Goal: Task Accomplishment & Management: Complete application form

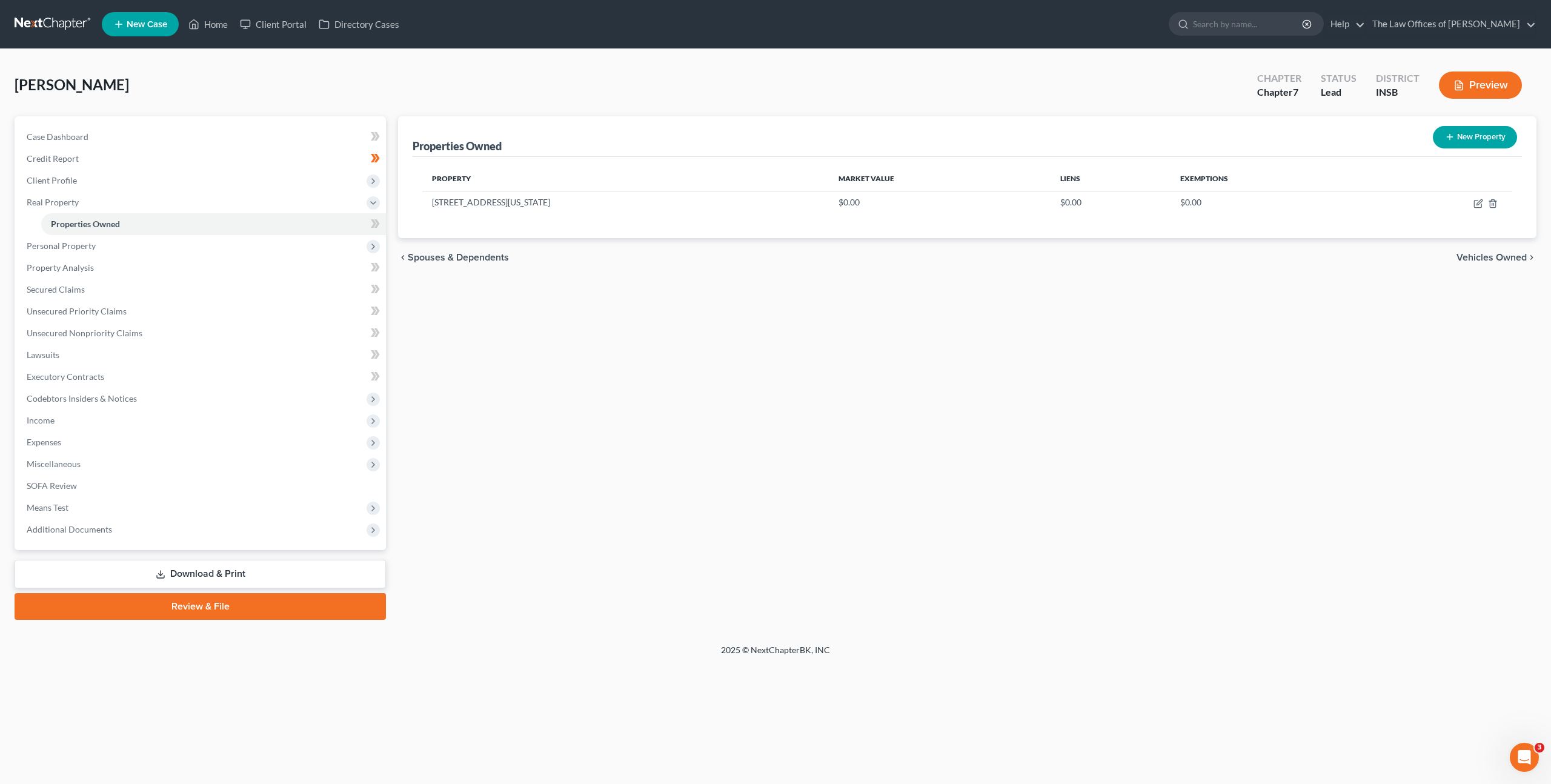
drag, startPoint x: 640, startPoint y: 320, endPoint x: 646, endPoint y: 267, distance: 53.3
click at [642, 314] on div "Properties Owned New Property Property Market Value Liens Exemptions [STREET_AD…" at bounding box center [967, 368] width 1151 height 504
click at [249, 184] on span "Client Profile" at bounding box center [201, 180] width 369 height 22
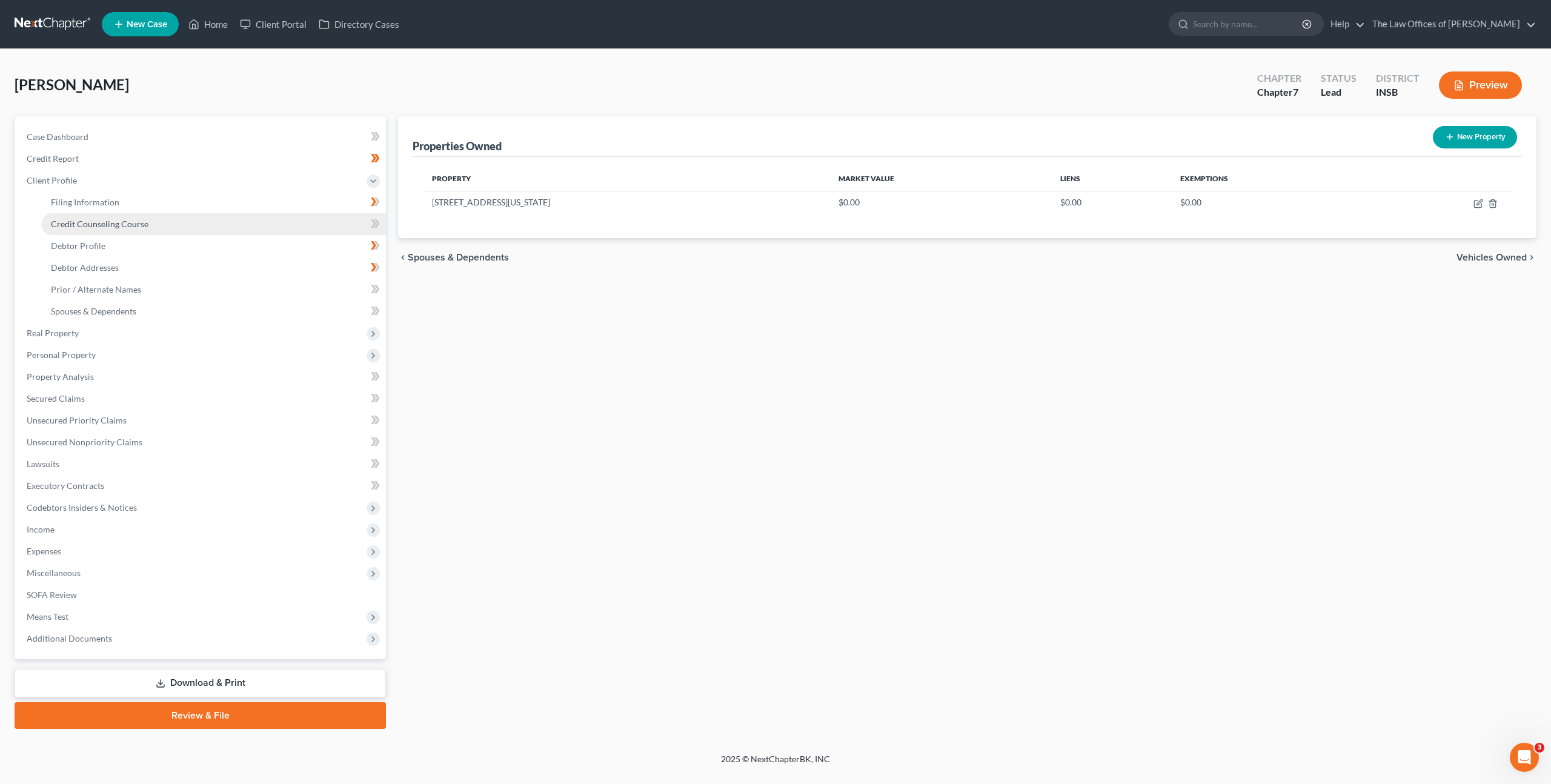
click at [249, 214] on link "Credit Counseling Course" at bounding box center [213, 224] width 345 height 22
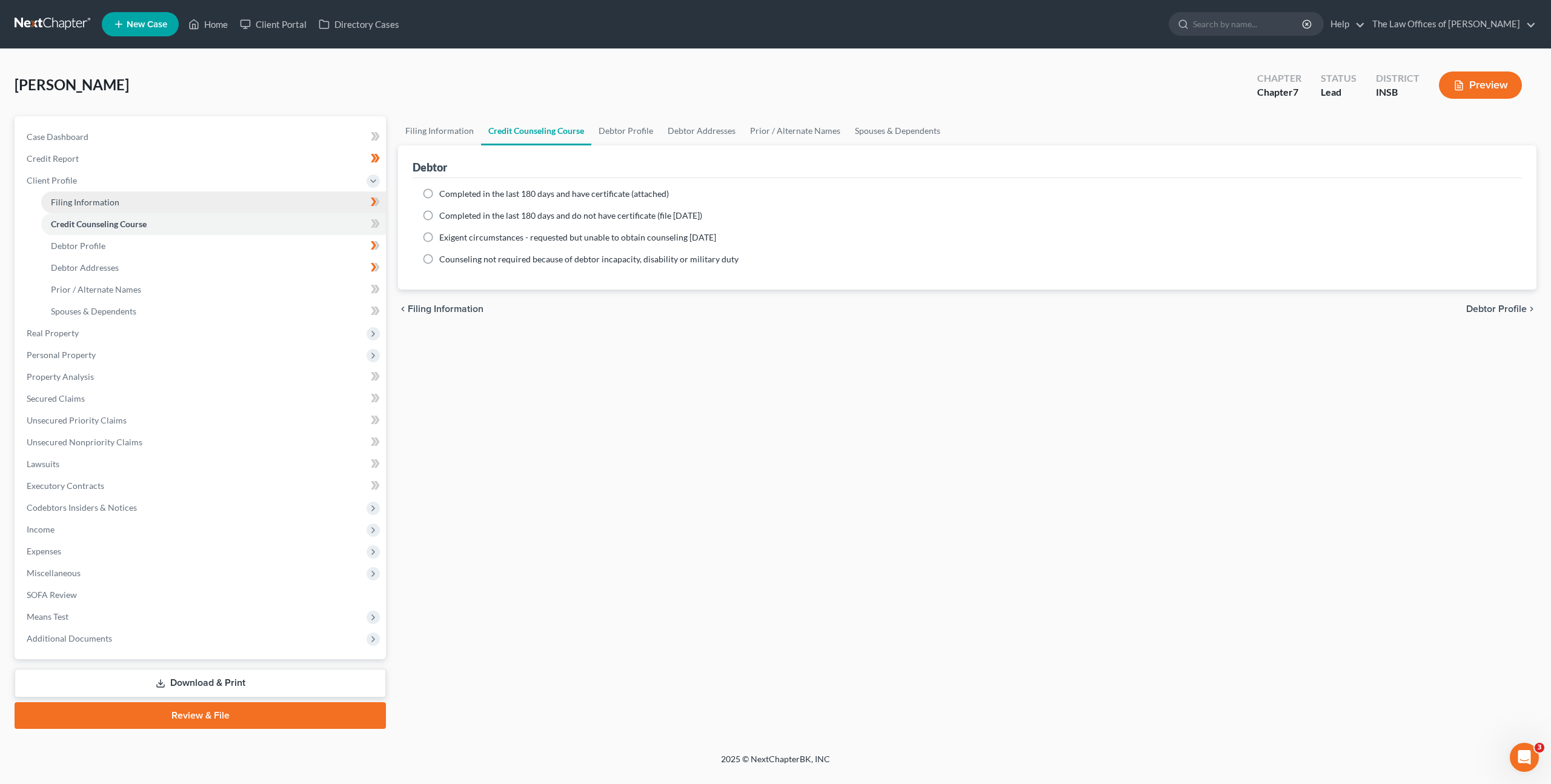
click at [252, 206] on link "Filing Information" at bounding box center [213, 201] width 345 height 22
select select "1"
select select "0"
select select "28"
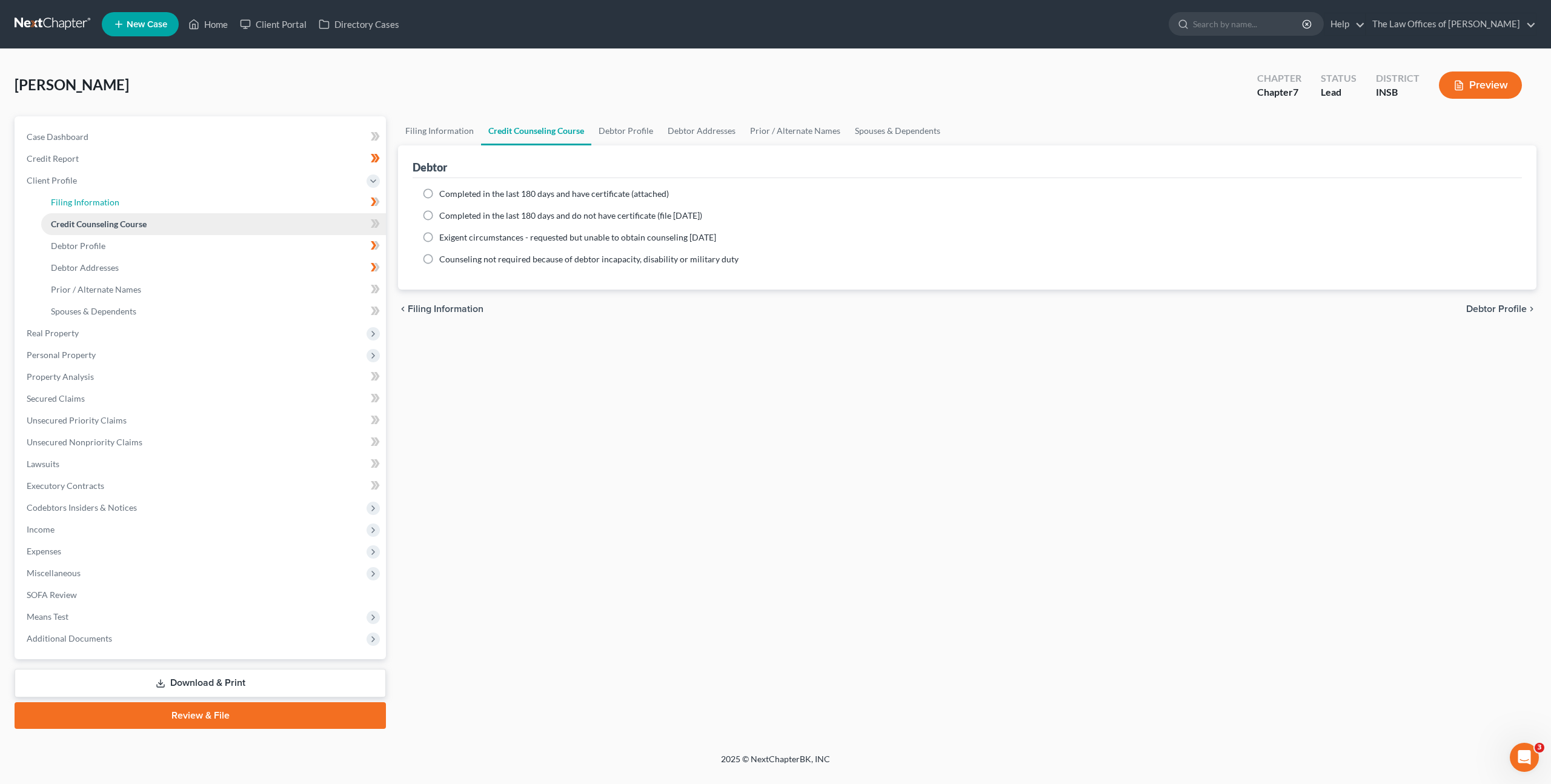
select select "0"
select select "15"
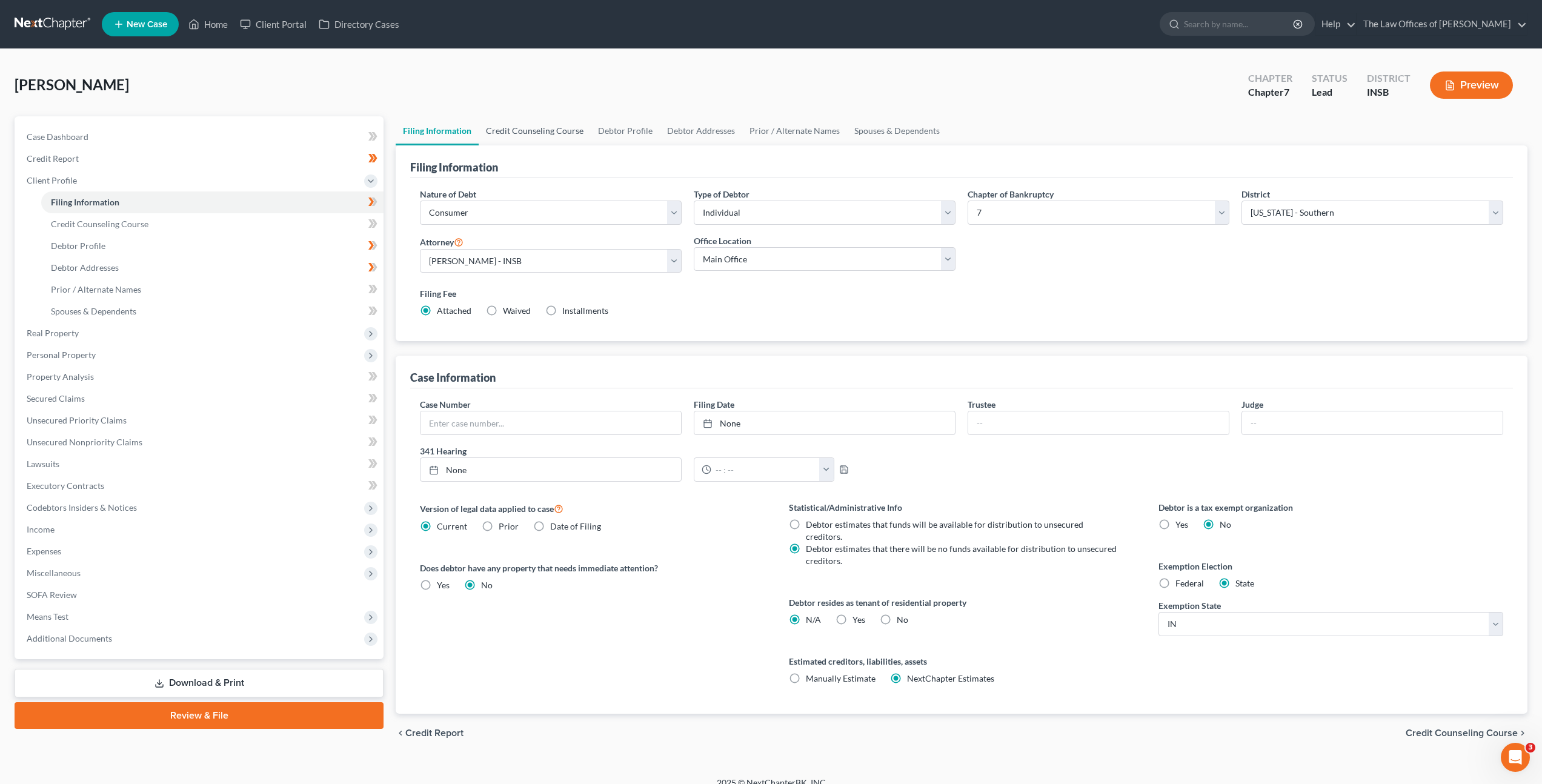
click at [520, 135] on link "Credit Counseling Course" at bounding box center [534, 130] width 112 height 29
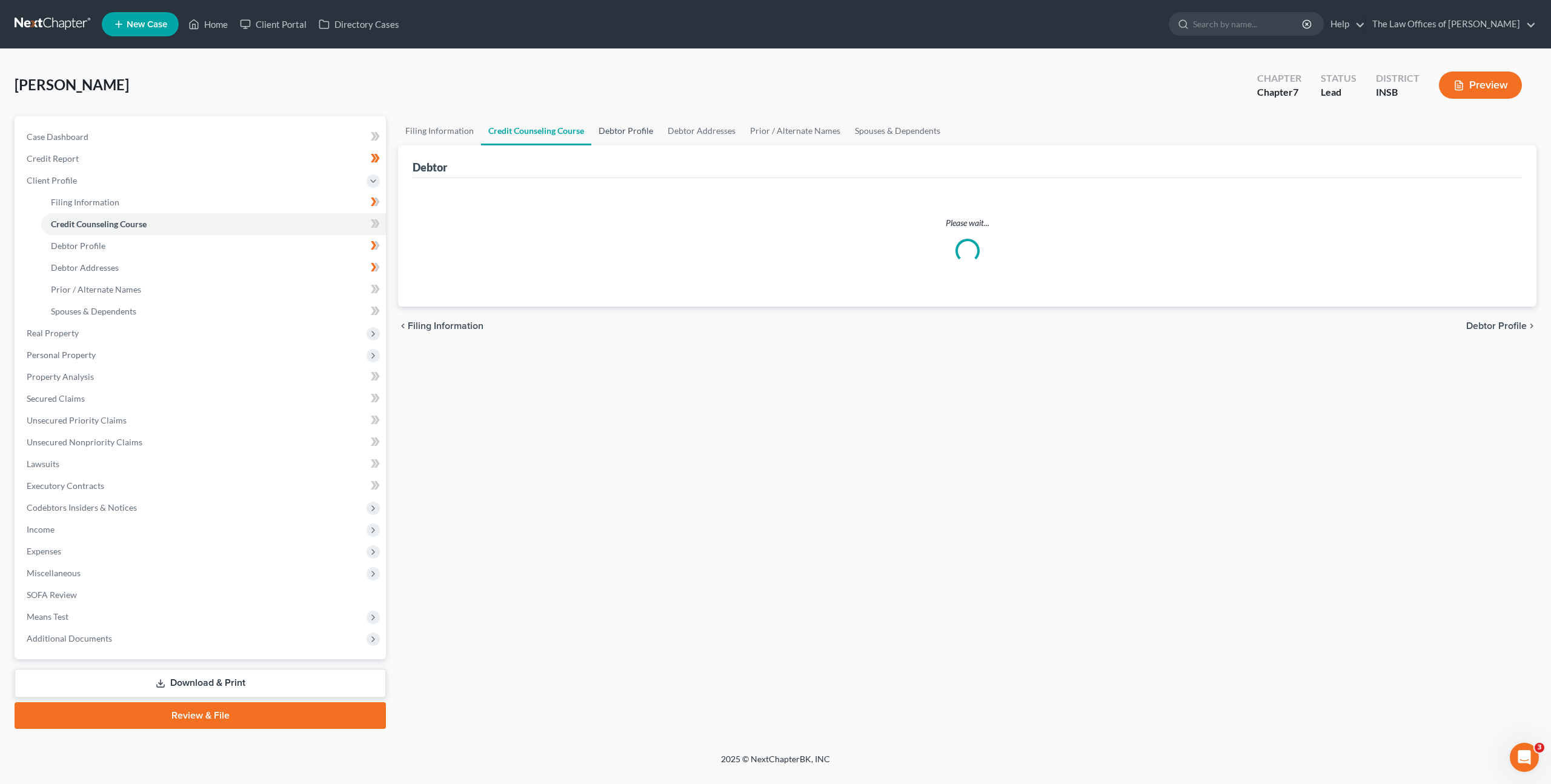
click at [617, 128] on link "Debtor Profile" at bounding box center [626, 130] width 69 height 29
select select "1"
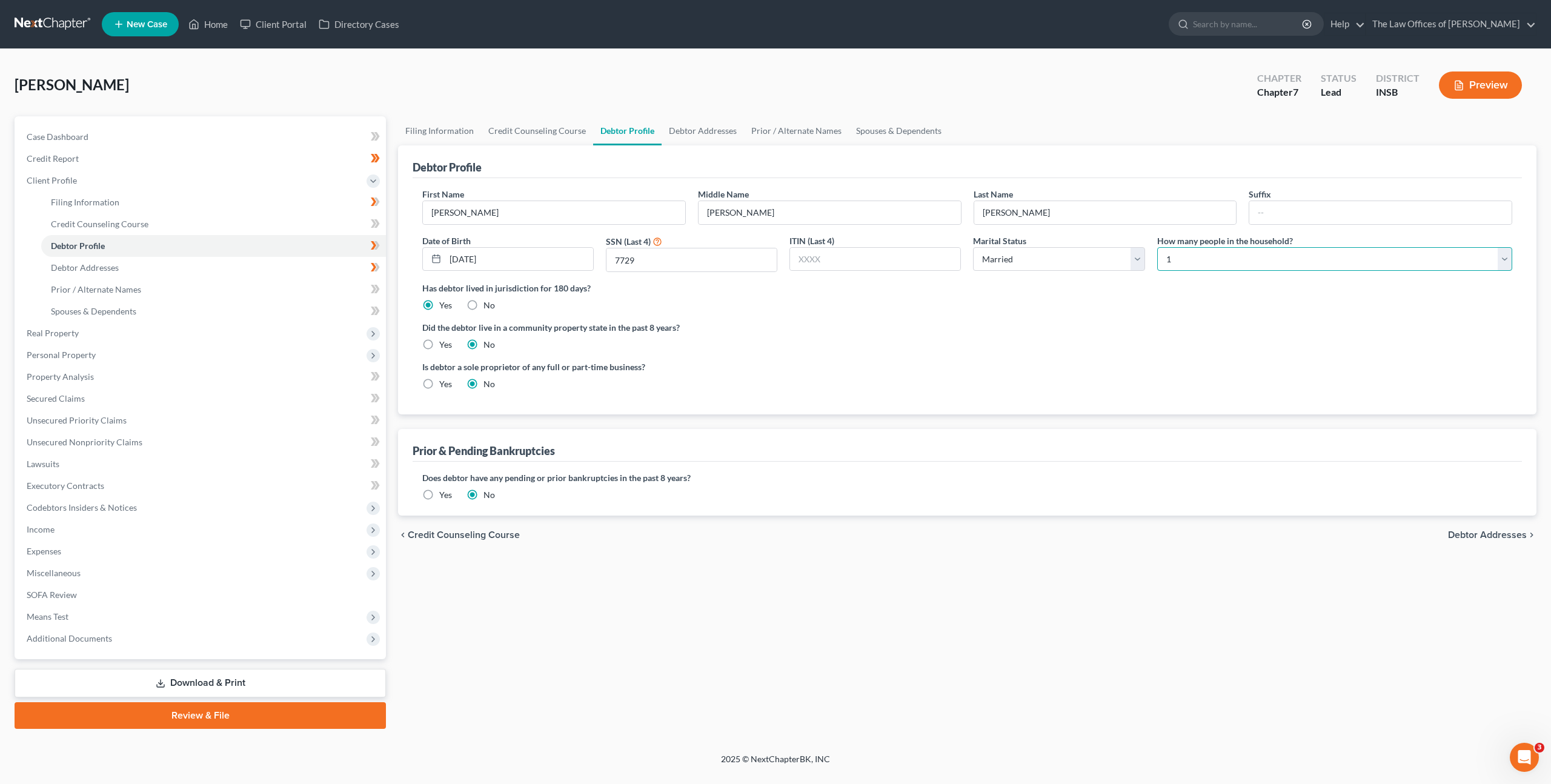
click at [1244, 261] on select "Select 1 2 3 4 5 6 7 8 9 10 11 12 13 14 15 16 17 18 19 20" at bounding box center [1334, 260] width 355 height 24
select select "1"
click at [1157, 247] on select "Select 1 2 3 4 5 6 7 8 9 10 11 12 13 14 15 16 17 18 19 20" at bounding box center [1334, 260] width 355 height 24
click at [1180, 305] on div "Has debtor lived in jurisdiction for 180 days? Yes No Debtor must reside in jur…" at bounding box center [967, 296] width 1090 height 30
click at [901, 335] on div "Did the debtor live in a community property state in the past 8 years? Yes No" at bounding box center [967, 336] width 1090 height 30
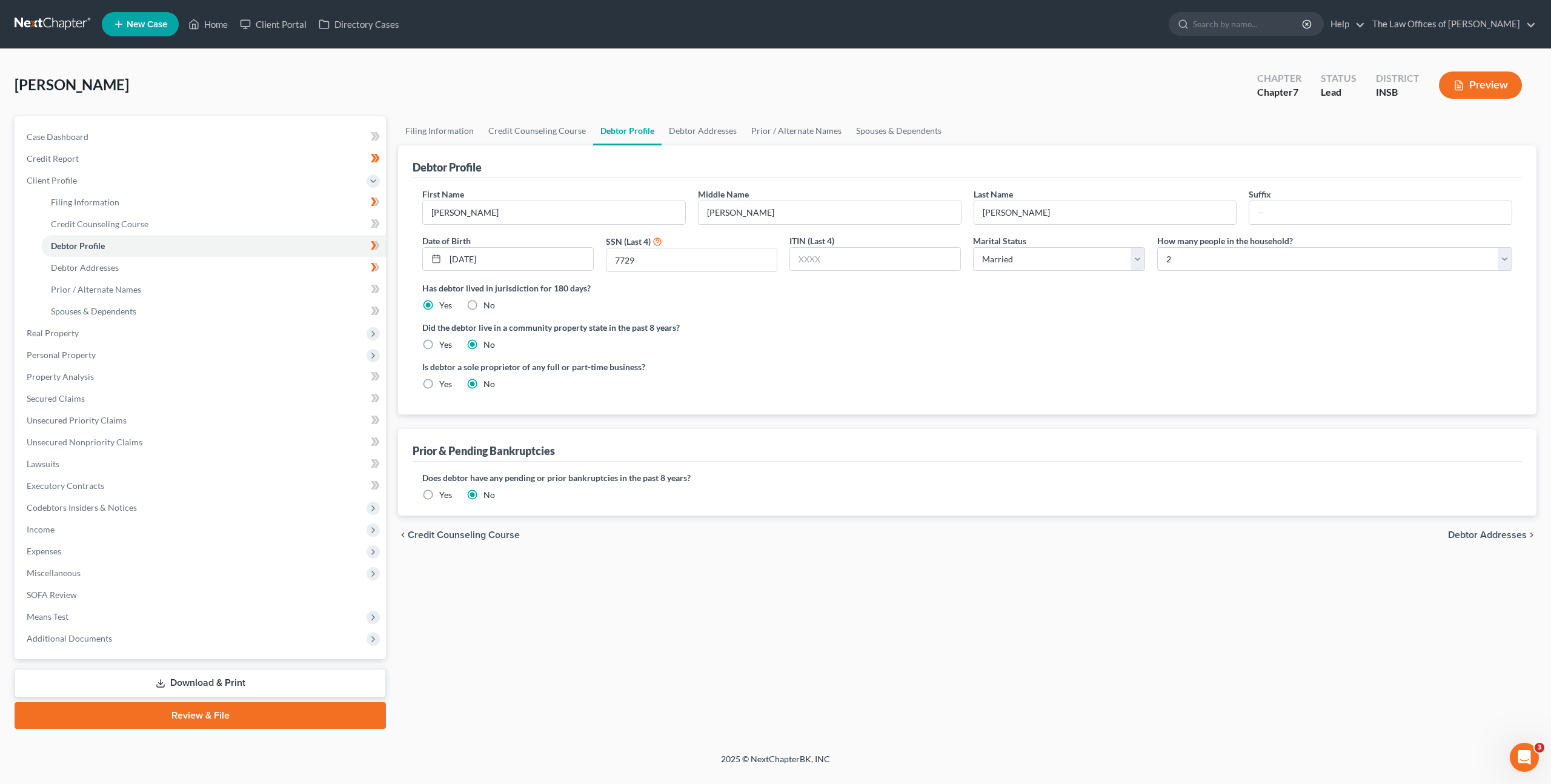
drag, startPoint x: 803, startPoint y: 367, endPoint x: 521, endPoint y: 366, distance: 282.0
click at [802, 369] on label "Is debtor a sole proprietor of any full or part-time business?" at bounding box center [691, 366] width 539 height 13
click at [375, 248] on icon at bounding box center [377, 246] width 5 height 9
click at [260, 267] on link "Debtor Addresses" at bounding box center [213, 267] width 345 height 22
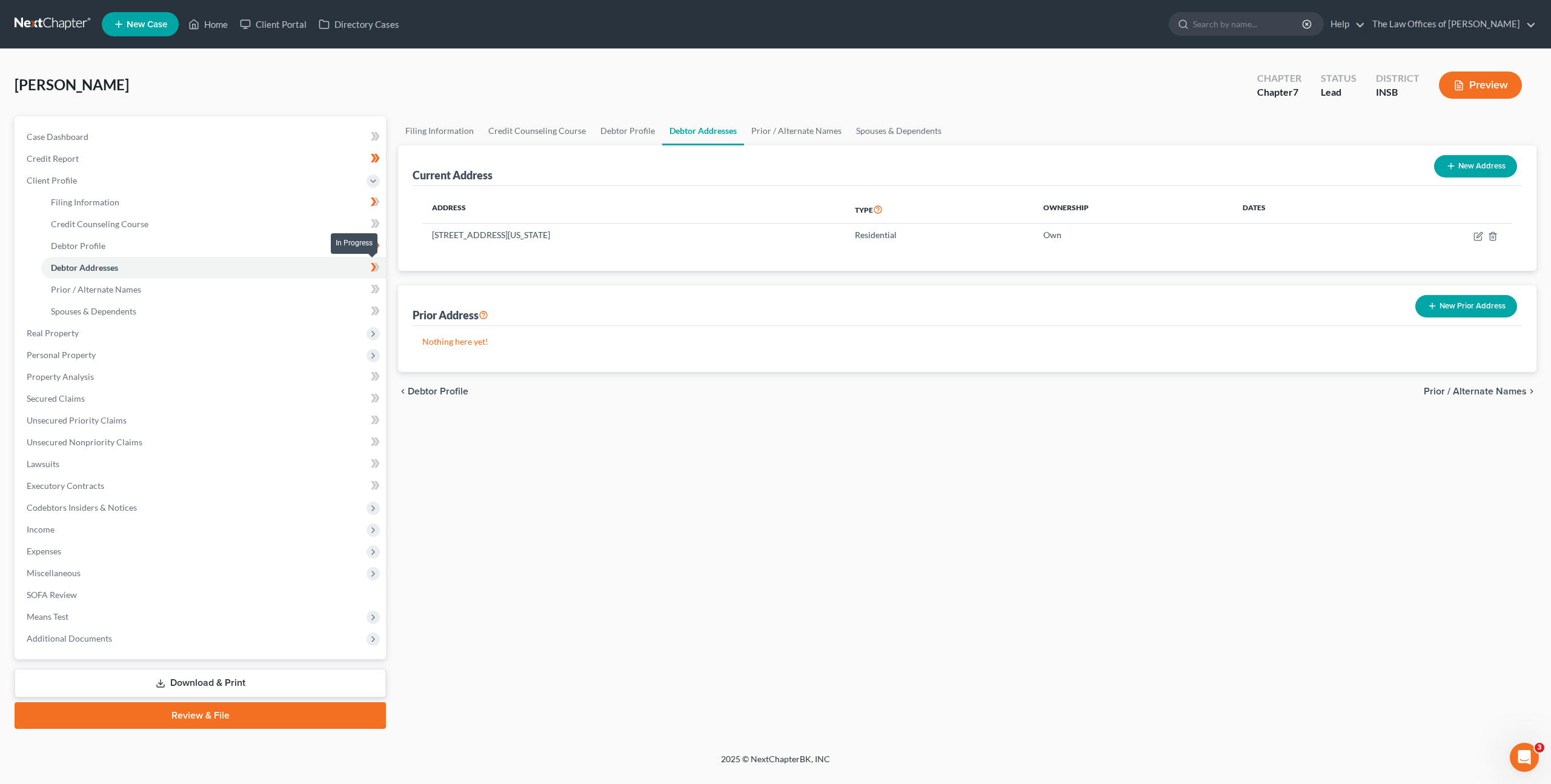
click at [373, 267] on icon at bounding box center [373, 267] width 5 height 9
click at [280, 287] on link "Prior / Alternate Names" at bounding box center [213, 289] width 345 height 22
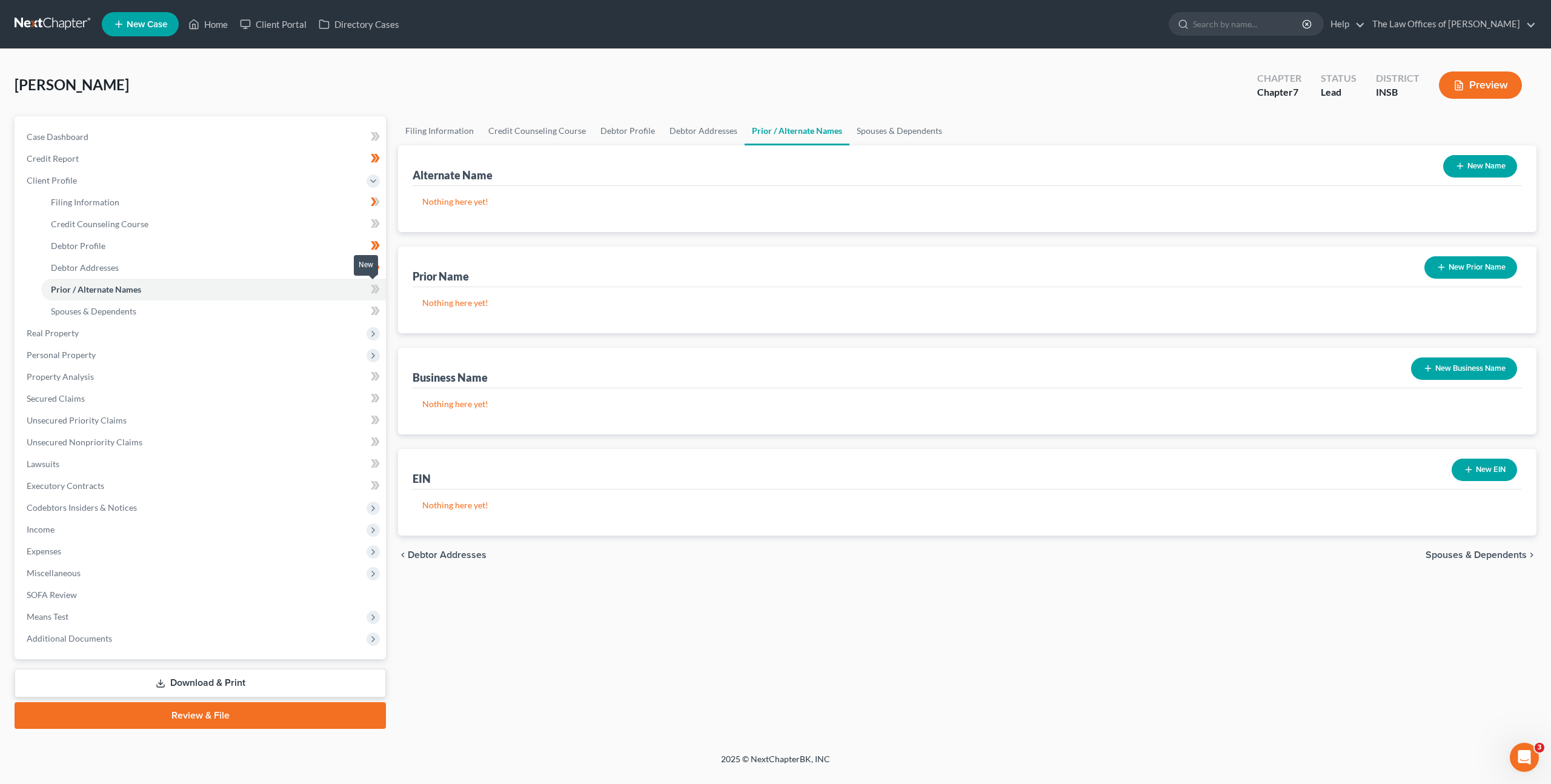
click at [373, 285] on icon at bounding box center [373, 289] width 5 height 9
click at [321, 312] on link "Spouses & Dependents" at bounding box center [213, 311] width 345 height 22
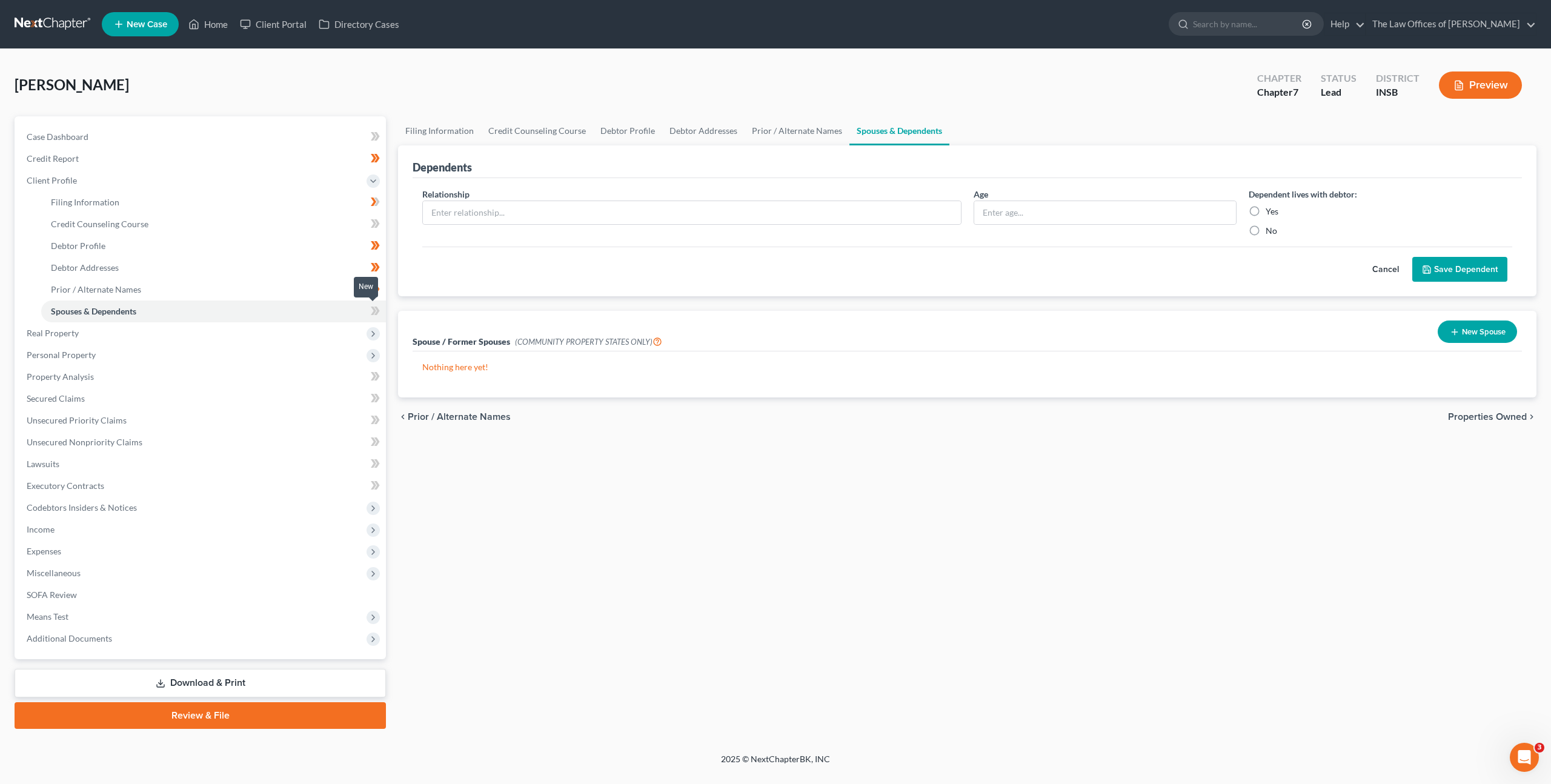
click at [372, 308] on icon at bounding box center [375, 310] width 9 height 15
drag, startPoint x: 372, startPoint y: 308, endPoint x: 430, endPoint y: 291, distance: 60.4
click at [372, 308] on icon at bounding box center [375, 310] width 9 height 15
click at [500, 274] on div "Cancel Save Dependent" at bounding box center [967, 264] width 1090 height 36
click at [498, 213] on input "text" at bounding box center [691, 213] width 538 height 23
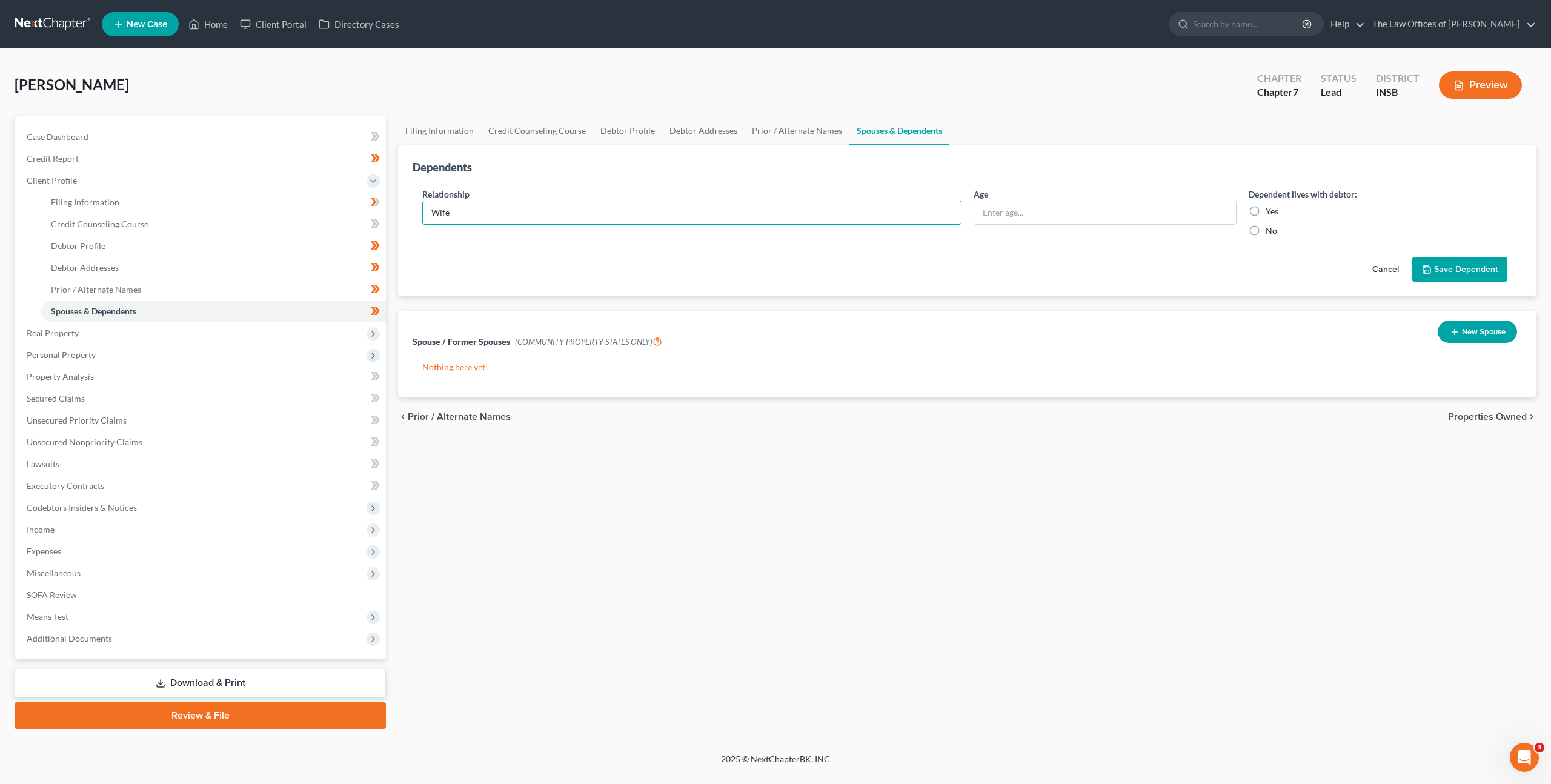
type input "Wife"
click at [1011, 208] on input "text" at bounding box center [1106, 213] width 262 height 23
type input "74"
click at [1265, 211] on label "Yes" at bounding box center [1271, 211] width 13 height 12
click at [1270, 211] on input "Yes" at bounding box center [1274, 208] width 8 height 8
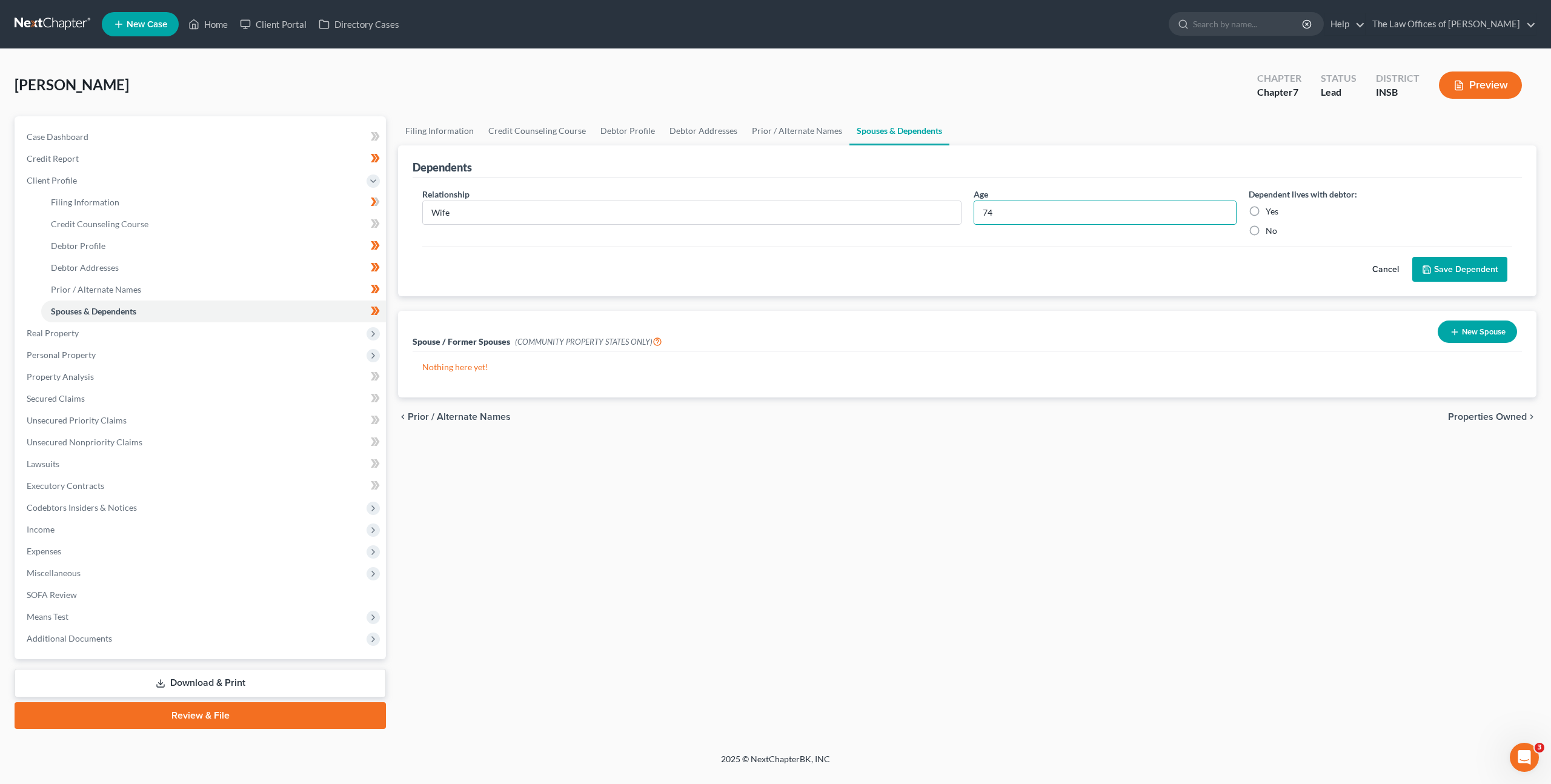
radio input "true"
click at [1465, 272] on button "Save Dependent" at bounding box center [1460, 269] width 96 height 25
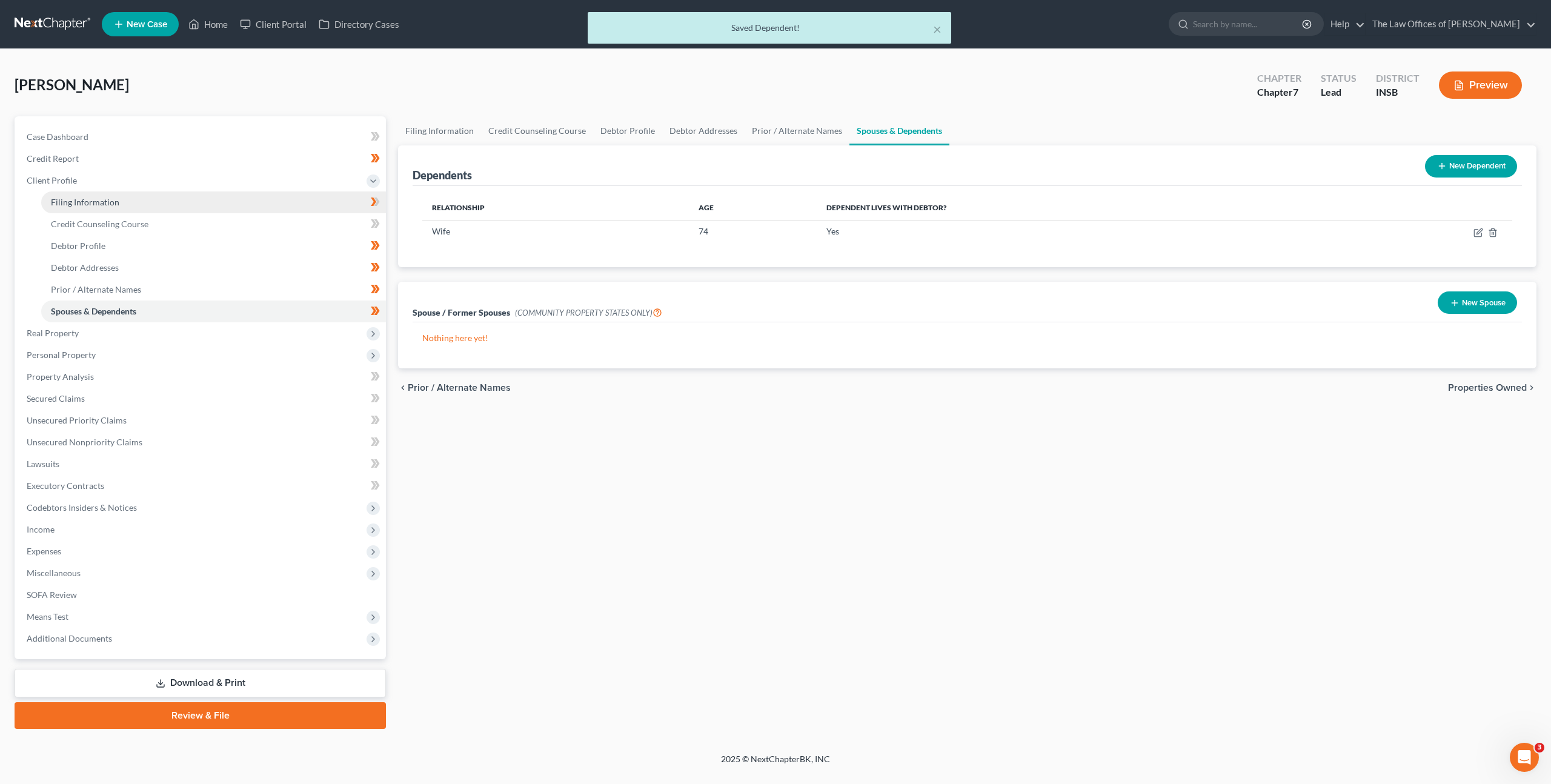
click at [296, 201] on link "Filing Information" at bounding box center [213, 201] width 345 height 22
select select "1"
select select "0"
select select "28"
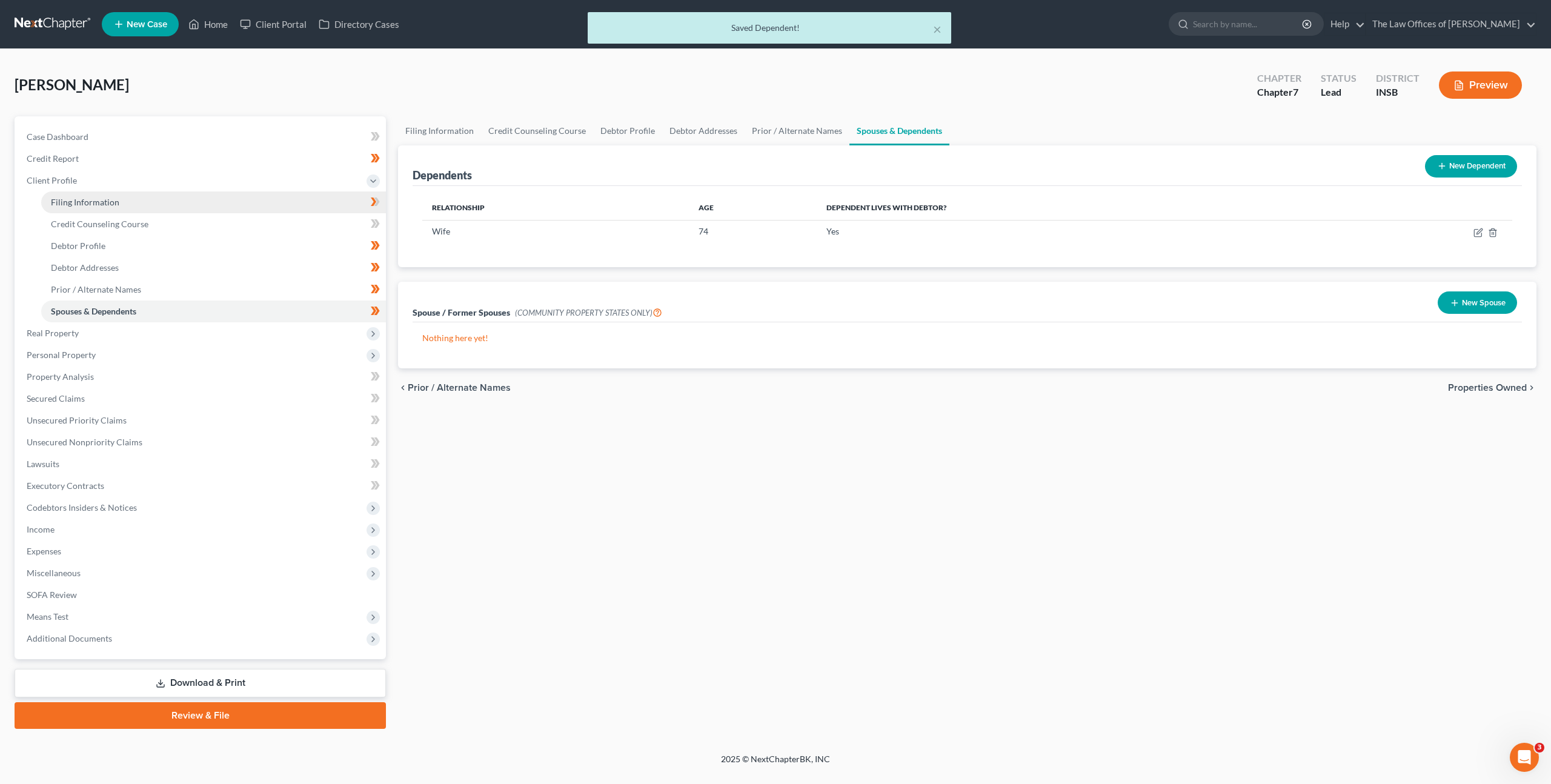
select select "0"
select select "15"
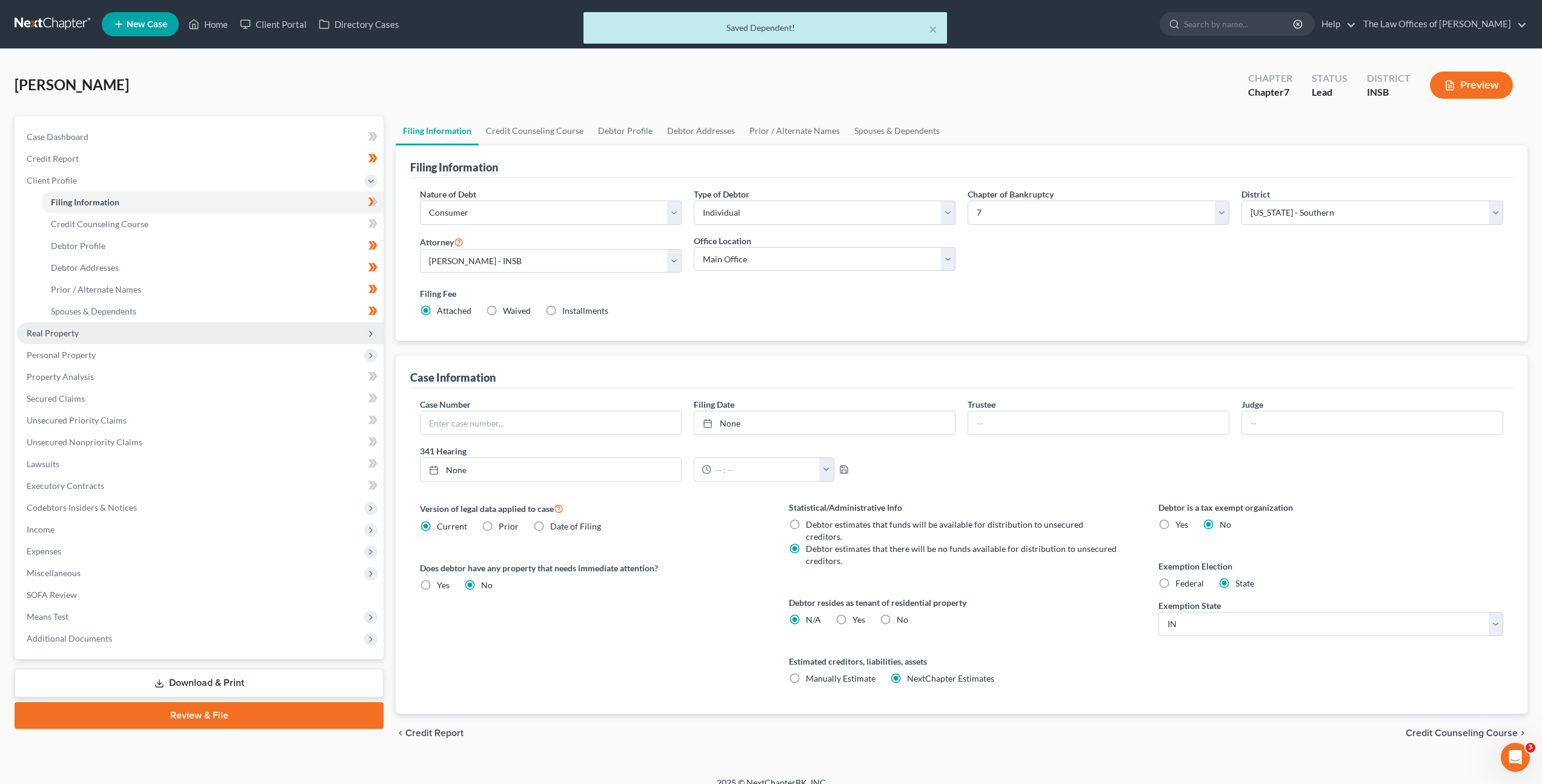
click at [234, 339] on span "Real Property" at bounding box center [201, 333] width 367 height 22
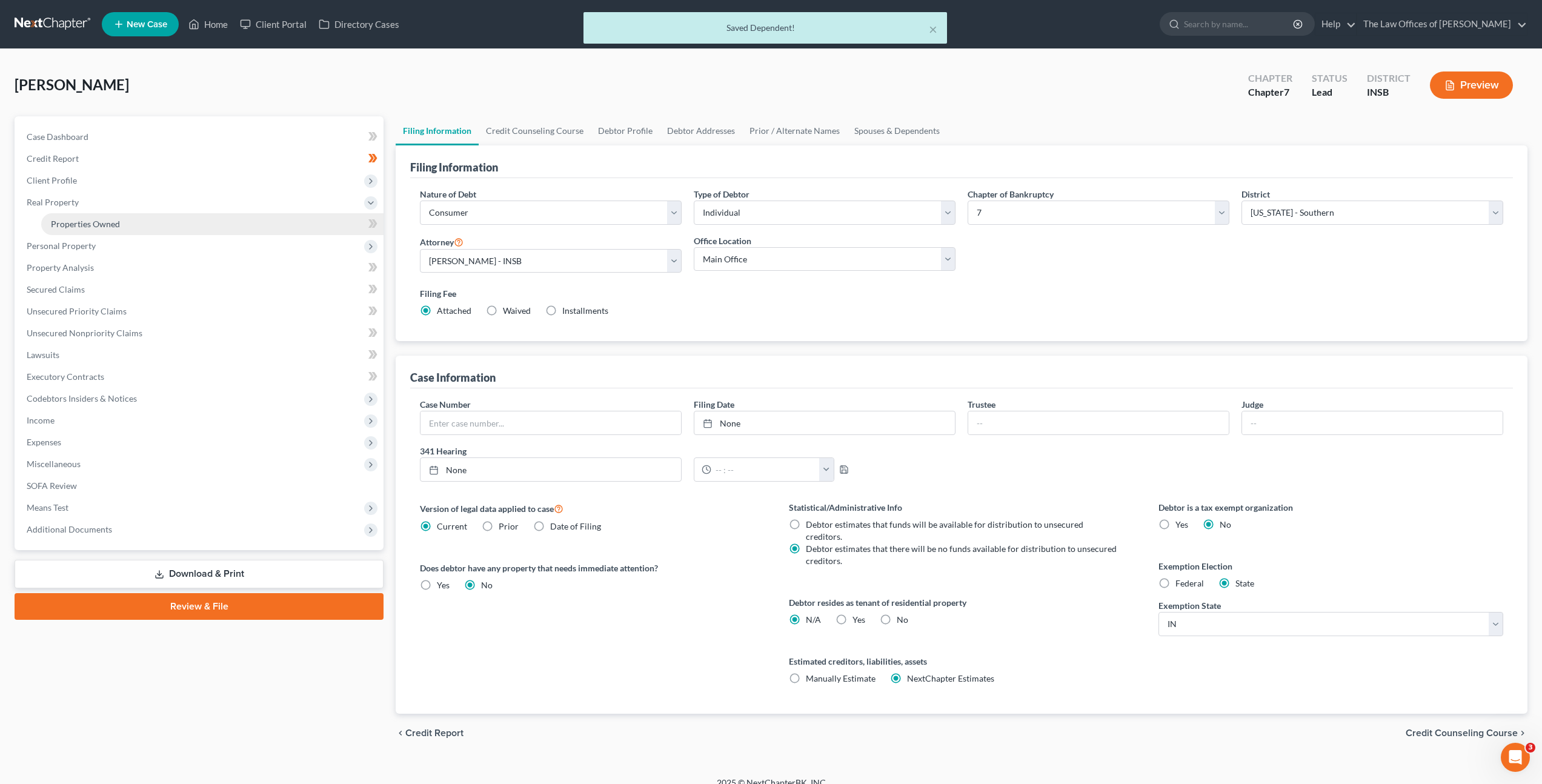
click at [193, 227] on link "Properties Owned" at bounding box center [212, 224] width 342 height 22
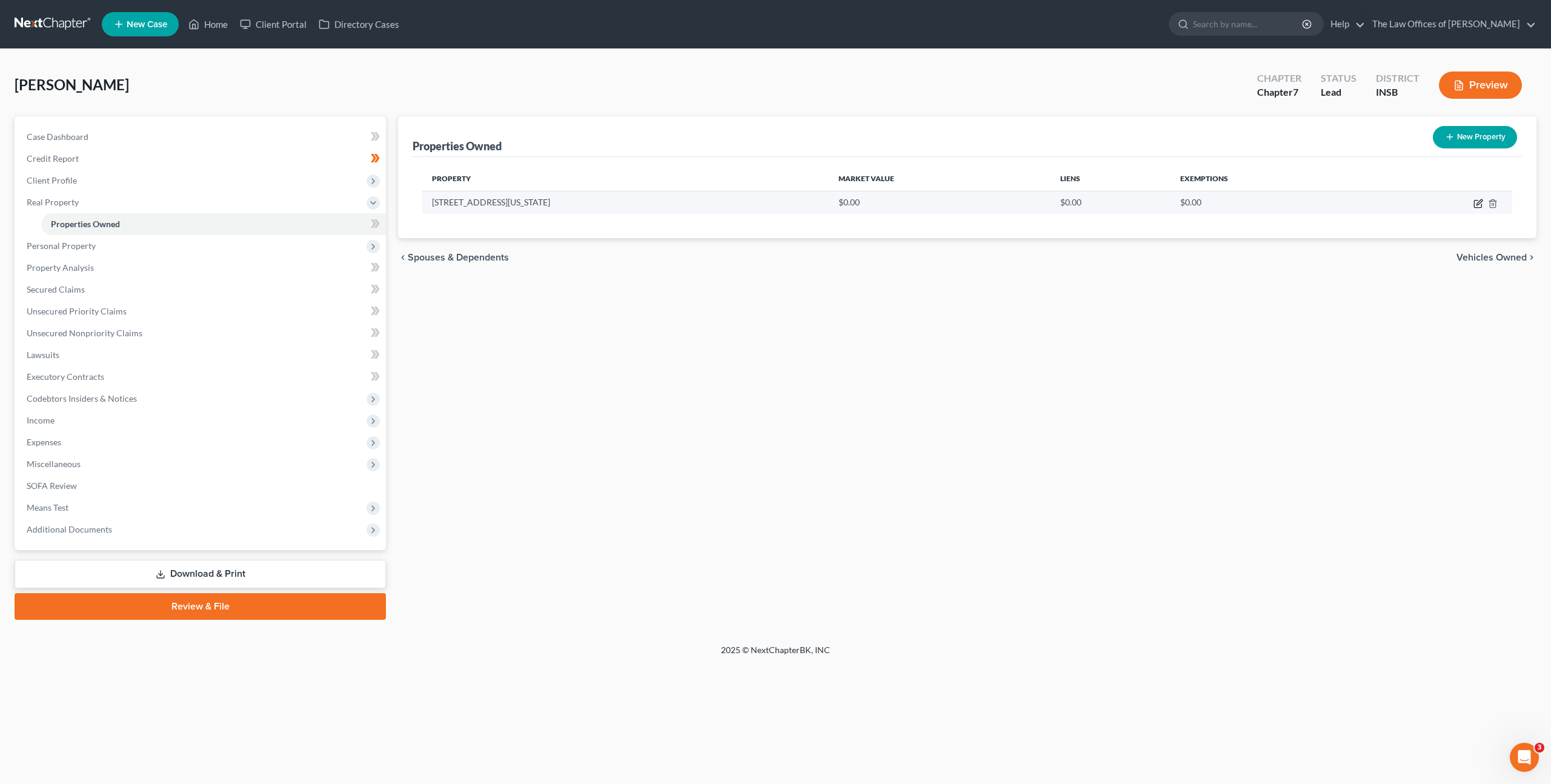
click at [1473, 203] on icon "button" at bounding box center [1477, 203] width 10 height 10
select select "15"
select select "72"
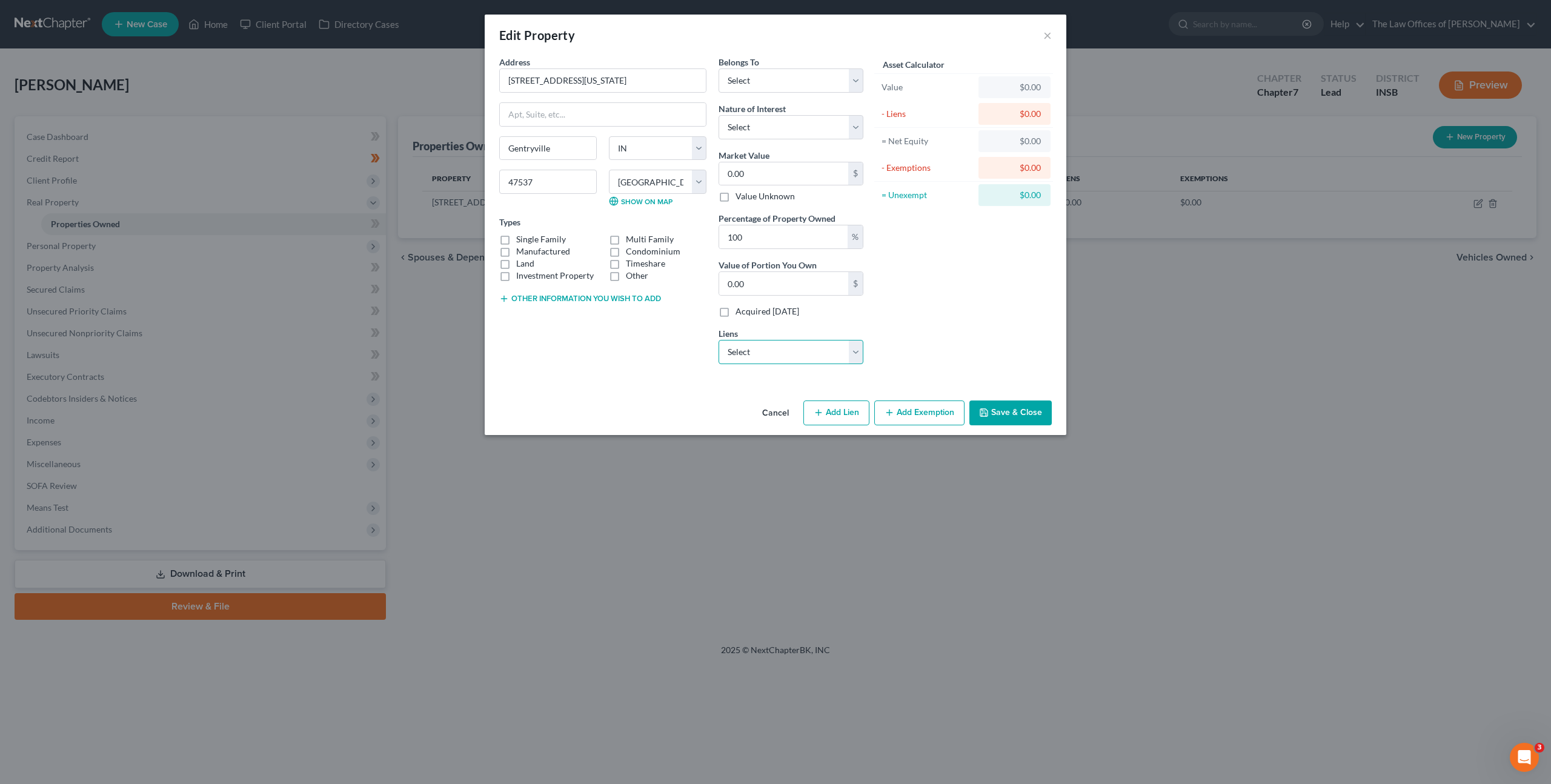
click at [789, 359] on select "Select Old National Bank - $15,067.00 1stfinbank - $0.00 Cmntywde Fcu - $0.00 F…" at bounding box center [790, 352] width 145 height 24
click at [516, 240] on label "Single Family" at bounding box center [540, 240] width 50 height 12
click at [521, 240] on input "Single Family" at bounding box center [525, 237] width 8 height 8
checkbox input "true"
click at [795, 78] on select "Select Debtor 1 Only Debtor 2 Only Debtor 1 And Debtor 2 Only At Least One Of T…" at bounding box center [790, 81] width 145 height 24
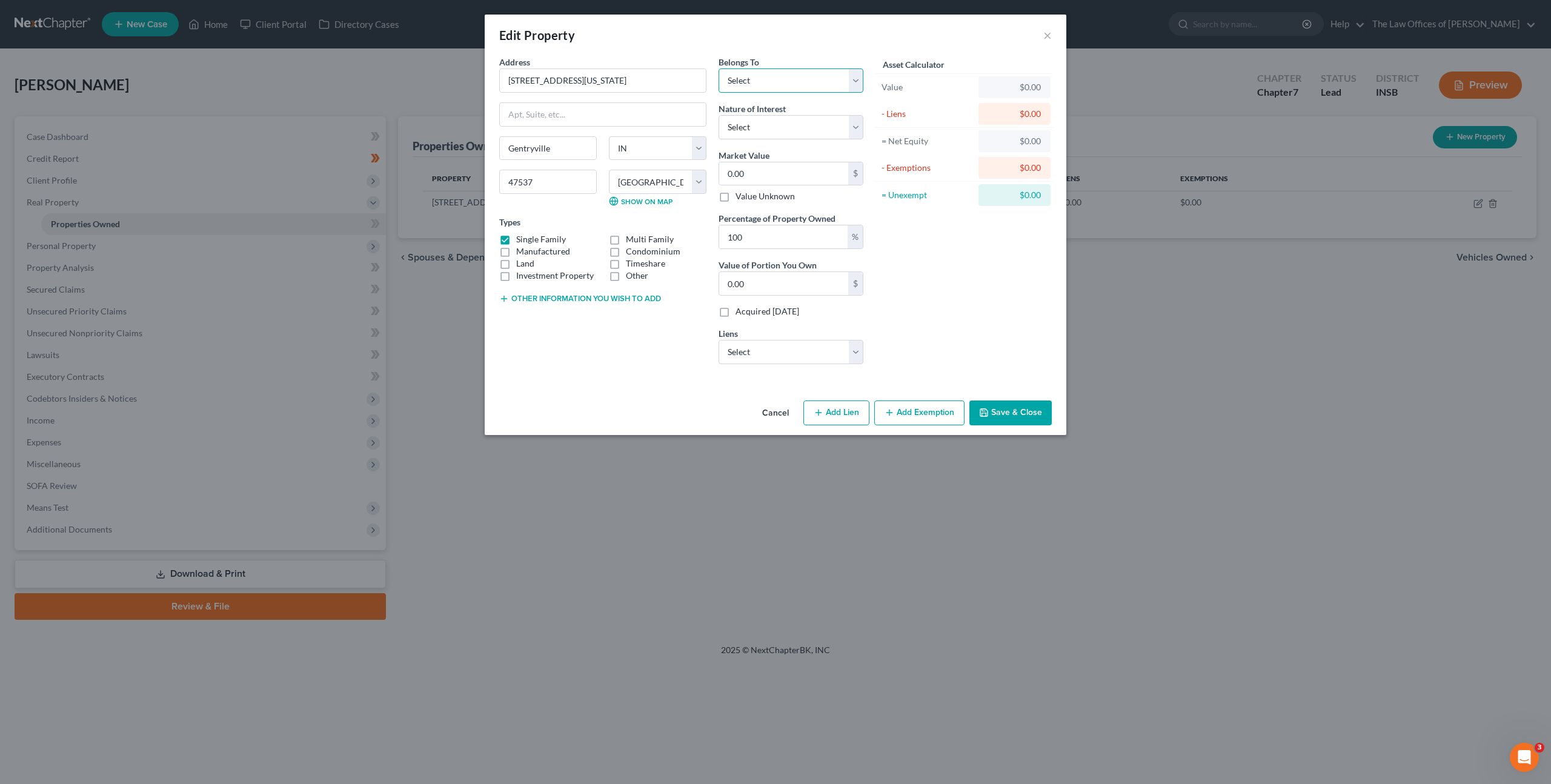
select select "2"
click at [718, 69] on select "Select Debtor 1 Only Debtor 2 Only Debtor 1 And Debtor 2 Only At Least One Of T…" at bounding box center [790, 81] width 145 height 24
click at [760, 127] on select "Select Fee Simple Joint Tenant Life Estate Equitable Interest Future Interest T…" at bounding box center [790, 128] width 145 height 24
select select "5"
click at [718, 115] on select "Select Fee Simple Joint Tenant Life Estate Equitable Interest Future Interest T…" at bounding box center [790, 128] width 145 height 24
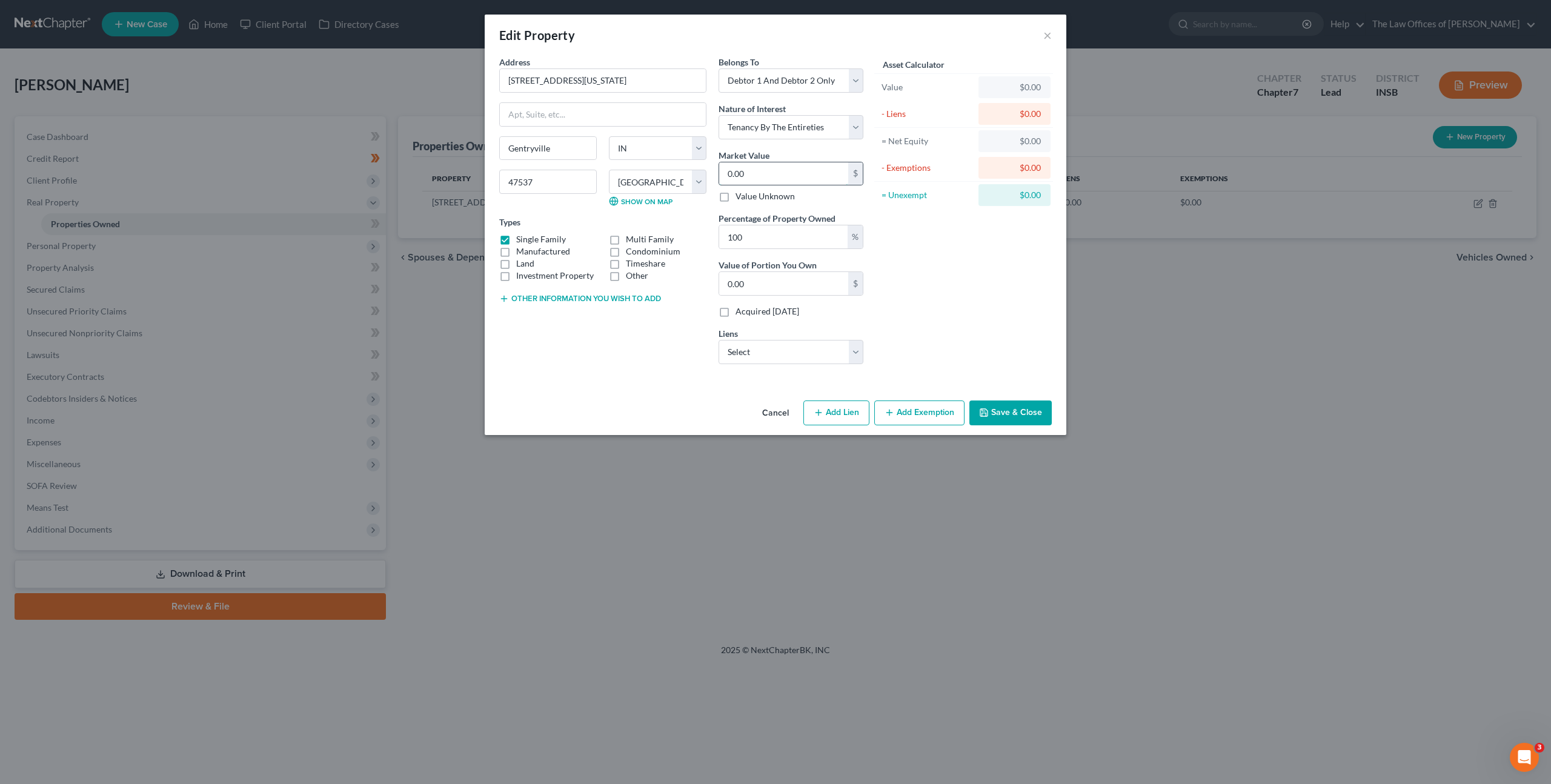
click at [752, 175] on input "0.00" at bounding box center [783, 174] width 129 height 23
drag, startPoint x: 622, startPoint y: 298, endPoint x: 641, endPoint y: 293, distance: 19.6
click at [622, 298] on button "Other information you wish to add" at bounding box center [580, 298] width 162 height 10
drag, startPoint x: 619, startPoint y: 85, endPoint x: 424, endPoint y: 76, distance: 195.2
click at [416, 73] on div "Edit Property × Address * [GEOGRAPHIC_DATA][US_STATE] [US_STATE][GEOGRAPHIC_DAT…" at bounding box center [776, 392] width 1551 height 784
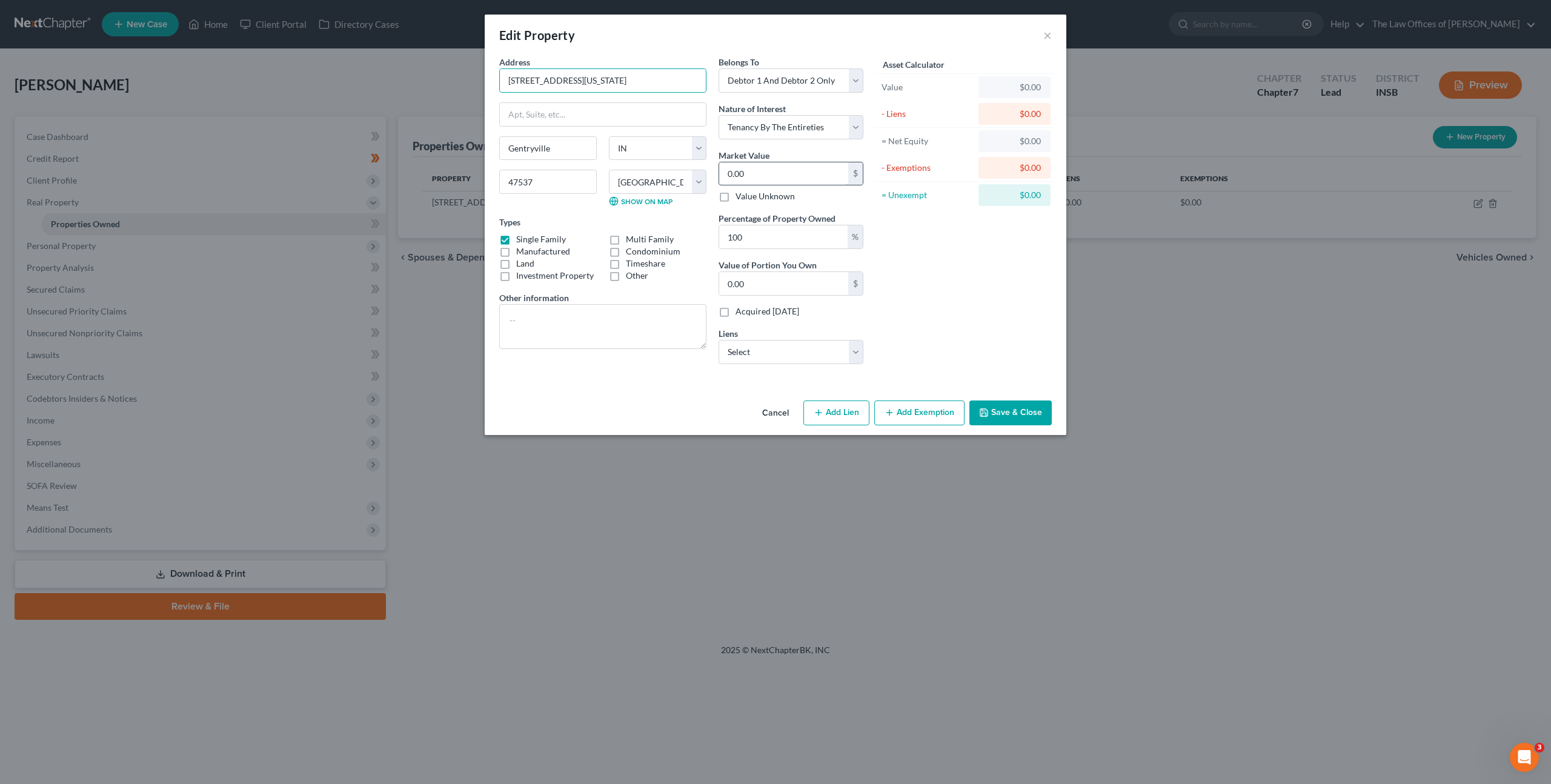
click at [802, 177] on input "0.00" at bounding box center [783, 174] width 129 height 23
type input "5"
type input "5.00"
type input "55"
type input "55.00"
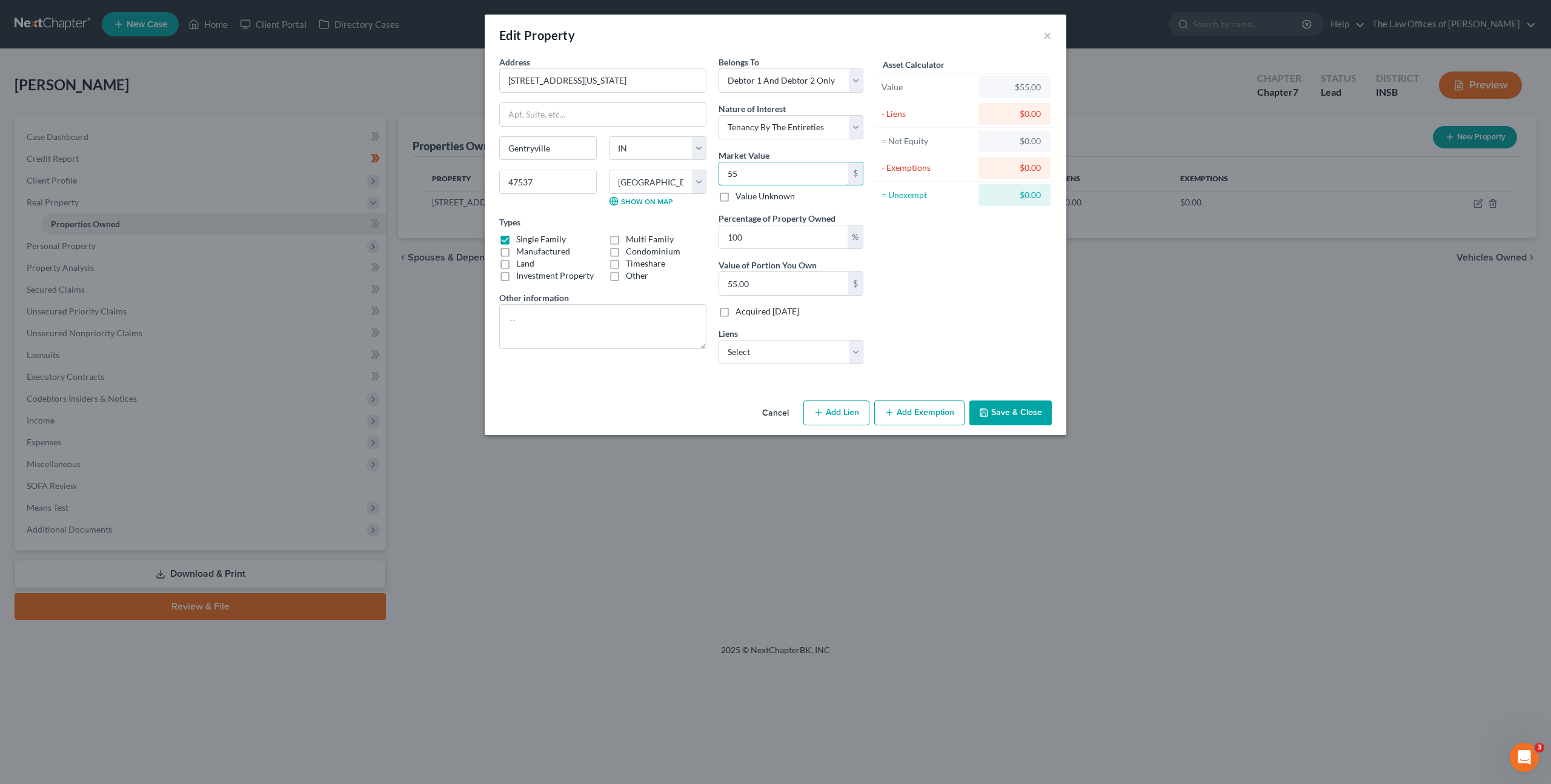
type input "550"
type input "550.00"
type input "5500"
type input "5,500.00"
type input "5,5000"
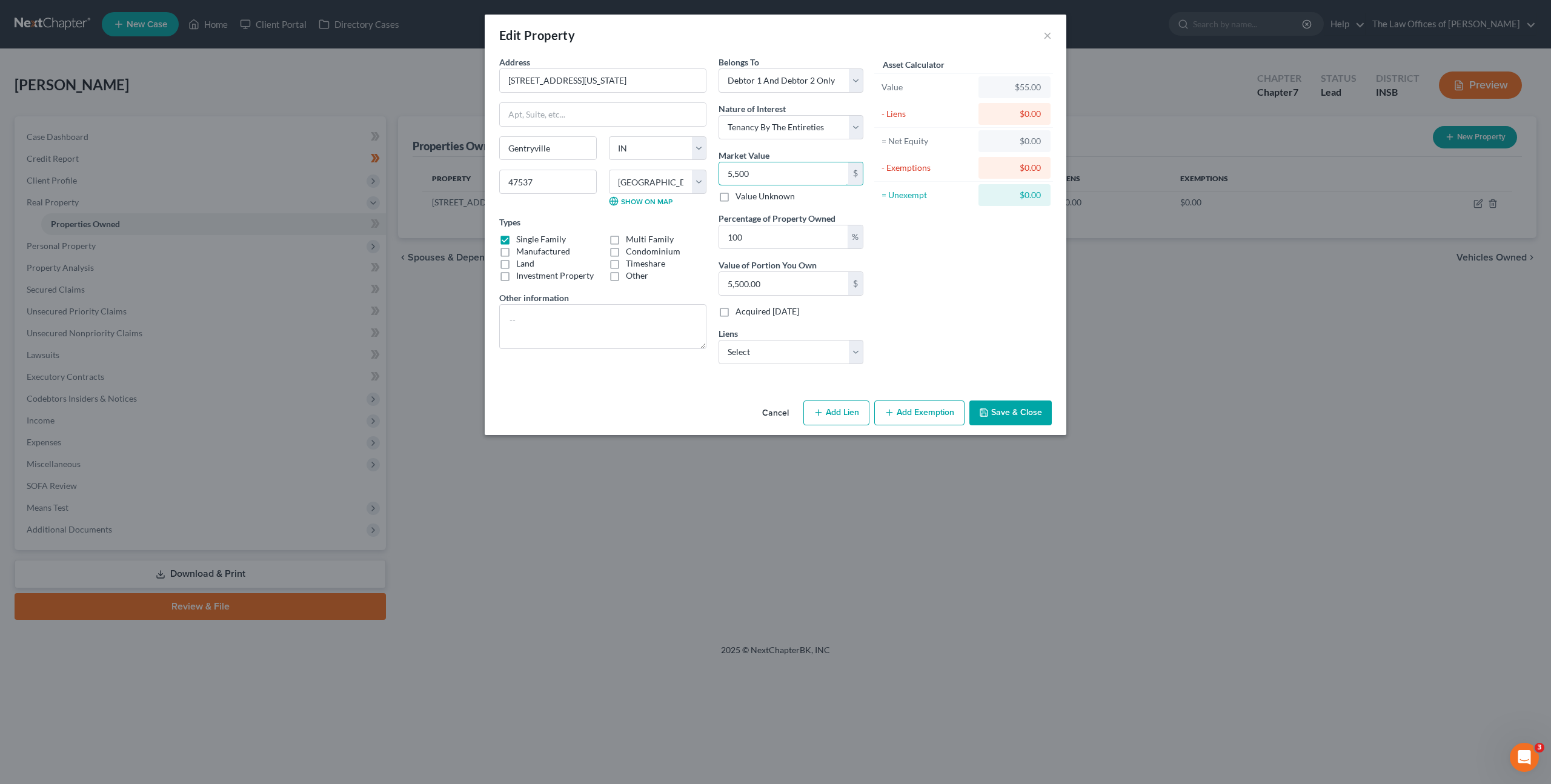
type input "55,000.00"
type input "55,000"
click at [769, 348] on select "Select Old National Bank - $15,067.00 1stfinbank - $0.00 Cmntywde Fcu - $0.00 F…" at bounding box center [790, 352] width 145 height 24
click at [607, 318] on textarea at bounding box center [603, 326] width 208 height 45
click at [922, 401] on button "Add Exemption" at bounding box center [920, 412] width 90 height 25
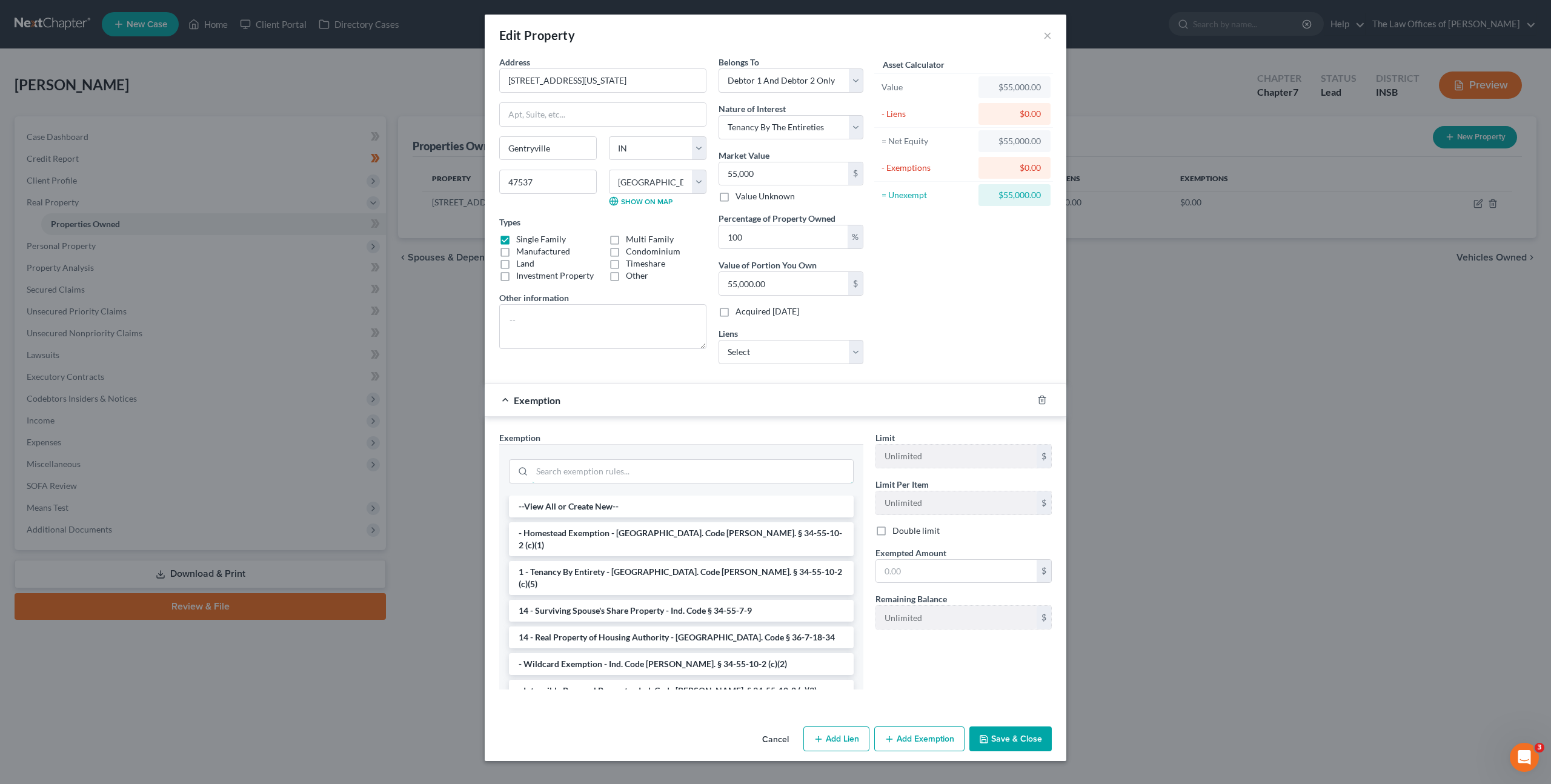
click at [655, 465] on input "search" at bounding box center [692, 471] width 321 height 23
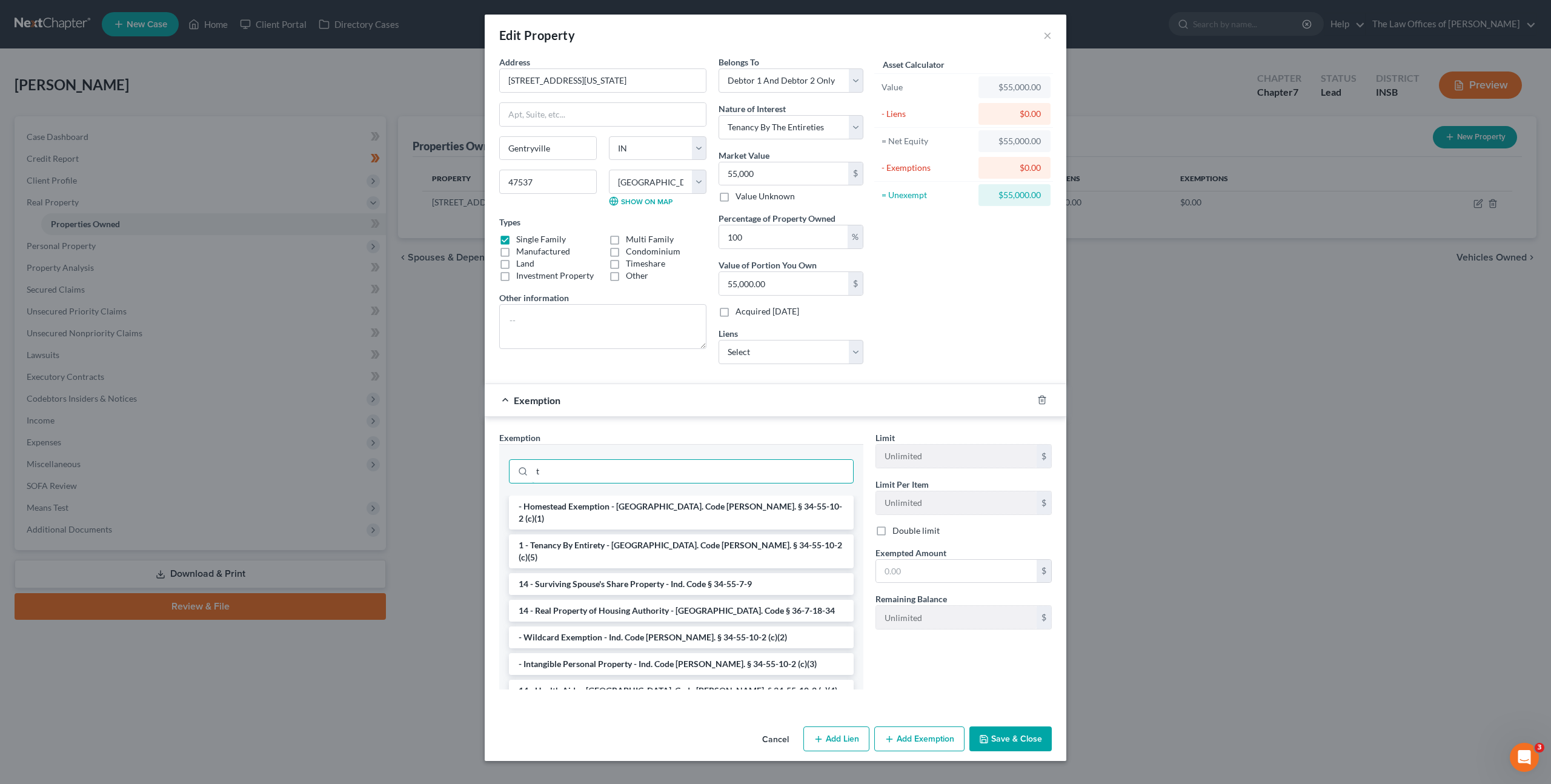
type input "t"
click at [716, 534] on li "1 - Tenancy By Entirety - [GEOGRAPHIC_DATA]. Code [PERSON_NAME]. § 34-55-10-2 (…" at bounding box center [681, 550] width 345 height 34
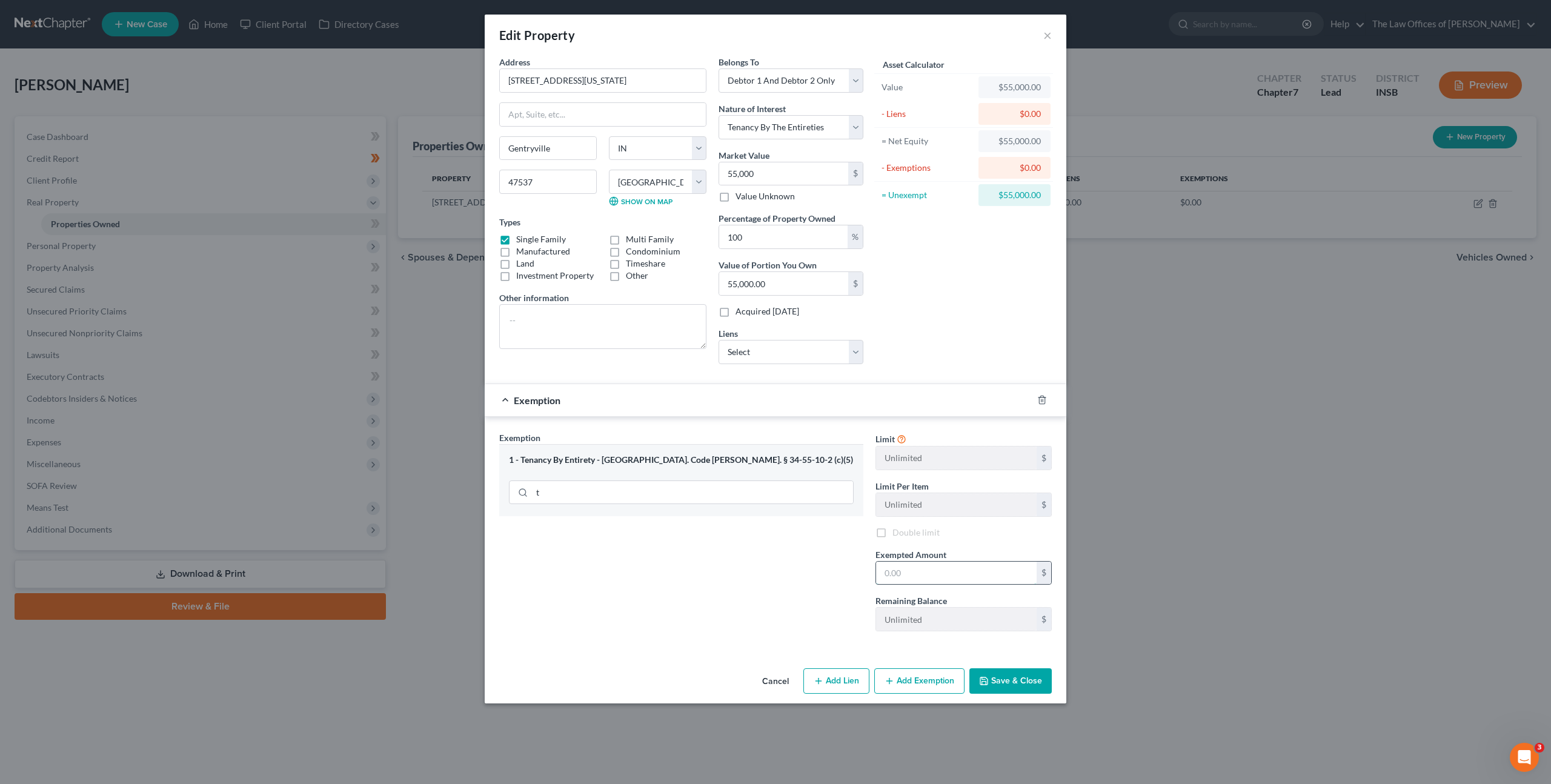
click at [947, 573] on input "text" at bounding box center [956, 573] width 161 height 23
type input "55,000"
click at [753, 598] on div "Exemption Set must be selected for CA. Exemption * 1 - Tenancy By Entirety - [G…" at bounding box center [681, 536] width 376 height 209
click at [988, 678] on icon "button" at bounding box center [983, 680] width 10 height 10
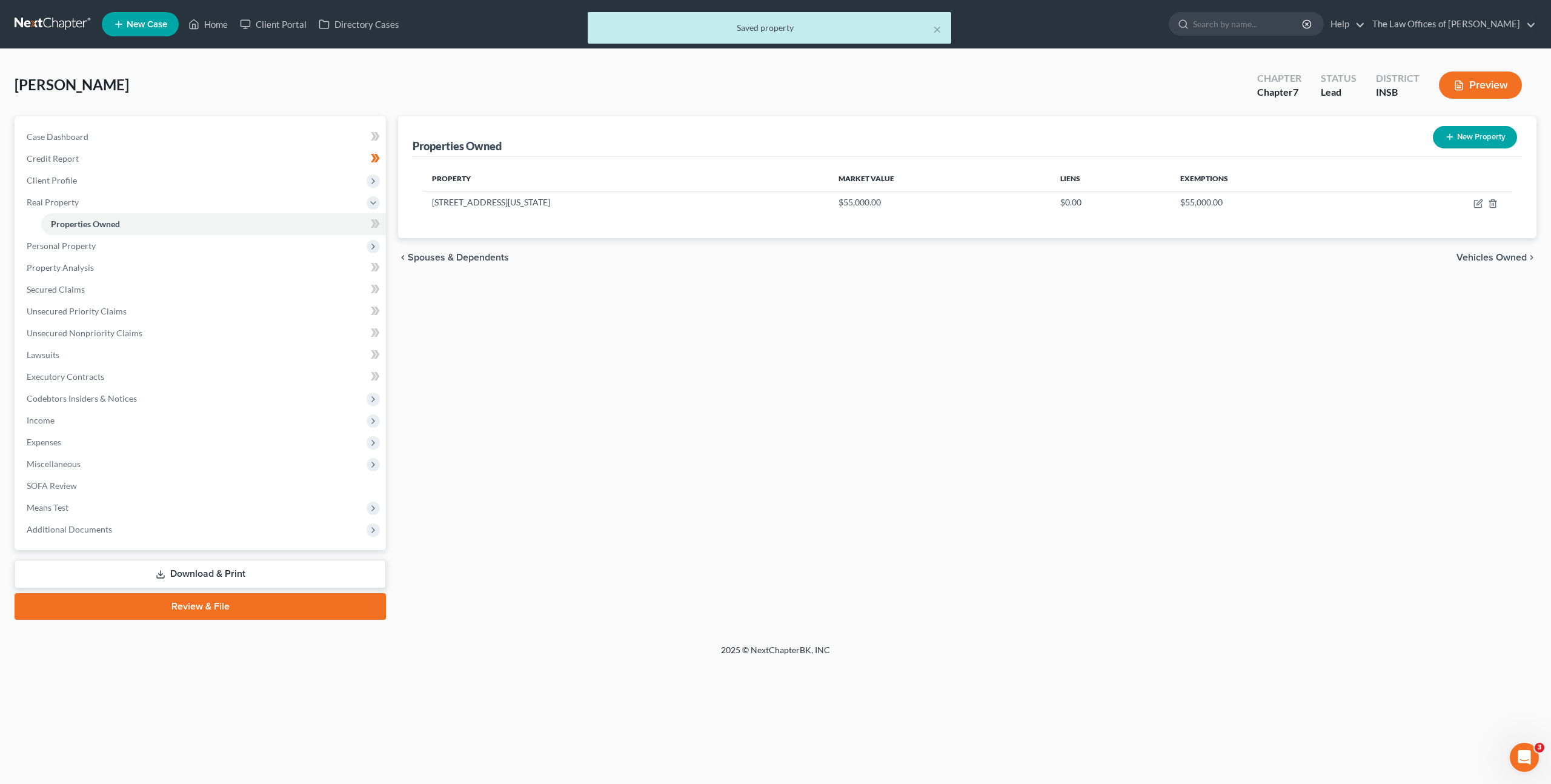
click at [1123, 368] on div at bounding box center [776, 392] width 1551 height 784
click at [381, 223] on span at bounding box center [375, 225] width 21 height 18
click at [275, 246] on span "Personal Property" at bounding box center [201, 246] width 369 height 22
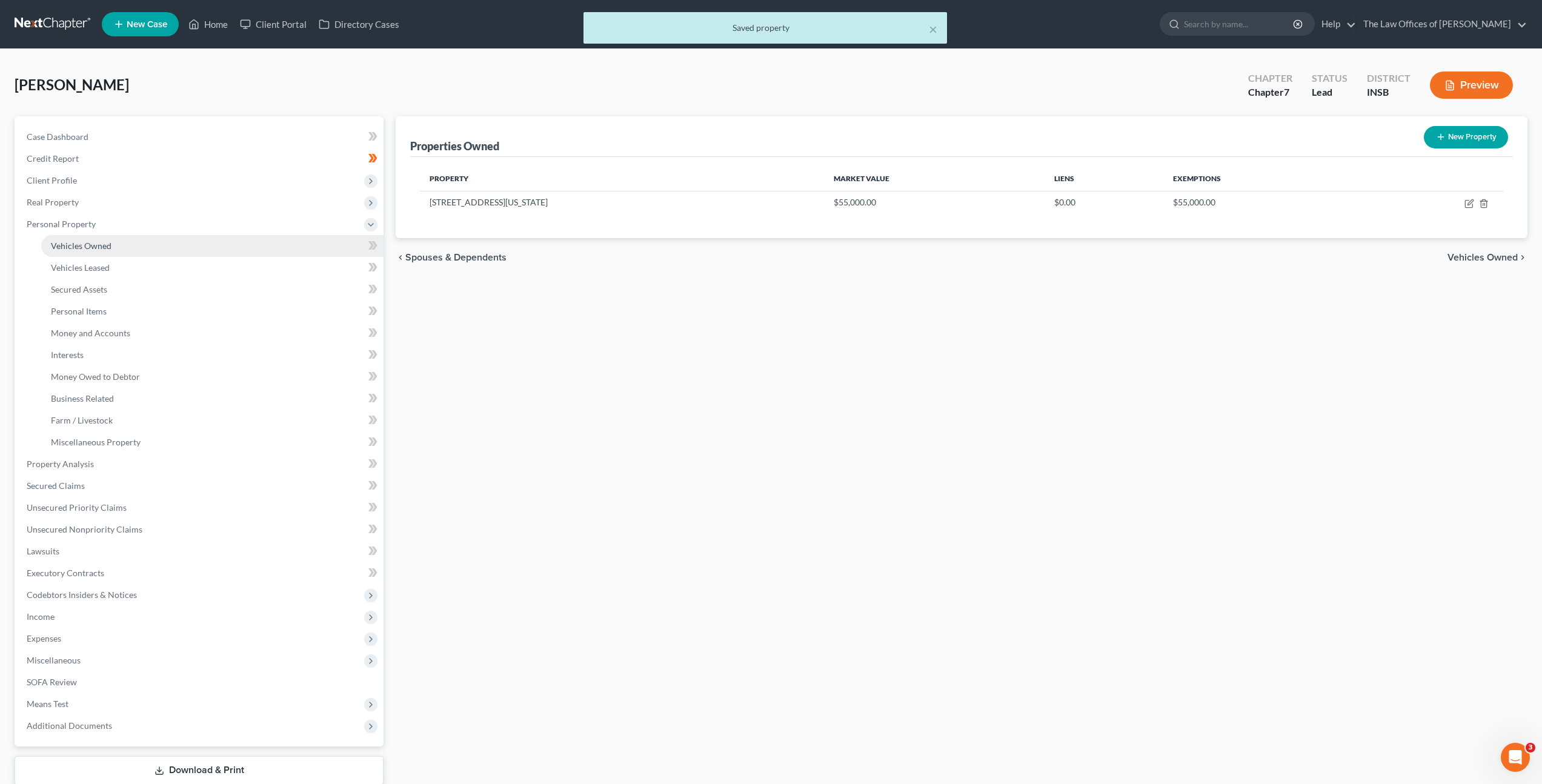
drag, startPoint x: 227, startPoint y: 250, endPoint x: 242, endPoint y: 254, distance: 15.5
click at [227, 249] on link "Vehicles Owned" at bounding box center [212, 246] width 342 height 22
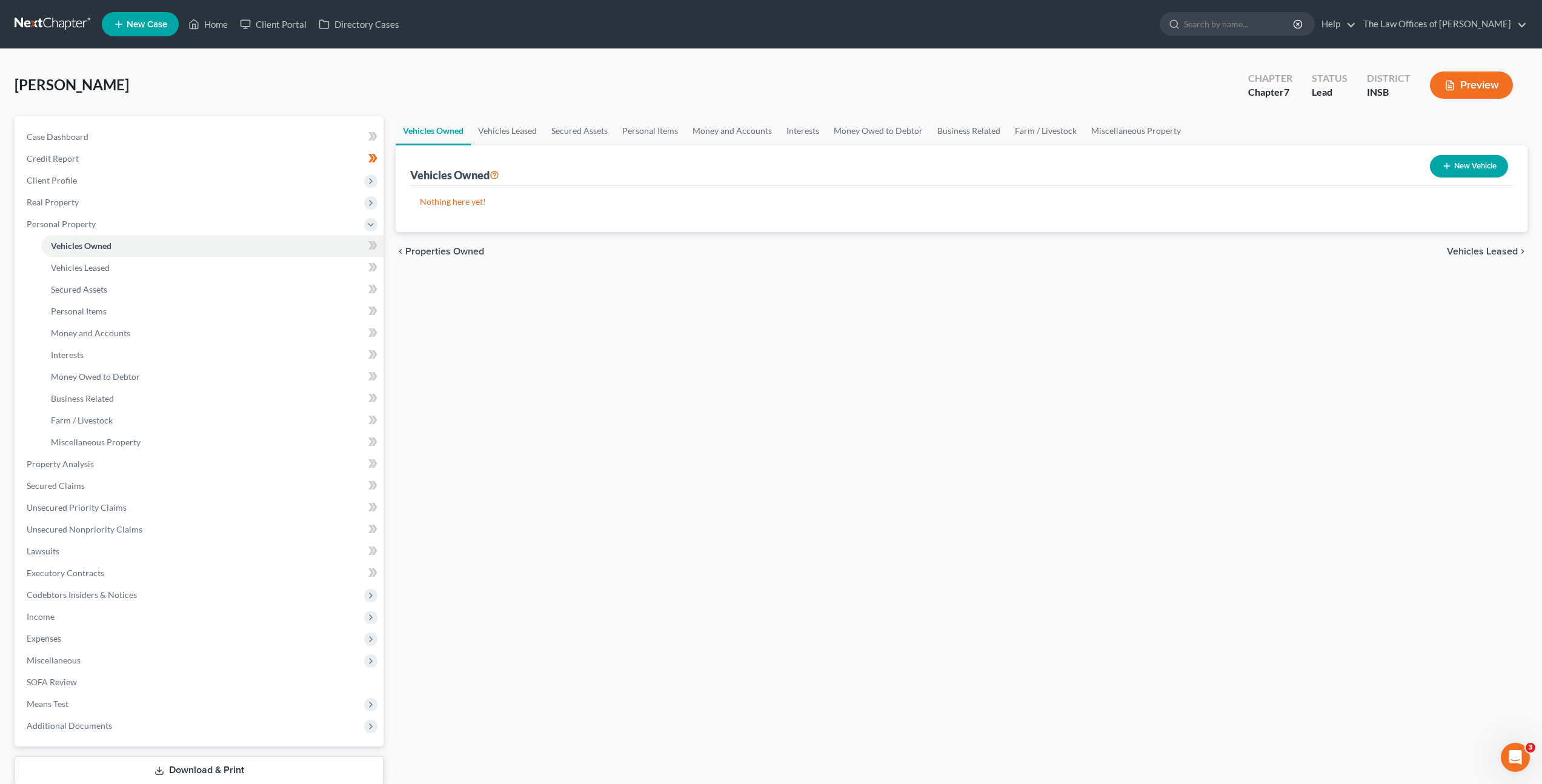
click at [652, 346] on div "Vehicles Owned Vehicles Leased Secured Assets Personal Items Money and Accounts…" at bounding box center [962, 466] width 1144 height 700
click at [1458, 161] on button "New Vehicle" at bounding box center [1469, 167] width 78 height 23
select select "0"
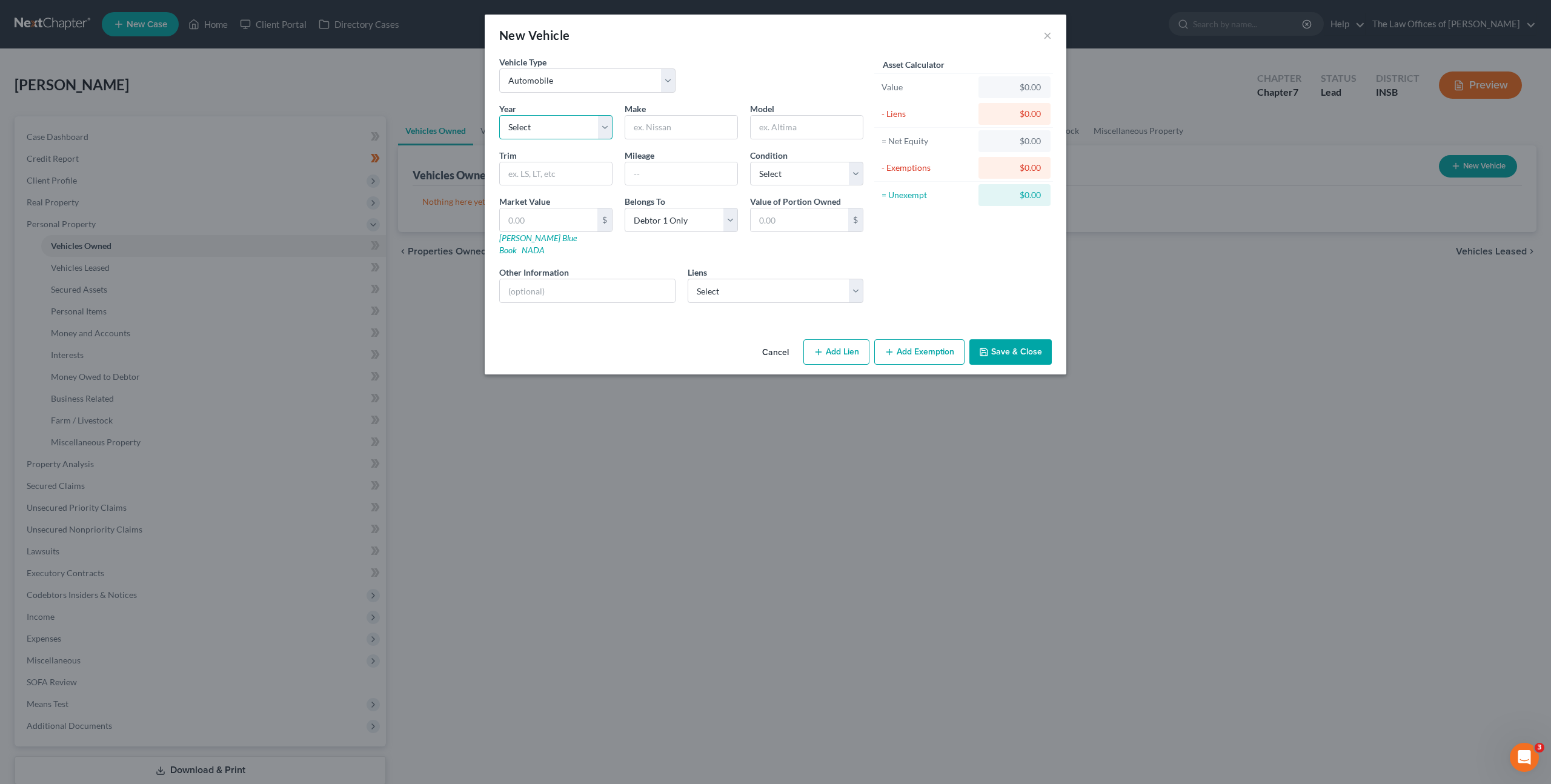
click at [553, 132] on select "Select 2026 2025 2024 2023 2022 2021 2020 2019 2018 2017 2016 2015 2014 2013 20…" at bounding box center [556, 128] width 113 height 24
click at [531, 238] on link "[PERSON_NAME] Blue Book" at bounding box center [538, 244] width 77 height 23
click at [546, 131] on select "Select 2026 2025 2024 2023 2022 2021 2020 2019 2018 2017 2016 2015 2014 2013 20…" at bounding box center [556, 128] width 113 height 24
click at [582, 131] on select "Select 2026 2025 2024 2023 2022 2021 2020 2019 2018 2017 2016 2015 2014 2013 20…" at bounding box center [556, 128] width 113 height 24
select select "18"
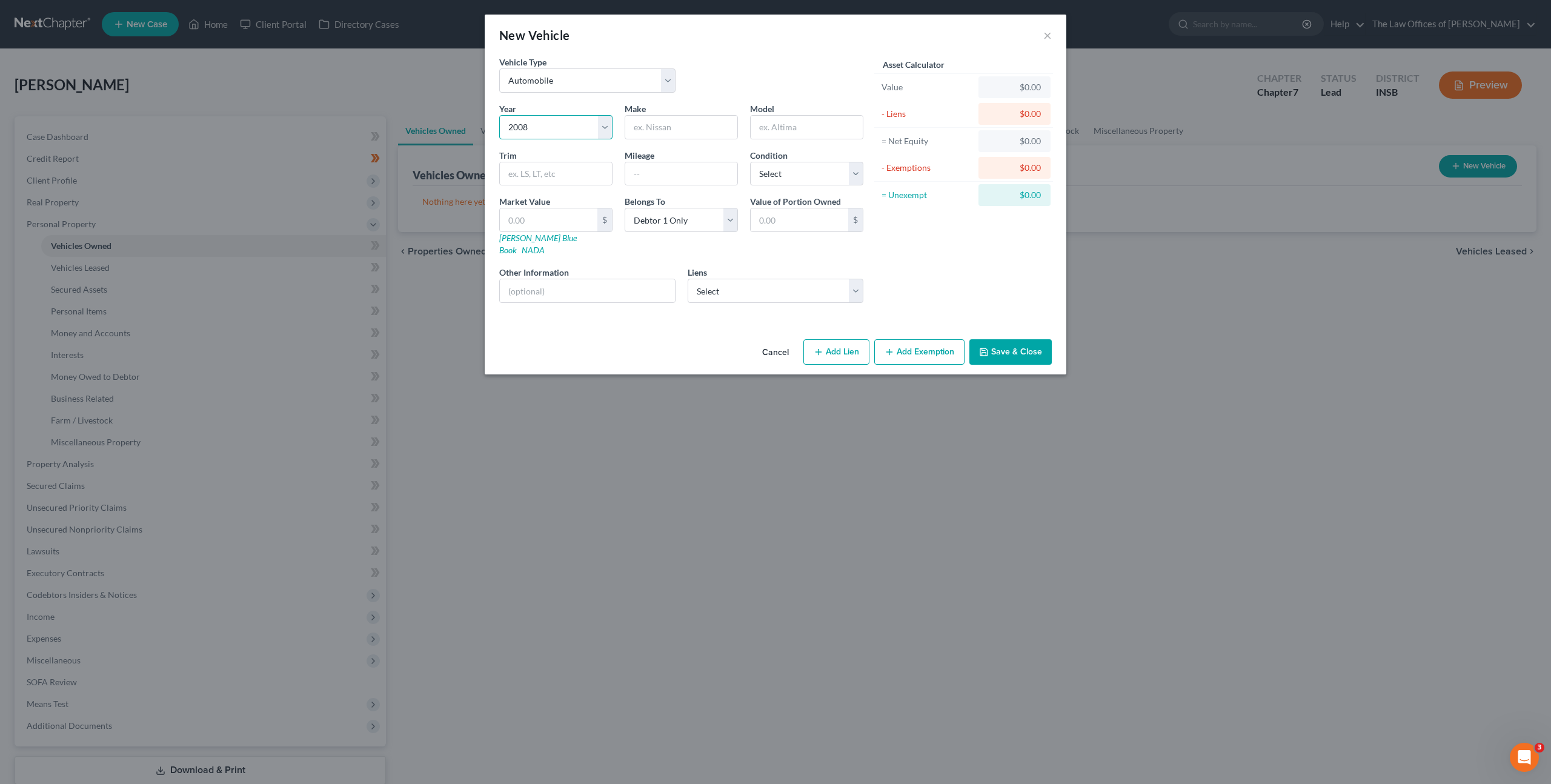
click at [499, 115] on select "Select 2026 2025 2024 2023 2022 2021 2020 2019 2018 2017 2016 2015 2014 2013 20…" at bounding box center [556, 128] width 113 height 24
drag, startPoint x: 663, startPoint y: 128, endPoint x: 750, endPoint y: 113, distance: 88.3
click at [666, 123] on input "text" at bounding box center [681, 127] width 112 height 23
type input "GMC"
type input "Denali"
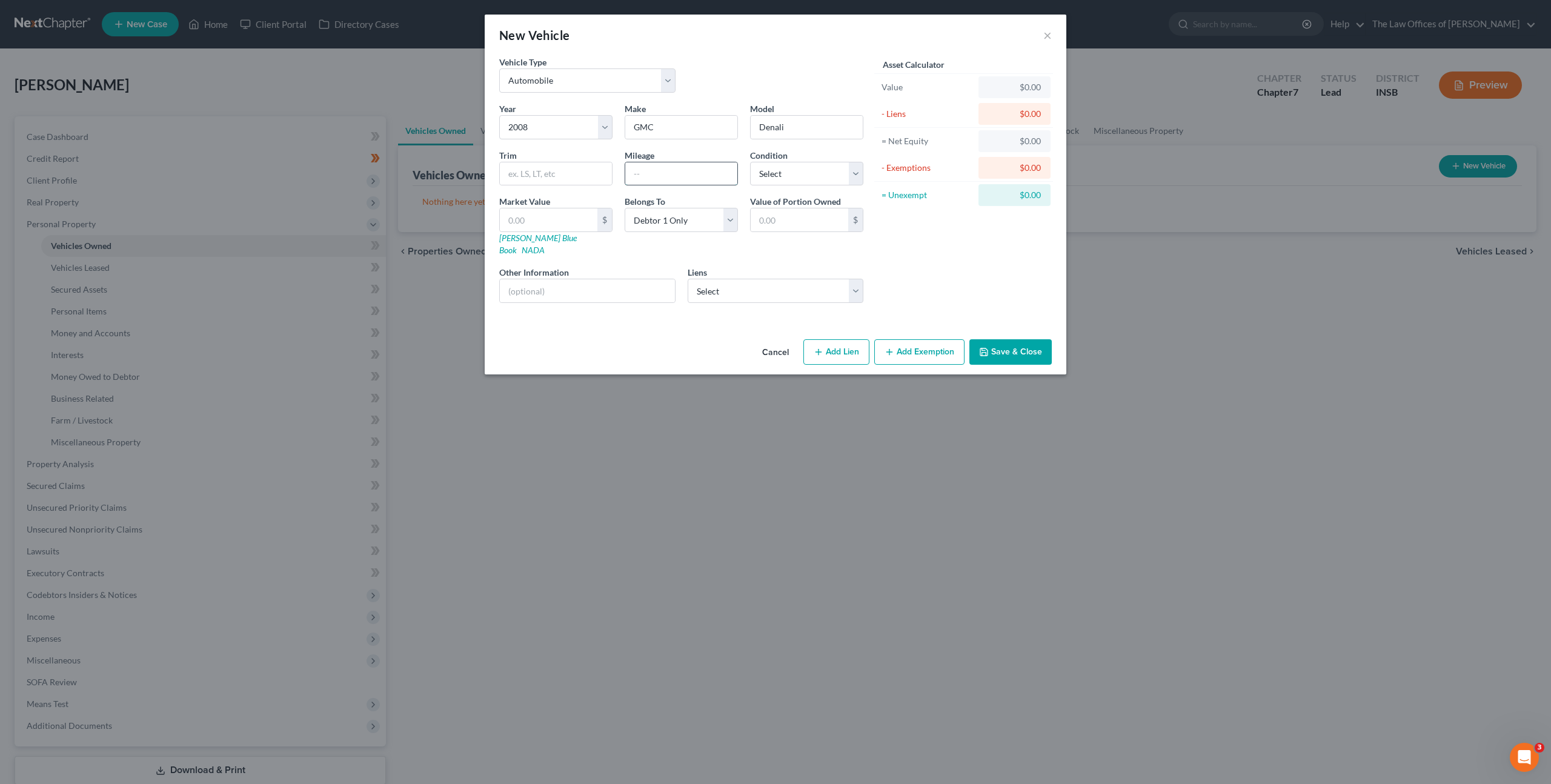
click at [652, 181] on input "text" at bounding box center [681, 174] width 112 height 23
type input "290,000"
click at [815, 174] on select "Select Excellent Very Good Good Fair Poor" at bounding box center [807, 174] width 113 height 24
select select "3"
click at [750, 161] on select "Select Excellent Very Good Good Fair Poor" at bounding box center [807, 174] width 113 height 24
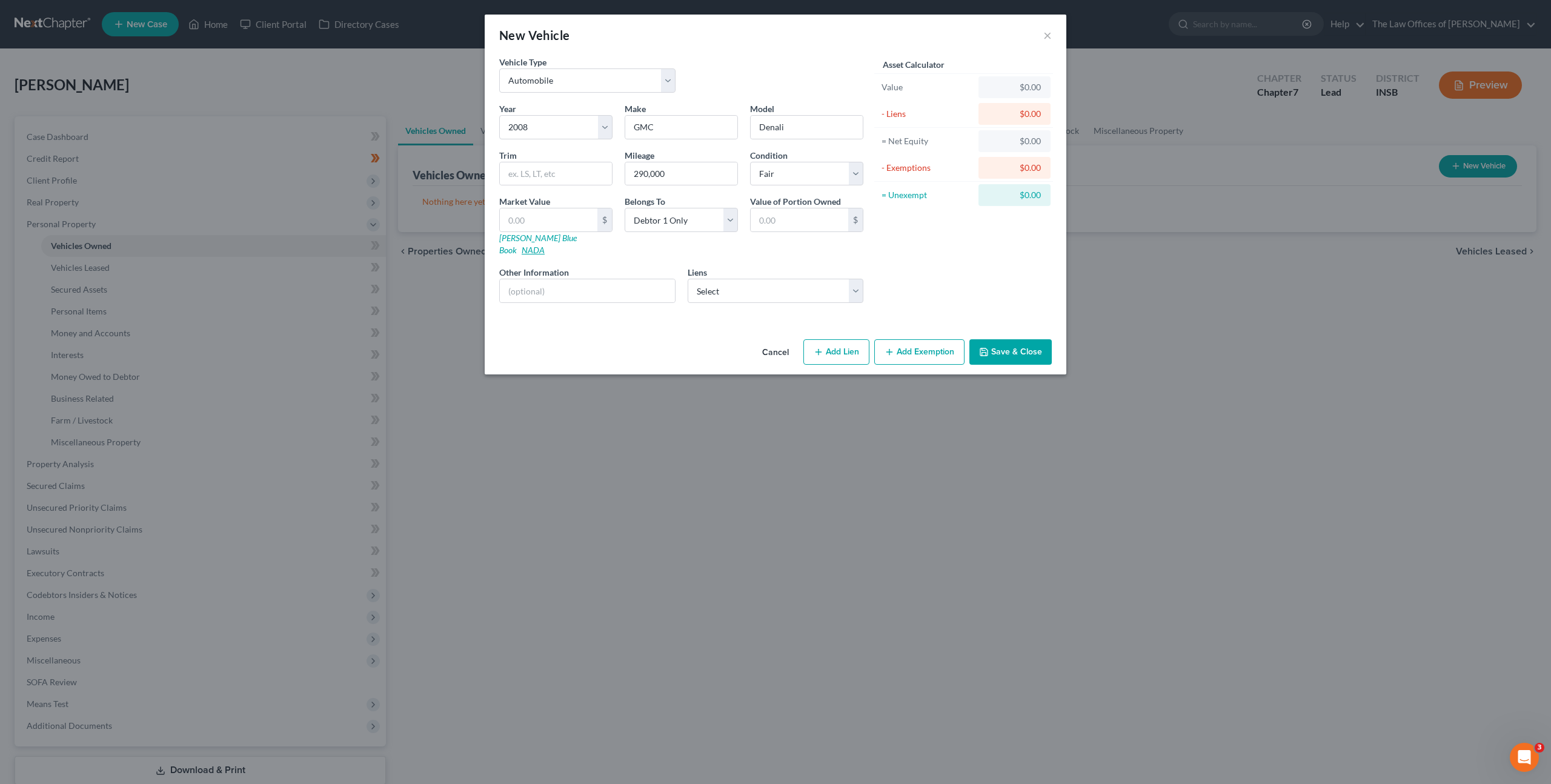
click at [544, 245] on link "NADA" at bounding box center [533, 250] width 23 height 10
click at [513, 229] on input "text" at bounding box center [548, 220] width 97 height 23
type input "1"
type input "1.00"
type input "15"
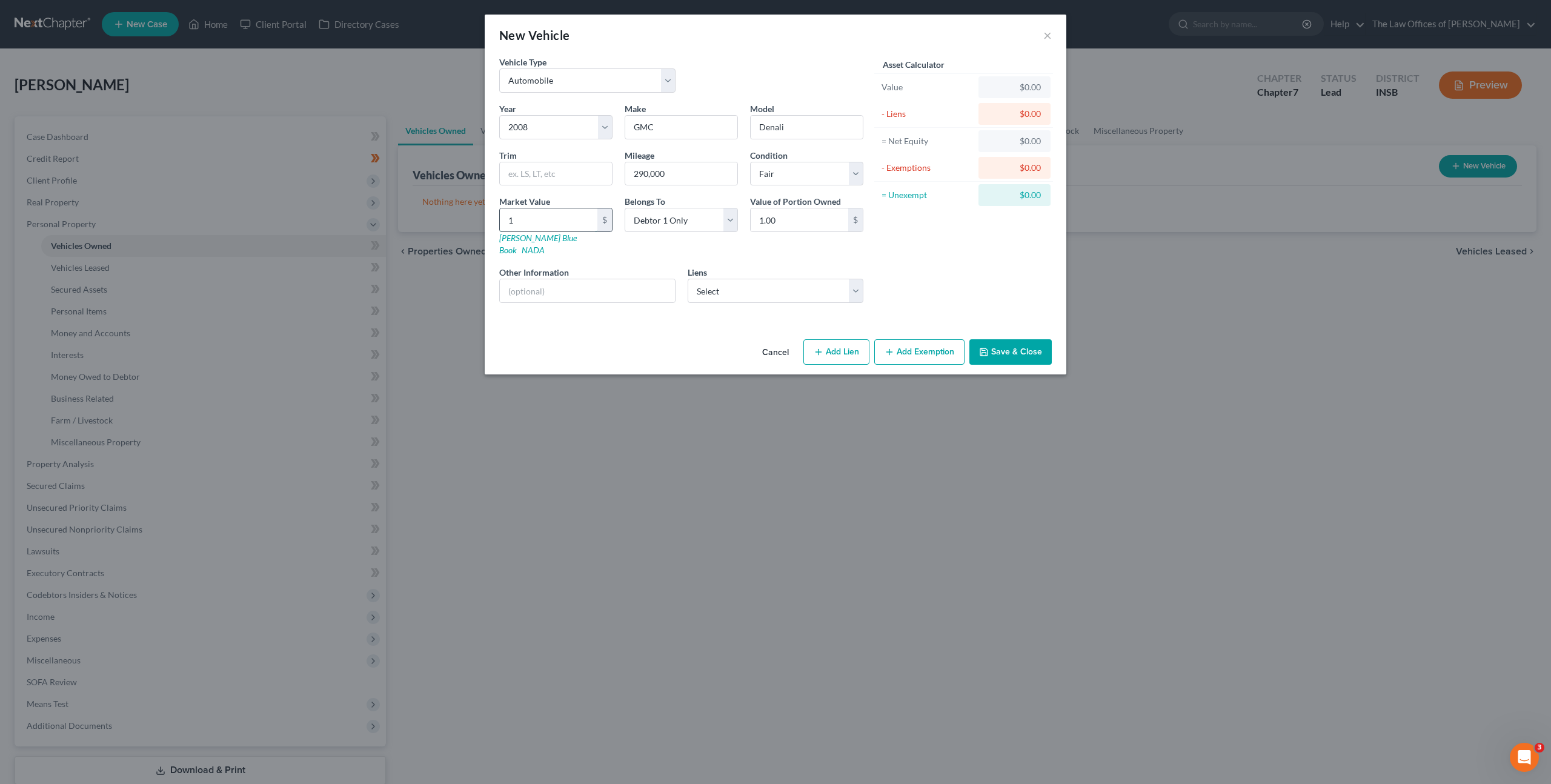
type input "15.00"
type input "150"
type input "150.00"
type input "1500"
type input "1,500.00"
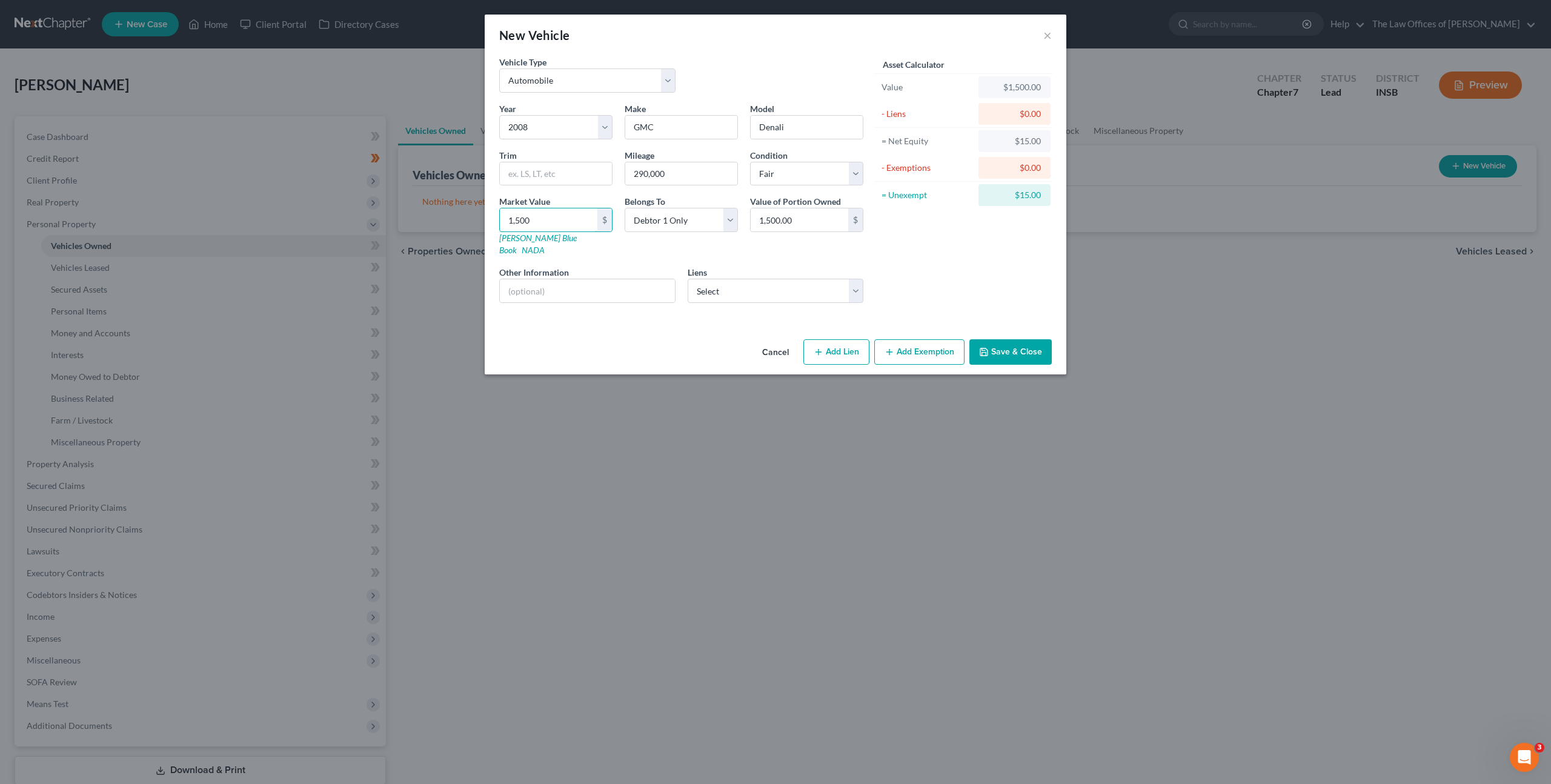
type input "1,500"
click at [743, 279] on select "Select Old National Bank - $15,067.00 1stfinbank - $0.00 Cmntywde Fcu - $0.00 F…" at bounding box center [776, 291] width 176 height 24
click at [902, 347] on button "Add Exemption" at bounding box center [920, 352] width 90 height 25
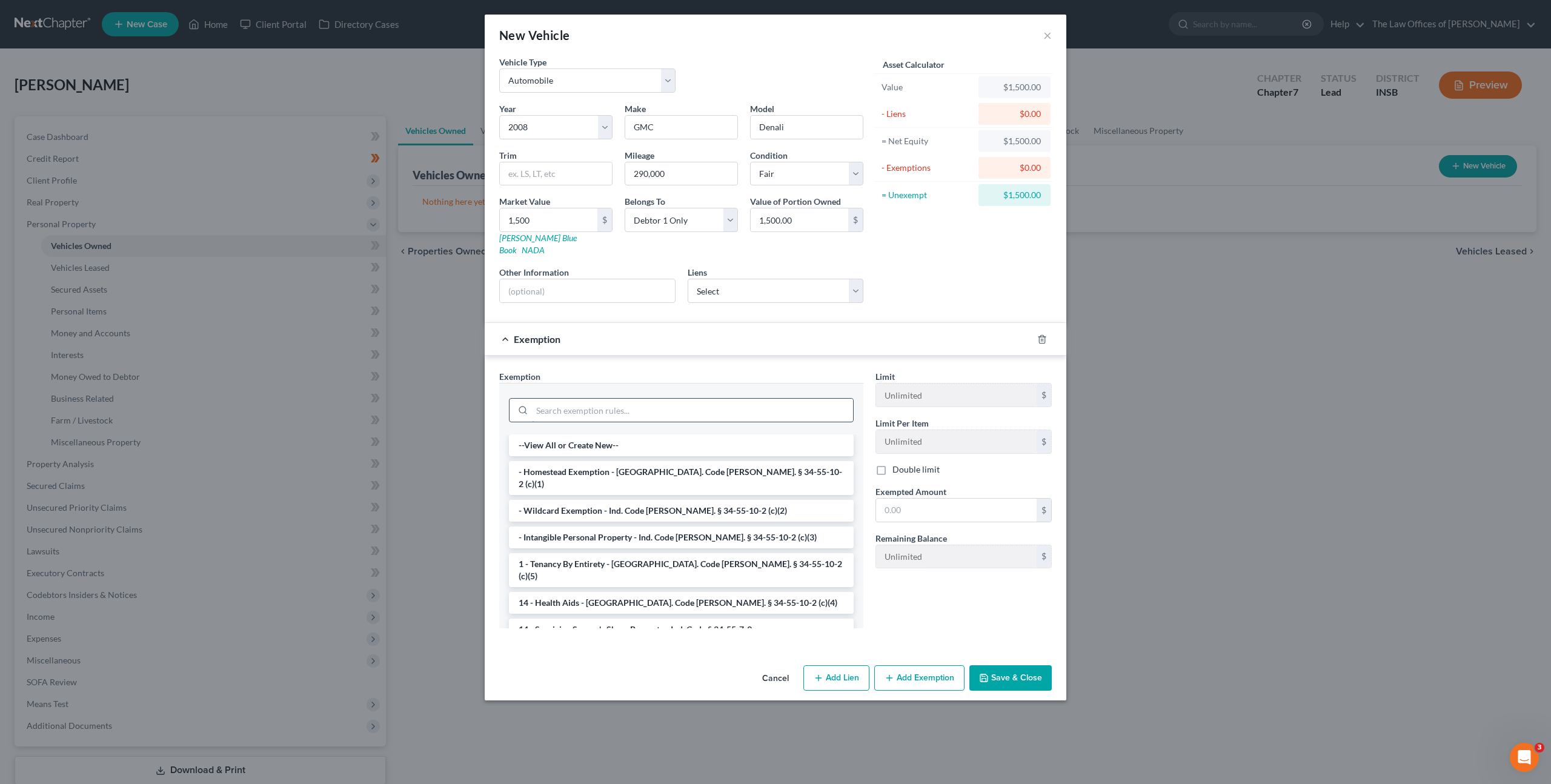
click at [693, 403] on input "search" at bounding box center [692, 410] width 321 height 23
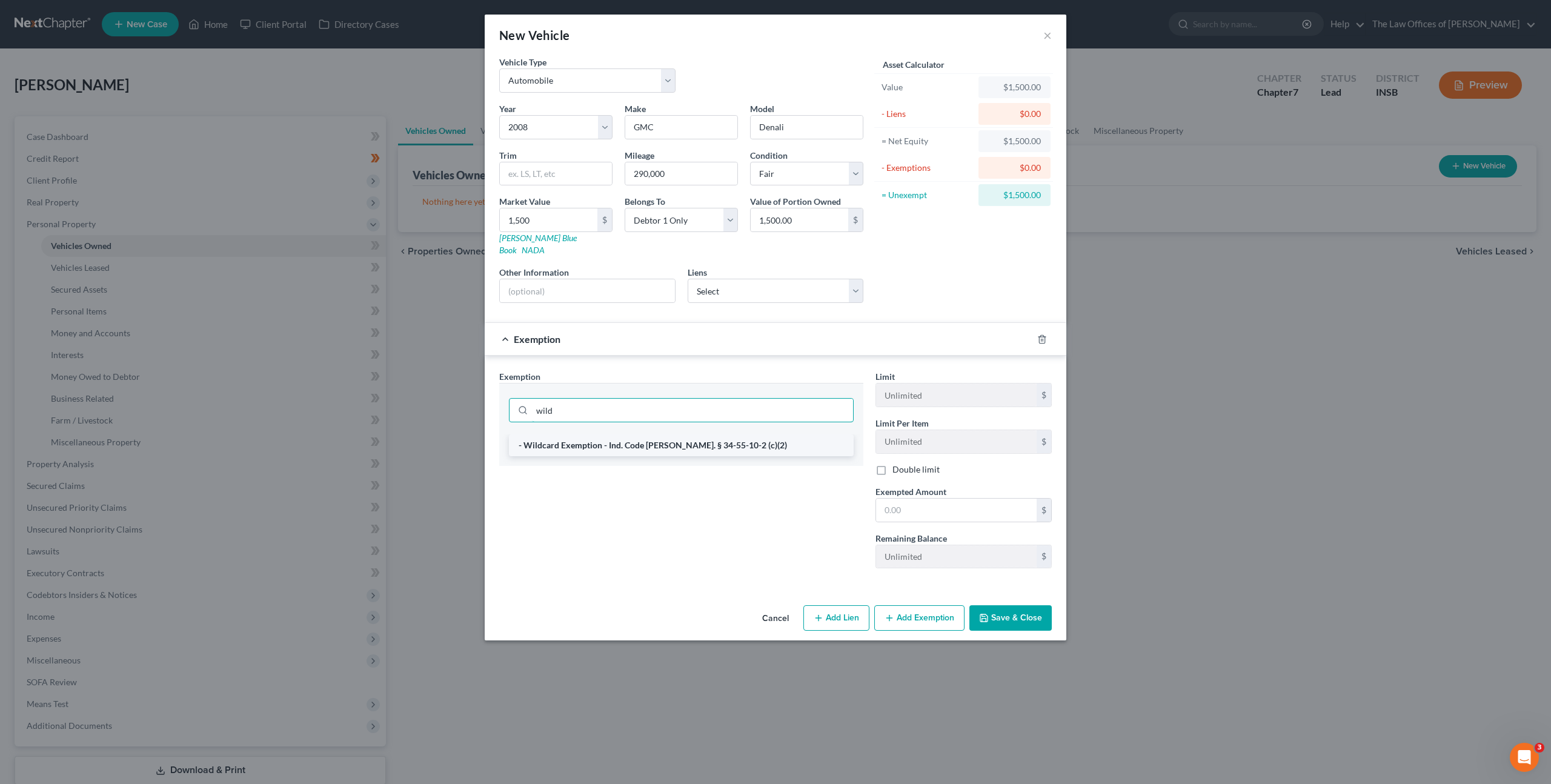
type input "wild"
click at [730, 436] on li "- Wildcard Exemption - Ind. Code [PERSON_NAME]. § 34-55-10-2 (c)(2)" at bounding box center [681, 445] width 345 height 22
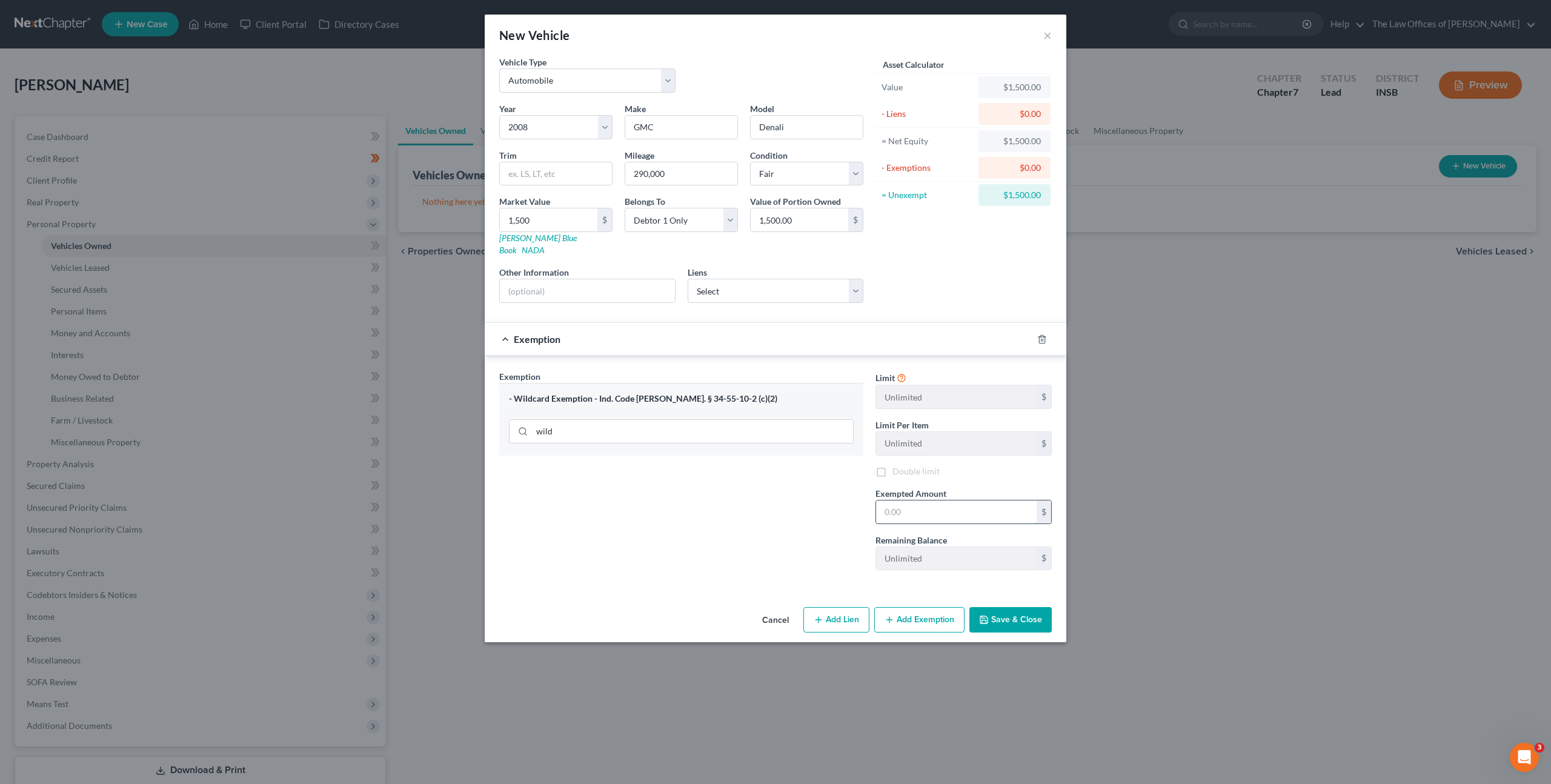
click at [982, 503] on input "text" at bounding box center [956, 511] width 161 height 23
type input "1,500"
click at [1006, 607] on button "Save & Close" at bounding box center [1010, 619] width 82 height 25
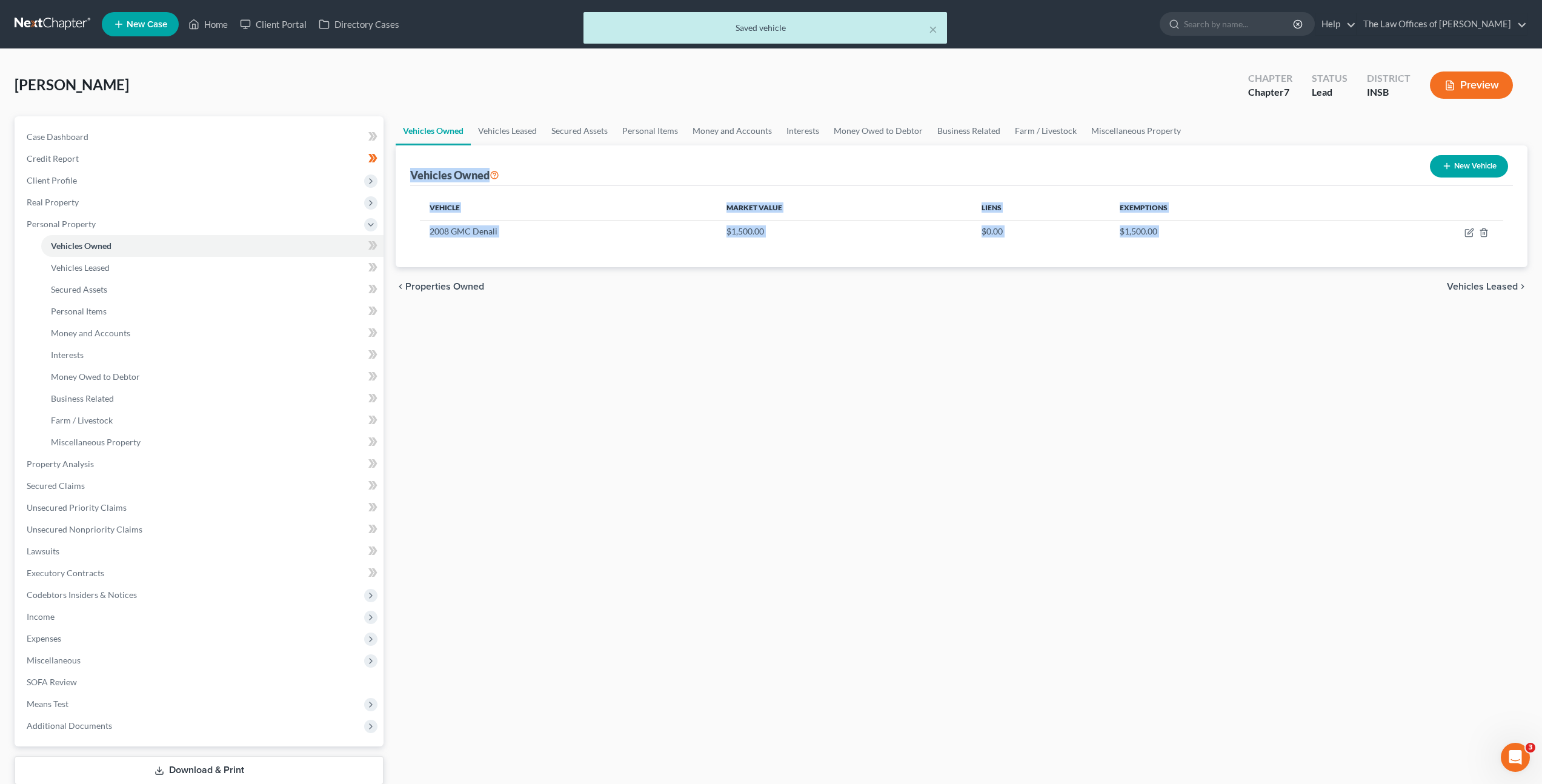
click at [1469, 168] on button "New Vehicle" at bounding box center [1469, 167] width 78 height 23
select select "0"
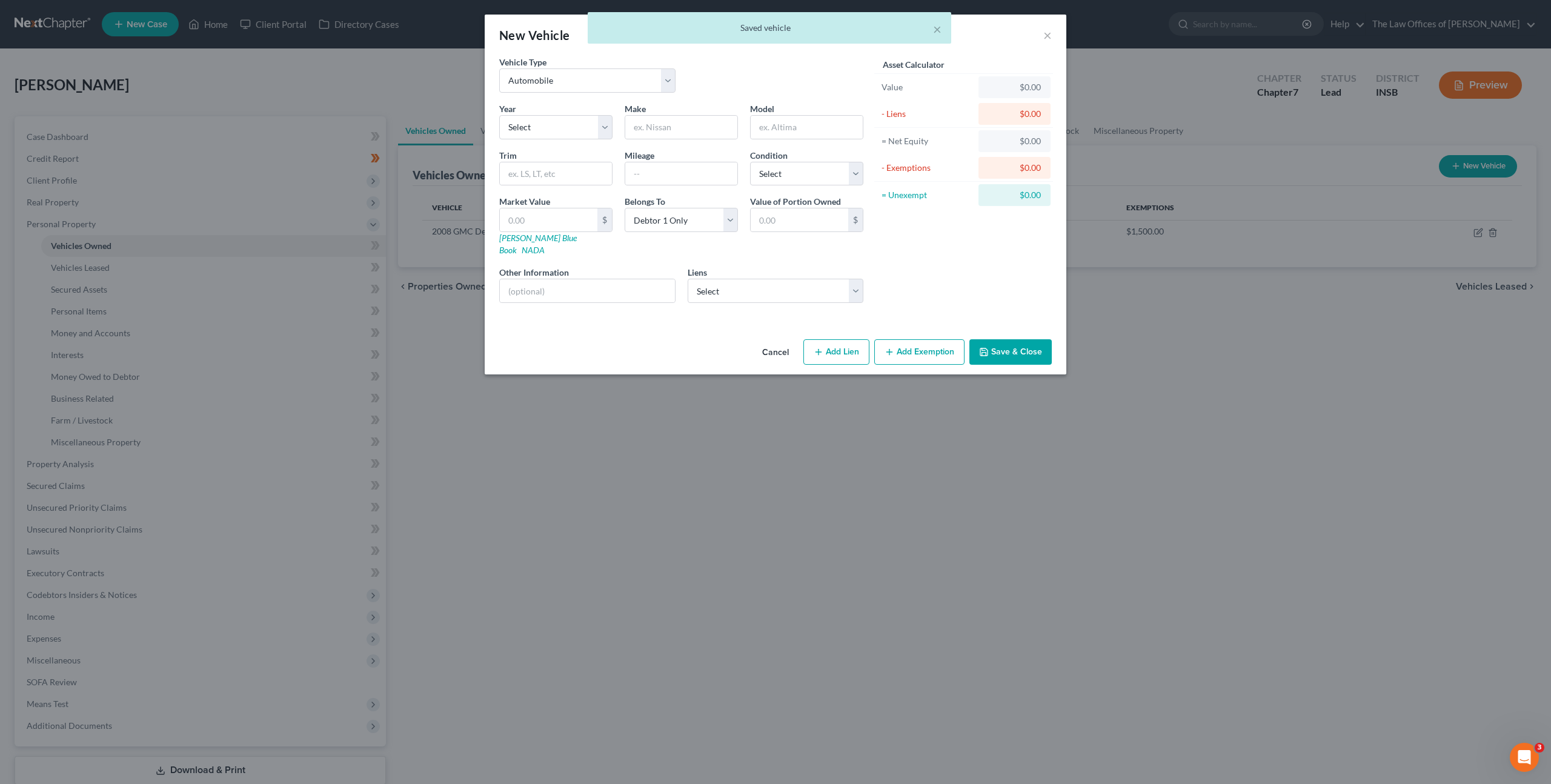
click at [564, 114] on div "Year Select 2026 2025 2024 2023 2022 2021 2020 2019 2018 2017 2016 2015 2014 20…" at bounding box center [556, 121] width 125 height 37
click at [558, 119] on select "Select 2026 2025 2024 2023 2022 2021 2020 2019 2018 2017 2016 2015 2014 2013 20…" at bounding box center [556, 128] width 113 height 24
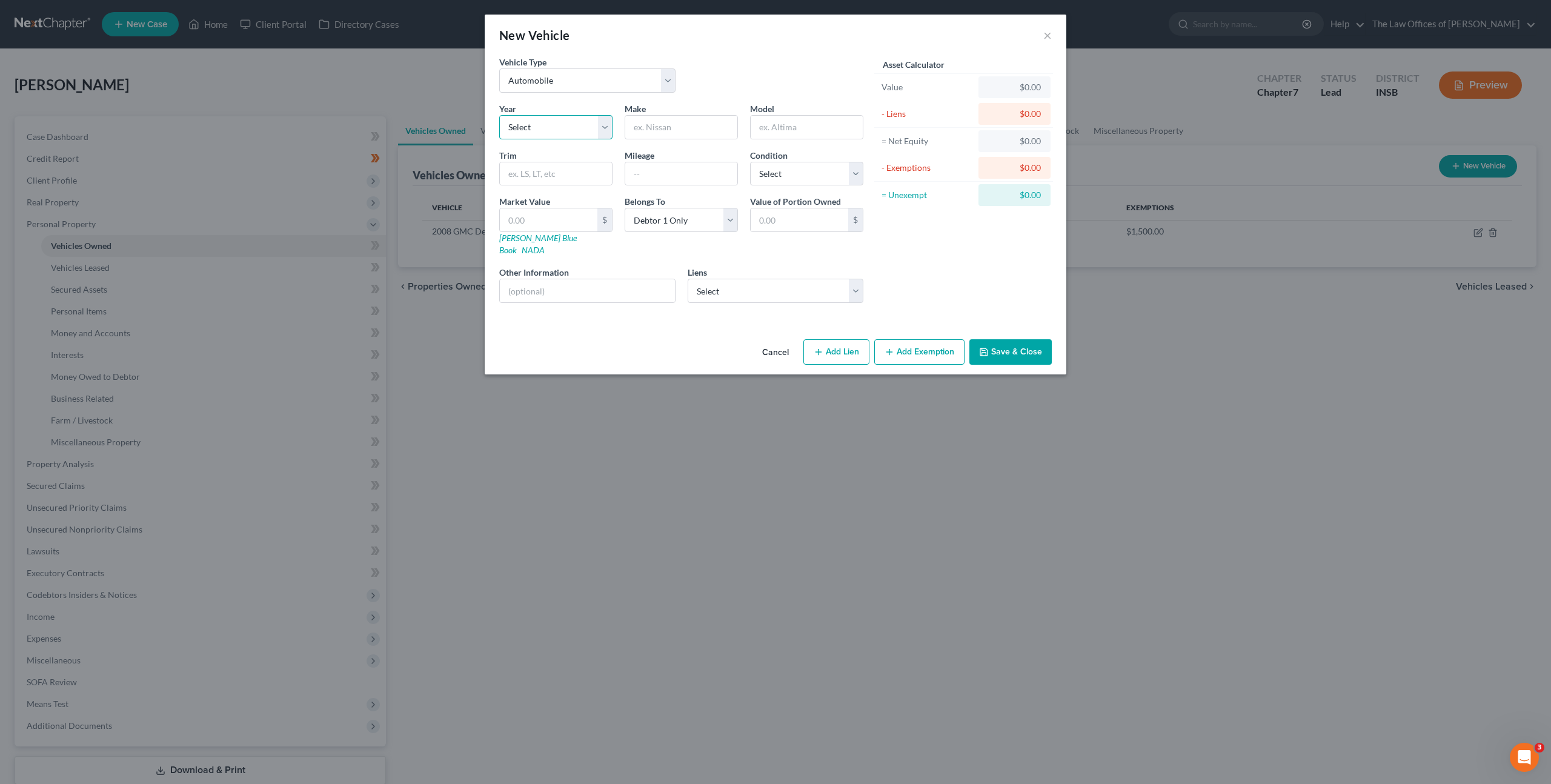
select select "16"
click at [499, 115] on select "Select 2026 2025 2024 2023 2022 2021 2020 2019 2018 2017 2016 2015 2014 2013 20…" at bounding box center [556, 128] width 113 height 24
click at [680, 125] on input "text" at bounding box center [681, 127] width 112 height 23
type input "Buick"
type input "Escalade"
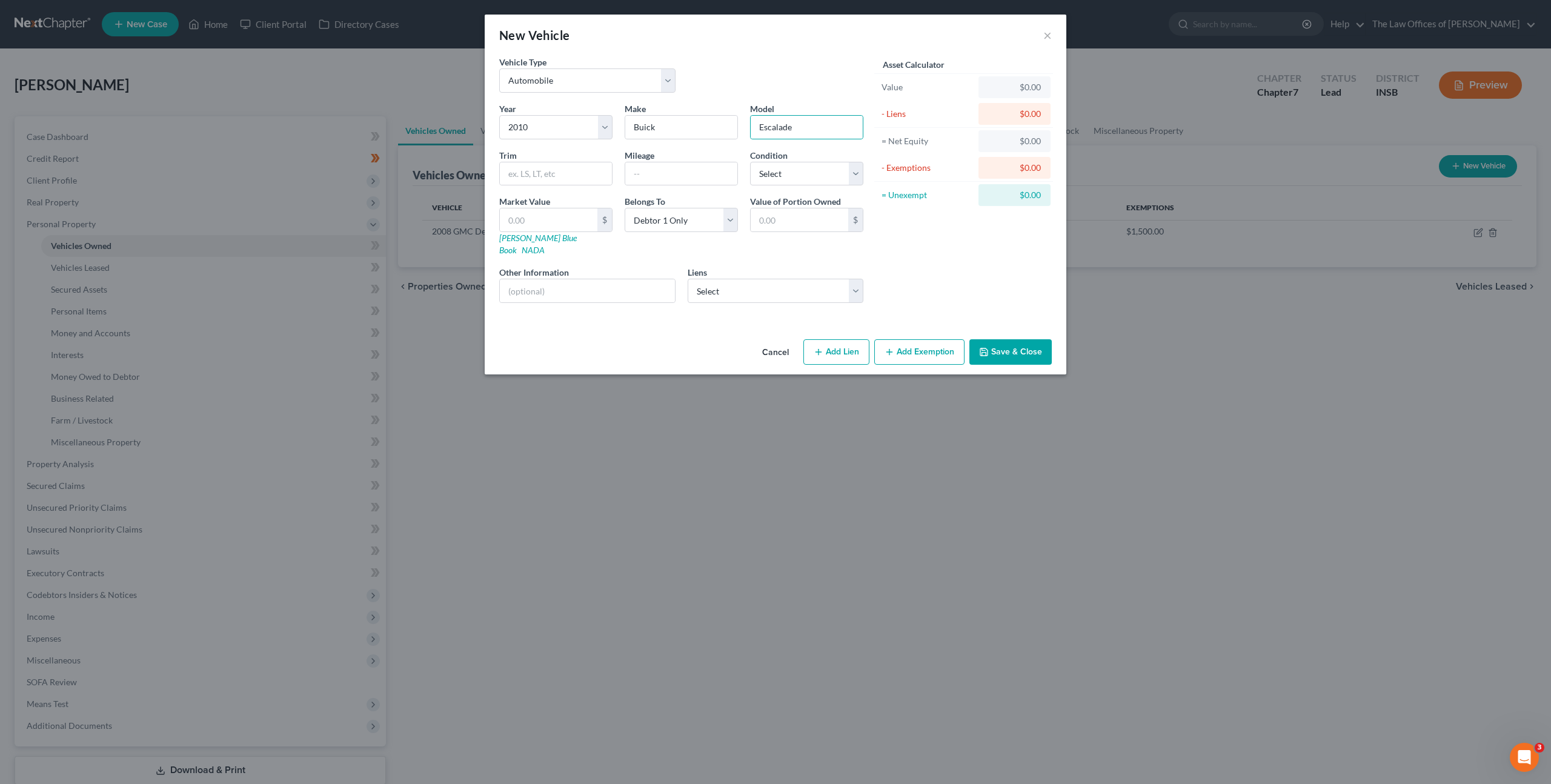
click at [1011, 339] on button "Save & Close" at bounding box center [1010, 352] width 82 height 25
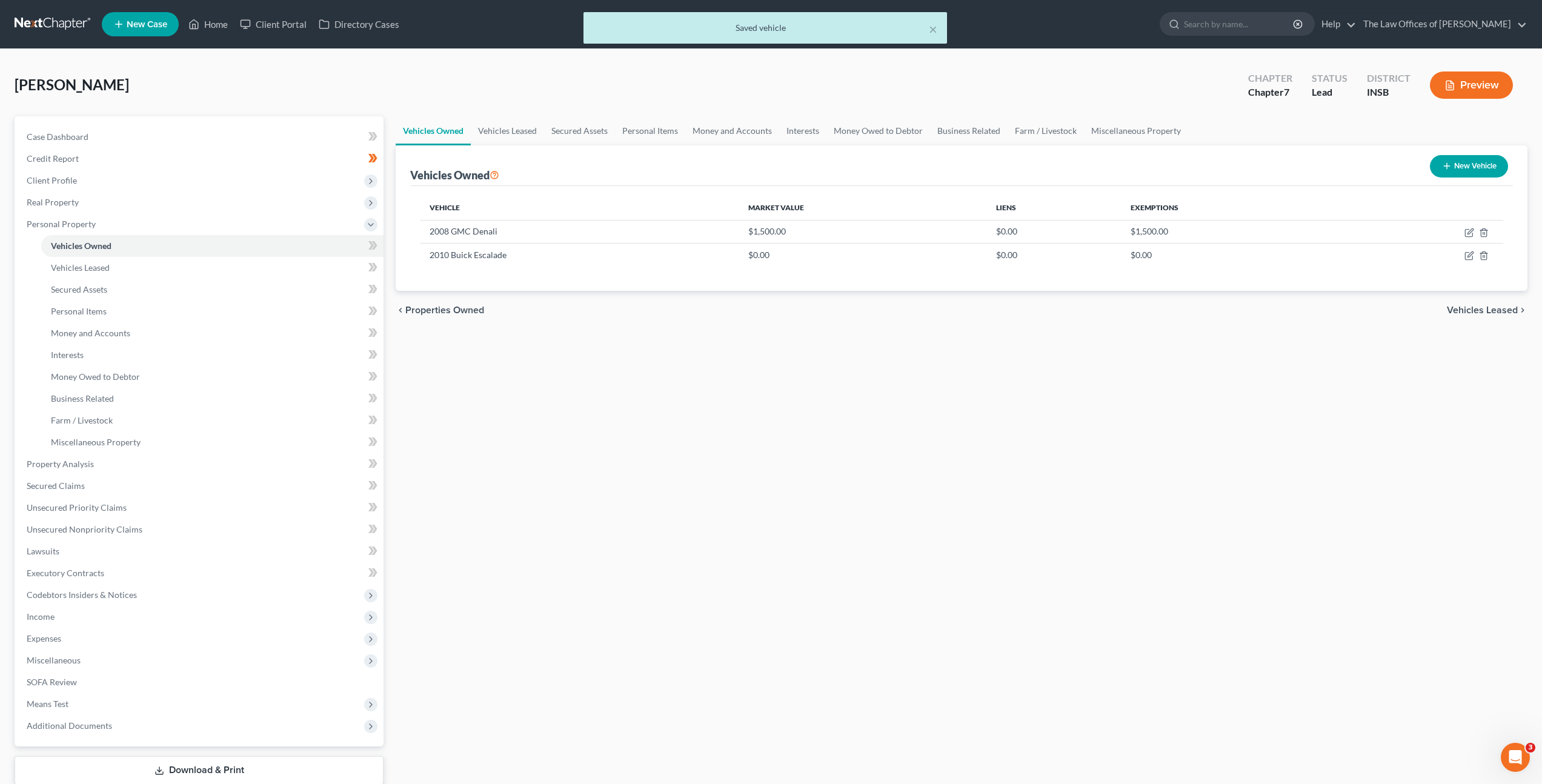
drag, startPoint x: 747, startPoint y: 356, endPoint x: 812, endPoint y: 339, distance: 67.2
click at [749, 355] on div "Vehicles Owned Vehicles Leased Secured Assets Personal Items Money and Accounts…" at bounding box center [962, 466] width 1144 height 700
click at [1470, 229] on icon "button" at bounding box center [1469, 232] width 10 height 10
select select "0"
select select "18"
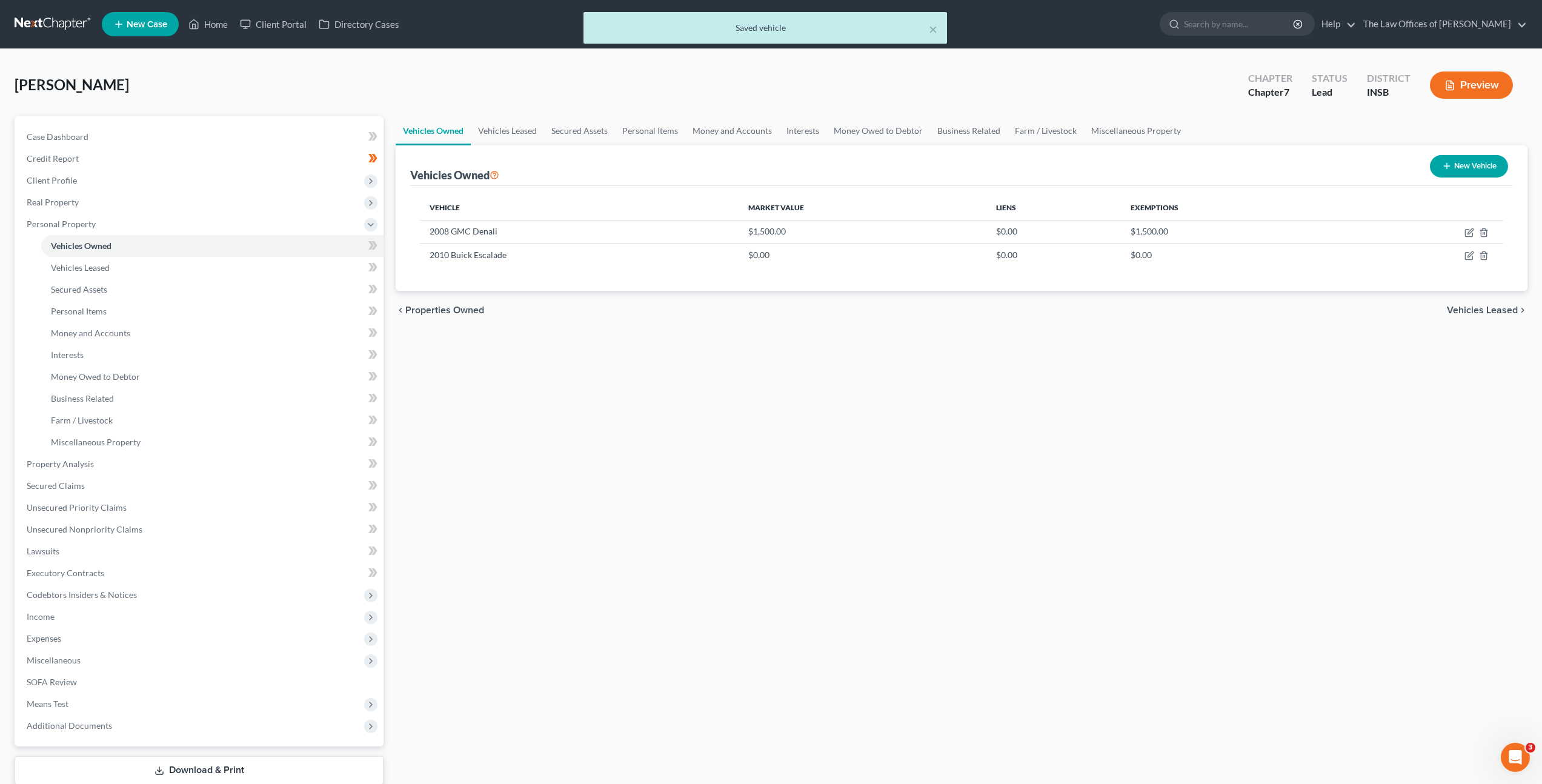
select select "3"
select select "0"
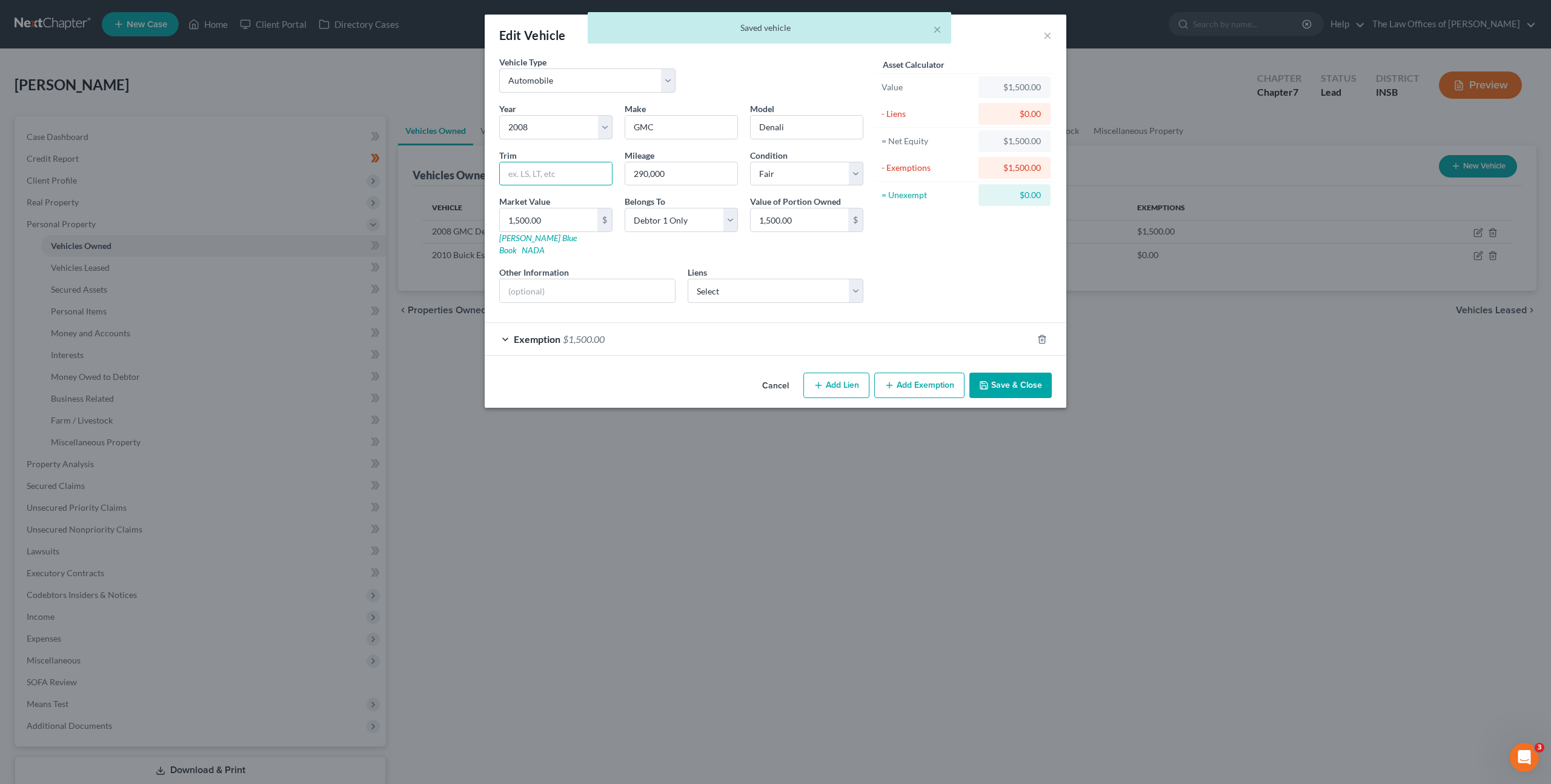
drag, startPoint x: 534, startPoint y: 176, endPoint x: 617, endPoint y: 179, distance: 83.1
click at [534, 176] on input "text" at bounding box center [555, 174] width 112 height 23
drag, startPoint x: 804, startPoint y: 128, endPoint x: 685, endPoint y: 113, distance: 119.9
click at [685, 111] on div "Year Select 2026 2025 2024 2023 2022 2021 2020 2019 2018 2017 2016 2015 2014 20…" at bounding box center [681, 208] width 376 height 210
type input "Serra"
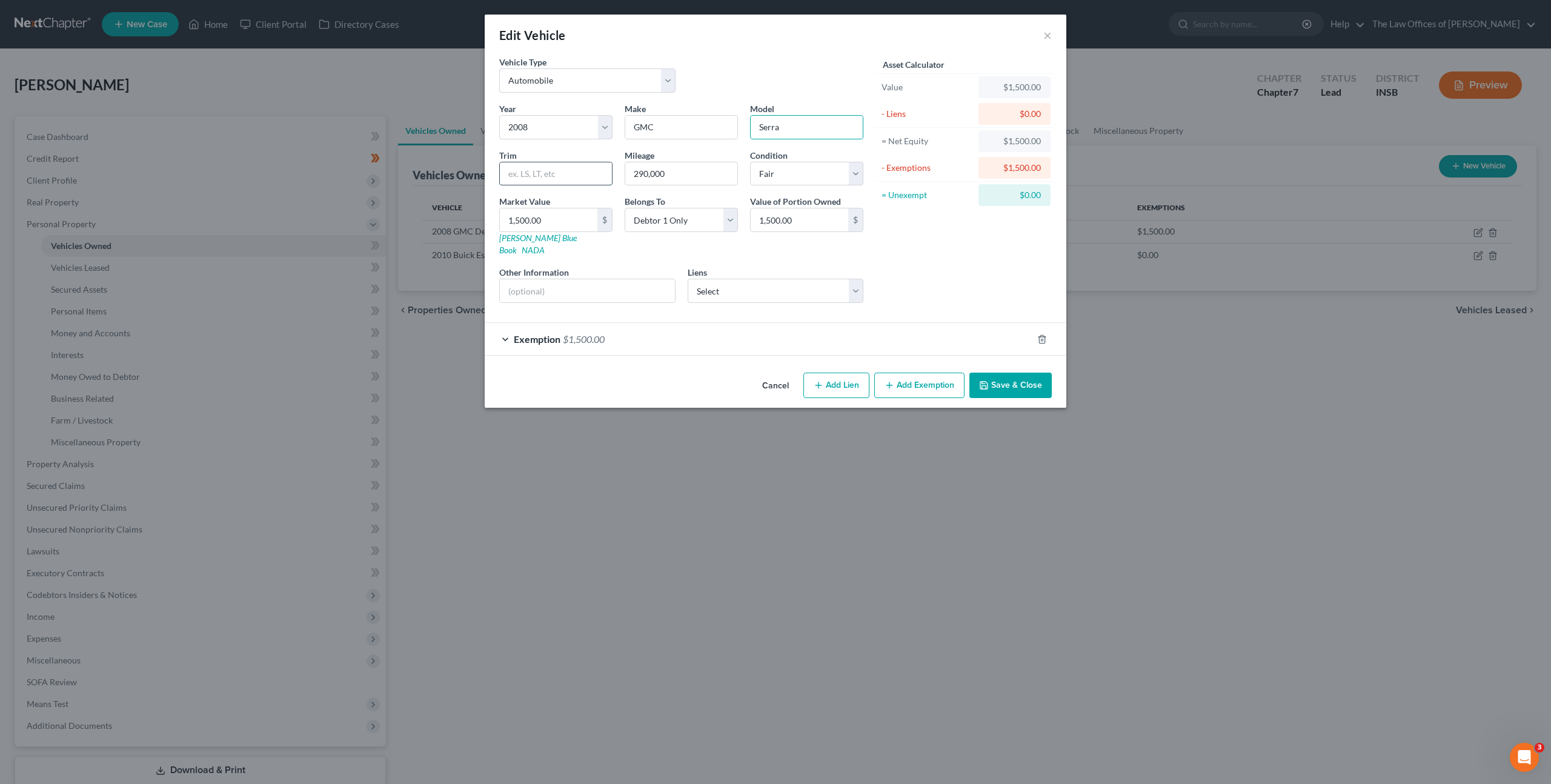
drag, startPoint x: 518, startPoint y: 171, endPoint x: 633, endPoint y: 182, distance: 115.5
click at [518, 171] on input "text" at bounding box center [555, 174] width 112 height 23
type input "Denali"
click at [1009, 375] on button "Save & Close" at bounding box center [1010, 385] width 82 height 25
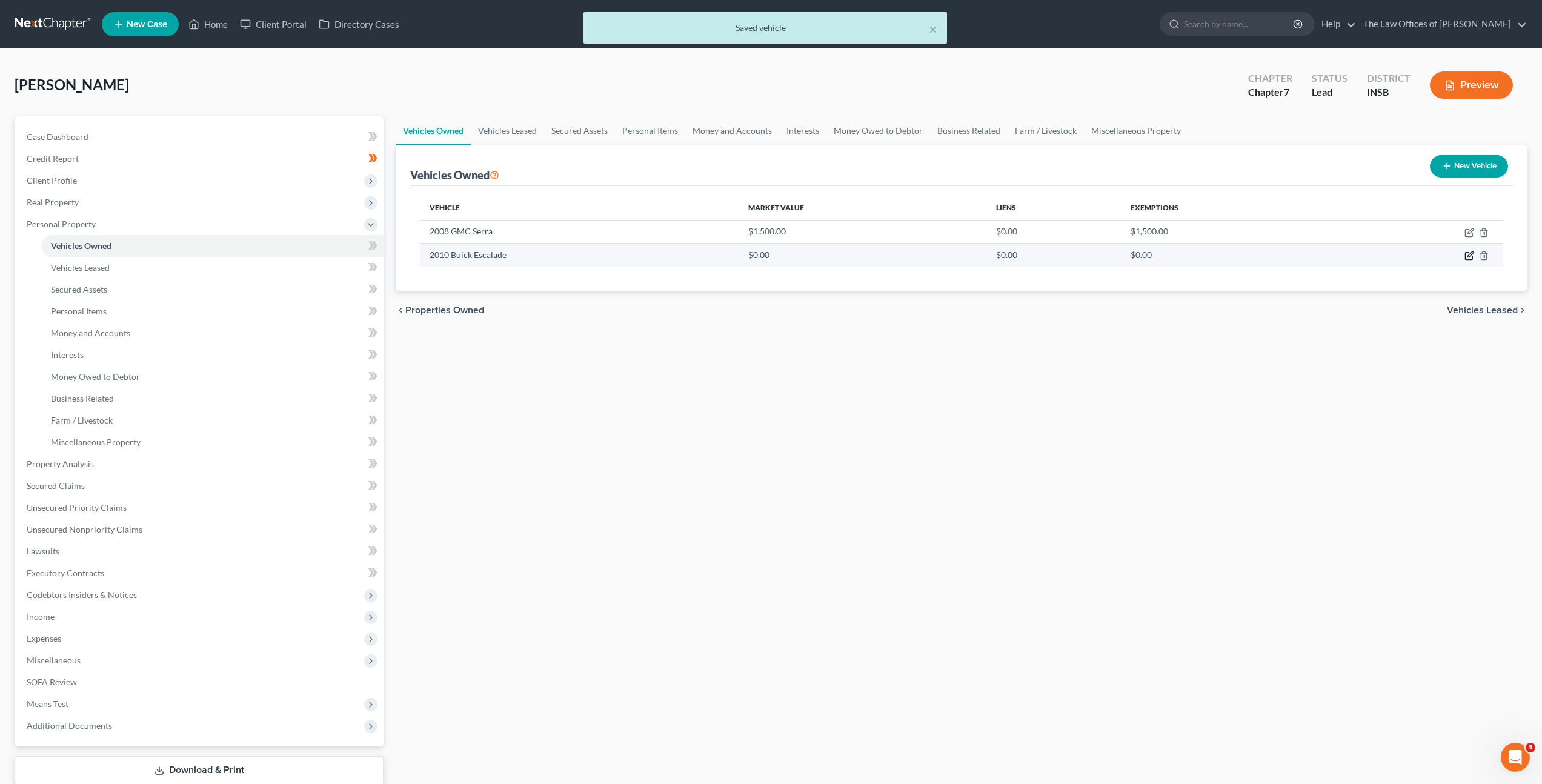
click at [1469, 258] on icon "button" at bounding box center [1469, 255] width 10 height 10
select select "0"
select select "16"
select select "0"
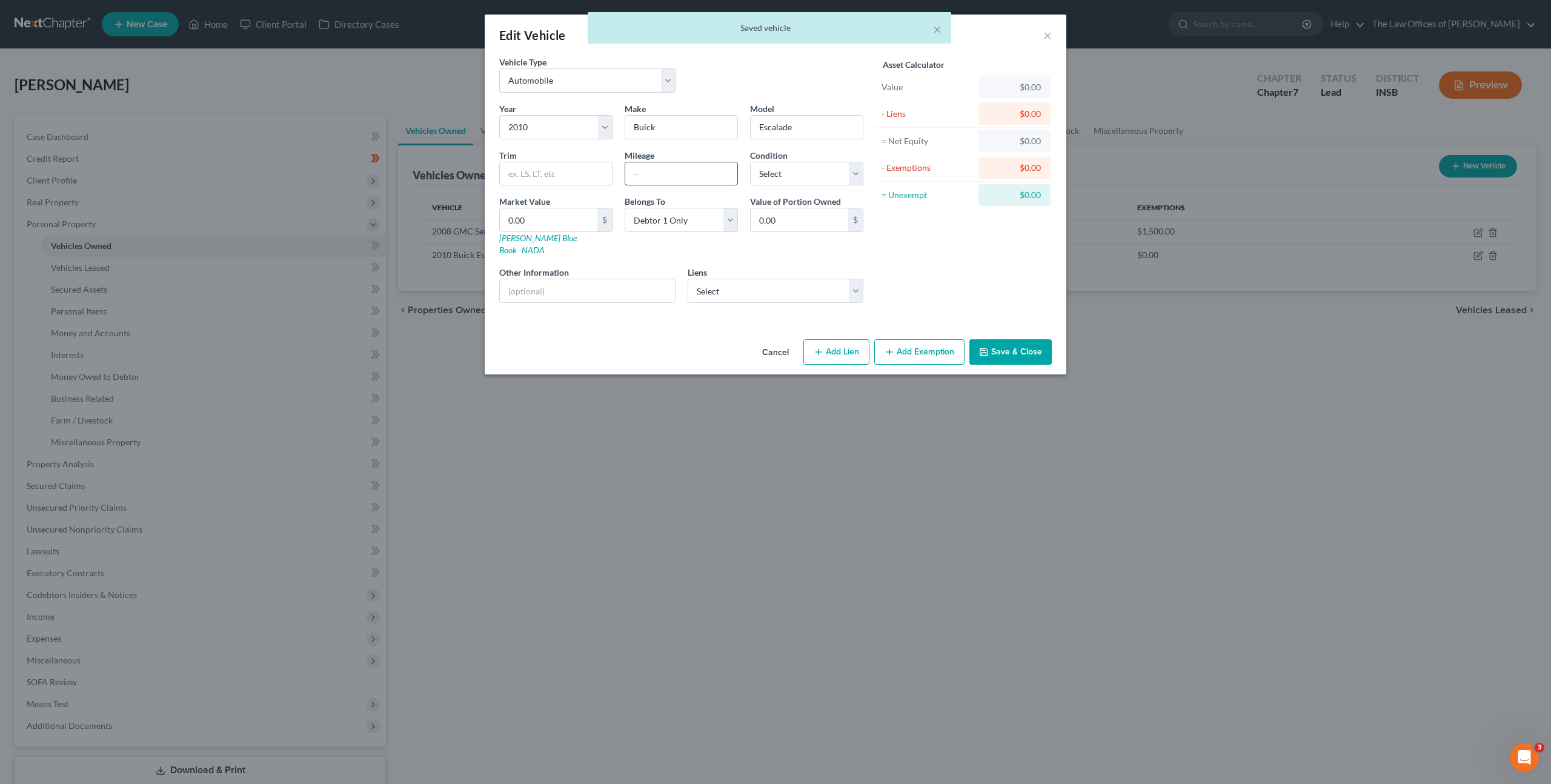
click at [662, 170] on input "text" at bounding box center [681, 174] width 112 height 23
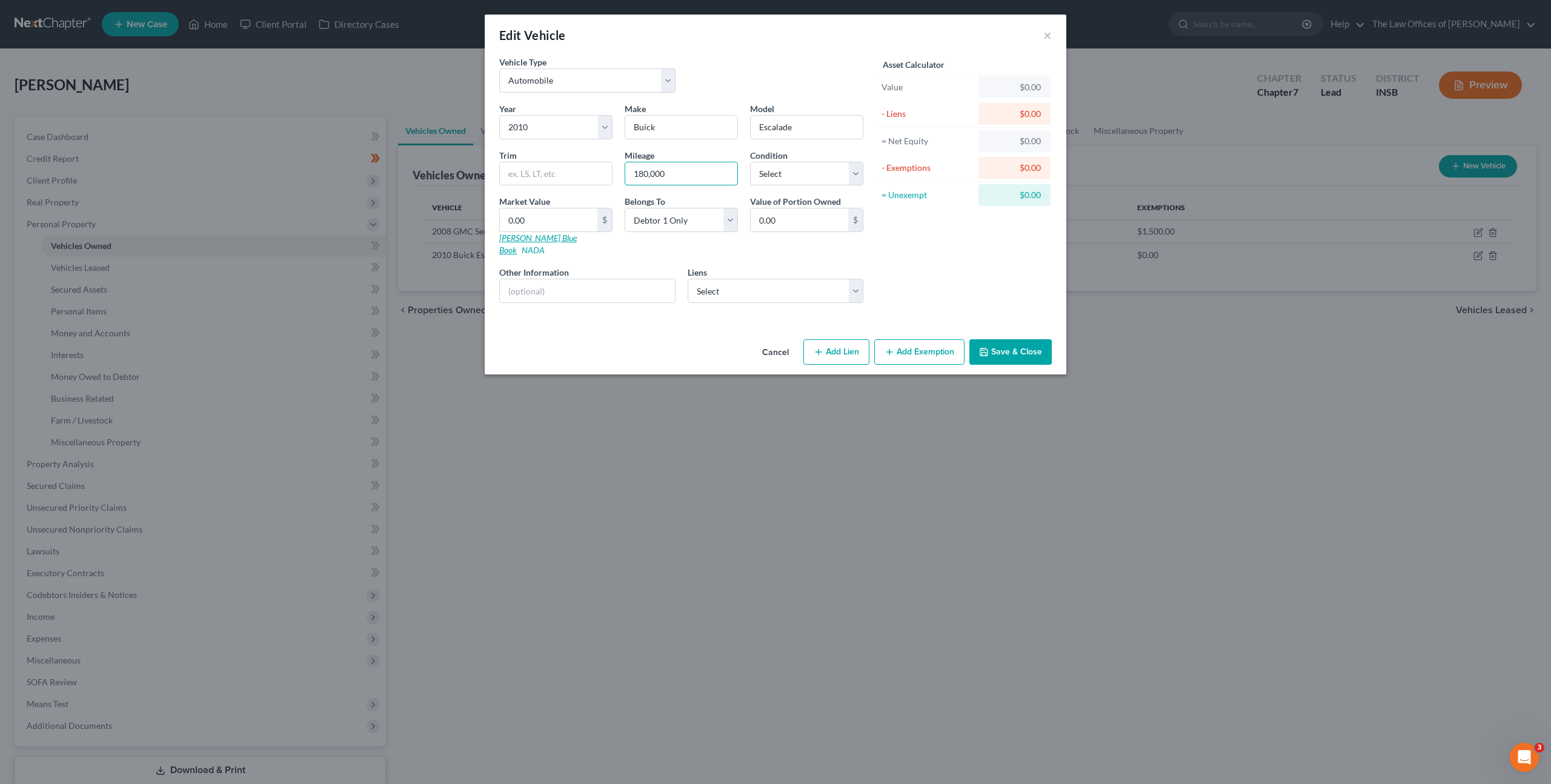
type input "180,000"
click at [521, 241] on link "[PERSON_NAME] Blue Book" at bounding box center [538, 244] width 77 height 23
drag, startPoint x: 682, startPoint y: 179, endPoint x: 610, endPoint y: 178, distance: 72.0
click at [612, 167] on div "Year Select 2026 2025 2024 2023 2022 2021 2020 2019 2018 2017 2016 2015 2014 20…" at bounding box center [681, 208] width 376 height 210
click at [812, 179] on select "Select Excellent Very Good Good Fair Poor" at bounding box center [807, 174] width 113 height 24
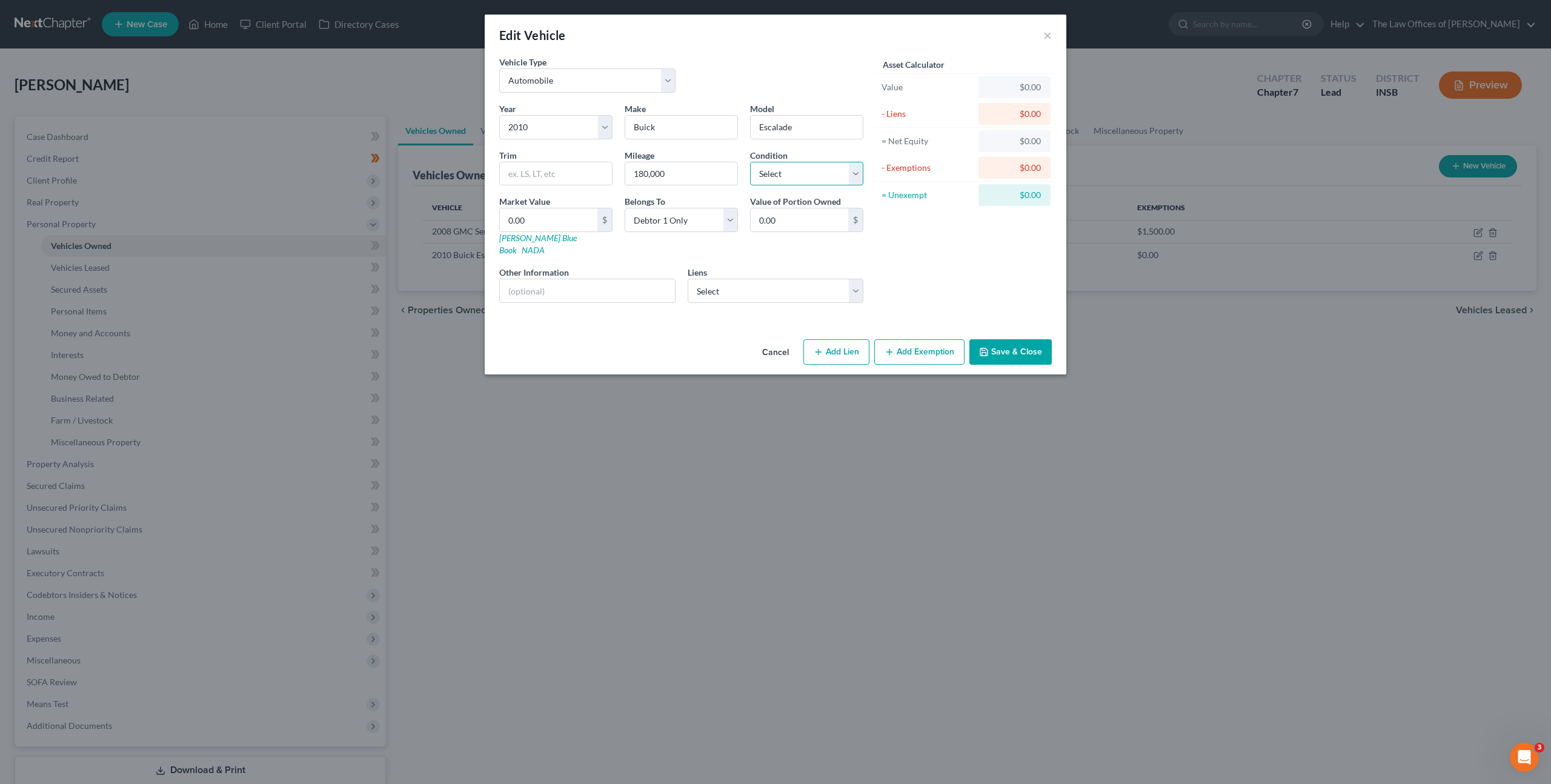
select select "3"
click at [750, 161] on select "Select Excellent Very Good Good Fair Poor" at bounding box center [807, 174] width 113 height 24
click at [923, 253] on div "Asset Calculator Value $0.00 - Liens $0.00 = Net Equity $0.00 - Exemptions $0.0…" at bounding box center [963, 184] width 188 height 257
click at [533, 221] on input "0.00" at bounding box center [548, 220] width 97 height 23
type input "7"
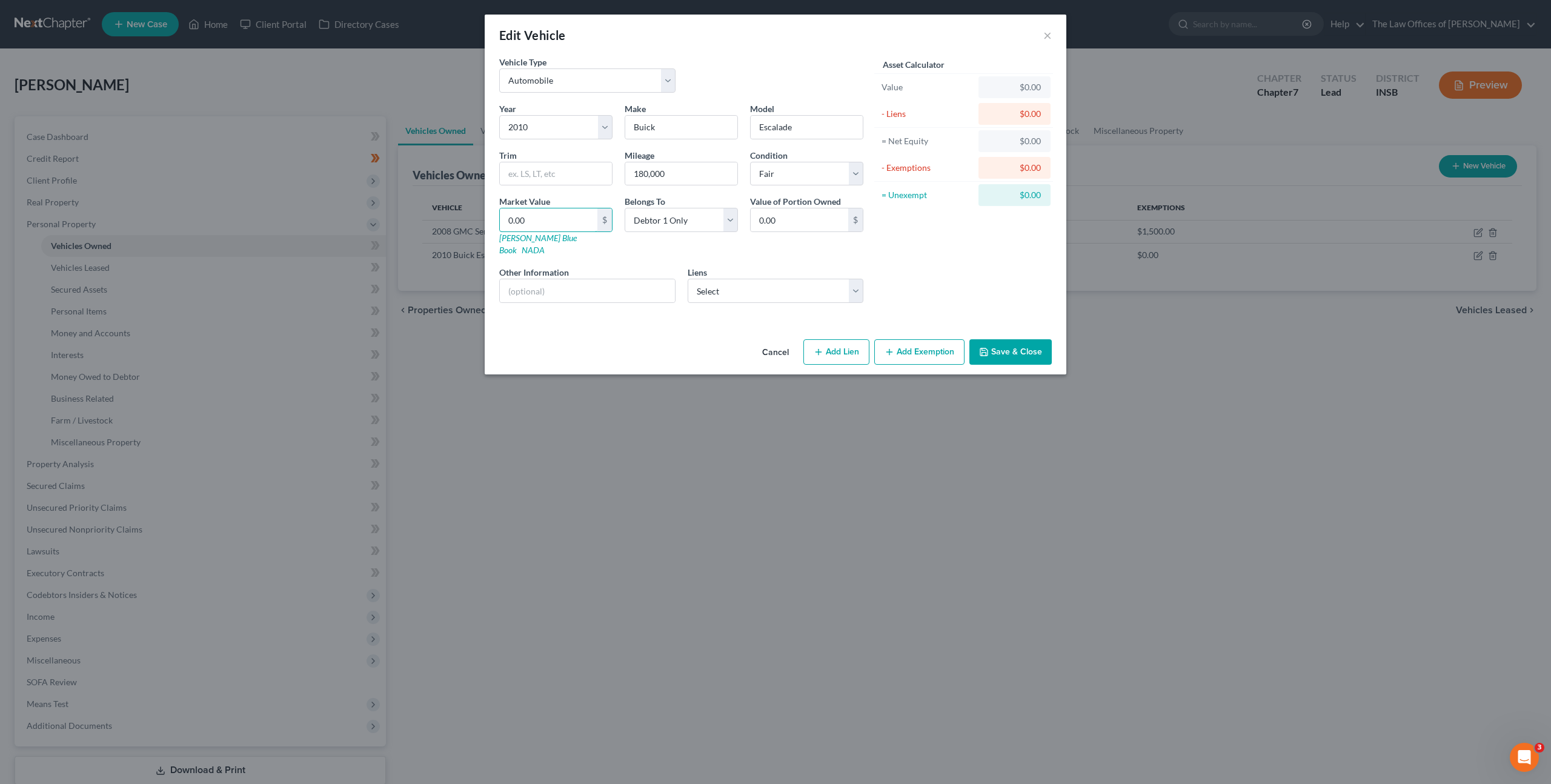
type input "7.00"
type input "78"
type input "78.00"
type input "780"
type input "780.00"
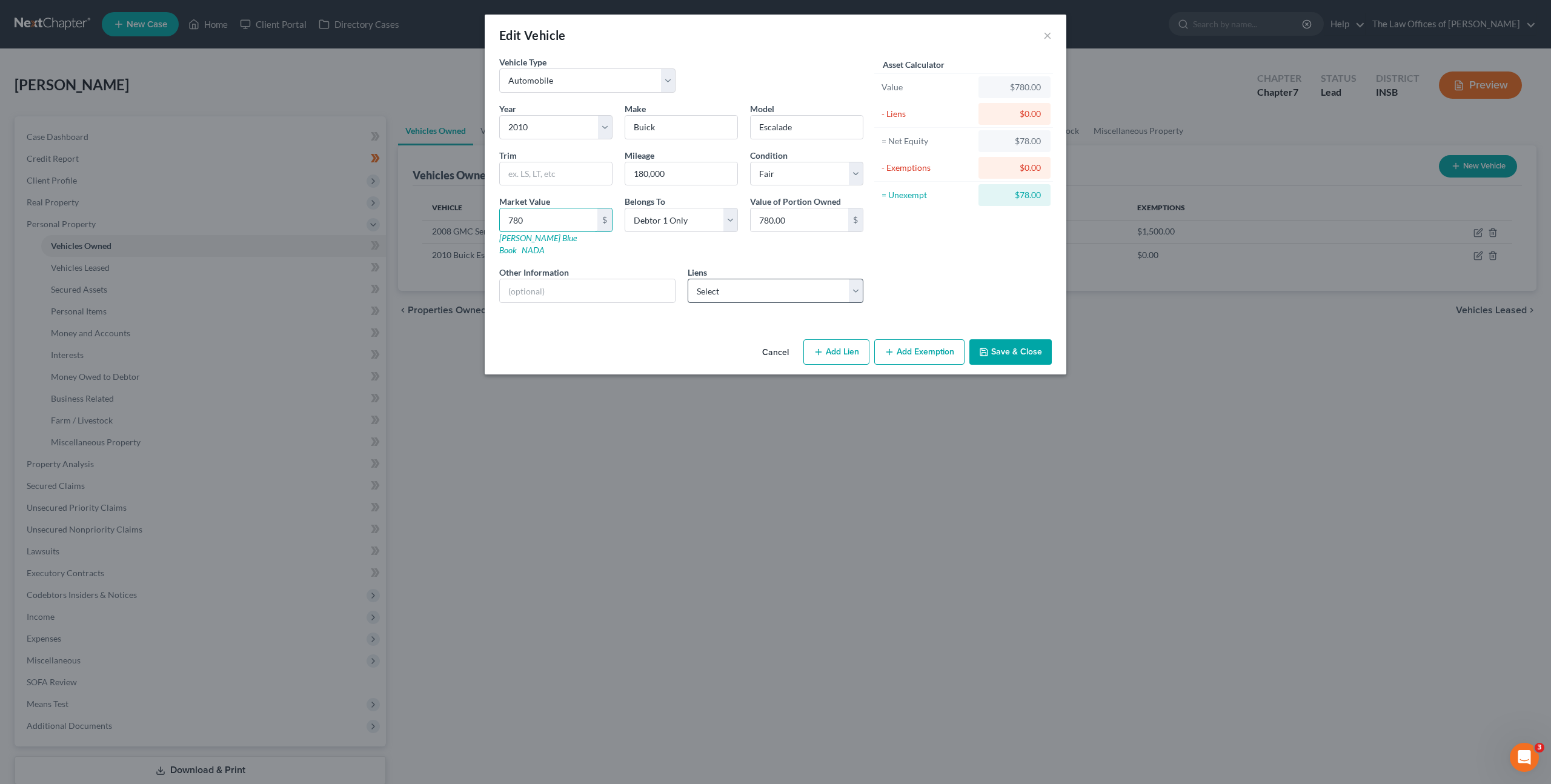
type input "780"
click at [718, 279] on select "Select Old National Bank - $15,067.00 1stfinbank - $0.00 Cmntywde Fcu - $0.00 F…" at bounding box center [776, 291] width 176 height 24
click at [939, 280] on div "Asset Calculator Value $780.00 - Liens $0.00 = Net Equity $78.00 - Exemptions $…" at bounding box center [963, 184] width 188 height 257
drag, startPoint x: 1006, startPoint y: 345, endPoint x: 983, endPoint y: 320, distance: 34.0
click at [1006, 345] on button "Save & Close" at bounding box center [1010, 352] width 82 height 25
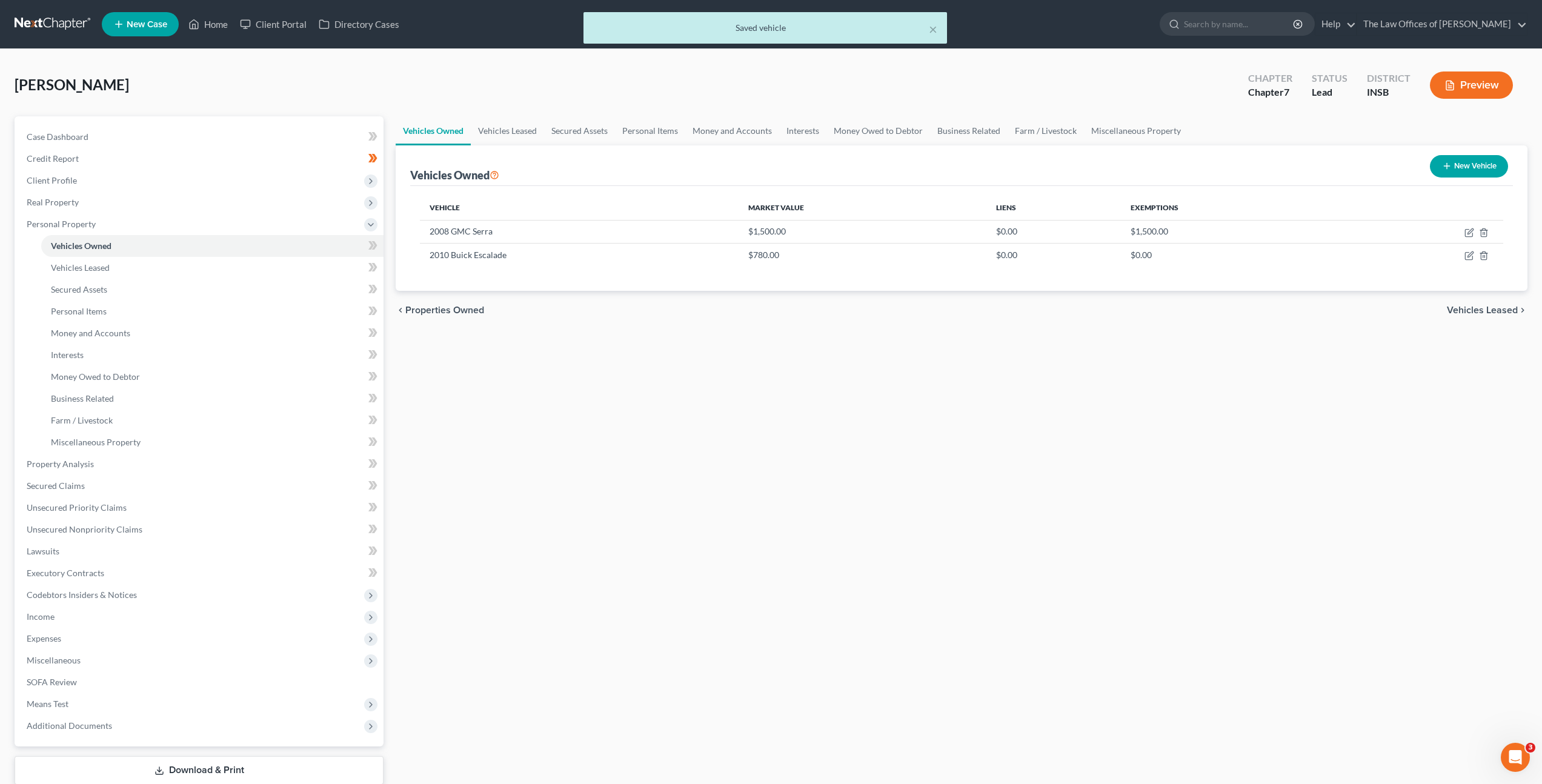
click at [1473, 162] on button "New Vehicle" at bounding box center [1469, 167] width 78 height 23
select select "0"
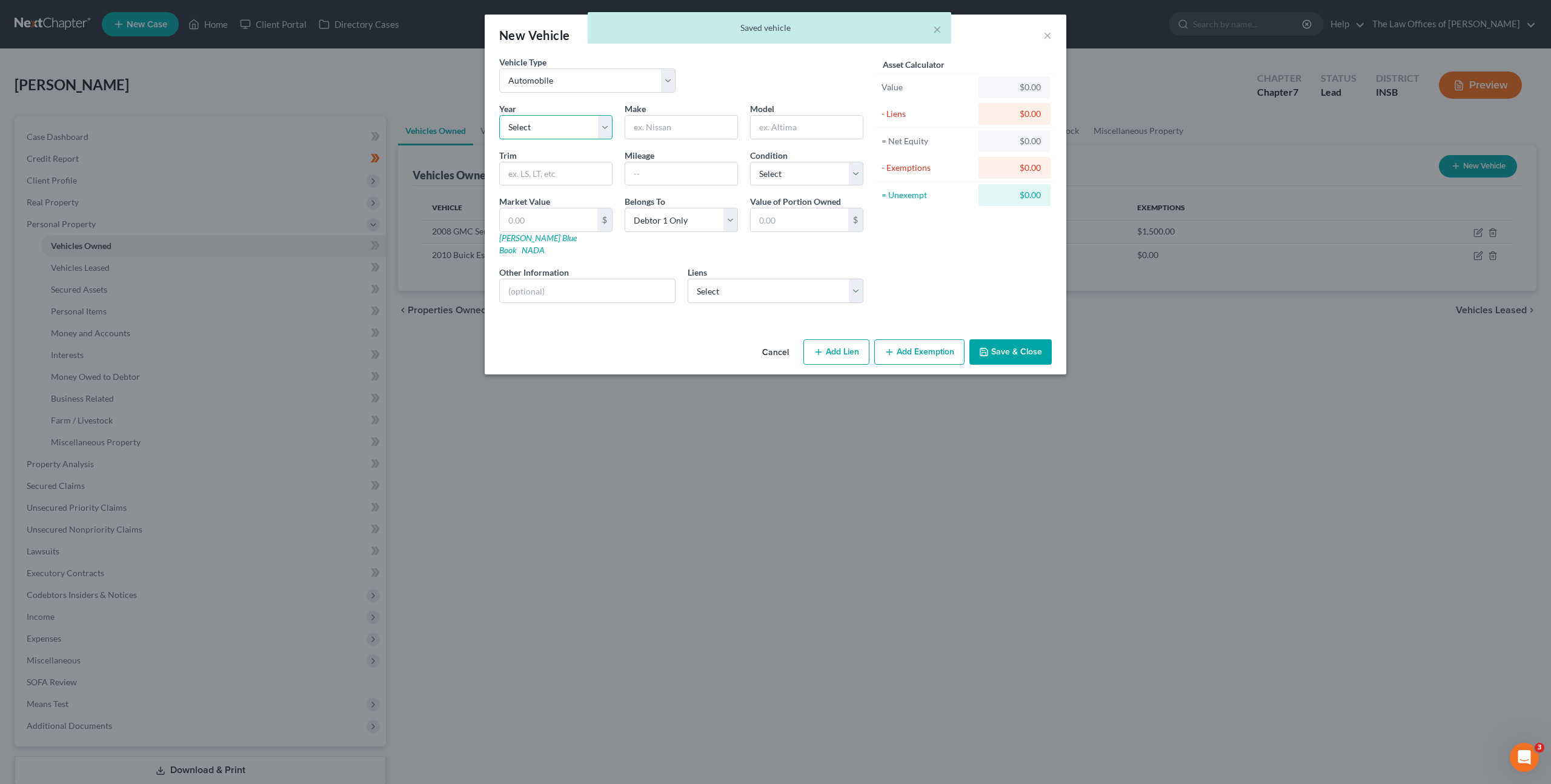
click at [544, 125] on select "Select 2026 2025 2024 2023 2022 2021 2020 2019 2018 2017 2016 2015 2014 2013 20…" at bounding box center [556, 128] width 113 height 24
select select "30"
click at [499, 115] on select "Select 2026 2025 2024 2023 2022 2021 2020 2019 2018 2017 2016 2015 2014 2013 20…" at bounding box center [556, 128] width 113 height 24
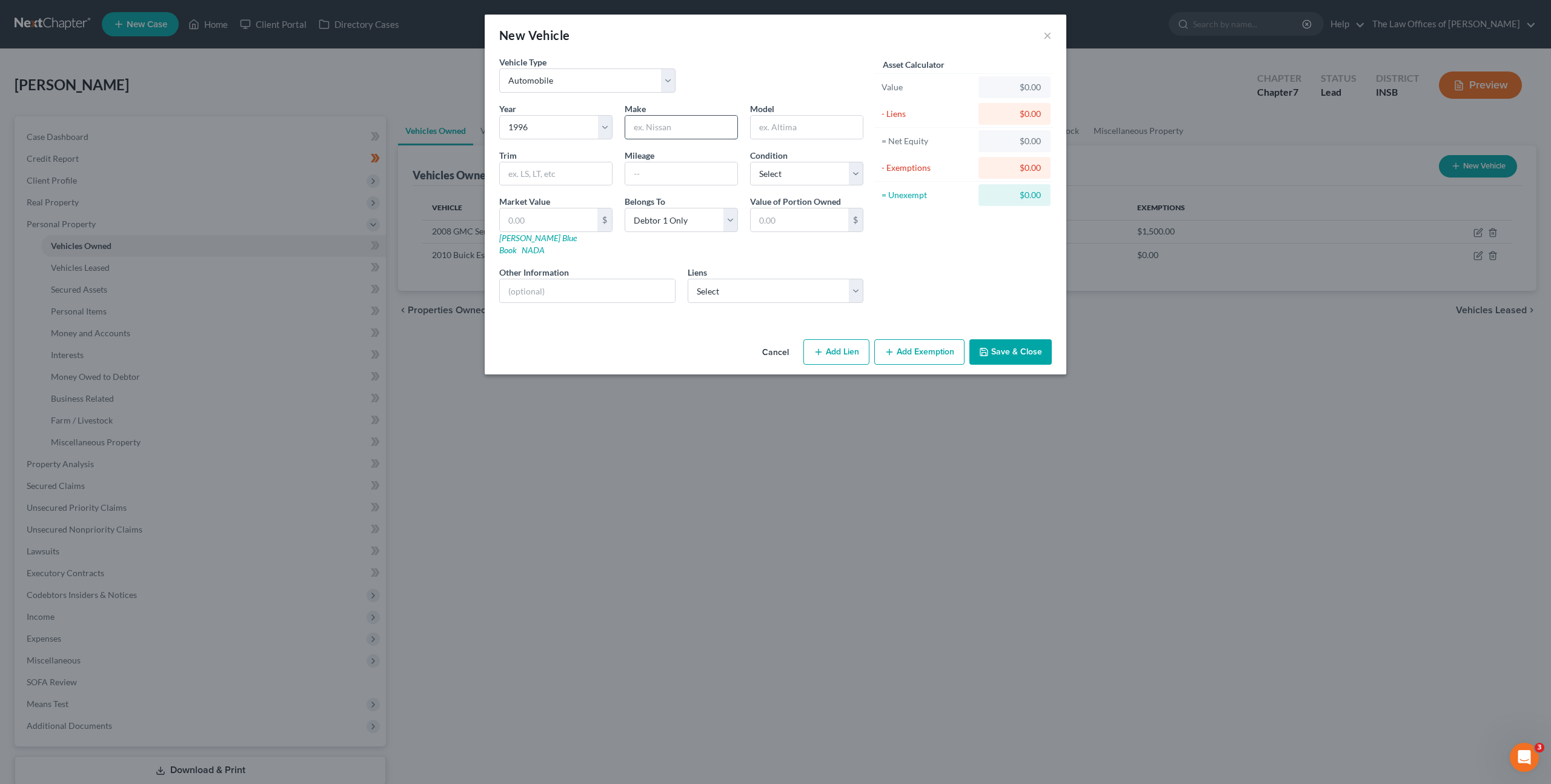
click at [676, 131] on input "text" at bounding box center [681, 127] width 112 height 23
type input "Dodge"
click at [812, 123] on input "text" at bounding box center [806, 127] width 112 height 23
type input "RAM 2500"
click at [597, 161] on div "Trim" at bounding box center [556, 168] width 125 height 37
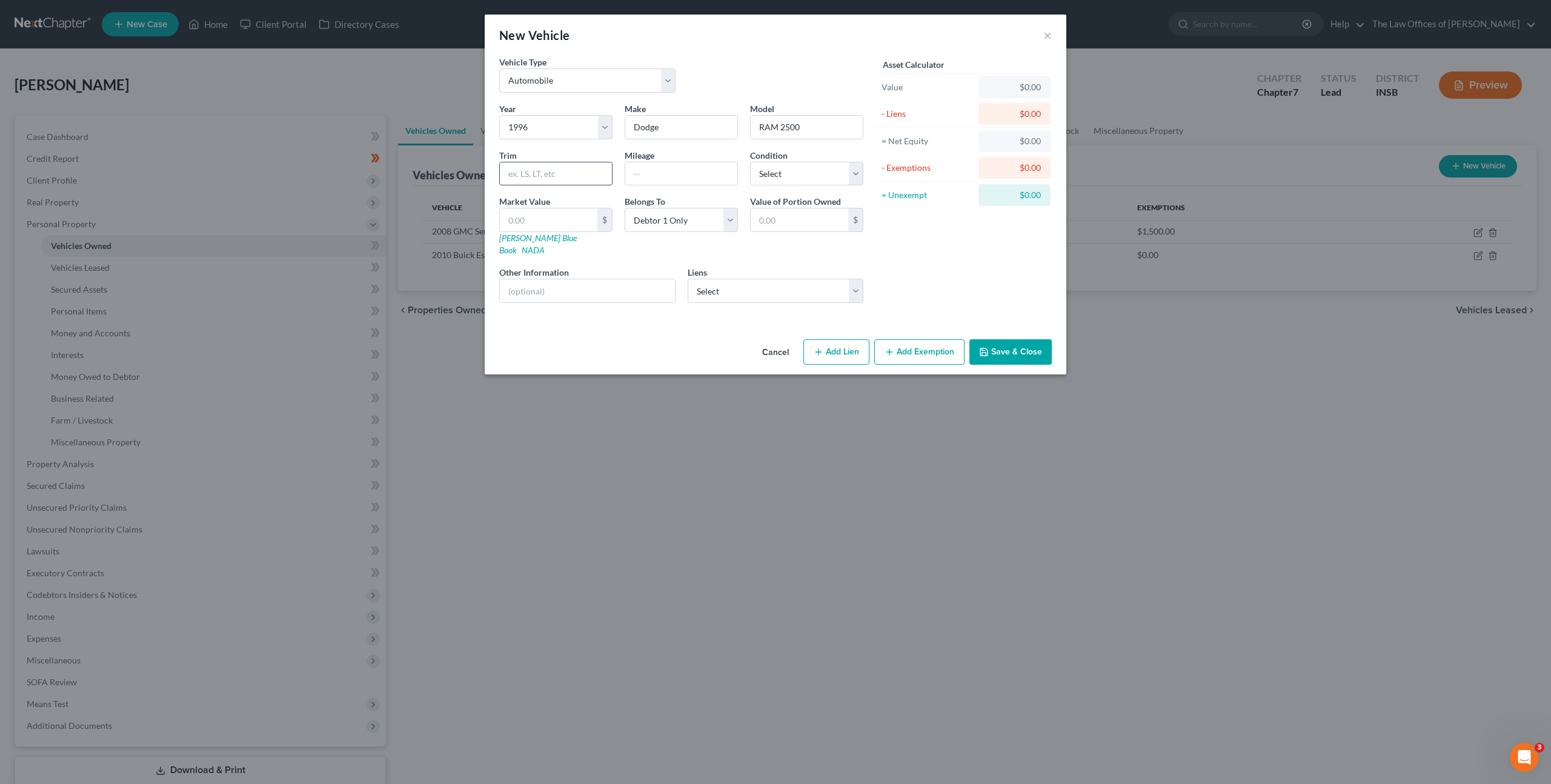
click at [578, 172] on input "text" at bounding box center [555, 174] width 112 height 23
click at [675, 169] on input "text" at bounding box center [681, 174] width 112 height 23
type input "290,000"
click at [549, 164] on input "text" at bounding box center [555, 174] width 112 height 23
type input "D"
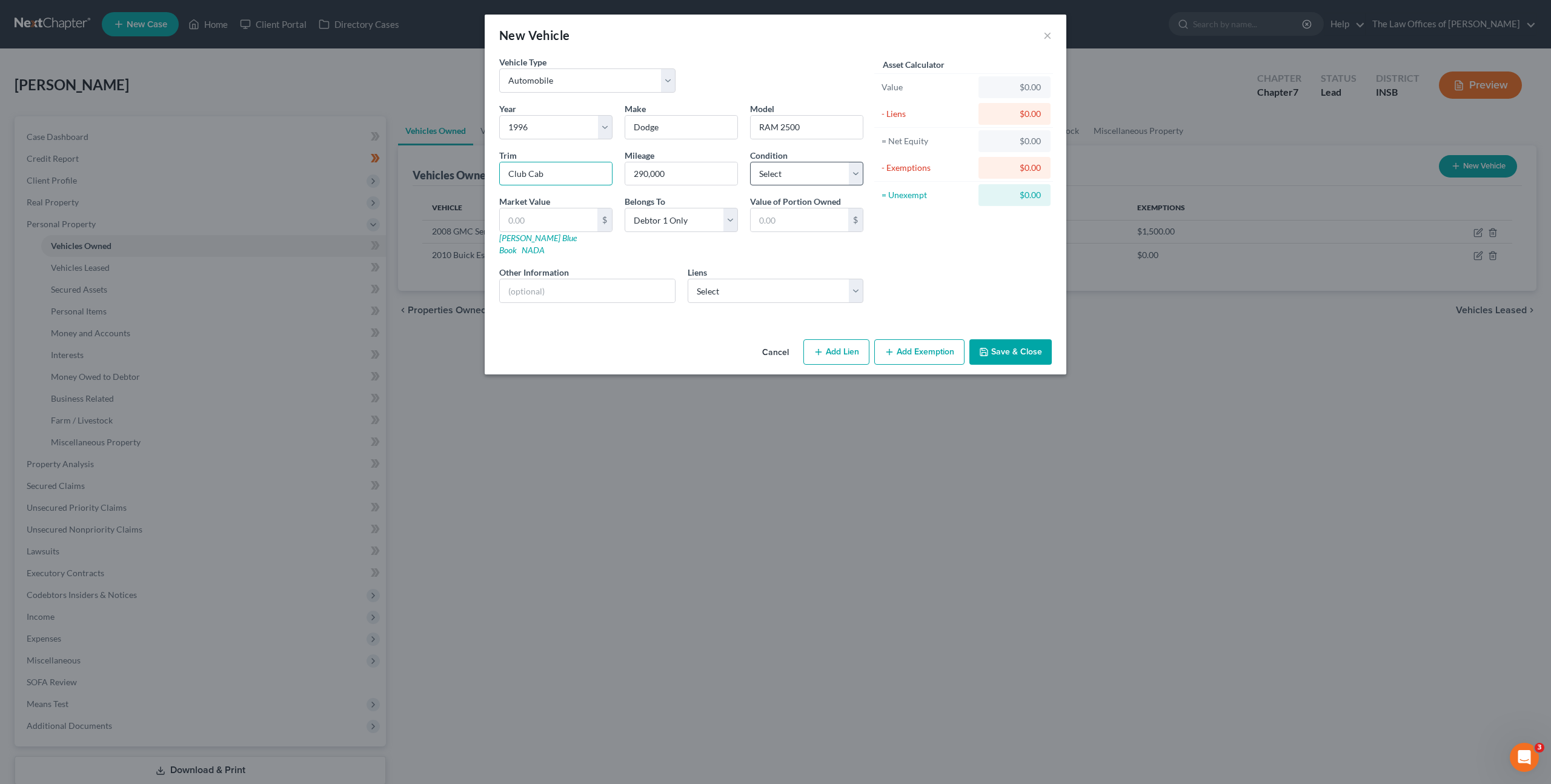
type input "Club Cab"
click at [763, 183] on select "Select Excellent Very Good Good Fair Poor" at bounding box center [807, 174] width 113 height 24
click at [750, 161] on select "Select Excellent Very Good Good Fair Poor" at bounding box center [807, 174] width 113 height 24
click at [765, 179] on select "Select Excellent Very Good Good Fair Poor" at bounding box center [807, 174] width 113 height 24
select select "3"
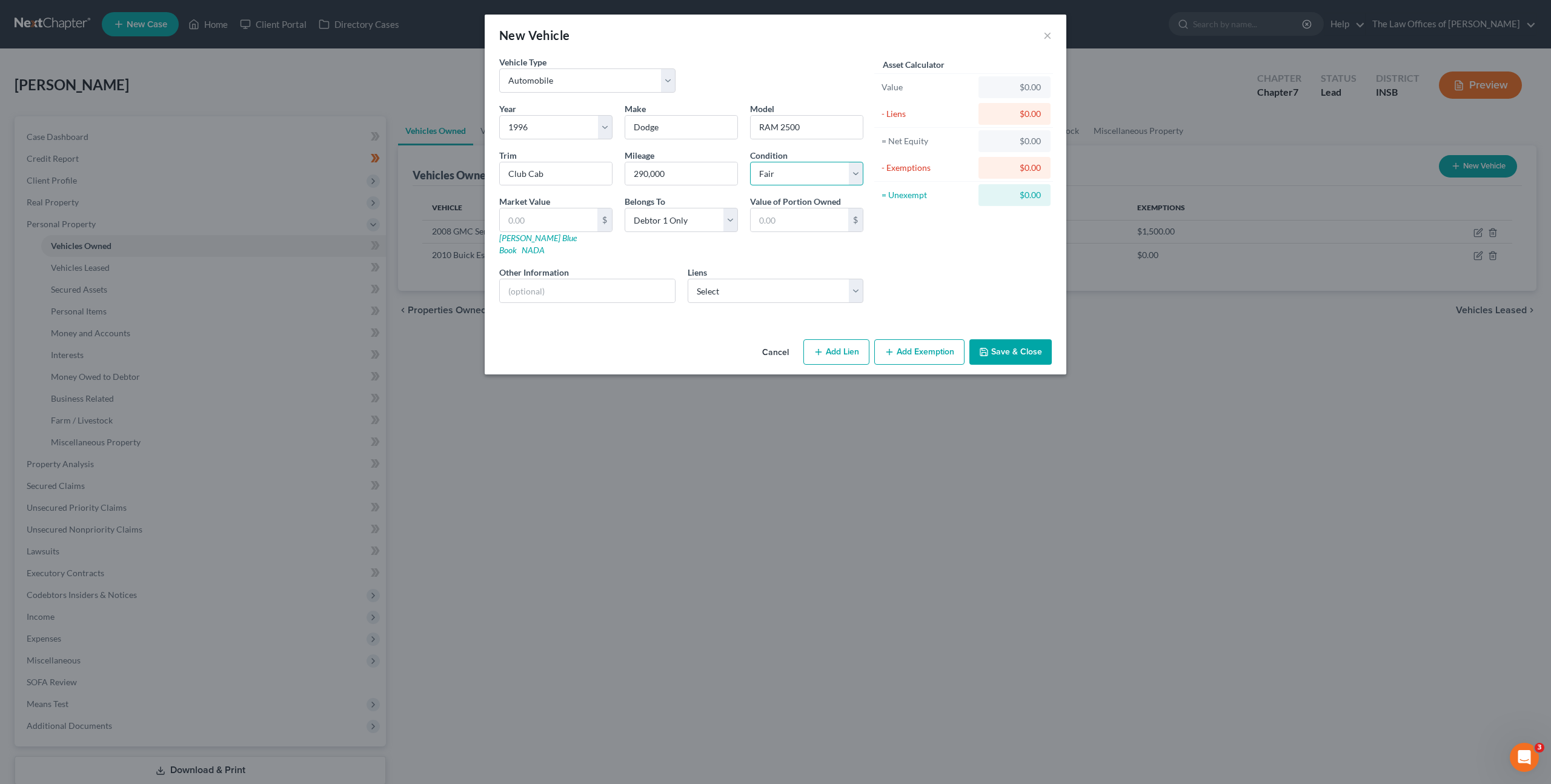
click at [750, 161] on select "Select Excellent Very Good Good Fair Poor" at bounding box center [807, 174] width 113 height 24
click at [933, 249] on div "Asset Calculator Value $0.00 - Liens $0.00 = Net Equity $0.00 - Exemptions $0.0…" at bounding box center [963, 184] width 188 height 257
click at [538, 223] on input "text" at bounding box center [548, 220] width 97 height 23
type input "1"
type input "1.00"
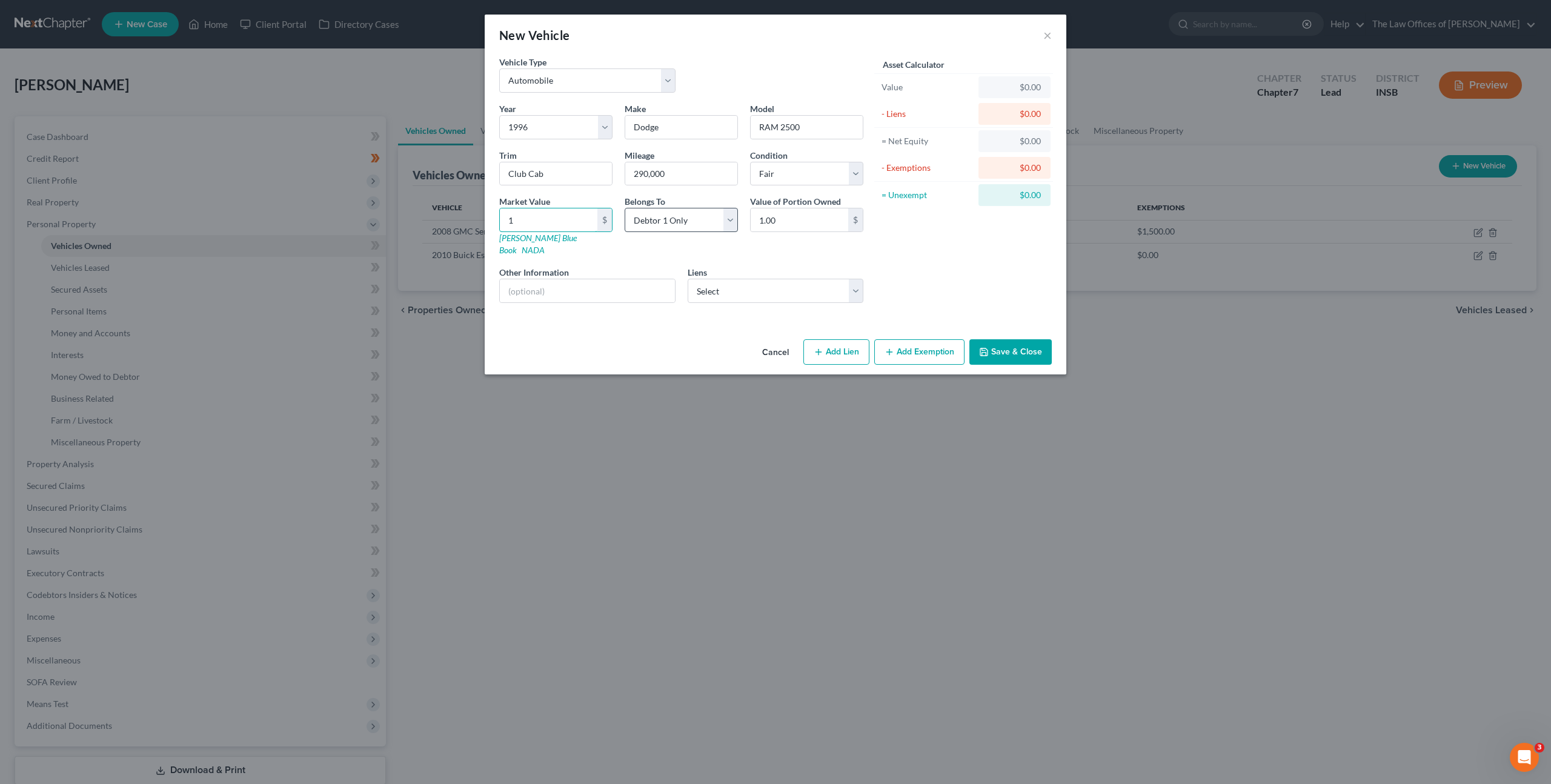
type input "14"
type input "14.00"
type input "140"
type input "140.00"
type input "1400"
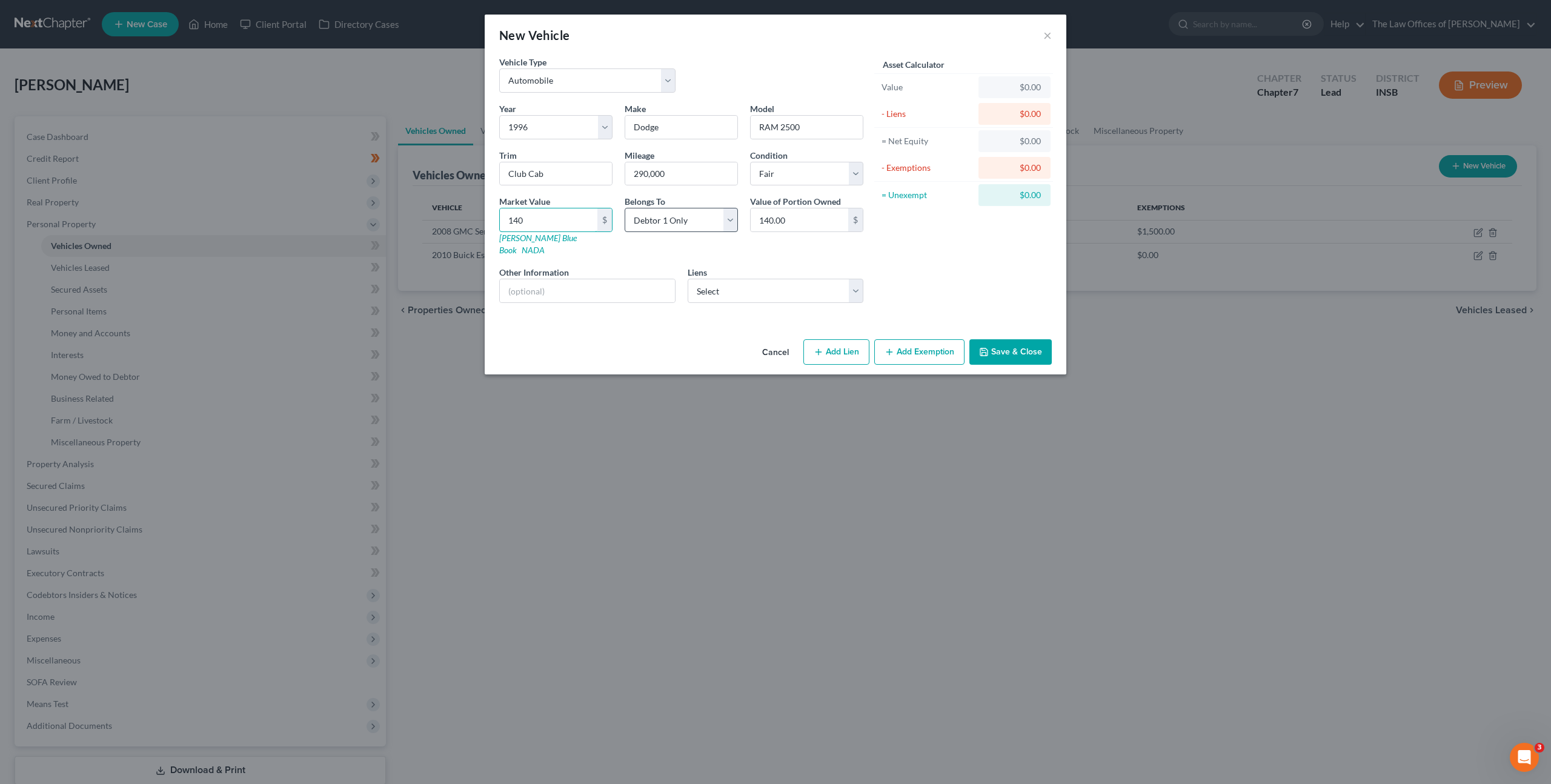
type input "1,400.00"
type input "1,400"
click at [892, 246] on div "Asset Calculator Value $1,400.00 - Liens $0.00 = Net Equity $0.00 - Exemptions …" at bounding box center [963, 184] width 188 height 257
click at [918, 341] on button "Add Exemption" at bounding box center [920, 352] width 90 height 25
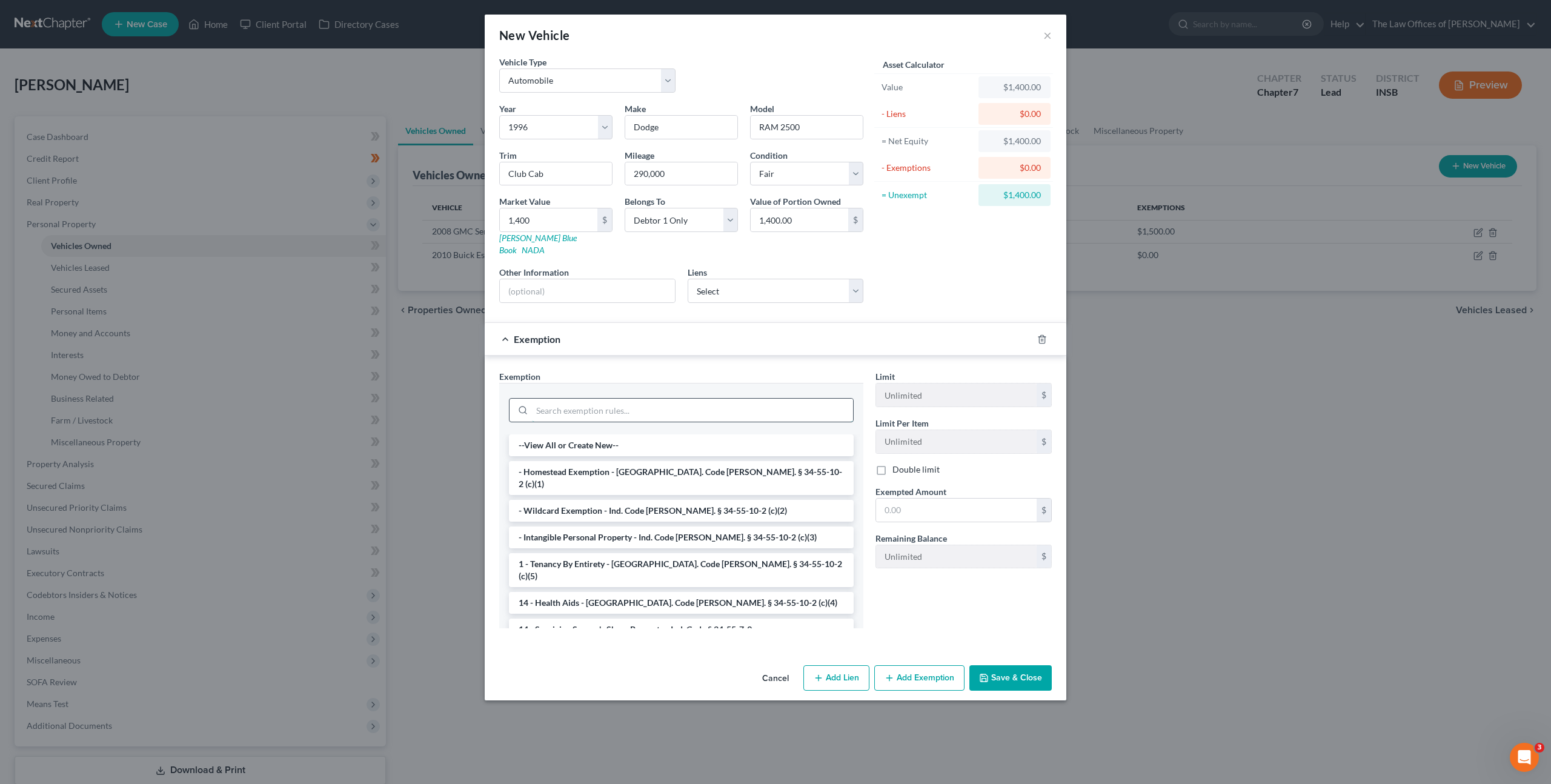
drag, startPoint x: 668, startPoint y: 397, endPoint x: 676, endPoint y: 396, distance: 8.1
click at [669, 399] on input "search" at bounding box center [692, 410] width 321 height 23
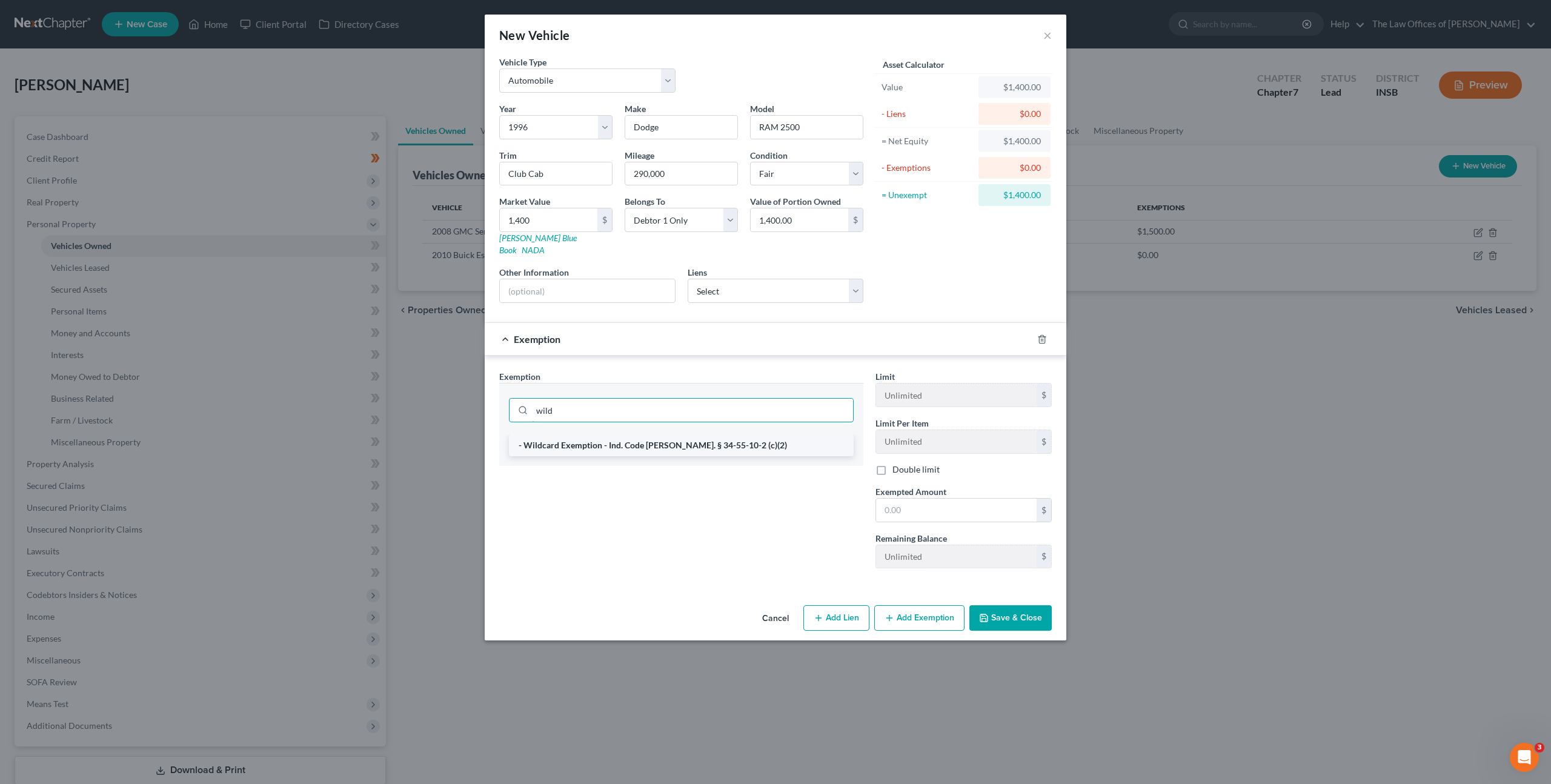
type input "wild"
click at [548, 434] on li "- Wildcard Exemption - Ind. Code [PERSON_NAME]. § 34-55-10-2 (c)(2)" at bounding box center [681, 445] width 345 height 22
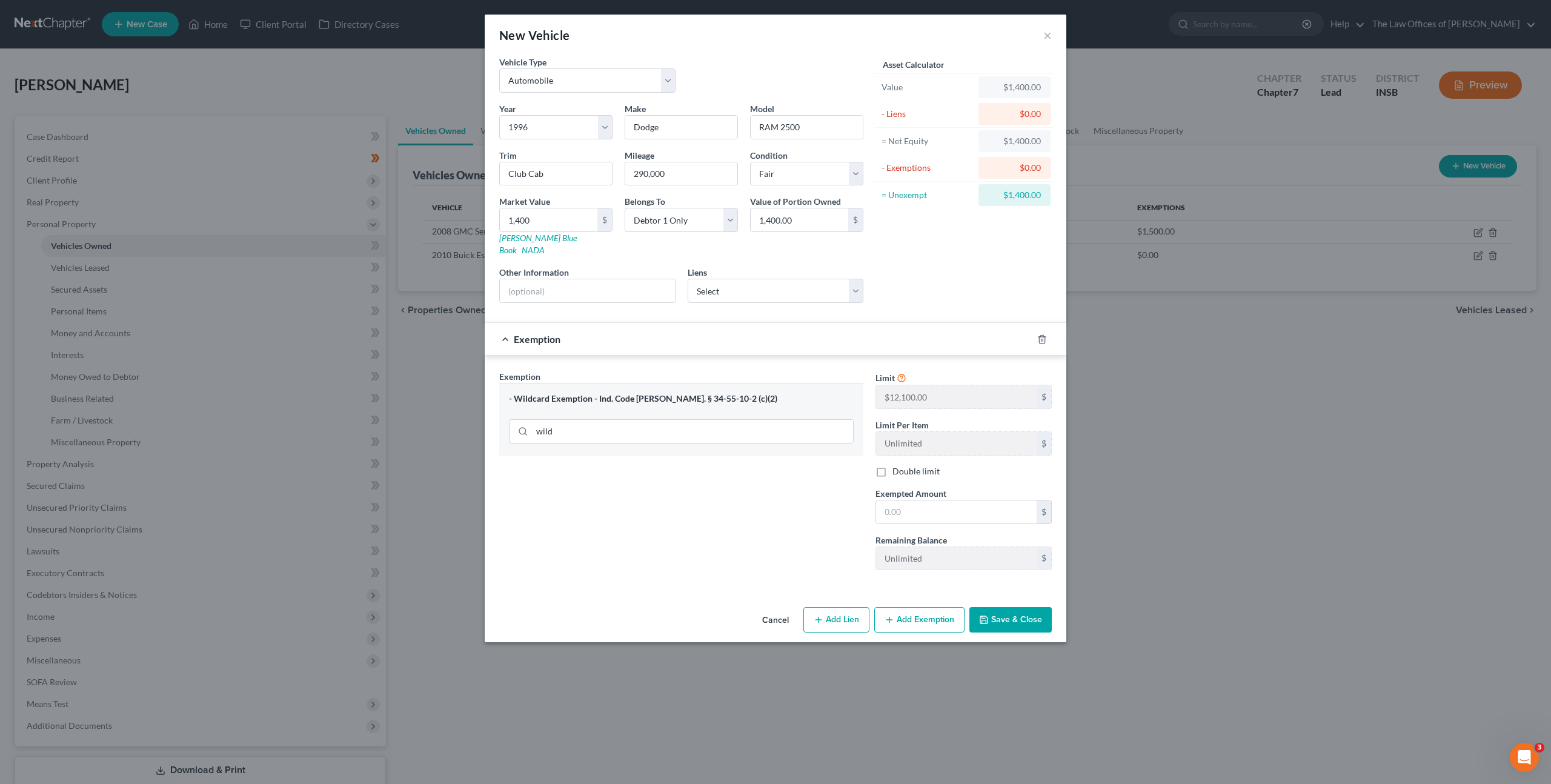
click at [953, 511] on div "Limit $12,100.00 $ Limit Per Item Unlimited $ Double limit Exempted Amount * $ …" at bounding box center [963, 474] width 188 height 209
click at [949, 505] on input "text" at bounding box center [956, 511] width 161 height 23
type input "1,400"
click at [821, 494] on div "Exemption Set must be selected for CA. Exemption * - Wildcard Exemption - Ind. …" at bounding box center [681, 474] width 376 height 209
click at [994, 607] on button "Save & Close" at bounding box center [1010, 619] width 82 height 25
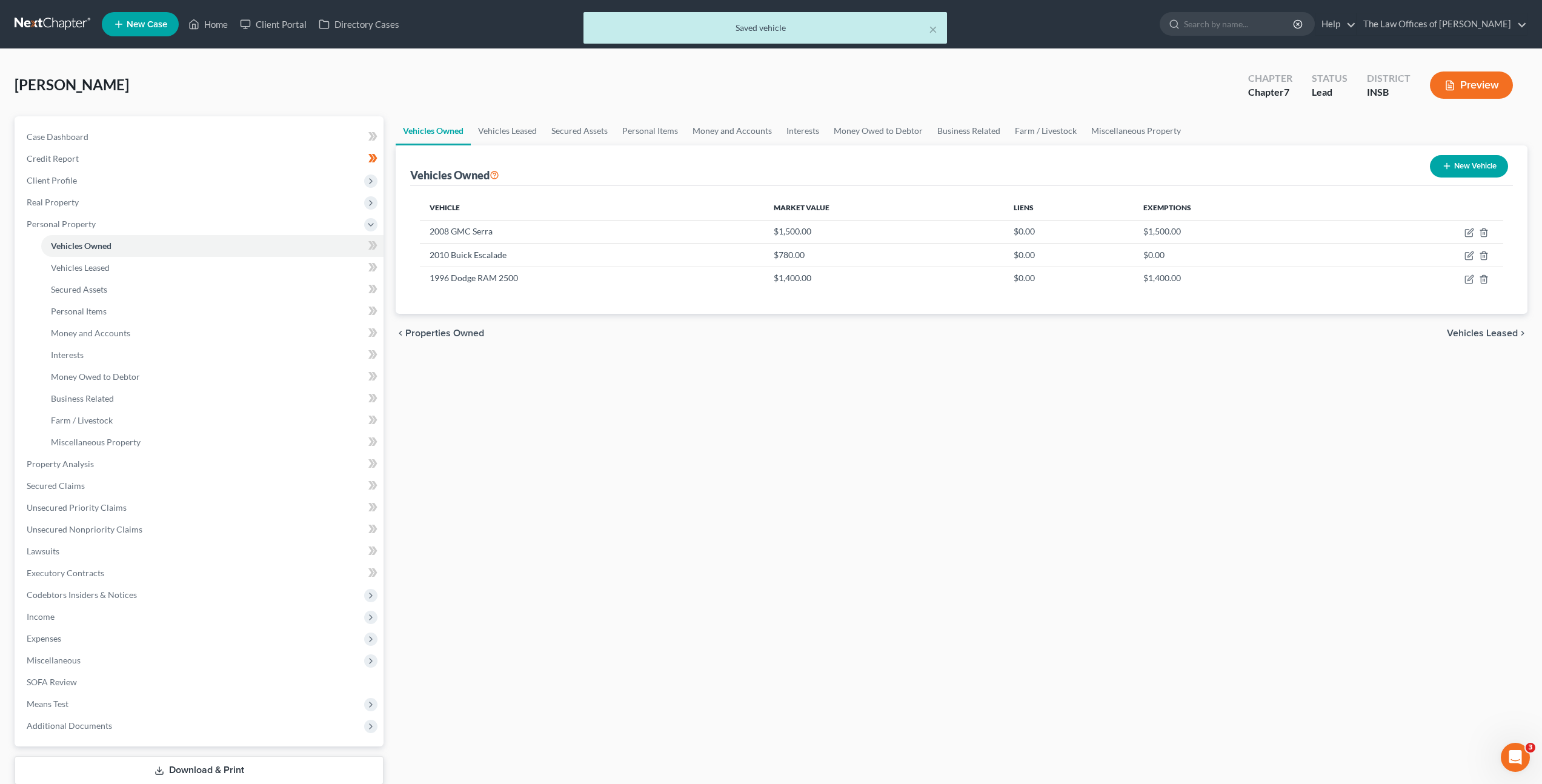
click at [884, 565] on div "Vehicles Owned Vehicles Leased Secured Assets Personal Items Money and Accounts…" at bounding box center [962, 466] width 1144 height 700
click at [1461, 170] on button "New Vehicle" at bounding box center [1469, 167] width 78 height 23
select select "0"
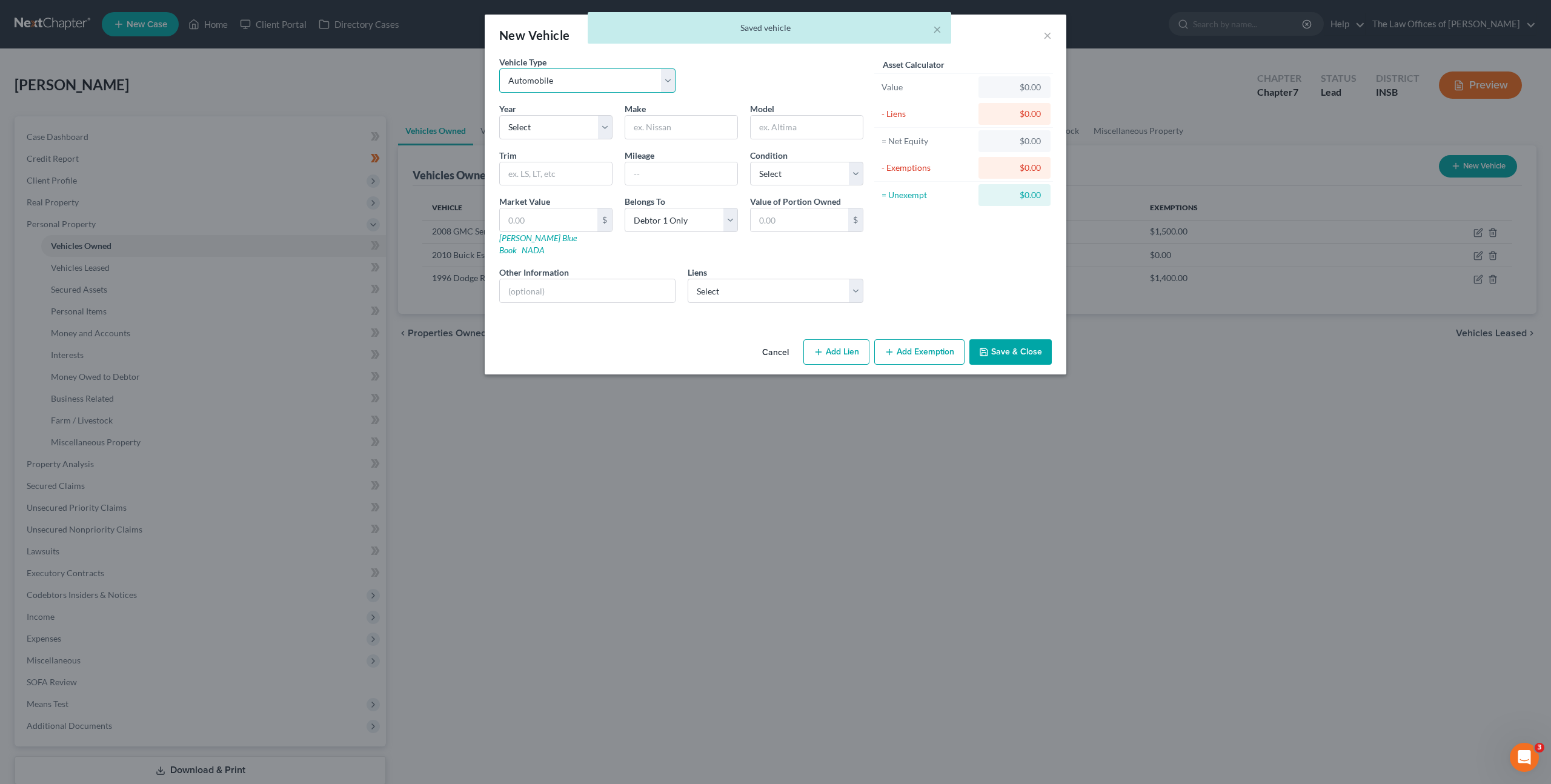
click at [586, 77] on select "Select Automobile Truck Trailer Watercraft Aircraft Motor Home Atv Other Vehicle" at bounding box center [587, 81] width 176 height 24
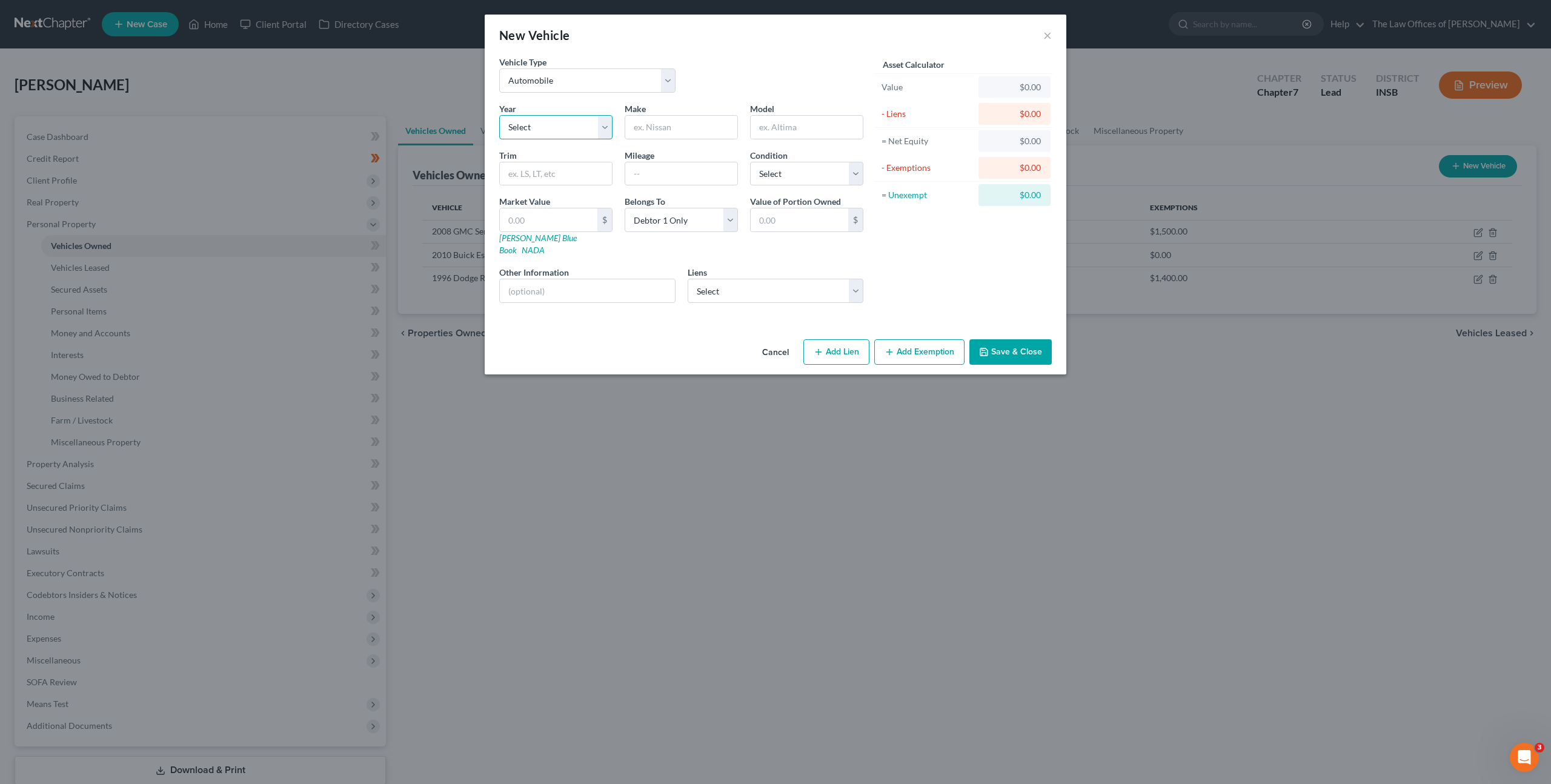
click at [531, 134] on select "Select 2026 2025 2024 2023 2022 2021 2020 2019 2018 2017 2016 2015 2014 2013 20…" at bounding box center [556, 128] width 113 height 24
select select "68"
click at [499, 115] on select "Select 2026 2025 2024 2023 2022 2021 2020 2019 2018 2017 2016 2015 2014 2013 20…" at bounding box center [556, 128] width 113 height 24
drag, startPoint x: 644, startPoint y: 105, endPoint x: 656, endPoint y: 113, distance: 14.4
click at [644, 105] on span "Make" at bounding box center [635, 109] width 21 height 10
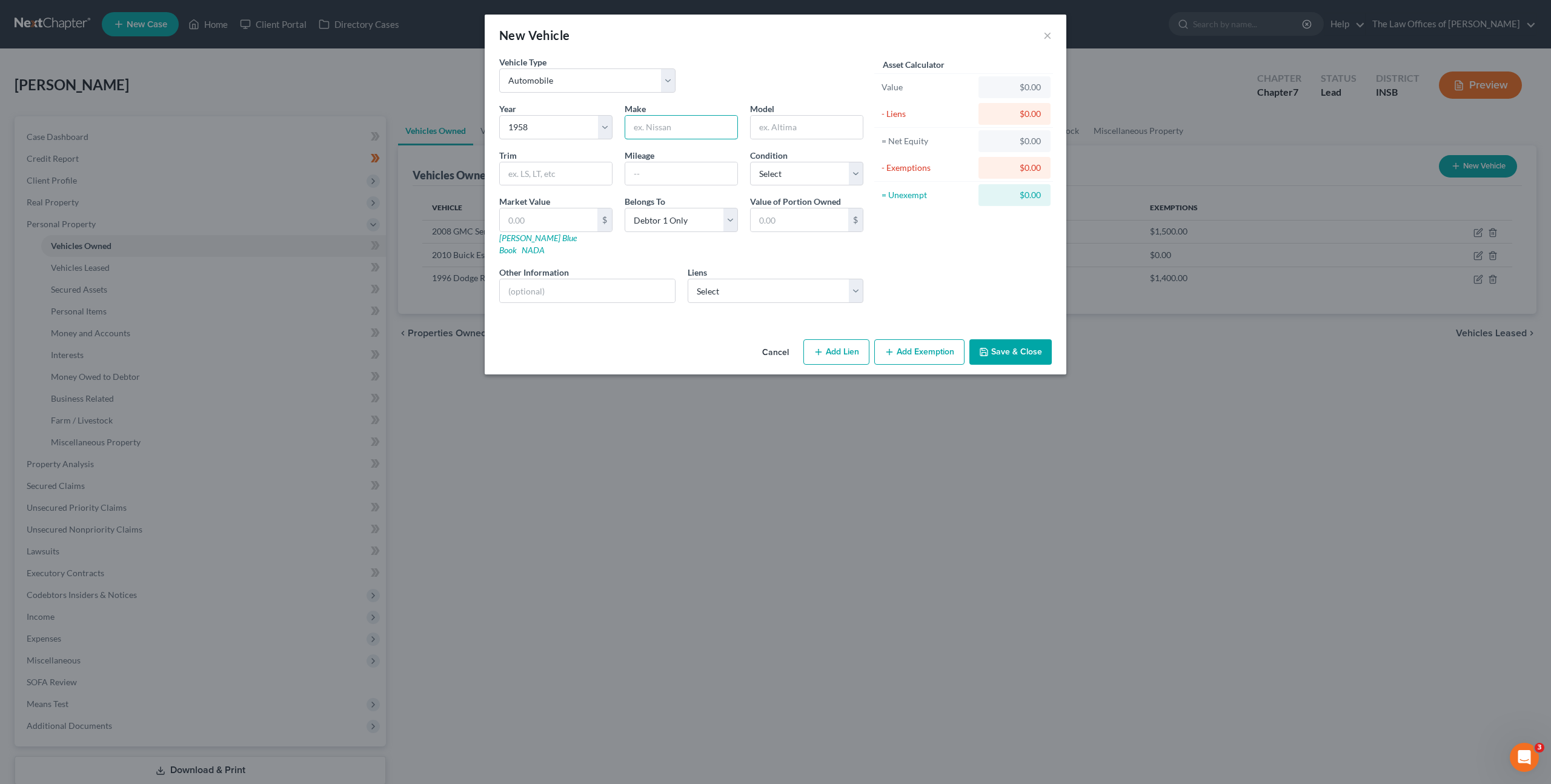
drag, startPoint x: 670, startPoint y: 127, endPoint x: 745, endPoint y: 141, distance: 76.3
click at [670, 127] on input "text" at bounding box center [681, 127] width 112 height 23
type input "Chevrolet"
click at [575, 174] on input "text" at bounding box center [555, 174] width 112 height 23
paste input "biscayne"
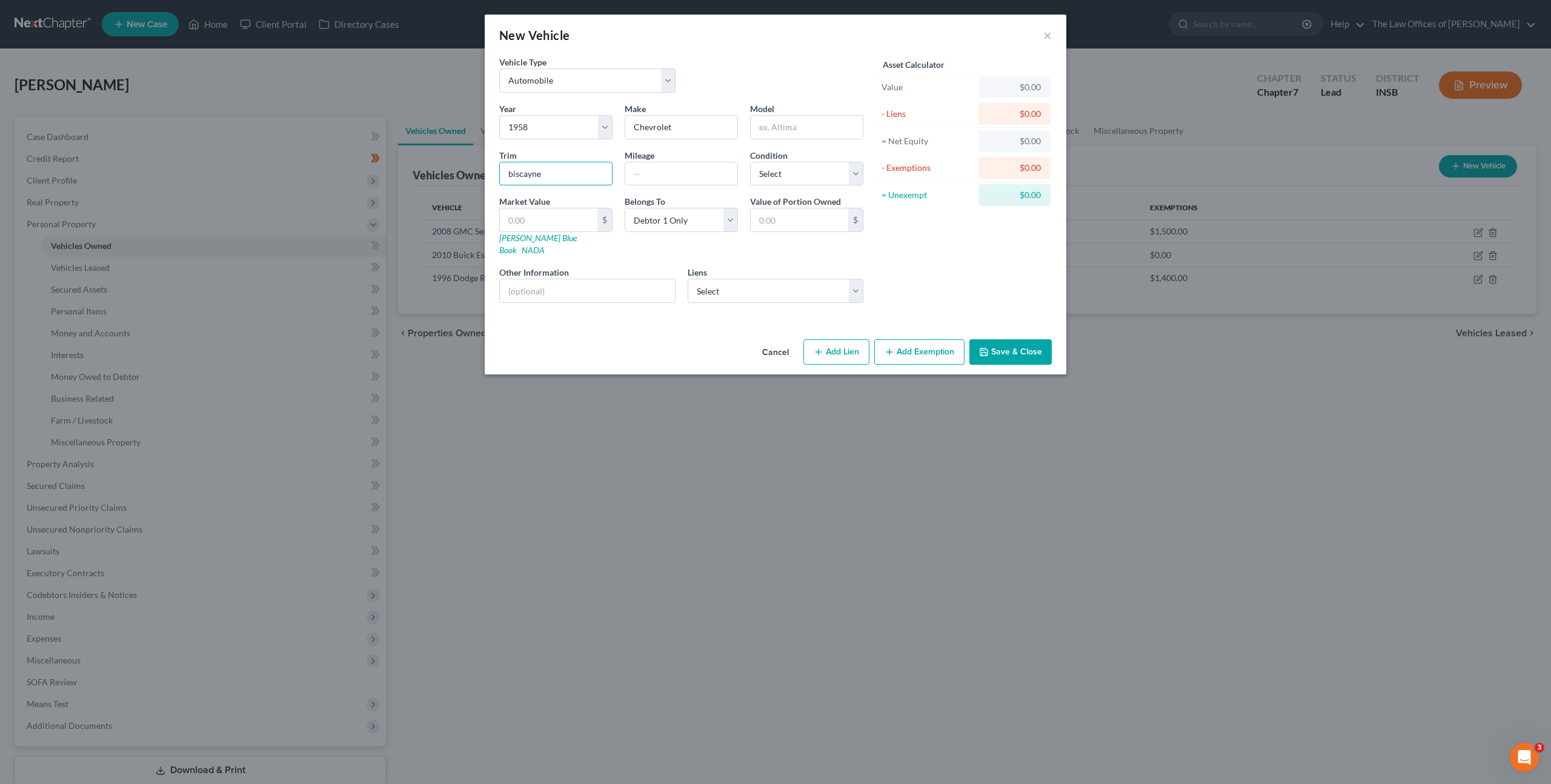
drag, startPoint x: 556, startPoint y: 176, endPoint x: 464, endPoint y: 169, distance: 92.3
click at [452, 171] on div "New Vehicle × Vehicle Type Select Automobile Truck Trailer Watercraft Aircraft …" at bounding box center [776, 392] width 1551 height 784
type input "Biscayne"
click at [663, 175] on input "text" at bounding box center [681, 174] width 112 height 23
type input "78000"
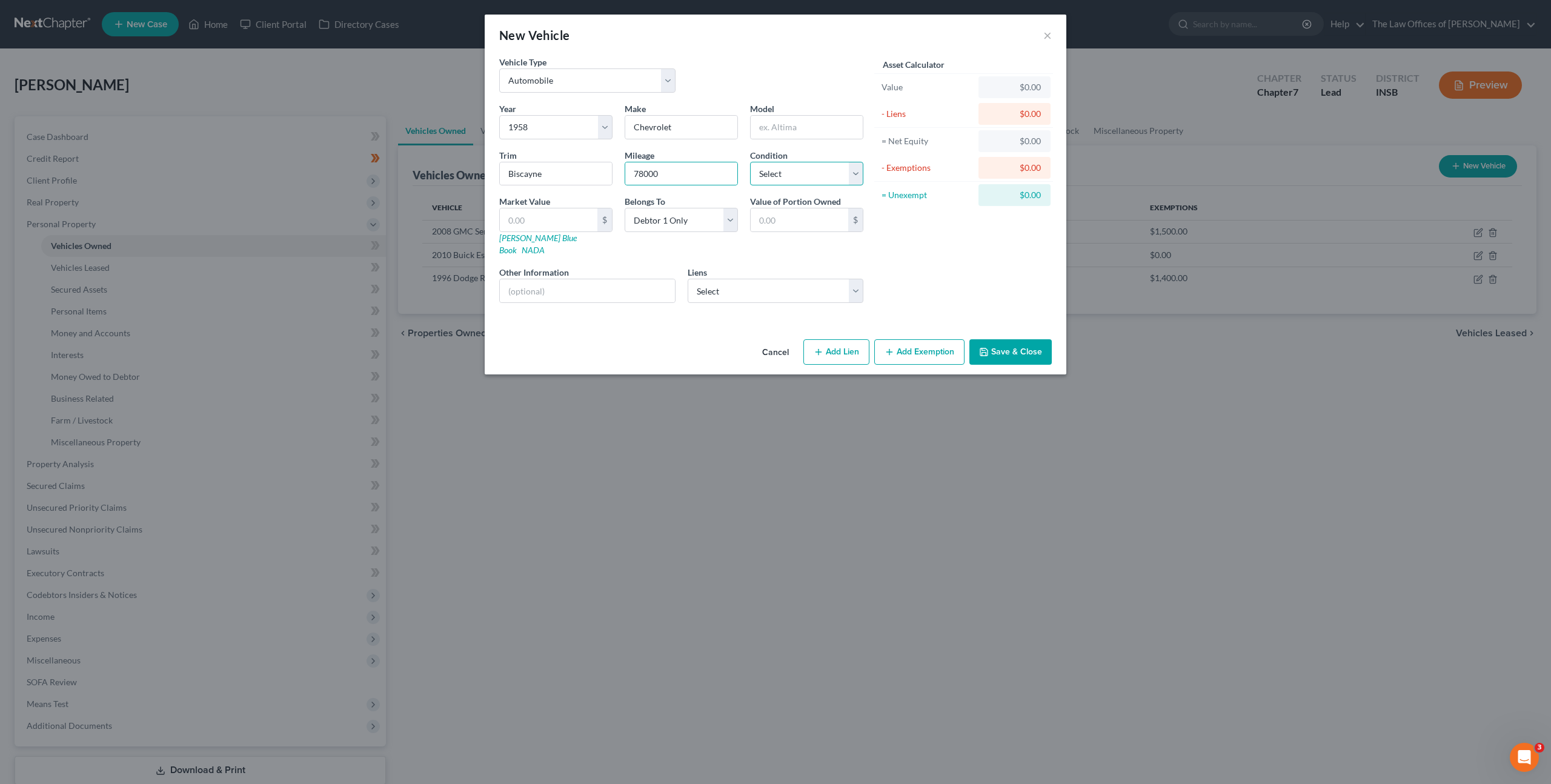
click at [798, 168] on select "Select Excellent Very Good Good Fair Poor" at bounding box center [807, 174] width 113 height 24
select select "3"
click at [750, 161] on select "Select Excellent Very Good Good Fair Poor" at bounding box center [807, 174] width 113 height 24
drag, startPoint x: 959, startPoint y: 234, endPoint x: 922, endPoint y: 234, distance: 37.0
click at [958, 234] on div "Asset Calculator Value $0.00 - Liens $0.00 = Net Equity $0.00 - Exemptions $0.0…" at bounding box center [963, 184] width 188 height 257
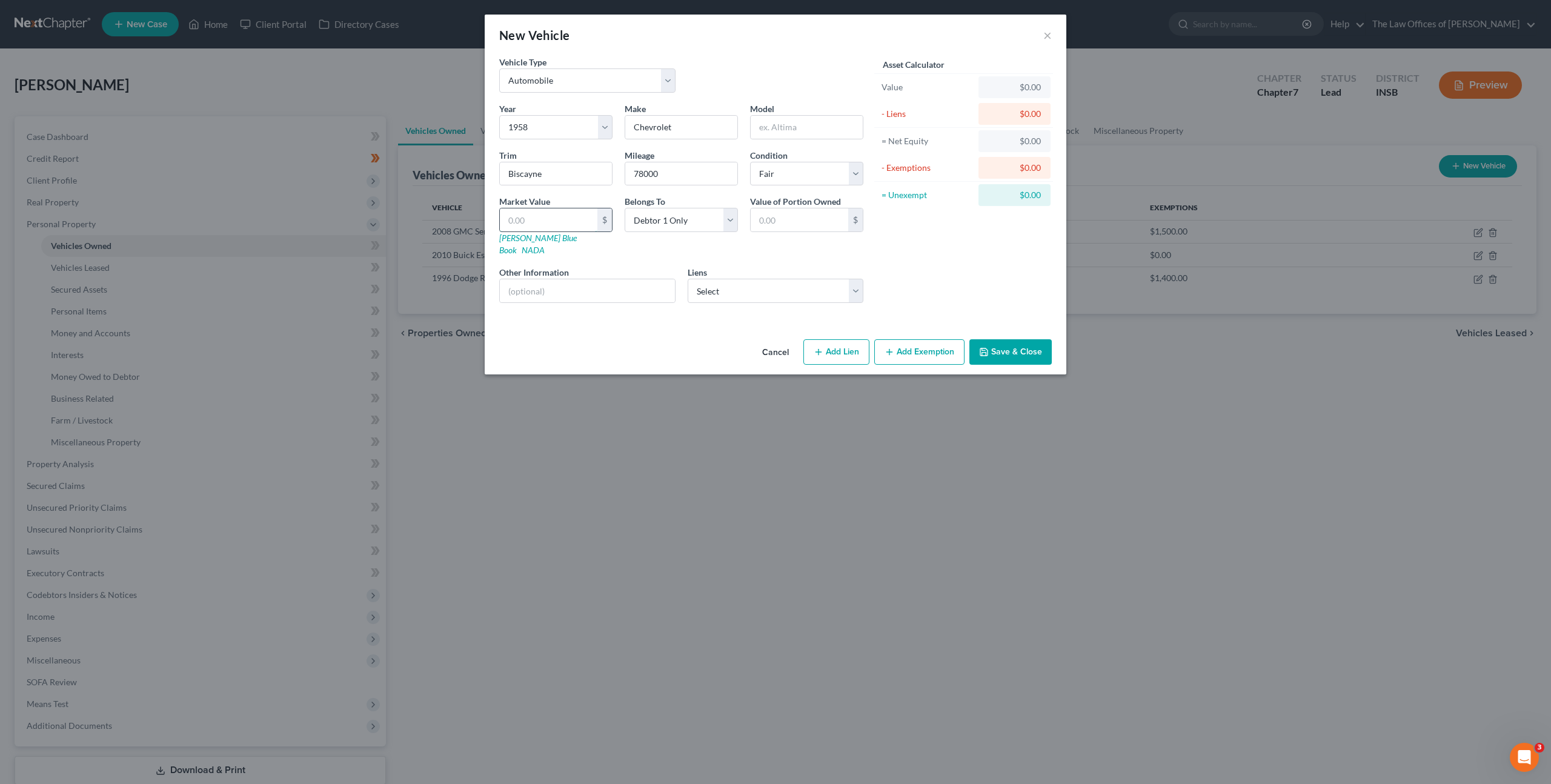
click at [537, 226] on input "text" at bounding box center [548, 220] width 97 height 23
type input "6"
type input "6.00"
type input "60"
type input "60.00"
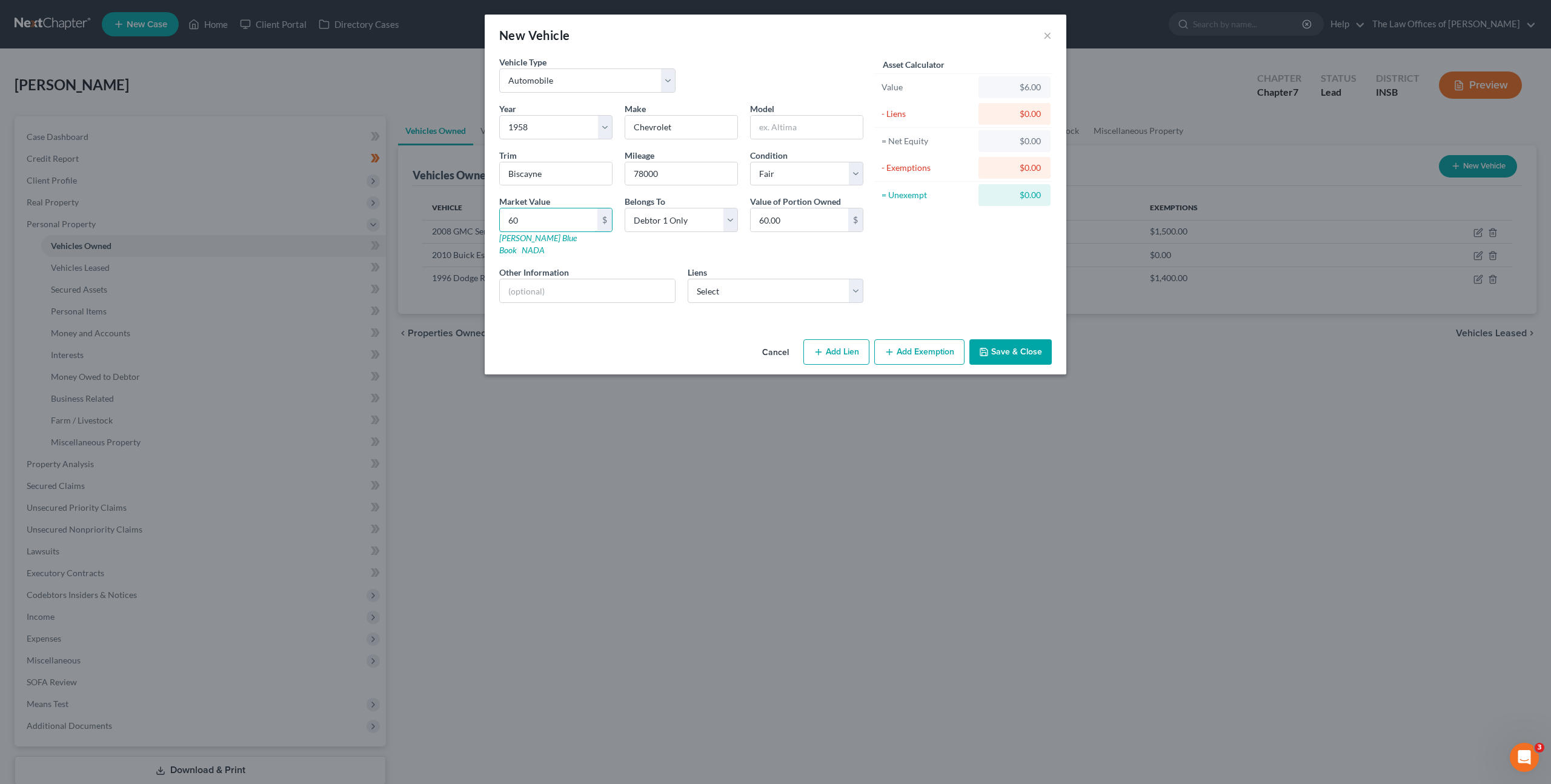
type input "600"
type input "600.00"
type input "6000"
type input "6,000.00"
type input "6,000"
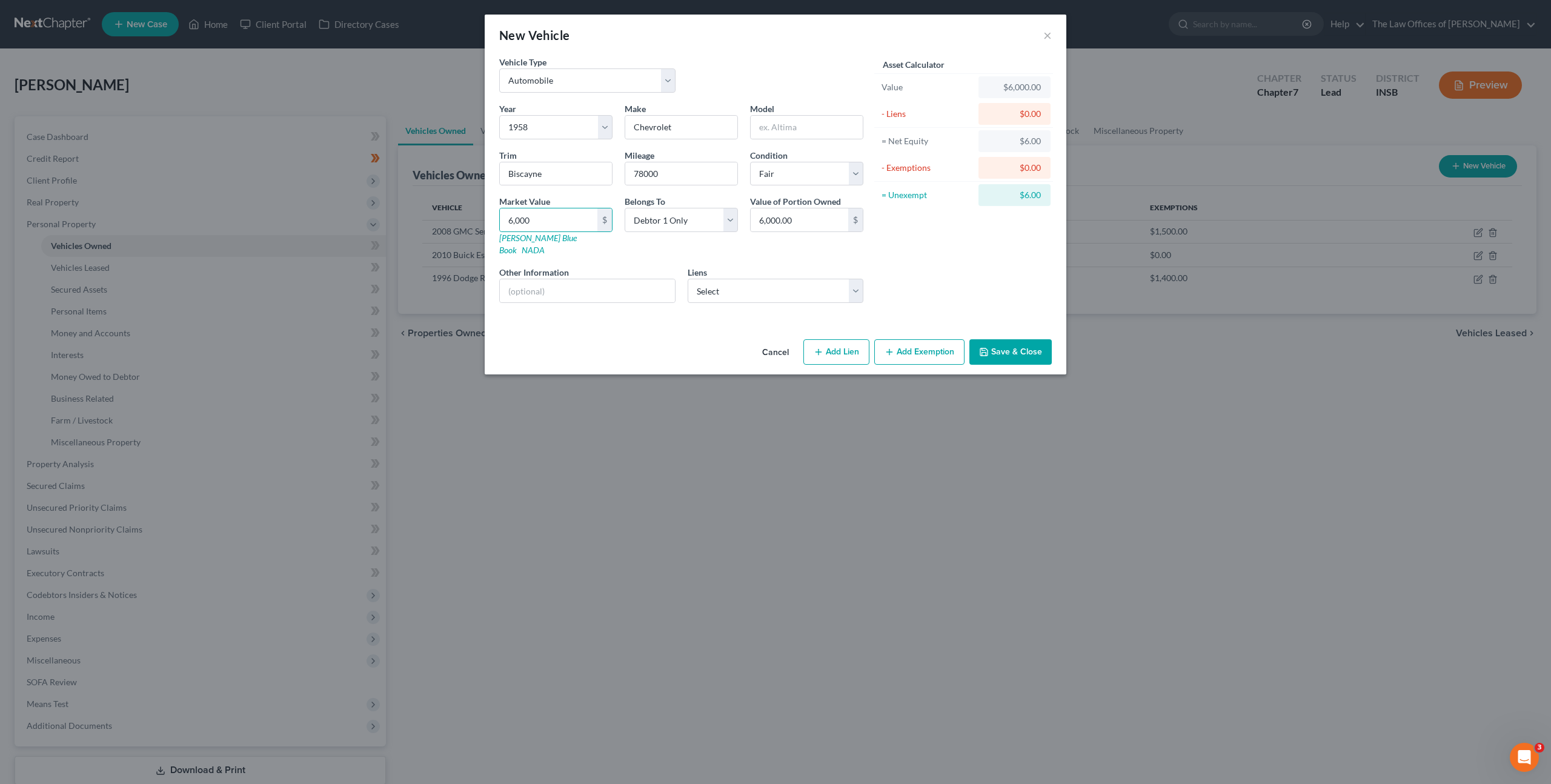
drag, startPoint x: 762, startPoint y: 293, endPoint x: 789, endPoint y: 333, distance: 48.3
click at [762, 292] on div "Year Select 2026 2025 2024 2023 2022 2021 2020 2019 2018 2017 2016 2015 2014 20…" at bounding box center [681, 208] width 376 height 210
click at [784, 293] on div "Year Select 2026 2025 2024 2023 2022 2021 2020 2019 2018 2017 2016 2015 2014 20…" at bounding box center [681, 208] width 376 height 210
click at [786, 281] on select "Select Old National Bank - $15,067.00 1stfinbank - $0.00 Cmntywde Fcu - $0.00 F…" at bounding box center [776, 291] width 176 height 24
click at [895, 339] on button "Add Exemption" at bounding box center [920, 352] width 90 height 25
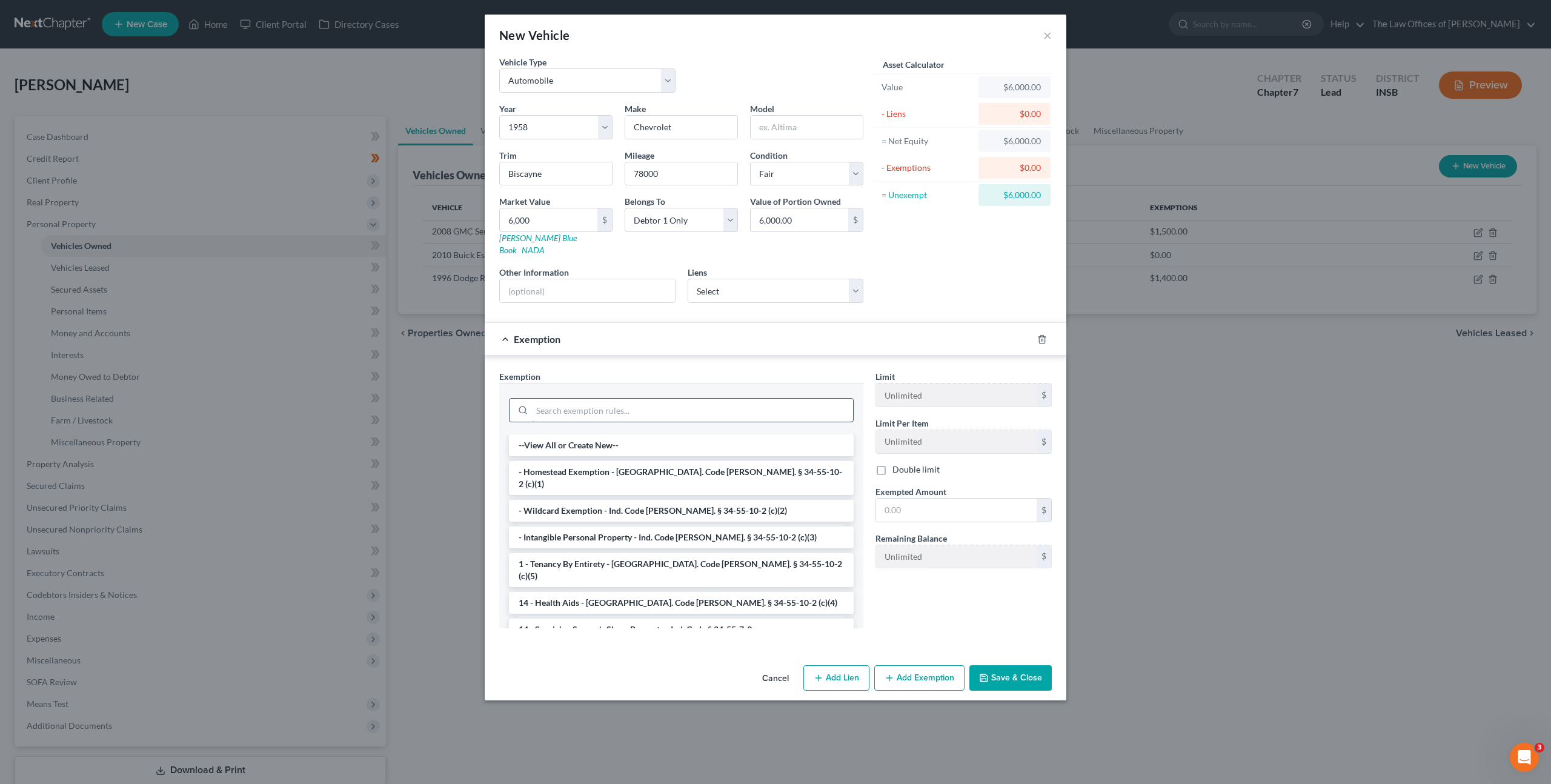
click at [734, 398] on div at bounding box center [681, 410] width 345 height 24
click at [752, 393] on div at bounding box center [681, 409] width 345 height 31
click at [760, 399] on input "search" at bounding box center [692, 410] width 321 height 23
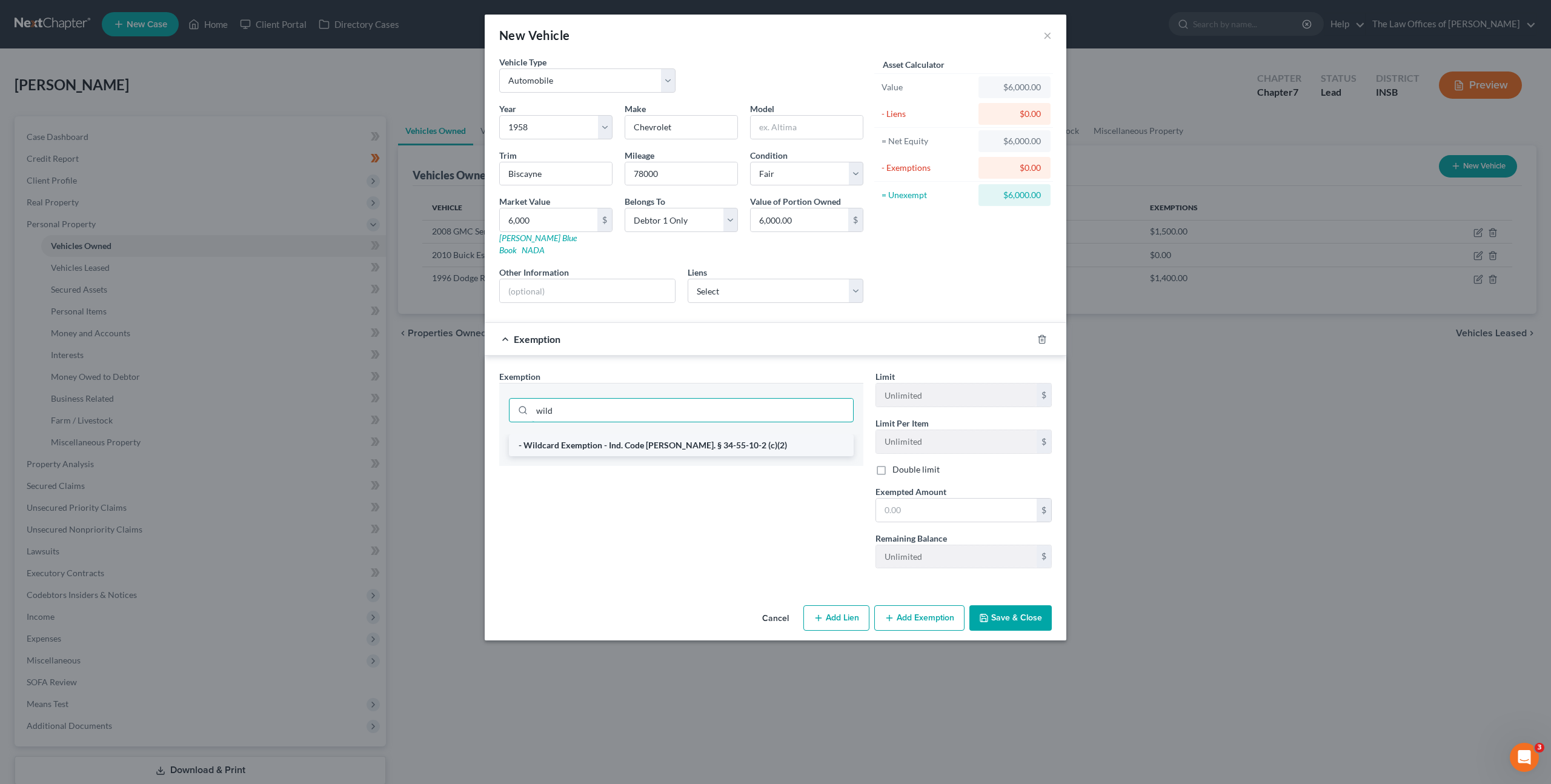
type input "wild"
click at [756, 434] on li "- Wildcard Exemption - Ind. Code [PERSON_NAME]. § 34-55-10-2 (c)(2)" at bounding box center [681, 445] width 345 height 22
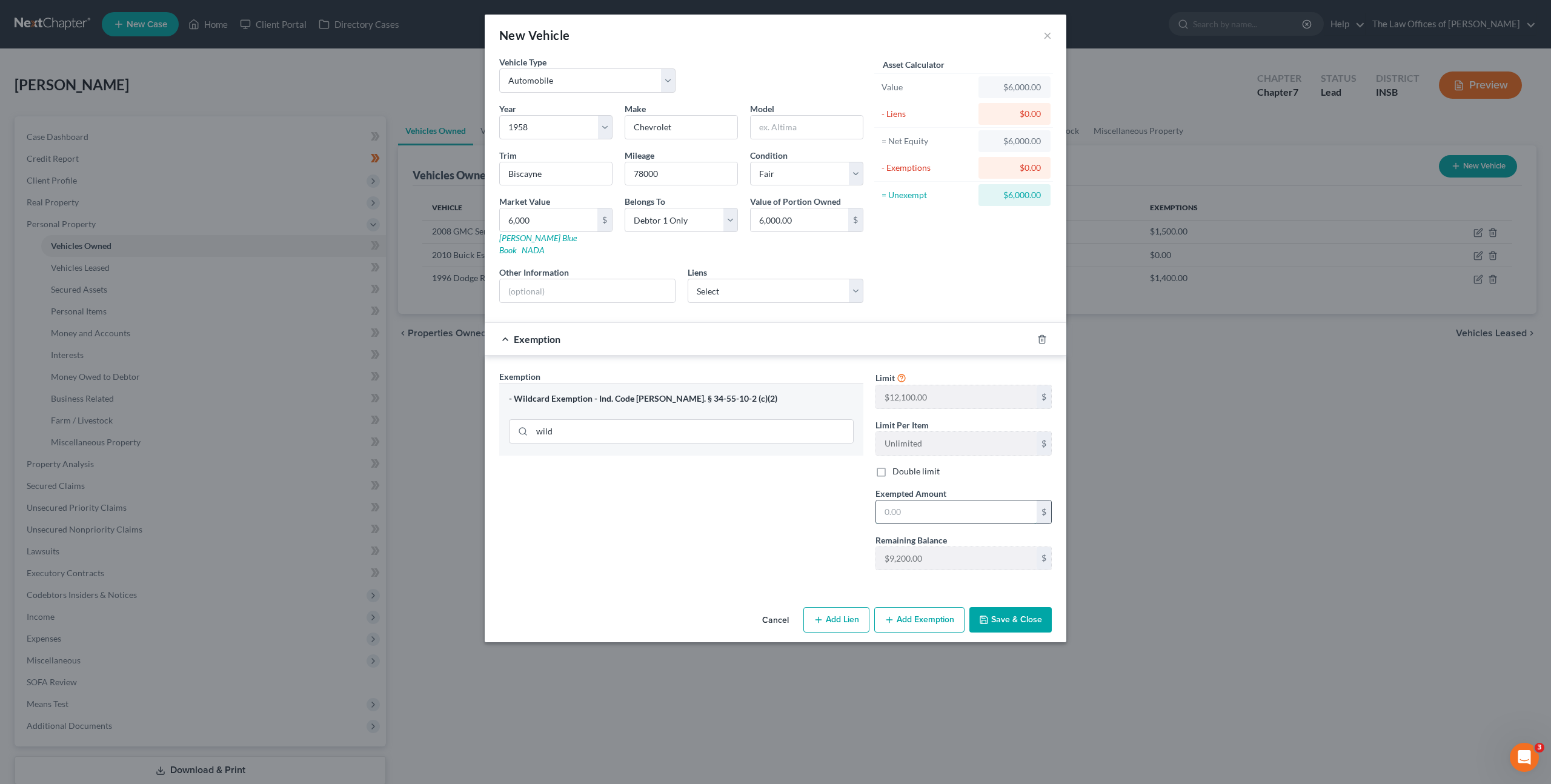
click at [945, 500] on input "text" at bounding box center [956, 511] width 161 height 23
type input "6,000"
click at [808, 482] on div "Exemption Set must be selected for CA. Exemption * - Wildcard Exemption - Ind. …" at bounding box center [681, 474] width 376 height 209
click at [988, 607] on button "Save & Close" at bounding box center [1010, 619] width 82 height 25
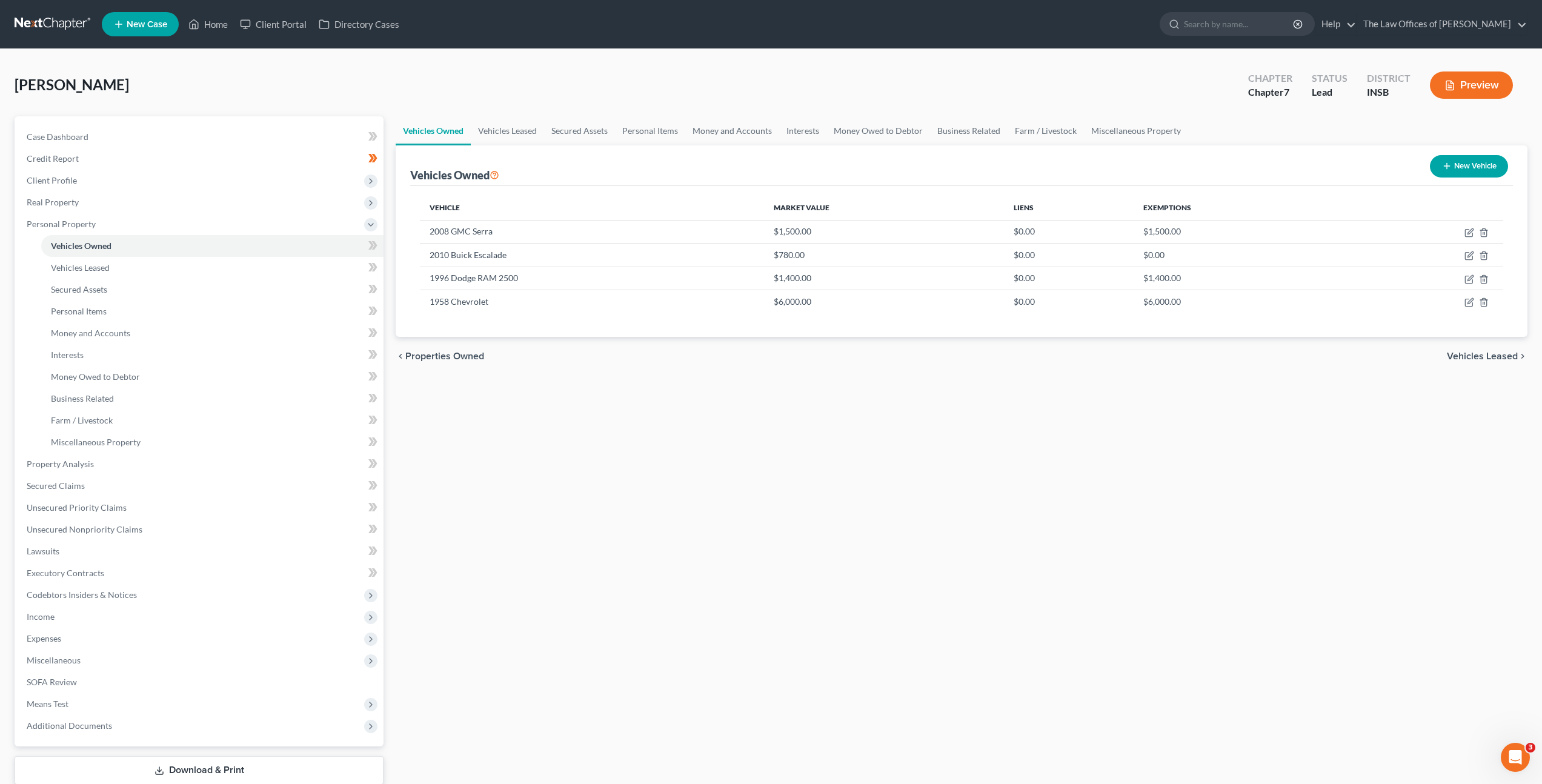
click at [1444, 158] on button "New Vehicle" at bounding box center [1469, 167] width 78 height 23
select select "0"
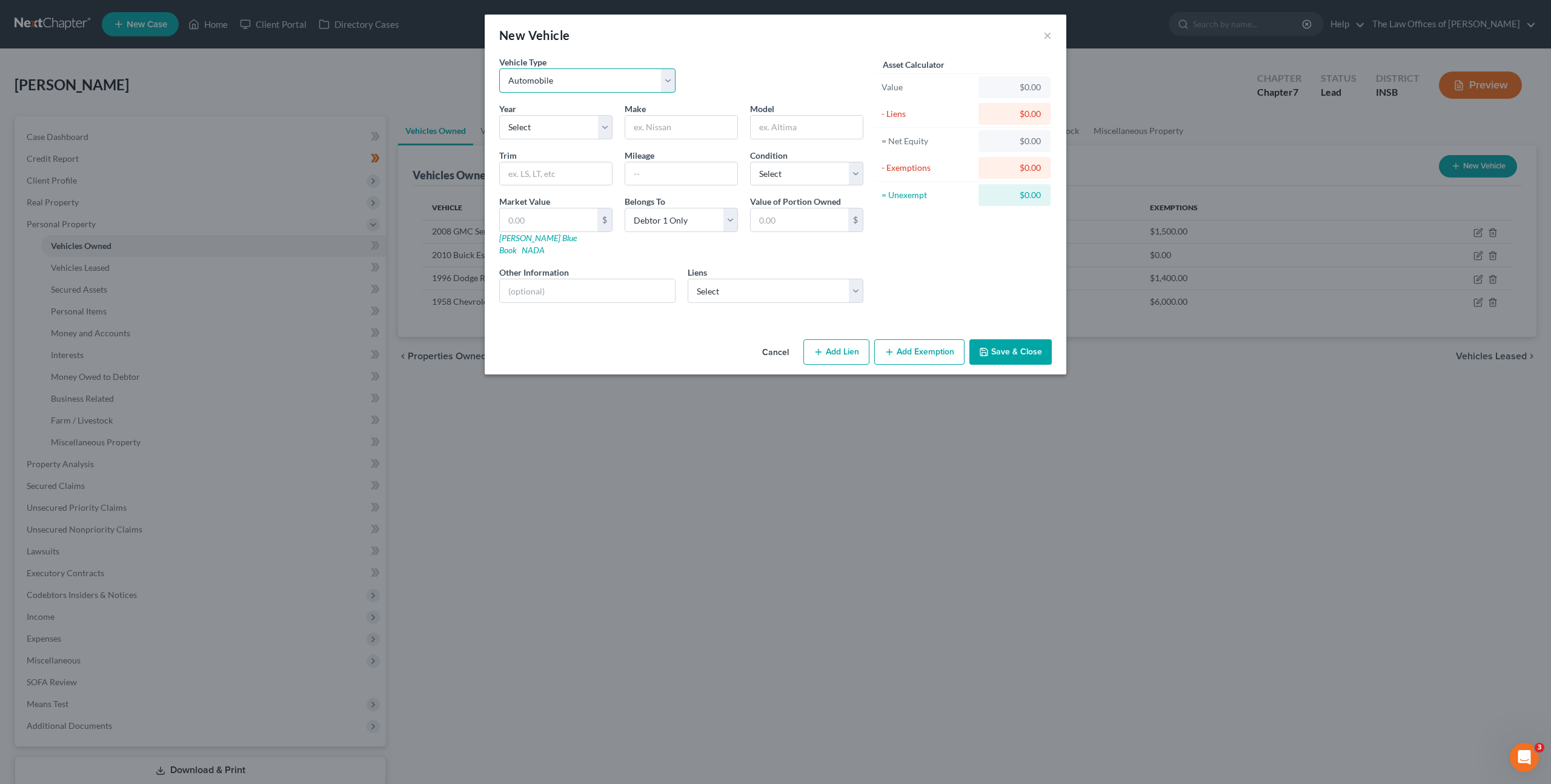
click at [595, 88] on select "Select Automobile Truck Trailer Watercraft Aircraft Motor Home Atv Other Vehicle" at bounding box center [587, 81] width 176 height 24
click at [554, 132] on select "Select 2026 2025 2024 2023 2022 2021 2020 2019 2018 2017 2016 2015 2014 2013 20…" at bounding box center [556, 128] width 113 height 24
select select "57"
click at [499, 115] on select "Select 2026 2025 2024 2023 2022 2021 2020 2019 2018 2017 2016 2015 2014 2013 20…" at bounding box center [556, 128] width 113 height 24
drag, startPoint x: 696, startPoint y: 103, endPoint x: 691, endPoint y: 117, distance: 14.9
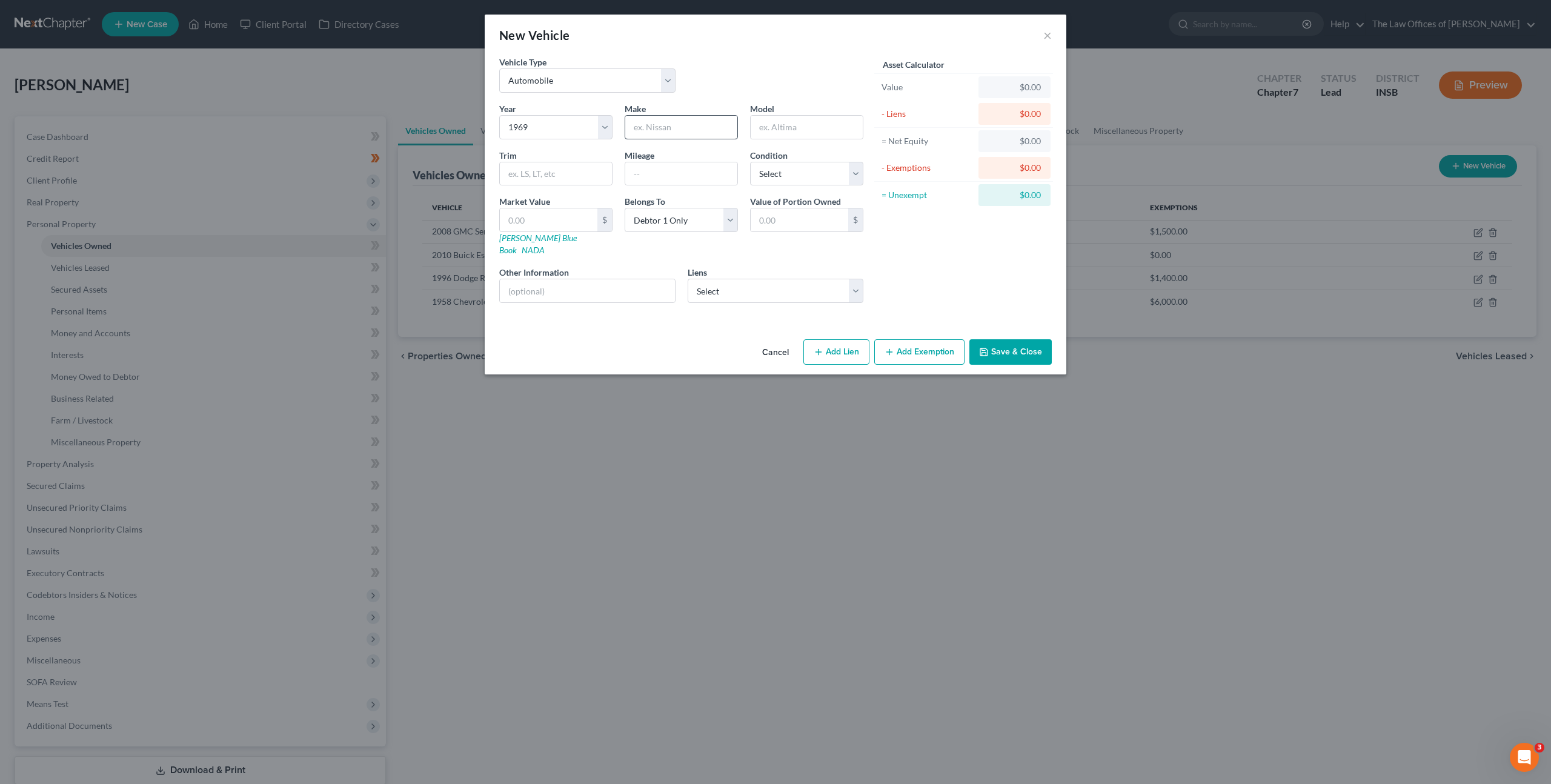
click at [694, 107] on div "Make *" at bounding box center [681, 121] width 125 height 37
click at [691, 119] on input "text" at bounding box center [681, 127] width 112 height 23
type input "Ford"
type input "Convertible"
type input "XL"
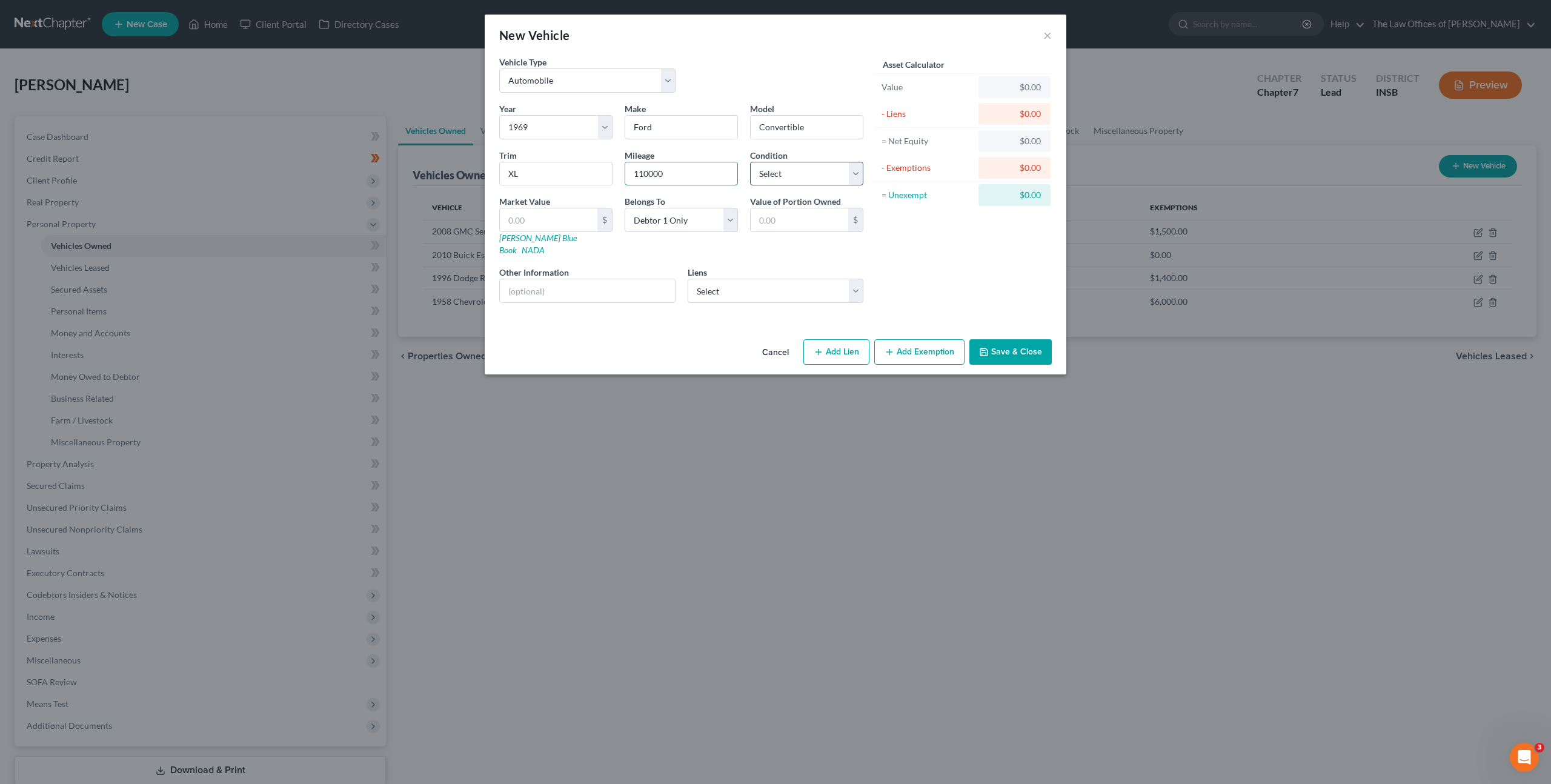
type input "110000"
click at [792, 182] on select "Select Excellent Very Good Good Fair Poor" at bounding box center [807, 174] width 113 height 24
select select "3"
click at [750, 161] on select "Select Excellent Very Good Good Fair Poor" at bounding box center [807, 174] width 113 height 24
click at [950, 235] on div "Asset Calculator Value $0.00 - Liens $0.00 = Net Equity $0.00 - Exemptions $0.0…" at bounding box center [963, 184] width 188 height 257
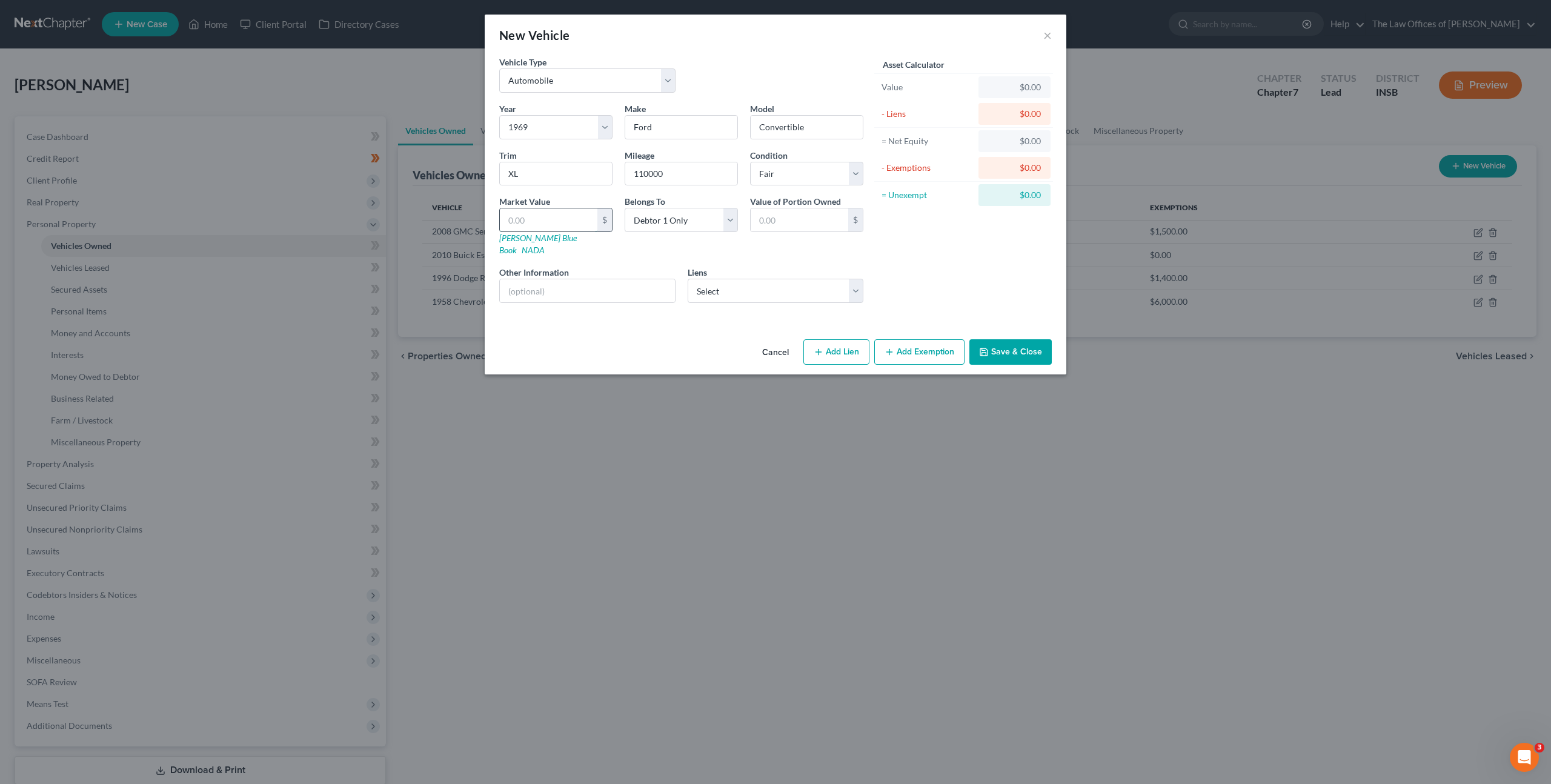
click at [584, 214] on input "text" at bounding box center [548, 220] width 97 height 23
click at [509, 224] on input "text" at bounding box center [548, 220] width 97 height 23
click at [562, 221] on input "text" at bounding box center [548, 220] width 97 height 23
click at [532, 238] on div "Market Value $ [PERSON_NAME] Blue Book NADA" at bounding box center [556, 226] width 125 height 61
click at [532, 228] on input "text" at bounding box center [548, 220] width 97 height 23
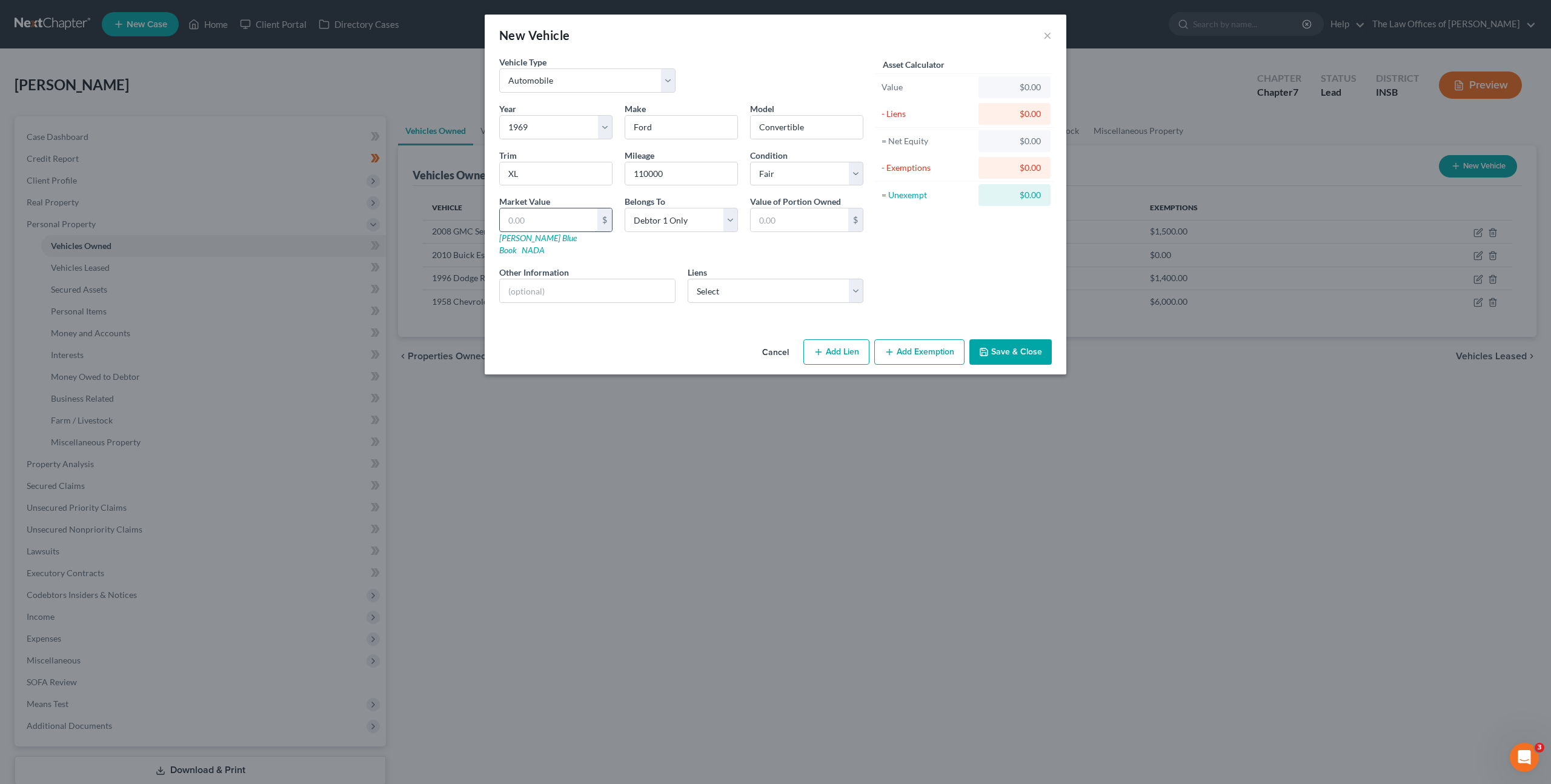
type input "1"
type input "1.00"
type input "14"
type input "14.00"
type input "140"
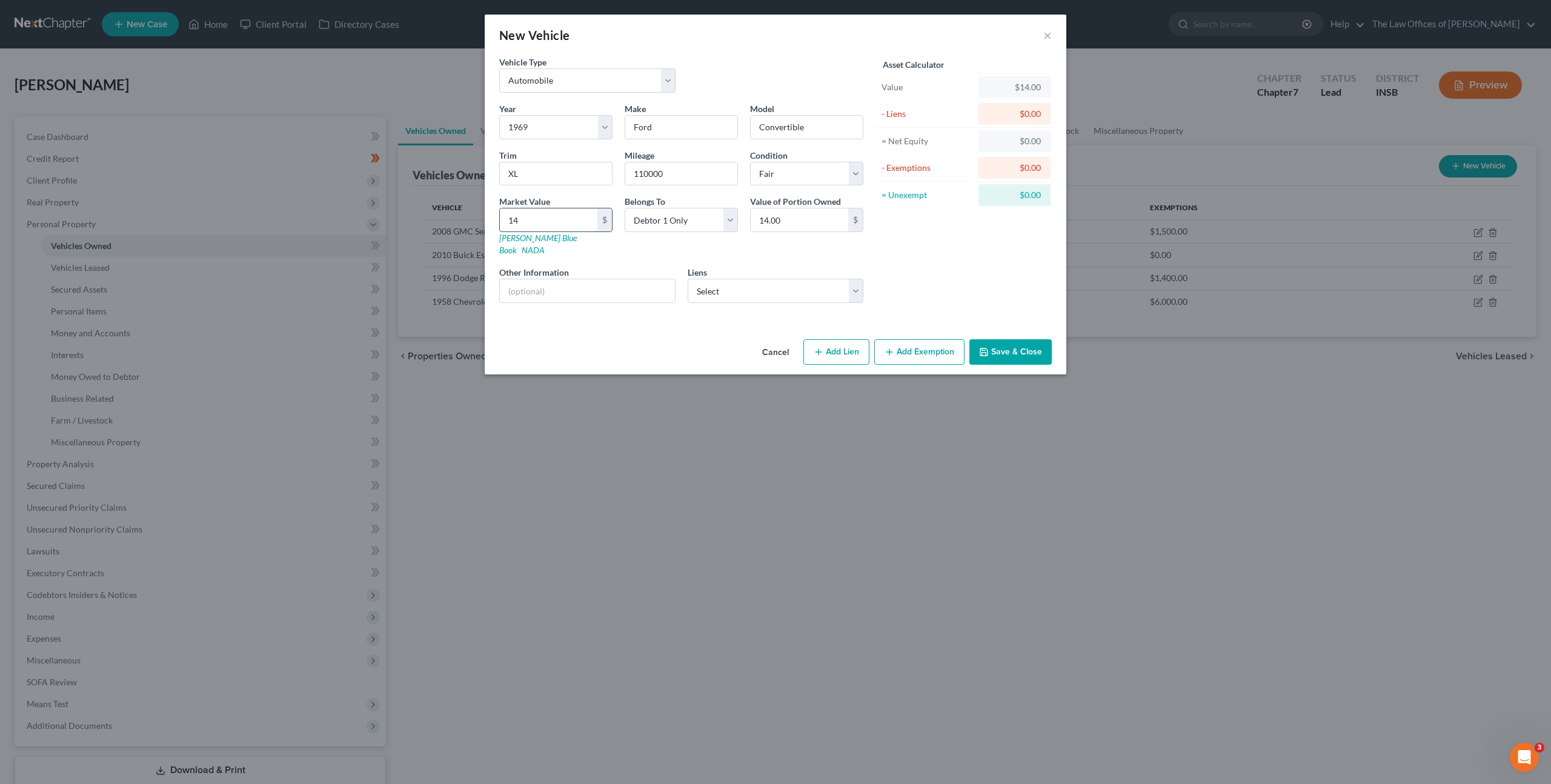
type input "140.00"
type input "1400"
type input "1,400.00"
type input "1,4000"
type input "14,000.00"
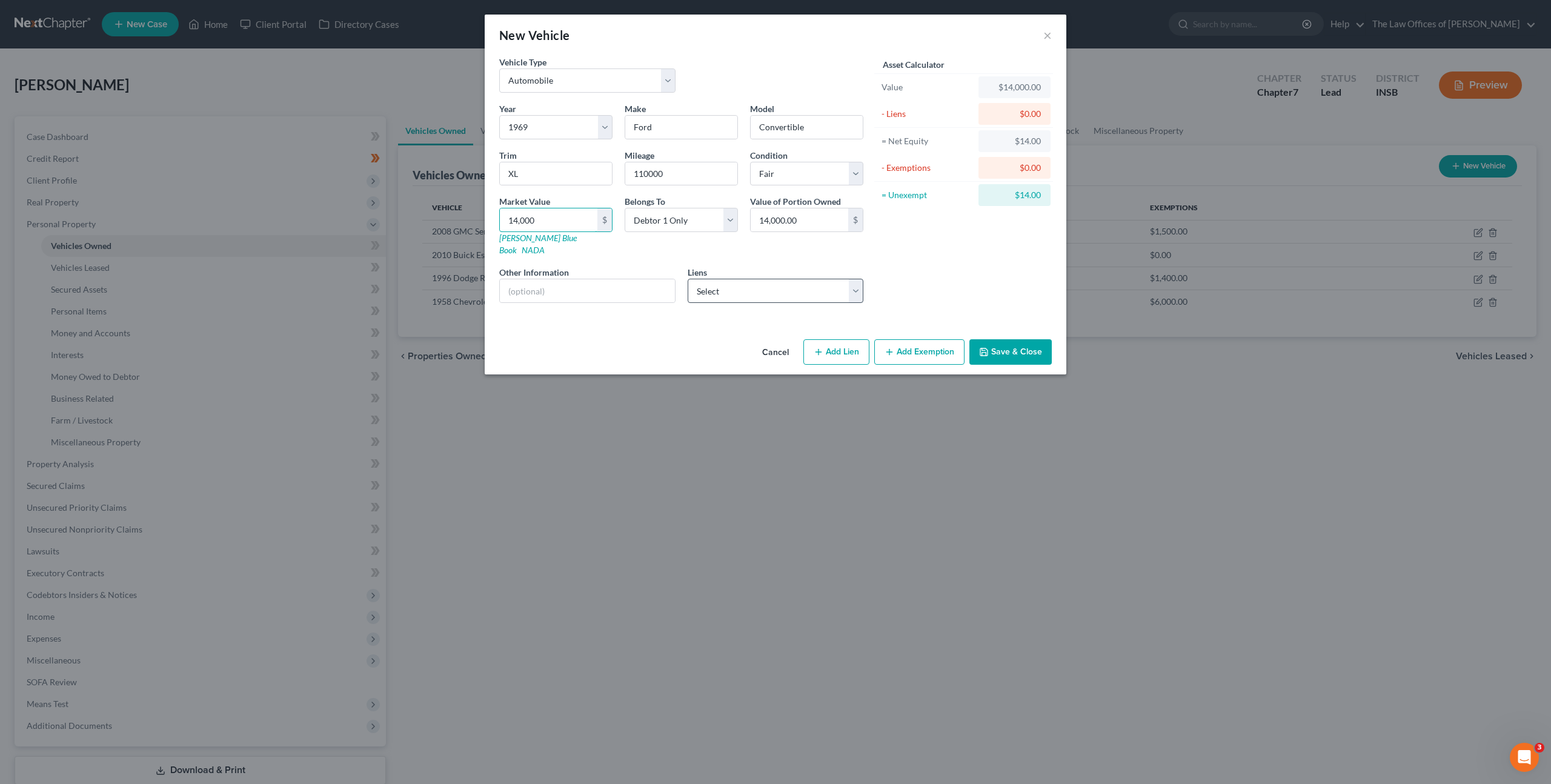
type input "14,000"
click at [752, 287] on select "Select Old National Bank - $15,067.00 1stfinbank - $0.00 Cmntywde Fcu - $0.00 F…" at bounding box center [776, 291] width 176 height 24
click at [808, 175] on select "Select Excellent Very Good Good Fair Poor" at bounding box center [807, 174] width 113 height 24
select select "2"
click at [750, 161] on select "Select Excellent Very Good Good Fair Poor" at bounding box center [807, 174] width 113 height 24
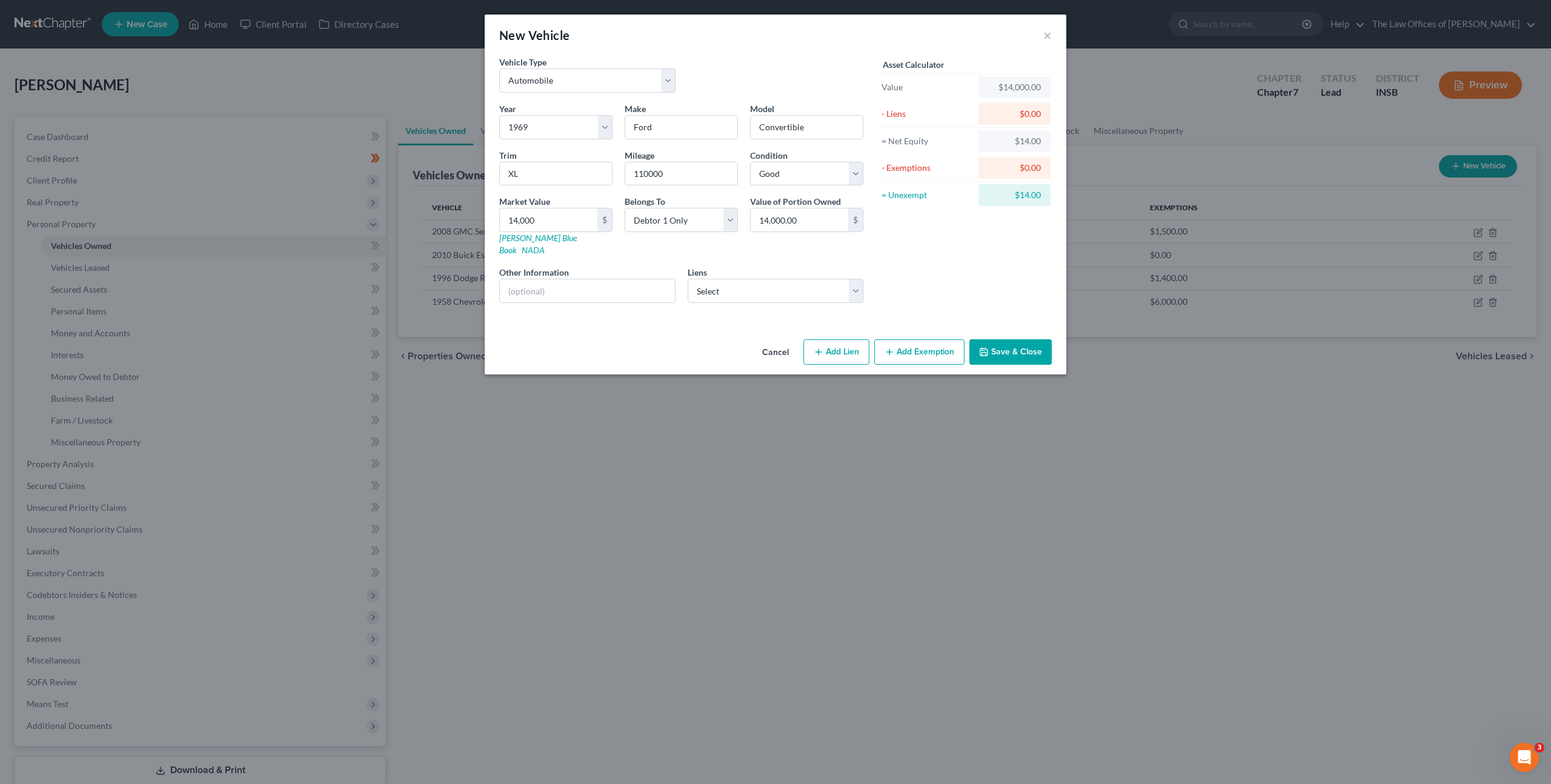
click at [1000, 249] on div "Asset Calculator Value $14,000.00 - Liens $0.00 = Net Equity $14.00 - Exemption…" at bounding box center [963, 184] width 188 height 257
click at [818, 279] on select "Select Old National Bank - $15,067.00 1stfinbank - $0.00 Cmntywde Fcu - $0.00 F…" at bounding box center [776, 291] width 176 height 24
click at [1005, 339] on button "Save & Close" at bounding box center [1010, 352] width 82 height 25
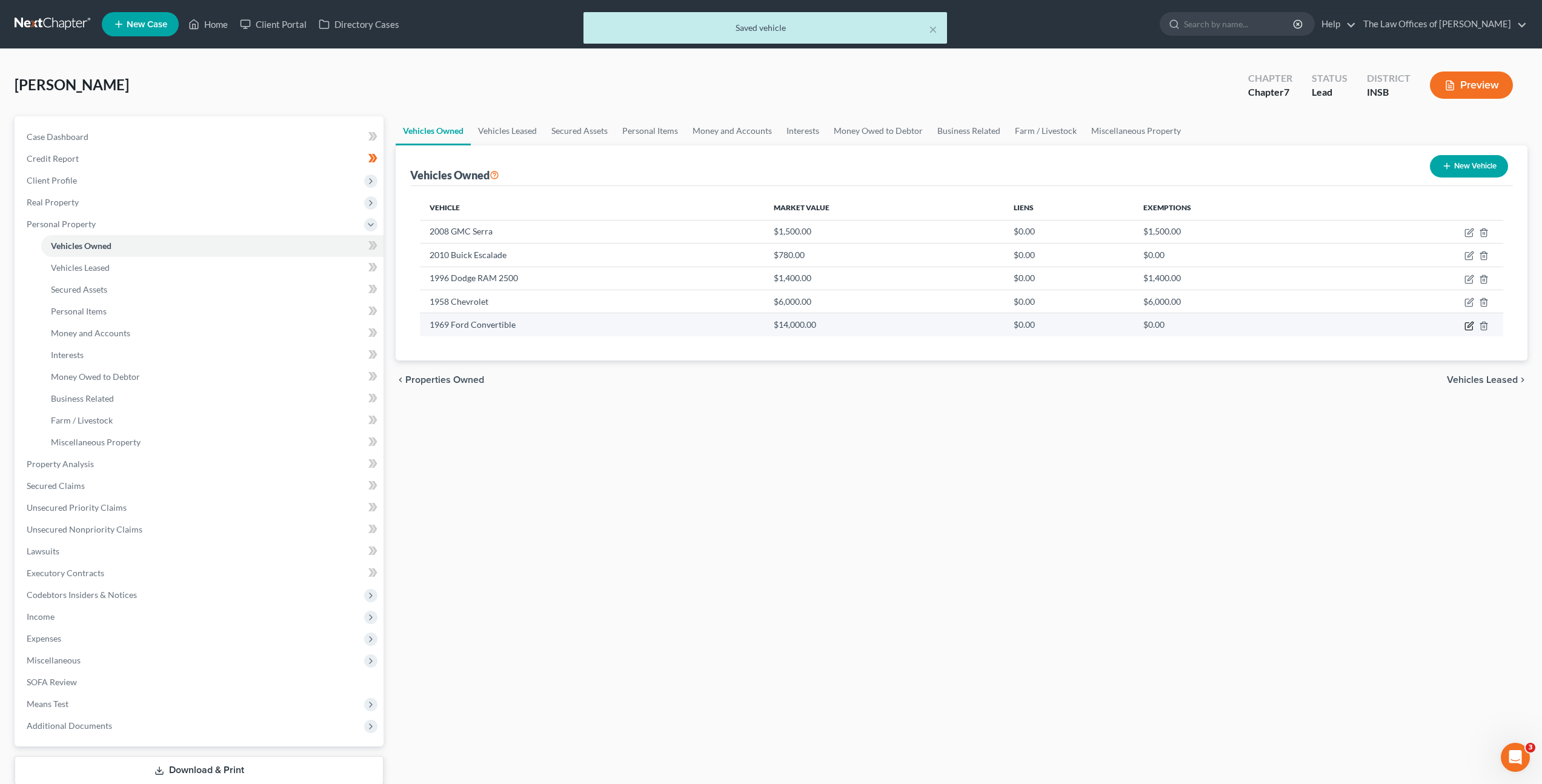
click at [1466, 323] on icon "button" at bounding box center [1469, 326] width 10 height 10
select select "0"
select select "57"
select select "2"
select select "0"
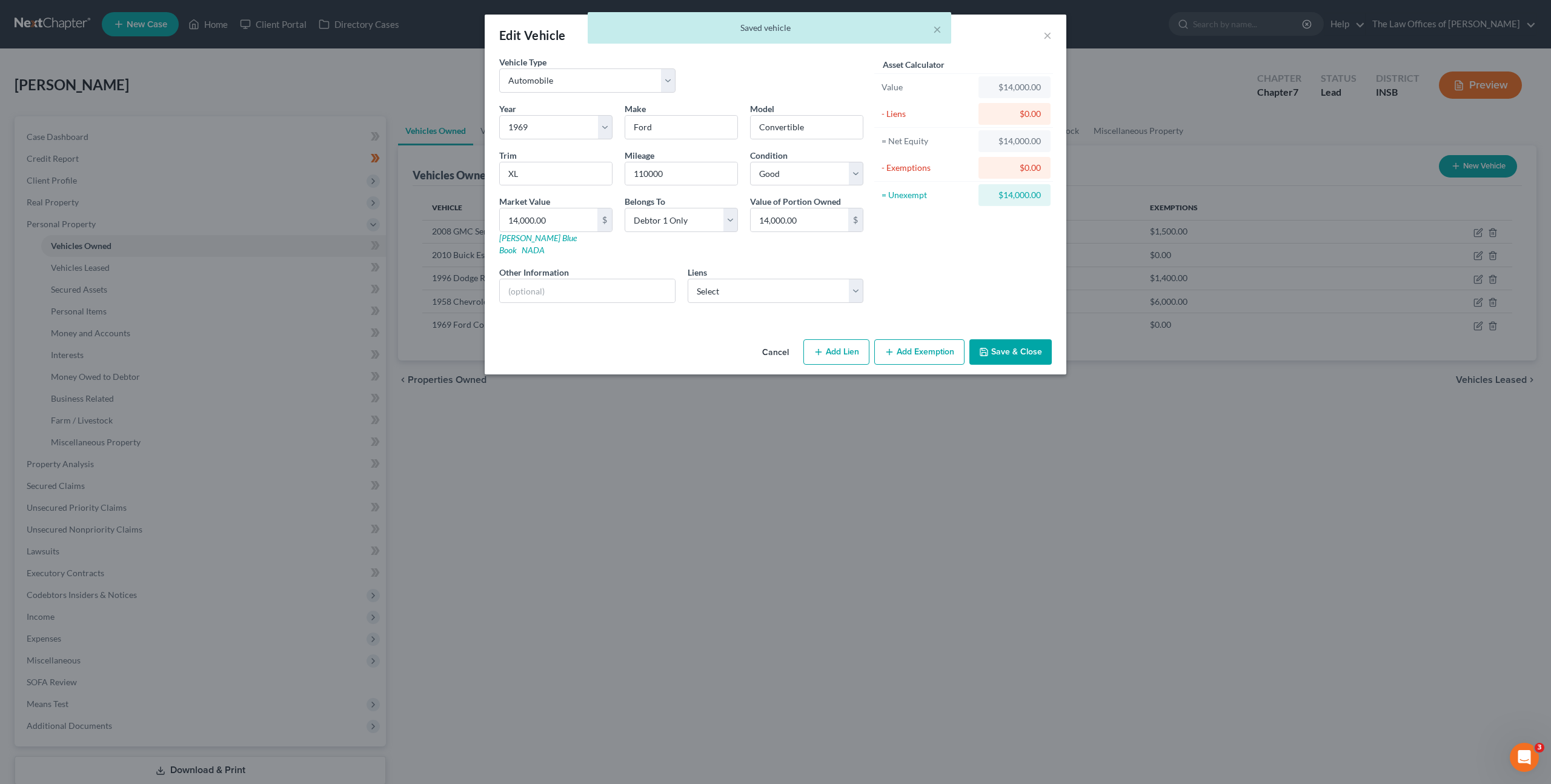
click at [904, 339] on button "Add Exemption" at bounding box center [920, 352] width 90 height 25
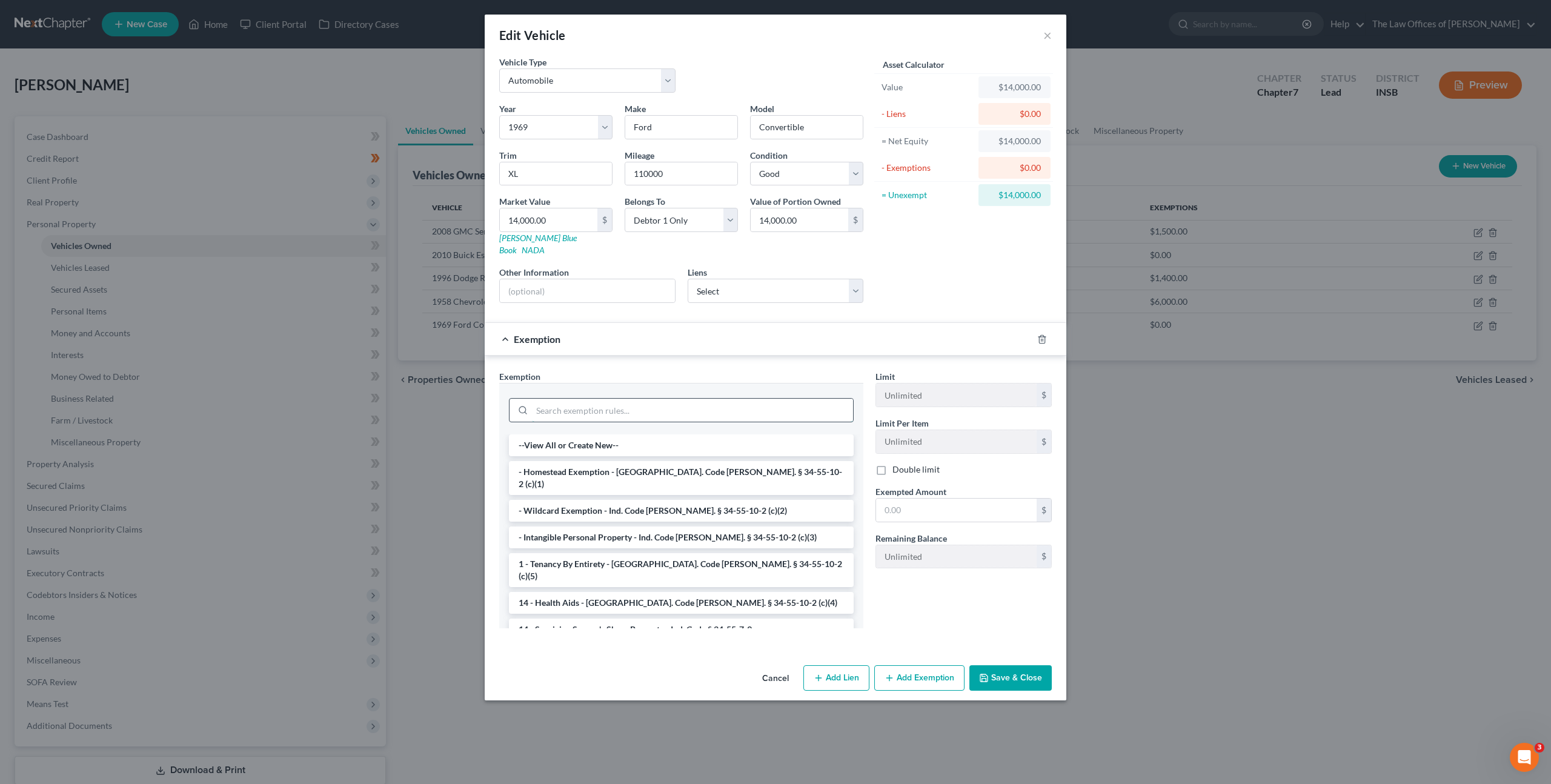
drag, startPoint x: 584, startPoint y: 391, endPoint x: 716, endPoint y: 394, distance: 132.0
click at [596, 399] on input "search" at bounding box center [692, 410] width 321 height 23
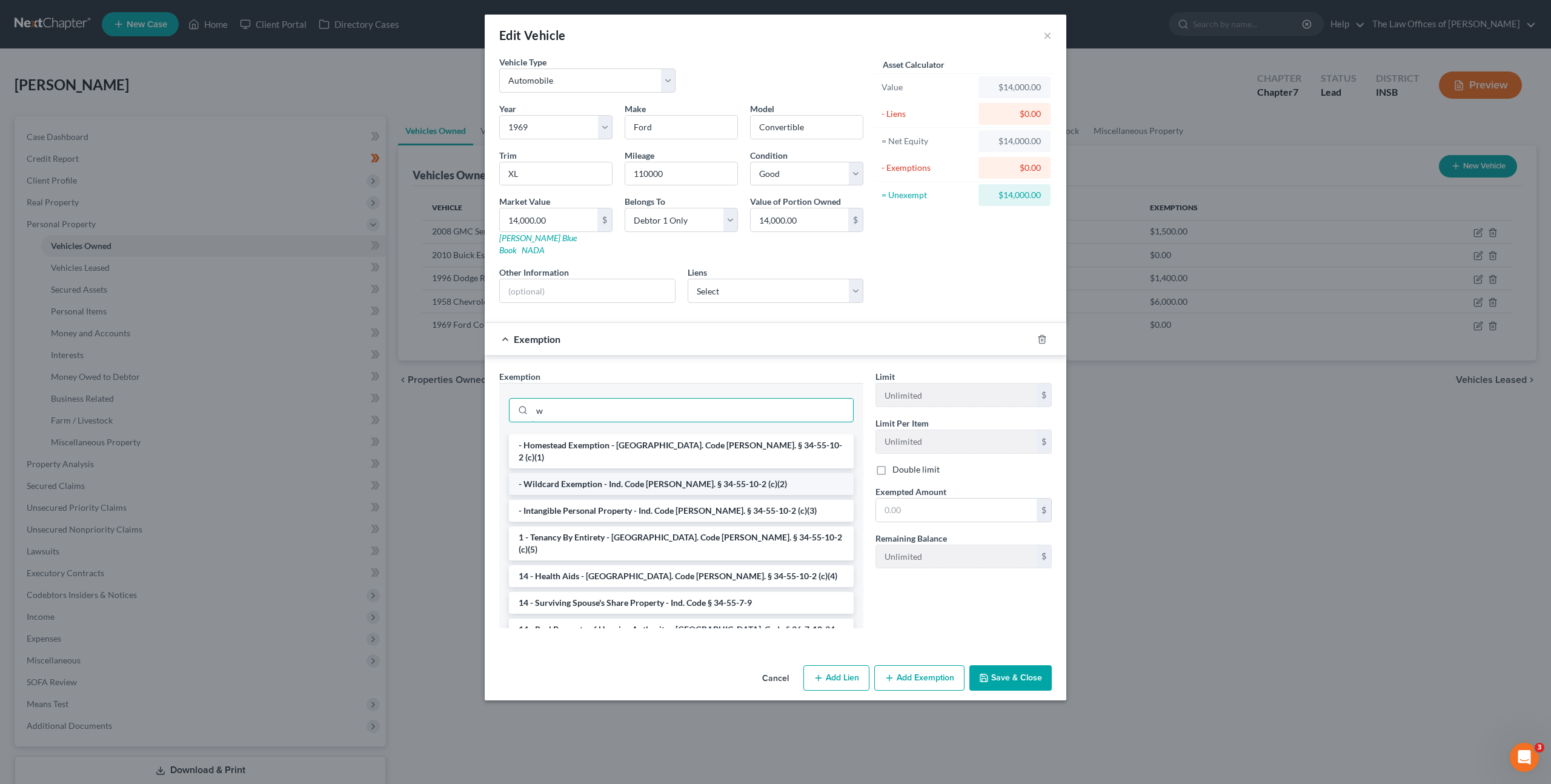
type input "w"
click at [645, 473] on li "- Wildcard Exemption - Ind. Code [PERSON_NAME]. § 34-55-10-2 (c)(2)" at bounding box center [681, 484] width 345 height 22
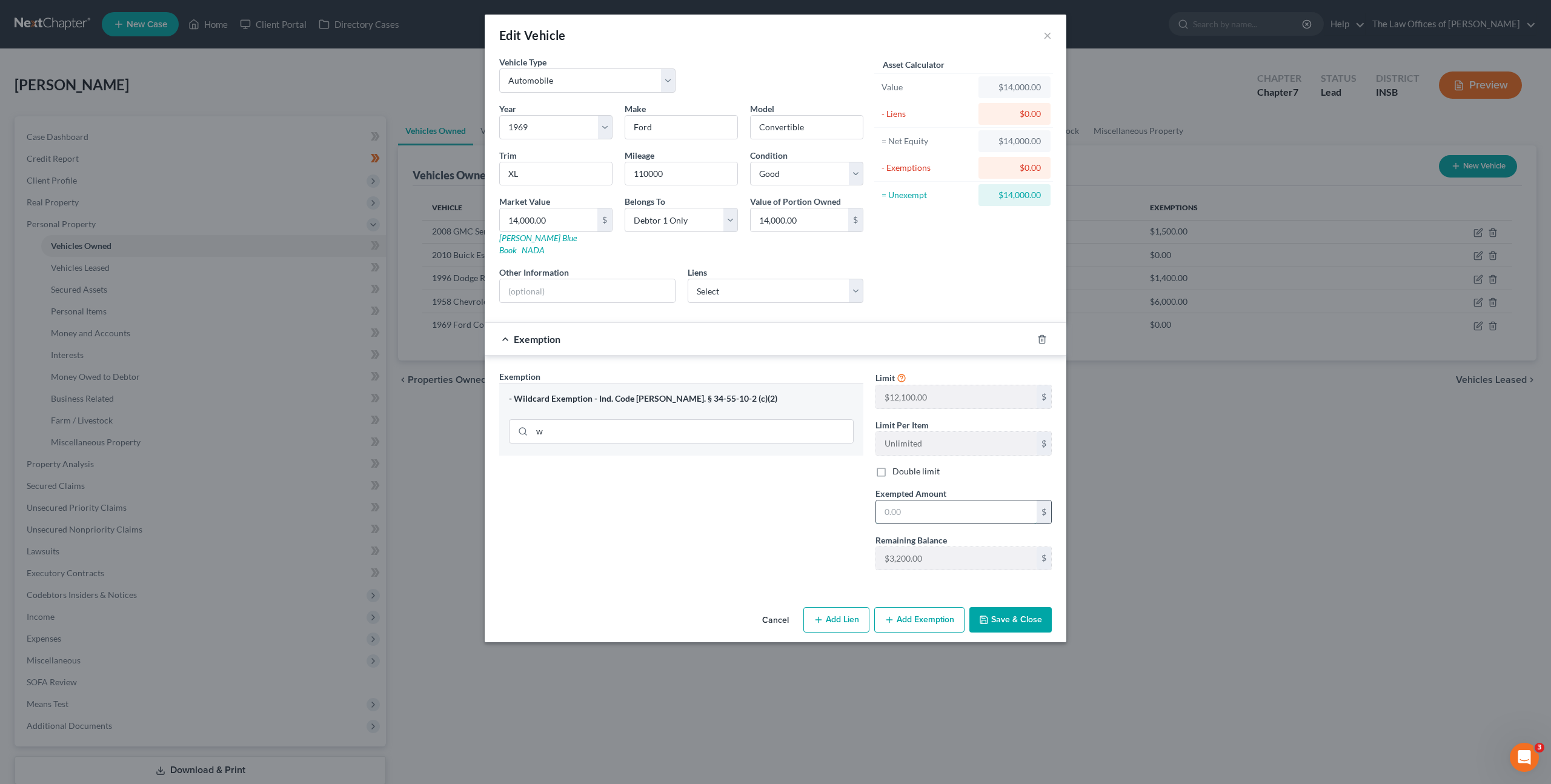
click at [913, 502] on input "text" at bounding box center [956, 511] width 161 height 23
type input "14,000"
click at [772, 511] on div "Exemption Set must be selected for CA. Exemption * - Wildcard Exemption - Ind. …" at bounding box center [681, 474] width 376 height 209
click at [998, 607] on button "Save & Close" at bounding box center [1010, 619] width 82 height 25
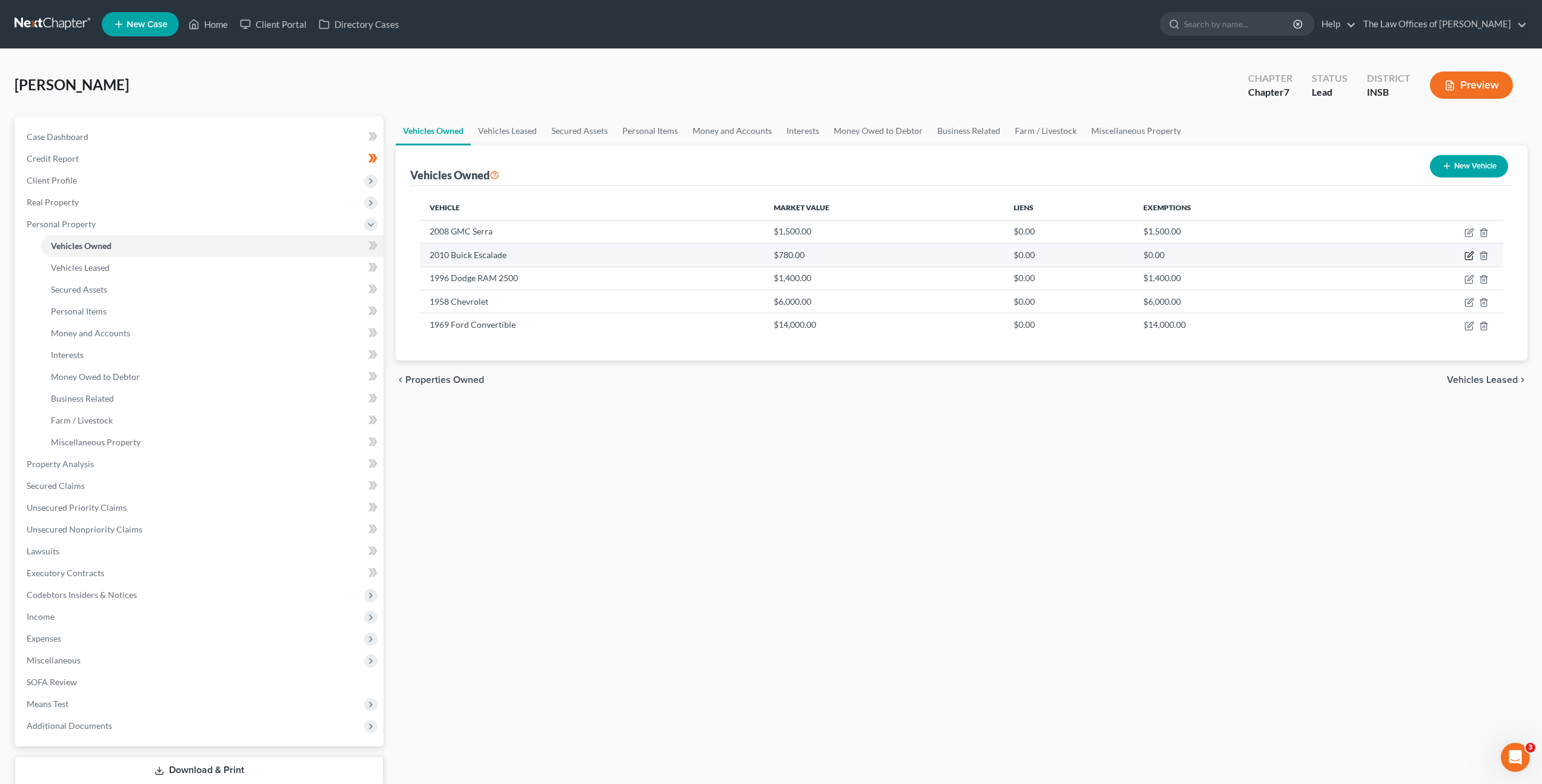
click at [1471, 257] on icon "button" at bounding box center [1469, 255] width 10 height 10
select select "0"
select select "16"
select select "3"
select select "0"
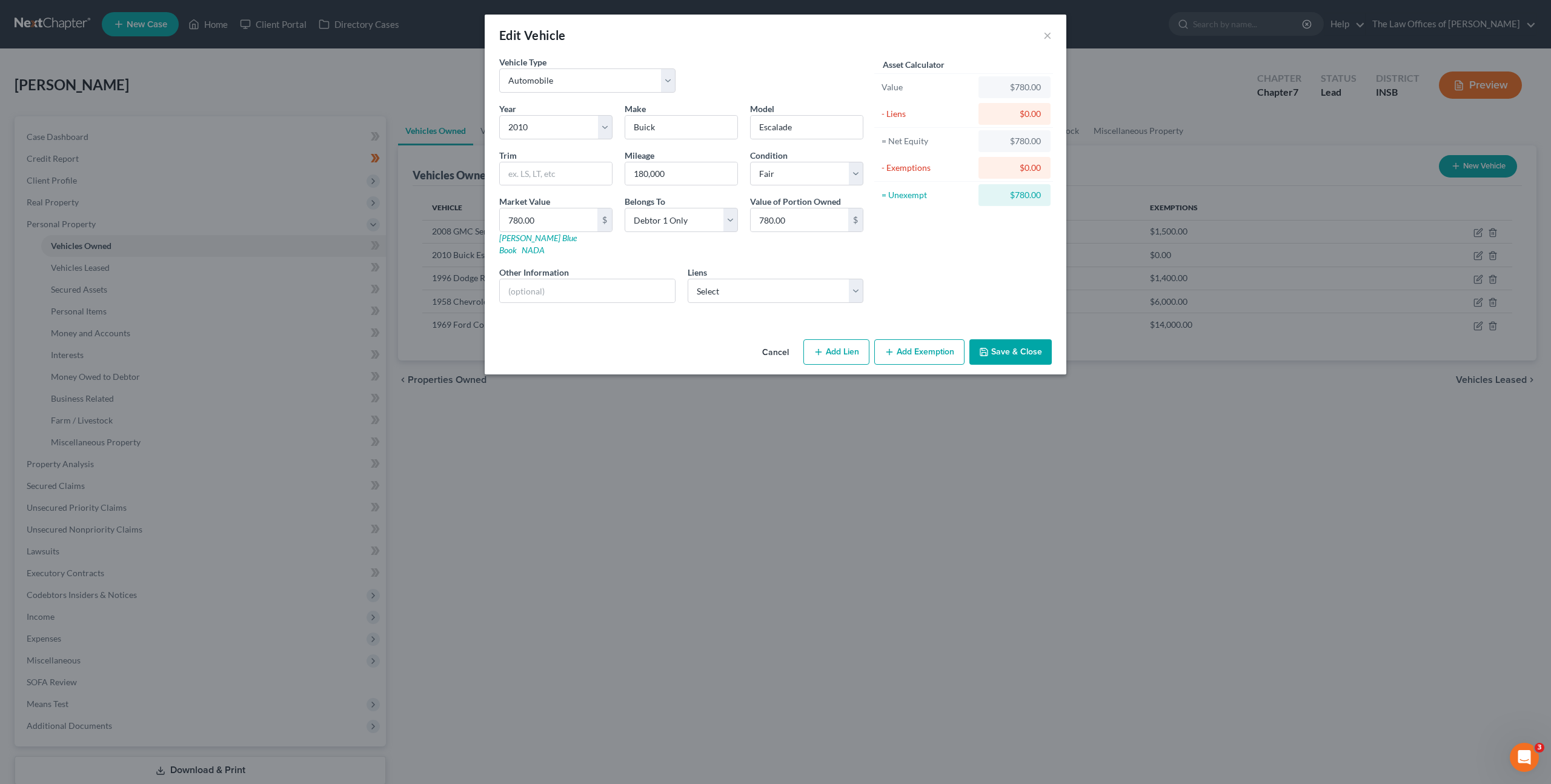
drag, startPoint x: 900, startPoint y: 338, endPoint x: 893, endPoint y: 349, distance: 13.0
click at [900, 339] on button "Add Exemption" at bounding box center [920, 352] width 90 height 25
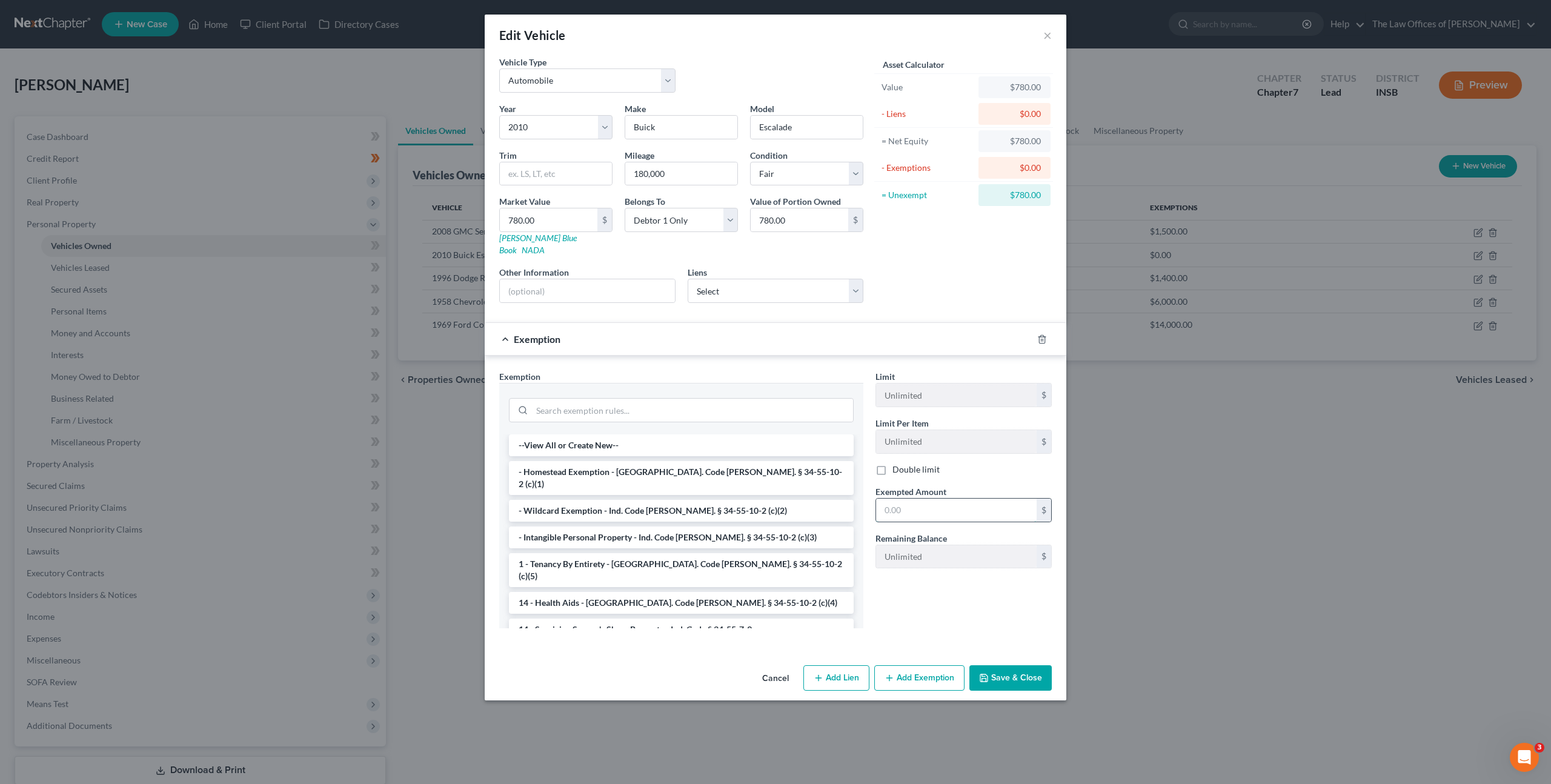
click at [911, 504] on input "text" at bounding box center [956, 510] width 161 height 23
drag, startPoint x: 642, startPoint y: 478, endPoint x: 684, endPoint y: 480, distance: 42.0
click at [642, 499] on li "- Wildcard Exemption - Ind. Code [PERSON_NAME]. § 34-55-10-2 (c)(2)" at bounding box center [681, 510] width 345 height 22
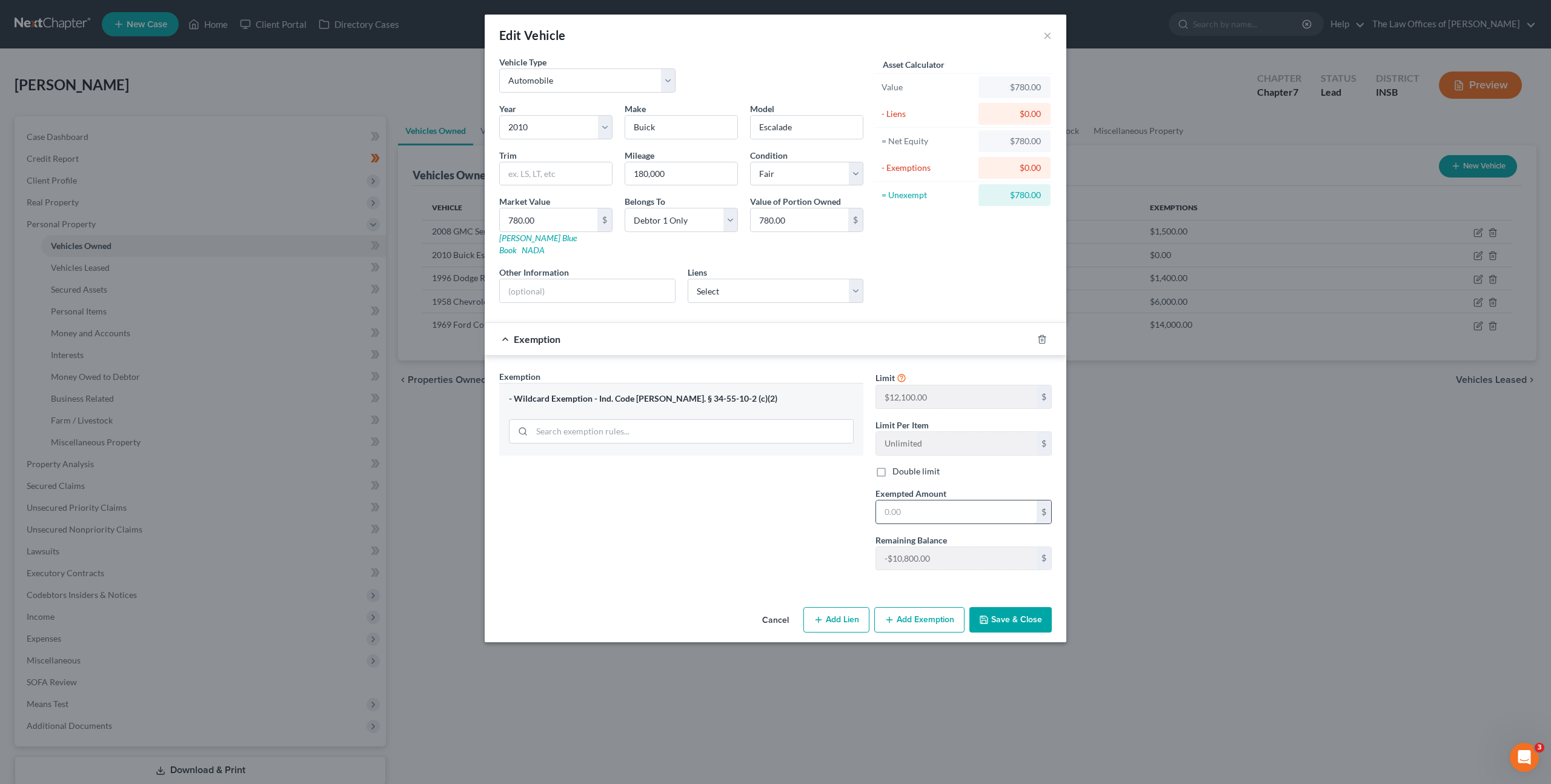
click at [927, 504] on input "text" at bounding box center [956, 511] width 161 height 23
type input "780"
drag, startPoint x: 795, startPoint y: 501, endPoint x: 946, endPoint y: 578, distance: 169.5
click at [795, 500] on div "Exemption Set must be selected for CA. Exemption * - Wildcard Exemption - Ind. …" at bounding box center [681, 474] width 376 height 209
click at [1000, 612] on button "Save & Close" at bounding box center [1010, 619] width 82 height 25
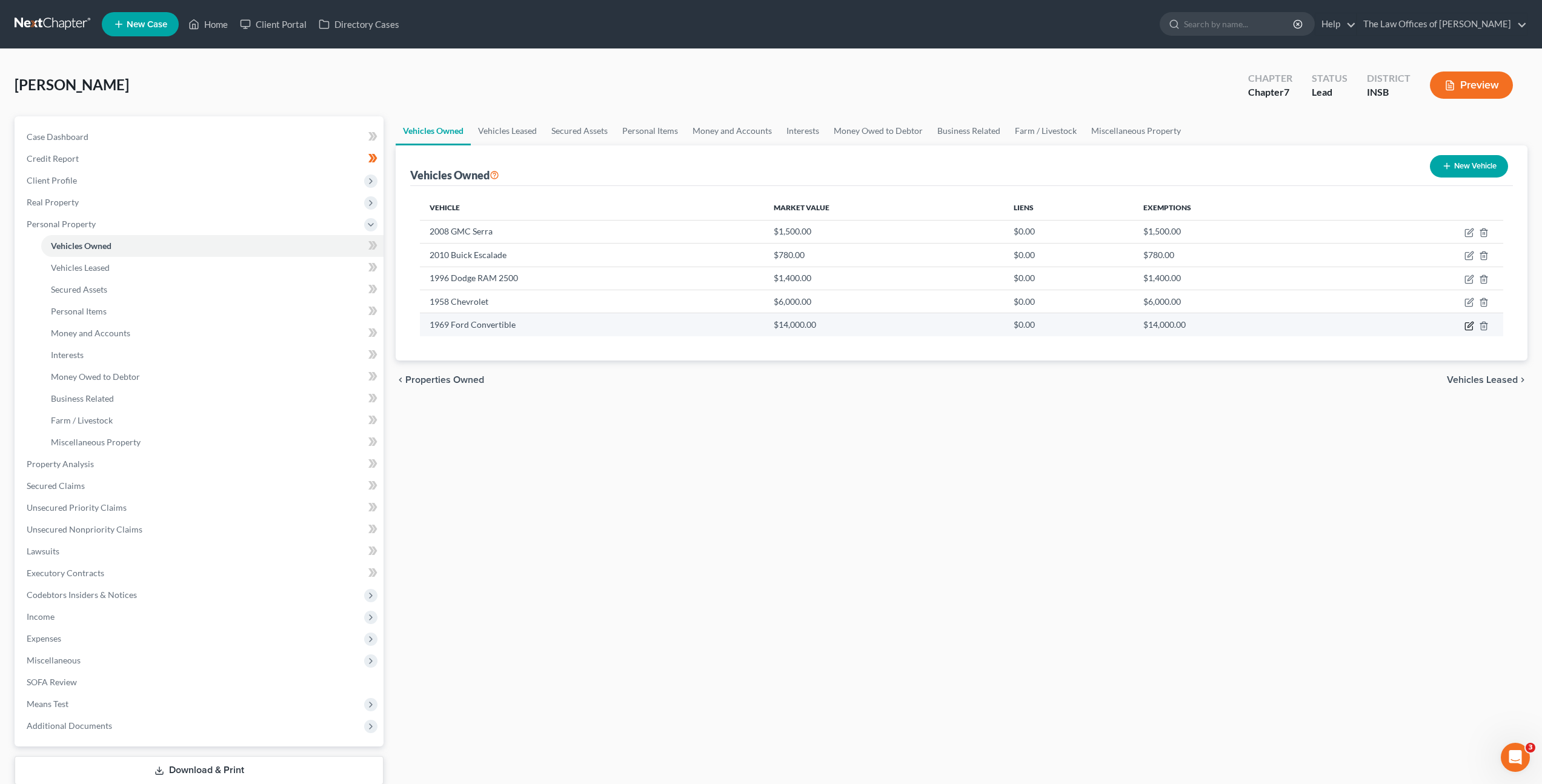
click at [1466, 327] on icon "button" at bounding box center [1469, 326] width 10 height 10
select select "0"
select select "57"
select select "2"
select select "0"
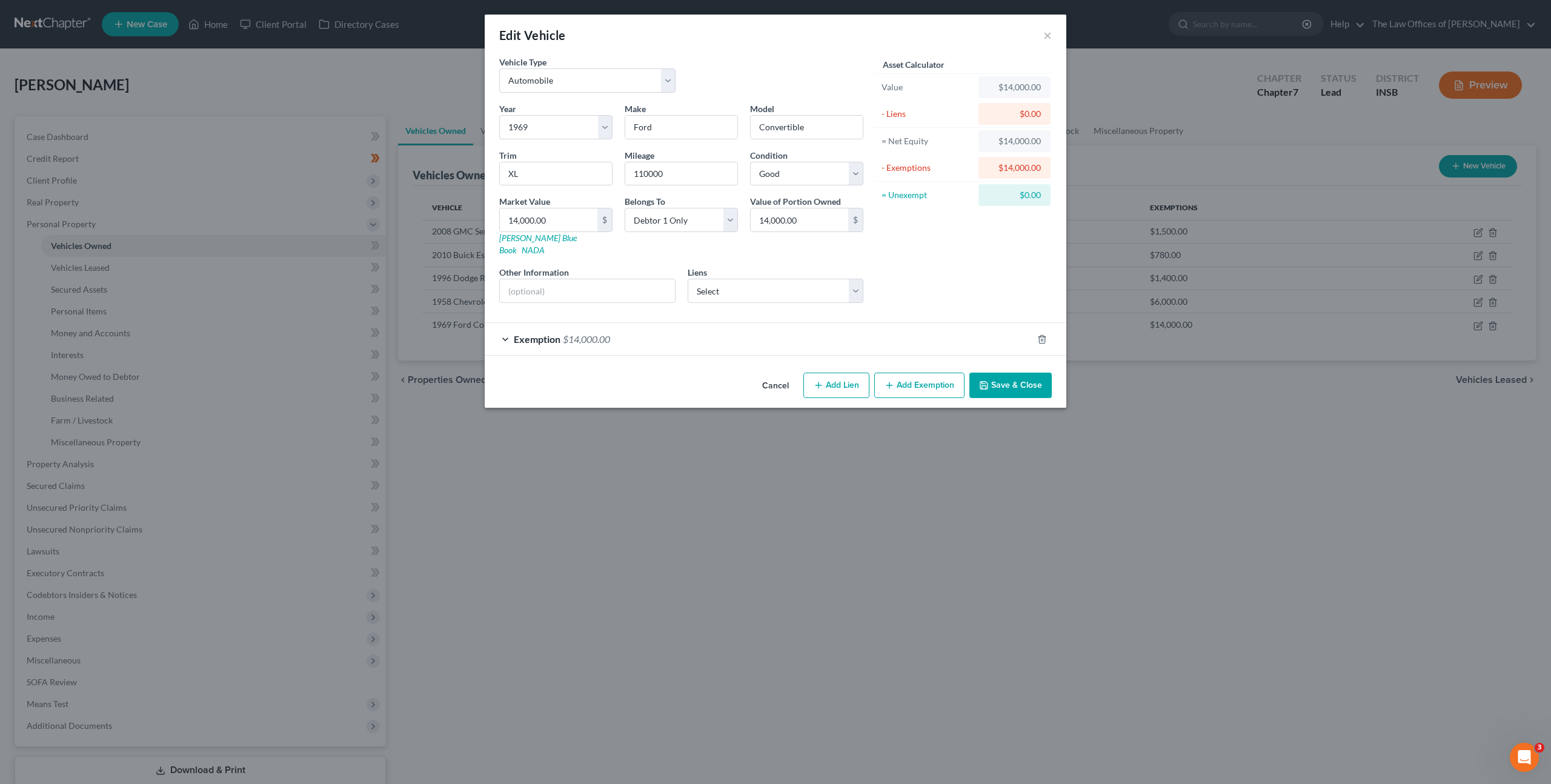
click at [844, 323] on div "Exemption $14,000.00" at bounding box center [758, 339] width 548 height 32
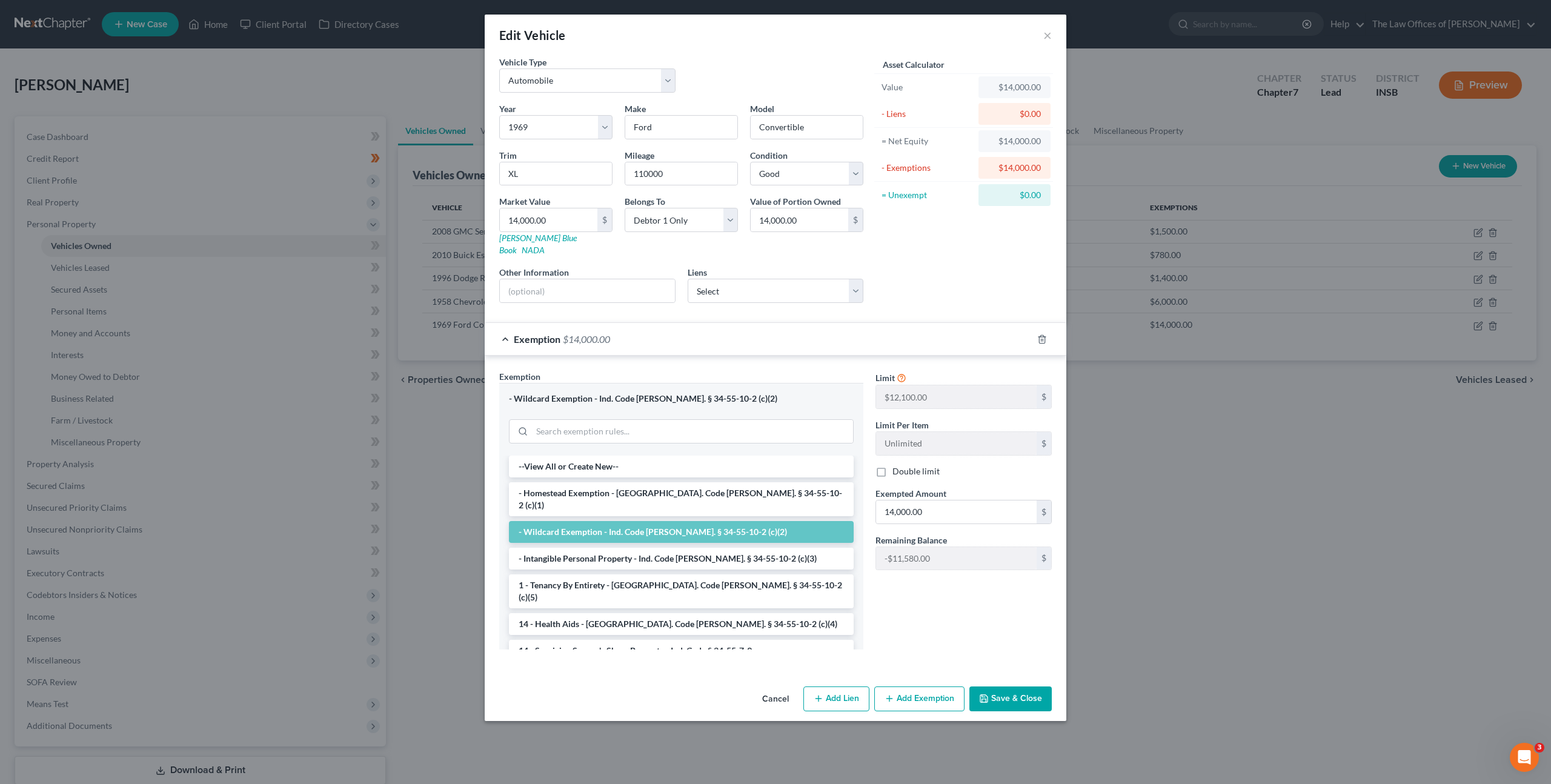
click at [930, 323] on div "Exemption $14,000.00" at bounding box center [758, 339] width 548 height 32
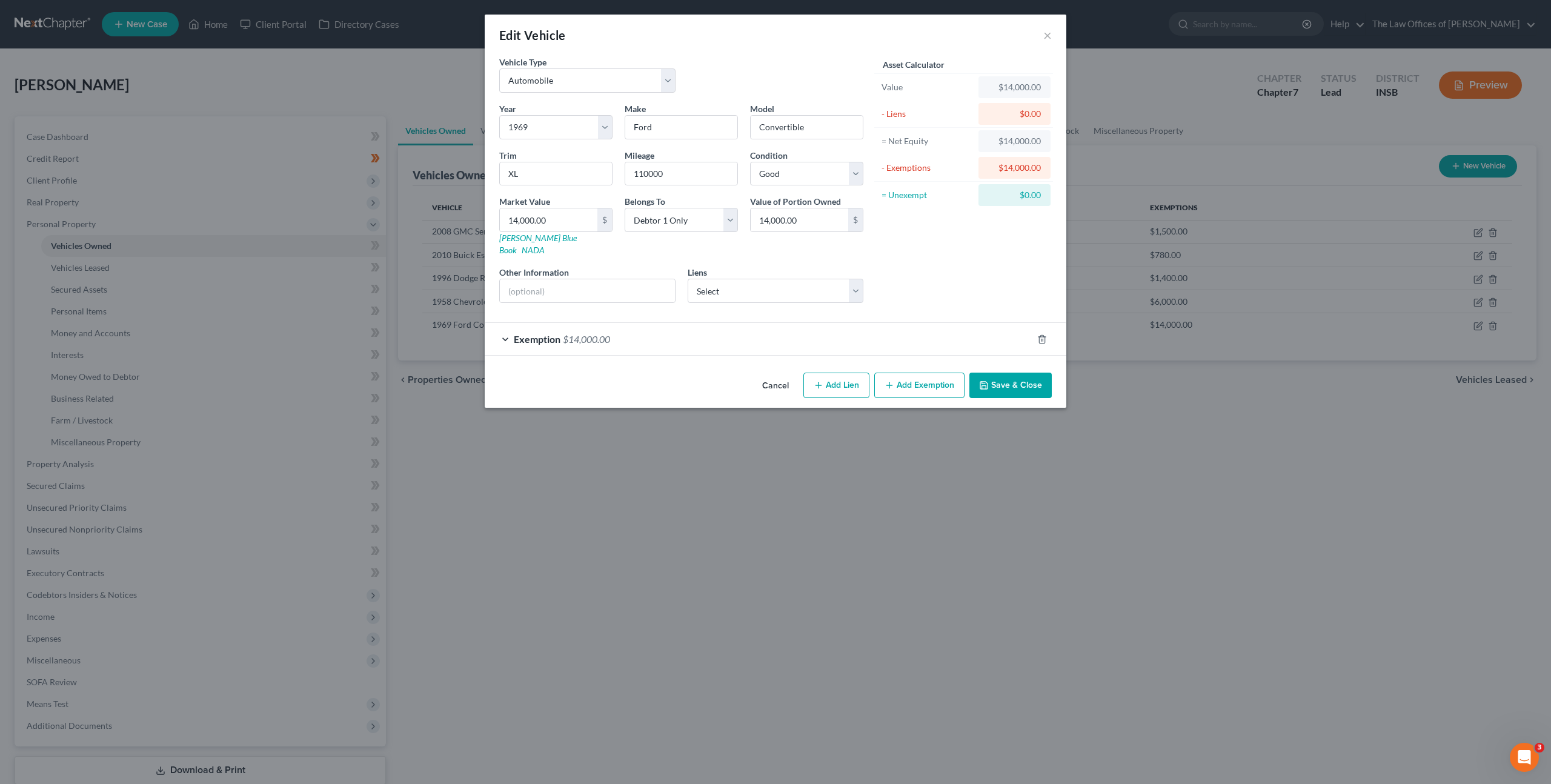
click at [769, 373] on button "Cancel" at bounding box center [775, 385] width 46 height 24
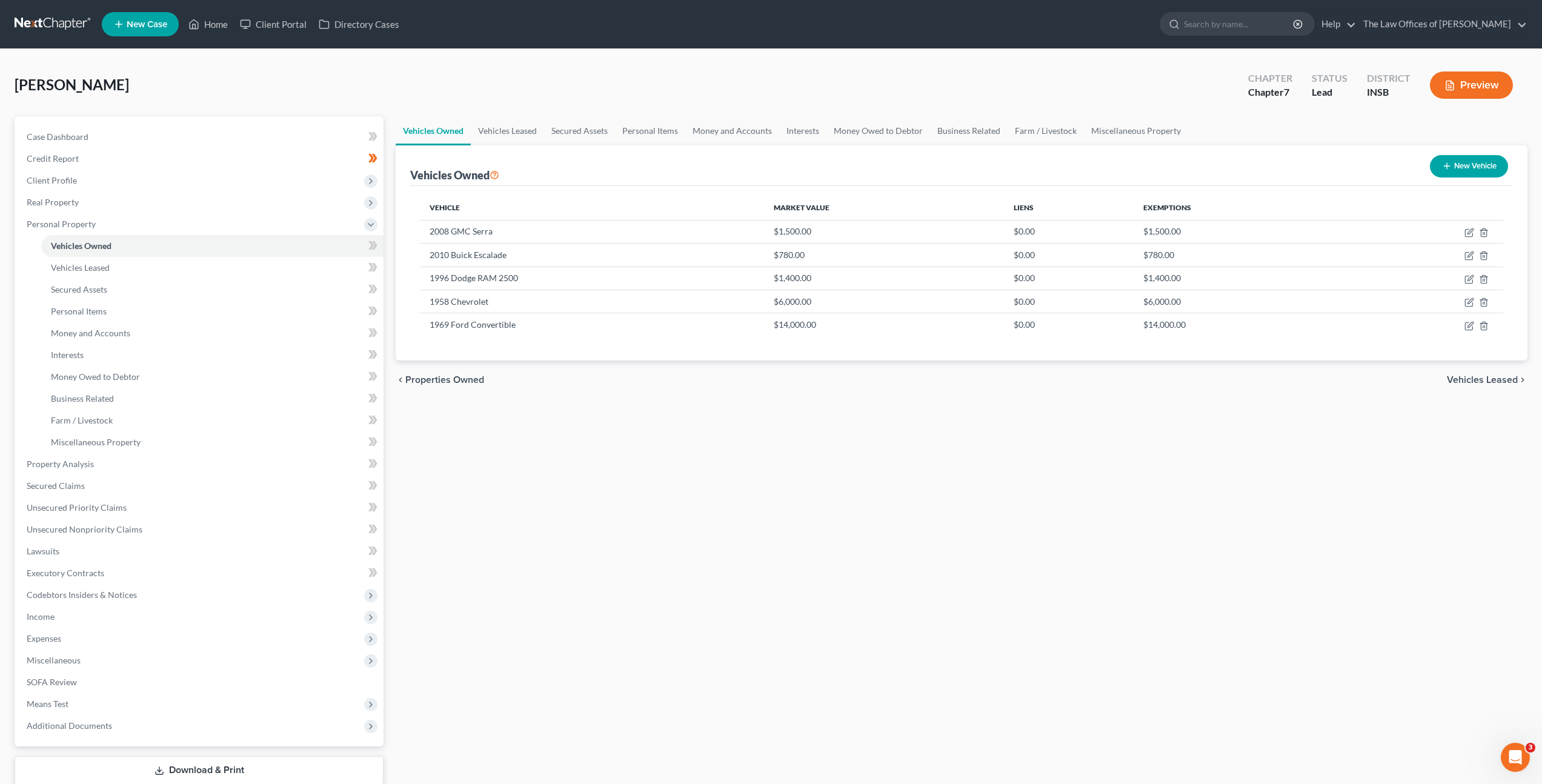
click at [812, 89] on div "[PERSON_NAME] Upgraded Chapter Chapter 7 Status Lead District INSB Preview" at bounding box center [771, 89] width 1513 height 53
click at [811, 89] on div "[PERSON_NAME] Upgraded Chapter Chapter 7 Status Lead District INSB Preview" at bounding box center [771, 89] width 1513 height 53
click at [806, 484] on div "Vehicles Owned Vehicles Leased Secured Assets Personal Items Money and Accounts…" at bounding box center [962, 466] width 1144 height 700
click at [193, 358] on link "Interests" at bounding box center [212, 354] width 342 height 22
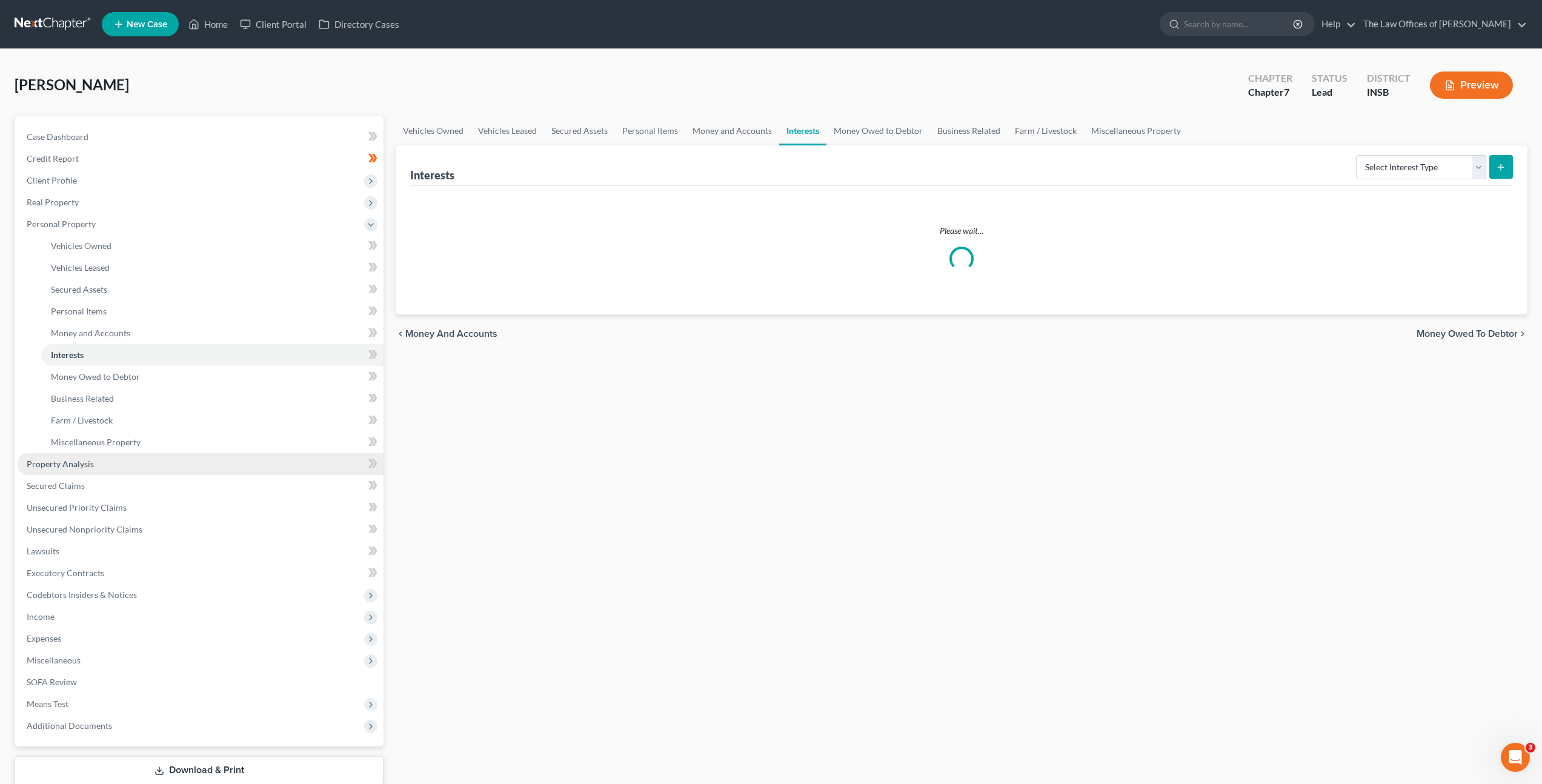
click at [153, 457] on link "Property Analysis" at bounding box center [201, 464] width 367 height 22
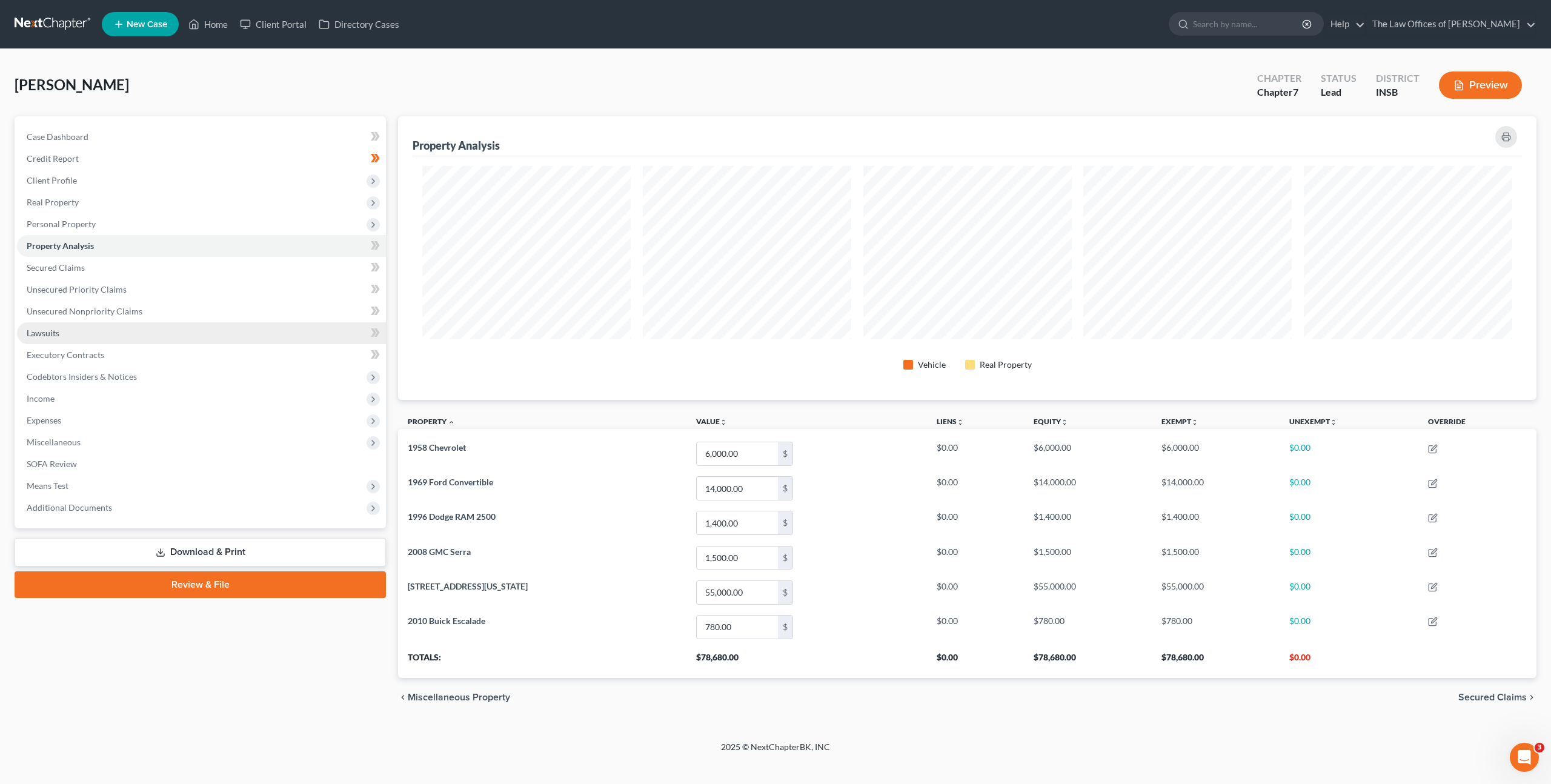
scroll to position [283, 1138]
click at [191, 273] on link "Secured Claims" at bounding box center [201, 267] width 369 height 22
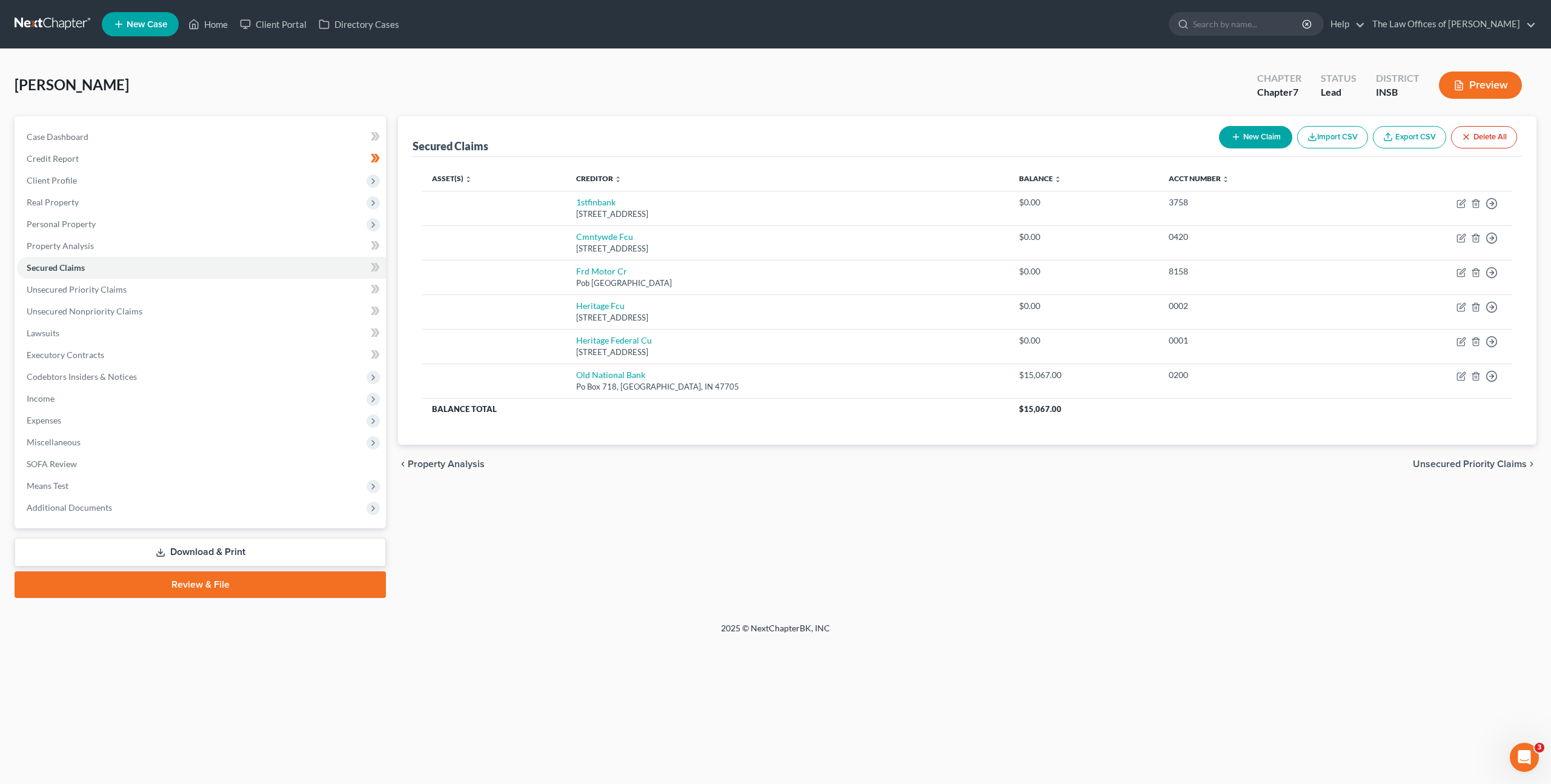
click at [844, 481] on div "chevron_left Property Analysis Unsecured Priority Claims chevron_right" at bounding box center [967, 464] width 1138 height 39
click at [235, 292] on link "Unsecured Priority Claims" at bounding box center [201, 289] width 369 height 22
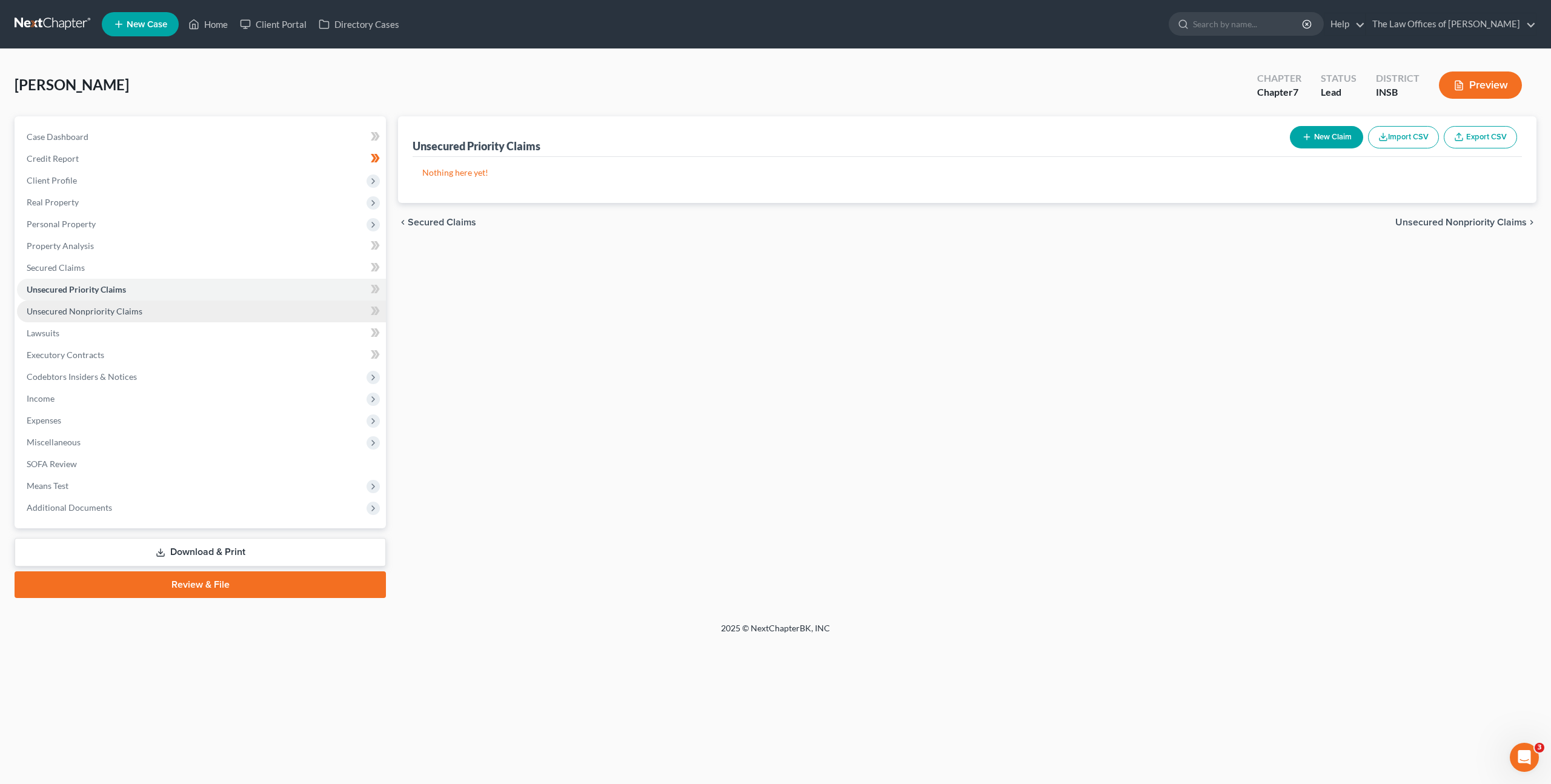
click at [212, 312] on link "Unsecured Nonpriority Claims" at bounding box center [201, 311] width 369 height 22
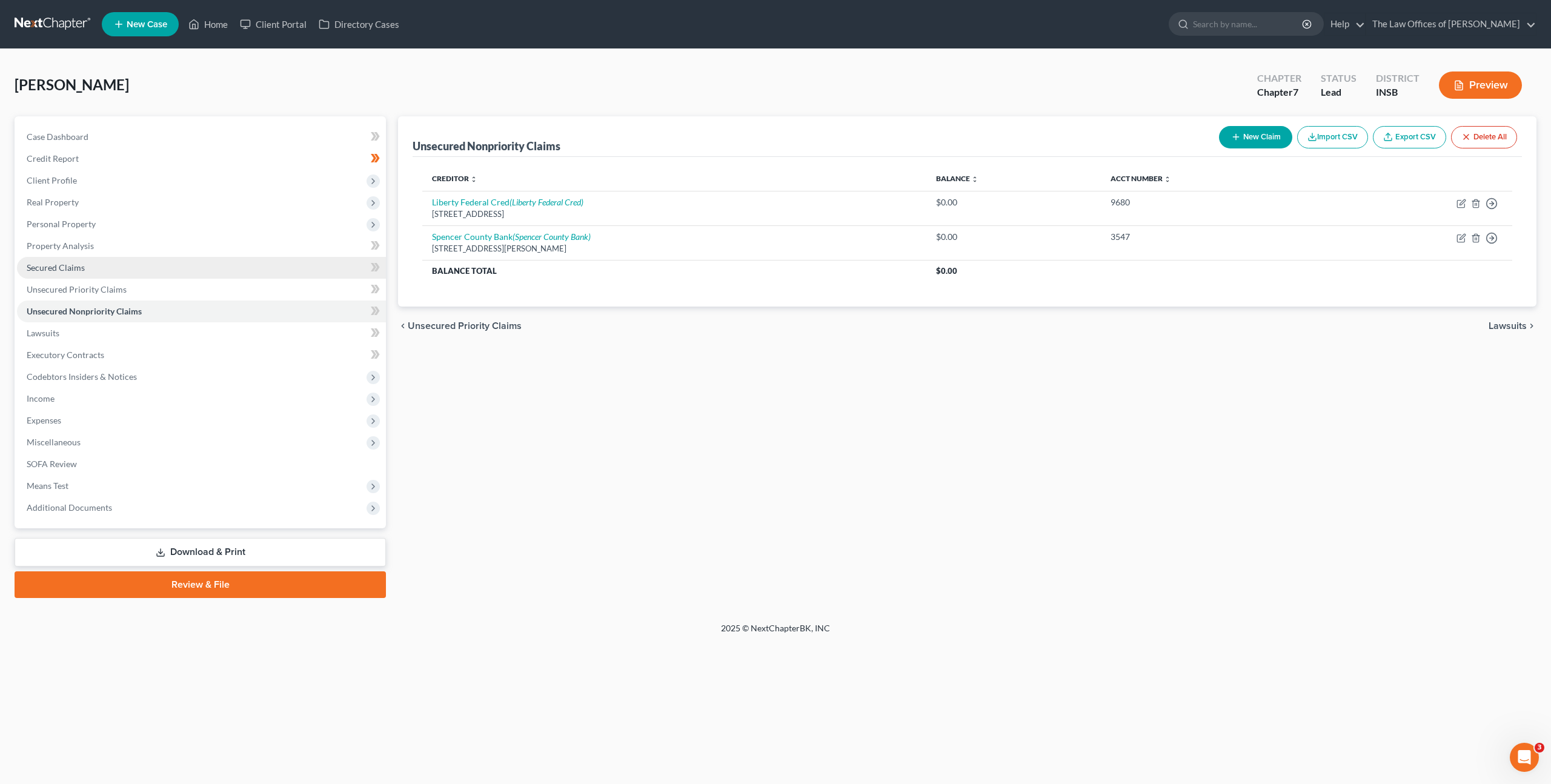
click at [209, 268] on link "Secured Claims" at bounding box center [201, 267] width 369 height 22
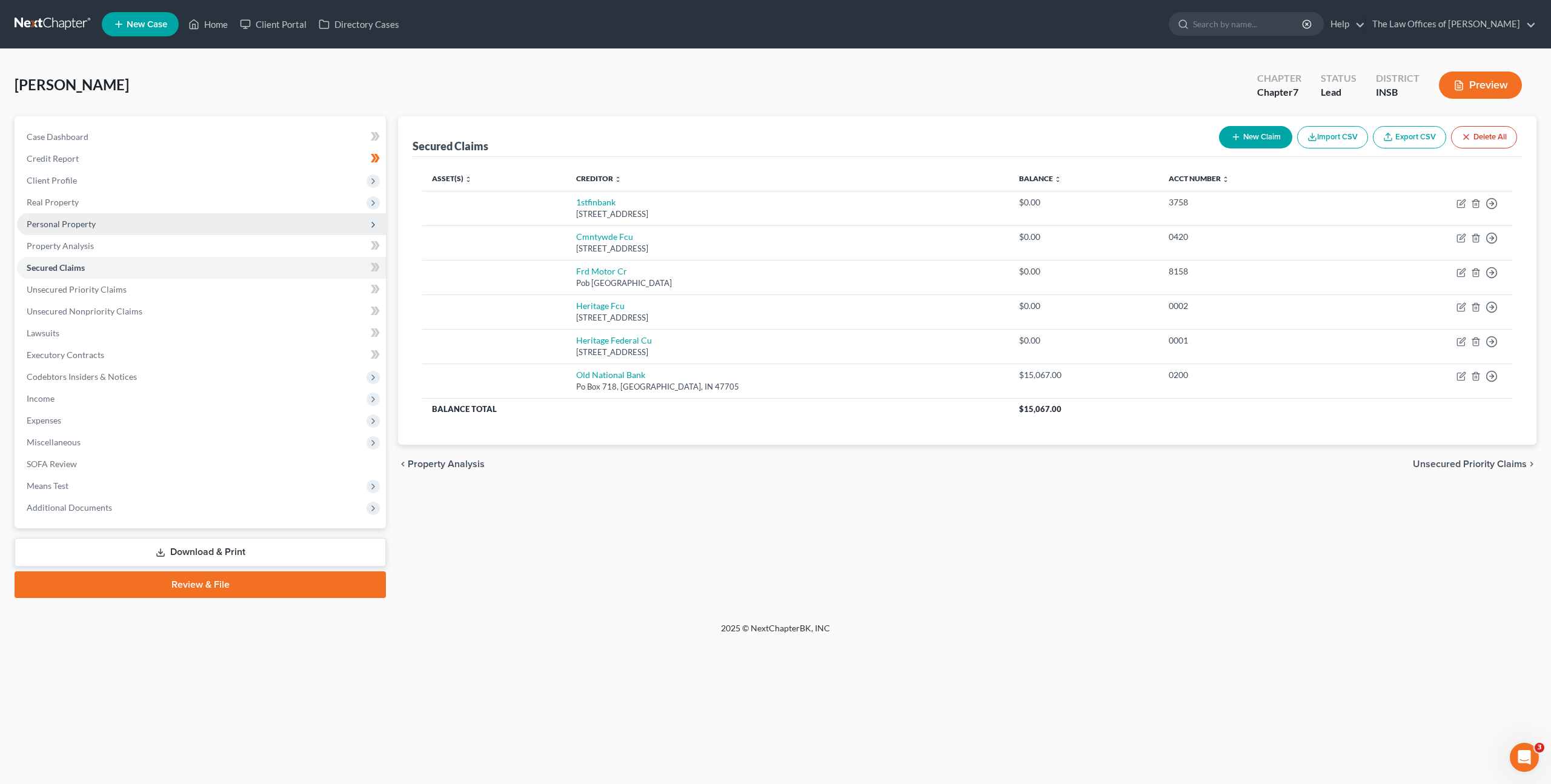
click at [344, 228] on span "Personal Property" at bounding box center [201, 224] width 369 height 22
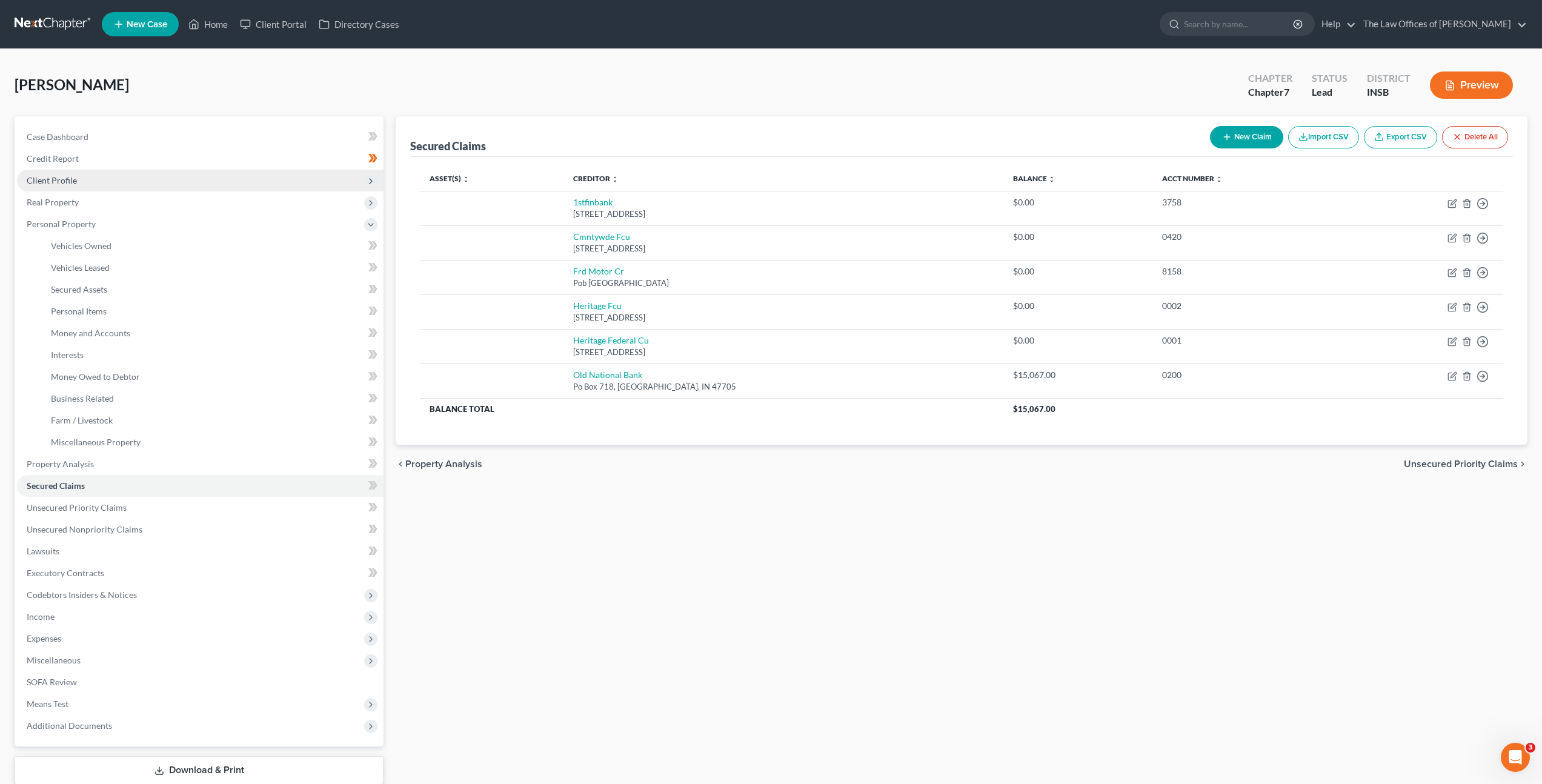
click at [329, 188] on span "Client Profile" at bounding box center [201, 180] width 367 height 22
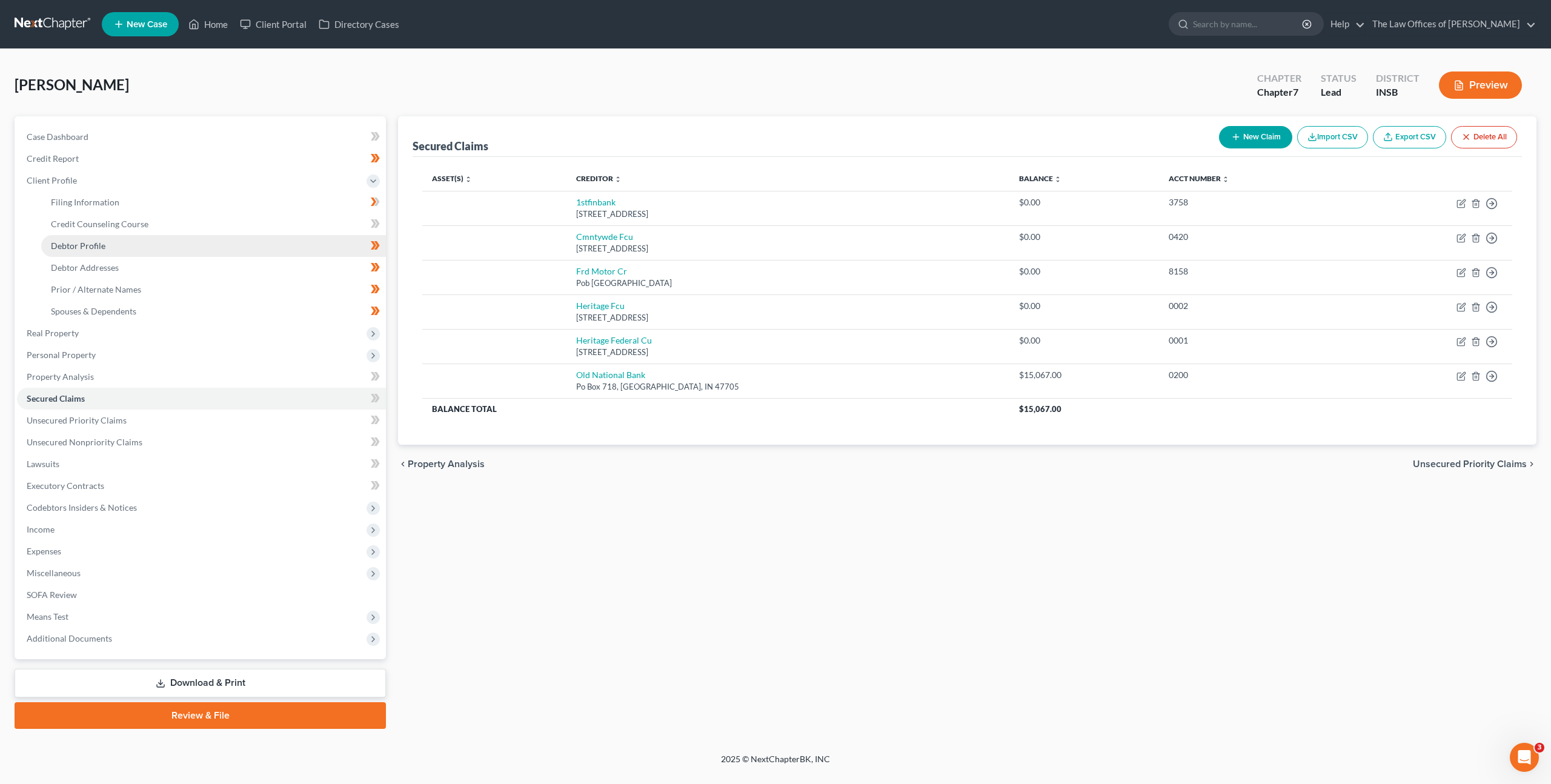
click at [292, 254] on link "Debtor Profile" at bounding box center [213, 246] width 345 height 22
select select "1"
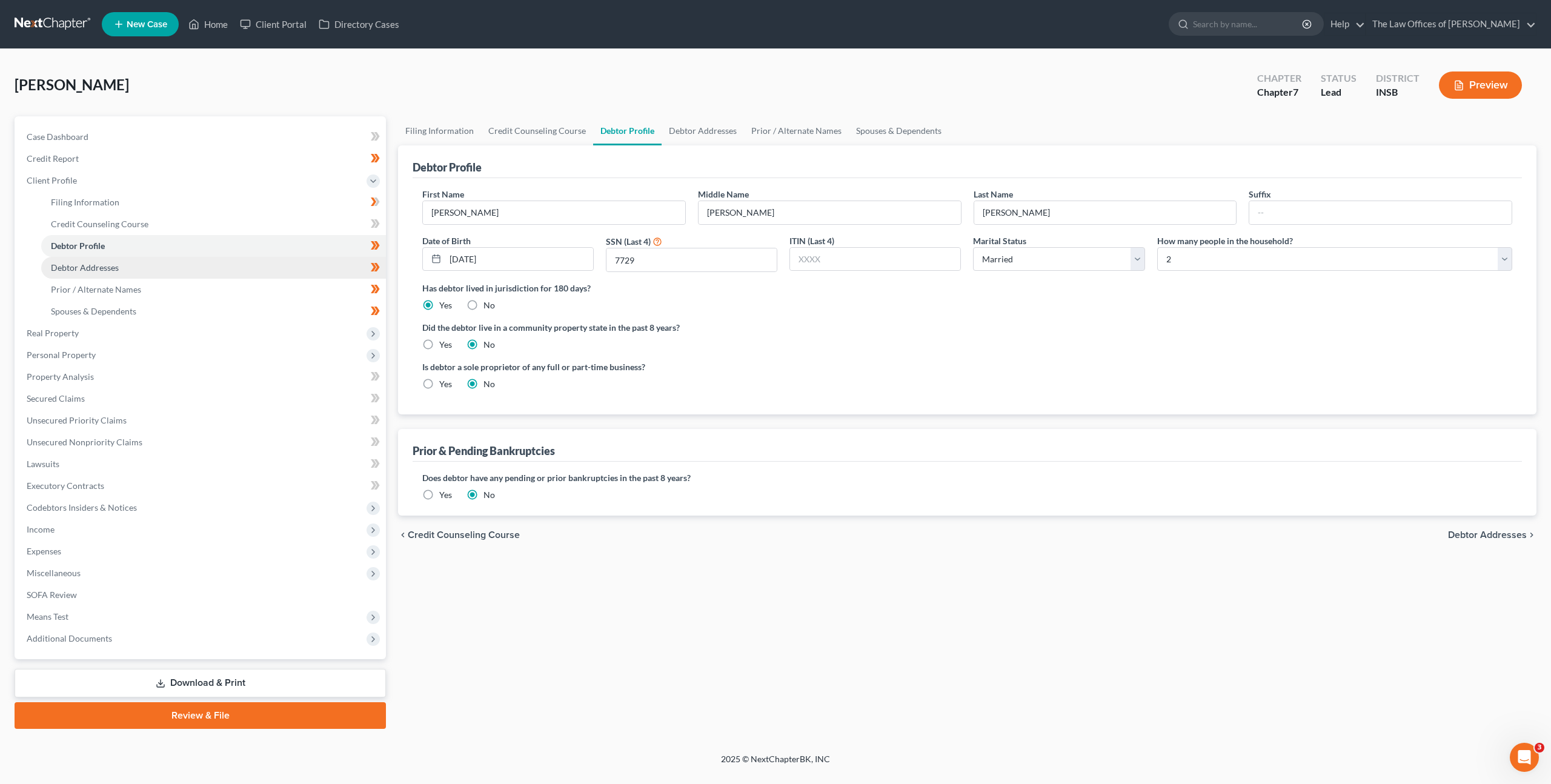
click at [287, 267] on link "Debtor Addresses" at bounding box center [213, 267] width 345 height 22
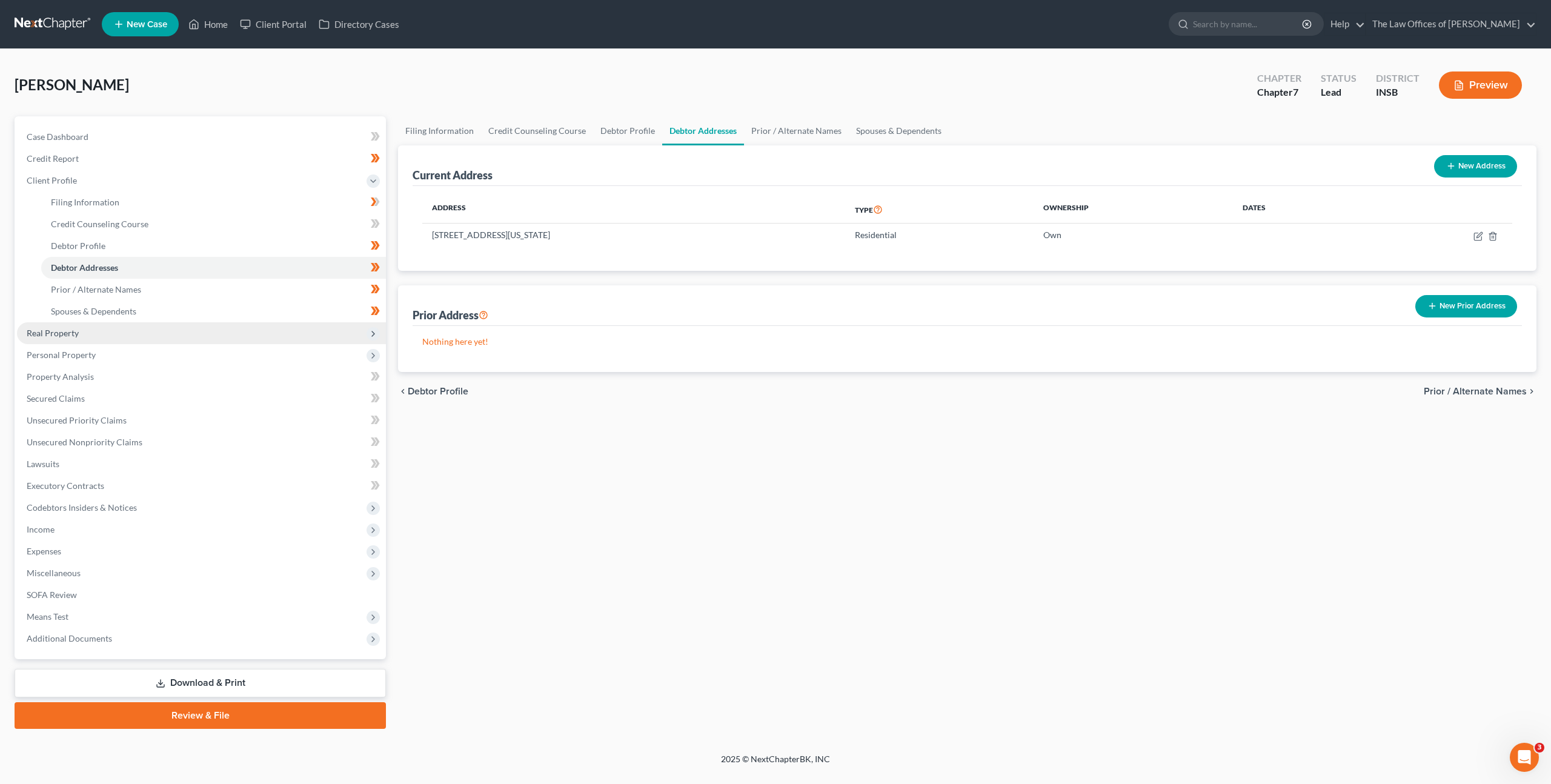
click at [250, 326] on span "Real Property" at bounding box center [201, 333] width 369 height 22
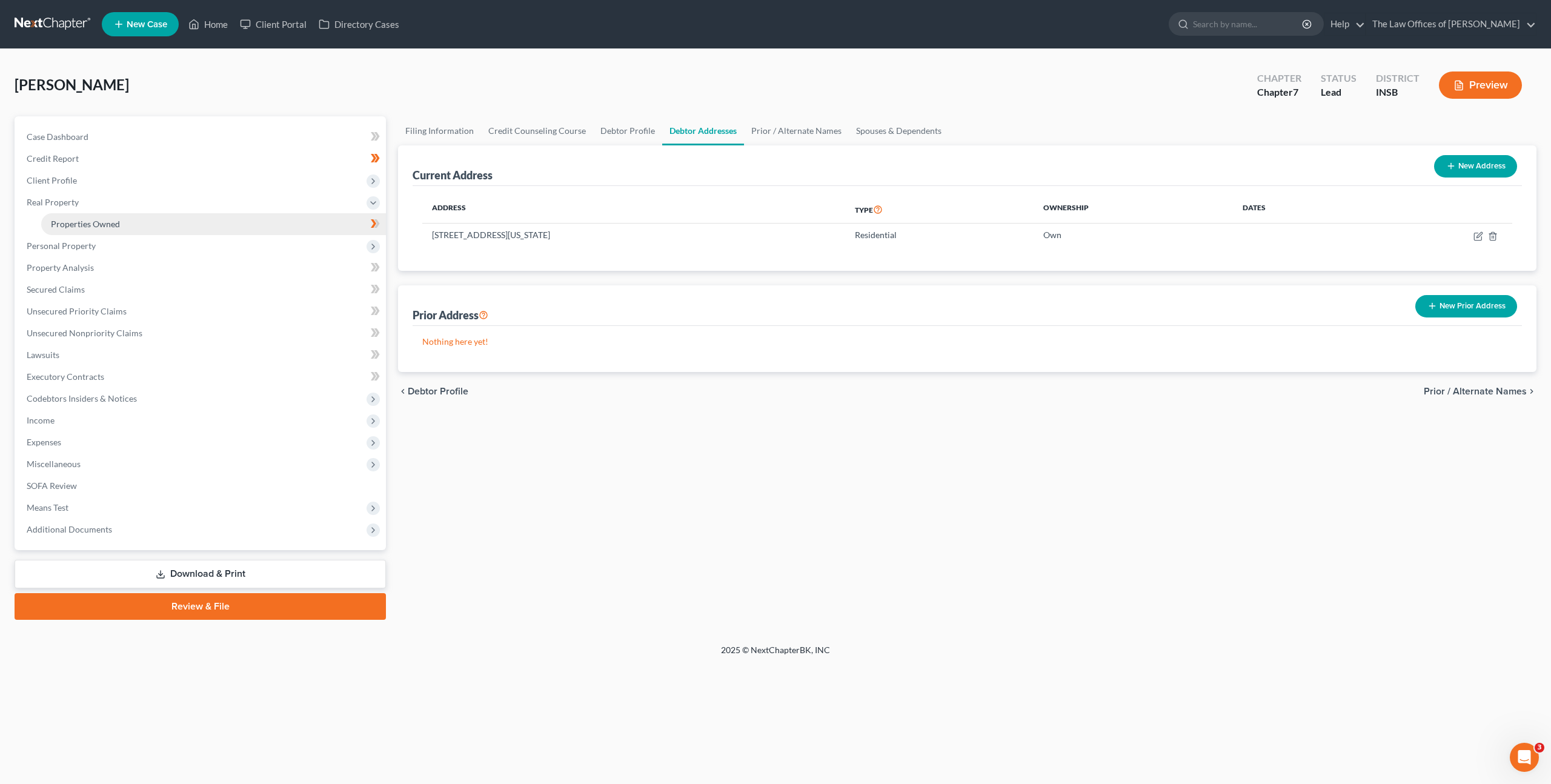
click at [269, 230] on link "Properties Owned" at bounding box center [213, 224] width 345 height 22
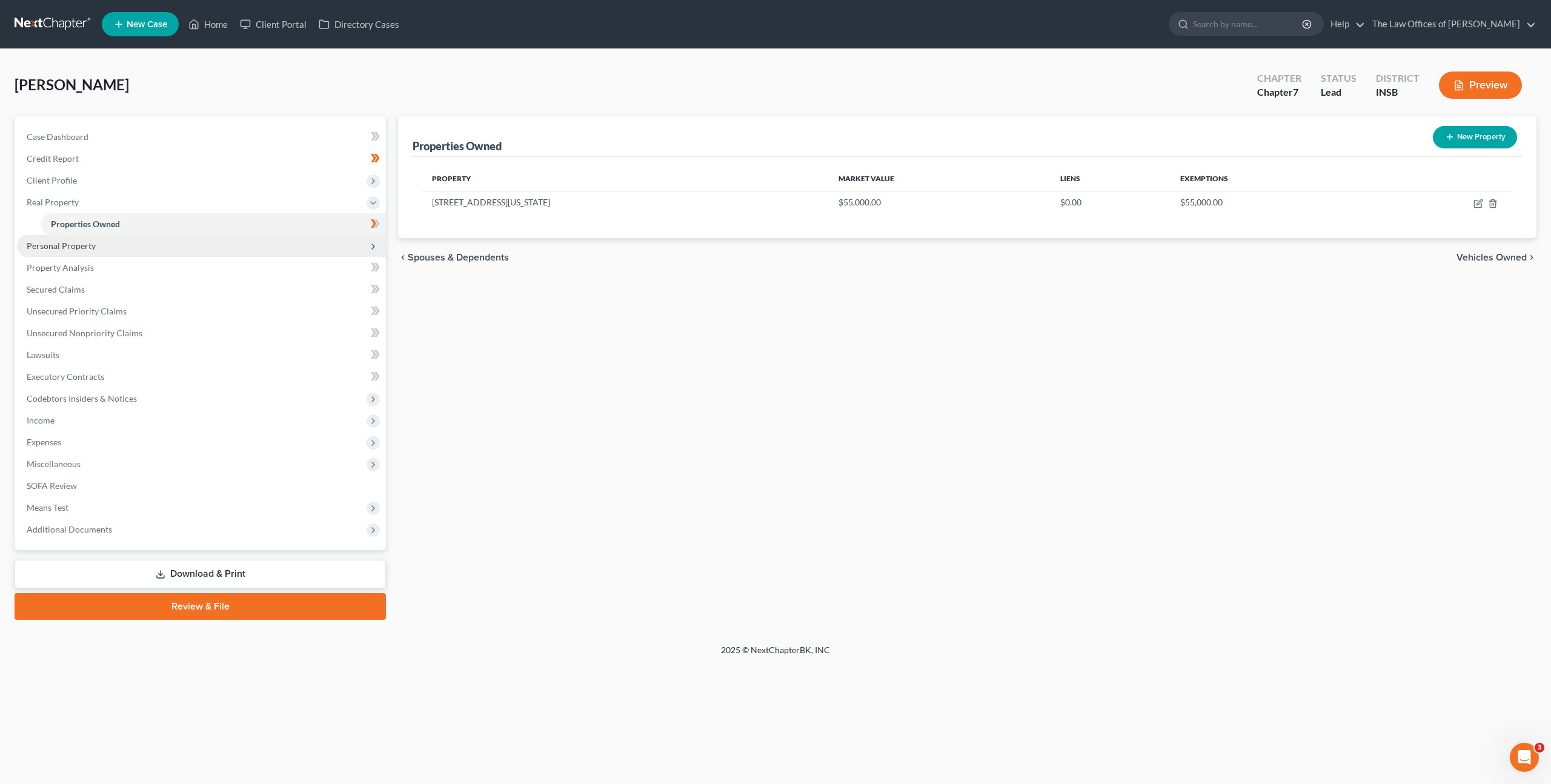
click at [257, 241] on span "Personal Property" at bounding box center [201, 246] width 369 height 22
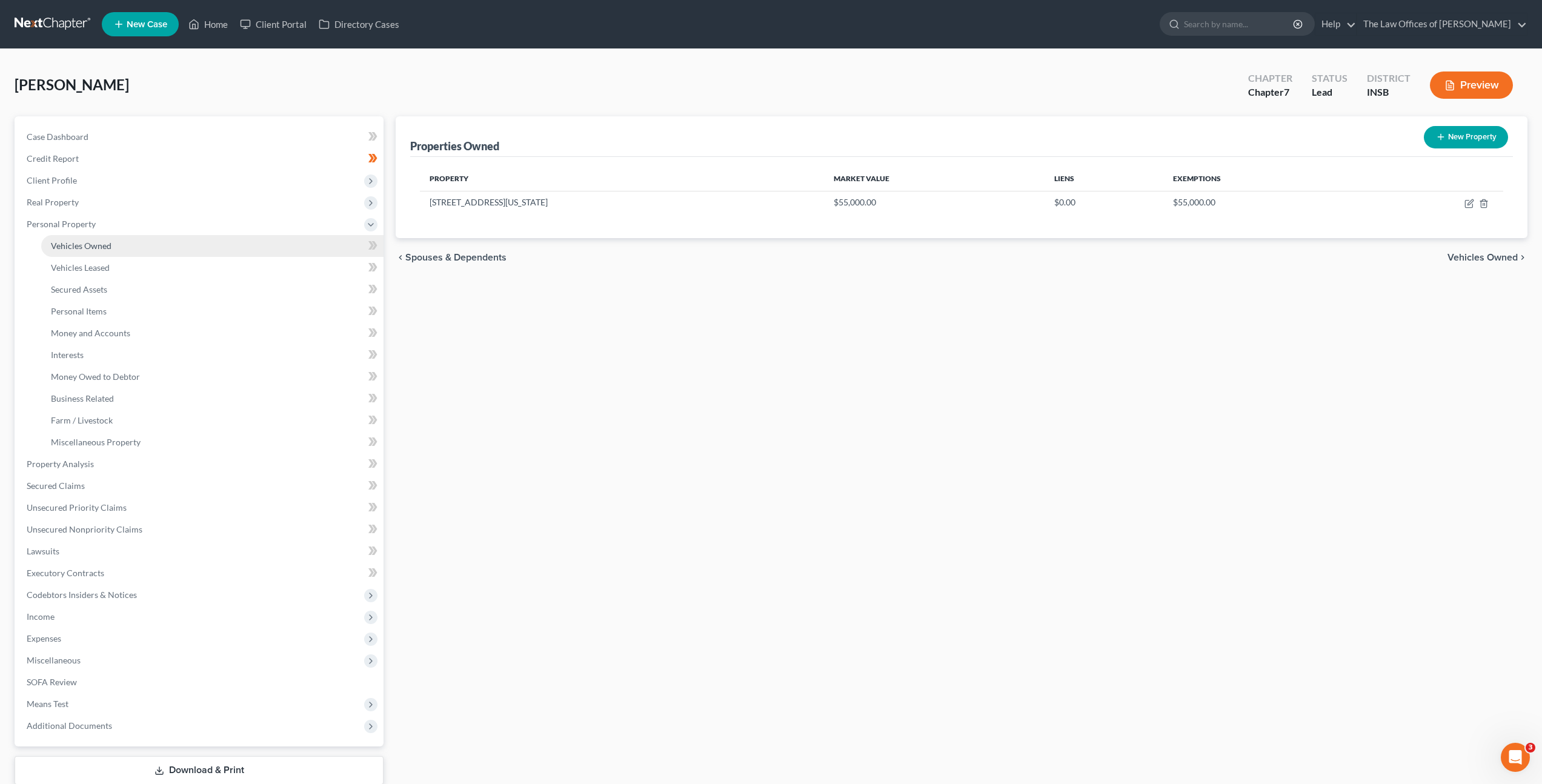
click at [257, 246] on link "Vehicles Owned" at bounding box center [212, 246] width 342 height 22
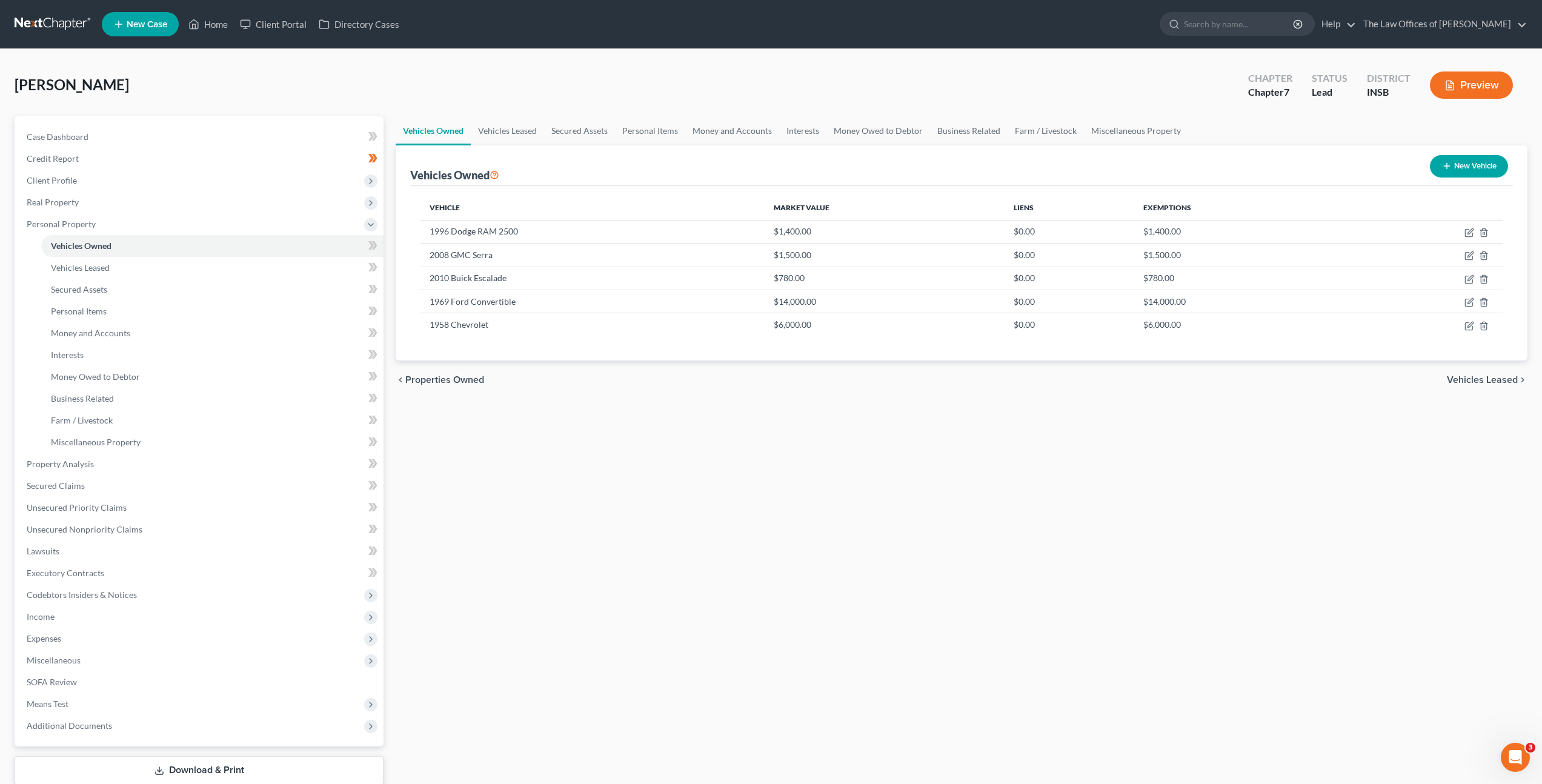
click at [616, 411] on div "Vehicles Owned Vehicles Leased Secured Assets Personal Items Money and Accounts…" at bounding box center [962, 466] width 1144 height 700
click at [169, 613] on span "Income" at bounding box center [201, 616] width 367 height 22
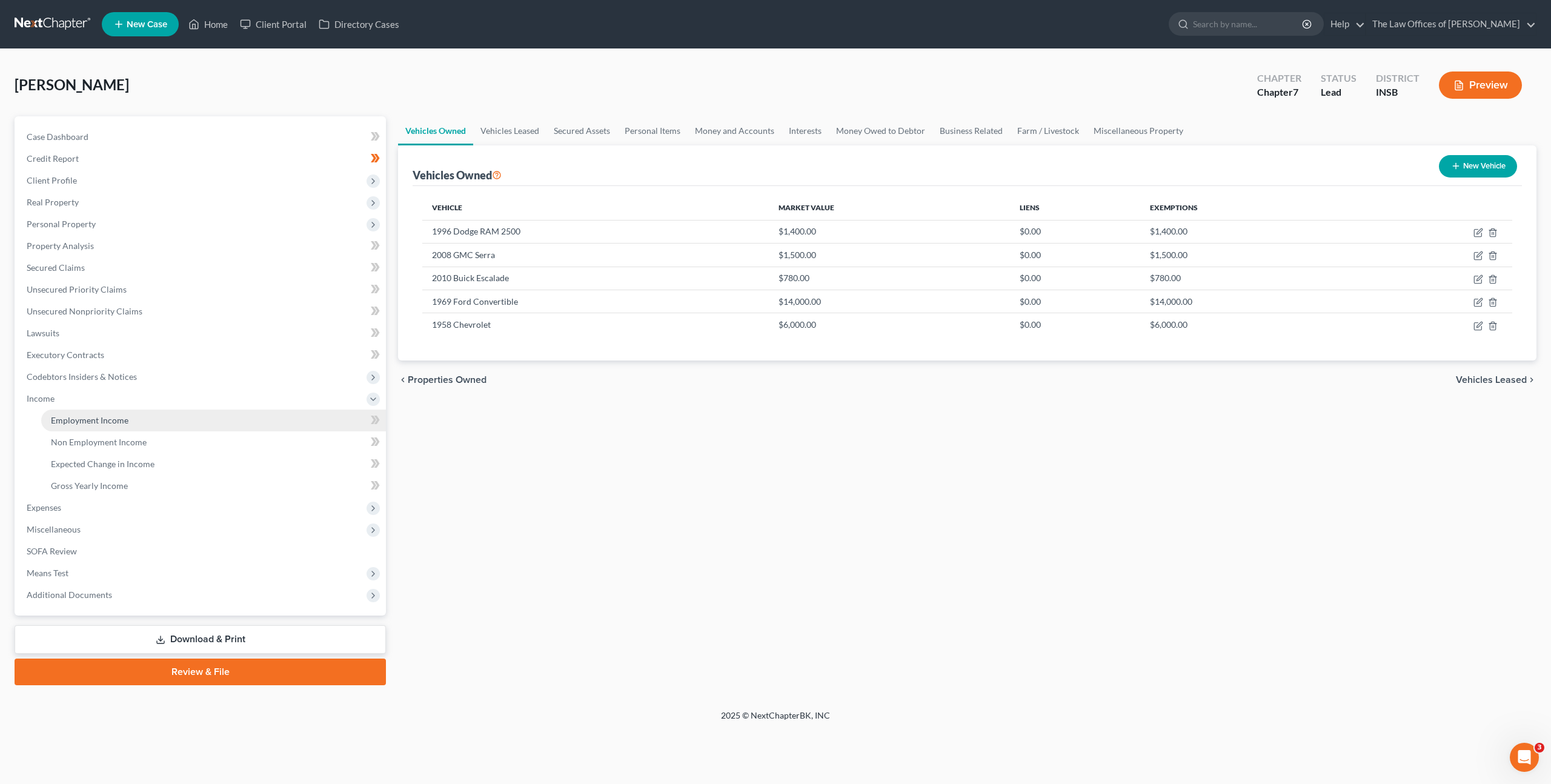
click at [244, 425] on link "Employment Income" at bounding box center [213, 420] width 345 height 22
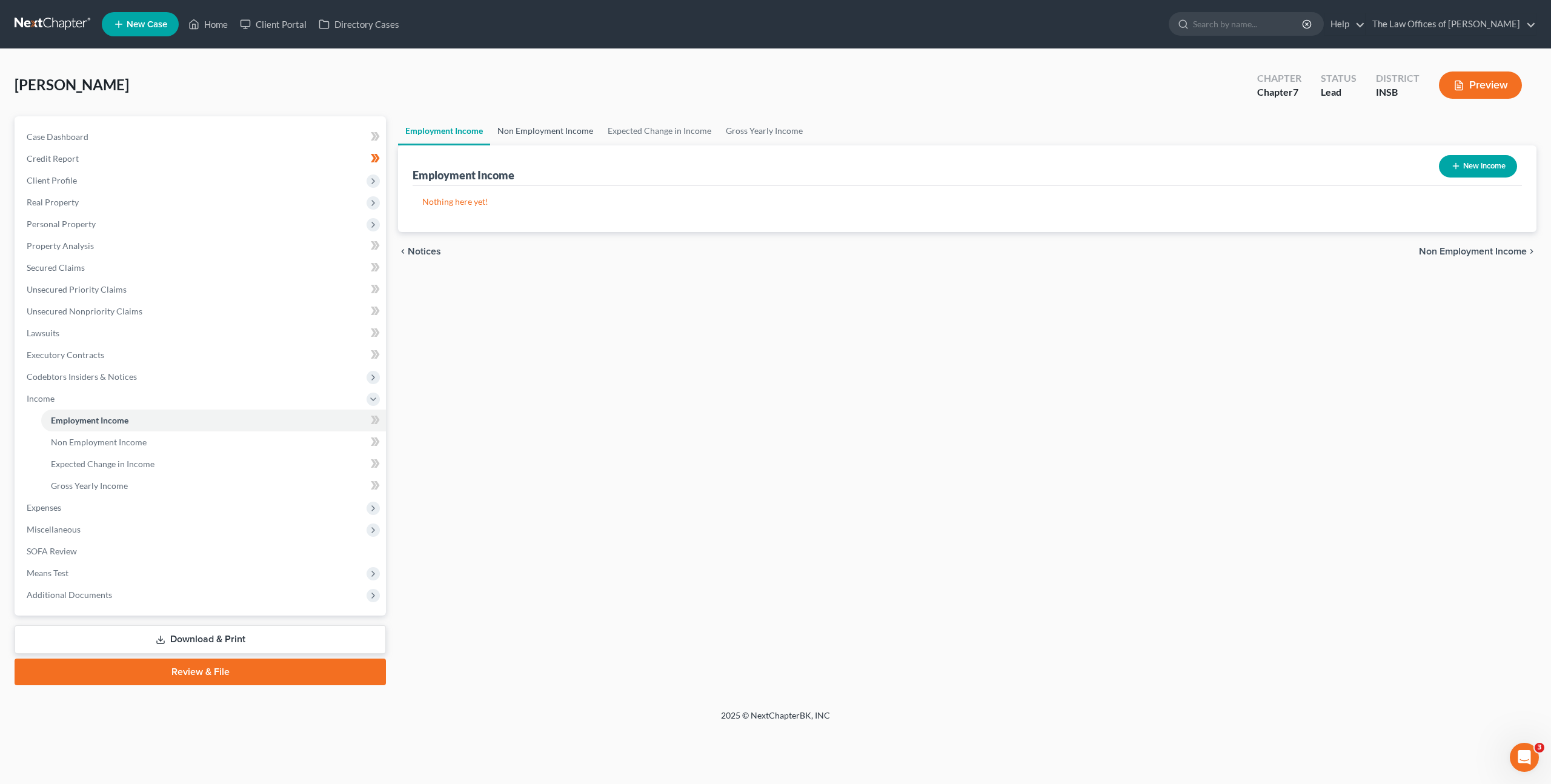
click at [564, 124] on link "Non Employment Income" at bounding box center [544, 130] width 110 height 29
click at [1454, 152] on div "New Income" at bounding box center [1477, 166] width 88 height 32
click at [1453, 157] on button "New Income" at bounding box center [1478, 167] width 78 height 23
select select "0"
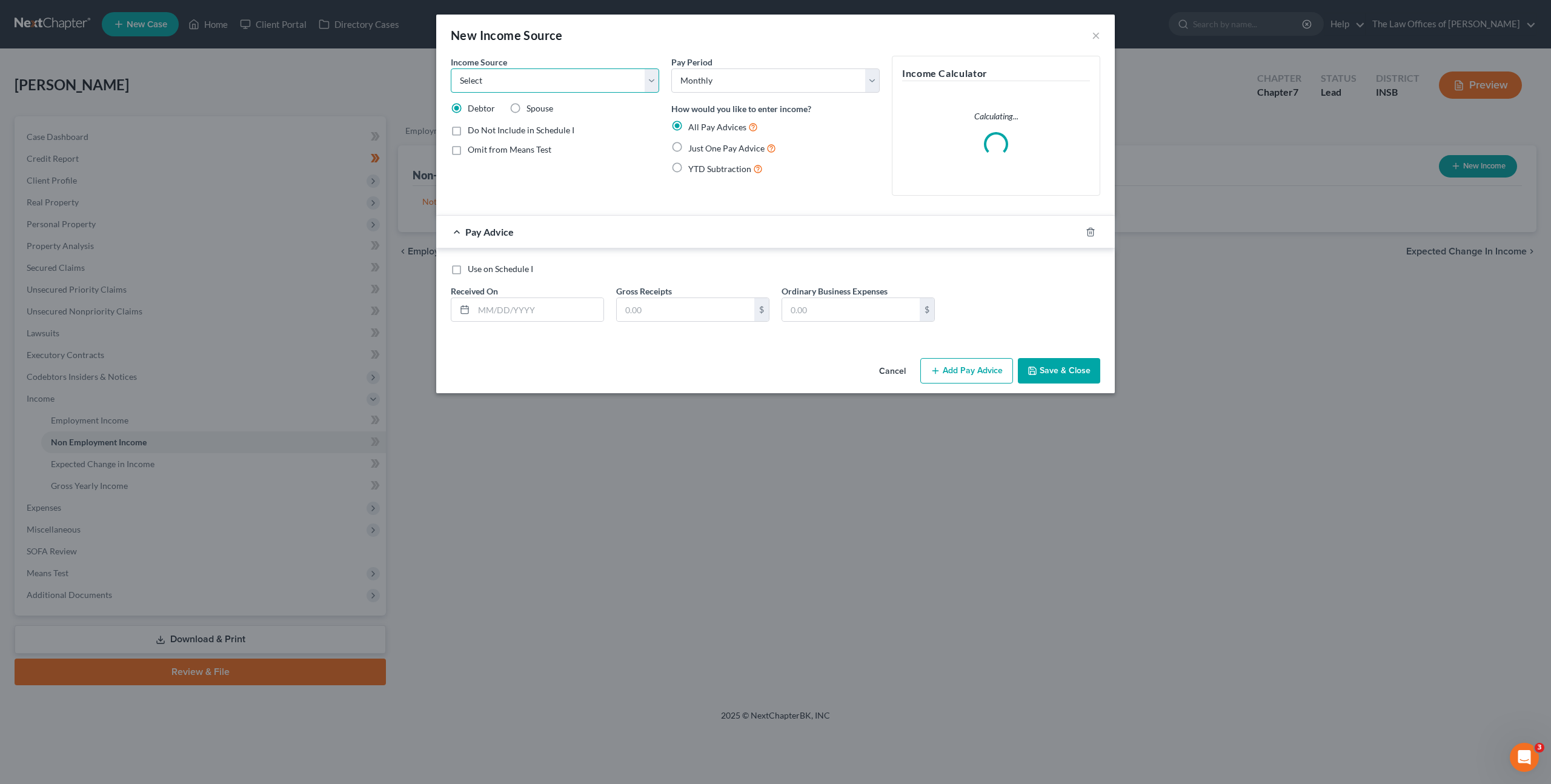
click at [576, 81] on select "Select Unemployment Disability (from employer) Pension Retirement Social Securi…" at bounding box center [555, 81] width 208 height 24
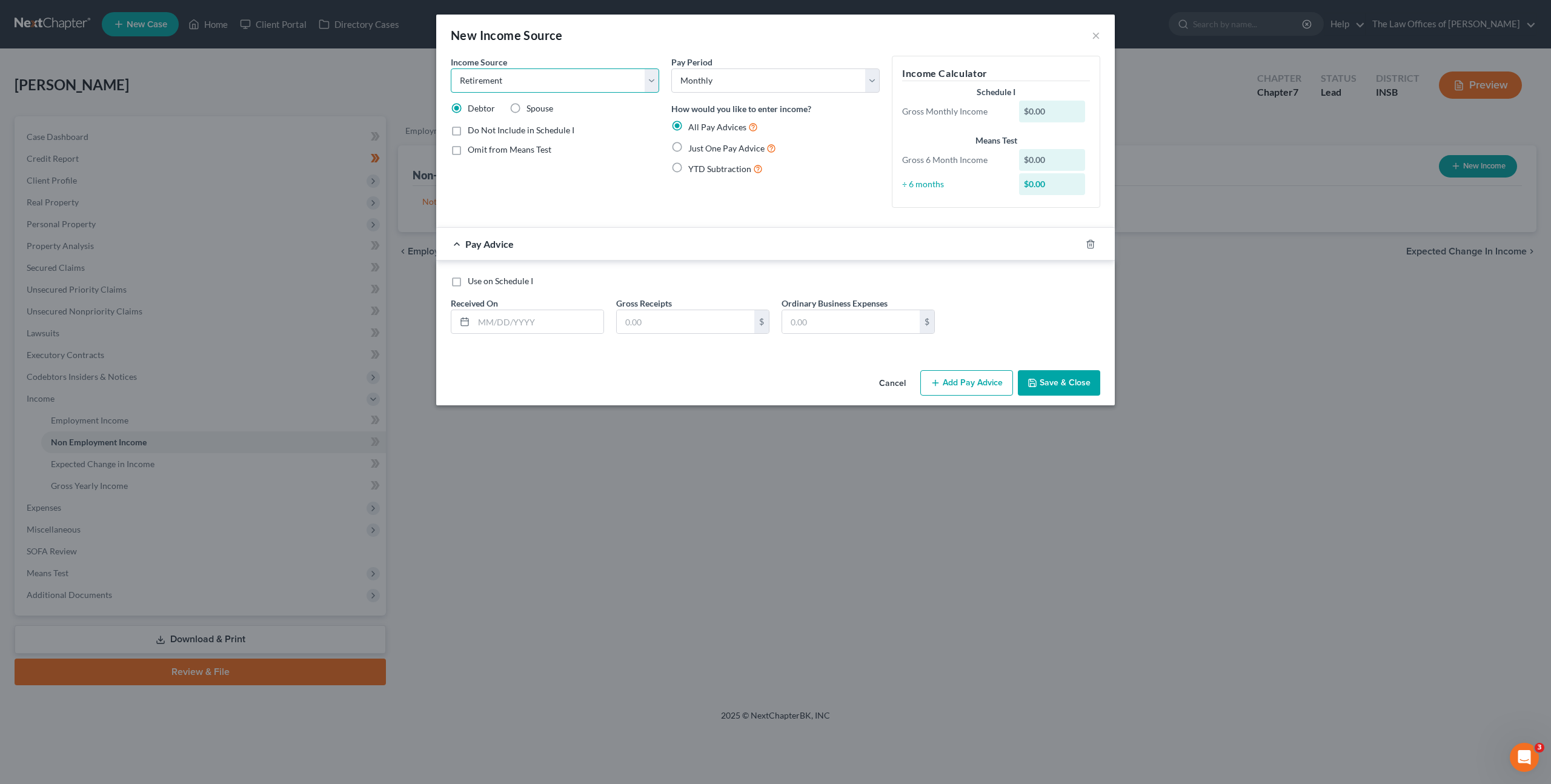
click at [451, 69] on select "Select Unemployment Disability (from employer) Pension Retirement Social Securi…" at bounding box center [555, 81] width 208 height 24
click at [519, 313] on input "text" at bounding box center [538, 321] width 129 height 23
click at [533, 322] on input "text" at bounding box center [538, 321] width 129 height 23
click at [566, 82] on select "Select Unemployment Disability (from employer) Pension Retirement Social Securi…" at bounding box center [555, 81] width 208 height 24
select select "4"
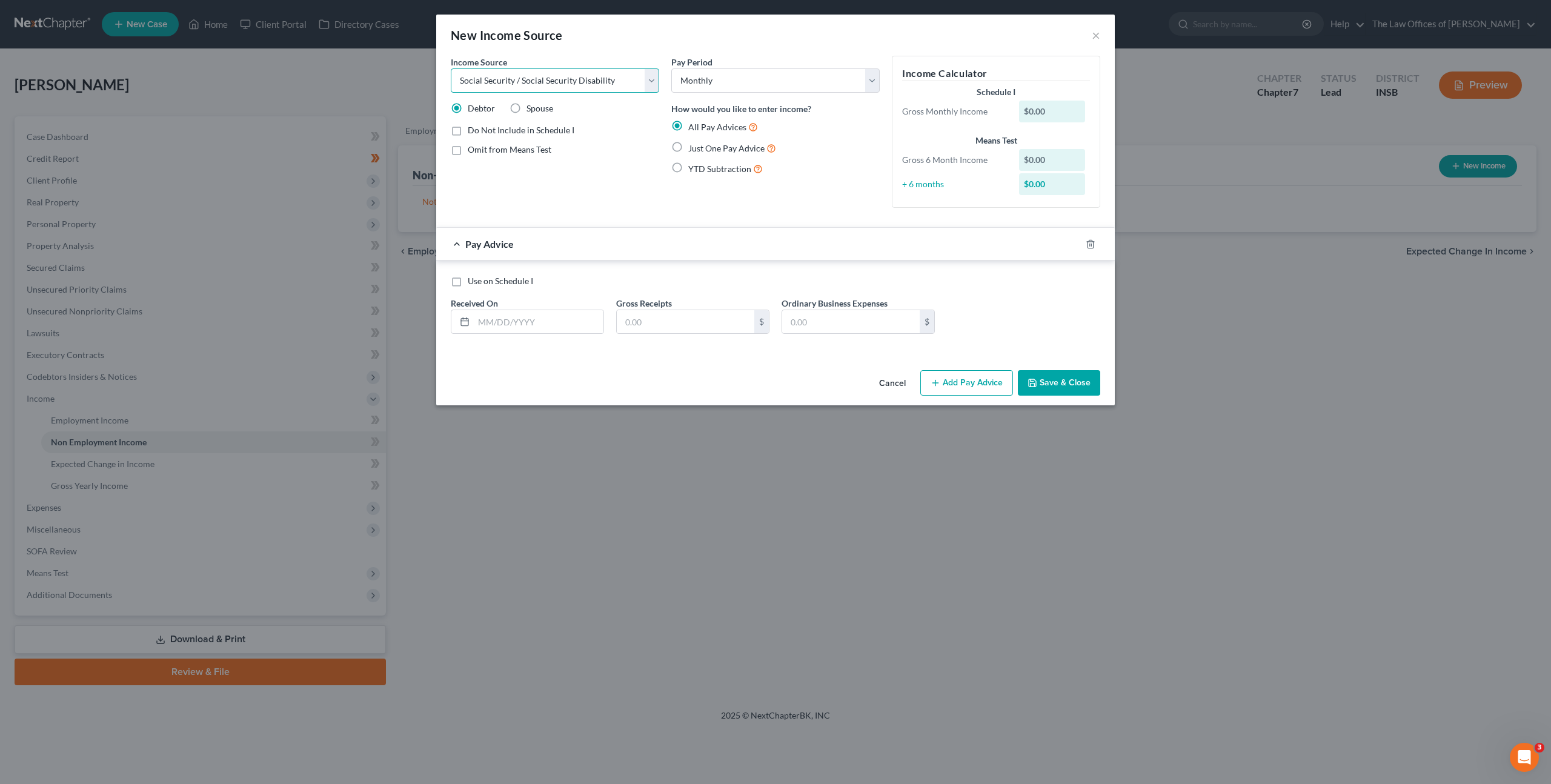
click at [451, 69] on select "Select Unemployment Disability (from employer) Pension Retirement Social Securi…" at bounding box center [555, 81] width 208 height 24
click at [503, 325] on input "text" at bounding box center [538, 321] width 129 height 23
type input "1520"
click at [693, 145] on span "Just One Pay Advice" at bounding box center [726, 148] width 76 height 10
click at [693, 145] on input "Just One Pay Advice" at bounding box center [696, 145] width 8 height 8
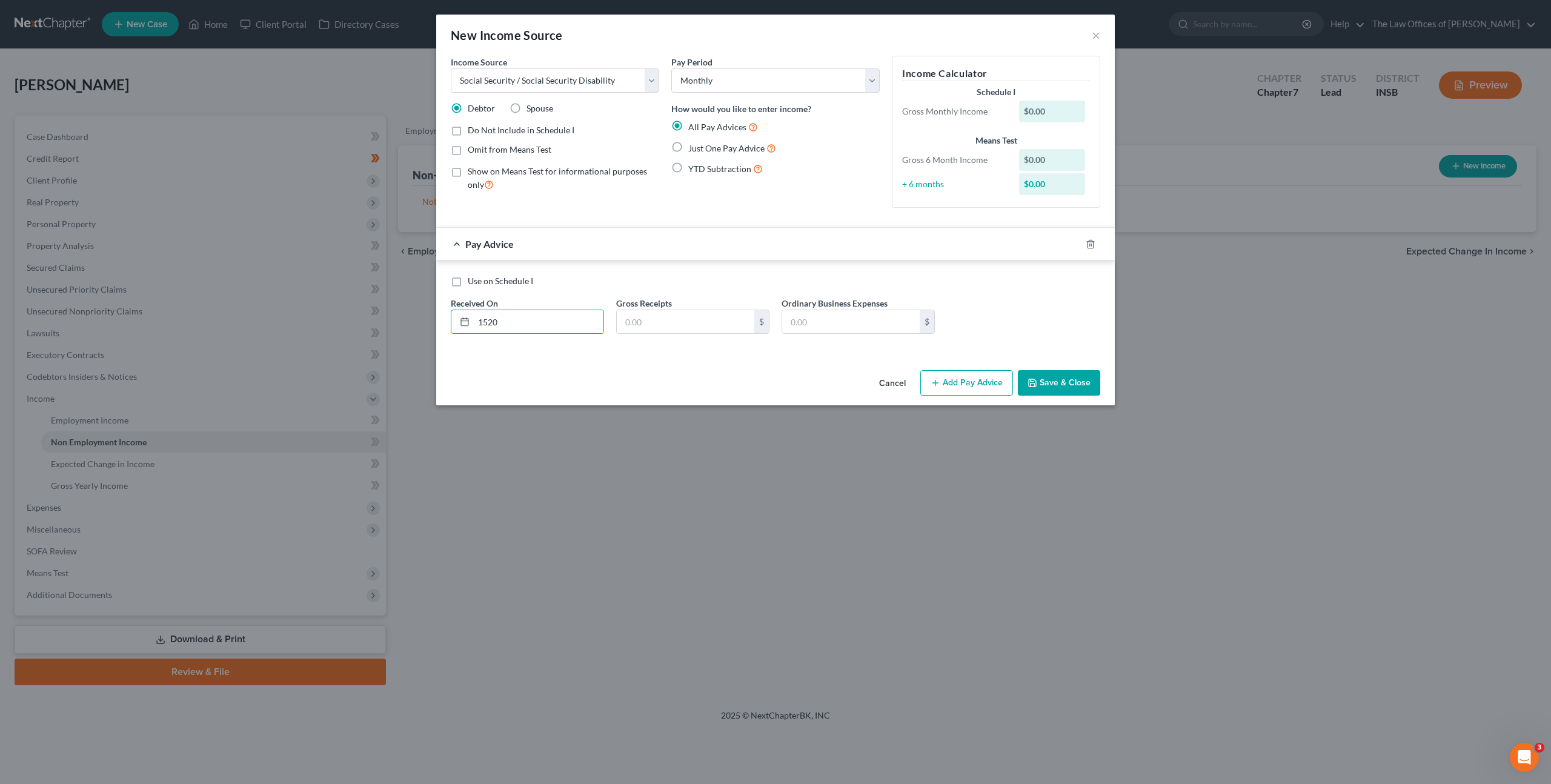
radio input "true"
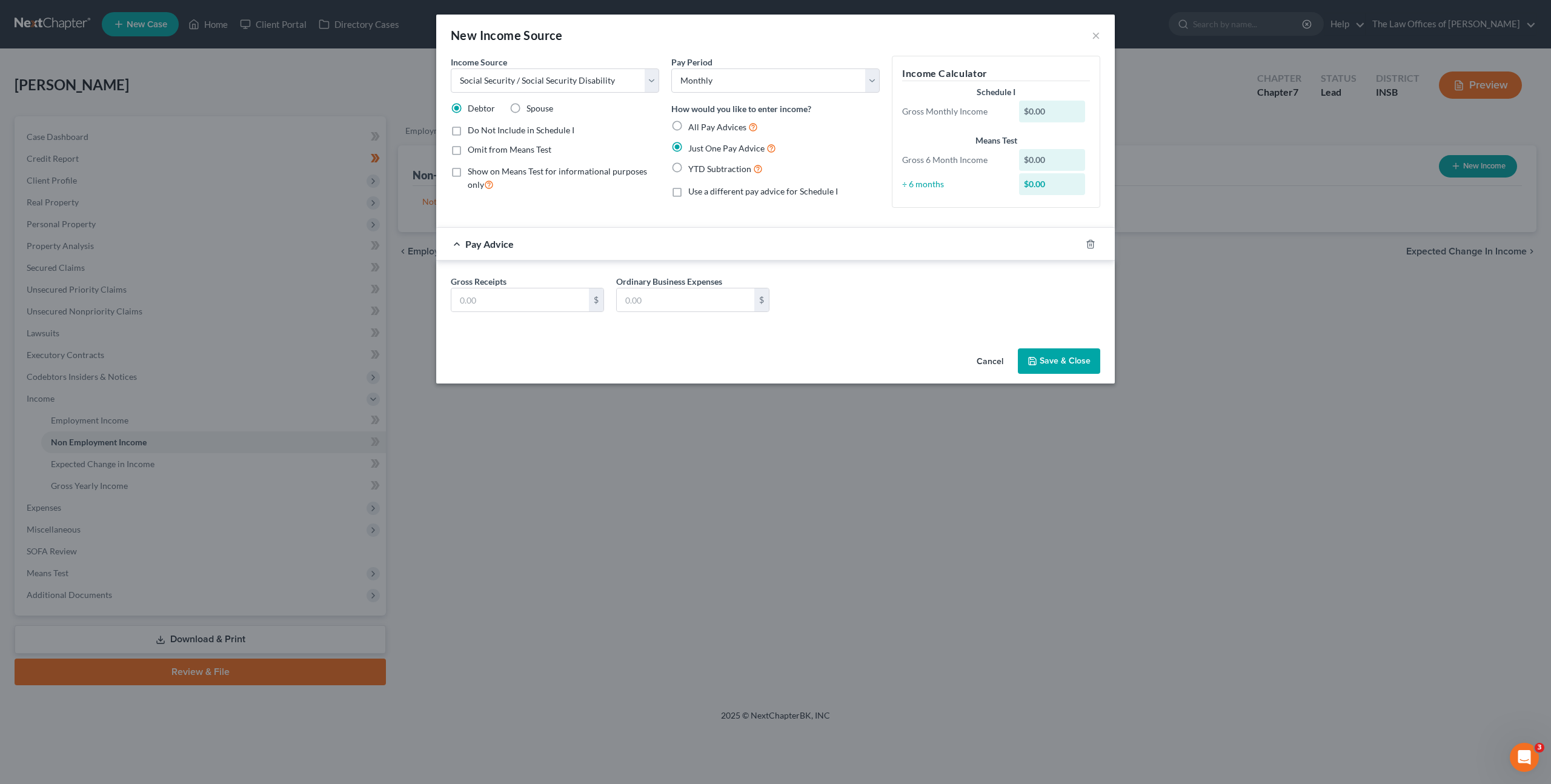
click at [688, 146] on label "Just One Pay Advice" at bounding box center [731, 148] width 88 height 14
click at [693, 146] on input "Just One Pay Advice" at bounding box center [696, 145] width 8 height 8
click at [510, 302] on input "text" at bounding box center [520, 300] width 137 height 23
type input "1,520"
click at [877, 317] on div "Gross Receipts 1,520 $ Ordinary Business Expenses $" at bounding box center [776, 299] width 662 height 47
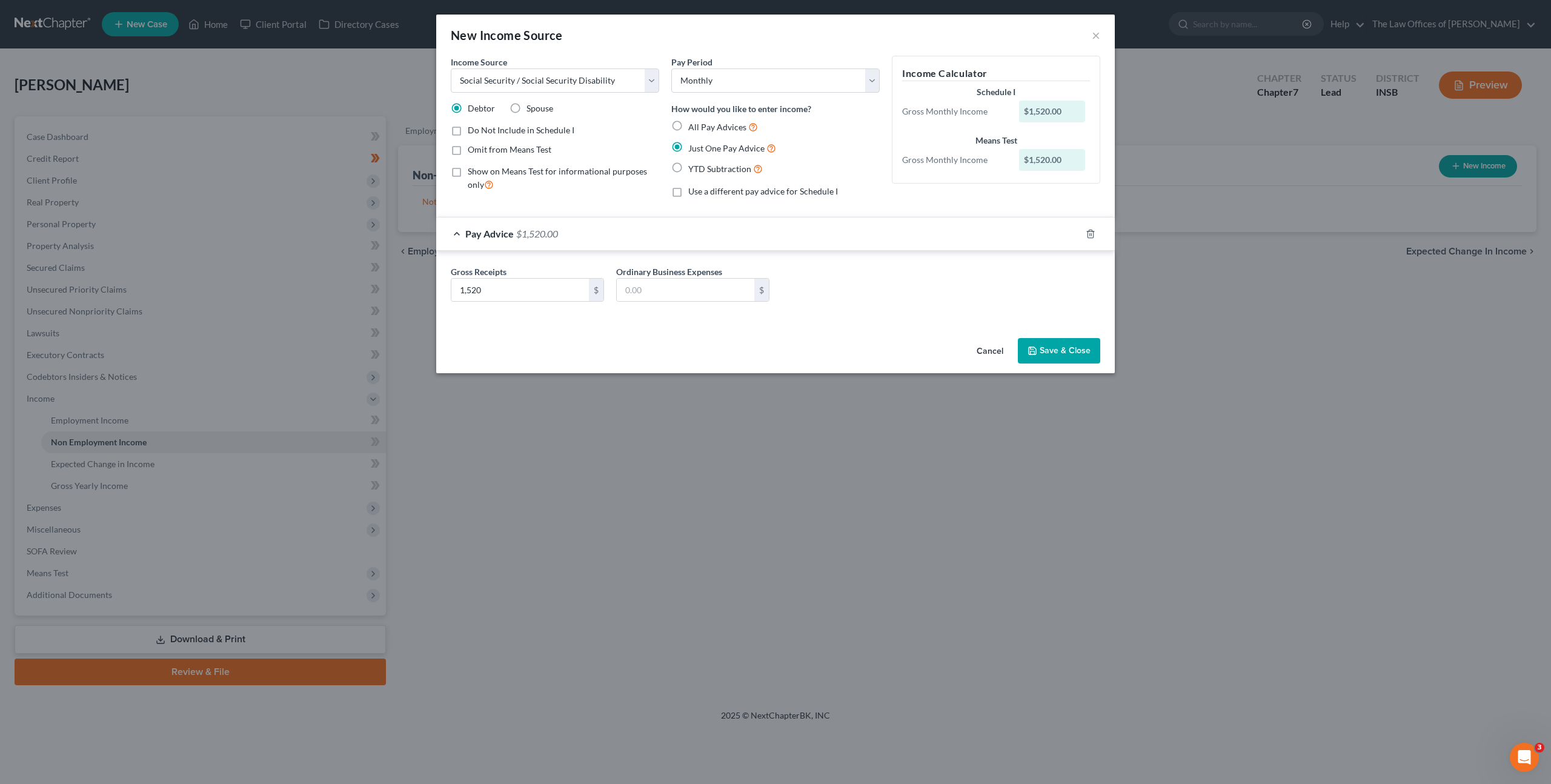
click at [1055, 356] on button "Save & Close" at bounding box center [1059, 350] width 82 height 25
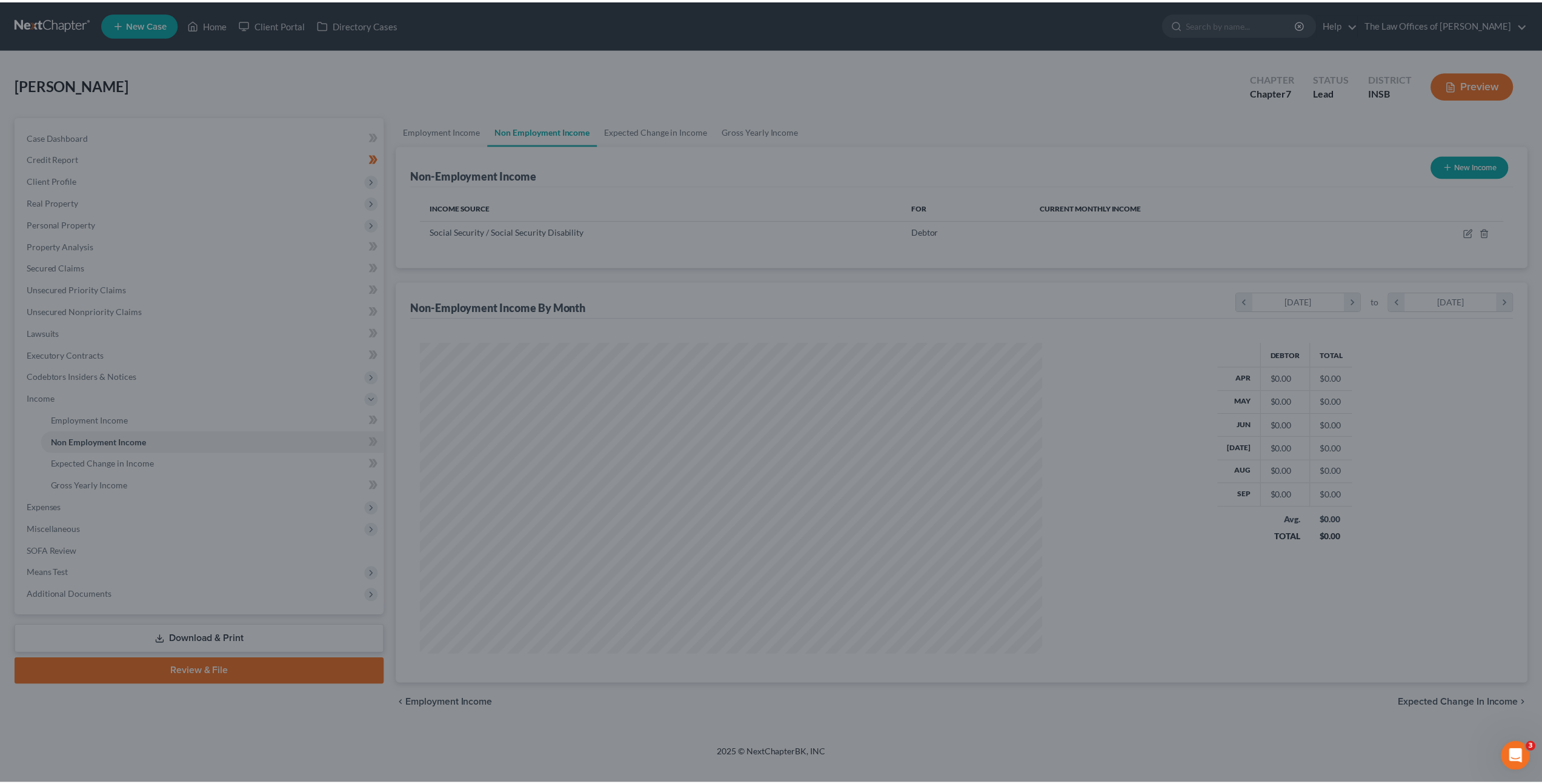
scroll to position [313, 650]
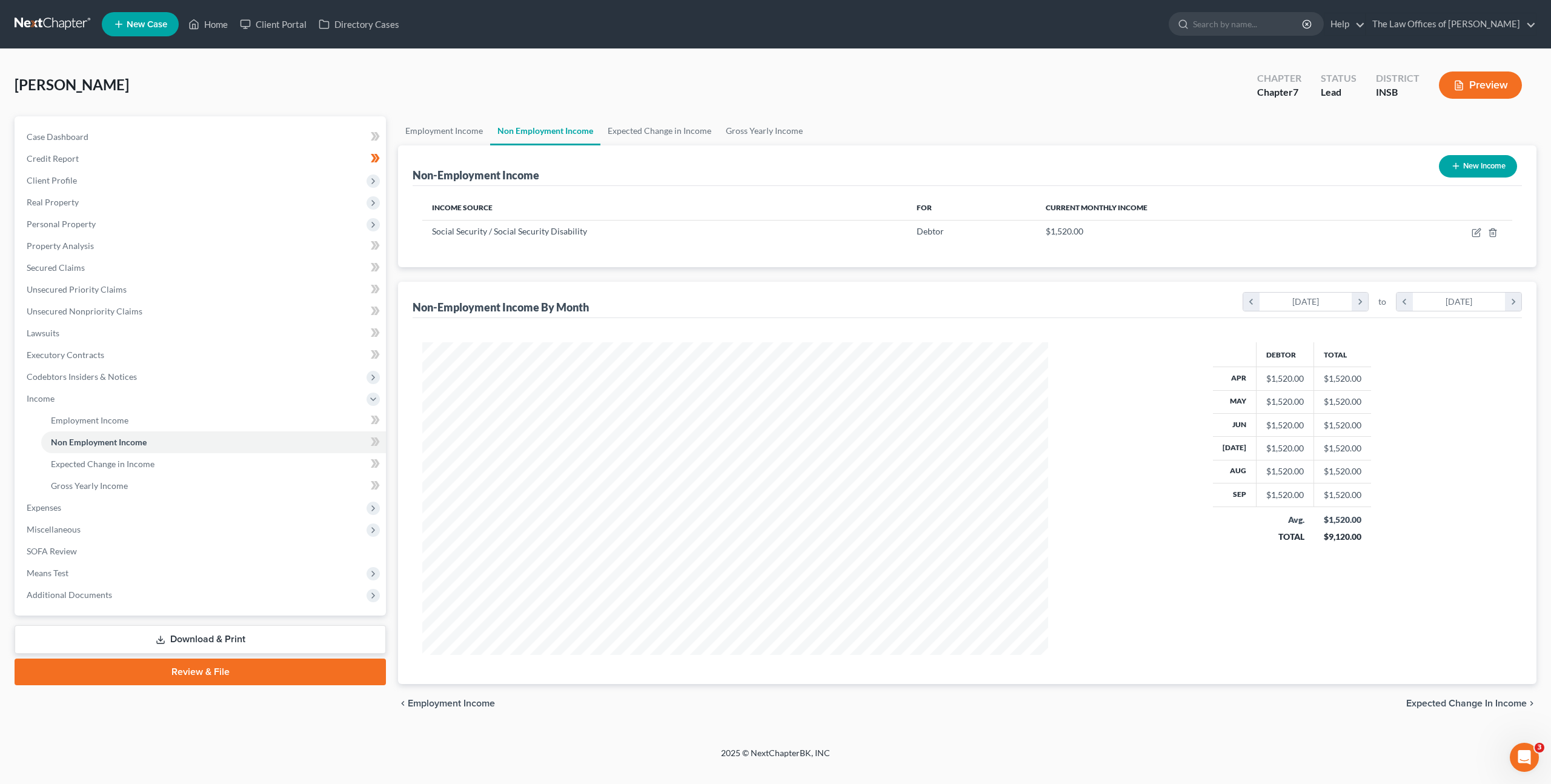
click at [1478, 171] on button "New Income" at bounding box center [1478, 167] width 78 height 23
select select "0"
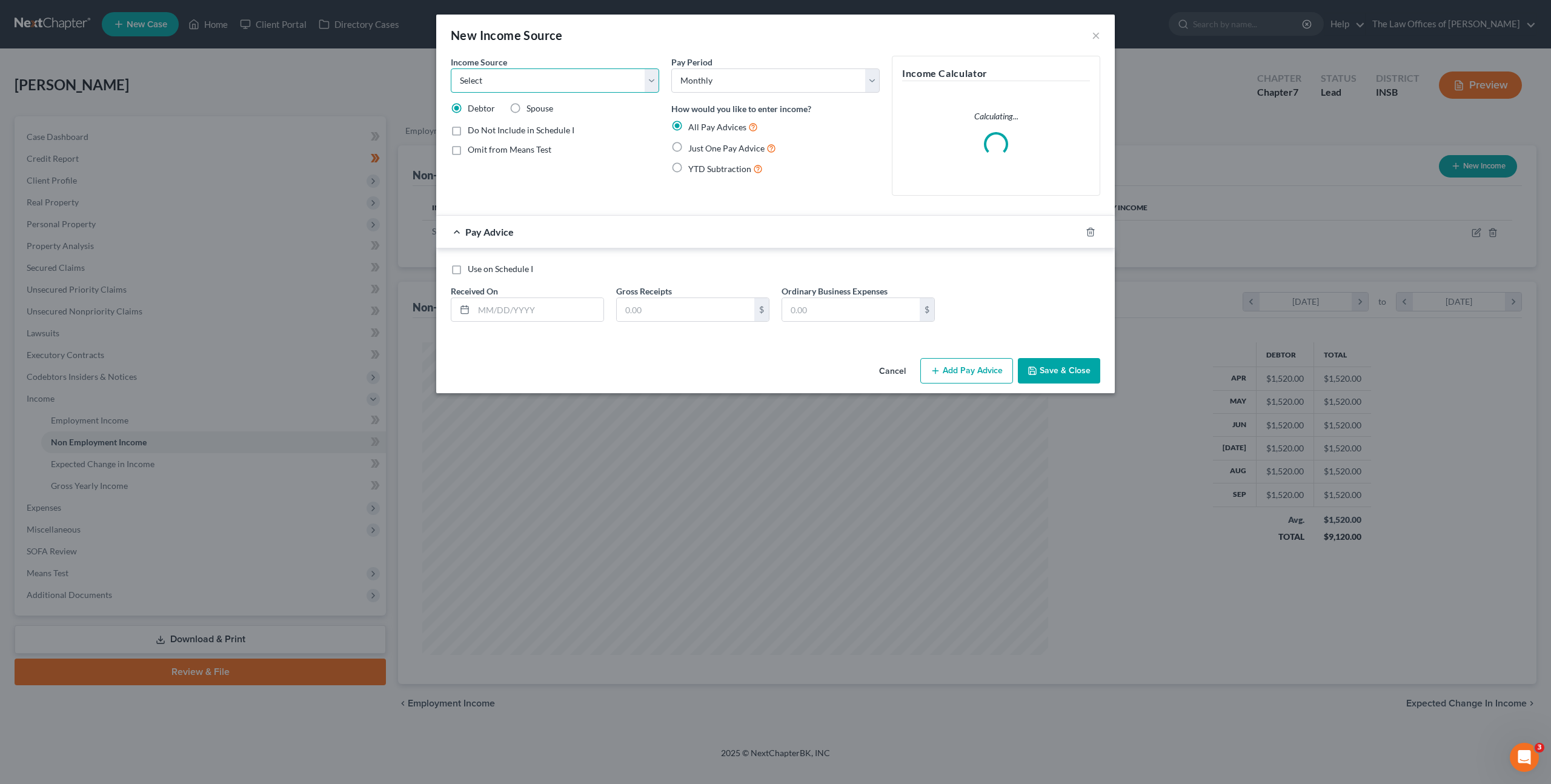
click at [538, 90] on select "Select Unemployment Disability (from employer) Pension Retirement Social Securi…" at bounding box center [555, 81] width 208 height 24
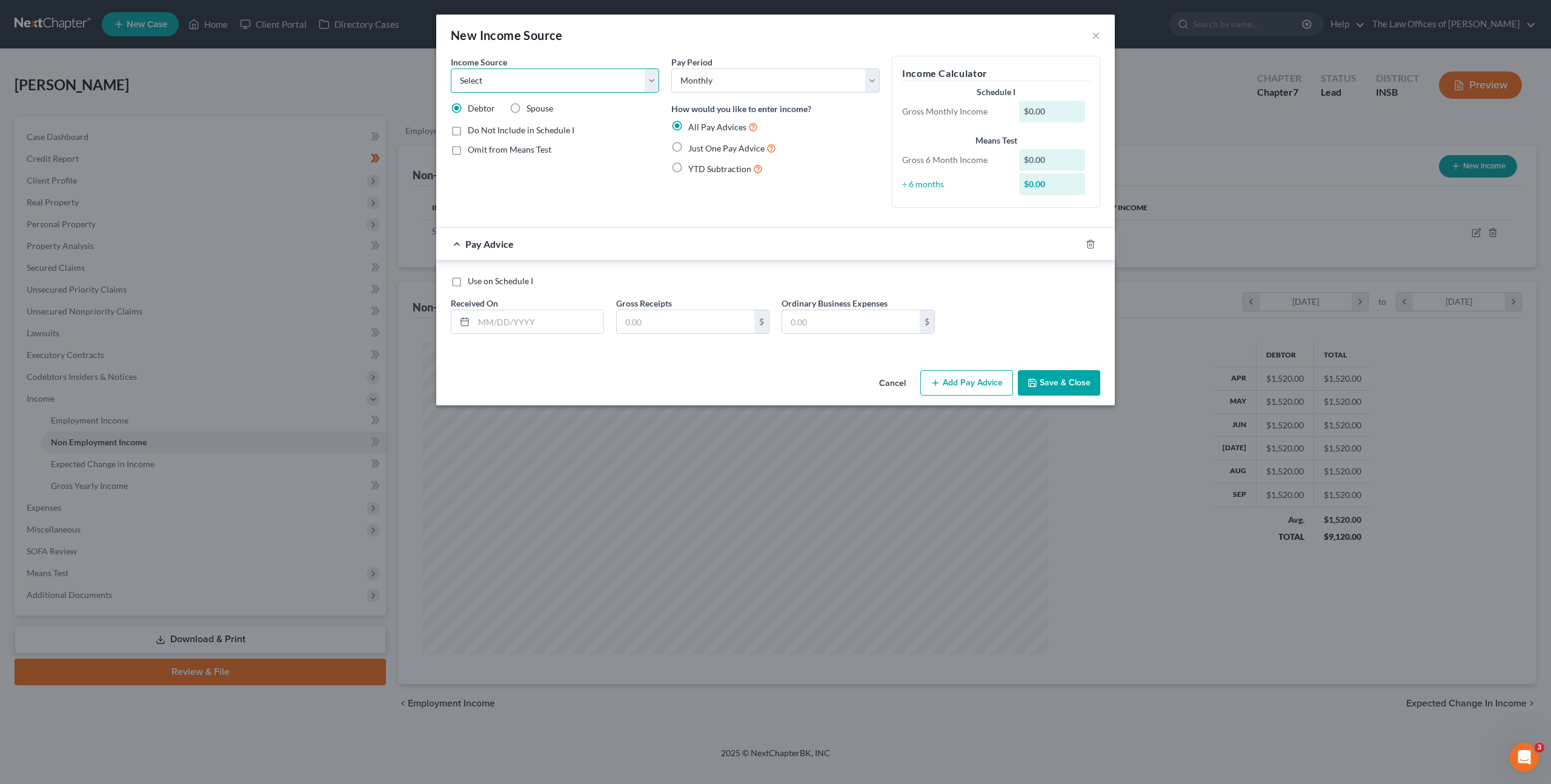
select select "4"
click at [451, 69] on select "Select Unemployment Disability (from employer) Pension Retirement Social Securi…" at bounding box center [555, 81] width 208 height 24
drag, startPoint x: 502, startPoint y: 323, endPoint x: 553, endPoint y: 321, distance: 51.0
click at [504, 323] on input "text" at bounding box center [538, 321] width 129 height 23
click at [688, 149] on label "Just One Pay Advice" at bounding box center [731, 148] width 88 height 14
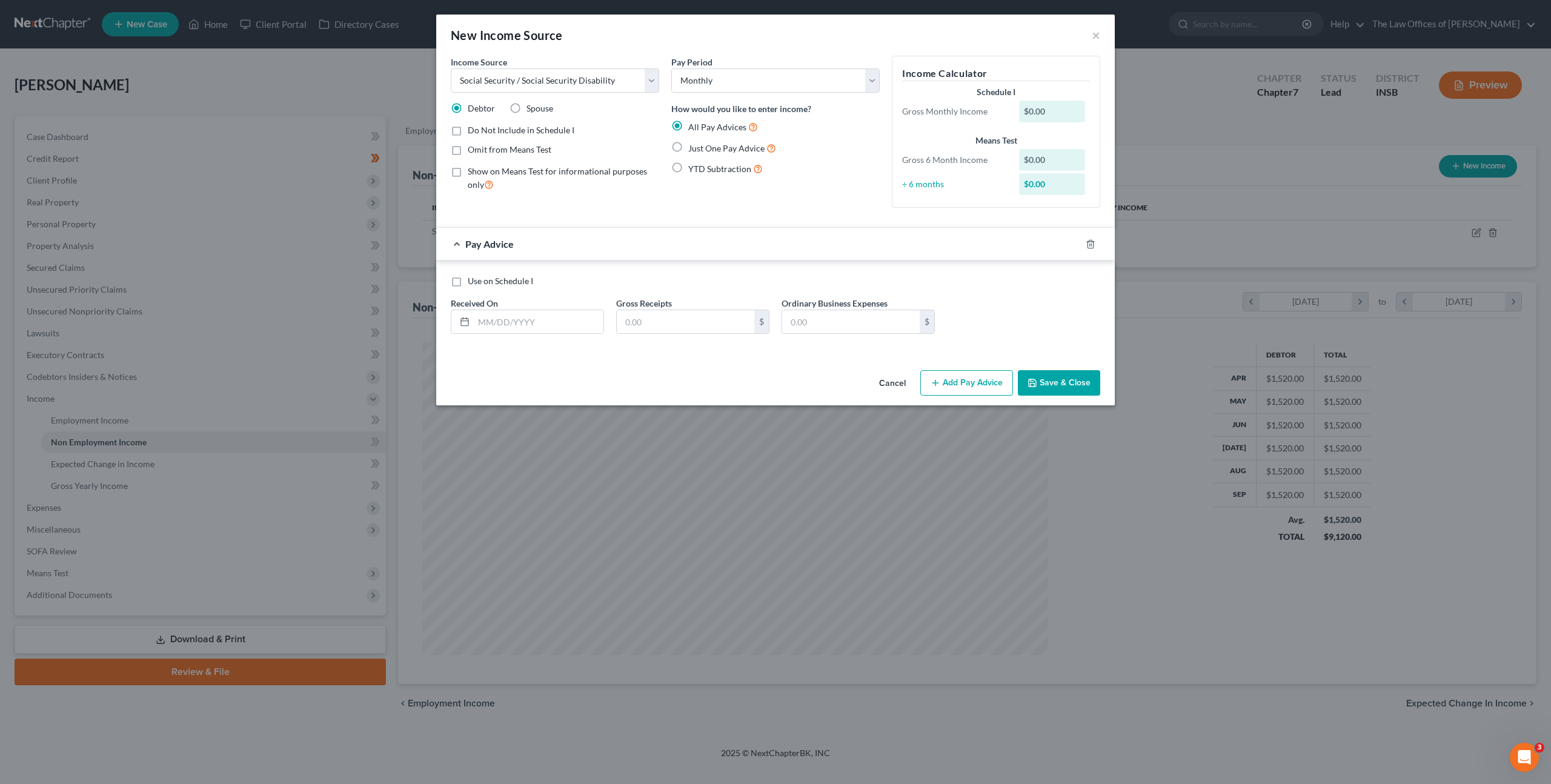
click at [693, 149] on input "Just One Pay Advice" at bounding box center [696, 145] width 8 height 8
radio input "true"
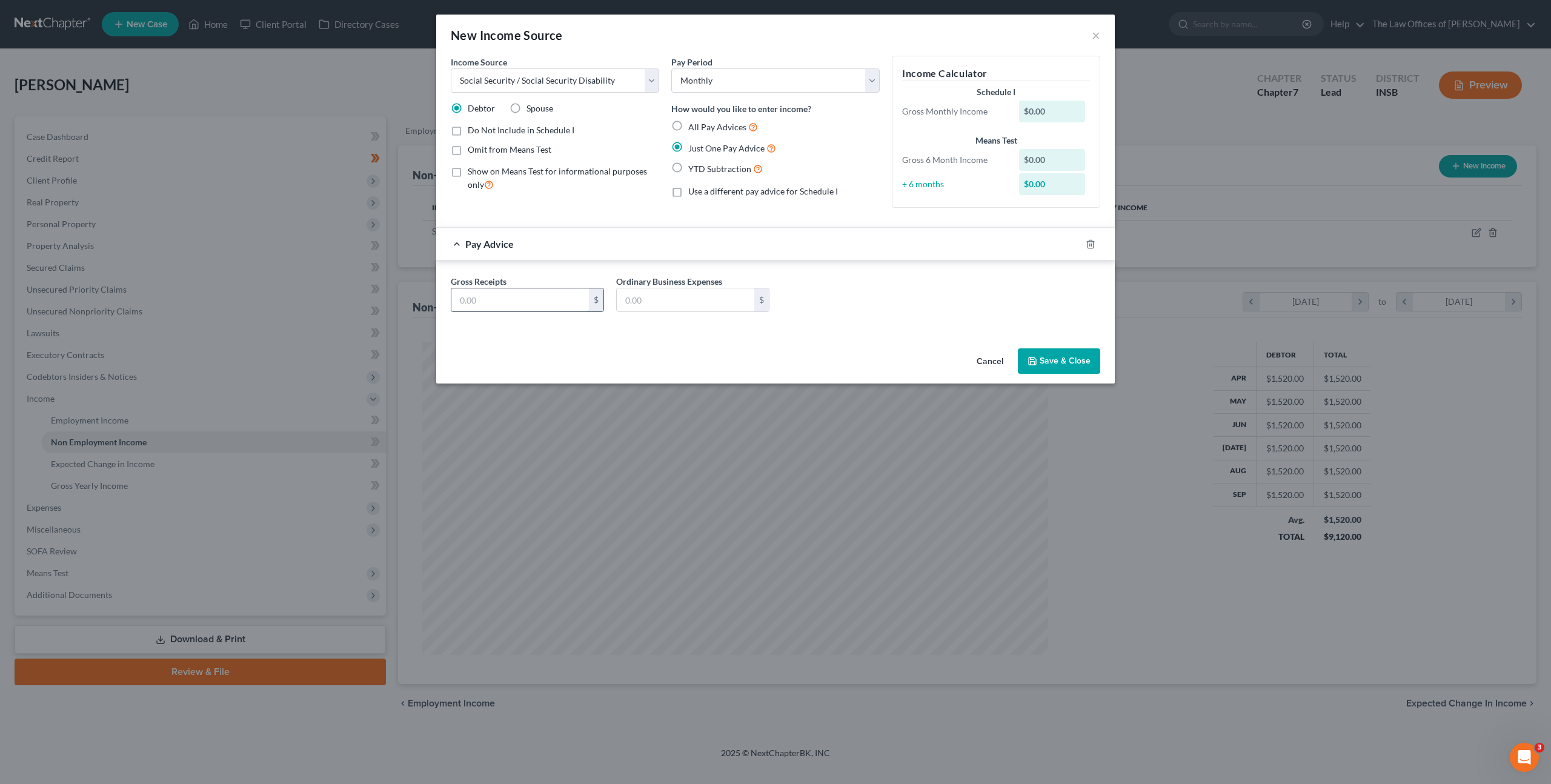
click at [516, 305] on input "text" at bounding box center [520, 300] width 137 height 23
type input "1,300"
click at [938, 335] on div "Income Source * Select Unemployment Disability (from employer) Pension Retireme…" at bounding box center [775, 199] width 678 height 287
click at [1043, 369] on button "Save & Close" at bounding box center [1059, 360] width 82 height 25
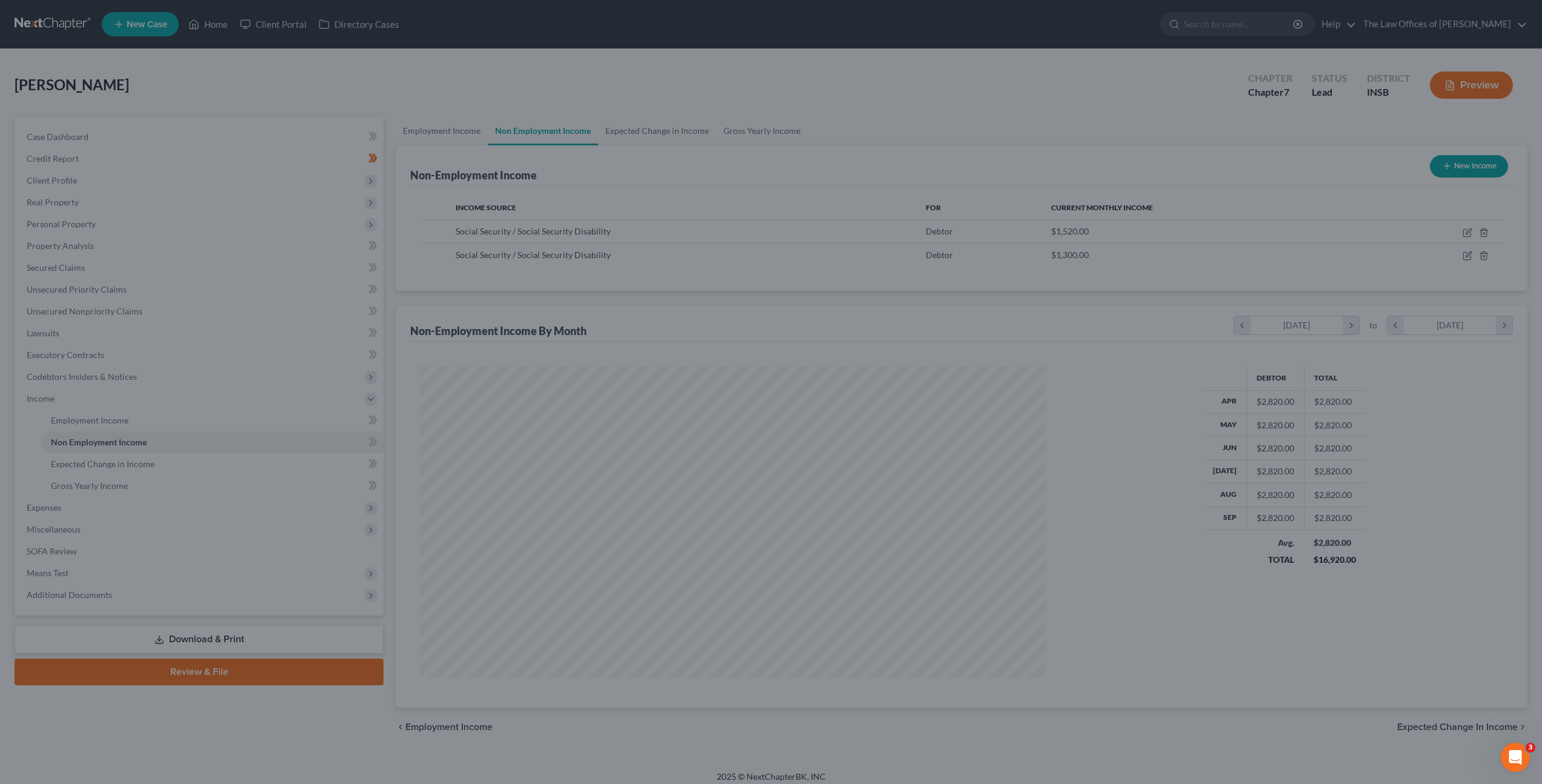
scroll to position [605324, 605348]
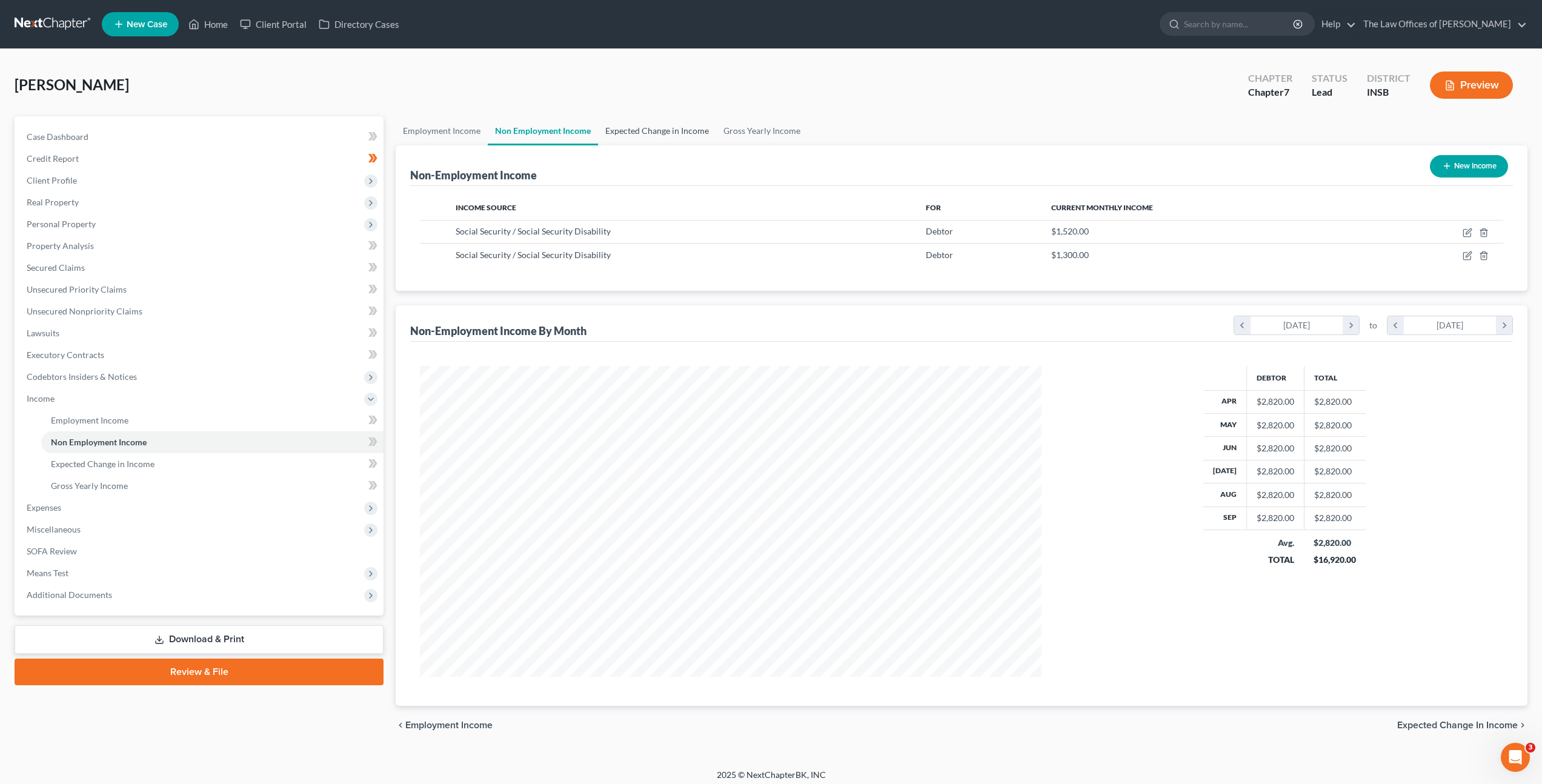
click at [646, 139] on link "Expected Change in Income" at bounding box center [657, 130] width 118 height 29
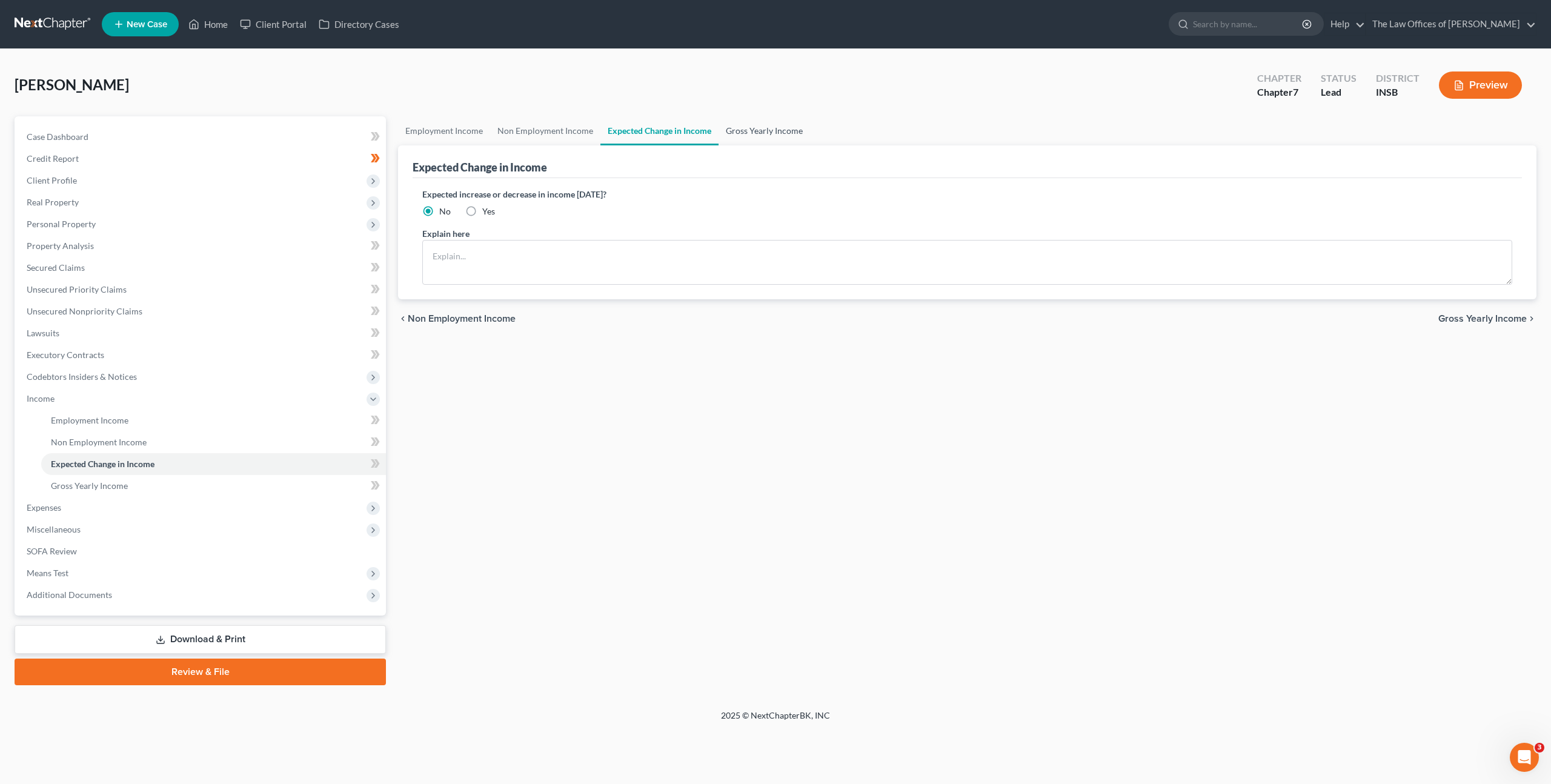
click at [762, 135] on link "Gross Yearly Income" at bounding box center [763, 130] width 91 height 29
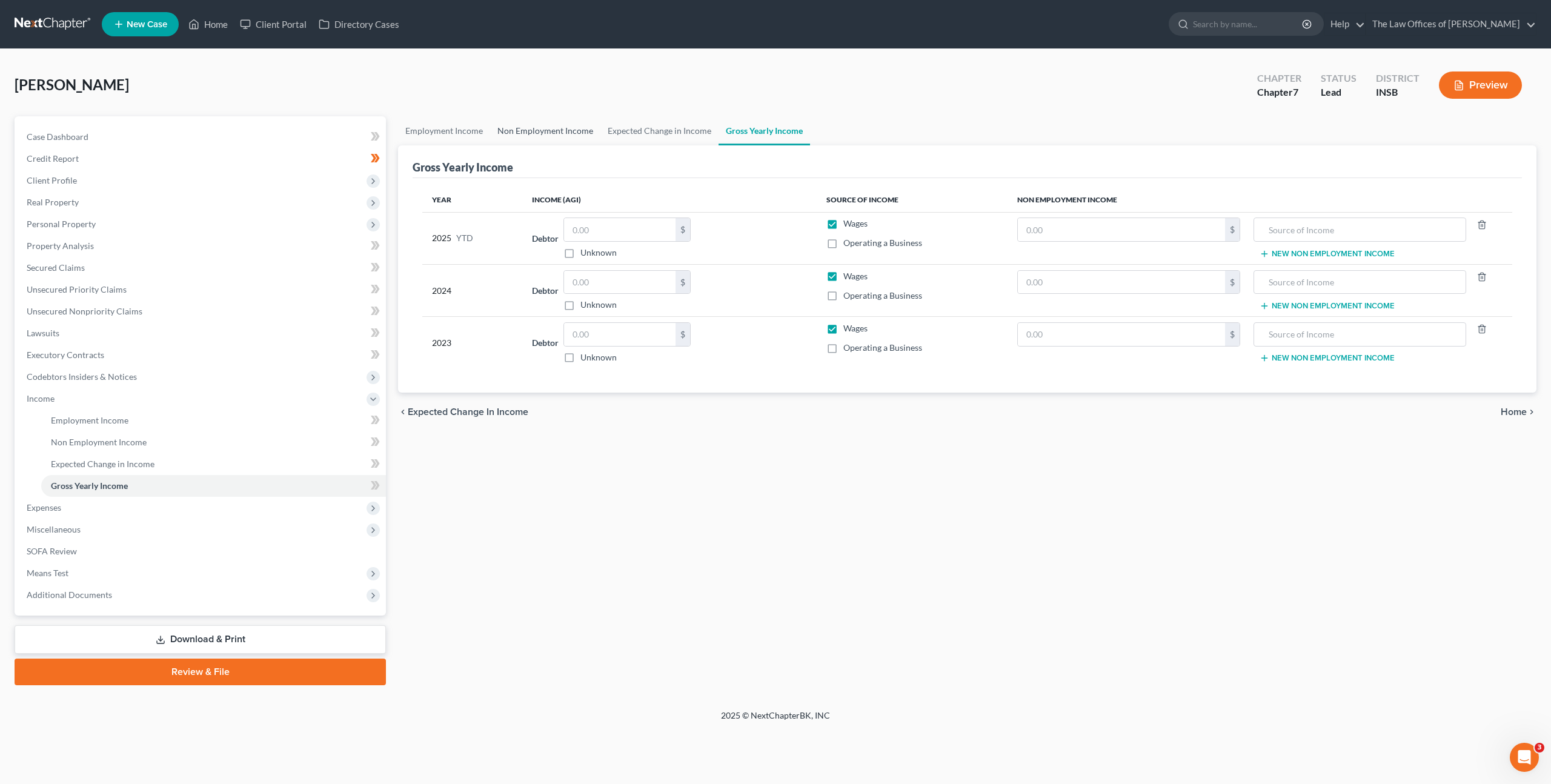
click at [523, 132] on link "Non Employment Income" at bounding box center [544, 130] width 110 height 29
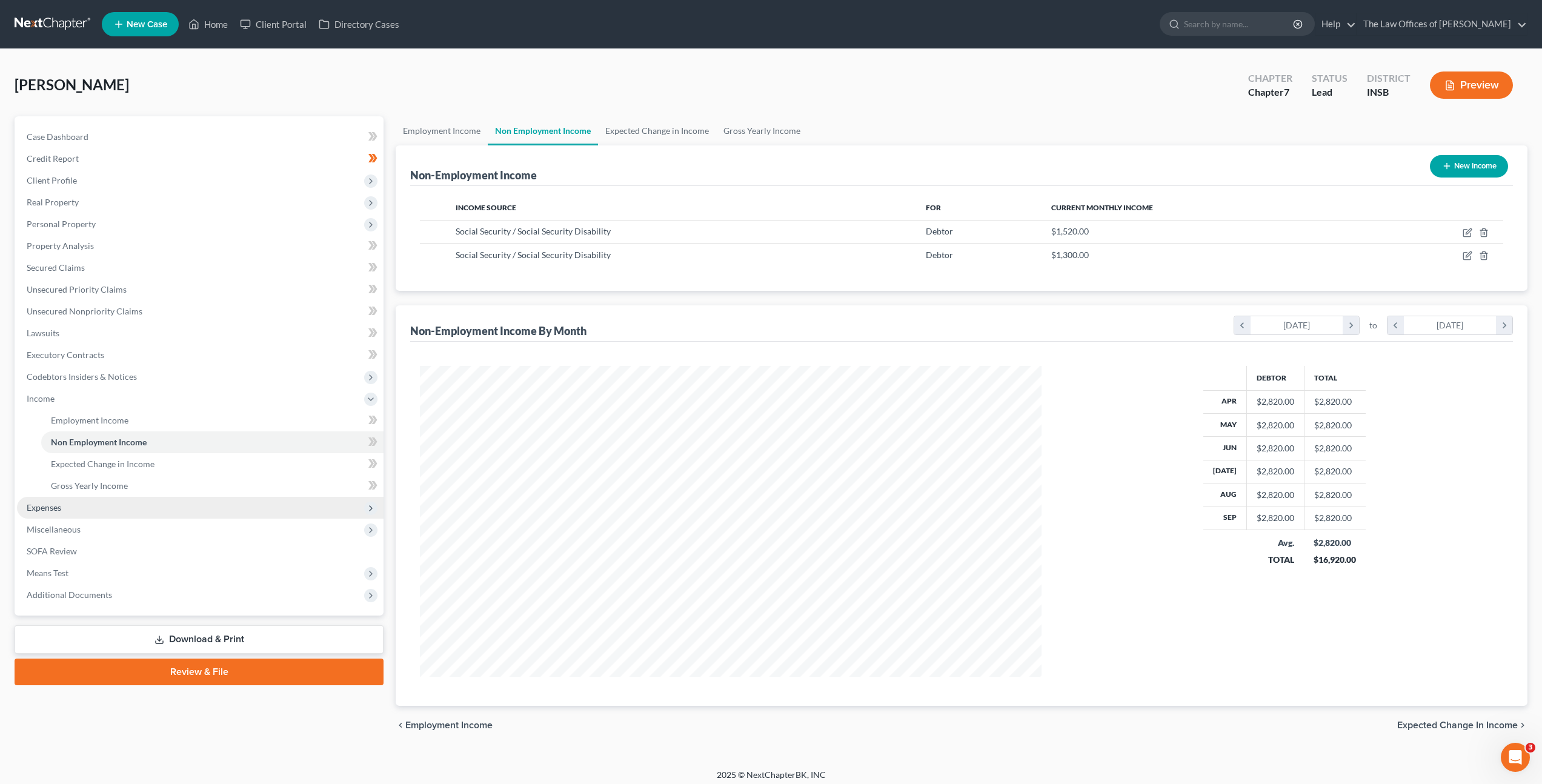
scroll to position [311, 646]
click at [206, 506] on span "Expenses" at bounding box center [201, 507] width 367 height 22
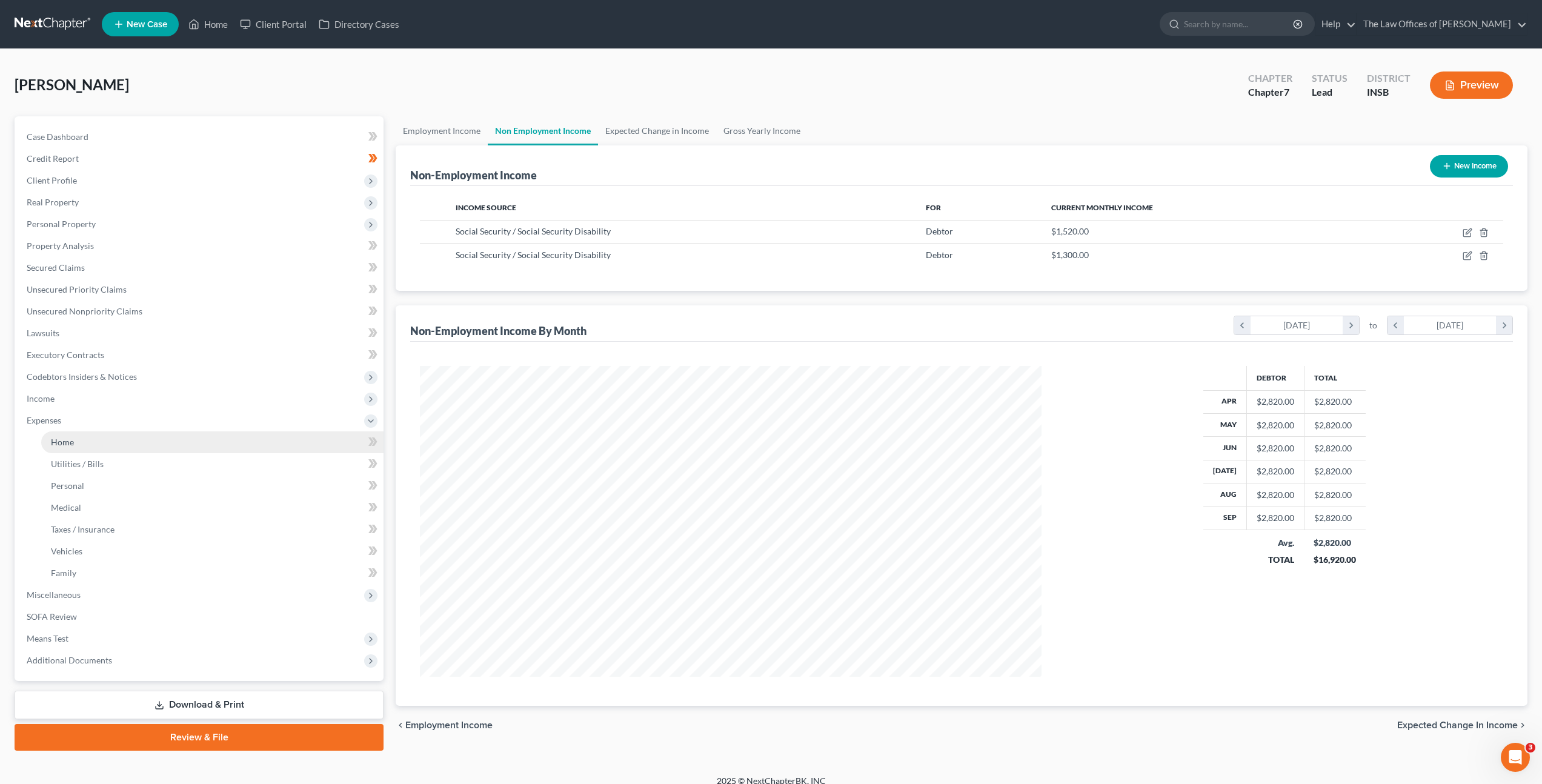
click at [211, 436] on link "Home" at bounding box center [212, 442] width 342 height 22
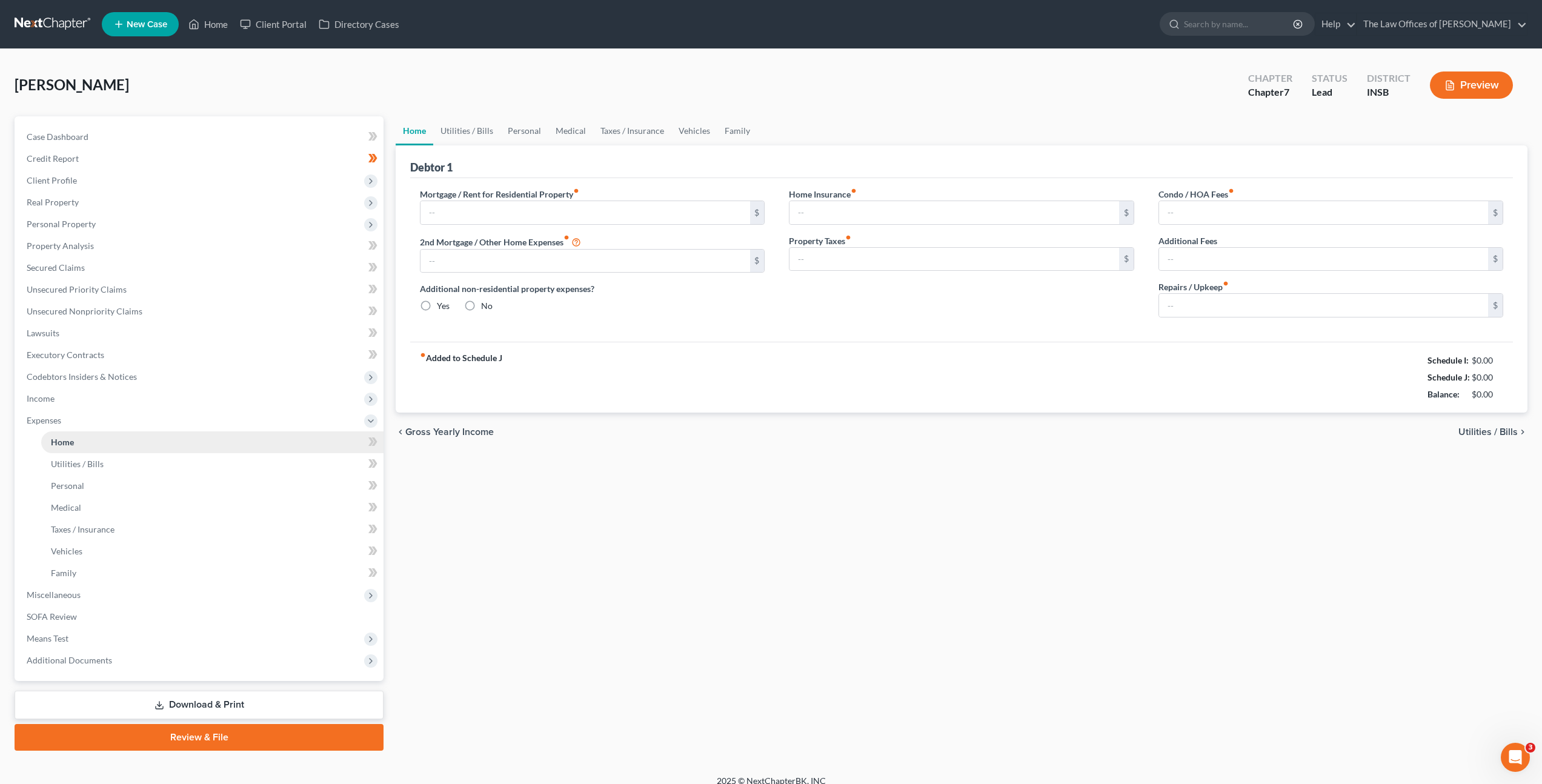
type input "0.00"
radio input "true"
type input "0.00"
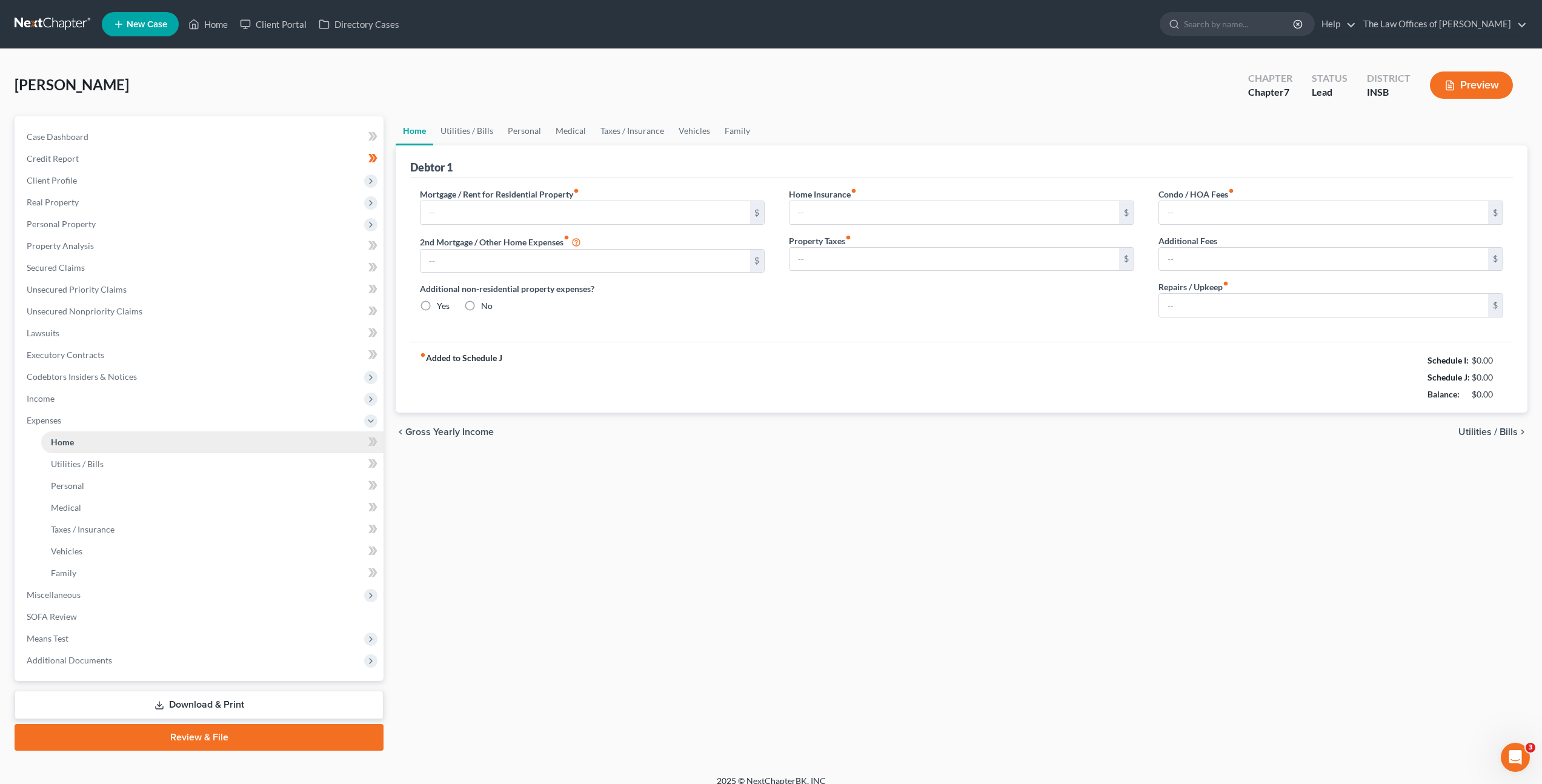
type input "0.00"
click at [841, 263] on input "0.00" at bounding box center [954, 259] width 329 height 23
type input "15"
click at [864, 329] on div "Mortgage / Rent for Residential Property fiber_manual_record $ 2nd Mortgage / O…" at bounding box center [962, 260] width 1103 height 163
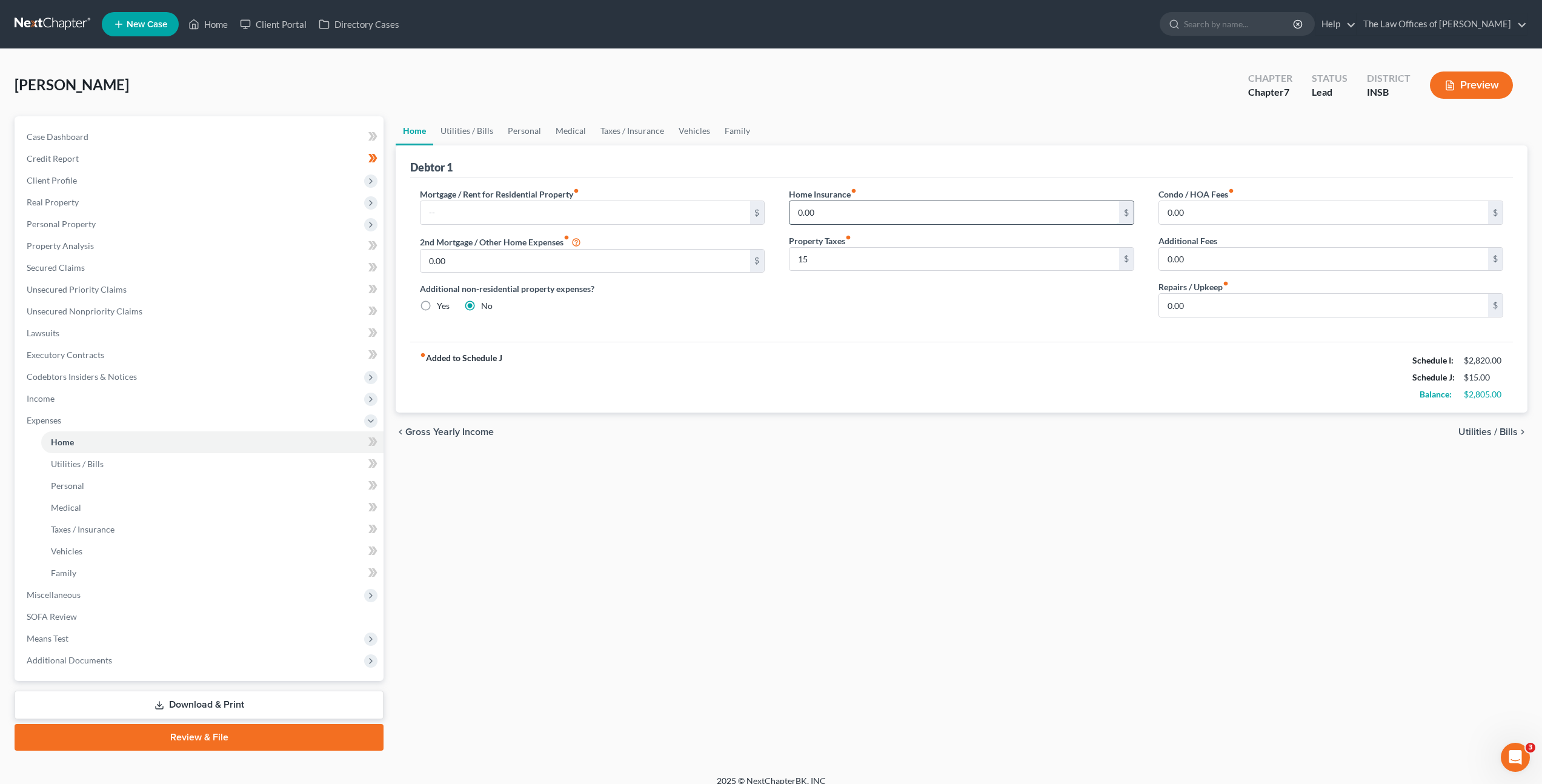
click at [852, 208] on input "0.00" at bounding box center [954, 213] width 329 height 23
click at [1203, 312] on input "0.00" at bounding box center [1323, 305] width 329 height 23
type input "1"
type input "20"
click at [478, 135] on link "Utilities / Bills" at bounding box center [467, 130] width 67 height 29
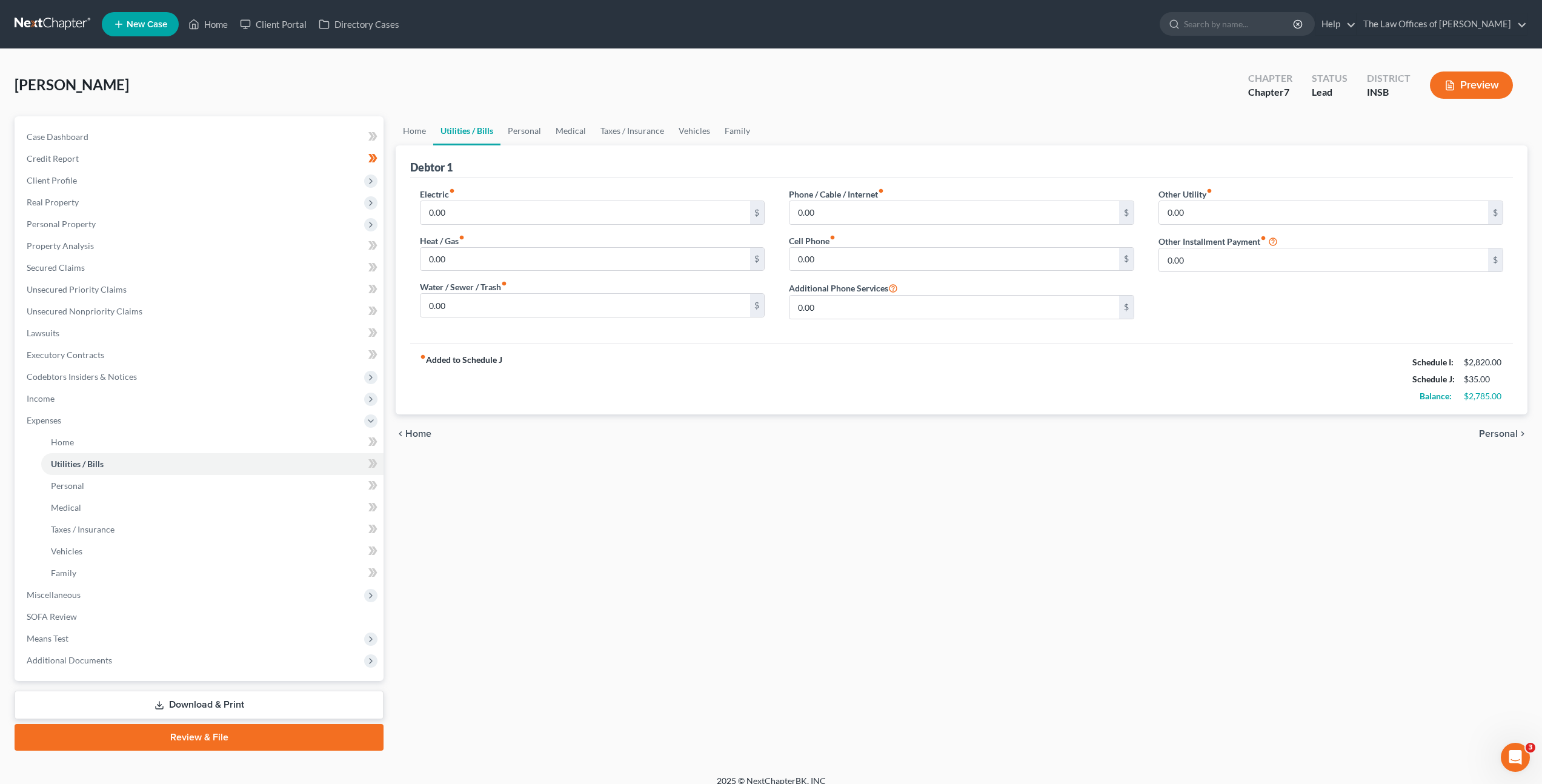
click at [512, 226] on div "Electric fiber_manual_record 0.00 $ Heat / Gas fiber_manual_record 0.00 $ Water…" at bounding box center [592, 258] width 369 height 142
click at [523, 211] on input "0.00" at bounding box center [585, 213] width 329 height 23
drag, startPoint x: 484, startPoint y: 218, endPoint x: 504, endPoint y: 215, distance: 20.2
click at [484, 218] on input "0.00" at bounding box center [585, 213] width 329 height 23
drag, startPoint x: 502, startPoint y: 215, endPoint x: 325, endPoint y: 197, distance: 177.9
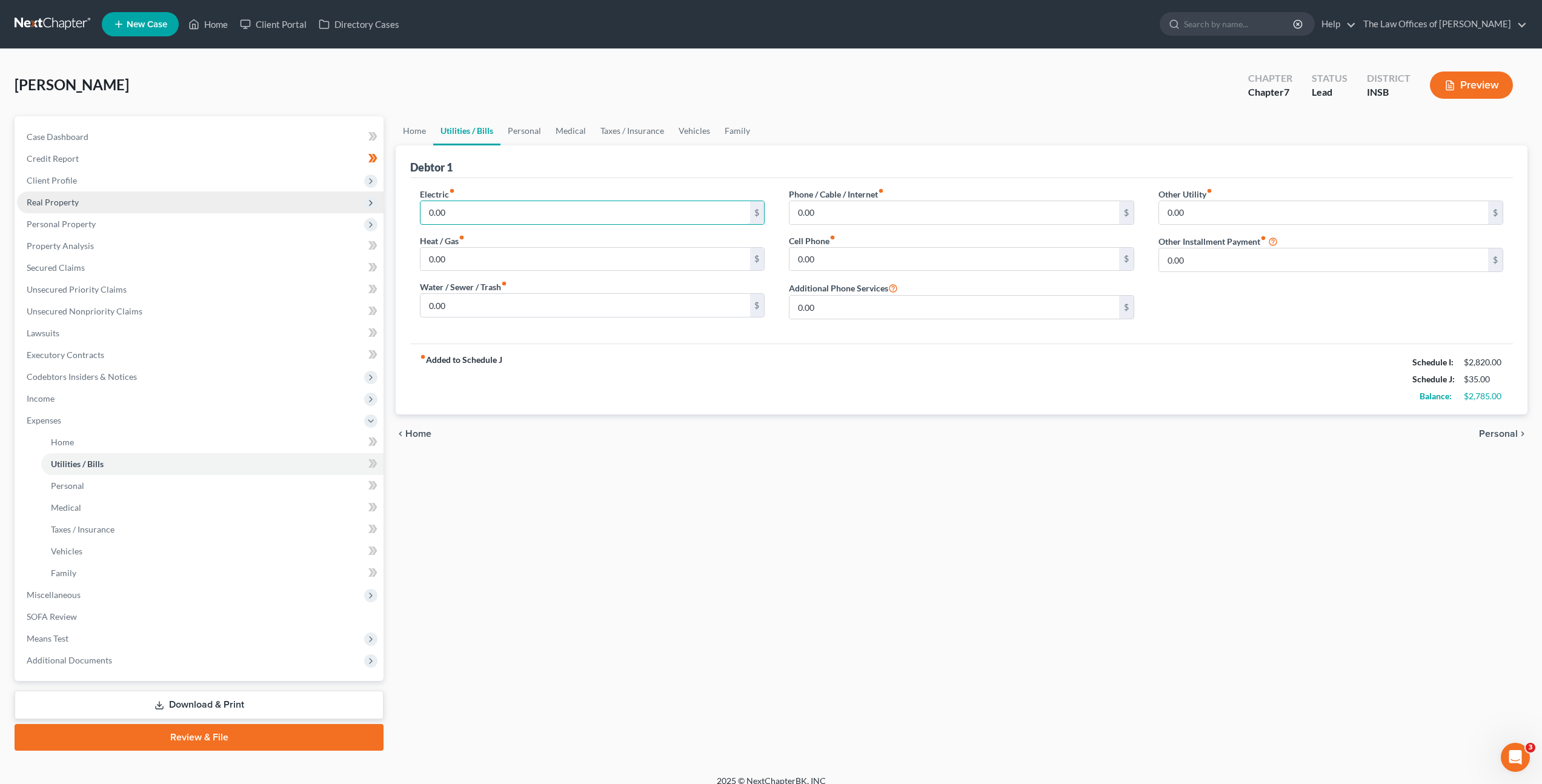
click at [335, 189] on div "Petition Navigation Case Dashboard Payments Invoices Payments Payments Credit R…" at bounding box center [771, 433] width 1525 height 634
type input "300"
click at [534, 231] on div "Electric fiber_manual_record 300 $ Heat / Gas fiber_manual_record 0.00 $ Water …" at bounding box center [592, 258] width 369 height 142
click at [520, 265] on input "0.00" at bounding box center [585, 259] width 329 height 23
click at [632, 266] on input "0.00" at bounding box center [585, 259] width 329 height 23
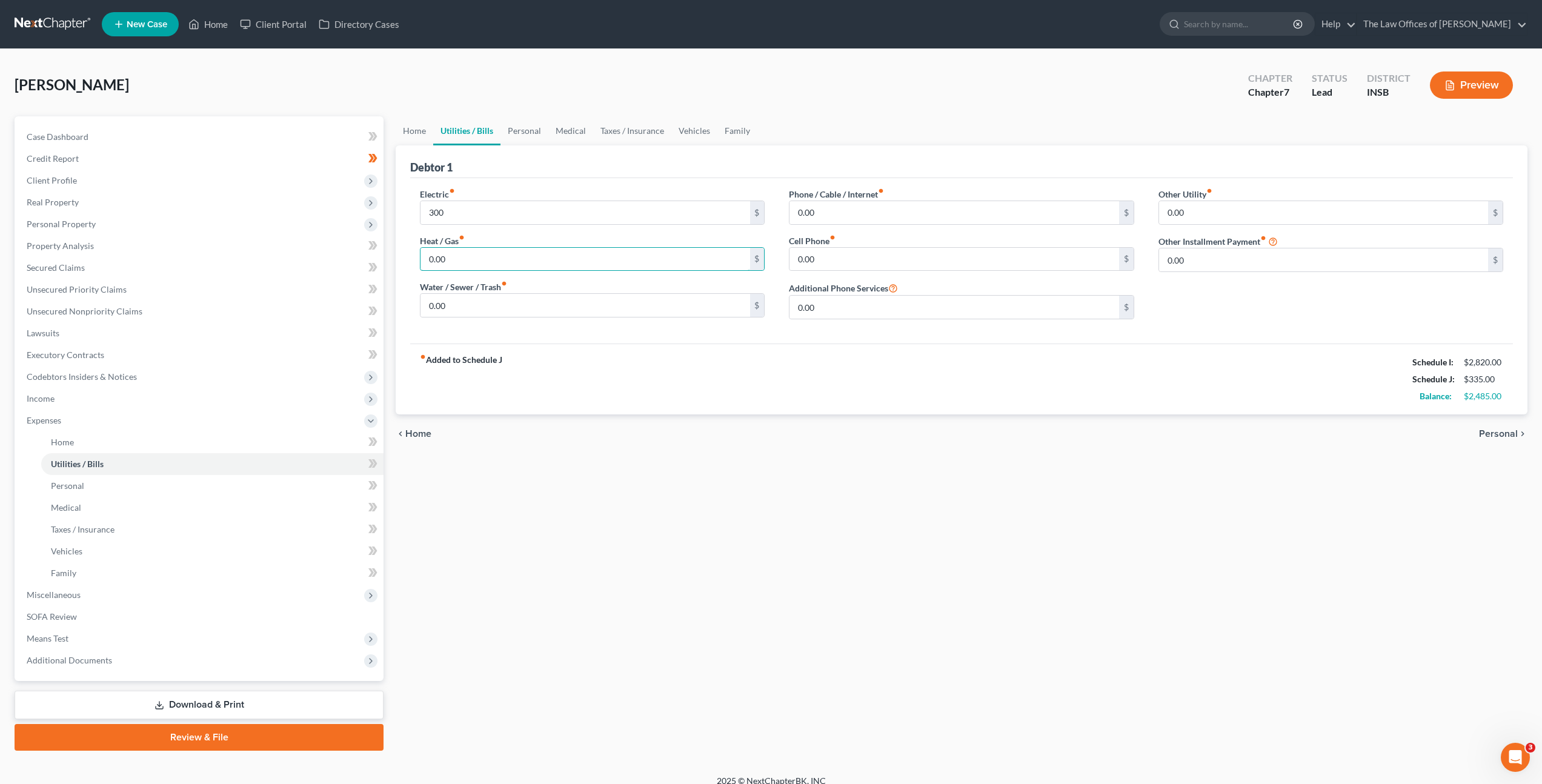
drag, startPoint x: 560, startPoint y: 254, endPoint x: 369, endPoint y: 244, distance: 191.3
click at [300, 223] on div "Petition Navigation Case Dashboard Payments Invoices Payments Payments Credit R…" at bounding box center [771, 433] width 1525 height 634
type input "60"
click at [579, 311] on input "0.00" at bounding box center [585, 305] width 329 height 23
click at [584, 318] on div "Electric fiber_manual_record 300 $ Heat / Gas fiber_manual_record 60 $ Water / …" at bounding box center [592, 258] width 369 height 142
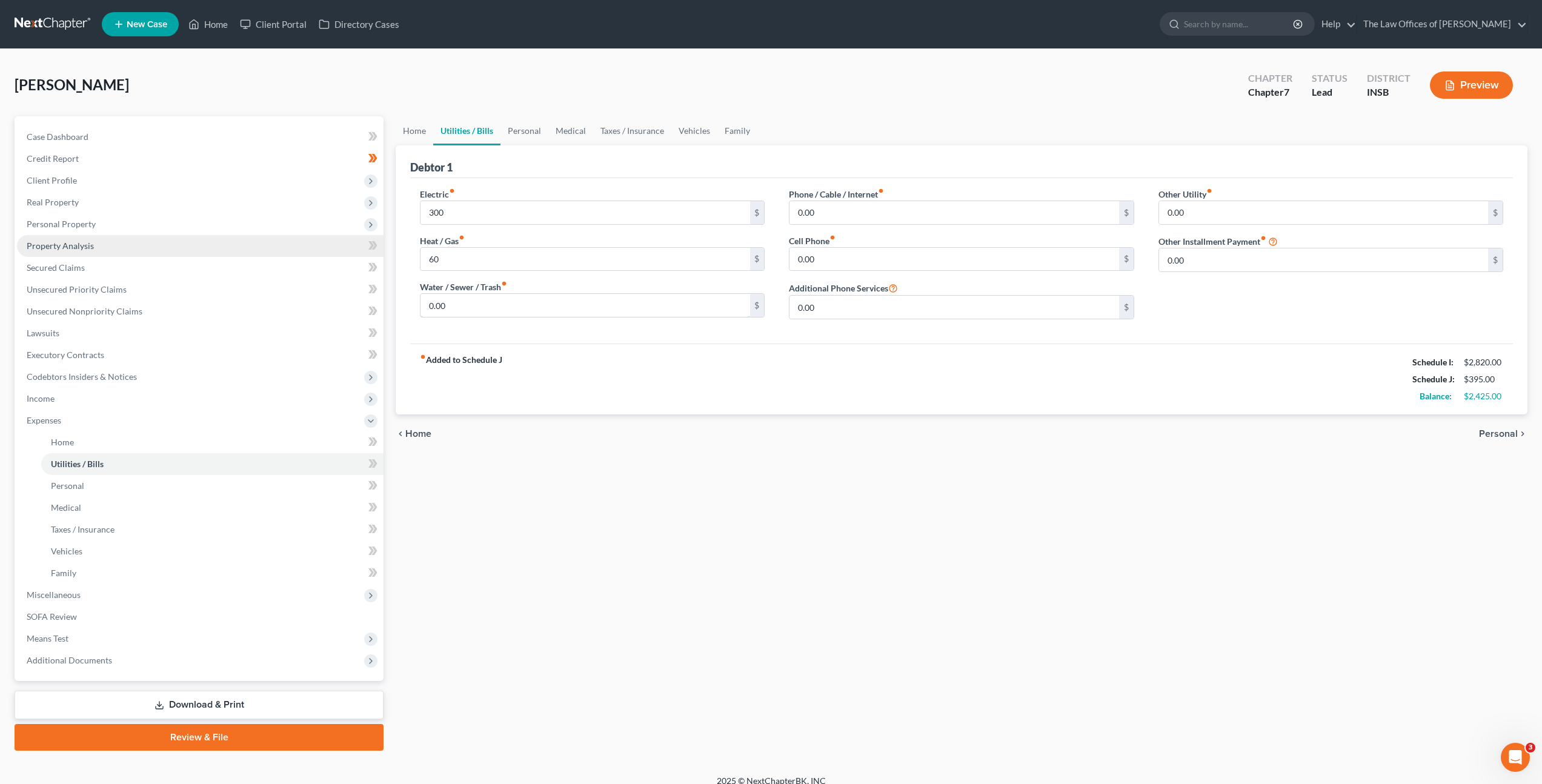
drag, startPoint x: 592, startPoint y: 306, endPoint x: 209, endPoint y: 255, distance: 386.4
click at [382, 262] on div "Petition Navigation Case Dashboard Payments Invoices Payments Payments Credit R…" at bounding box center [771, 433] width 1525 height 634
drag, startPoint x: 520, startPoint y: 301, endPoint x: 288, endPoint y: 300, distance: 232.0
click at [378, 295] on div "Petition Navigation Case Dashboard Payments Invoices Payments Payments Credit R…" at bounding box center [771, 433] width 1525 height 634
type input "125"
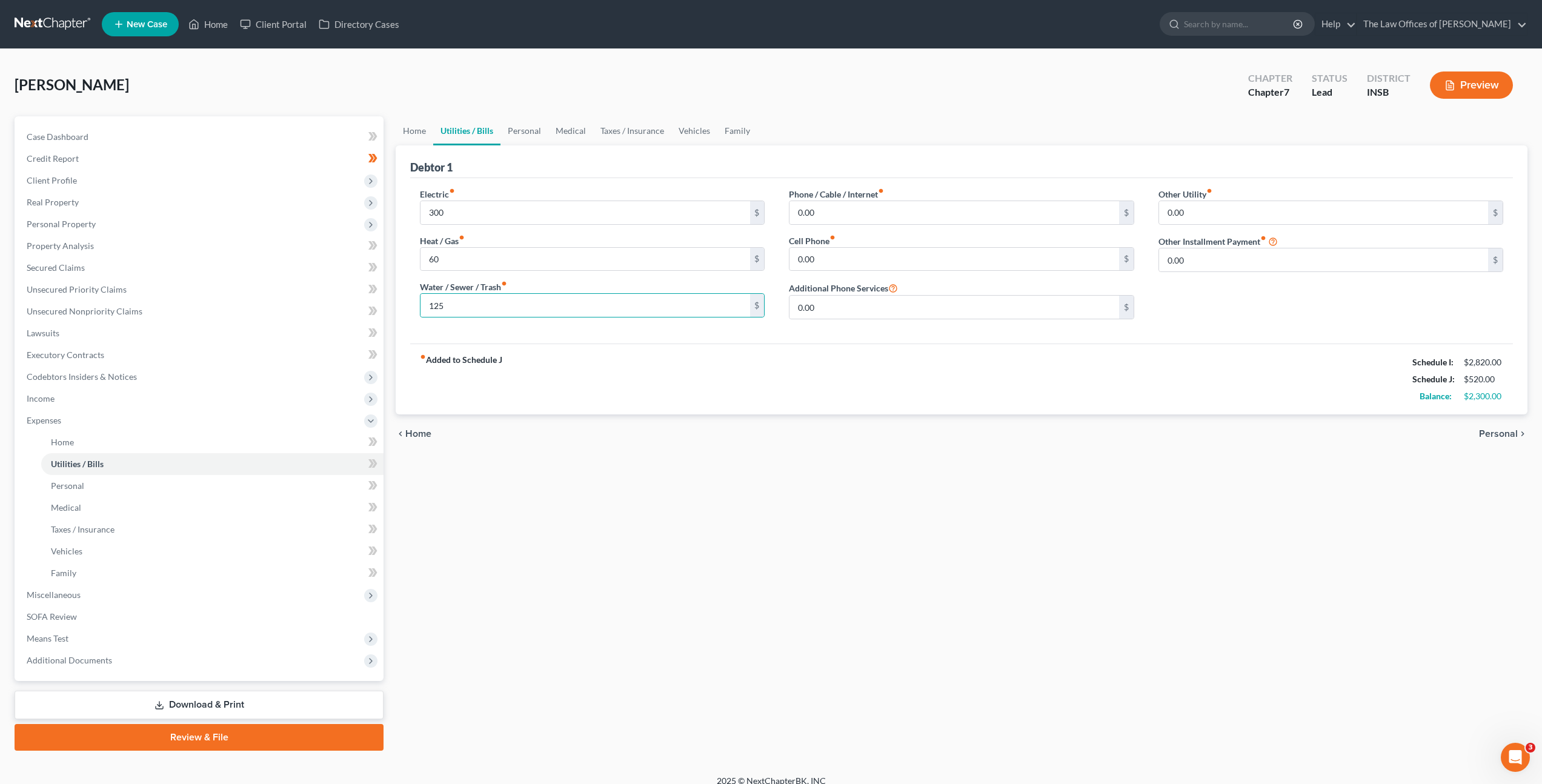
click at [817, 445] on div "chevron_left Home Personal chevron_right" at bounding box center [962, 433] width 1132 height 39
click at [858, 217] on input "0.00" at bounding box center [954, 213] width 329 height 23
click at [833, 212] on input "0.00" at bounding box center [954, 213] width 329 height 23
drag, startPoint x: 845, startPoint y: 211, endPoint x: 759, endPoint y: 186, distance: 89.6
click at [778, 192] on div "Phone / Cable / Internet fiber_manual_record 0.00 $ Cell Phone fiber_manual_rec…" at bounding box center [961, 258] width 369 height 142
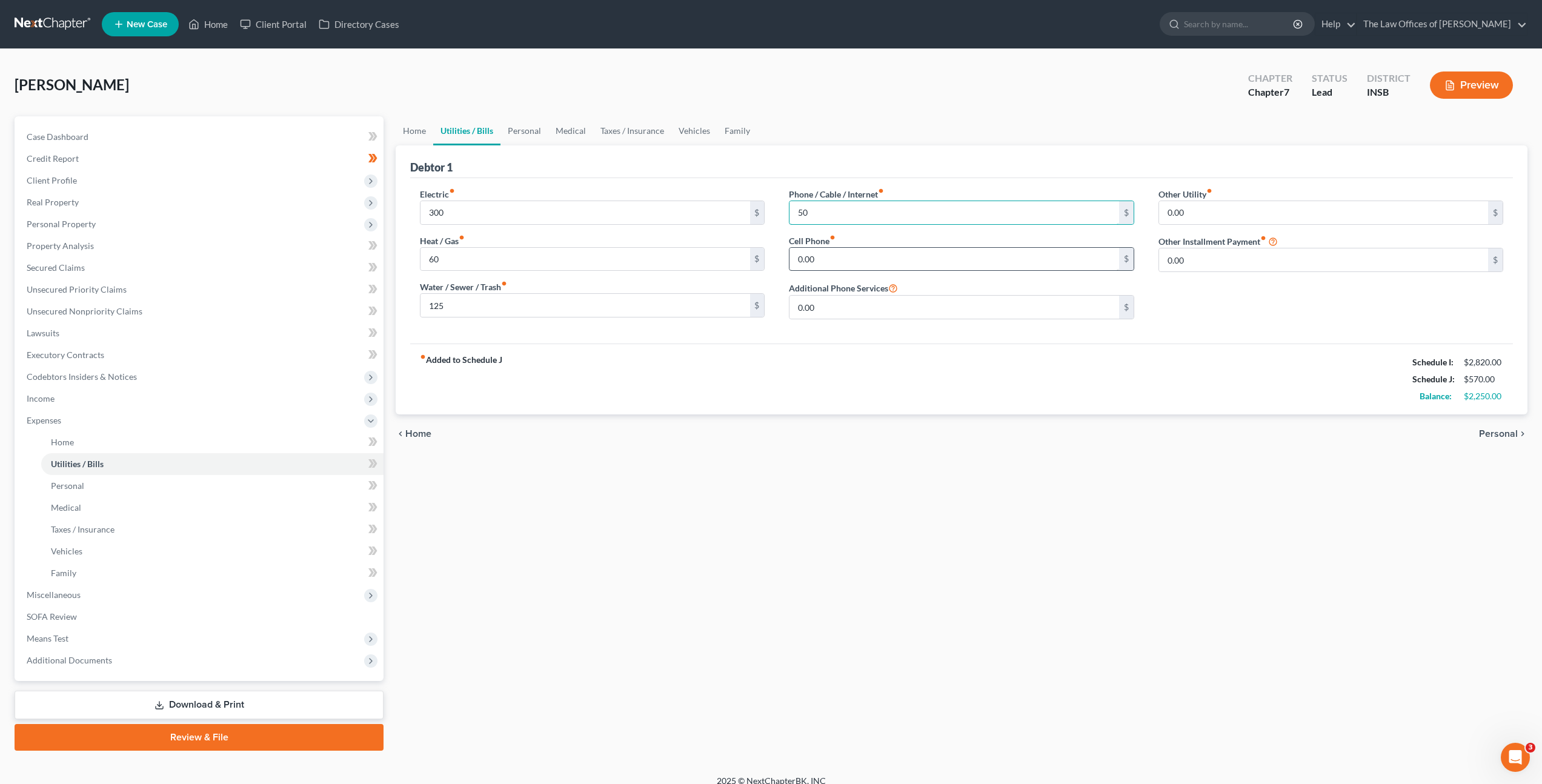
type input "50"
click at [826, 262] on input "0.00" at bounding box center [954, 259] width 329 height 23
type input "55"
click at [514, 129] on link "Personal" at bounding box center [524, 130] width 48 height 29
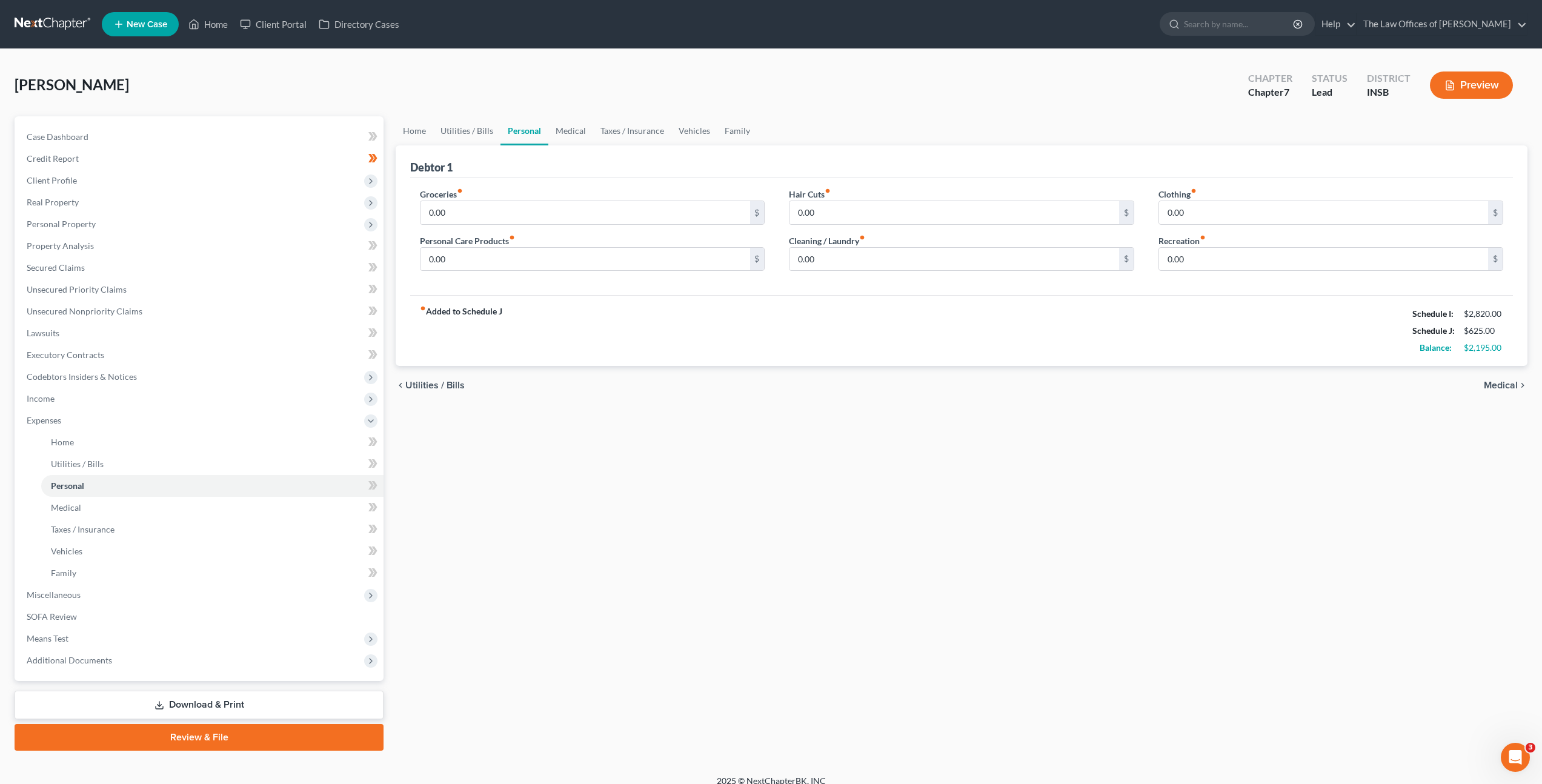
click at [494, 225] on div "Groceries fiber_manual_record 0.00 $ Personal Care Products fiber_manual_record…" at bounding box center [592, 234] width 369 height 93
click at [518, 214] on input "0.00" at bounding box center [585, 213] width 329 height 23
click at [539, 215] on input "0.00" at bounding box center [585, 213] width 329 height 23
drag, startPoint x: 549, startPoint y: 215, endPoint x: 374, endPoint y: 181, distance: 178.3
click at [468, 194] on div "Groceries fiber_manual_record 0.00 $" at bounding box center [592, 206] width 345 height 37
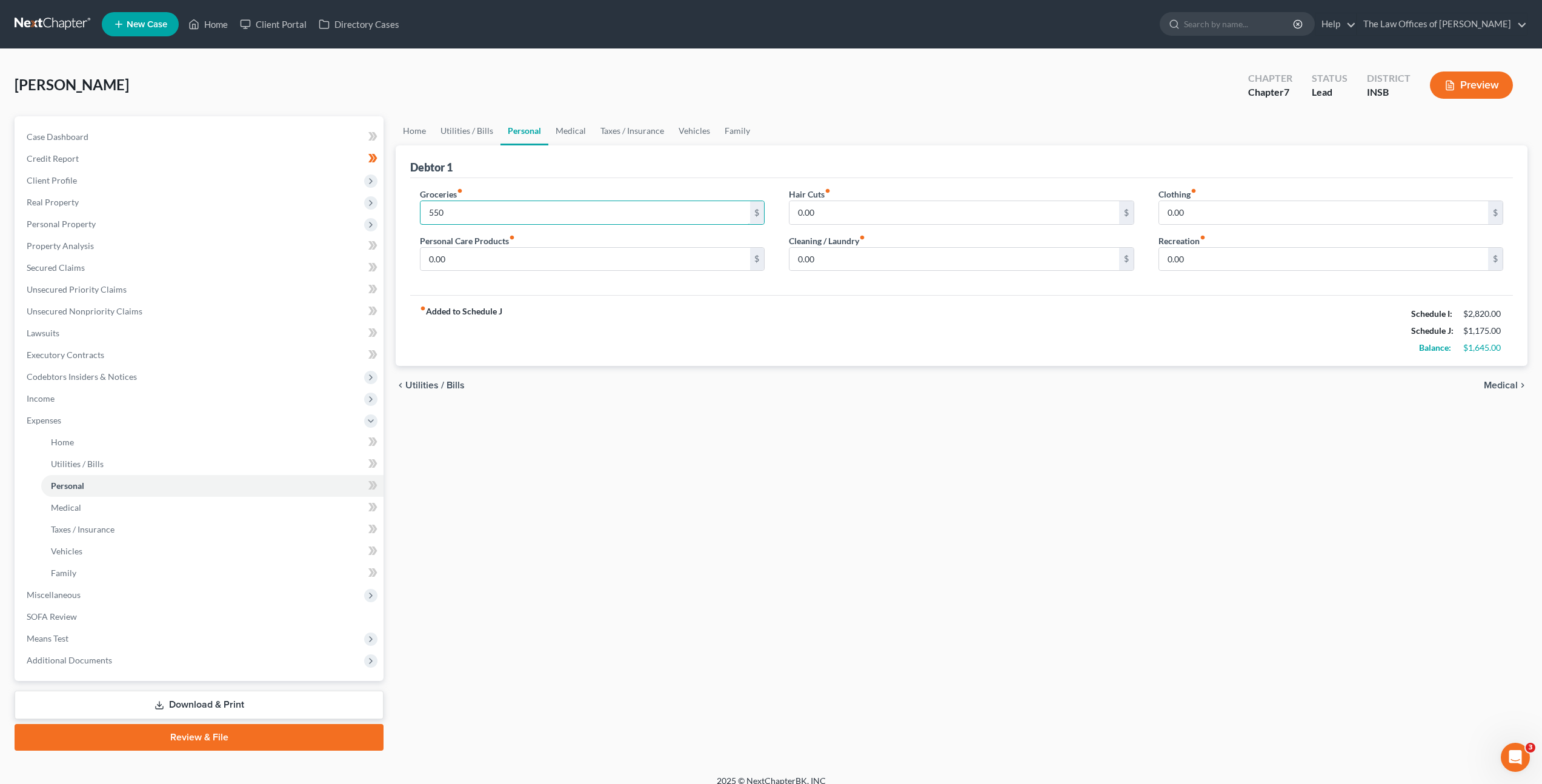
type input "550"
click at [630, 306] on div "fiber_manual_record Added to Schedule J Schedule I: $2,820.00 Schedule J: $1,17…" at bounding box center [962, 331] width 1103 height 71
click at [537, 266] on input "0.00" at bounding box center [585, 259] width 329 height 23
type input "100"
click at [873, 261] on input "0.00" at bounding box center [954, 259] width 329 height 23
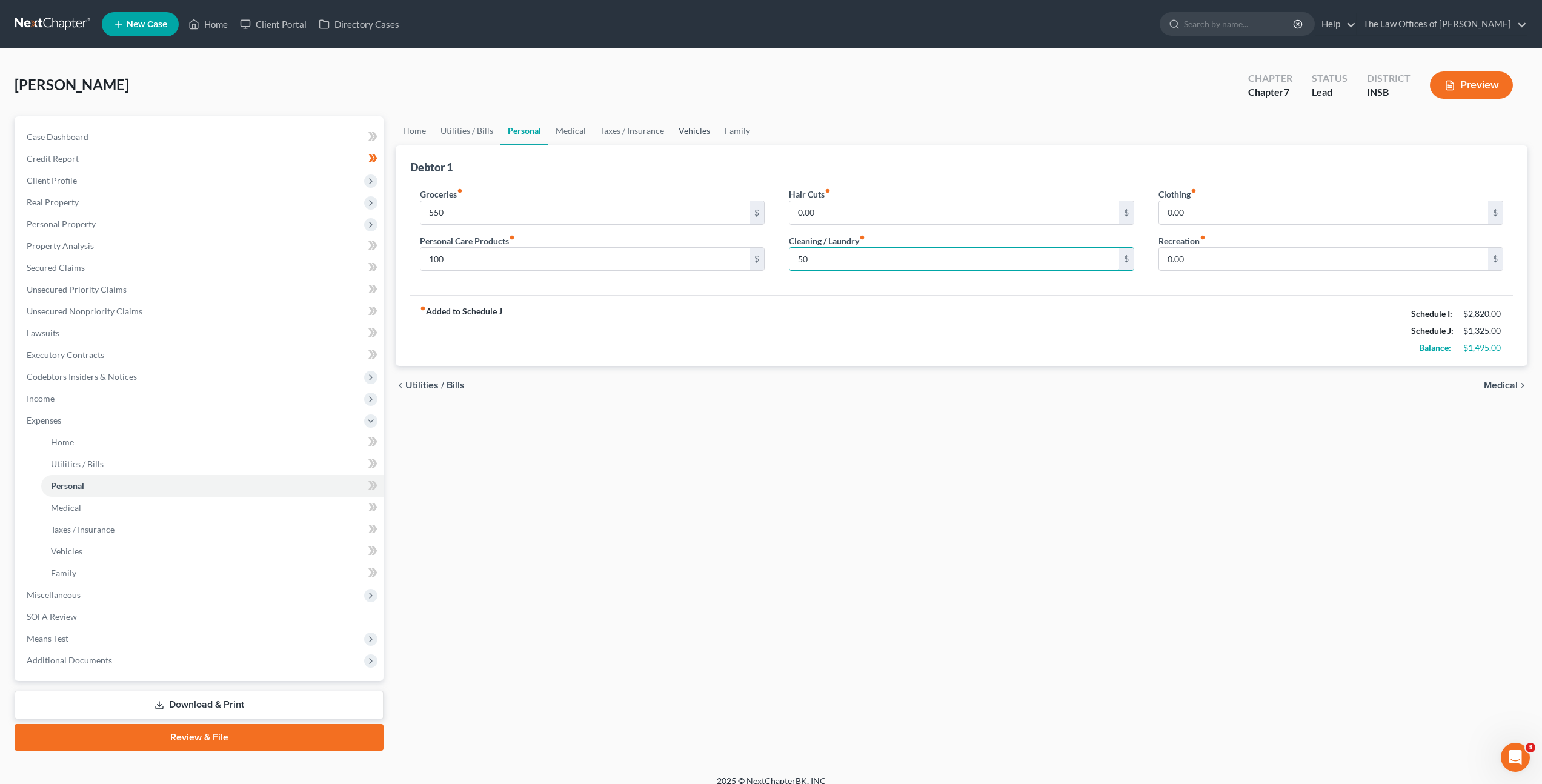
type input "50"
click at [700, 135] on link "Vehicles" at bounding box center [694, 130] width 46 height 29
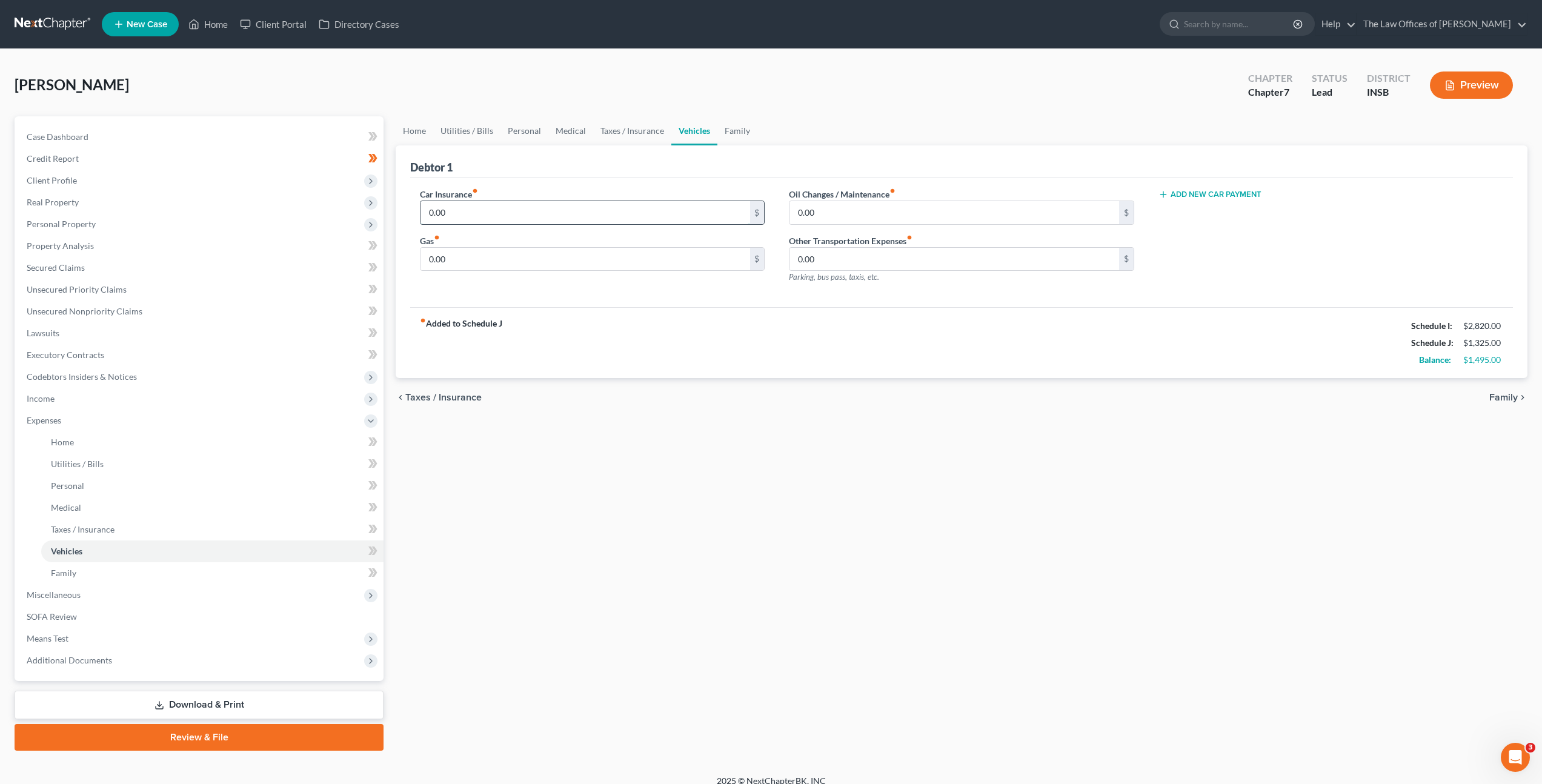
click at [546, 216] on input "0.00" at bounding box center [585, 213] width 329 height 23
type input "90"
click at [481, 262] on input "0.00" at bounding box center [585, 259] width 329 height 23
click at [530, 320] on div "fiber_manual_record Added to Schedule J Schedule I: $2,820.00 Schedule J: $1,41…" at bounding box center [962, 343] width 1103 height 71
click at [474, 243] on div "Gas fiber_manual_record 0.00 $" at bounding box center [592, 253] width 345 height 37
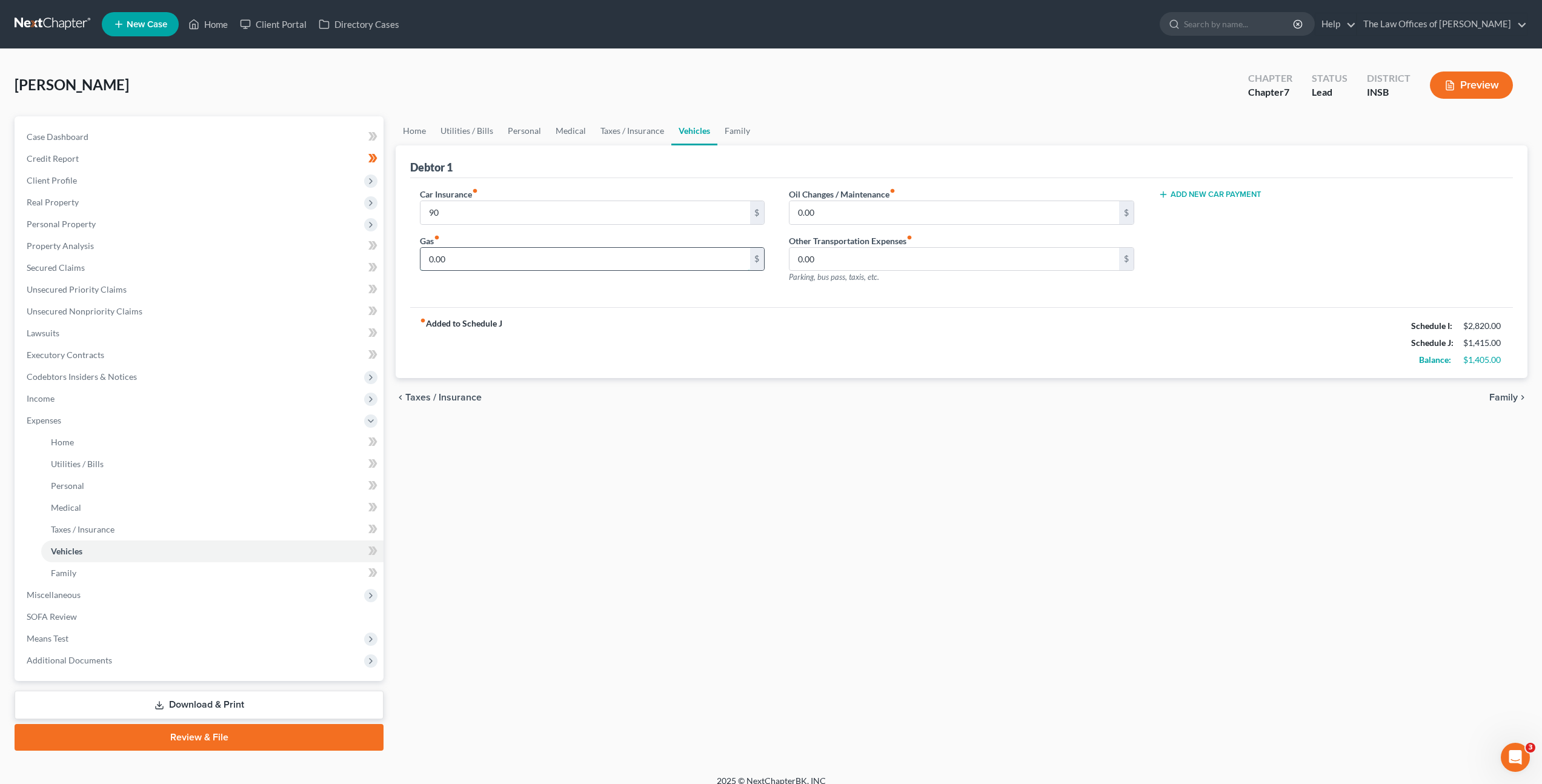
click at [477, 252] on input "0.00" at bounding box center [585, 259] width 329 height 23
click at [513, 126] on link "Personal" at bounding box center [524, 130] width 48 height 29
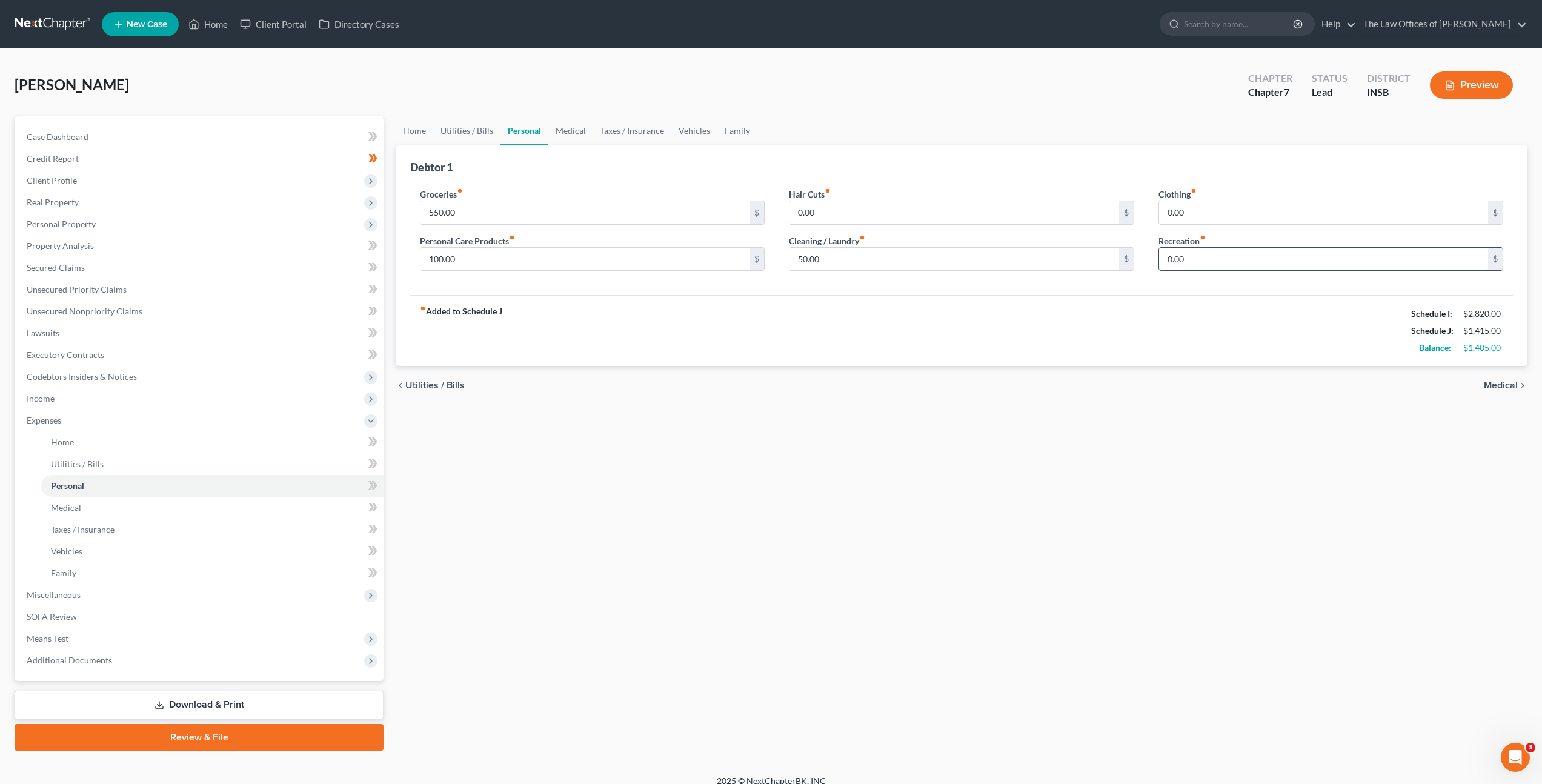
click at [1201, 253] on input "0.00" at bounding box center [1323, 259] width 329 height 23
type input "100"
click at [941, 201] on div "0.00 $" at bounding box center [961, 213] width 345 height 24
drag, startPoint x: 939, startPoint y: 214, endPoint x: 949, endPoint y: 209, distance: 11.2
click at [939, 214] on input "0.00" at bounding box center [954, 213] width 329 height 23
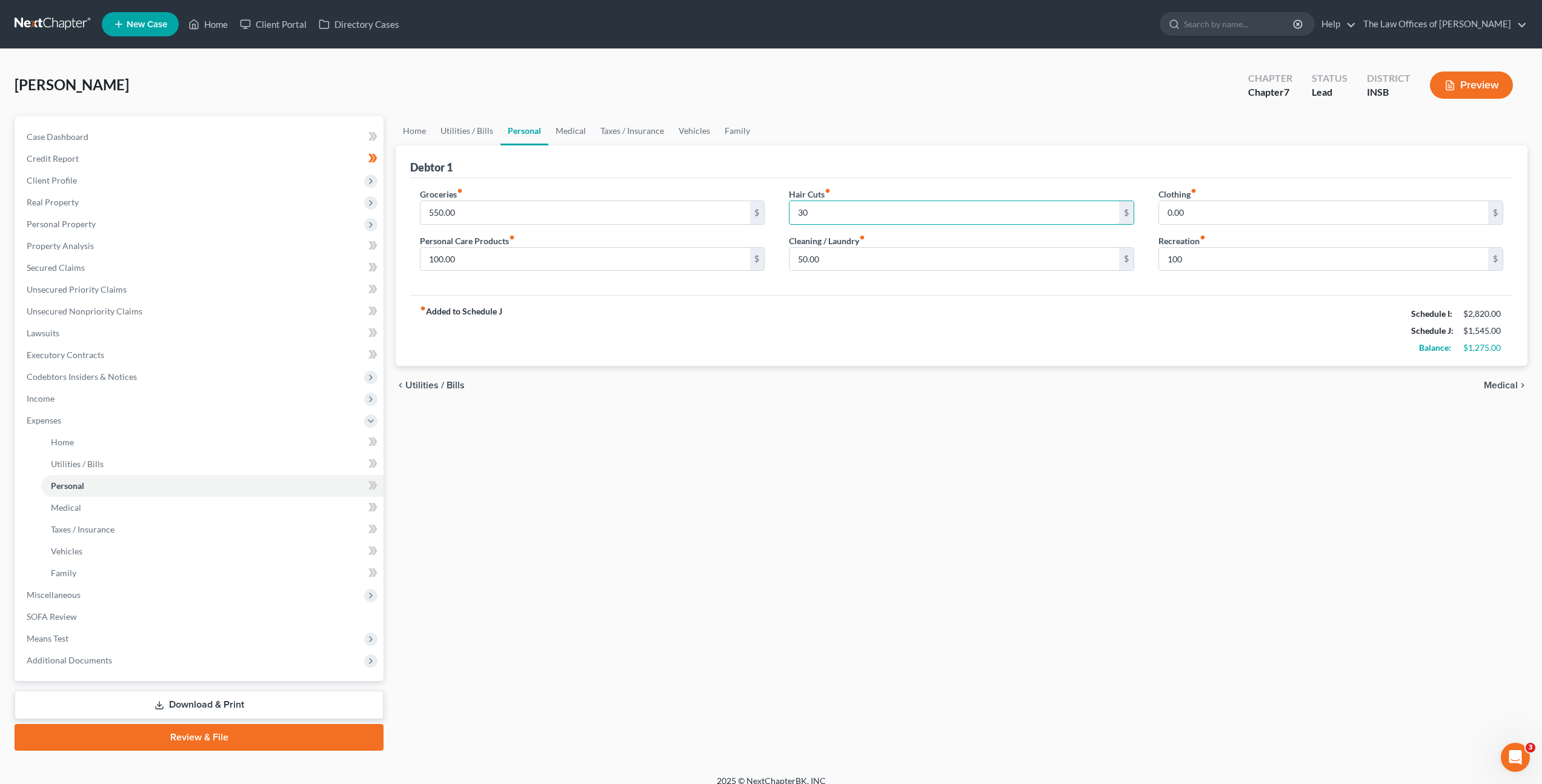
type input "30"
drag, startPoint x: 1229, startPoint y: 199, endPoint x: 1221, endPoint y: 227, distance: 29.1
click at [1223, 206] on div "Clothing fiber_manual_record 0.00 $" at bounding box center [1331, 206] width 345 height 37
click at [1215, 221] on input "0.00" at bounding box center [1323, 213] width 329 height 23
type input "10"
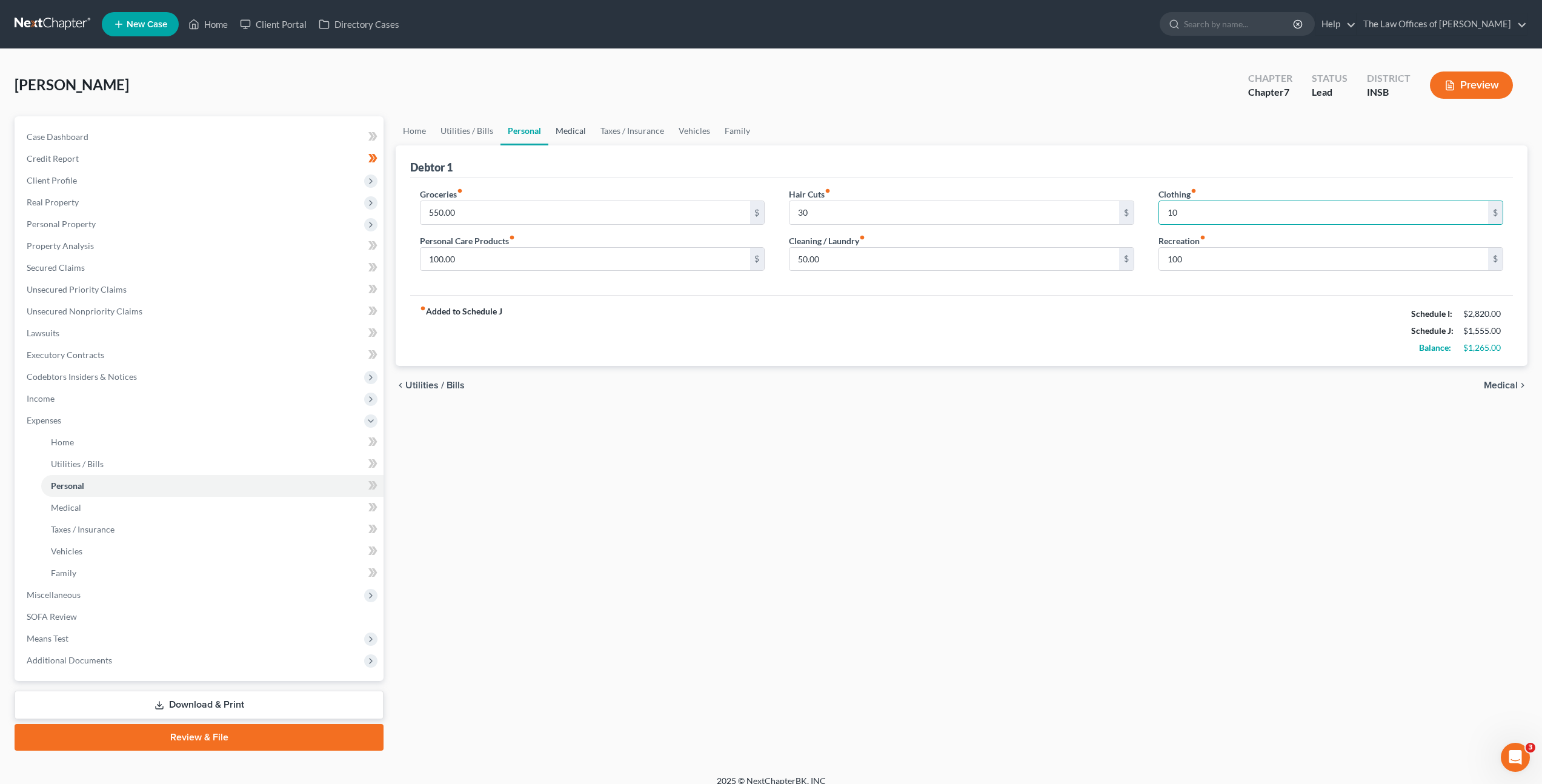
click at [560, 132] on link "Medical" at bounding box center [571, 130] width 45 height 29
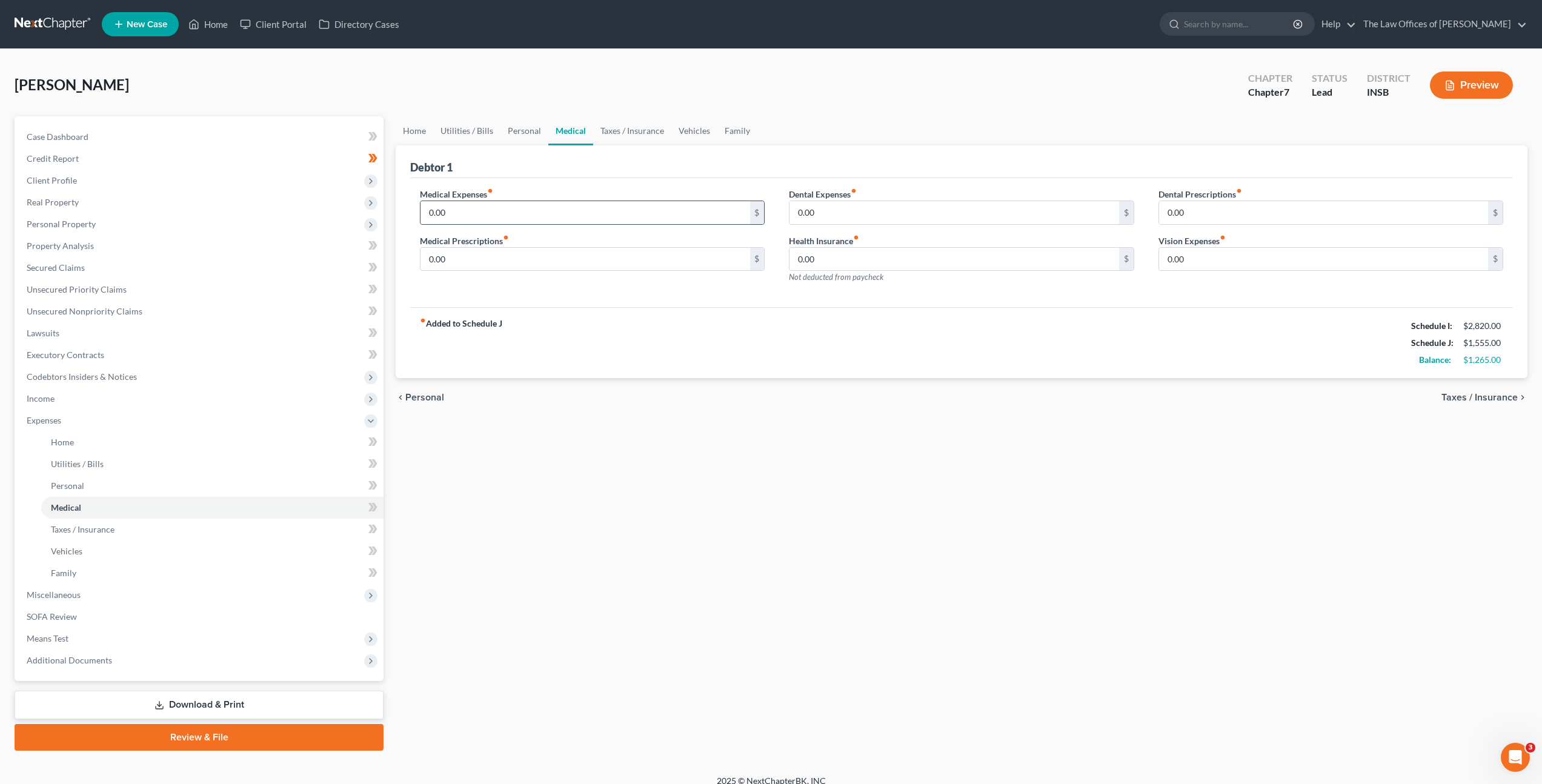
click at [552, 224] on div "0.00 $" at bounding box center [592, 213] width 345 height 24
click at [572, 194] on div "Medical Expenses fiber_manual_record 0.00 $" at bounding box center [592, 206] width 345 height 37
click at [546, 213] on input "0.00" at bounding box center [585, 213] width 329 height 23
type input "35"
click at [593, 248] on input "0.00" at bounding box center [585, 259] width 329 height 23
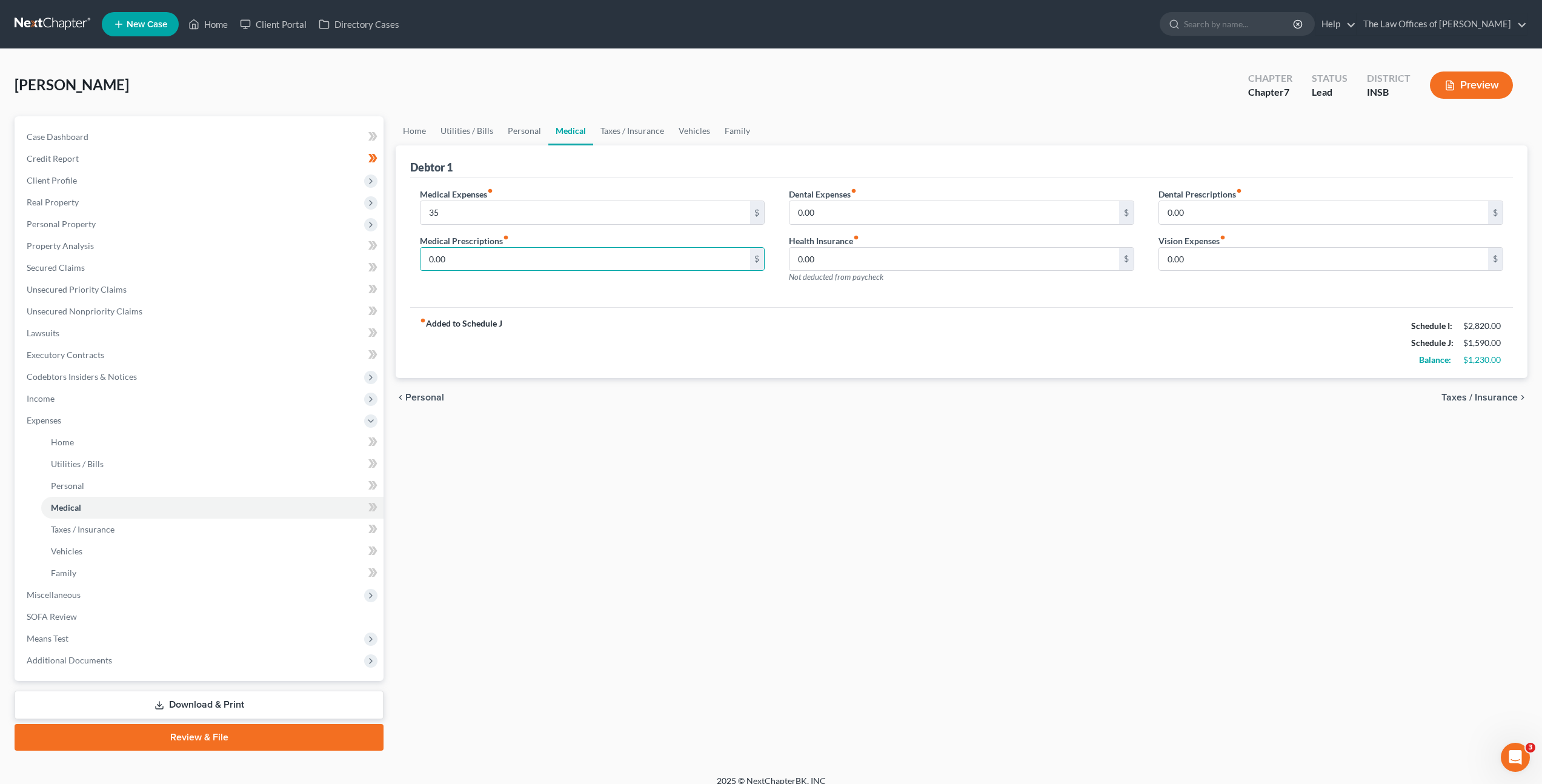
click at [675, 372] on div "fiber_manual_record Added to Schedule J Schedule I: $2,820.00 Schedule J: $1,59…" at bounding box center [962, 343] width 1103 height 71
click at [568, 256] on input "0.00" at bounding box center [585, 259] width 329 height 23
click at [806, 216] on input "0.00" at bounding box center [954, 213] width 329 height 23
type input "25"
click at [900, 273] on div "Health Insurance fiber_manual_record 0.00 $ Not deducted from paycheck" at bounding box center [961, 259] width 345 height 49
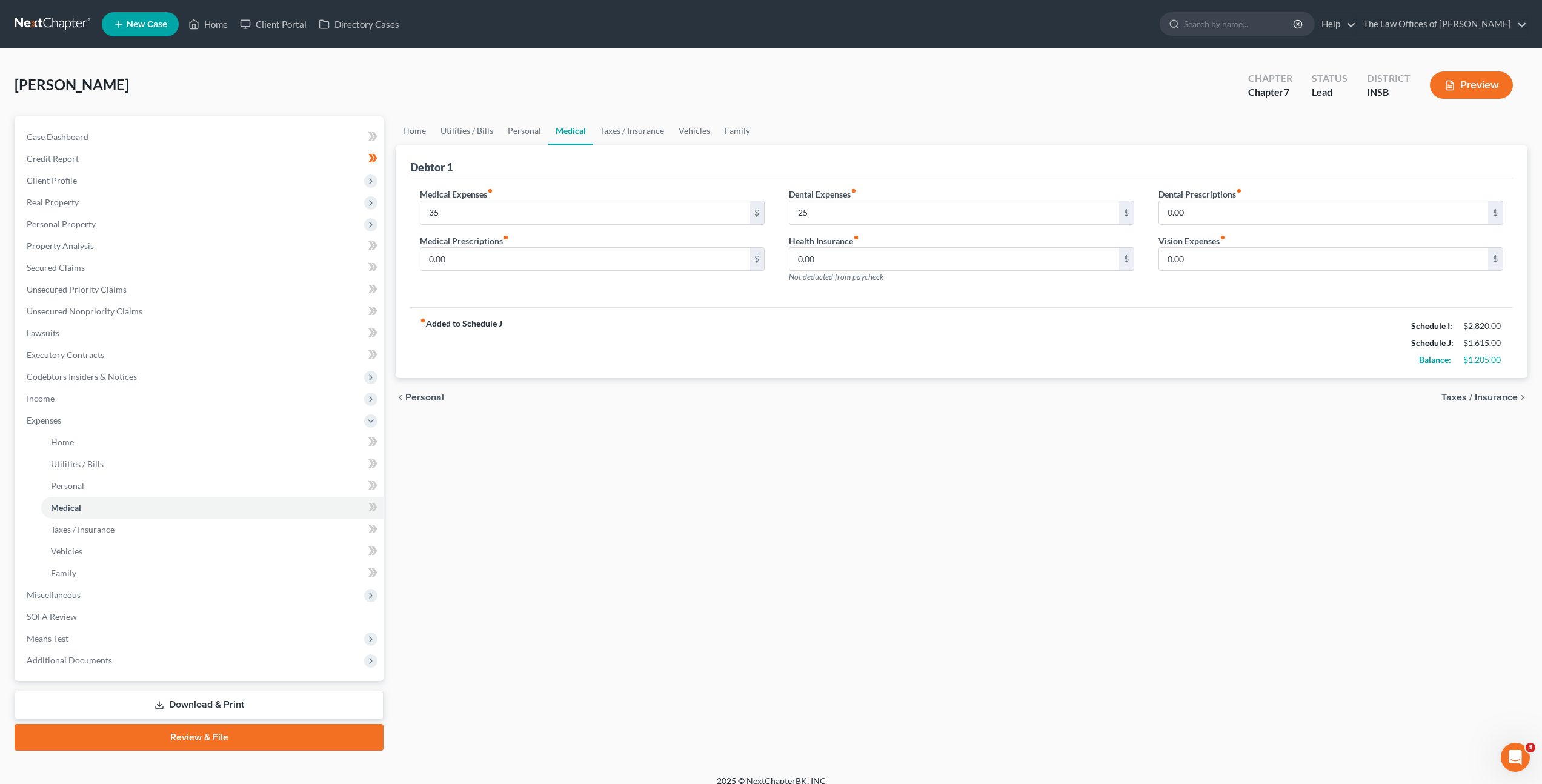
click at [536, 226] on div "Medical Expenses fiber_manual_record 35 $ Medical Prescriptions fiber_manual_re…" at bounding box center [592, 240] width 369 height 105
click at [543, 261] on input "0.00" at bounding box center [585, 259] width 329 height 23
type input "25"
click at [757, 334] on div "fiber_manual_record Added to Schedule J Schedule I: $2,820.00 Schedule J: $1,64…" at bounding box center [962, 343] width 1103 height 71
click at [903, 260] on input "0.00" at bounding box center [954, 259] width 329 height 23
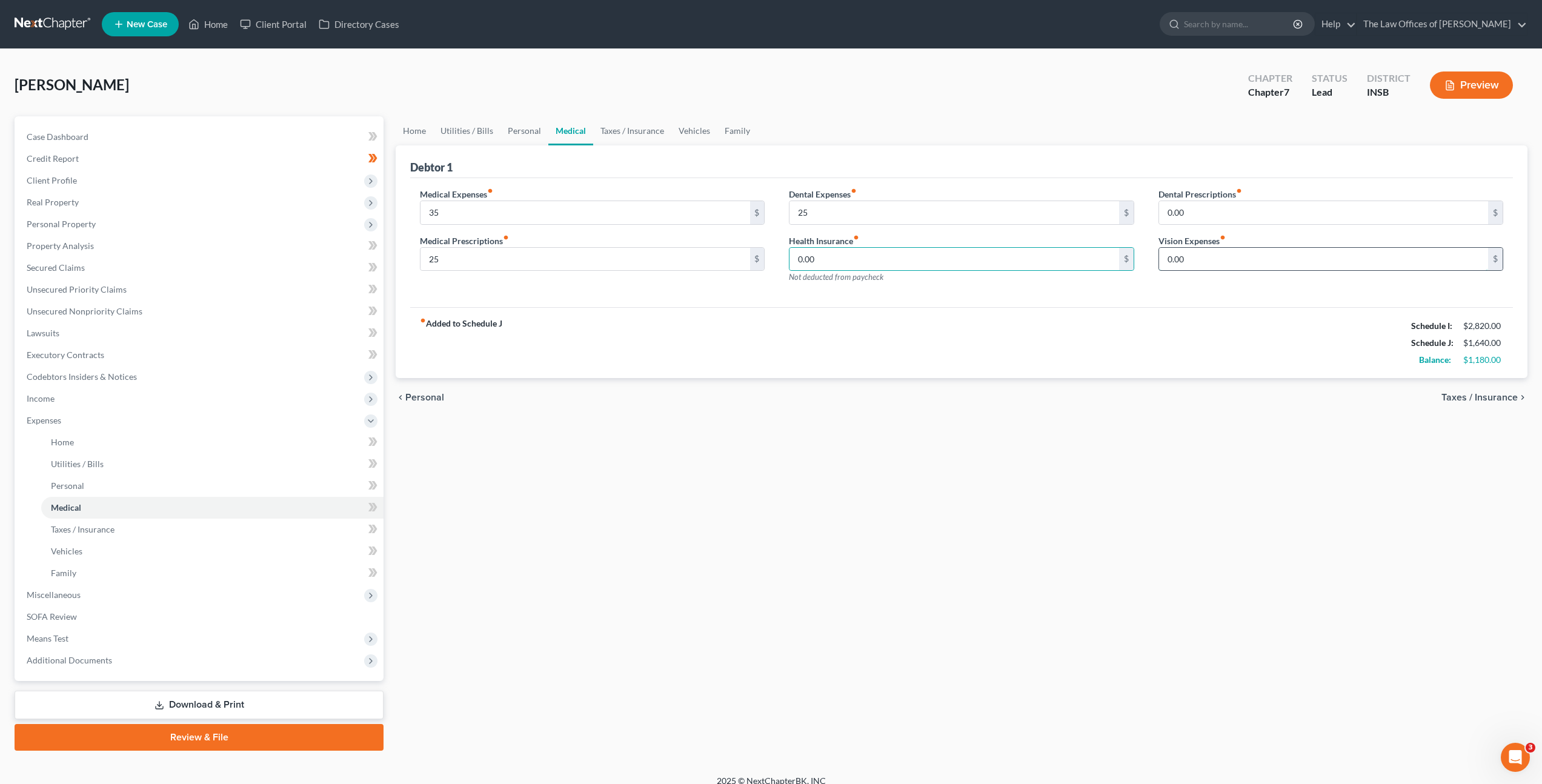
drag, startPoint x: 1191, startPoint y: 261, endPoint x: 1195, endPoint y: 267, distance: 7.2
click at [1191, 261] on input "0.00" at bounding box center [1323, 259] width 329 height 23
type input "10"
click at [1201, 295] on div "Medical Expenses fiber_manual_record 35 $ Medical Prescriptions fiber_manual_re…" at bounding box center [962, 242] width 1103 height 129
click at [607, 117] on link "Taxes / Insurance" at bounding box center [632, 130] width 78 height 29
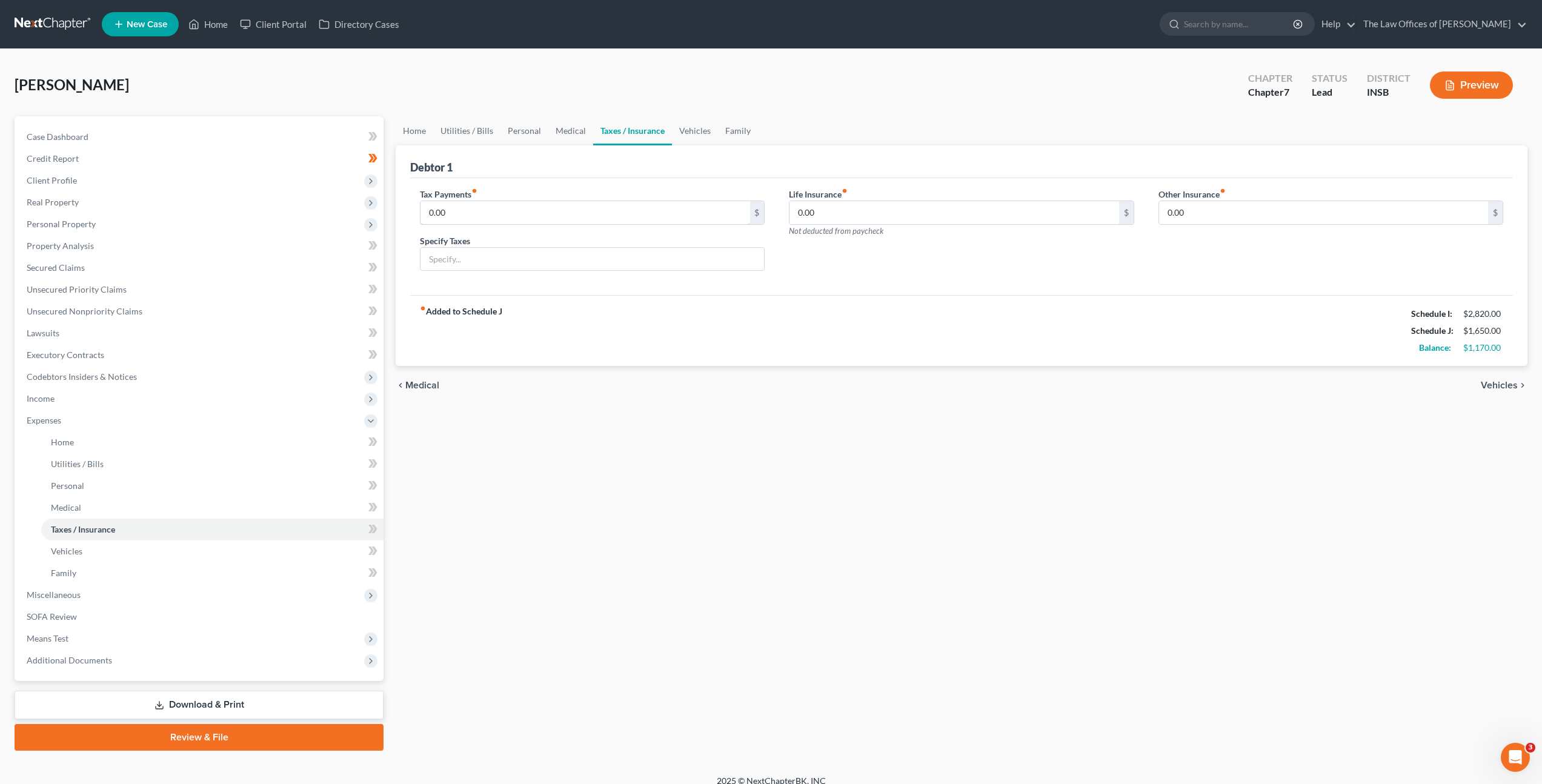
drag, startPoint x: 650, startPoint y: 201, endPoint x: 652, endPoint y: 225, distance: 24.1
click at [650, 201] on input "0.00" at bounding box center [585, 213] width 329 height 23
click at [886, 209] on input "0.00" at bounding box center [954, 213] width 329 height 23
click at [645, 221] on input "0.00" at bounding box center [585, 213] width 329 height 23
click at [851, 213] on input "0.00" at bounding box center [954, 213] width 329 height 23
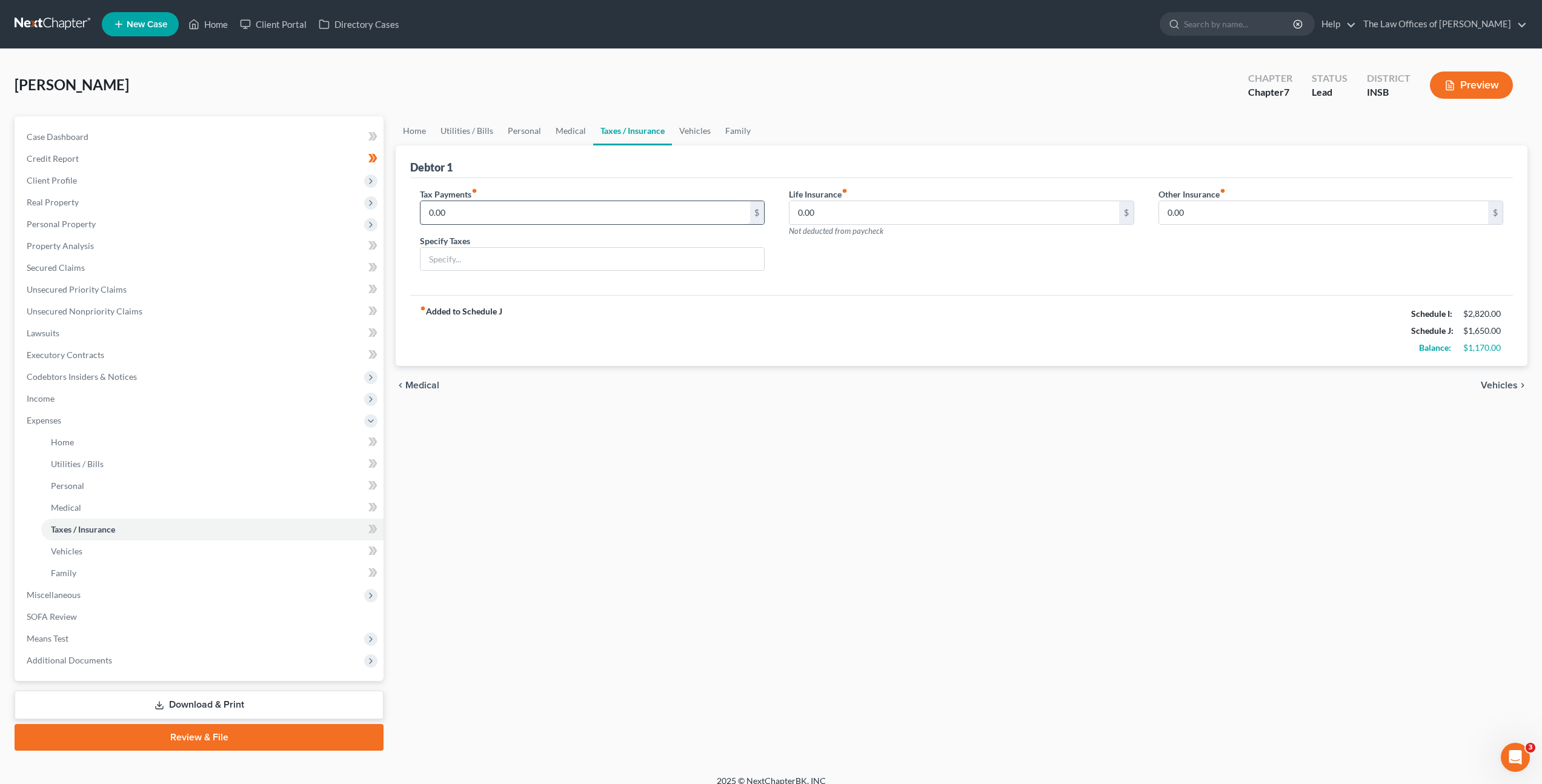
click at [618, 217] on input "0.00" at bounding box center [585, 213] width 329 height 23
click at [869, 298] on div "fiber_manual_record Added to Schedule J Schedule I: $2,820.00 Schedule J: $1,65…" at bounding box center [962, 331] width 1103 height 71
click at [834, 218] on input "0.00" at bounding box center [954, 213] width 329 height 23
type input "100"
click at [936, 281] on div "Tax Payments fiber_manual_record 0.00 $ Specify Taxes Life Insurance fiber_manu…" at bounding box center [962, 236] width 1103 height 117
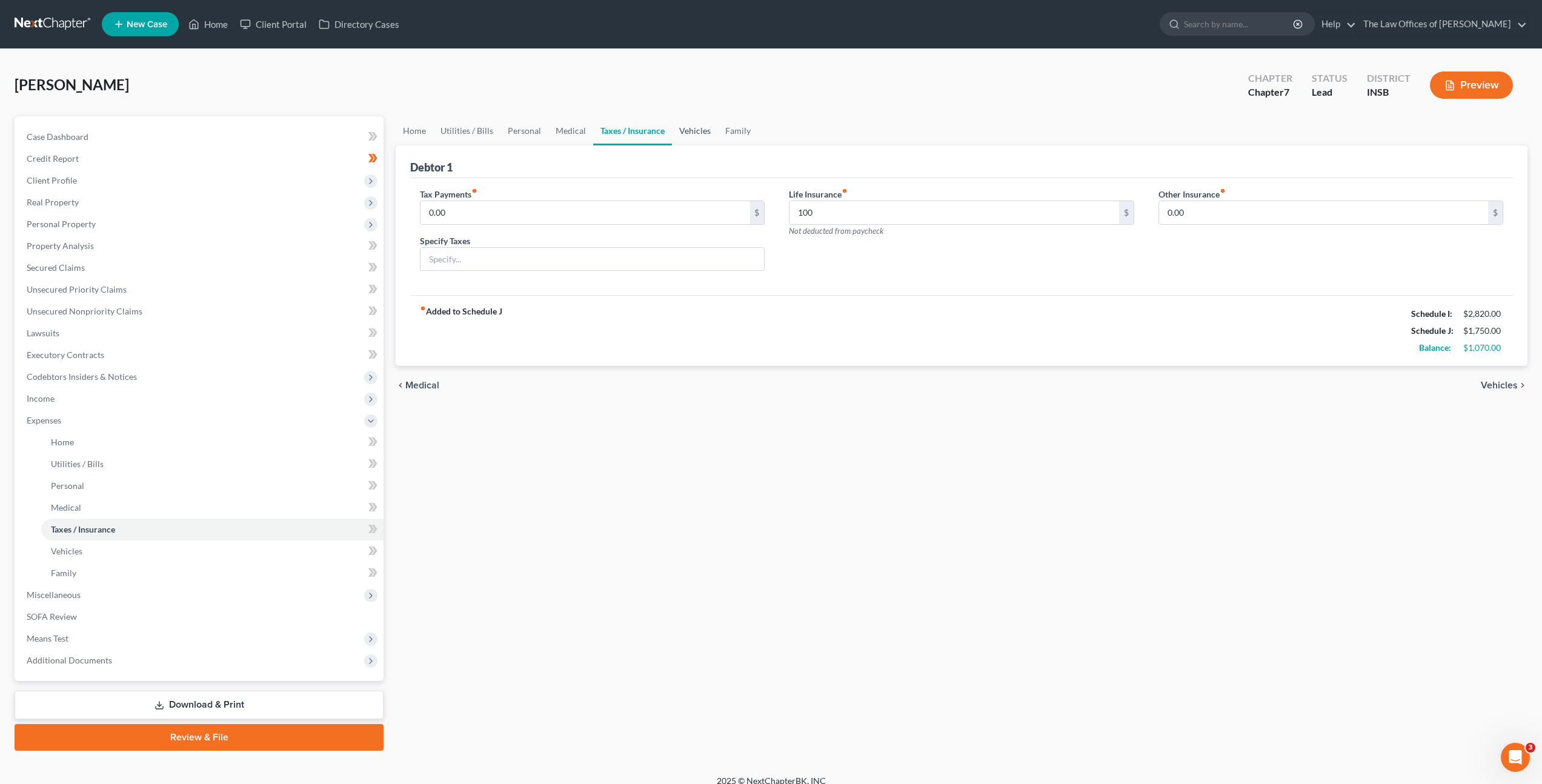
click at [672, 133] on link "Vehicles" at bounding box center [695, 130] width 46 height 29
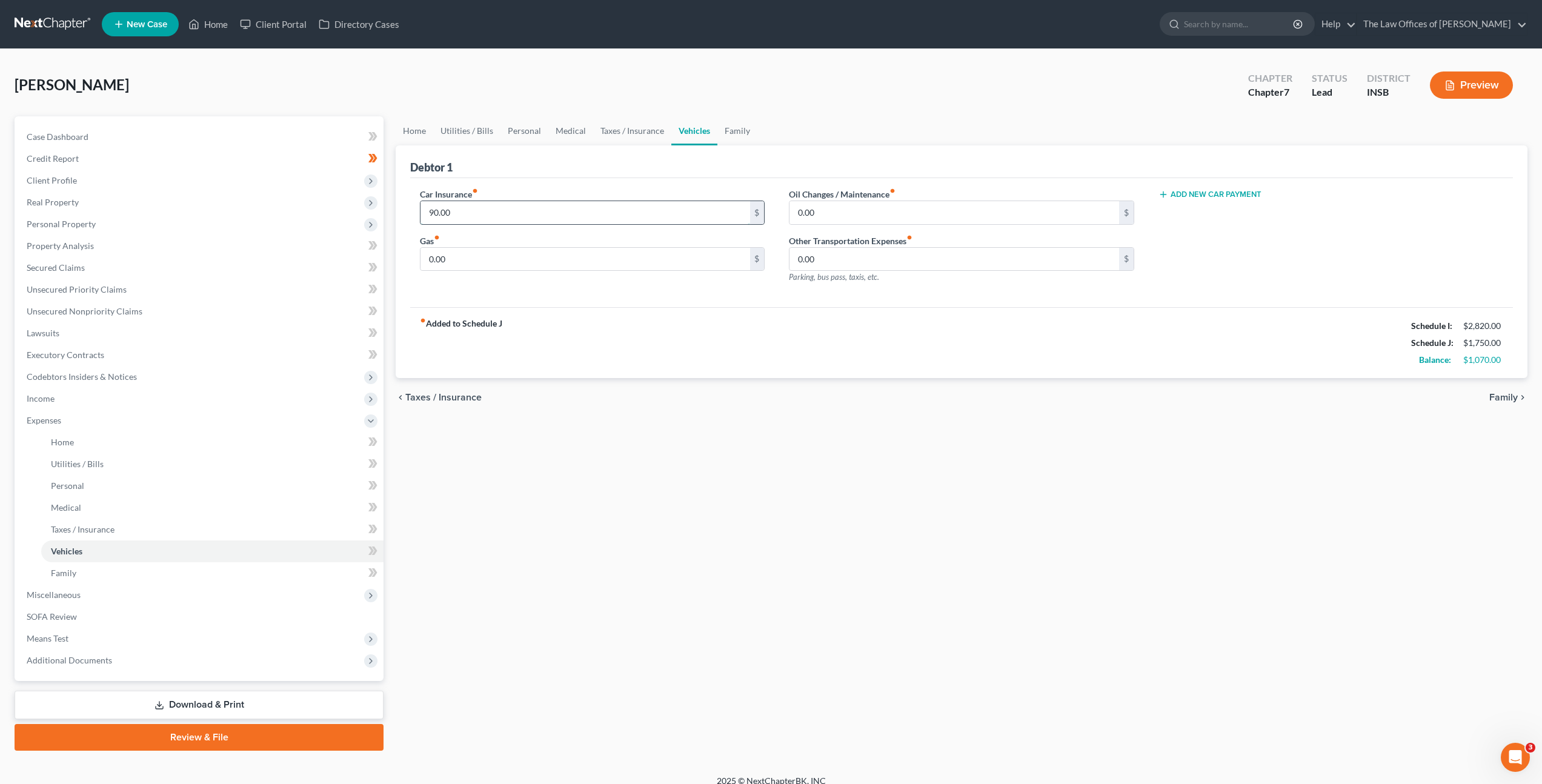
click at [680, 221] on input "90.00" at bounding box center [585, 213] width 329 height 23
click at [665, 284] on div "Car Insurance fiber_manual_record 90.00 $ Gas fiber_manual_record 0.00 $" at bounding box center [592, 240] width 369 height 105
click at [640, 264] on input "0.00" at bounding box center [585, 259] width 329 height 23
click at [831, 208] on input "0.00" at bounding box center [954, 213] width 329 height 23
type input "45"
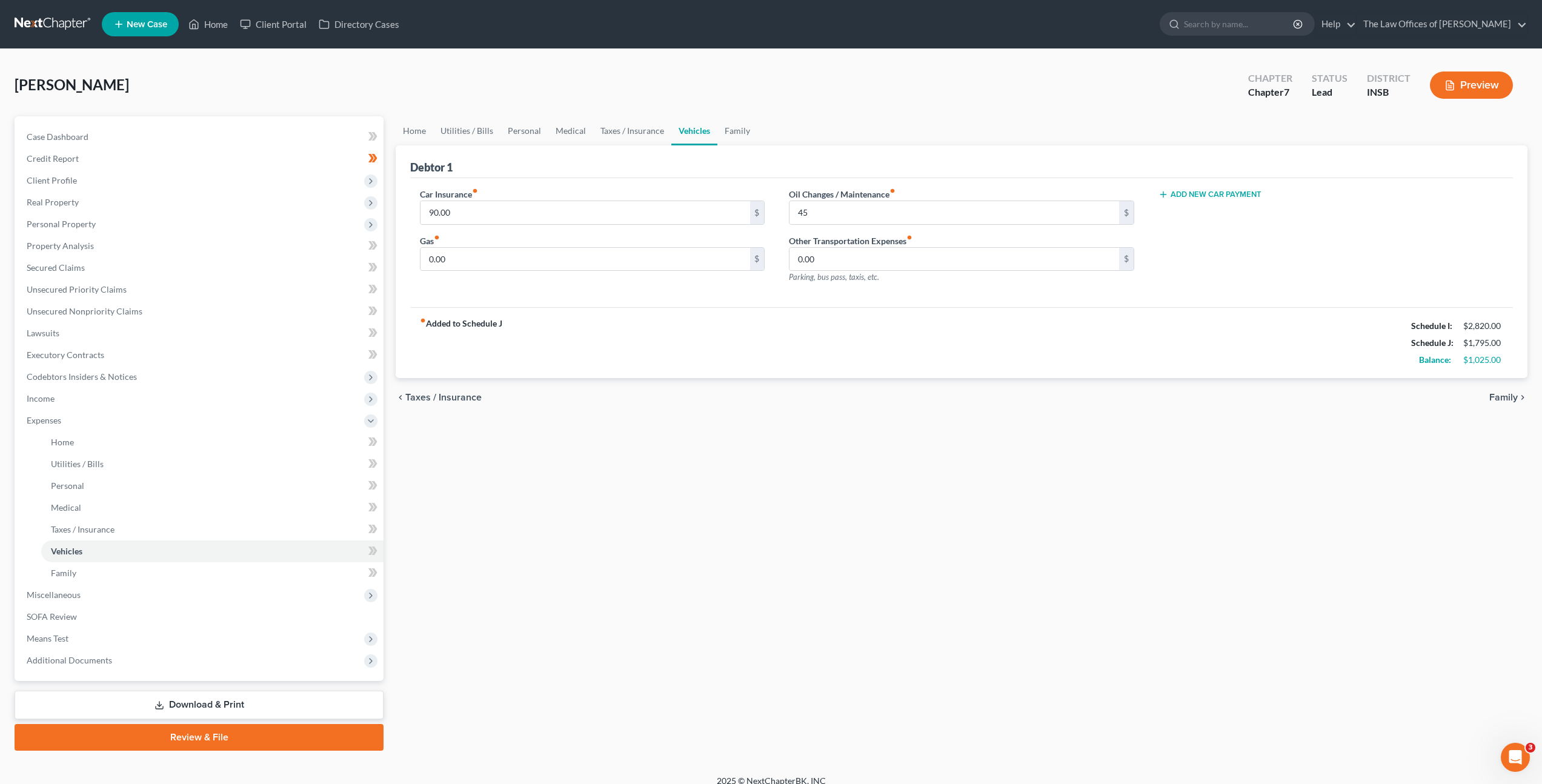
drag, startPoint x: 814, startPoint y: 345, endPoint x: 698, endPoint y: 303, distance: 123.4
click at [814, 344] on div "fiber_manual_record Added to Schedule J Schedule I: $2,820.00 Schedule J: $1,79…" at bounding box center [962, 343] width 1103 height 71
click at [542, 247] on div "0.00 $" at bounding box center [592, 260] width 345 height 24
click at [539, 262] on input "0.00" at bounding box center [585, 259] width 329 height 23
type input "200"
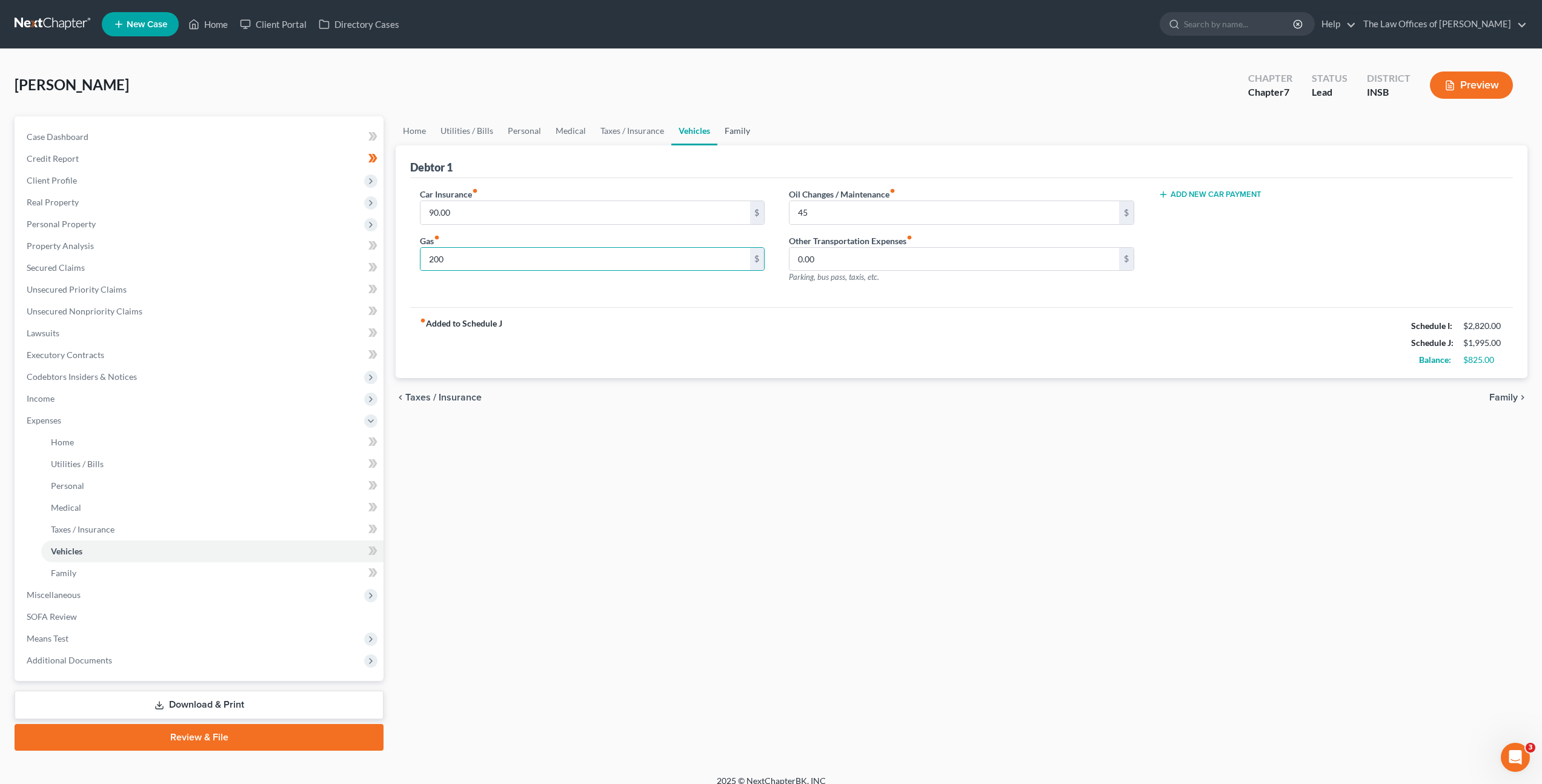
click at [750, 120] on link "Family" at bounding box center [738, 130] width 40 height 29
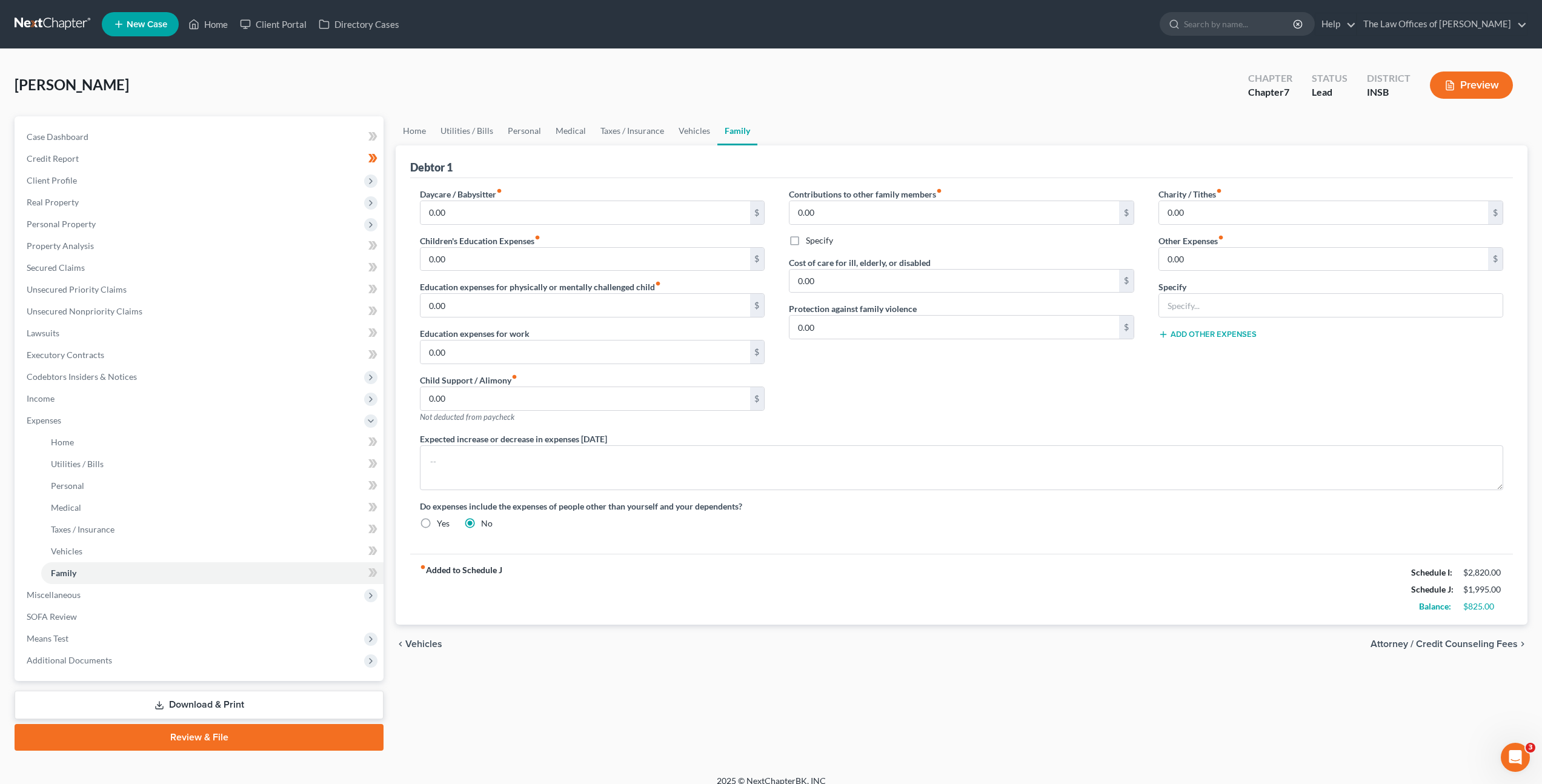
click at [1035, 364] on div "Contributions to other family members fiber_manual_record 0.00 $ Specify Cost o…" at bounding box center [961, 310] width 369 height 245
click at [1181, 307] on input "text" at bounding box center [1331, 305] width 344 height 23
click at [87, 320] on link "Unsecured Nonpriority Claims" at bounding box center [201, 311] width 367 height 22
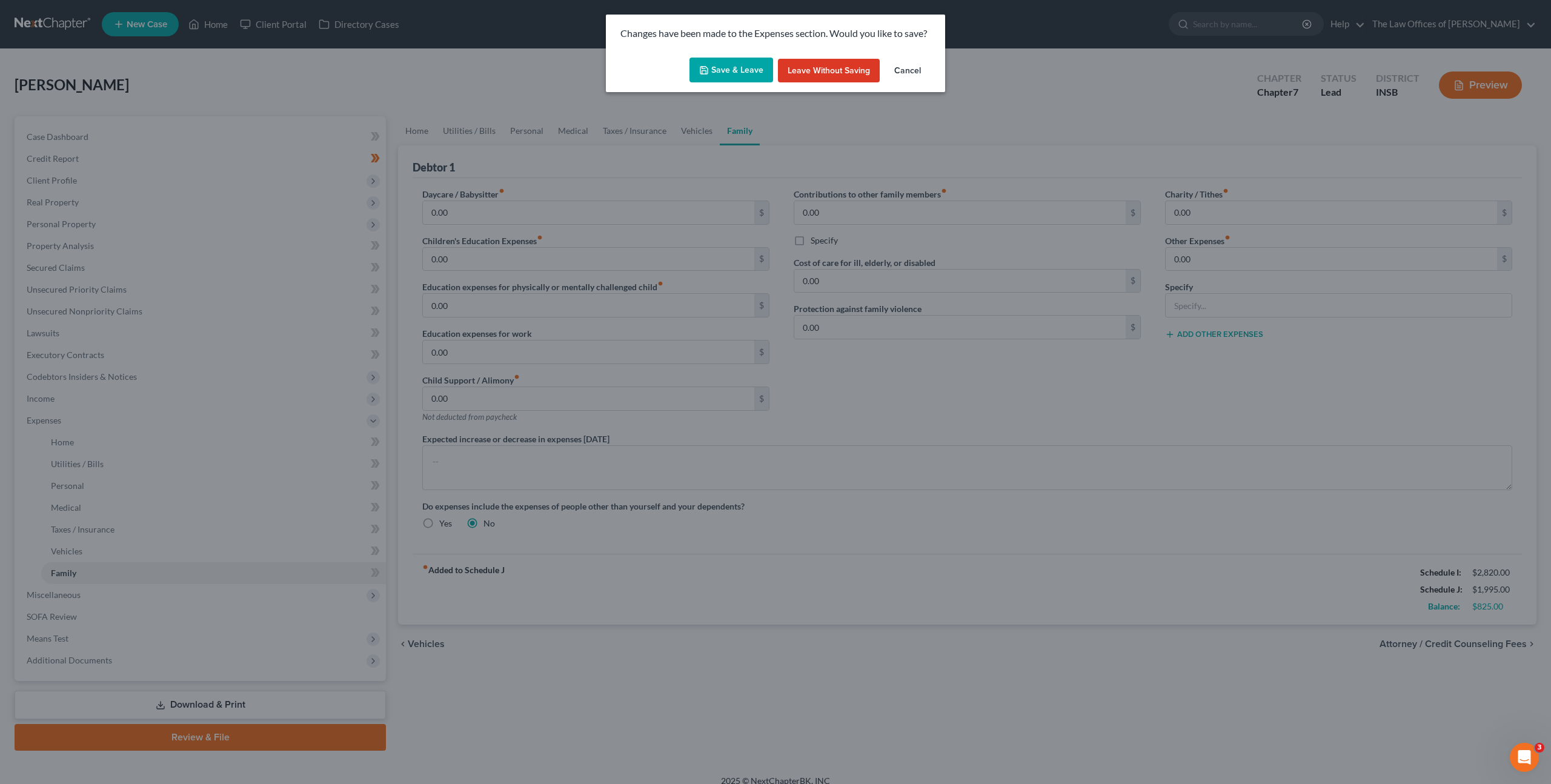
click at [740, 80] on button "Save & Leave" at bounding box center [731, 69] width 83 height 25
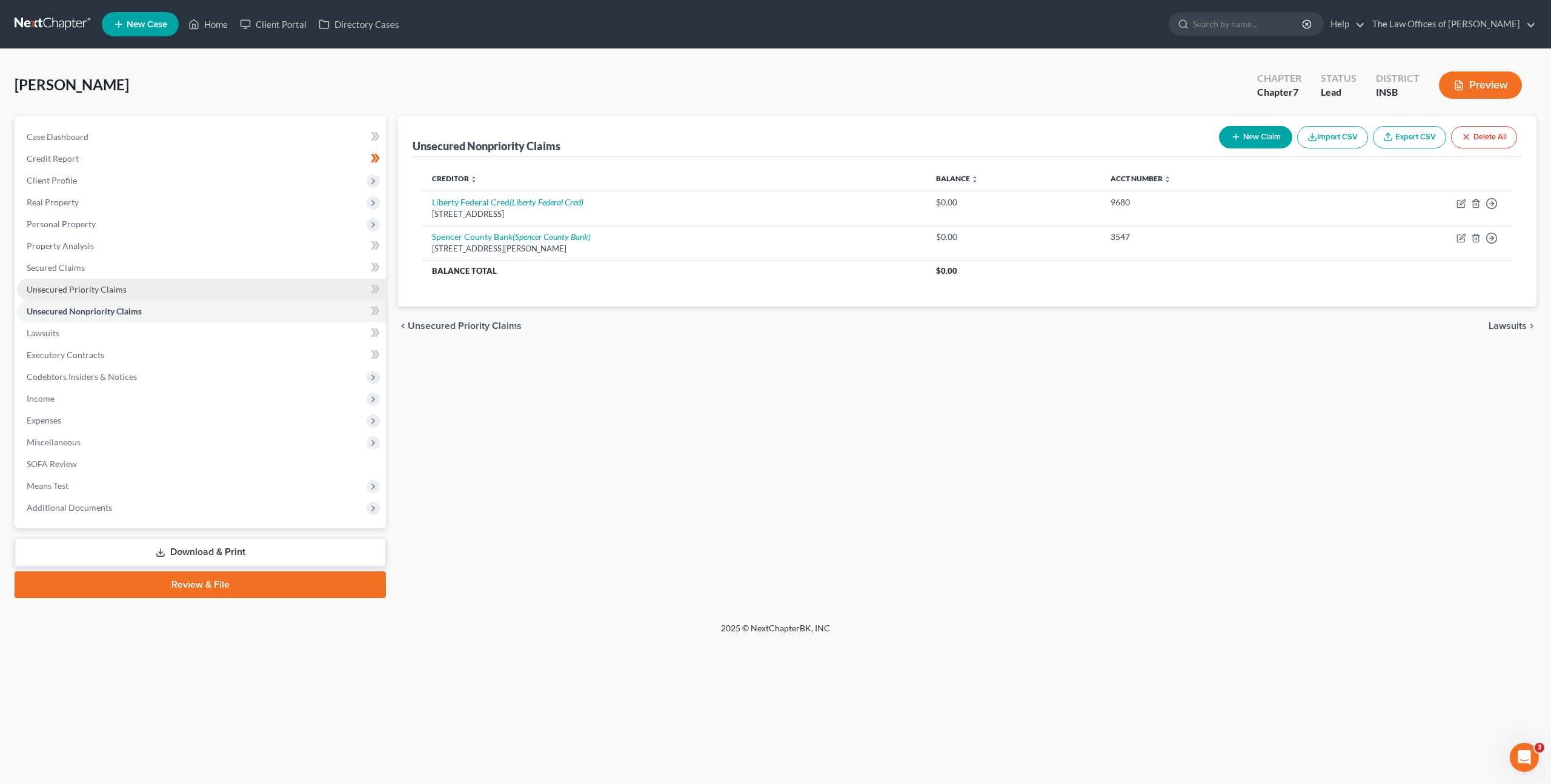
click at [266, 281] on link "Unsecured Priority Claims" at bounding box center [201, 289] width 369 height 22
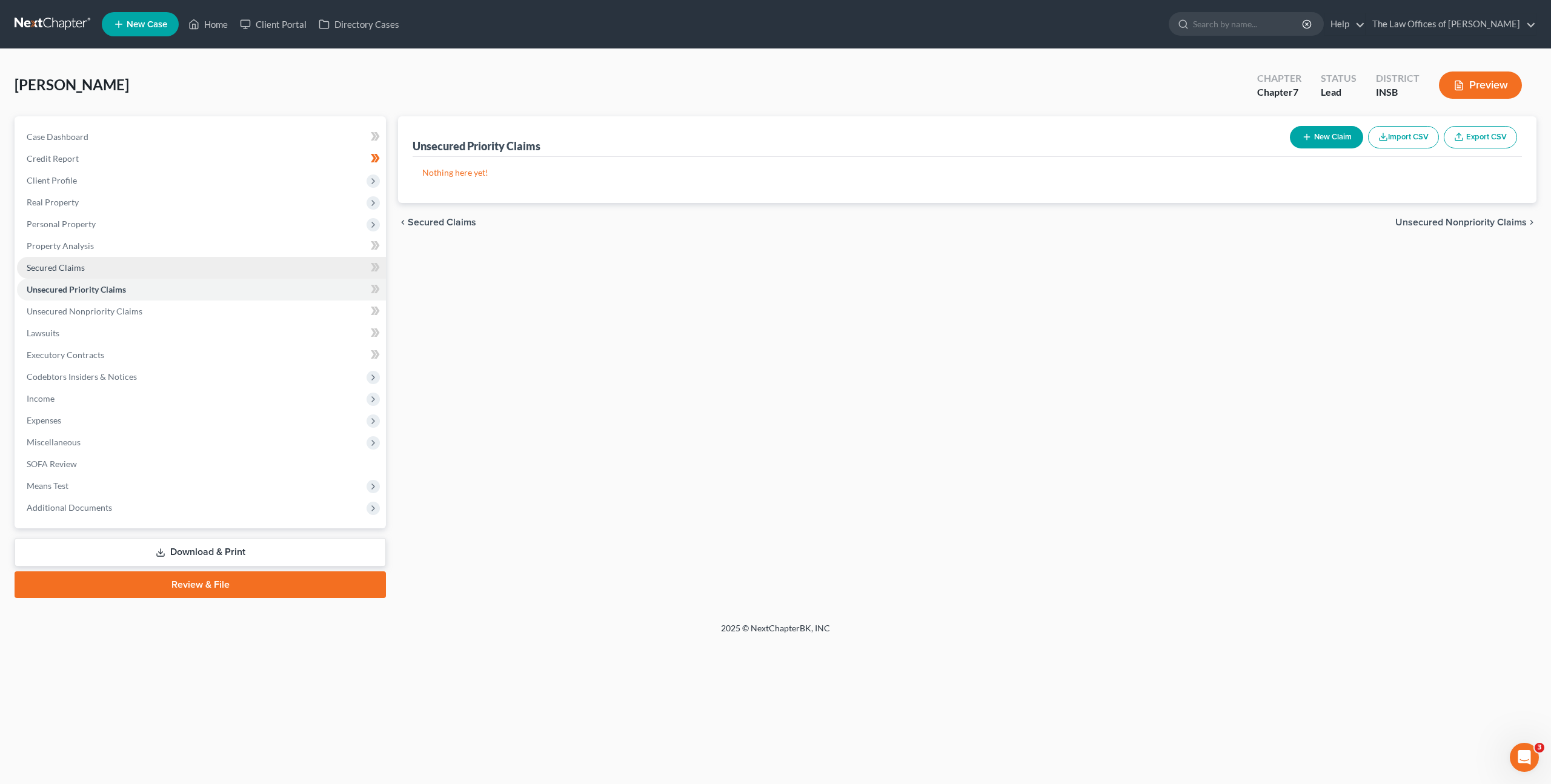
click at [267, 266] on link "Secured Claims" at bounding box center [201, 267] width 369 height 22
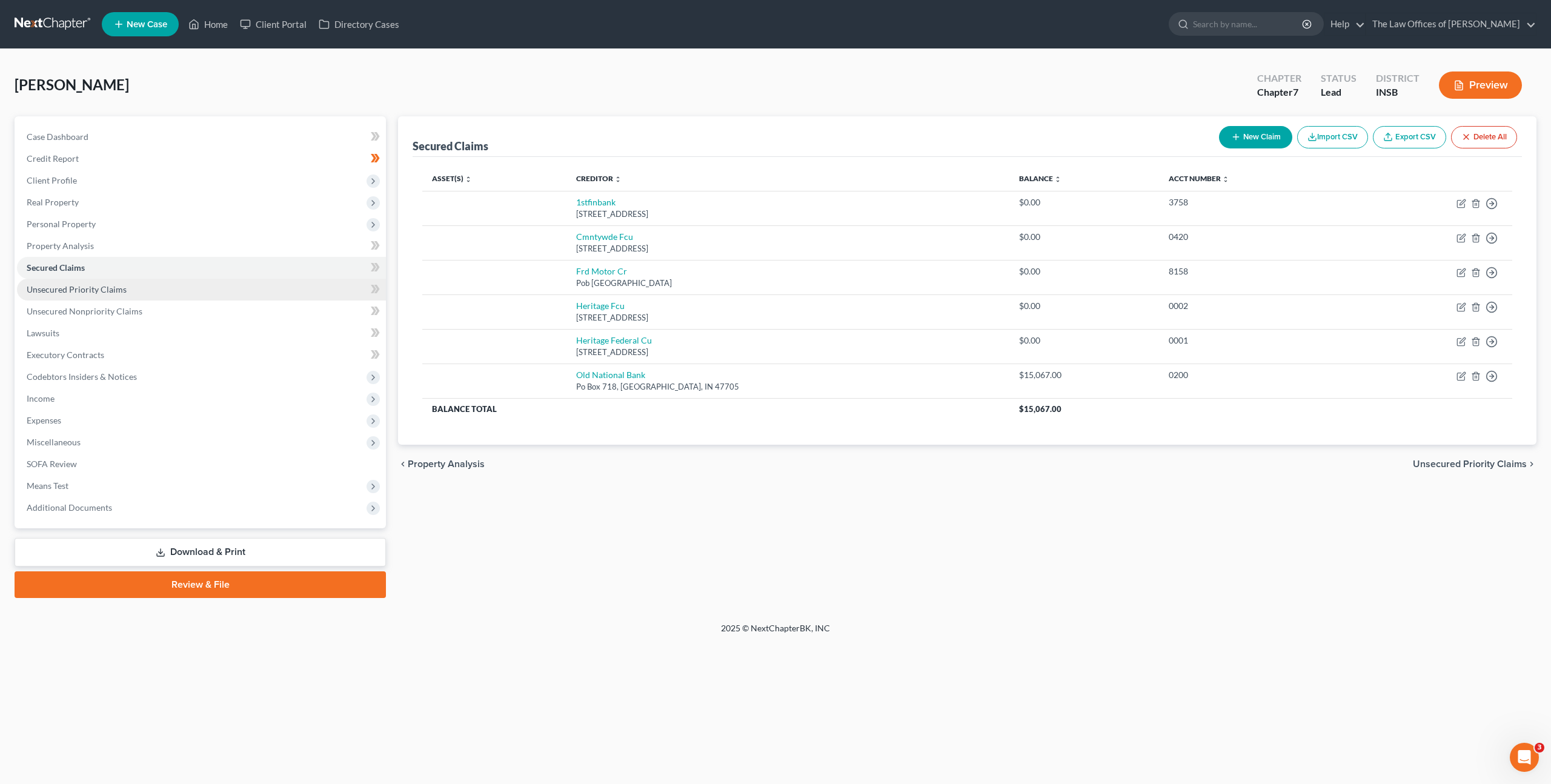
click at [130, 289] on link "Unsecured Priority Claims" at bounding box center [201, 289] width 369 height 22
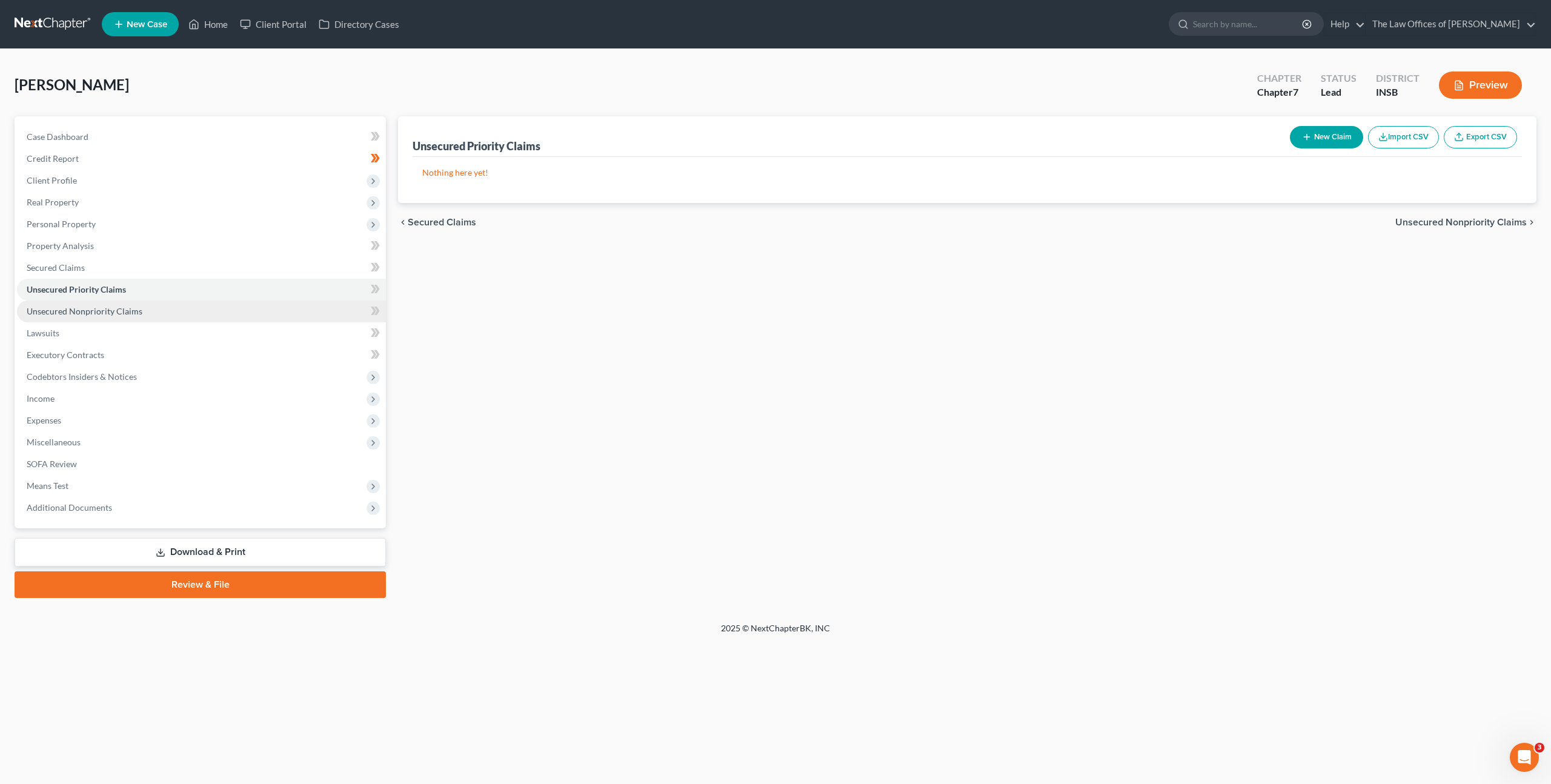
click at [135, 306] on span "Unsecured Nonpriority Claims" at bounding box center [84, 311] width 116 height 10
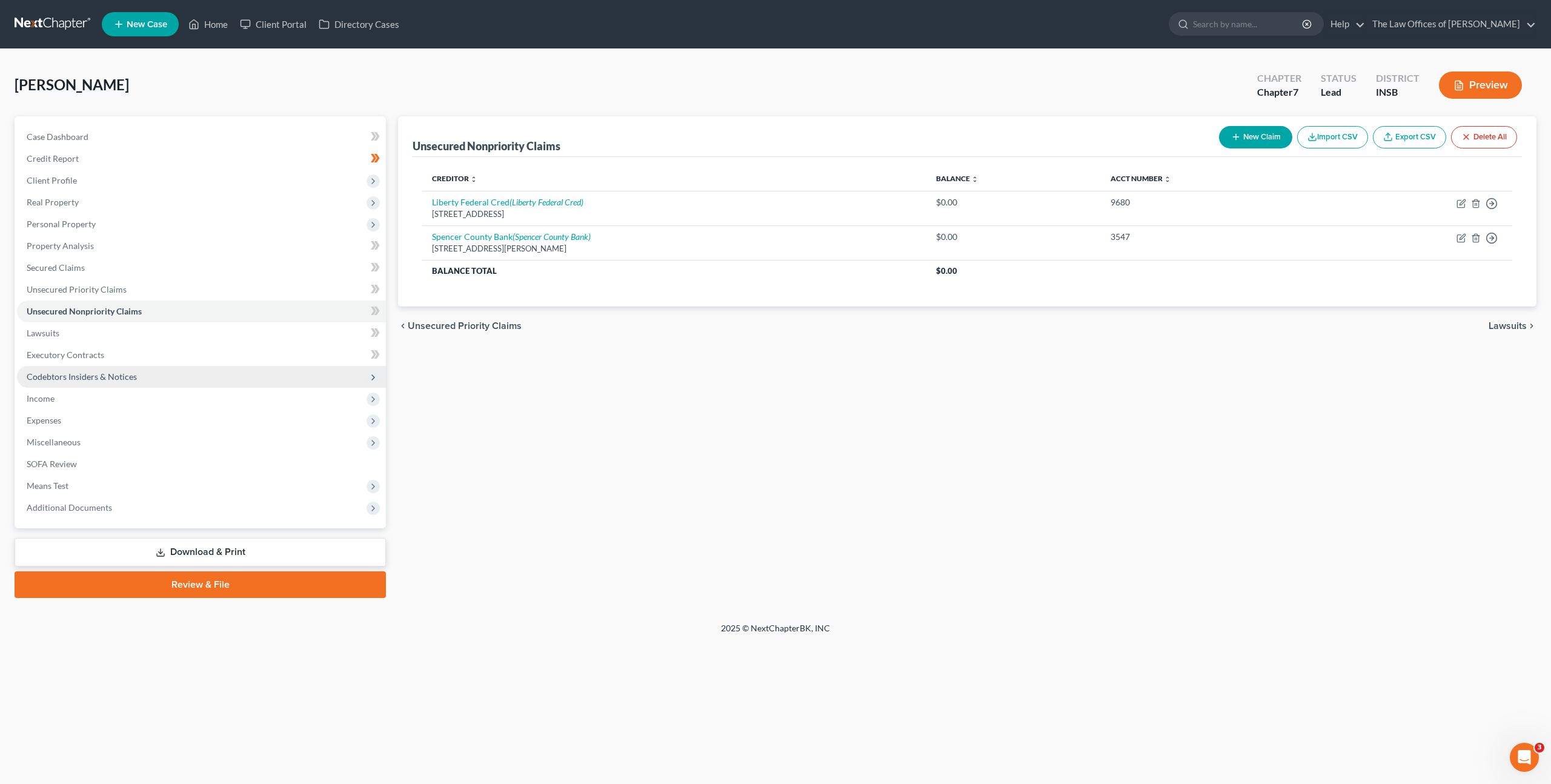
click at [192, 372] on span "Codebtors Insiders & Notices" at bounding box center [201, 376] width 369 height 22
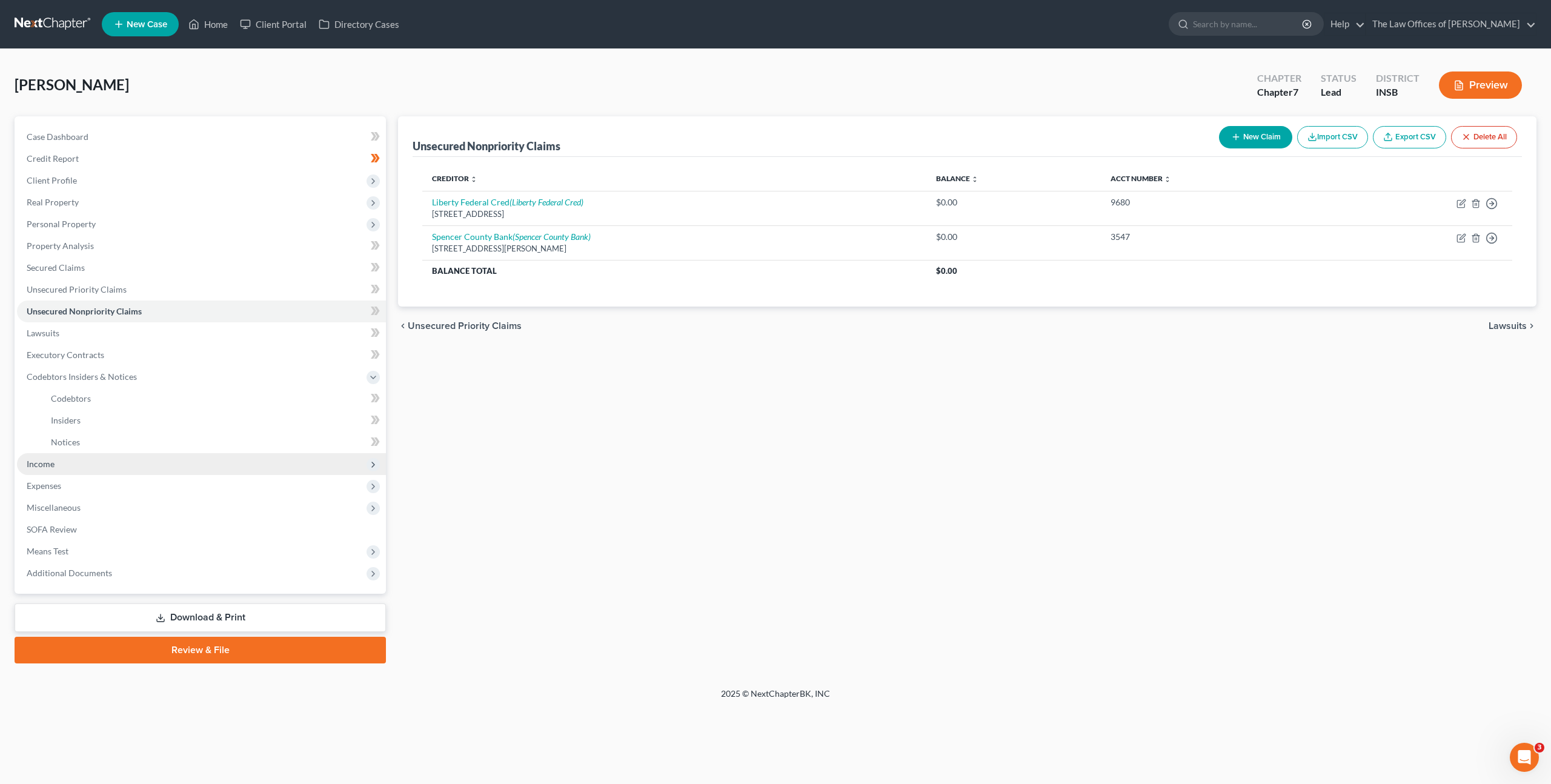
click at [148, 468] on span "Income" at bounding box center [201, 464] width 369 height 22
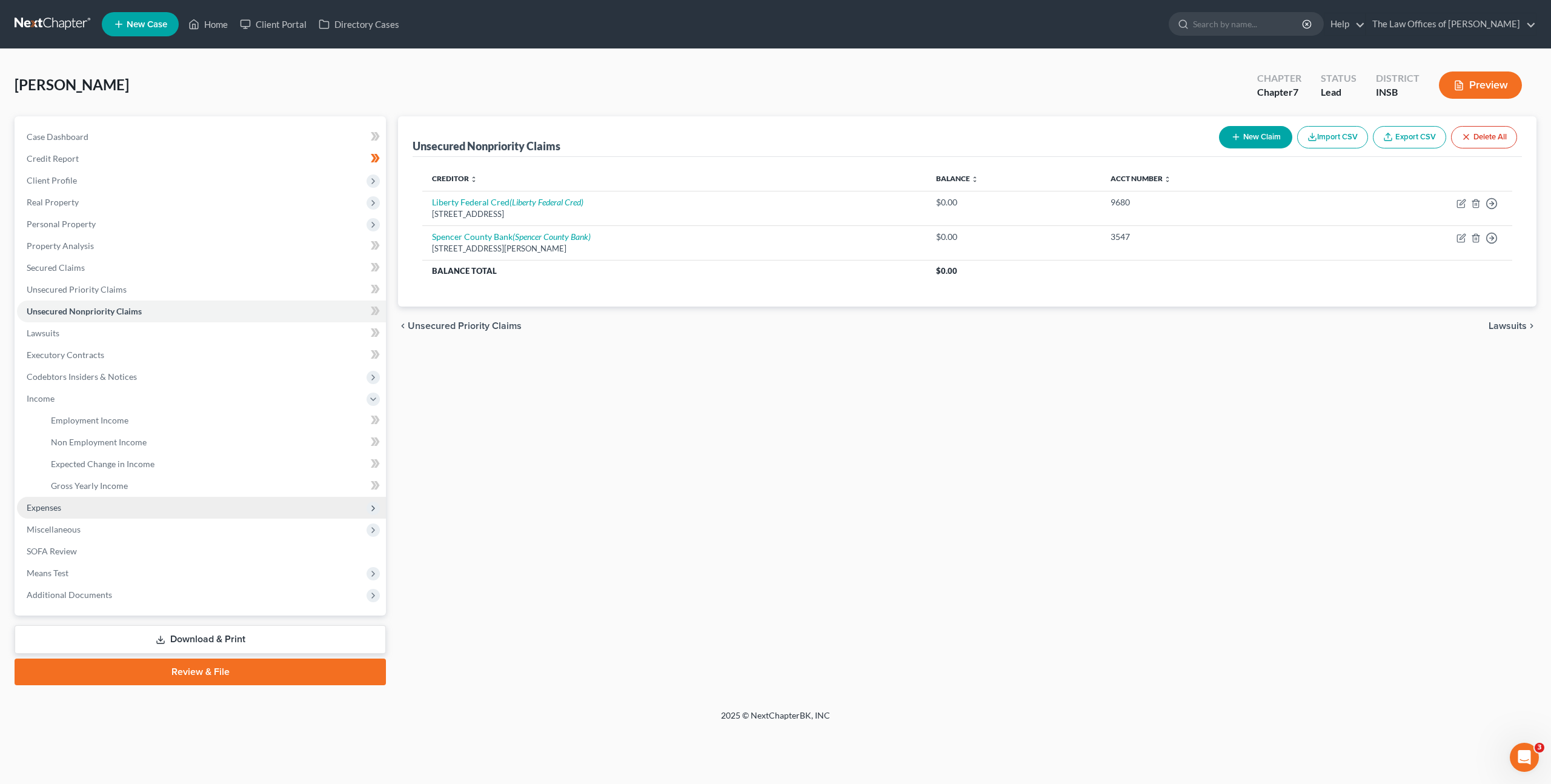
click at [139, 509] on span "Expenses" at bounding box center [201, 507] width 369 height 22
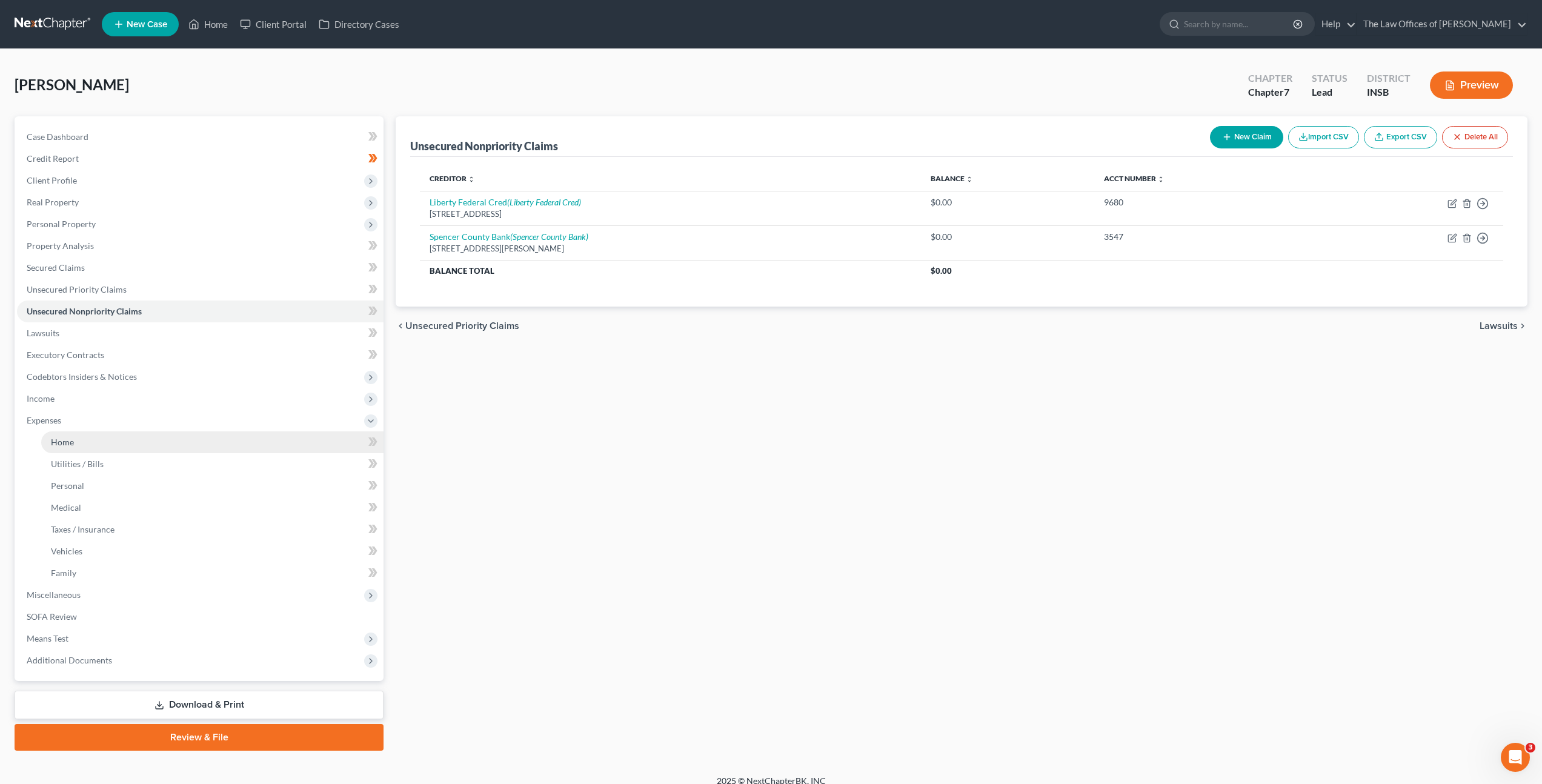
click at [189, 445] on link "Home" at bounding box center [212, 442] width 342 height 22
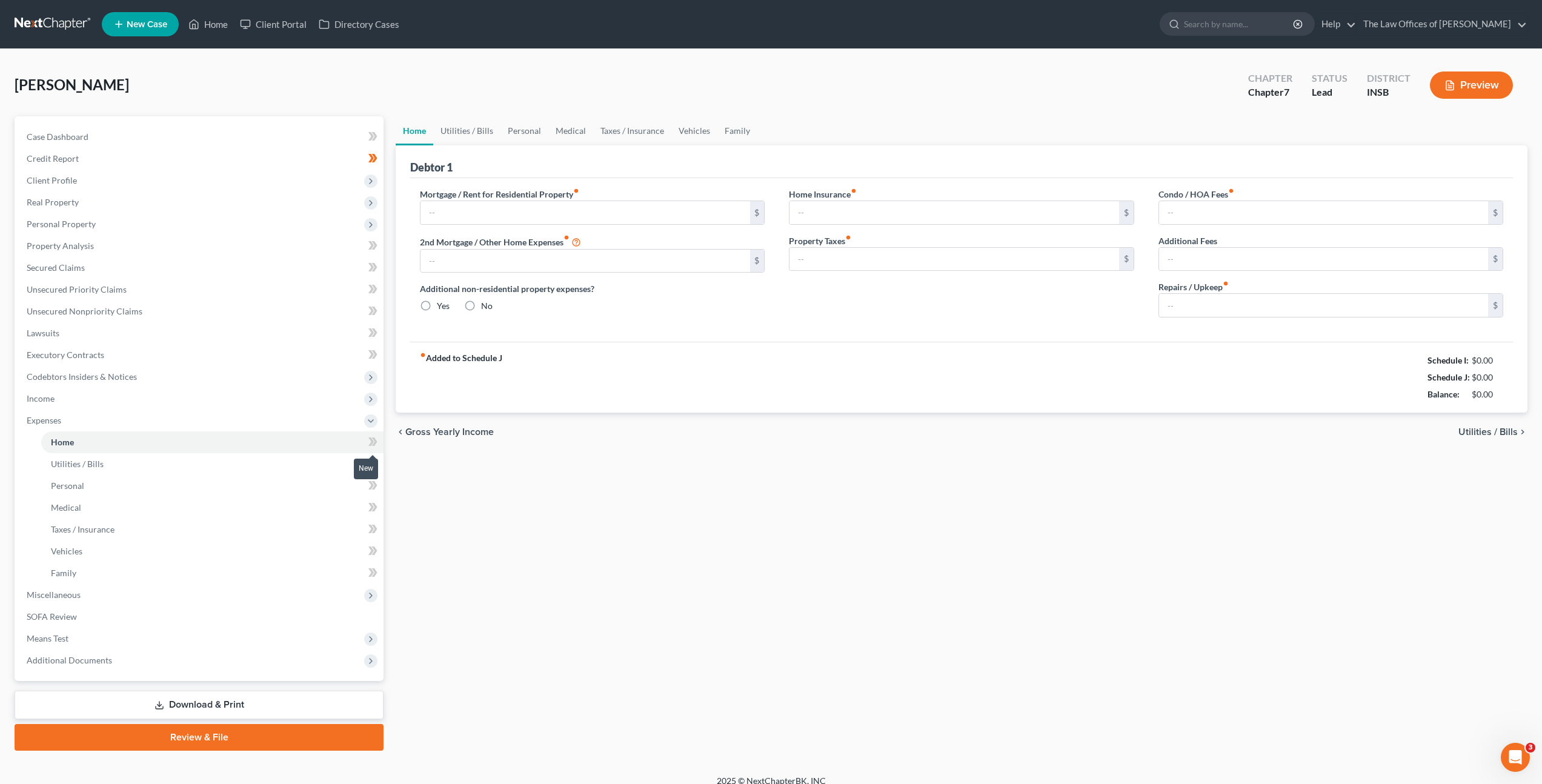
type input "0.00"
radio input "true"
type input "0.00"
type input "15.00"
type input "0.00"
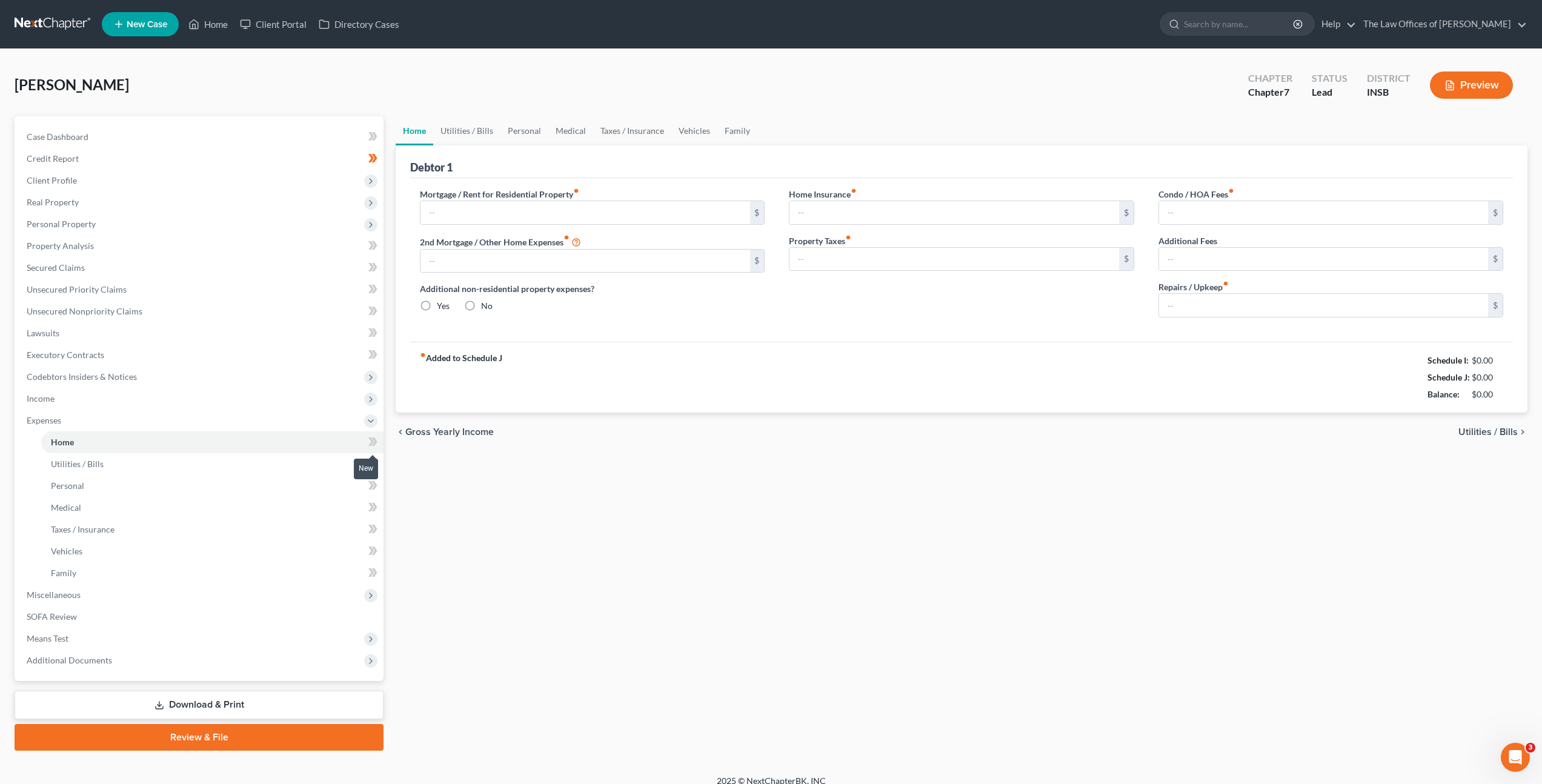
type input "0.00"
type input "20.00"
click at [372, 440] on icon at bounding box center [371, 442] width 5 height 9
click at [374, 471] on icon at bounding box center [373, 463] width 9 height 15
click at [370, 484] on icon at bounding box center [371, 485] width 5 height 9
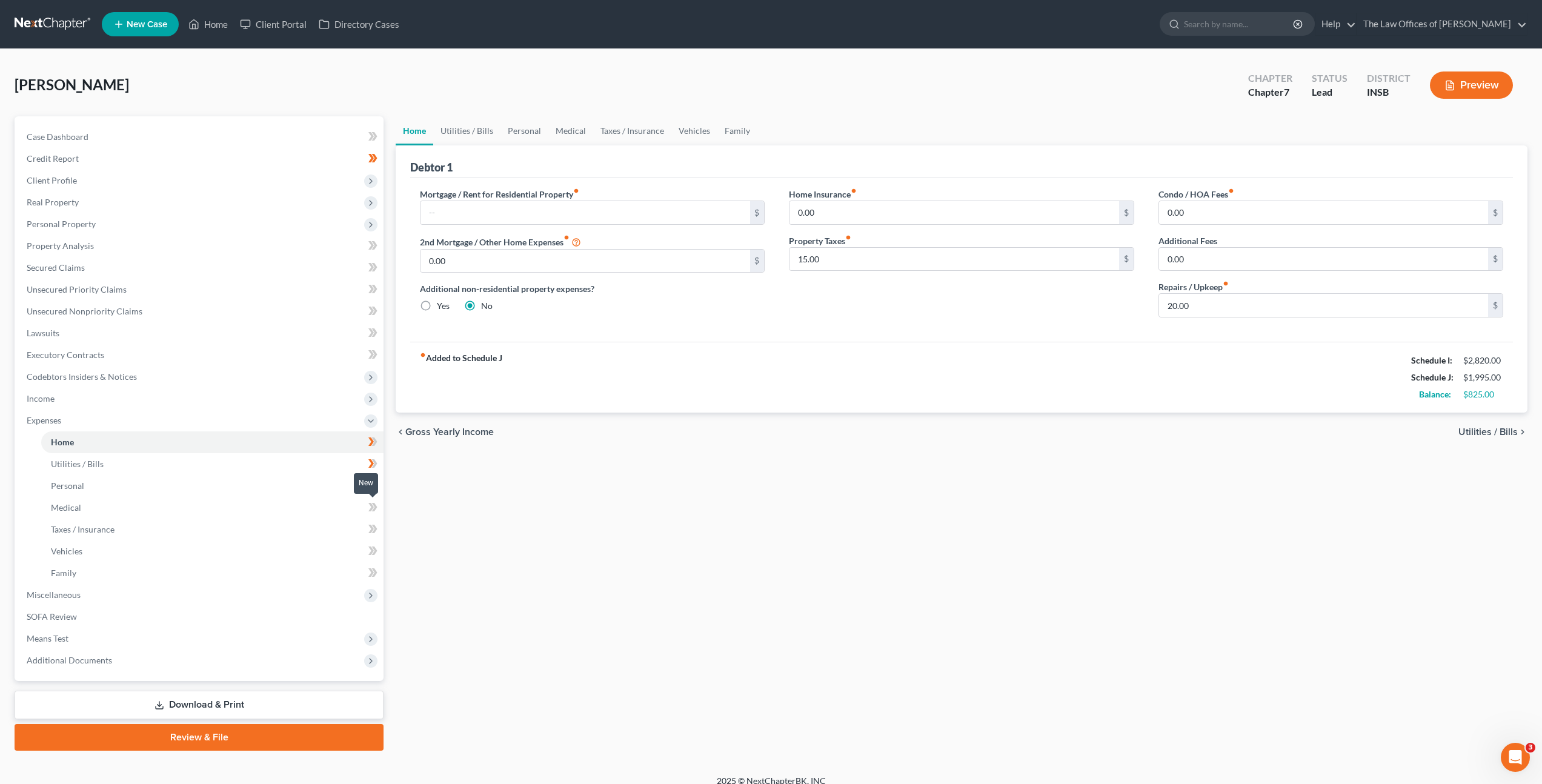
click at [372, 502] on icon at bounding box center [373, 506] width 9 height 15
click at [369, 534] on icon at bounding box center [373, 529] width 9 height 15
drag, startPoint x: 369, startPoint y: 548, endPoint x: 381, endPoint y: 571, distance: 25.9
click at [369, 548] on icon at bounding box center [373, 550] width 9 height 15
click at [380, 572] on span at bounding box center [373, 574] width 21 height 18
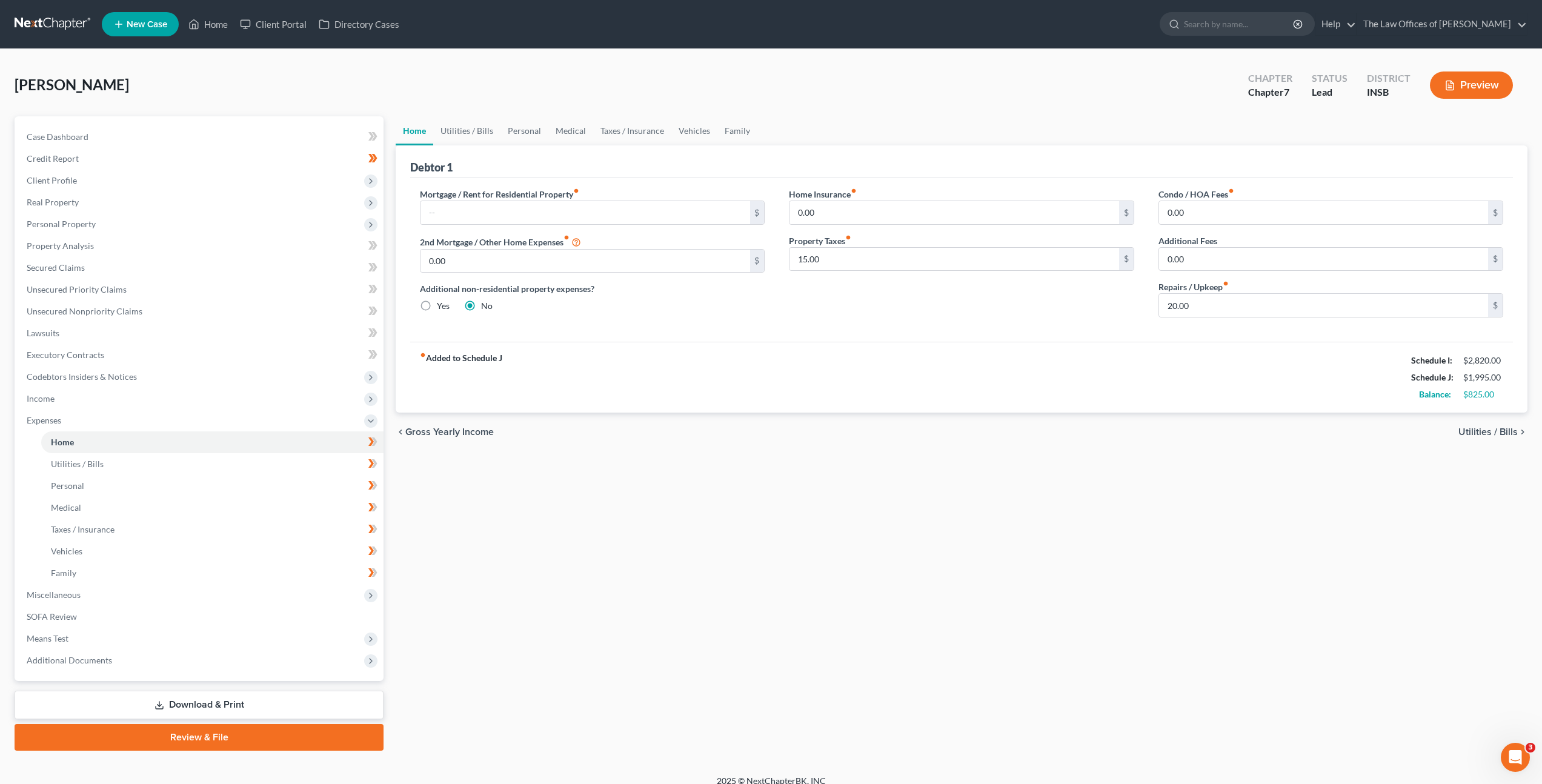
drag, startPoint x: 506, startPoint y: 523, endPoint x: 500, endPoint y: 512, distance: 12.5
click at [508, 522] on div "Home Utilities / Bills Personal Medical Taxes / Insurance Vehicles Family Debto…" at bounding box center [962, 433] width 1144 height 634
click at [730, 133] on link "Family" at bounding box center [738, 130] width 40 height 29
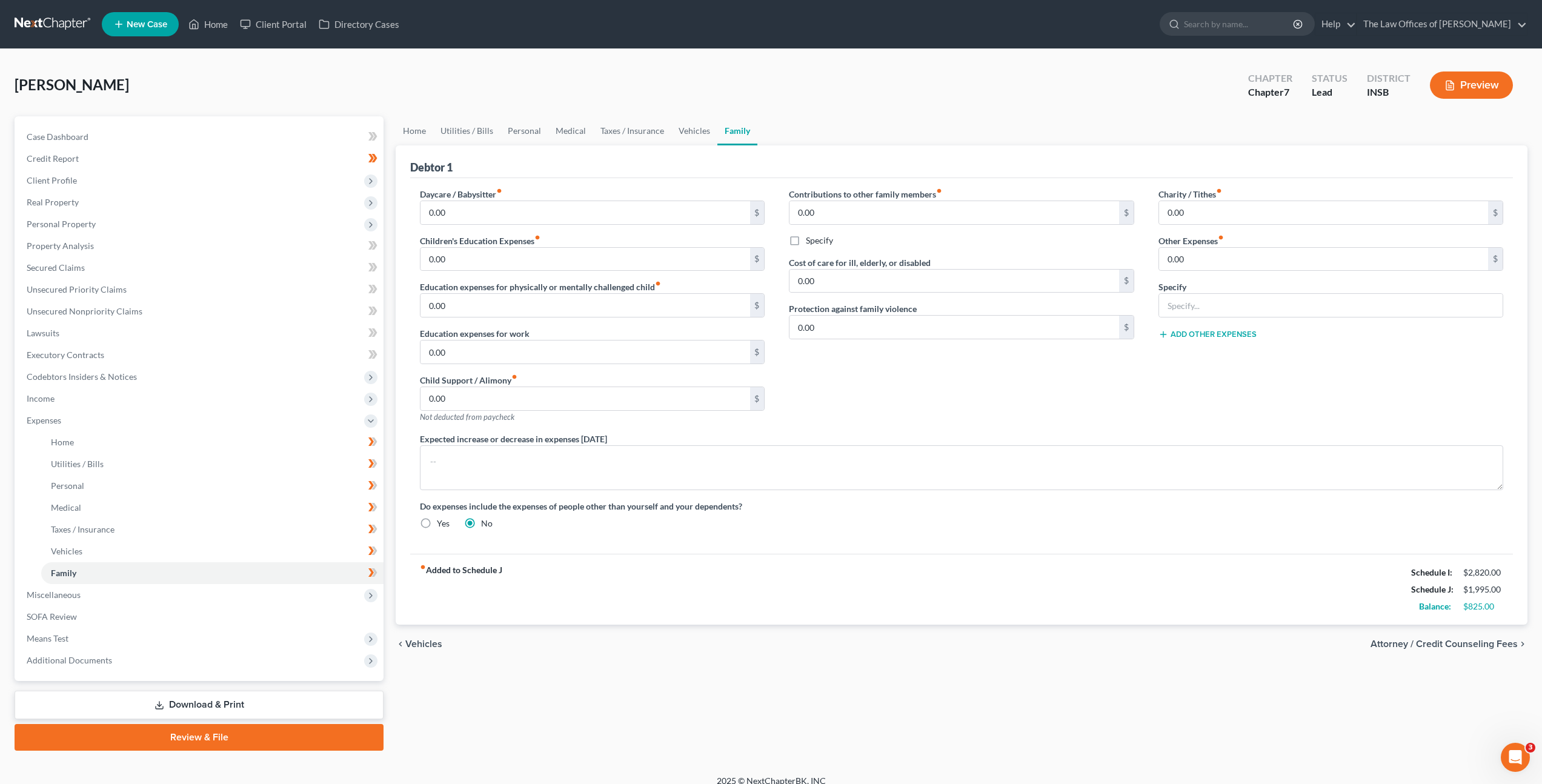
click at [956, 413] on div "Contributions to other family members fiber_manual_record 0.00 $ Specify Cost o…" at bounding box center [961, 310] width 369 height 245
click at [407, 125] on link "Home" at bounding box center [414, 130] width 37 height 29
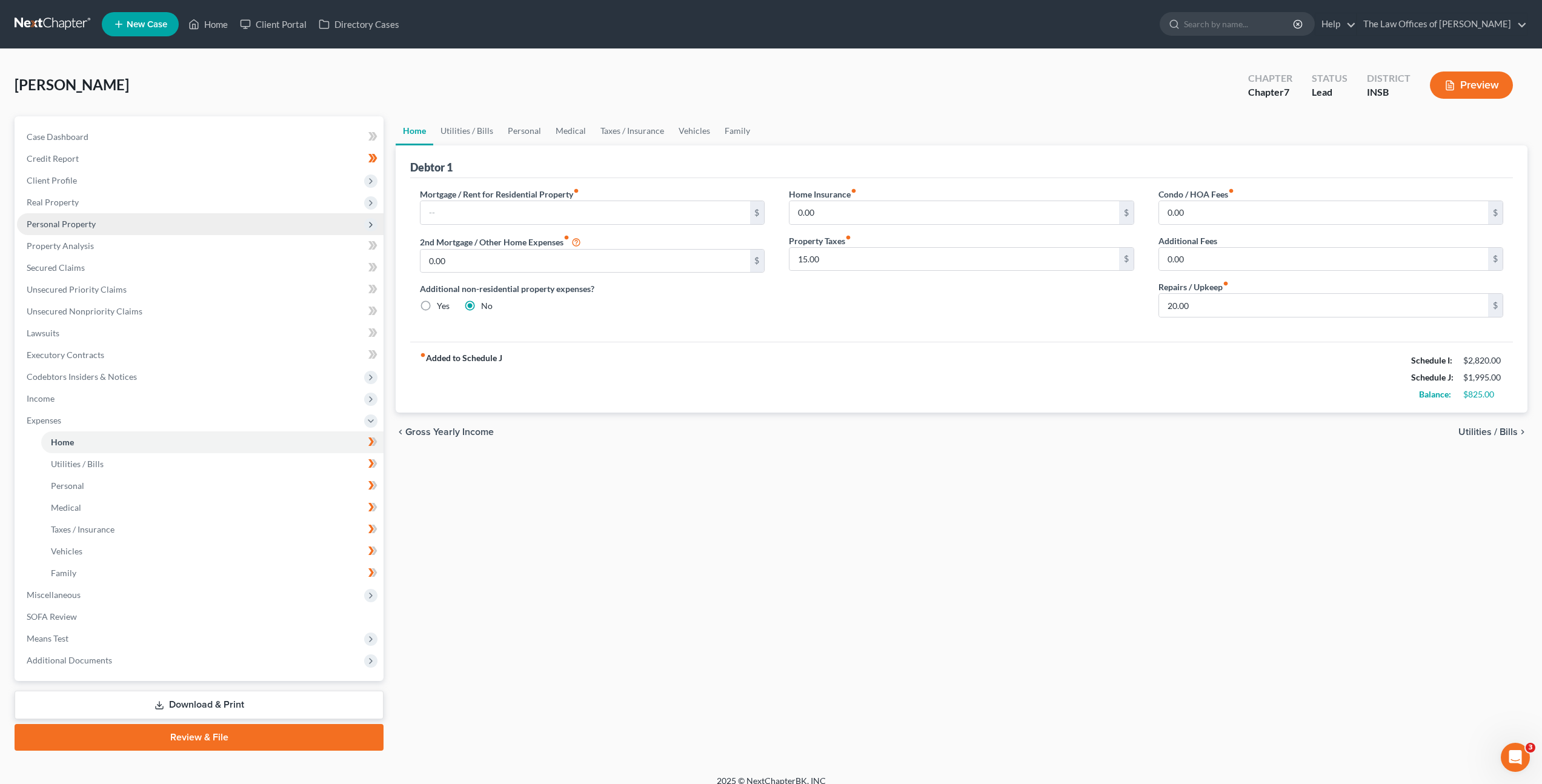
click at [215, 220] on span "Personal Property" at bounding box center [201, 224] width 367 height 22
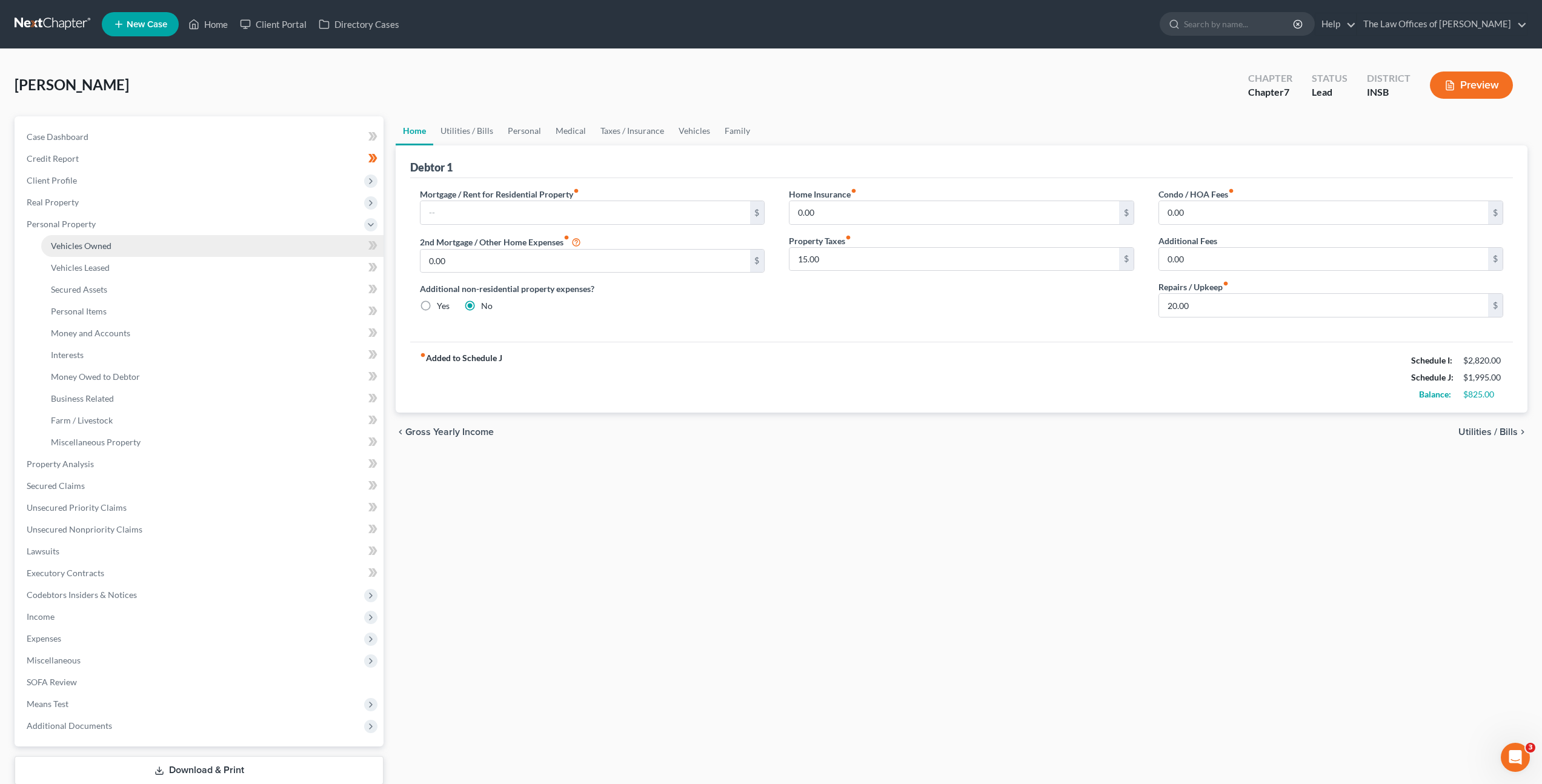
click at [217, 243] on link "Vehicles Owned" at bounding box center [212, 246] width 342 height 22
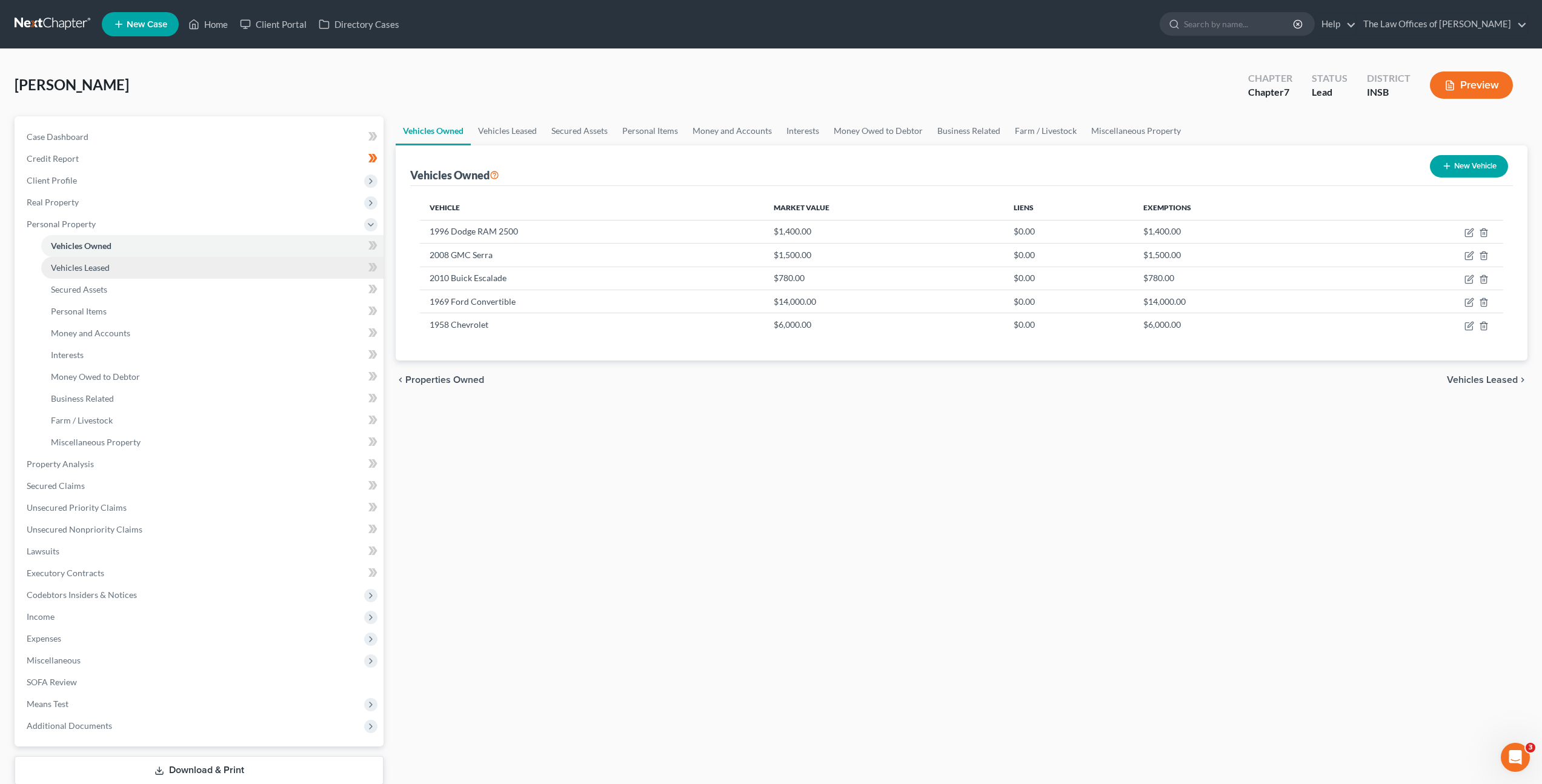
click at [233, 273] on link "Vehicles Leased" at bounding box center [212, 267] width 342 height 22
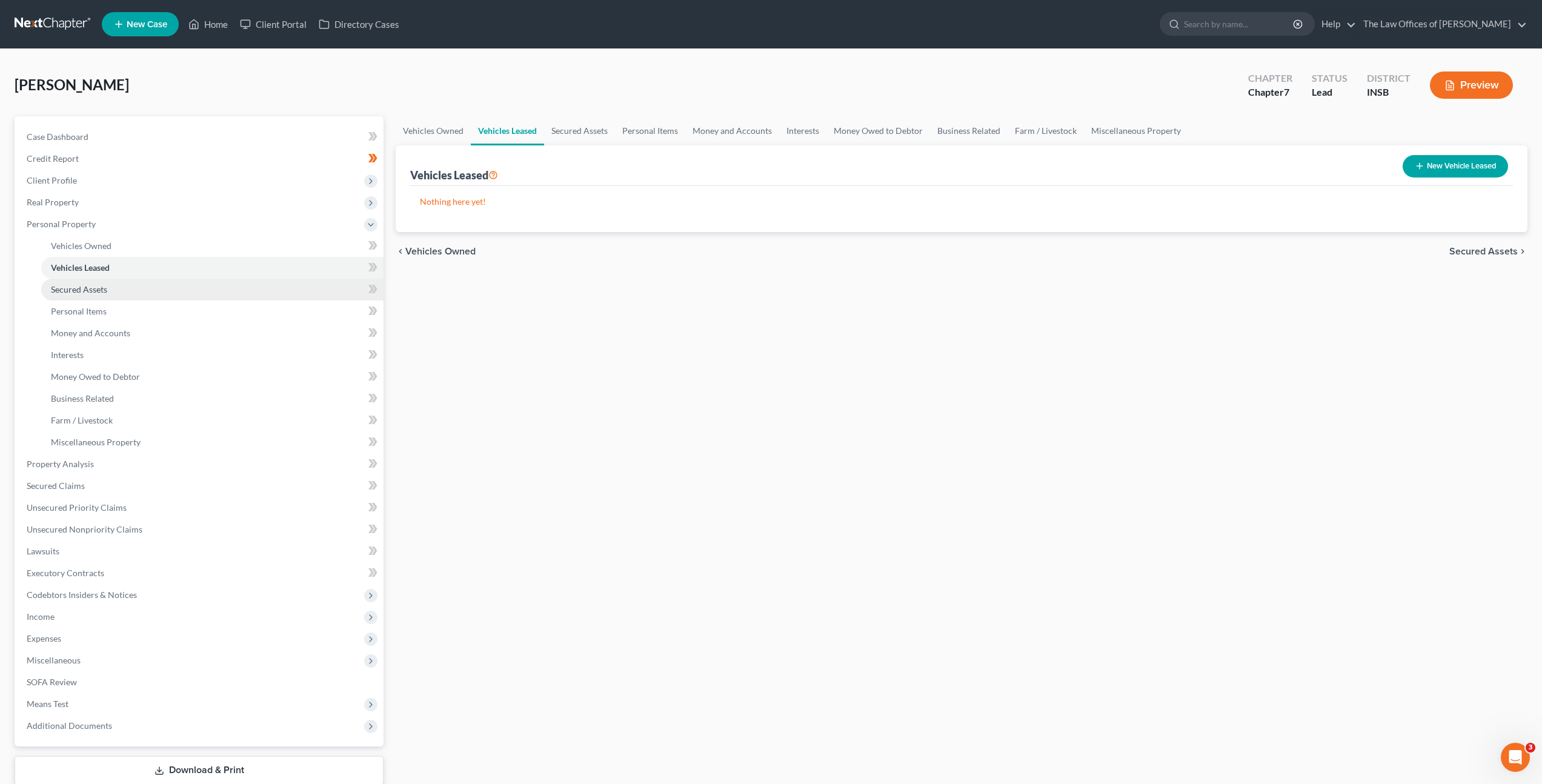
click at [228, 298] on link "Secured Assets" at bounding box center [212, 289] width 342 height 22
click at [222, 309] on link "Personal Items" at bounding box center [212, 311] width 342 height 22
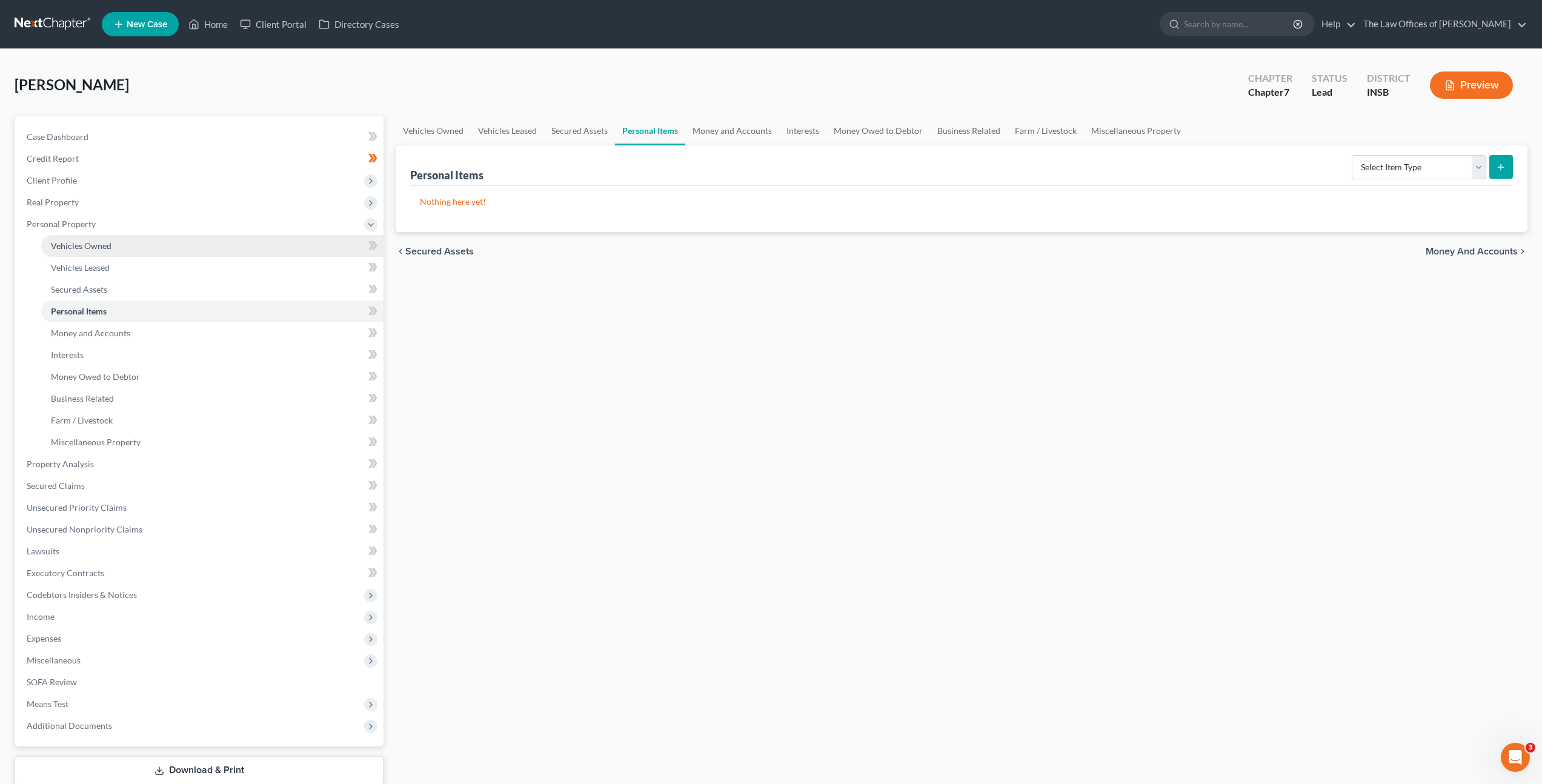
click at [171, 247] on link "Vehicles Owned" at bounding box center [212, 246] width 342 height 22
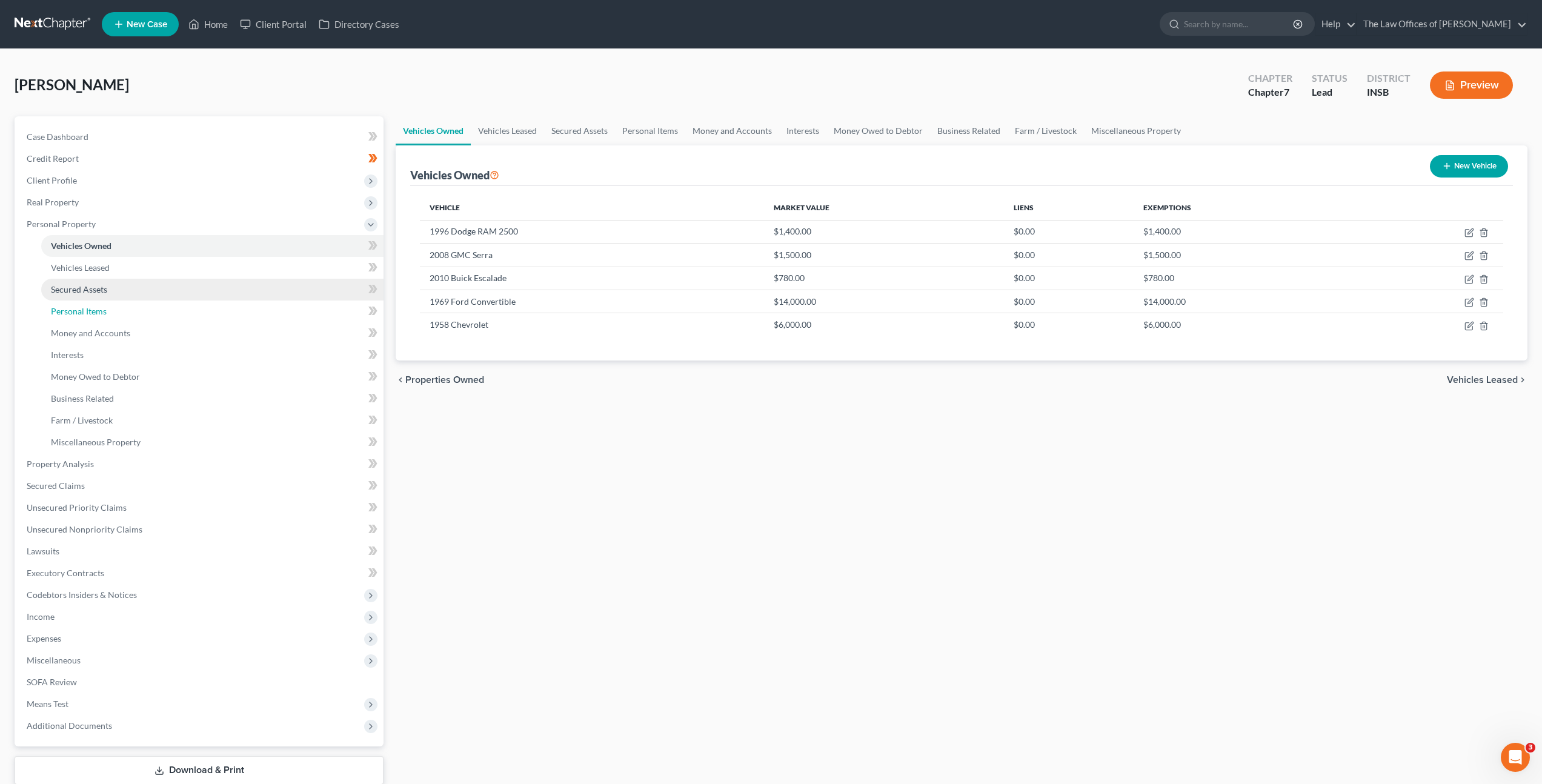
drag, startPoint x: 172, startPoint y: 312, endPoint x: 215, endPoint y: 294, distance: 46.6
click at [172, 312] on link "Personal Items" at bounding box center [212, 311] width 342 height 22
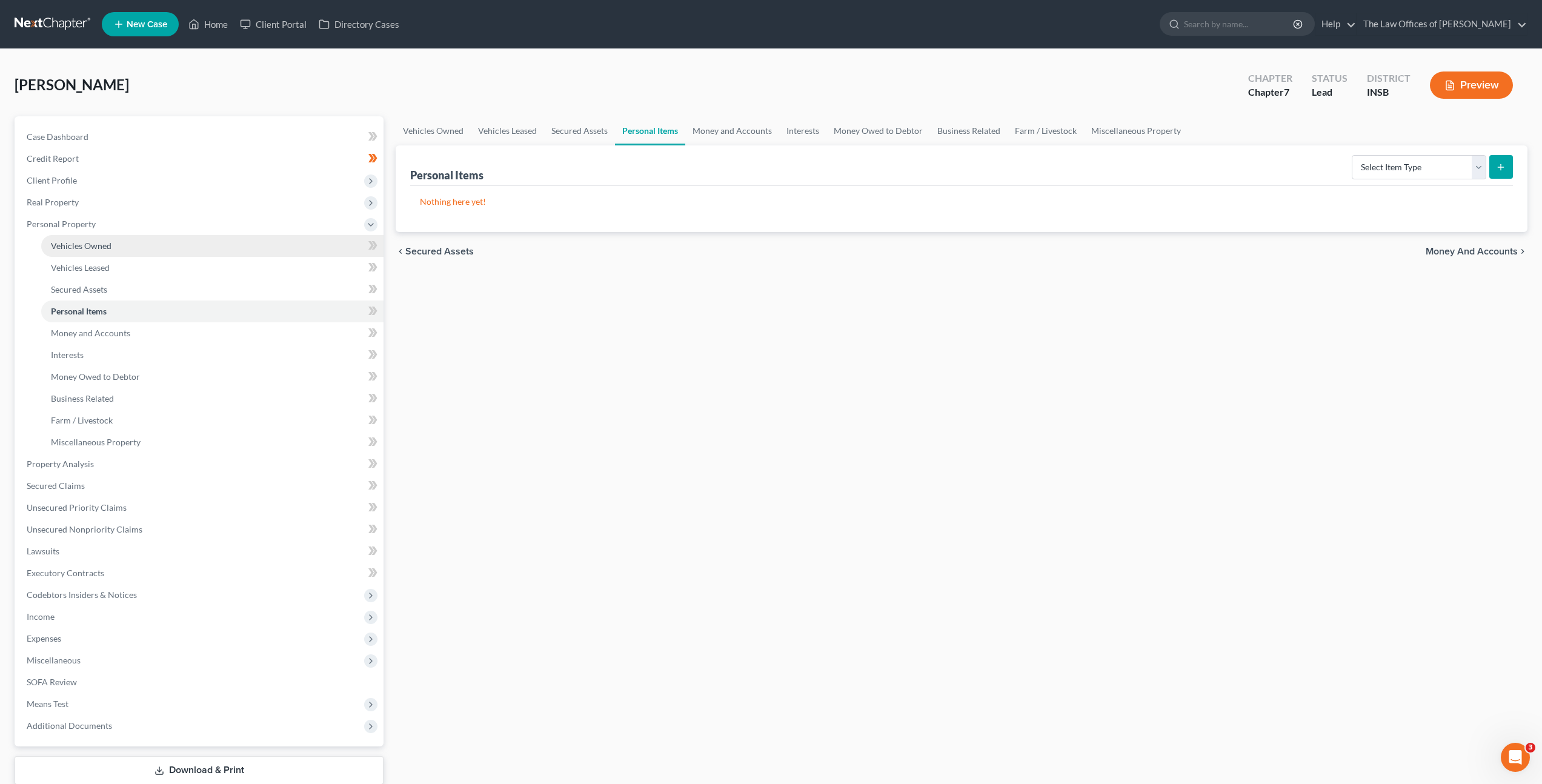
click at [243, 249] on link "Vehicles Owned" at bounding box center [212, 246] width 342 height 22
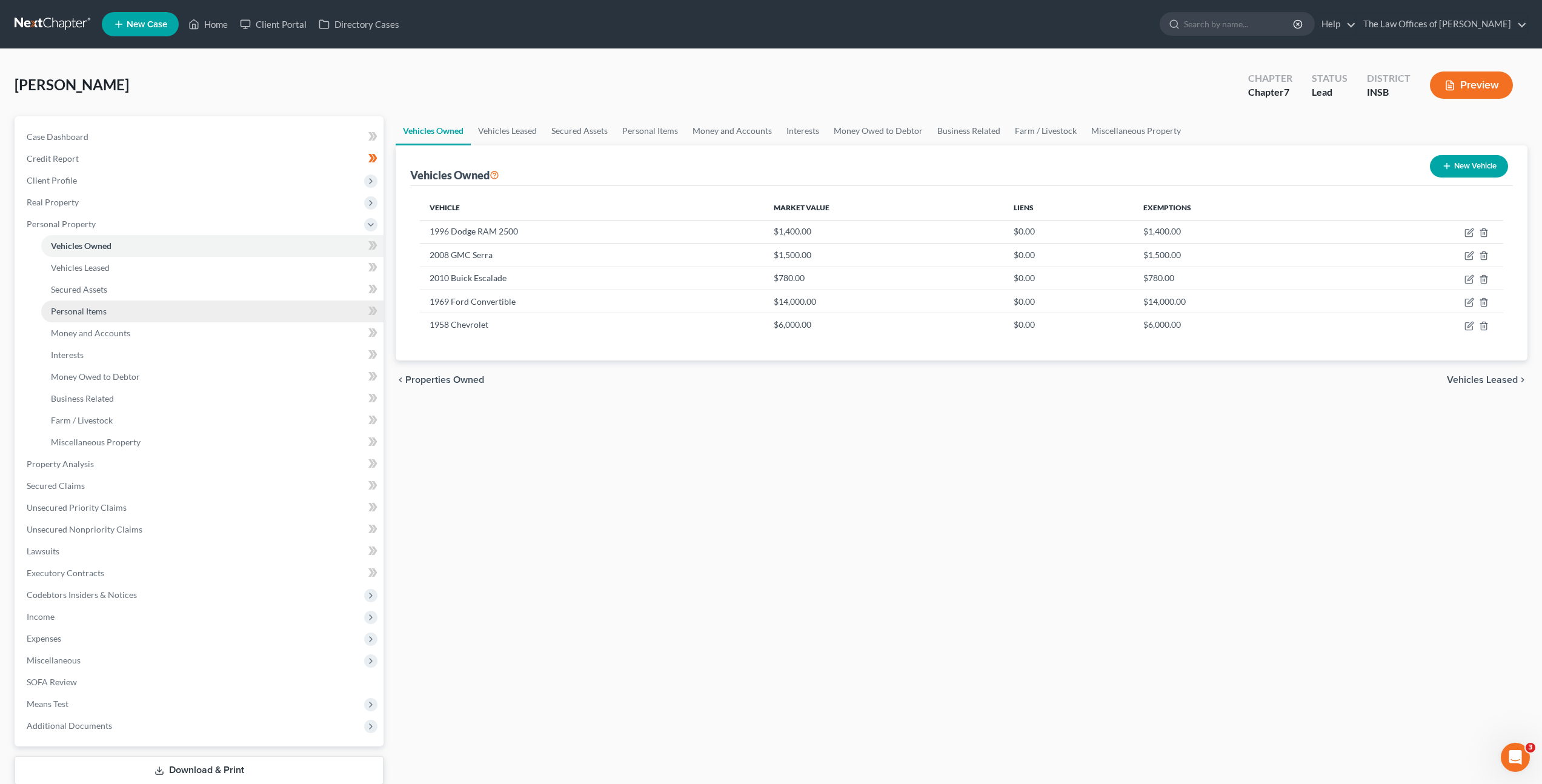
click at [219, 307] on link "Personal Items" at bounding box center [212, 311] width 342 height 22
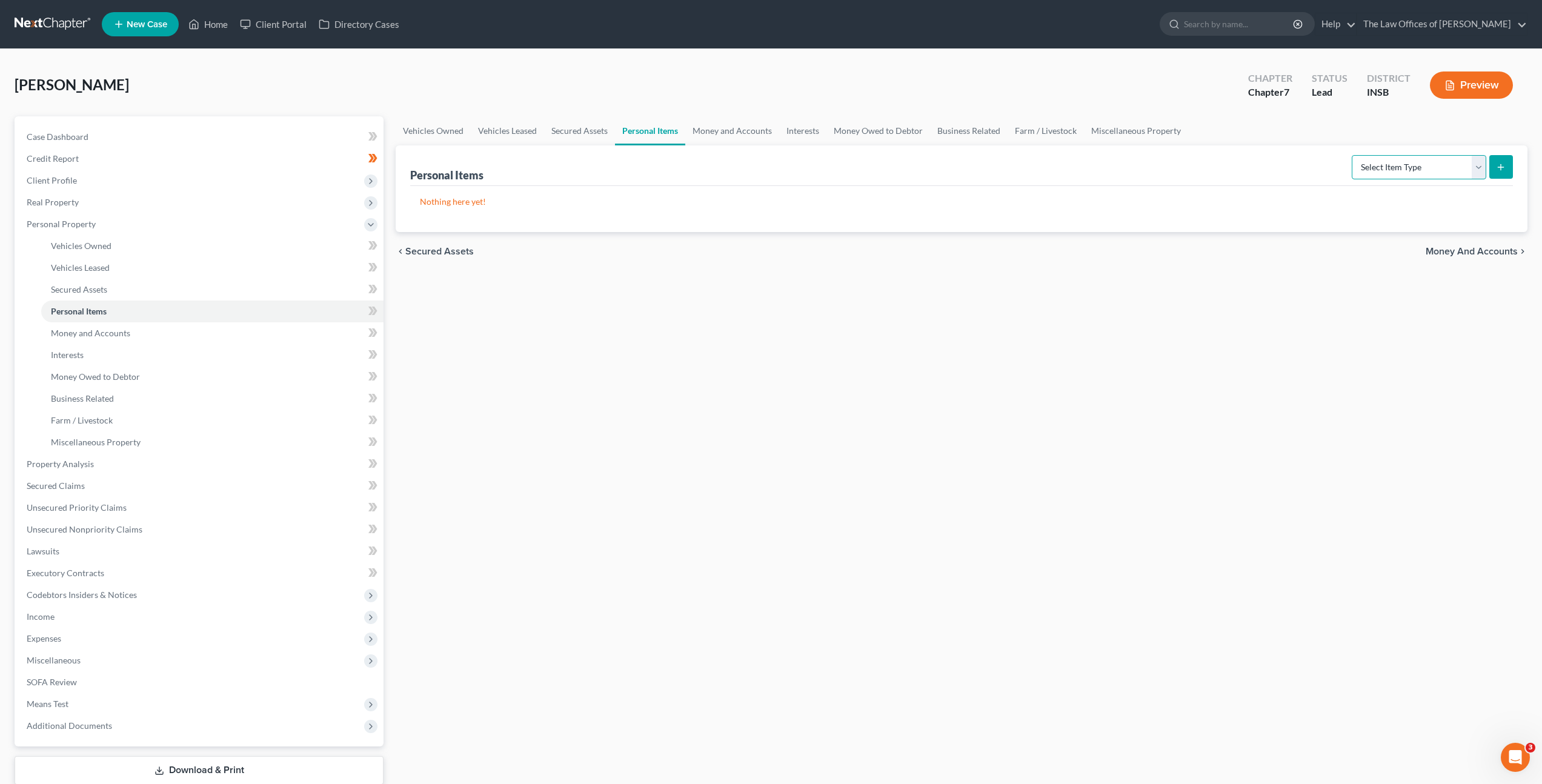
click at [1421, 170] on select "Select Item Type Clothing Collectibles Of Value Electronics Firearms Household …" at bounding box center [1419, 168] width 135 height 24
click at [1353, 155] on select "Select Item Type Clothing Collectibles Of Value Electronics Firearms Household …" at bounding box center [1419, 168] width 135 height 24
click at [1404, 167] on select "Select Item Type Clothing Collectibles Of Value Electronics Firearms Household …" at bounding box center [1419, 168] width 135 height 24
select select "clothing"
click at [1353, 155] on select "Select Item Type Clothing Collectibles Of Value Electronics Firearms Household …" at bounding box center [1419, 168] width 135 height 24
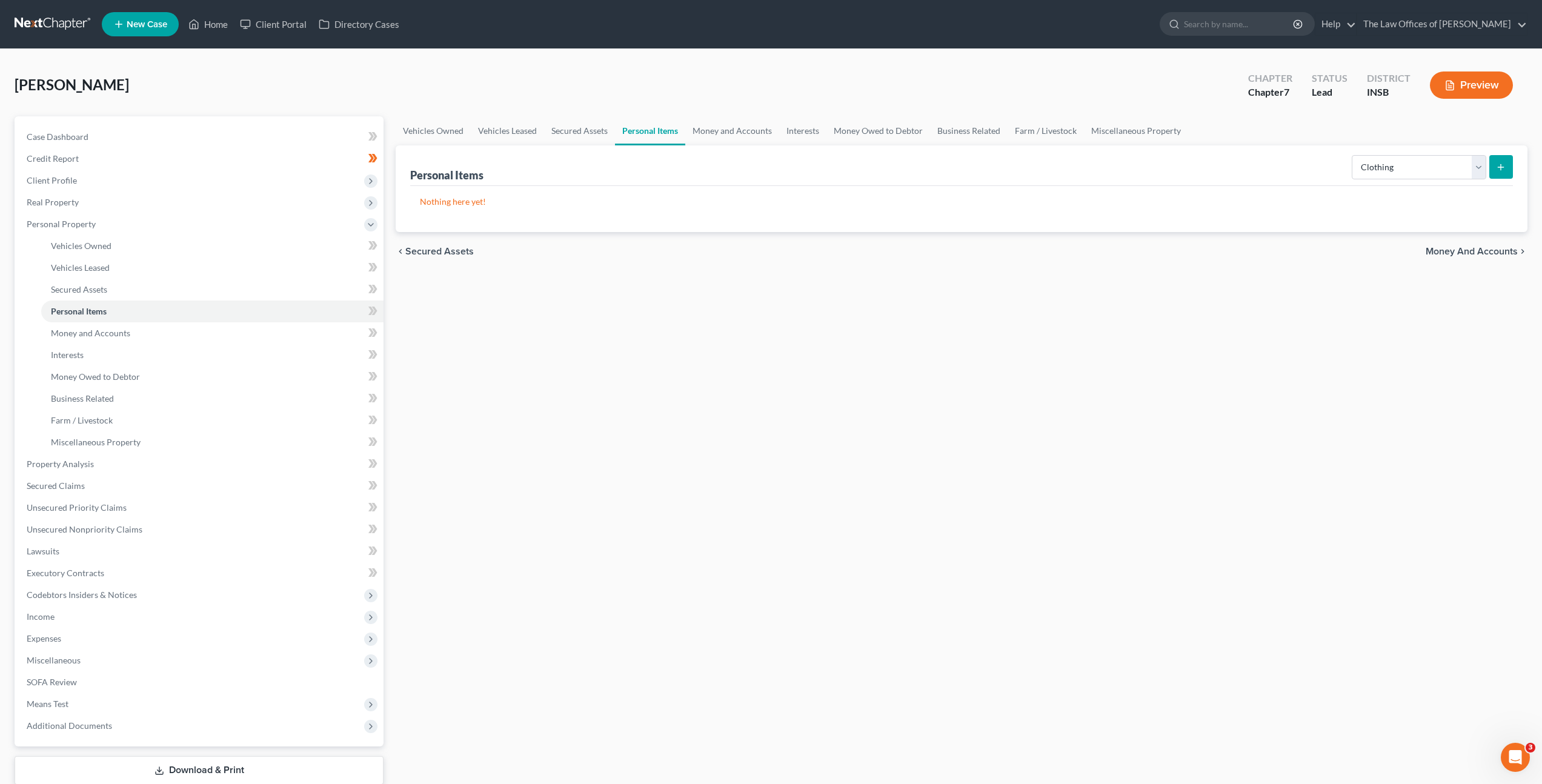
click at [1504, 174] on button "submit" at bounding box center [1501, 167] width 23 height 23
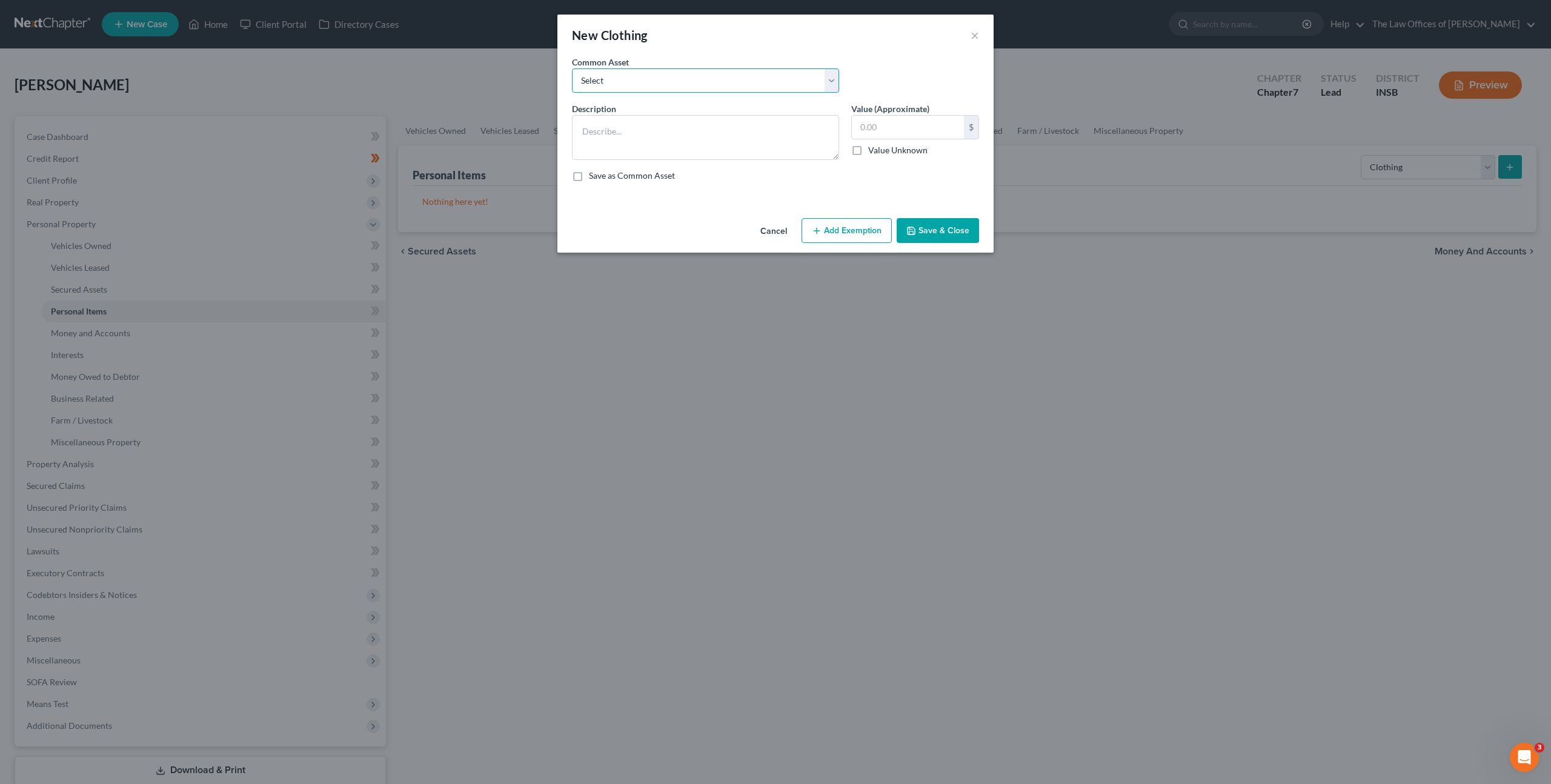
click at [612, 77] on select "Select Debtor's Clothing Joint Debtor's Clothing" at bounding box center [705, 81] width 267 height 24
select select "0"
click at [571, 69] on select "Select Debtor's Clothing Joint Debtor's Clothing" at bounding box center [705, 81] width 267 height 24
type textarea "Debtor's Clothing"
type input "50.00"
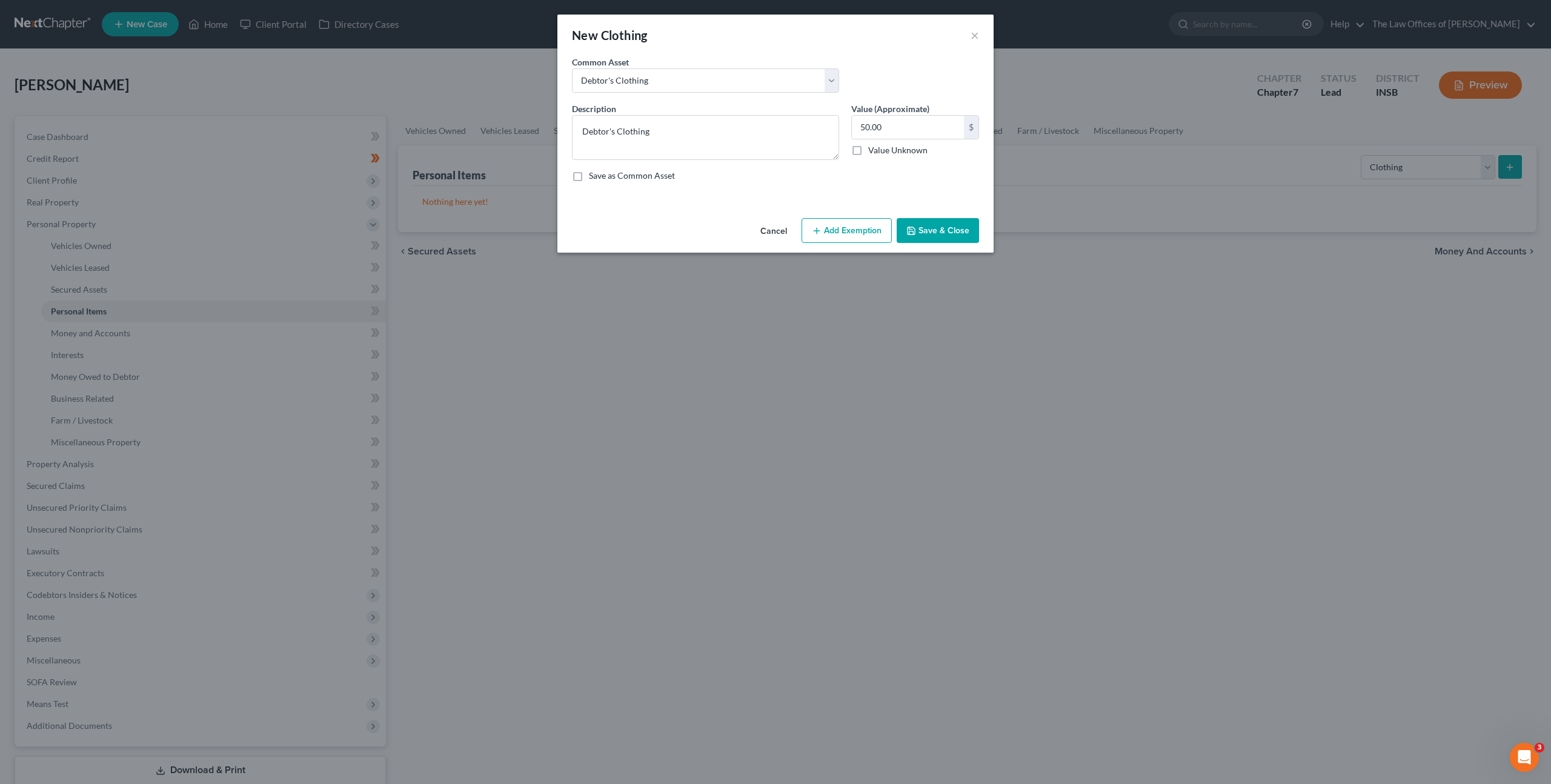
click at [848, 234] on button "Add Exemption" at bounding box center [847, 230] width 90 height 25
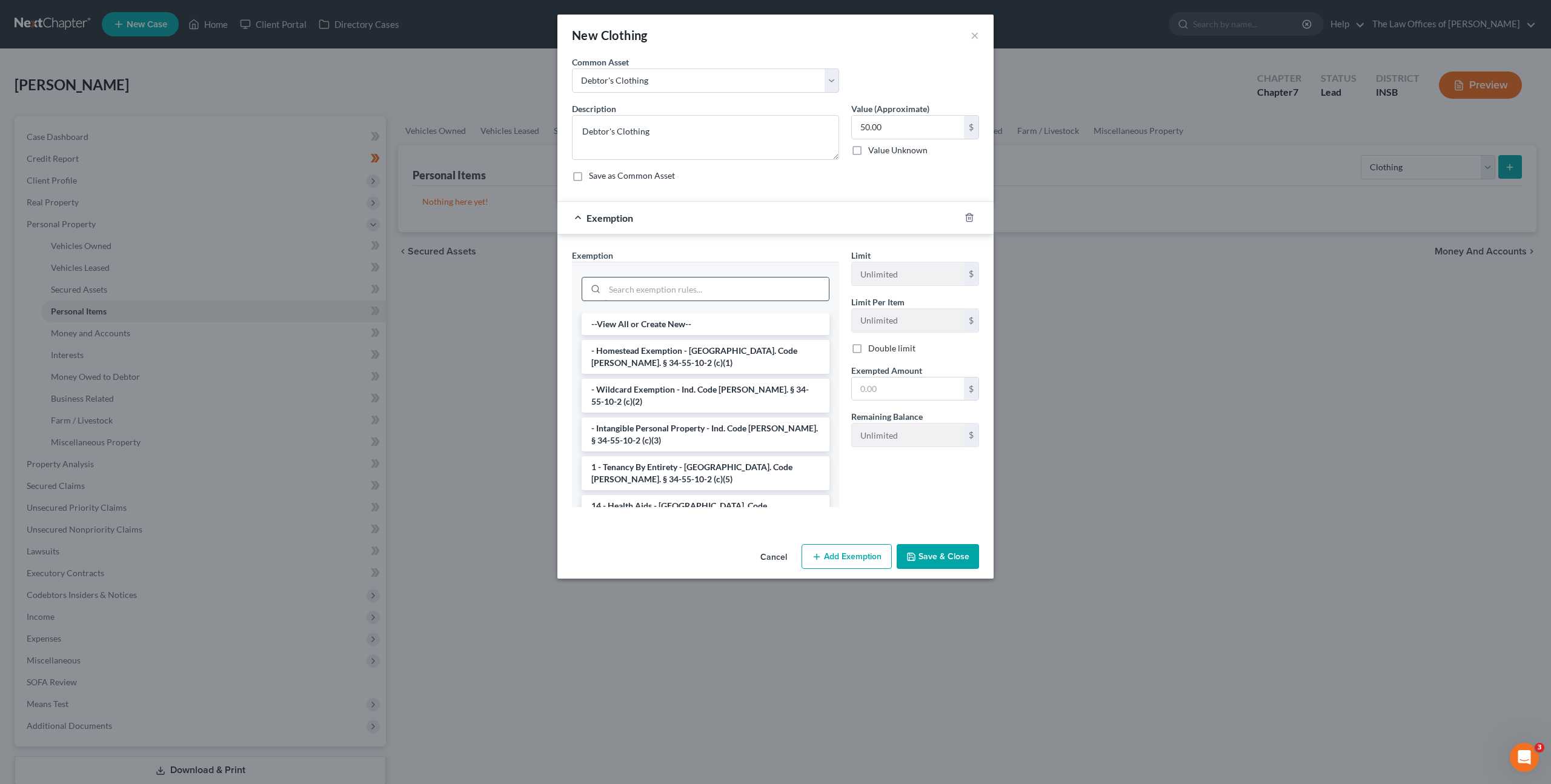
click at [729, 278] on input "search" at bounding box center [716, 288] width 224 height 23
click at [692, 379] on li "- Wildcard Exemption - Ind. Code [PERSON_NAME]. § 34-55-10-2 (c)(2)" at bounding box center [705, 395] width 248 height 34
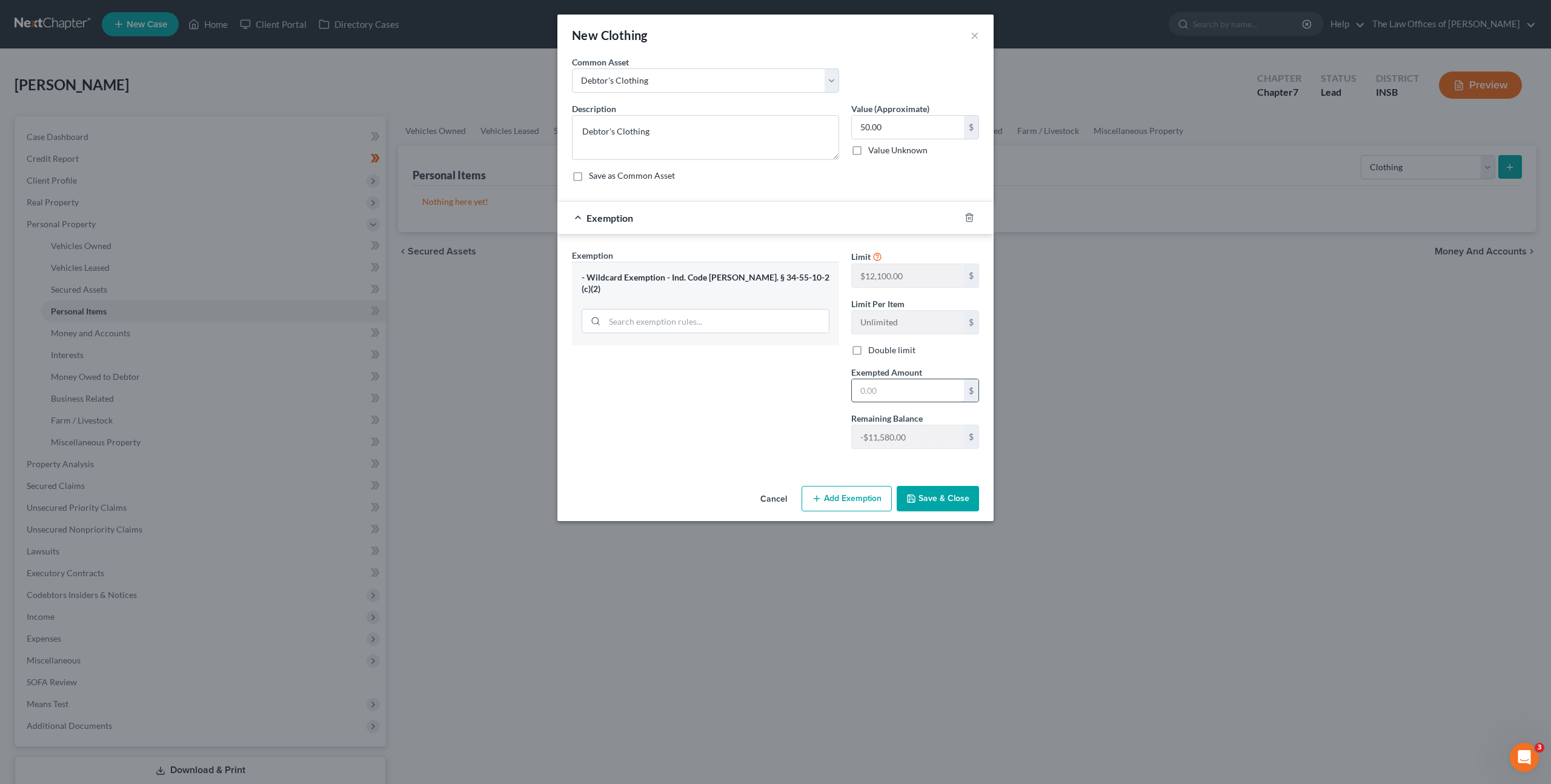
click at [890, 398] on input "text" at bounding box center [908, 391] width 112 height 23
click at [801, 379] on div "Exemption Set must be selected for CA. Exemption * - Wildcard Exemption - Ind. …" at bounding box center [706, 353] width 280 height 209
click at [945, 490] on button "Save & Close" at bounding box center [937, 497] width 82 height 25
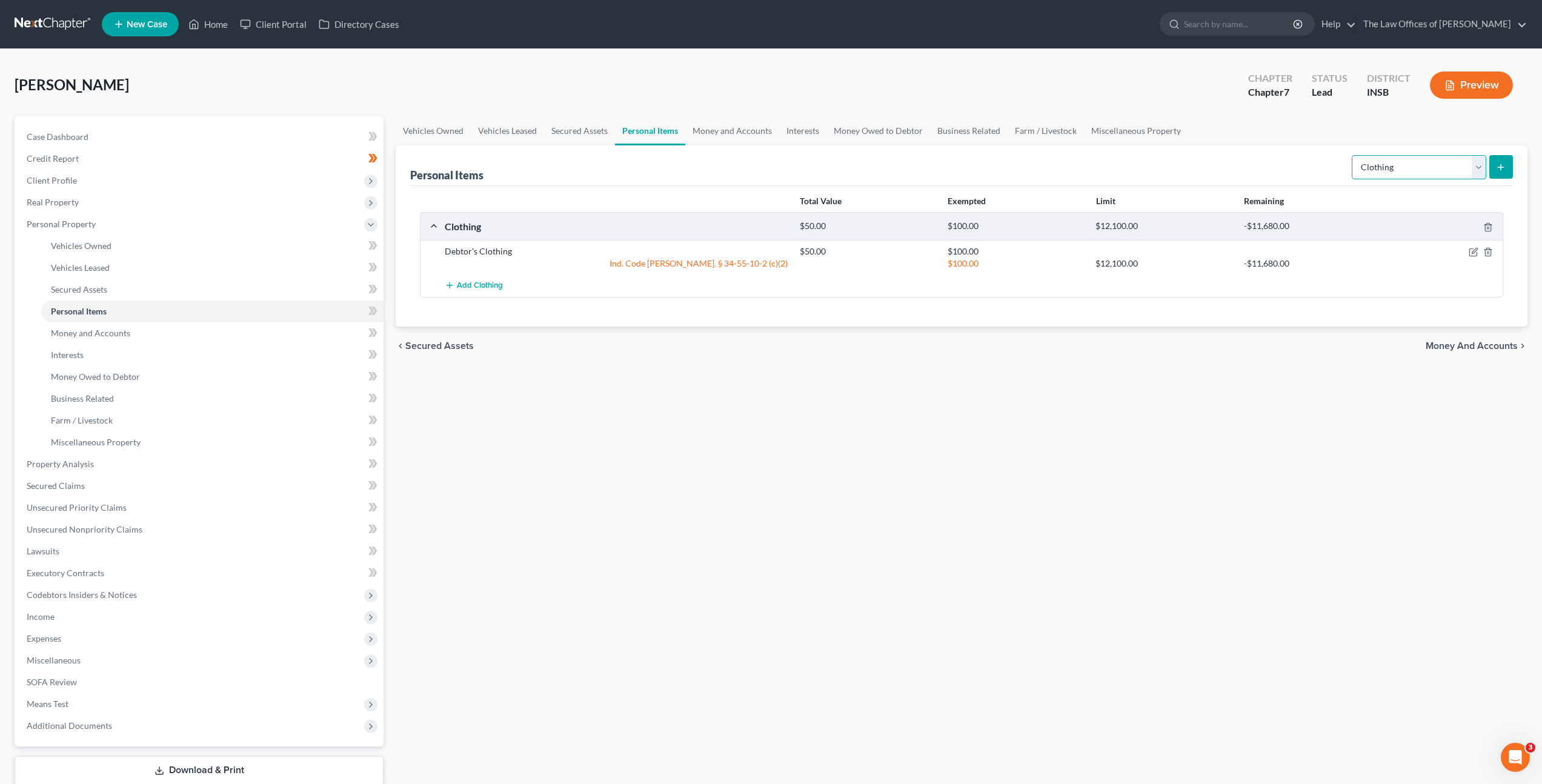
click at [1382, 169] on select "Select Item Type Clothing Collectibles Of Value Electronics Firearms Household …" at bounding box center [1419, 168] width 135 height 24
click at [1353, 155] on select "Select Item Type Clothing Collectibles Of Value Electronics Firearms Household …" at bounding box center [1419, 168] width 135 height 24
click at [1499, 162] on icon "submit" at bounding box center [1500, 167] width 10 height 10
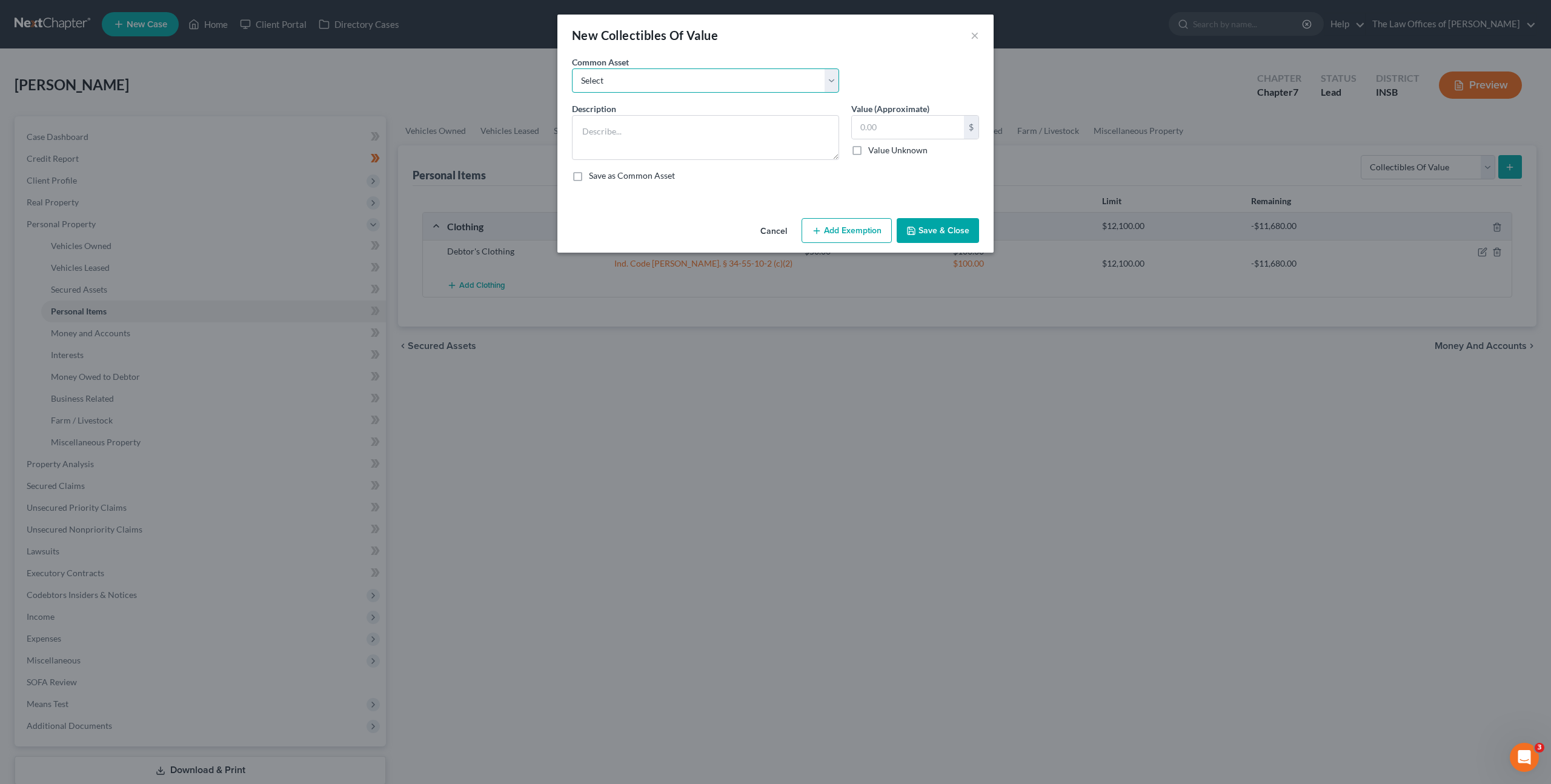
click at [762, 79] on select "Select Family Pictures Family Pictures, Miscellaneous Short Glass" at bounding box center [705, 81] width 267 height 24
click at [795, 92] on select "Select Family Pictures Family Pictures, Miscellaneous Short Glass" at bounding box center [705, 81] width 267 height 24
click at [772, 231] on button "Cancel" at bounding box center [773, 232] width 46 height 24
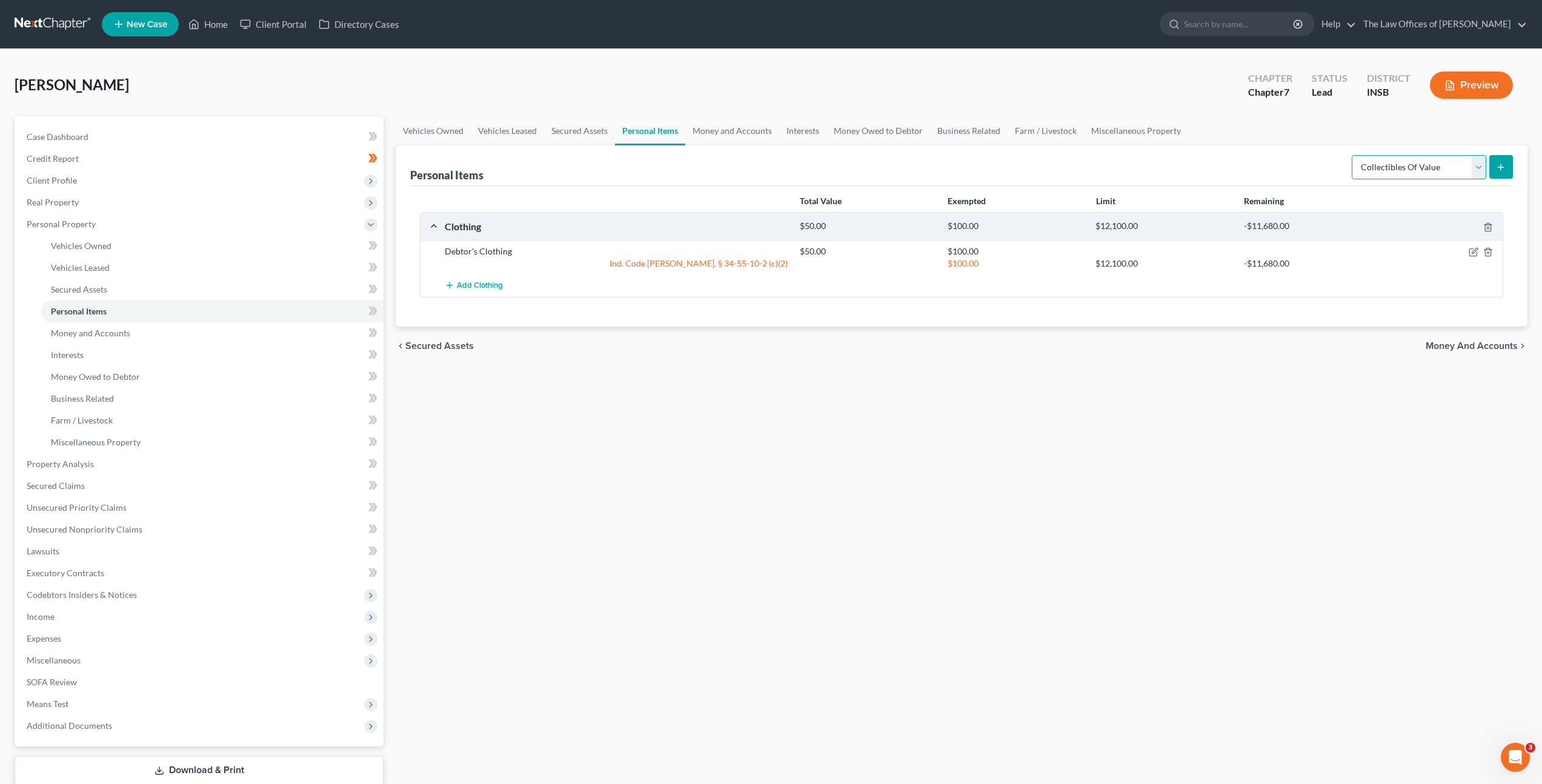
click at [1402, 175] on select "Select Item Type Clothing Collectibles Of Value Electronics Firearms Household …" at bounding box center [1419, 168] width 135 height 24
click at [1353, 155] on select "Select Item Type Clothing Collectibles Of Value Electronics Firearms Household …" at bounding box center [1419, 168] width 135 height 24
click at [1501, 165] on line "submit" at bounding box center [1501, 167] width 0 height 5
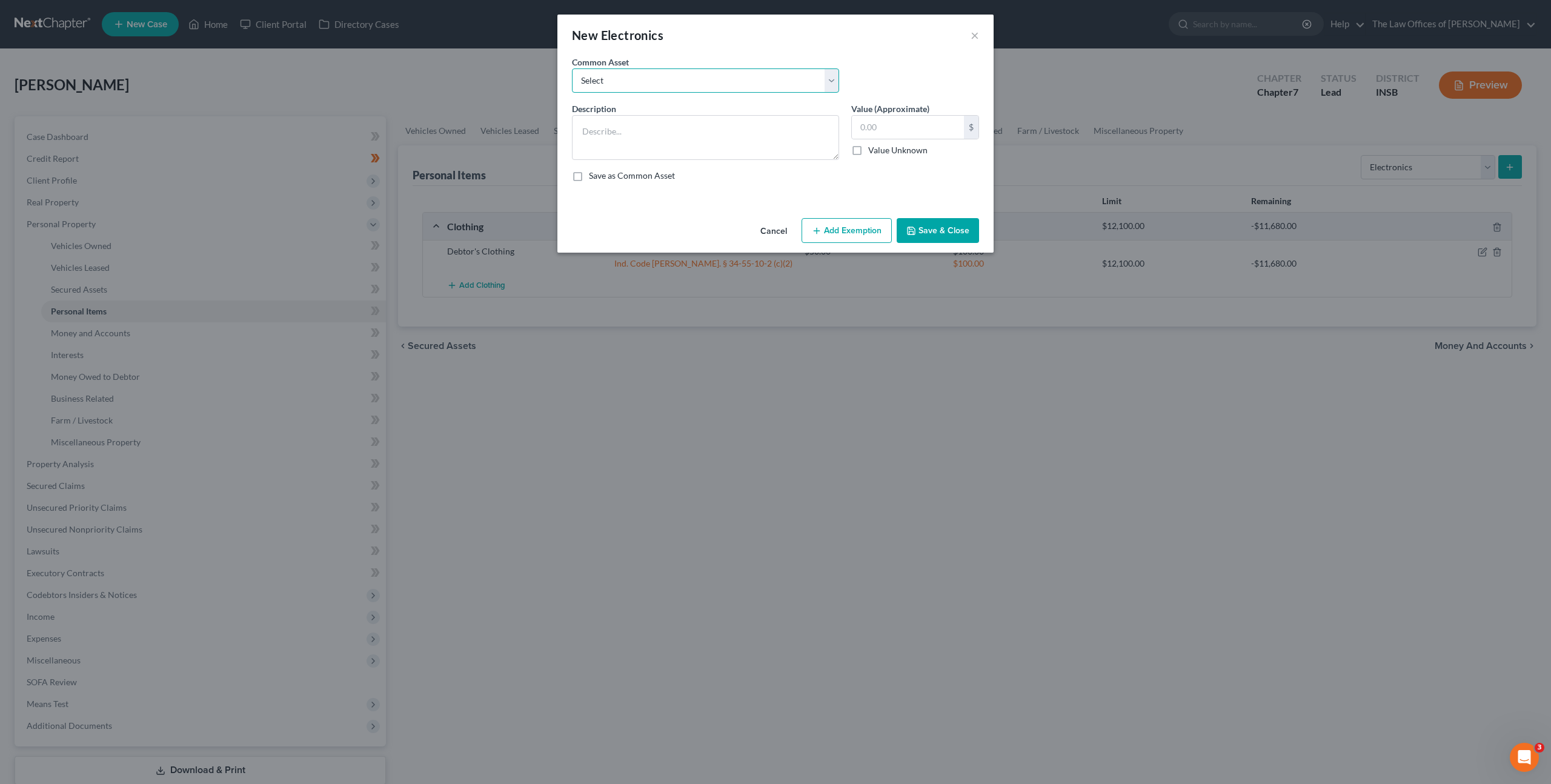
click at [628, 82] on select "Select Cell Phone (1), Television (2), Desktop Computer (1)" at bounding box center [705, 81] width 267 height 24
click at [571, 69] on select "Select Cell Phone (1), Television (2), Desktop Computer (1)" at bounding box center [705, 81] width 267 height 24
click at [682, 129] on textarea "Cell Phone (1), Television (2), Desktop Computer (1)" at bounding box center [705, 138] width 267 height 45
drag, startPoint x: 773, startPoint y: 129, endPoint x: 780, endPoint y: 133, distance: 8.1
click at [773, 129] on textarea "Cell Phone (1), Television (1), Desktop Computer (1)" at bounding box center [705, 138] width 267 height 45
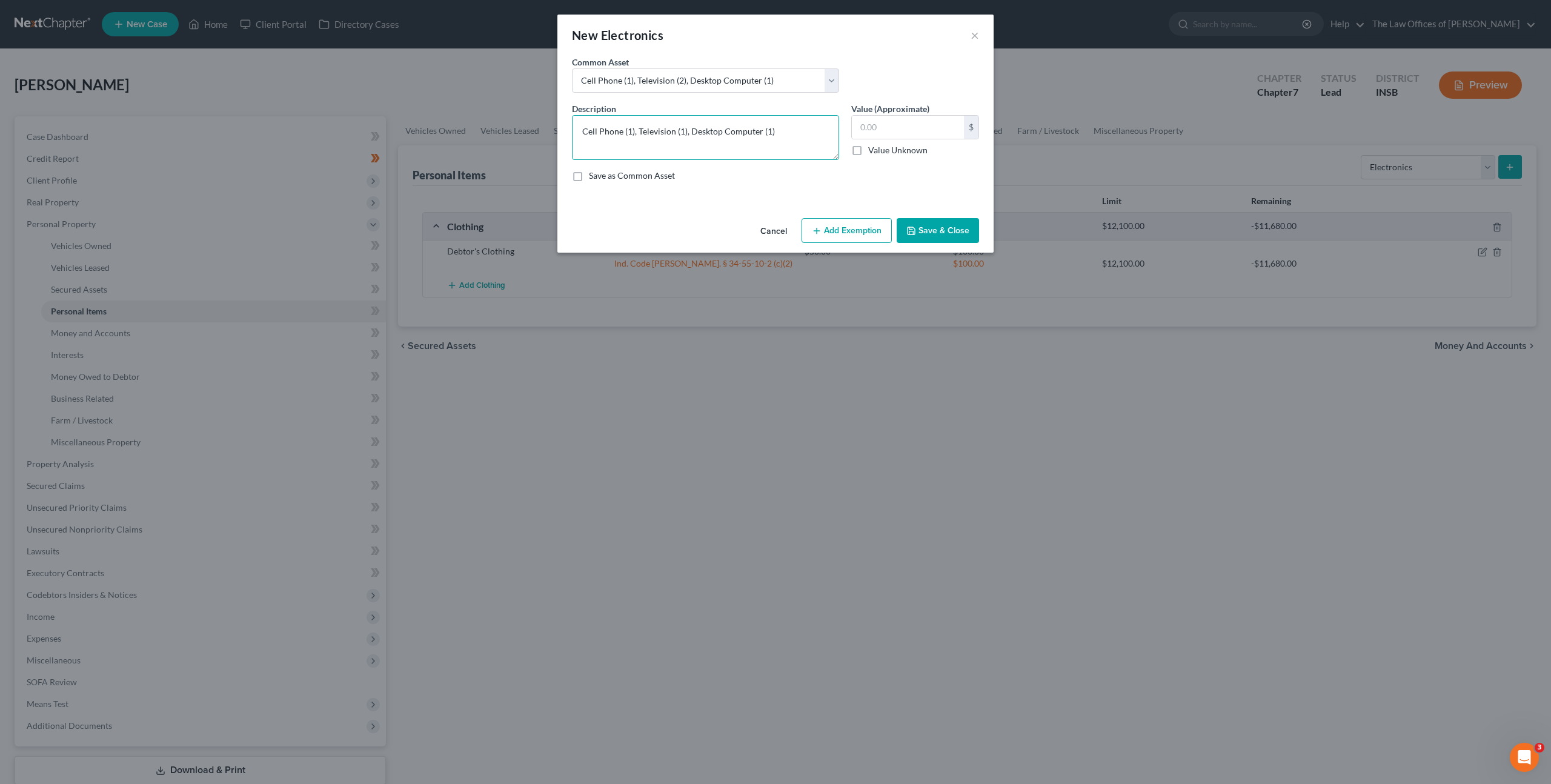
drag, startPoint x: 691, startPoint y: 121, endPoint x: 690, endPoint y: 135, distance: 14.0
click at [690, 135] on textarea "Cell Phone (1), Television (1), Desktop Computer (1)" at bounding box center [705, 138] width 267 height 45
click at [840, 238] on button "Add Exemption" at bounding box center [847, 230] width 90 height 25
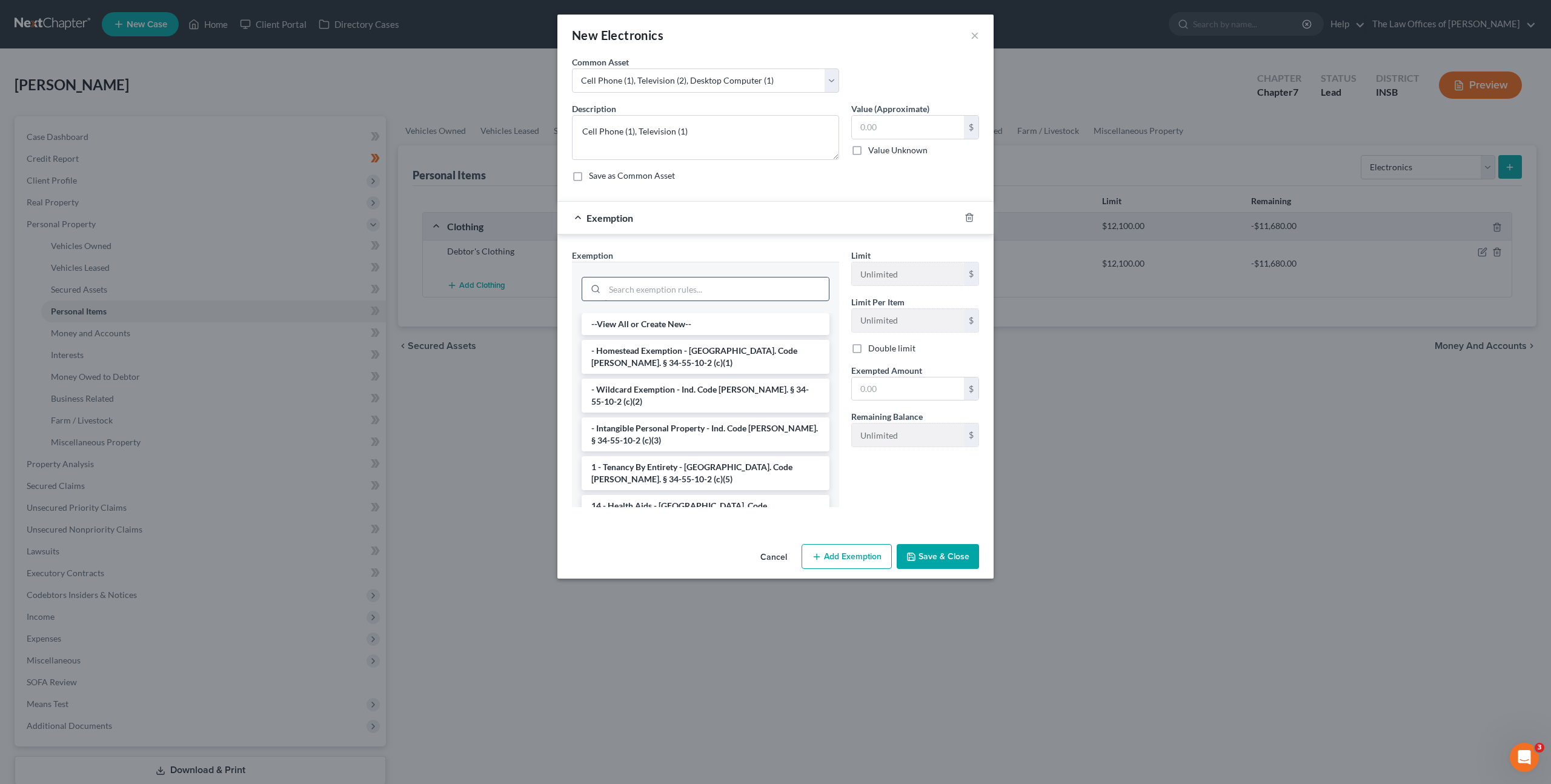
click at [771, 289] on input "search" at bounding box center [716, 288] width 224 height 23
click at [755, 143] on textarea "Cell Phone (1), Television (1)" at bounding box center [705, 138] width 267 height 45
click at [716, 287] on input "search" at bounding box center [716, 288] width 224 height 23
drag, startPoint x: 641, startPoint y: 393, endPoint x: 684, endPoint y: 312, distance: 91.7
click at [641, 393] on li "- Wildcard Exemption - Ind. Code [PERSON_NAME]. § 34-55-10-2 (c)(2)" at bounding box center [705, 395] width 248 height 34
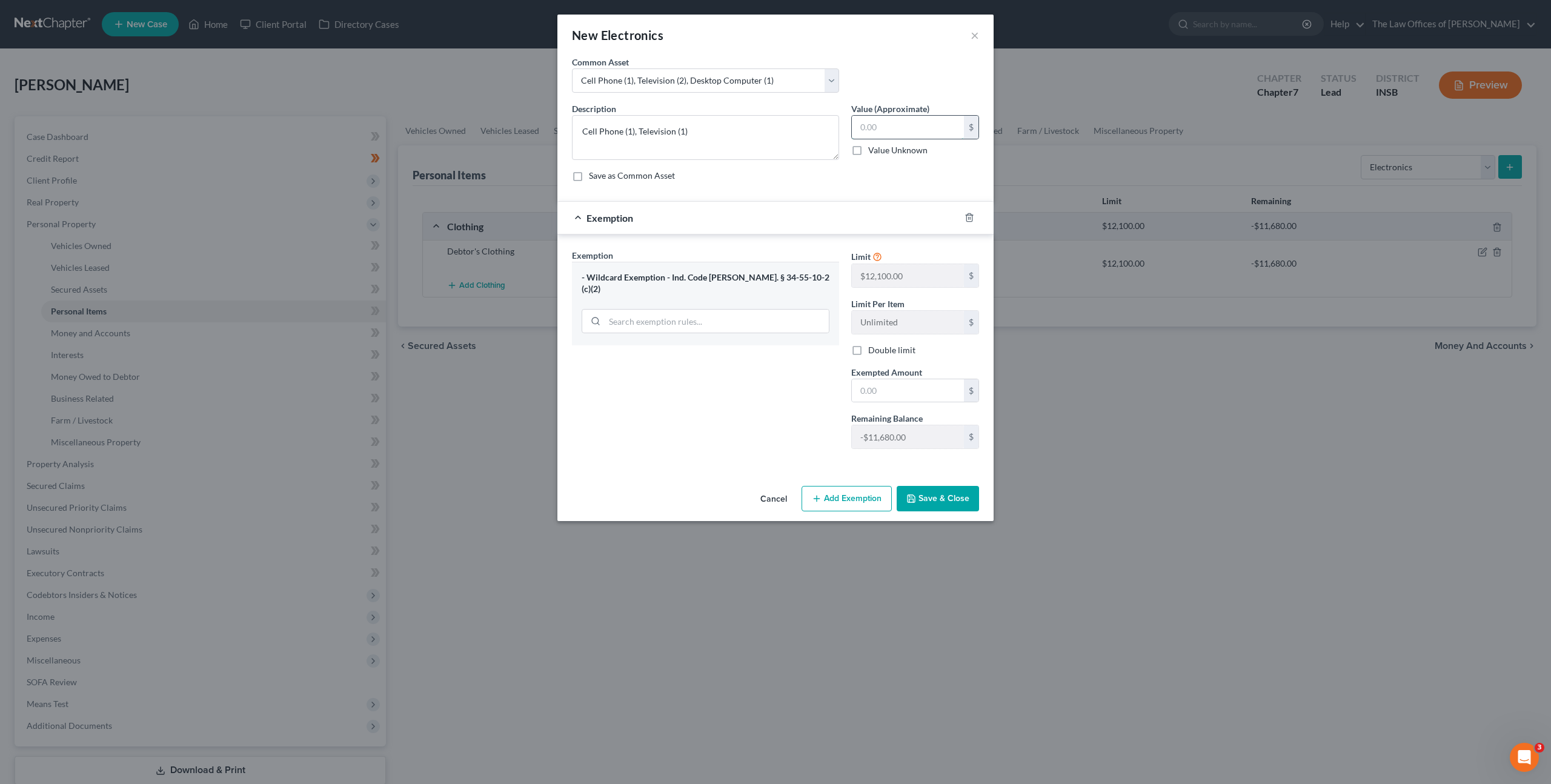
click at [868, 127] on input "text" at bounding box center [908, 127] width 112 height 23
click at [863, 125] on input "text" at bounding box center [908, 127] width 112 height 23
click at [899, 390] on input "text" at bounding box center [908, 391] width 112 height 23
click at [810, 391] on div "Exemption Set must be selected for CA. Exemption * - Wildcard Exemption - Ind. …" at bounding box center [706, 353] width 280 height 209
click at [953, 505] on button "Save & Close" at bounding box center [937, 497] width 82 height 25
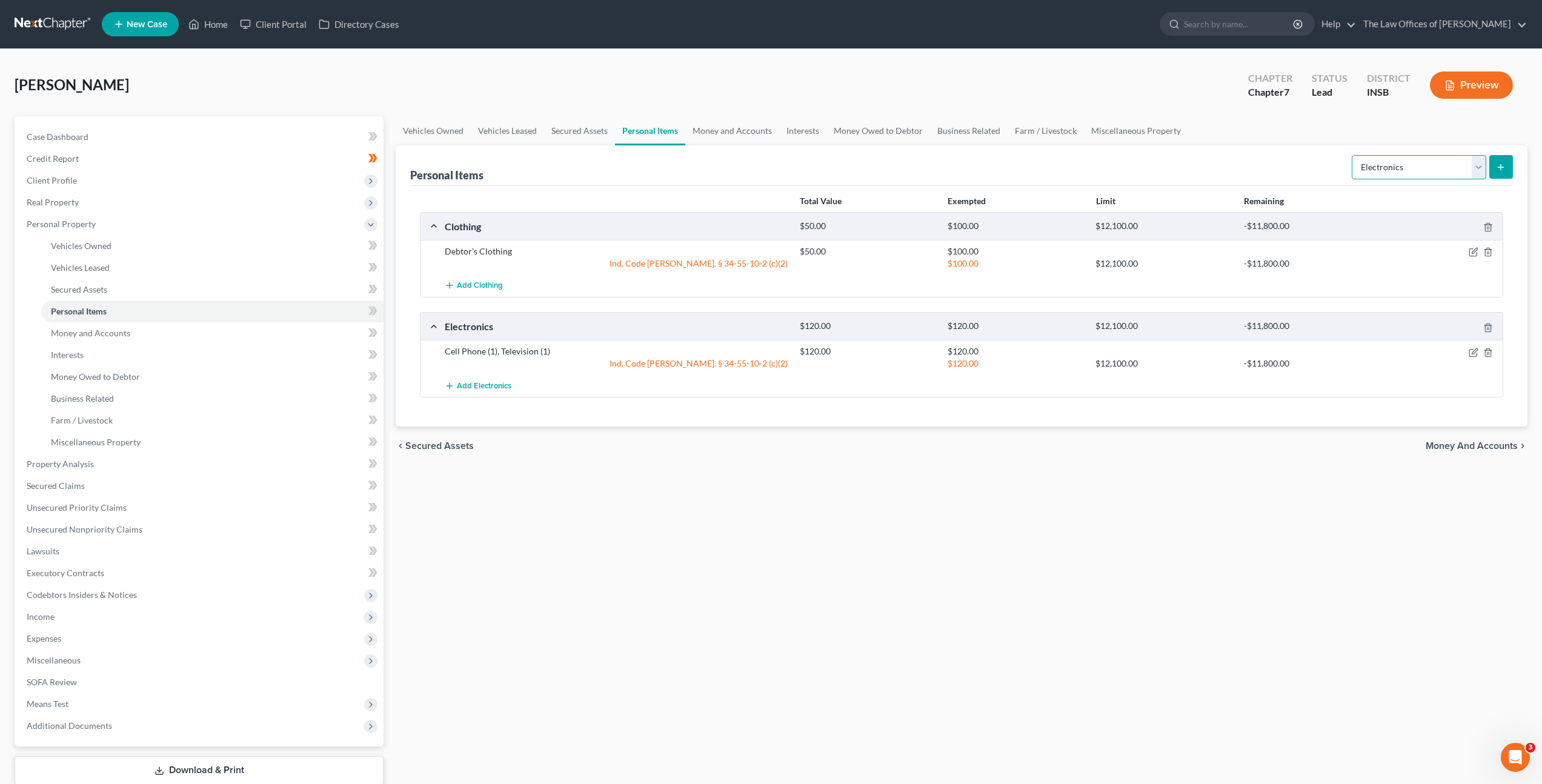
click at [1398, 157] on select "Select Item Type Clothing Collectibles Of Value Electronics Firearms Household …" at bounding box center [1419, 168] width 135 height 24
click at [1353, 155] on select "Select Item Type Clothing Collectibles Of Value Electronics Firearms Household …" at bounding box center [1419, 168] width 135 height 24
click at [1499, 174] on button "submit" at bounding box center [1501, 167] width 23 height 23
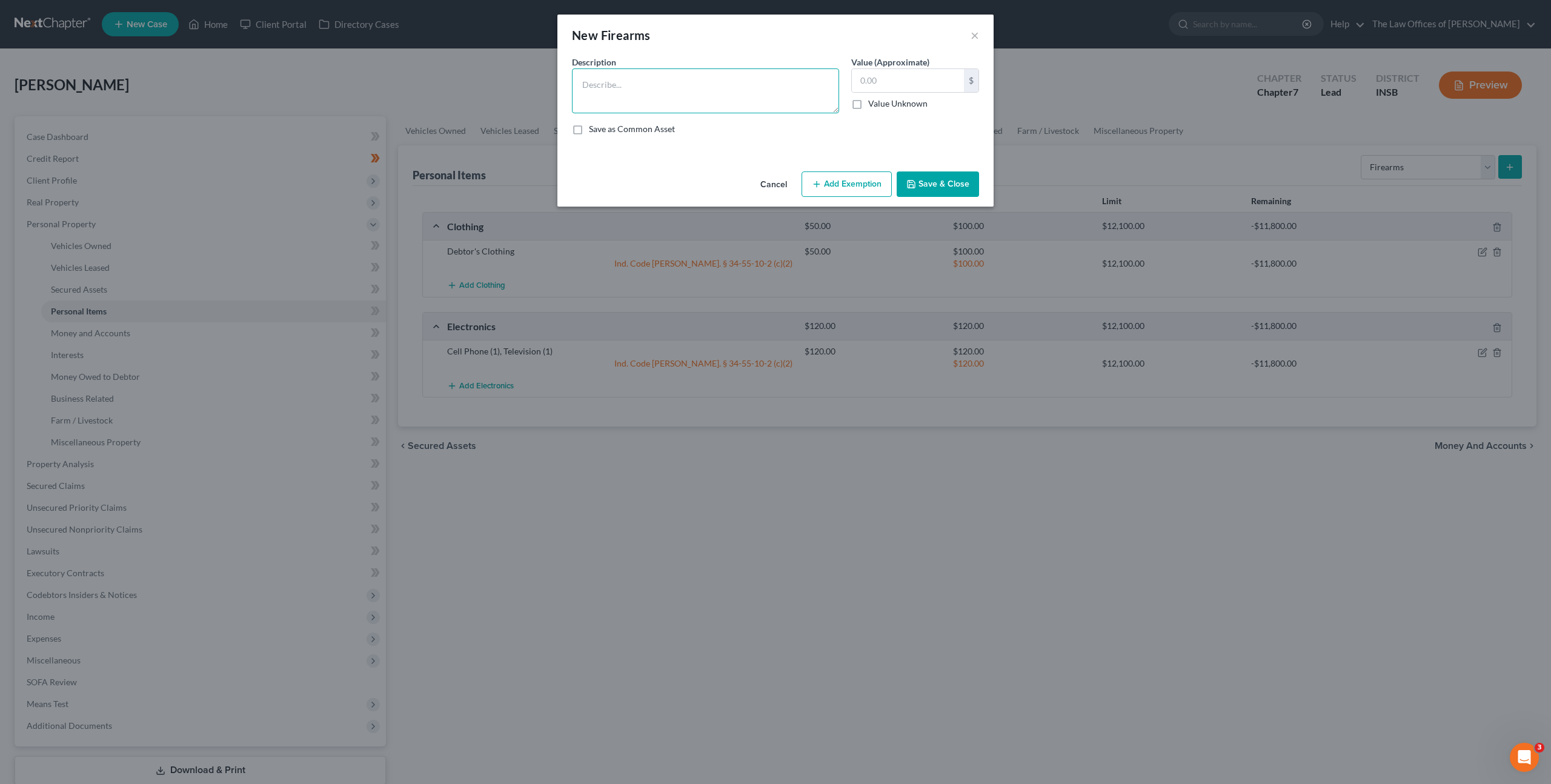
click at [622, 81] on textarea at bounding box center [705, 91] width 267 height 45
click at [681, 94] on textarea at bounding box center [705, 91] width 267 height 45
click at [835, 193] on button "Add Exemption" at bounding box center [847, 183] width 90 height 25
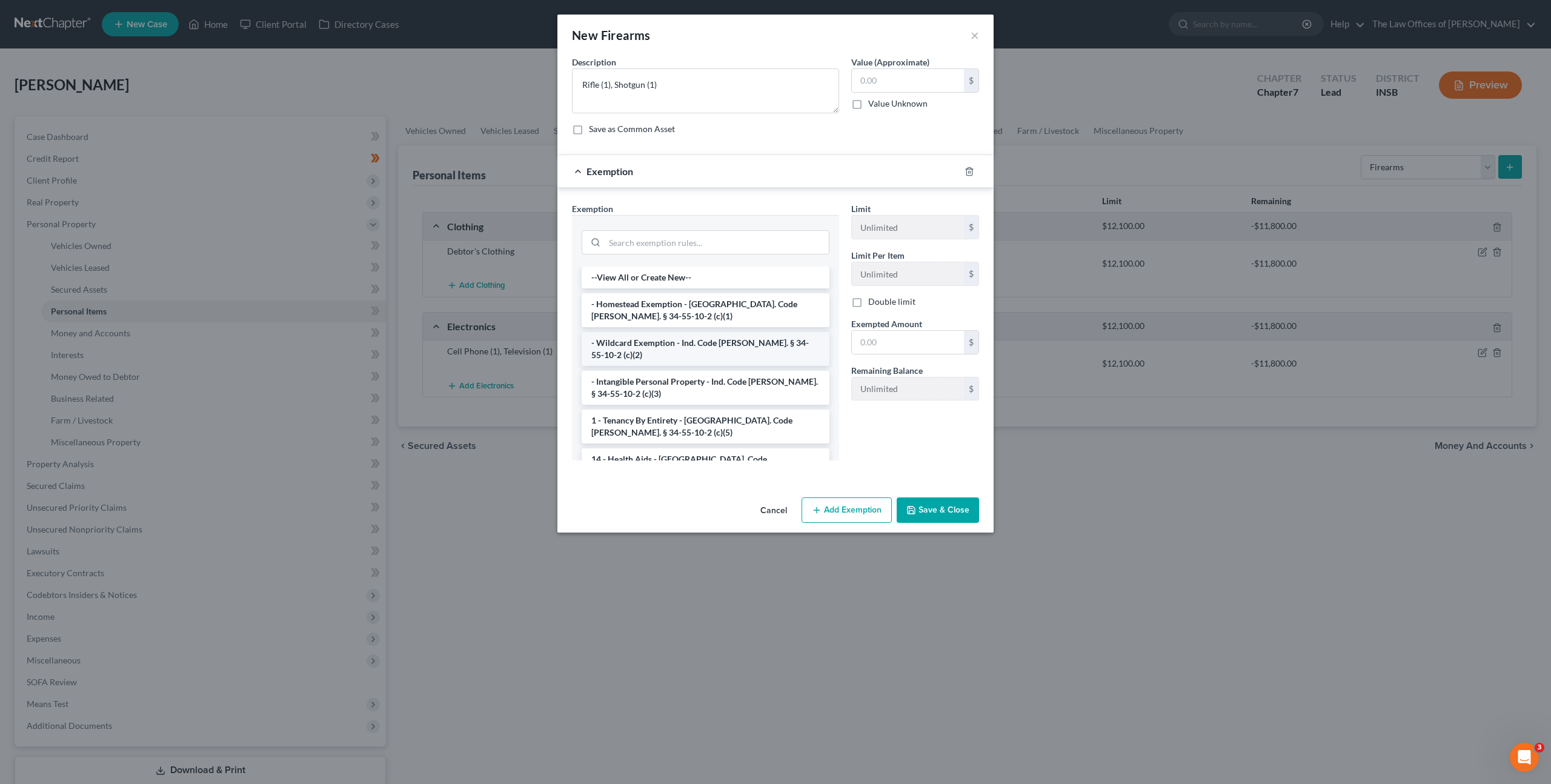
click at [722, 344] on li "- Wildcard Exemption - Ind. Code [PERSON_NAME]. § 34-55-10-2 (c)(2)" at bounding box center [705, 348] width 248 height 34
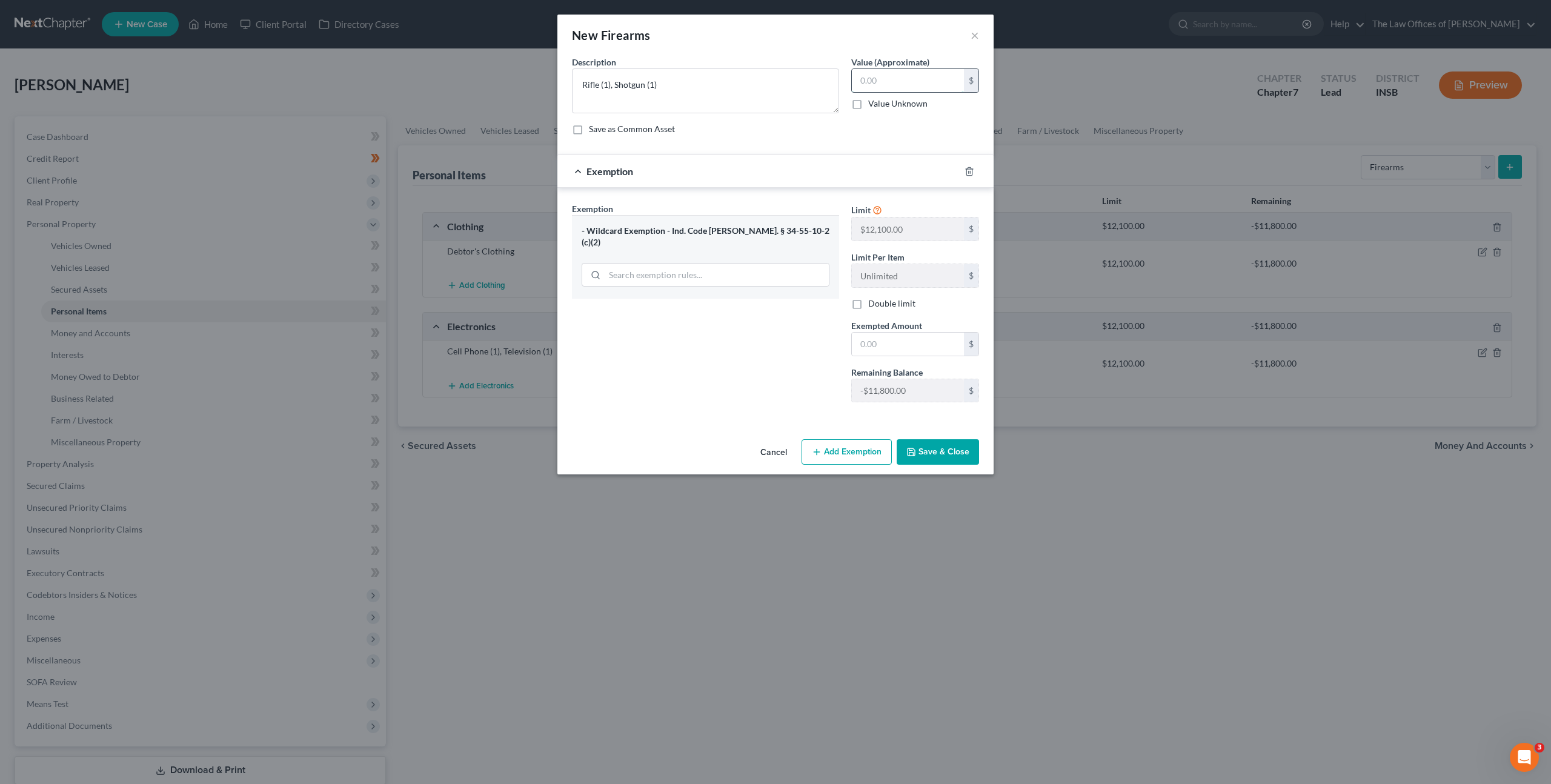
click at [891, 71] on input "text" at bounding box center [908, 81] width 112 height 23
drag, startPoint x: 847, startPoint y: 347, endPoint x: 874, endPoint y: 346, distance: 27.0
click at [850, 347] on div "Exempted Amount * $" at bounding box center [914, 338] width 140 height 37
click at [874, 346] on input "text" at bounding box center [908, 344] width 112 height 23
drag, startPoint x: 808, startPoint y: 361, endPoint x: 795, endPoint y: 359, distance: 13.2
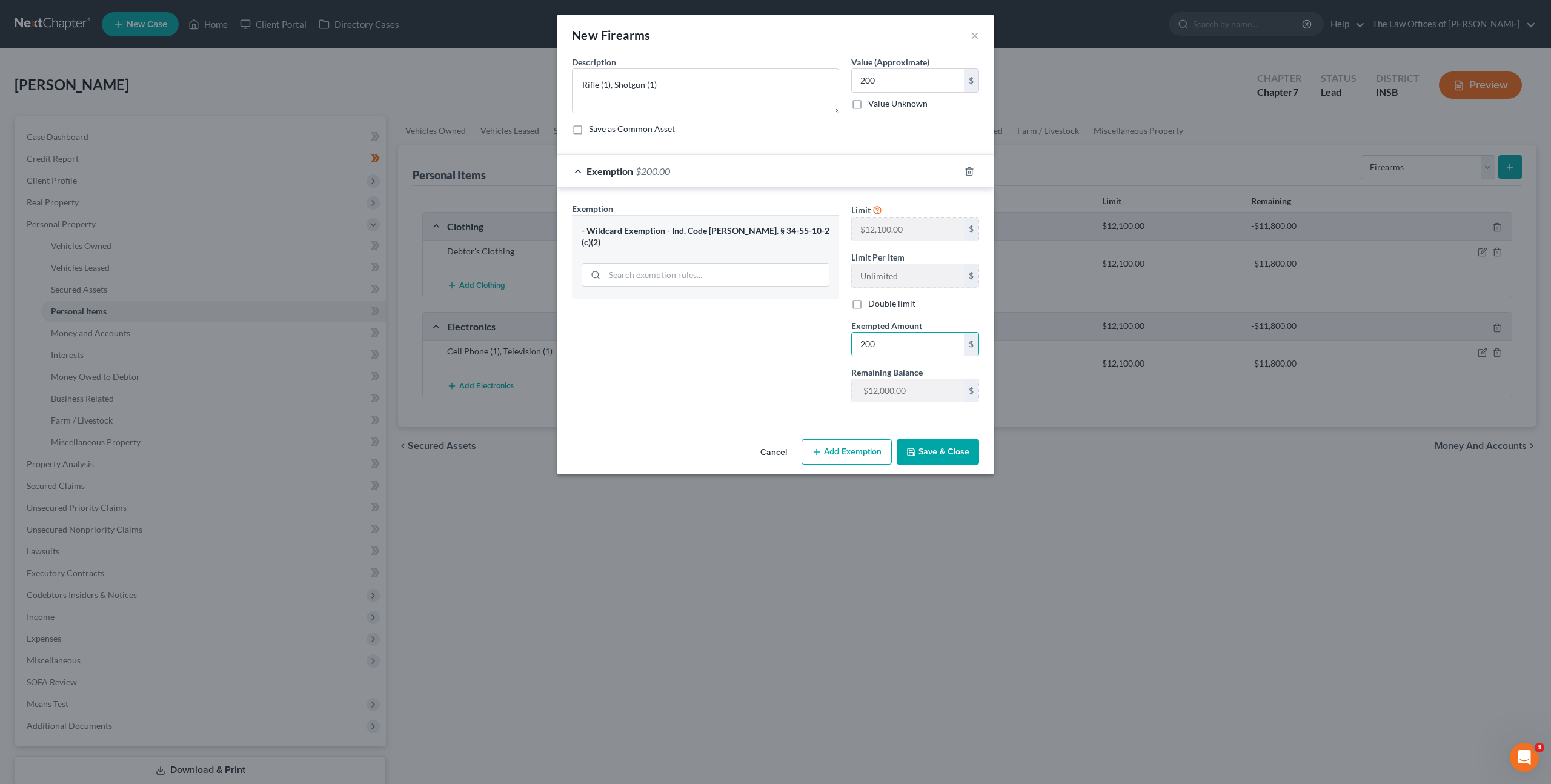
click at [805, 361] on div "Exemption Set must be selected for CA. Exemption * - Wildcard Exemption - Ind. …" at bounding box center [706, 306] width 280 height 209
click at [919, 451] on button "Save & Close" at bounding box center [937, 451] width 82 height 25
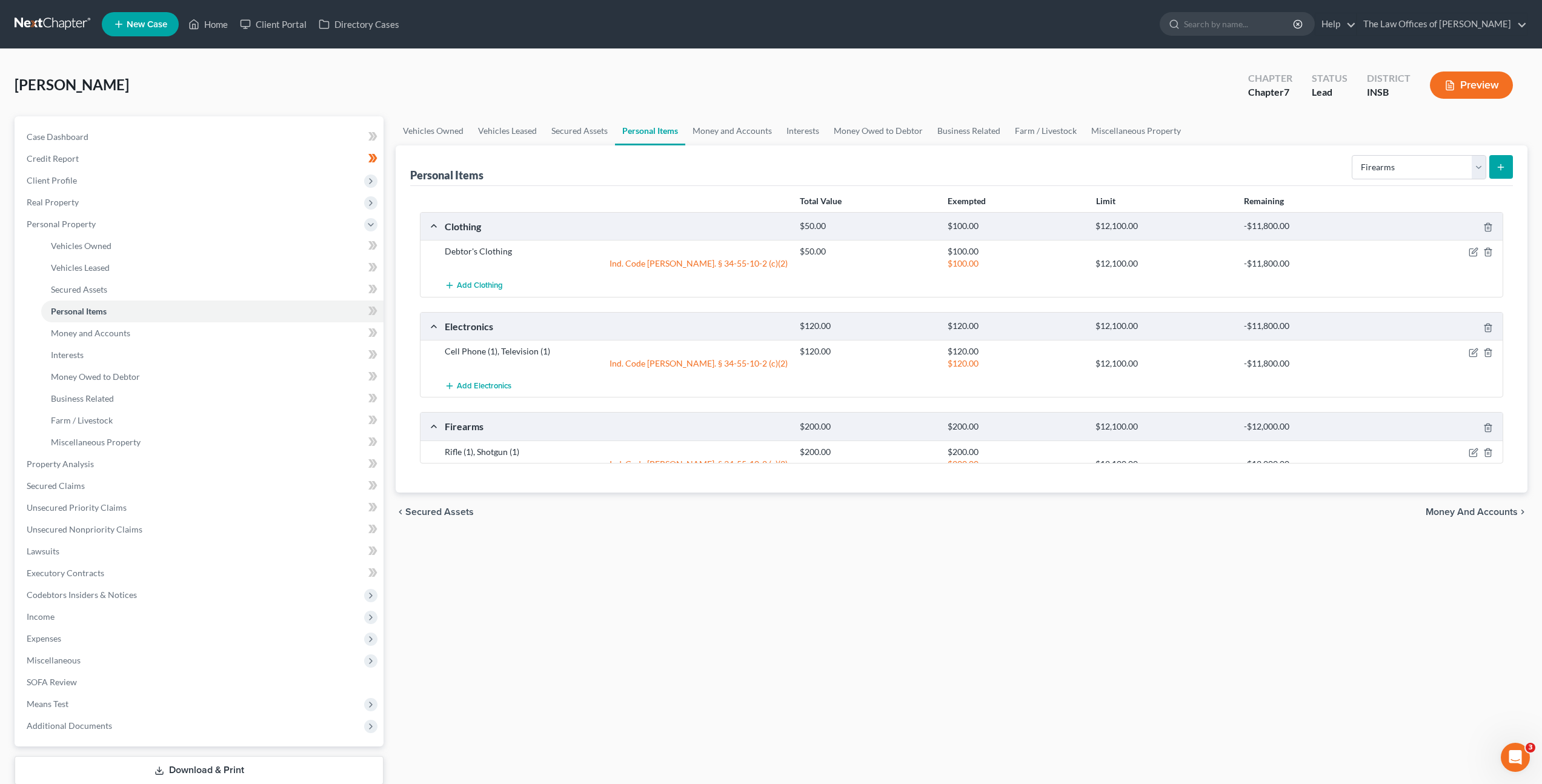
click at [930, 570] on div "Vehicles Owned Vehicles Leased Secured Assets Personal Items Money and Accounts…" at bounding box center [962, 466] width 1144 height 700
click at [1392, 151] on div "Select Item Type Clothing Collectibles Of Value Electronics Firearms Household …" at bounding box center [1430, 166] width 166 height 32
click at [1390, 164] on select "Select Item Type Clothing Collectibles Of Value Electronics Firearms Household …" at bounding box center [1419, 168] width 135 height 24
click at [1353, 155] on select "Select Item Type Clothing Collectibles Of Value Electronics Firearms Household …" at bounding box center [1419, 168] width 135 height 24
click at [1446, 169] on select "Select Item Type Clothing Collectibles Of Value Electronics Firearms Household …" at bounding box center [1419, 168] width 135 height 24
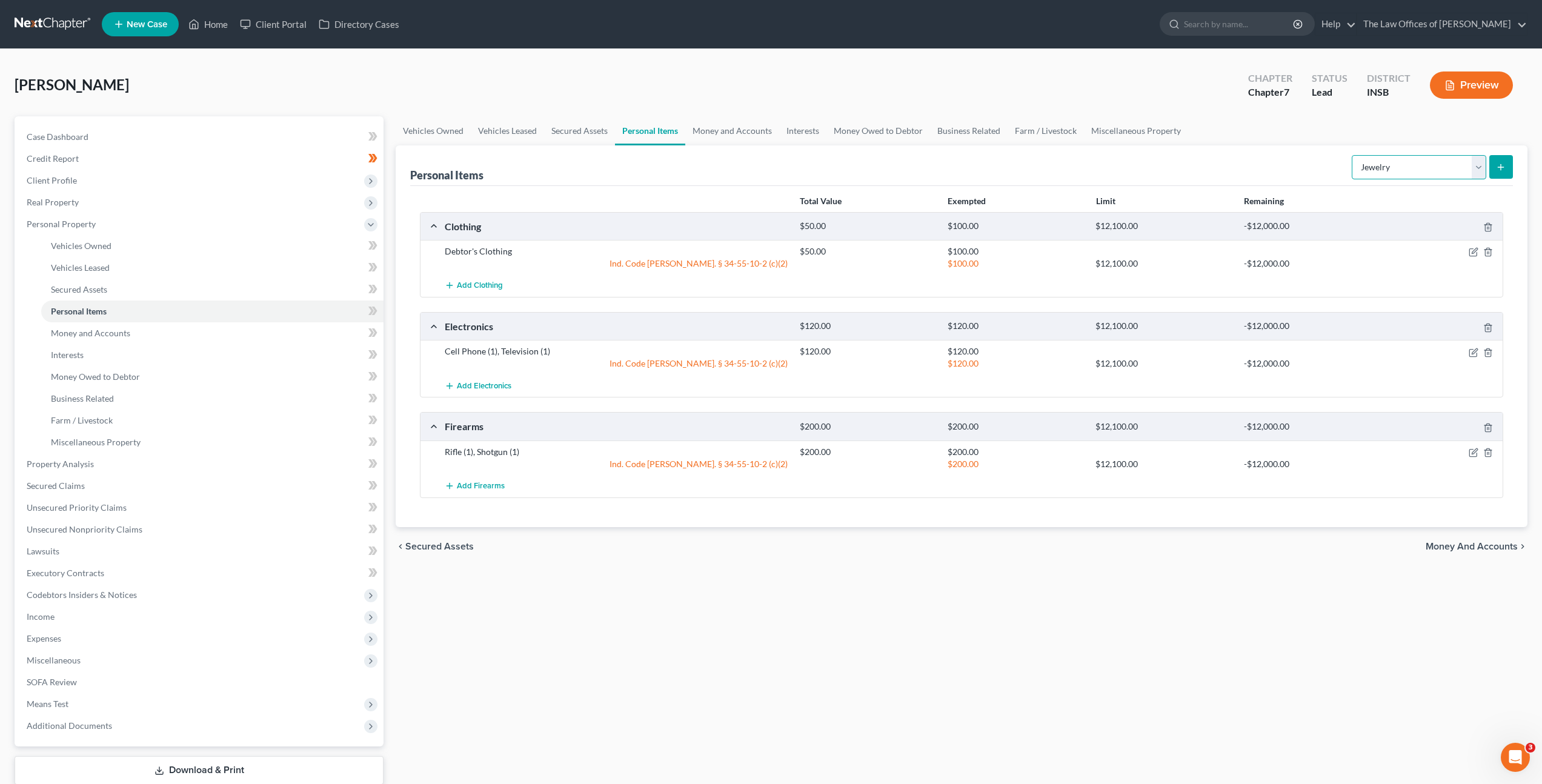
click at [1353, 155] on select "Select Item Type Clothing Collectibles Of Value Electronics Firearms Household …" at bounding box center [1419, 168] width 135 height 24
click at [1497, 168] on icon "submit" at bounding box center [1500, 167] width 10 height 10
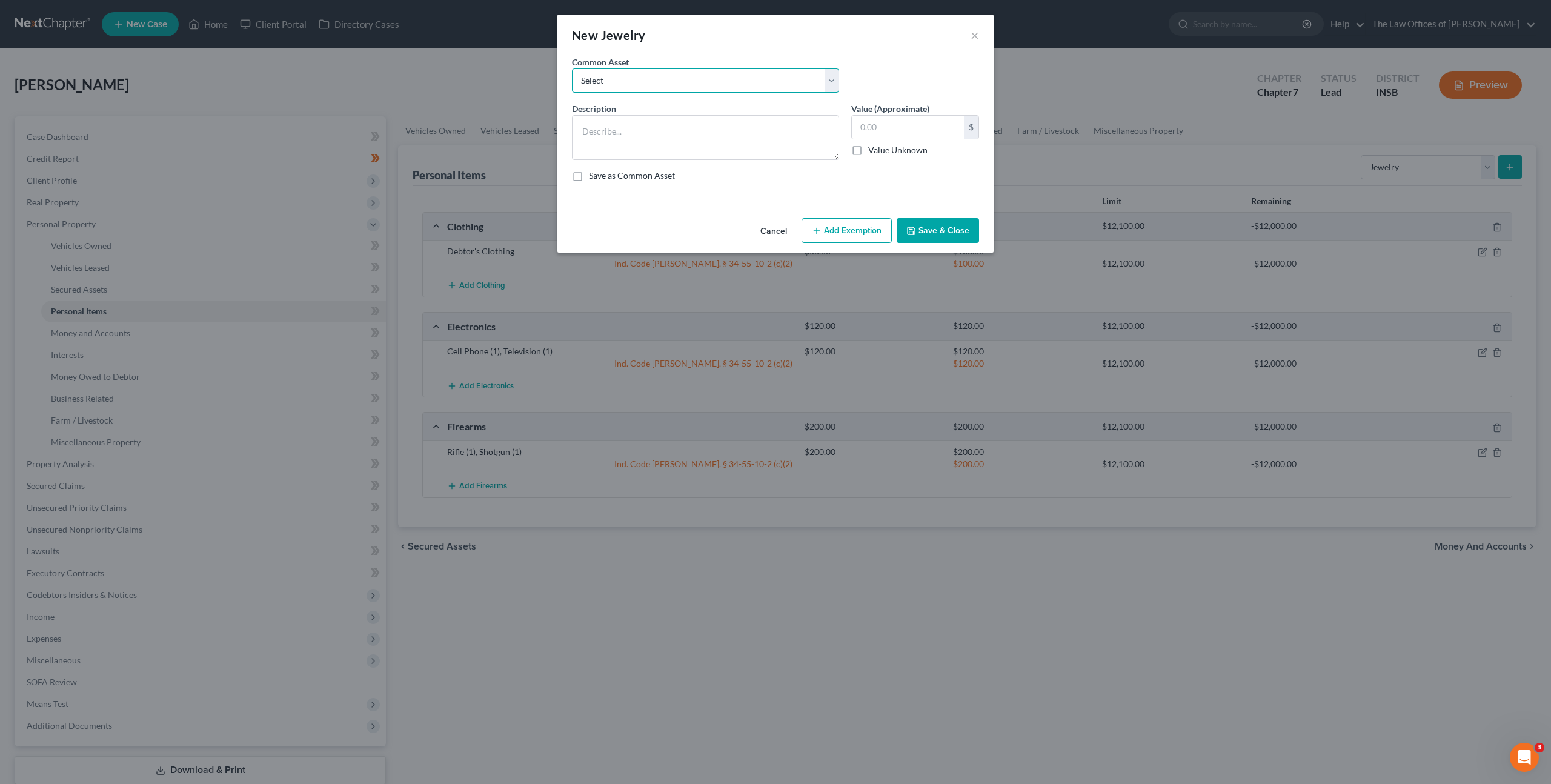
click at [726, 84] on select "Select Costume Jewelry White Gold Necklace with Diamonds (7), White Gold Bracel…" at bounding box center [705, 81] width 267 height 24
click at [761, 155] on textarea at bounding box center [705, 138] width 267 height 45
click at [868, 115] on input "text" at bounding box center [908, 127] width 112 height 23
click at [782, 227] on button "Cancel" at bounding box center [773, 232] width 46 height 24
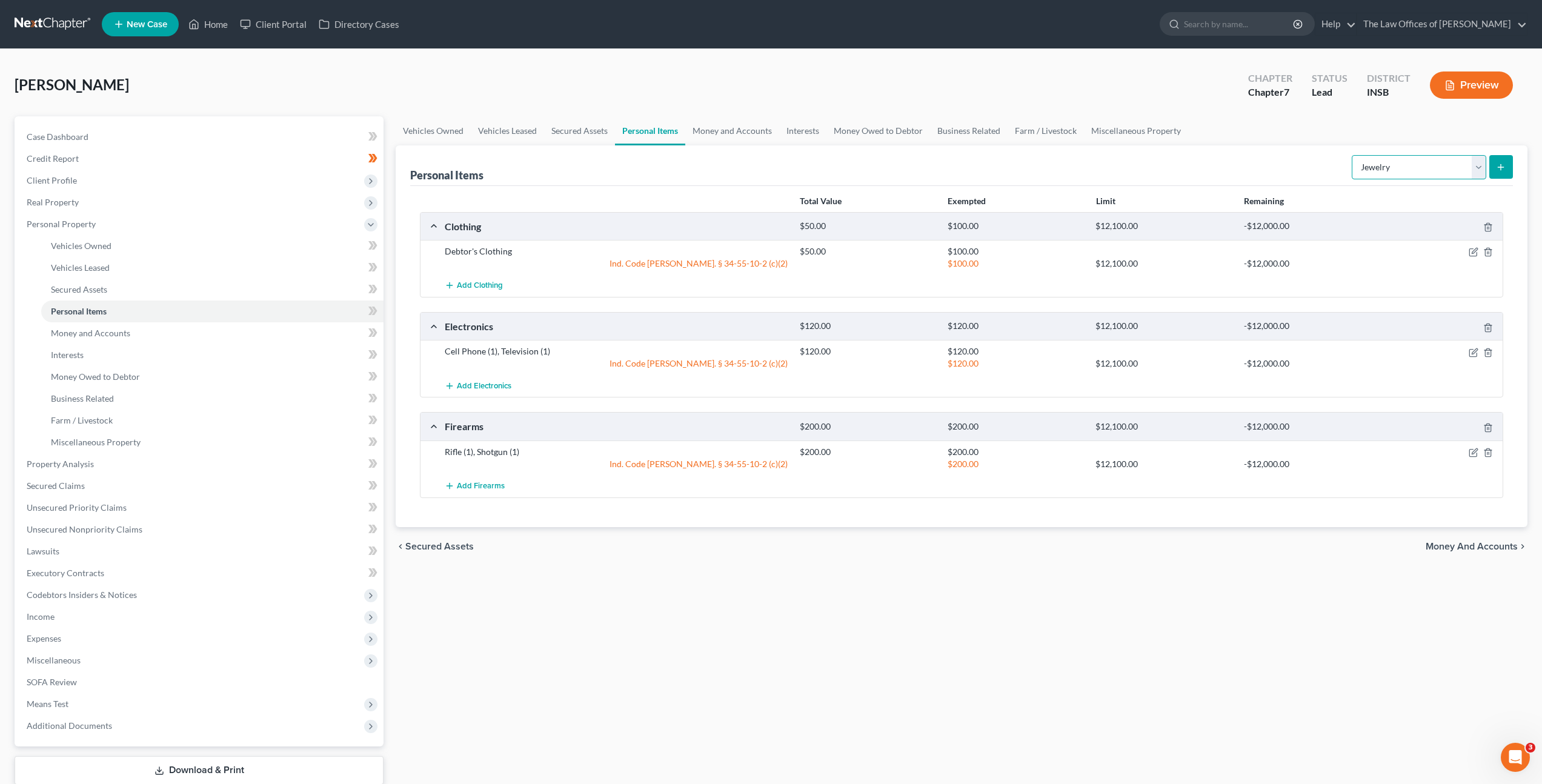
click at [1439, 165] on select "Select Item Type Clothing Collectibles Of Value Electronics Firearms Household …" at bounding box center [1419, 168] width 135 height 24
click at [1353, 155] on select "Select Item Type Clothing Collectibles Of Value Electronics Firearms Household …" at bounding box center [1419, 168] width 135 height 24
click at [1324, 170] on div "Personal Items Select Item Type Clothing Collectibles Of Value Electronics Fire…" at bounding box center [962, 165] width 1103 height 41
click at [1403, 173] on select "Select Item Type Clothing Collectibles Of Value Electronics Firearms Household …" at bounding box center [1419, 168] width 135 height 24
click at [1353, 155] on select "Select Item Type Clothing Collectibles Of Value Electronics Firearms Household …" at bounding box center [1419, 168] width 135 height 24
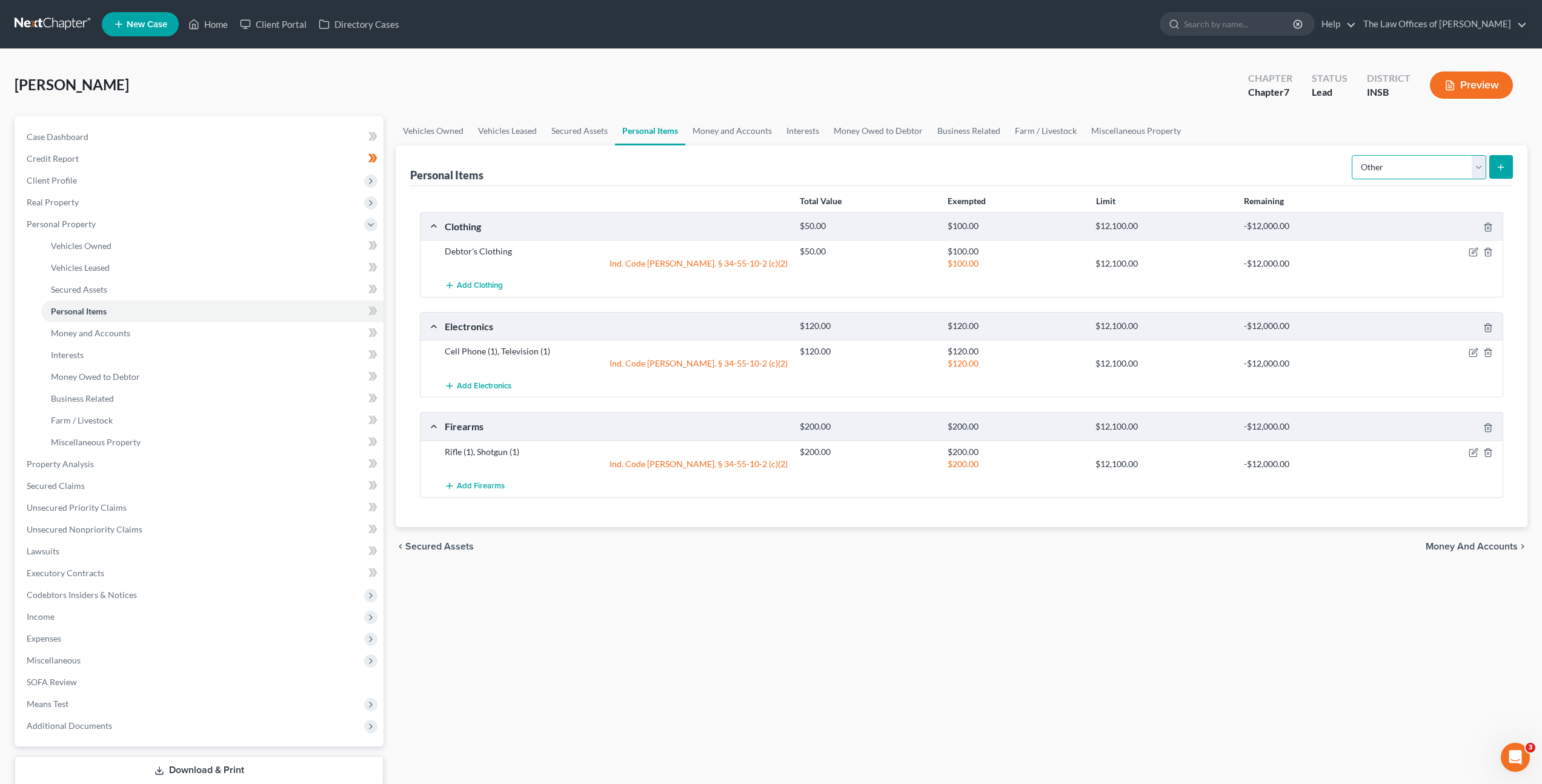
click at [1461, 172] on select "Select Item Type Clothing Collectibles Of Value Electronics Firearms Household …" at bounding box center [1419, 168] width 135 height 24
click at [1353, 155] on select "Select Item Type Clothing Collectibles Of Value Electronics Firearms Household …" at bounding box center [1419, 168] width 135 height 24
click at [1496, 177] on button "submit" at bounding box center [1501, 167] width 23 height 23
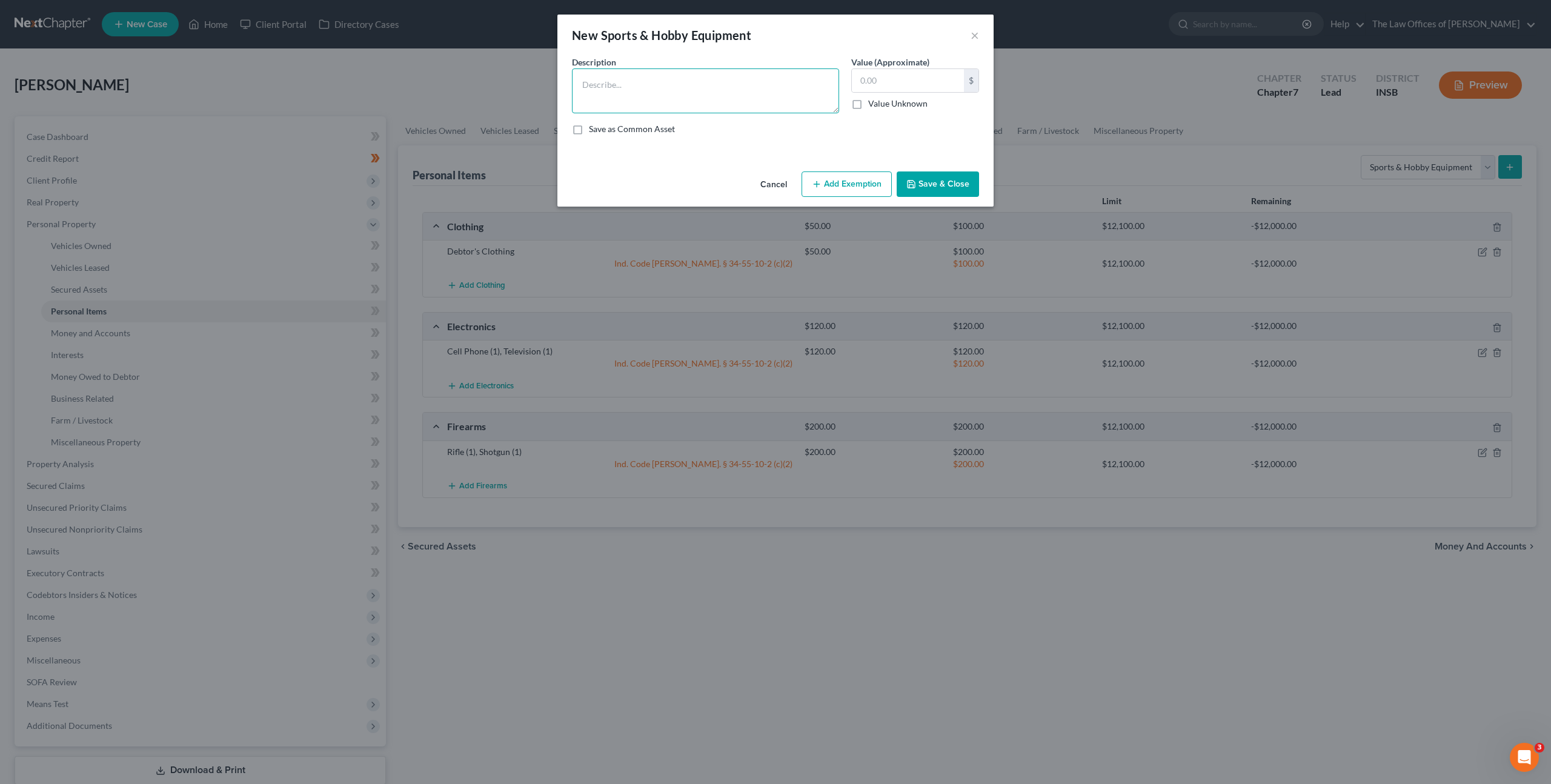
click at [686, 78] on textarea at bounding box center [705, 91] width 267 height 45
click at [914, 86] on input "text" at bounding box center [908, 81] width 112 height 23
click at [833, 182] on button "Add Exemption" at bounding box center [847, 183] width 90 height 25
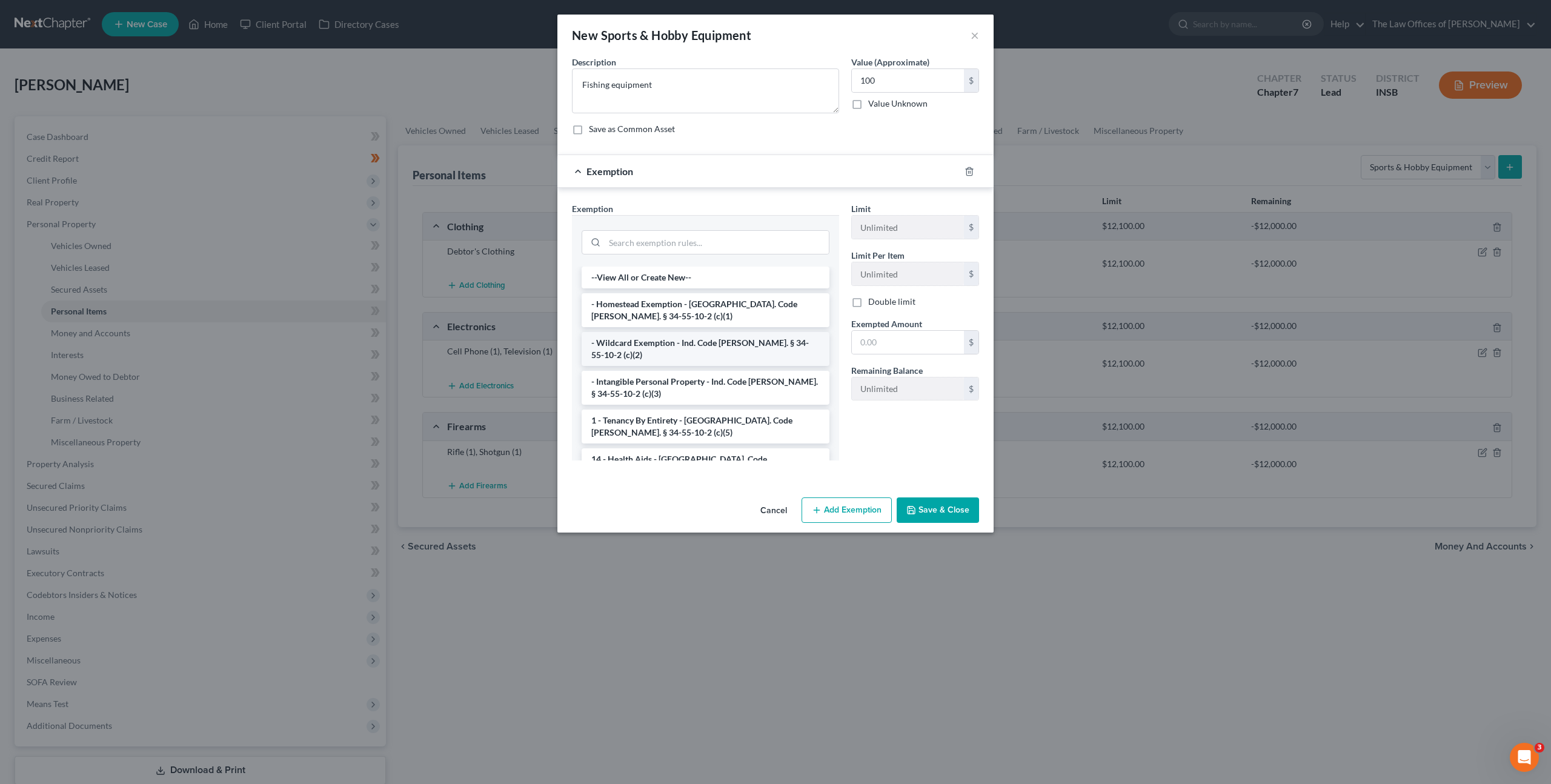
click at [676, 341] on li "- Wildcard Exemption - Ind. Code [PERSON_NAME]. § 34-55-10-2 (c)(2)" at bounding box center [705, 348] width 248 height 34
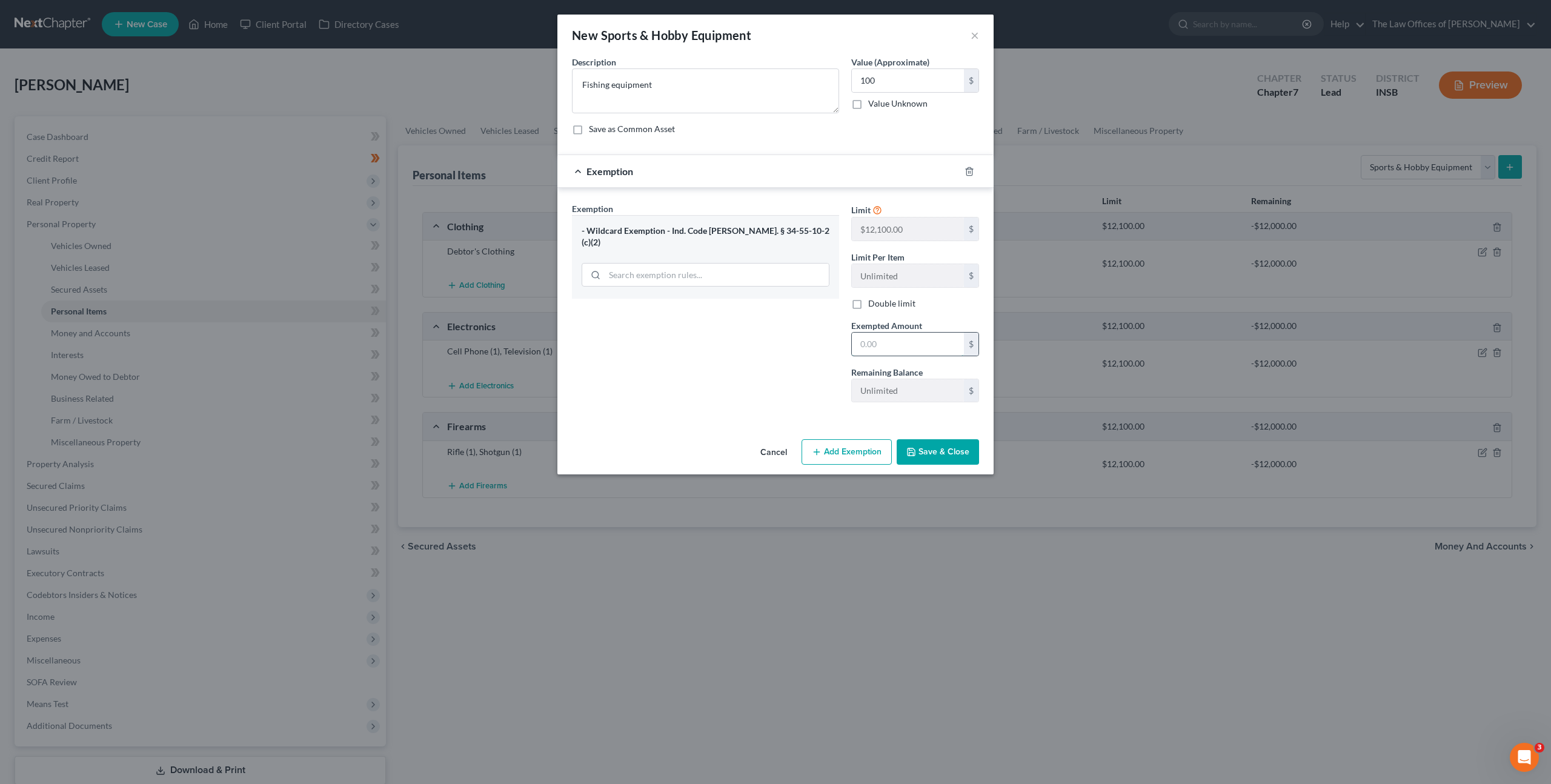
click at [900, 347] on input "text" at bounding box center [908, 344] width 112 height 23
click at [936, 447] on button "Save & Close" at bounding box center [937, 451] width 82 height 25
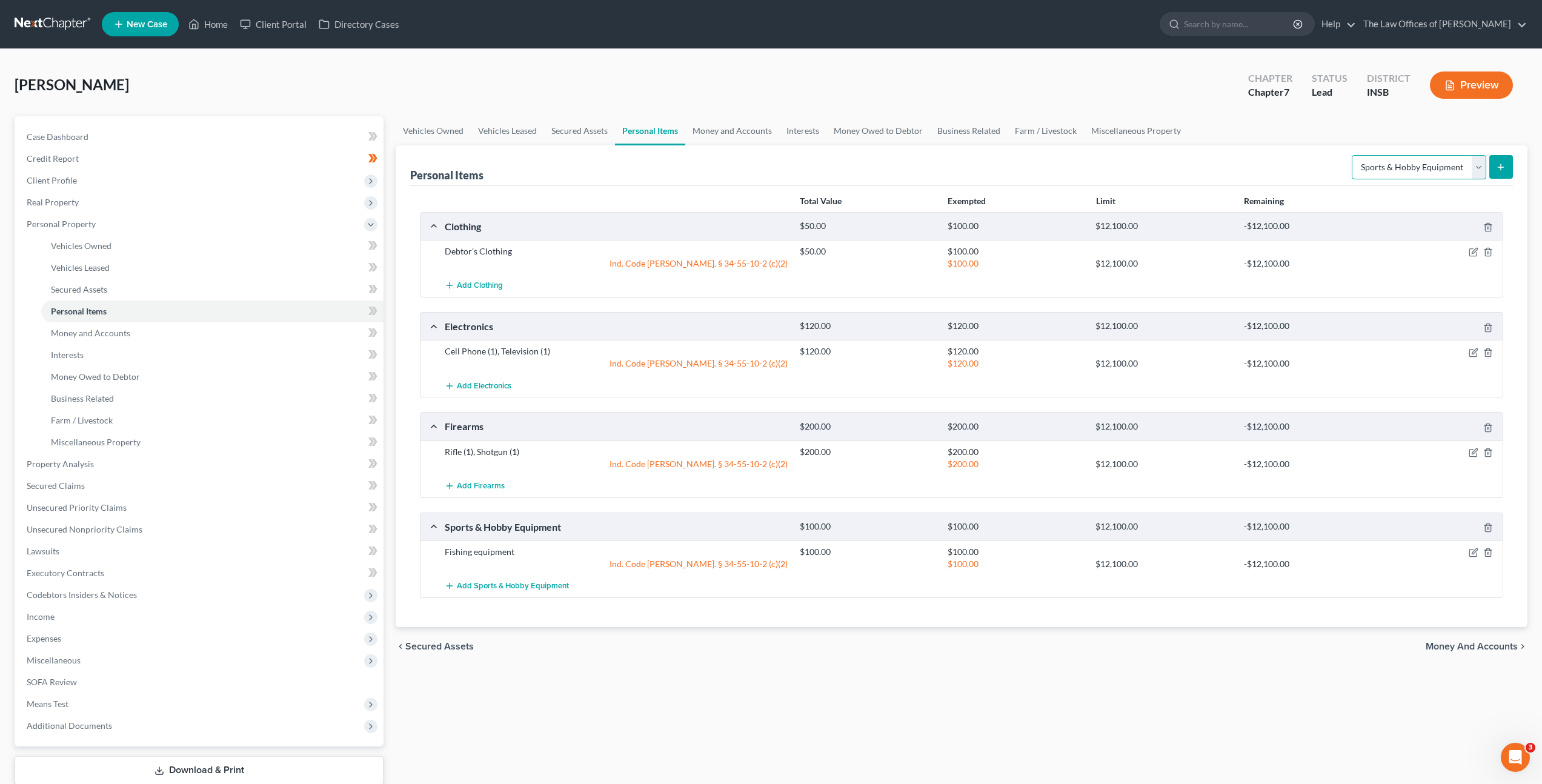
click at [1438, 173] on select "Select Item Type Clothing Collectibles Of Value Electronics Firearms Household …" at bounding box center [1419, 168] width 135 height 24
click at [1353, 155] on select "Select Item Type Clothing Collectibles Of Value Electronics Firearms Household …" at bounding box center [1419, 168] width 135 height 24
click at [1515, 165] on div "Personal Items Select Item Type Clothing Collectibles Of Value Electronics Fire…" at bounding box center [962, 385] width 1132 height 482
click at [1503, 169] on icon "submit" at bounding box center [1500, 167] width 10 height 10
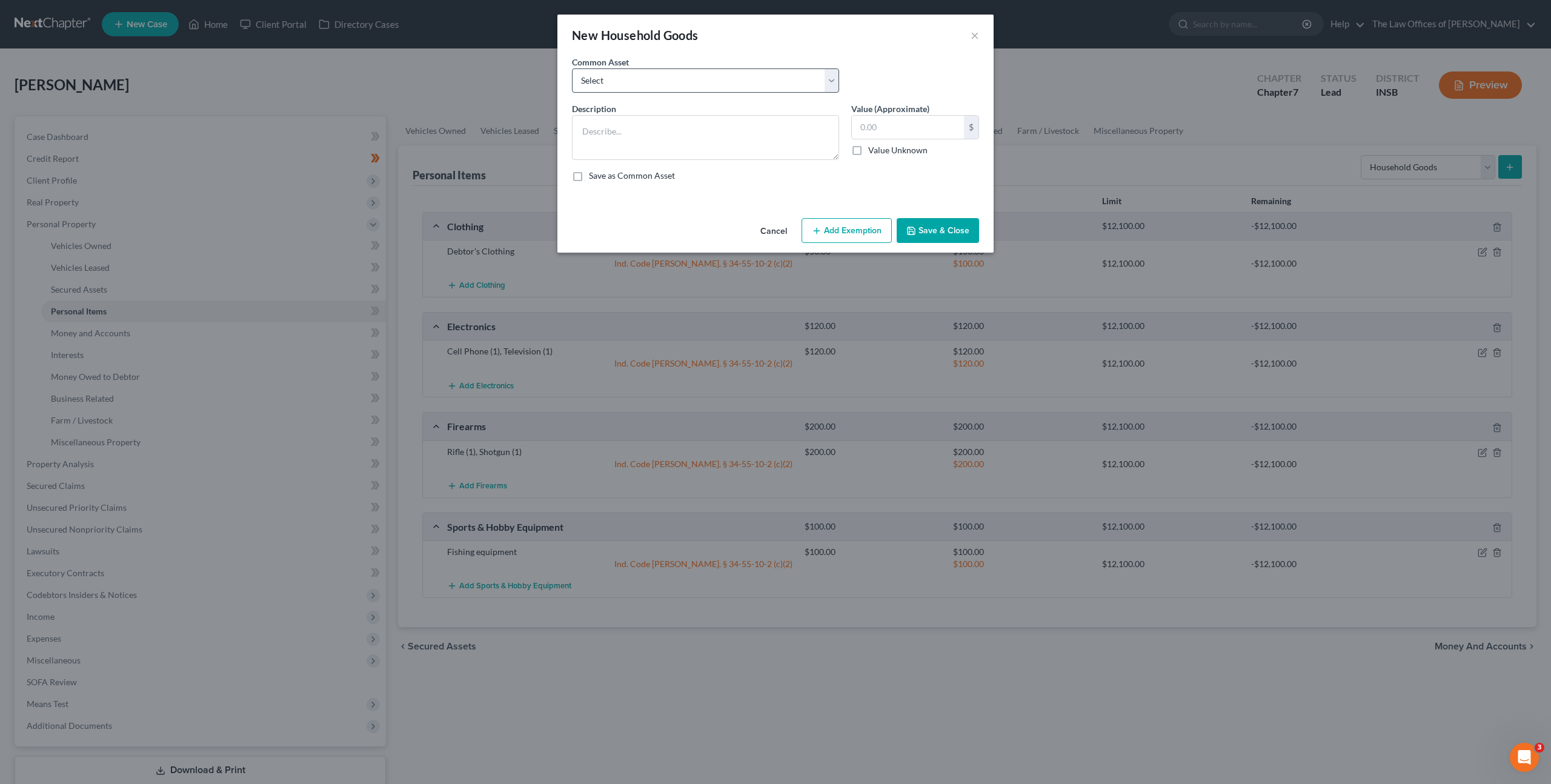
click at [660, 93] on div "Common Asset Select Living Room Suite, Dining Room Suite, Bedroom Suite, Washer…" at bounding box center [776, 79] width 419 height 47
click at [666, 85] on select "Select Living Room Suite, Dining Room Suite, Bedroom Suite, Washer, Dryer, Refr…" at bounding box center [705, 81] width 267 height 24
click at [571, 69] on select "Select Living Room Suite, Dining Room Suite, Bedroom Suite, Washer, Dryer, Refr…" at bounding box center [705, 81] width 267 height 24
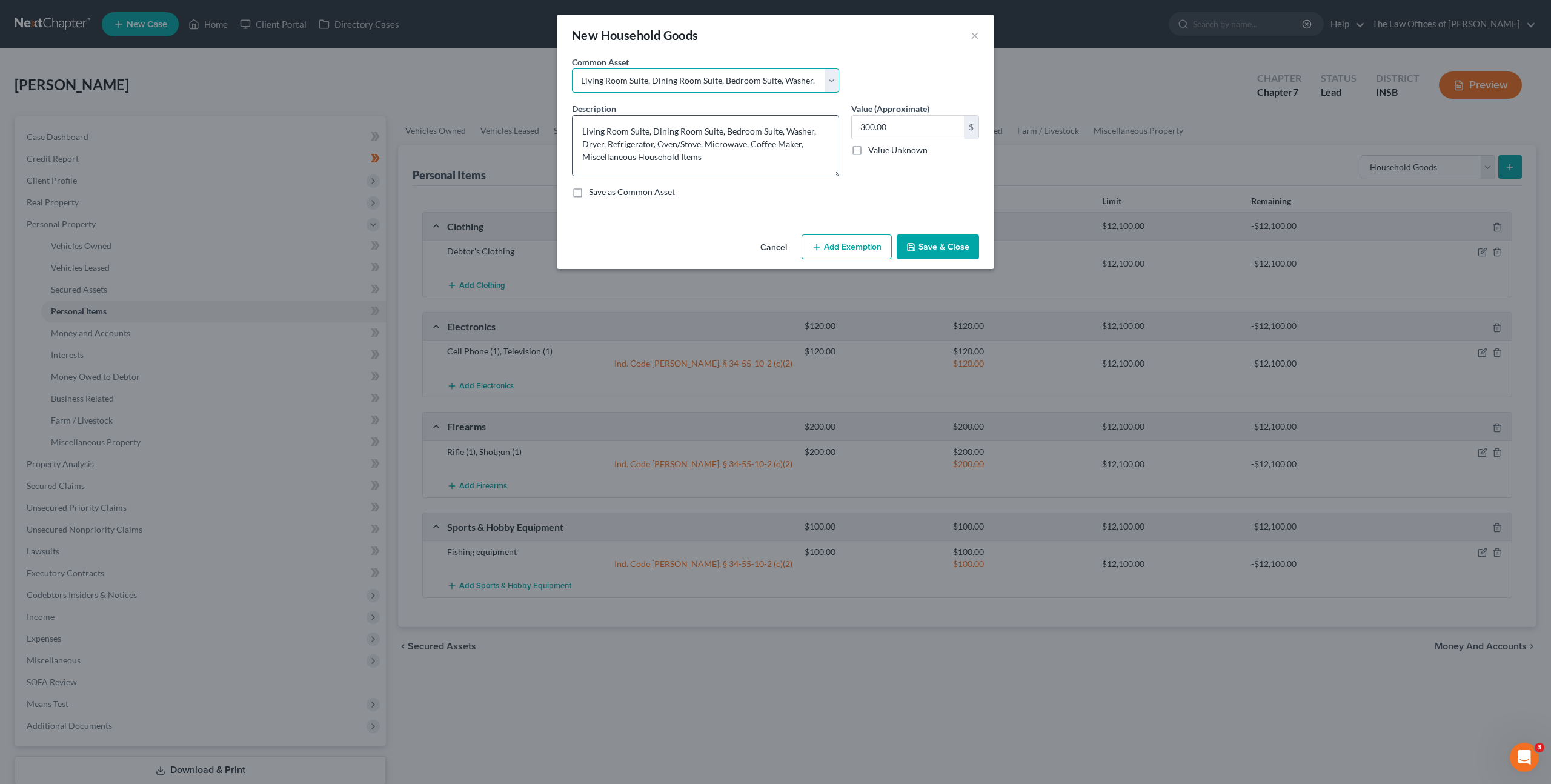
drag, startPoint x: 836, startPoint y: 159, endPoint x: 837, endPoint y: 175, distance: 16.0
click at [837, 175] on textarea "Living Room Suite, Dining Room Suite, Bedroom Suite, Washer, Dryer, Refrigerato…" at bounding box center [705, 146] width 267 height 61
click at [702, 145] on textarea "Living Room Suite, Dining Room Suite, Bedroom Suite, Washer, Dryer, Refrigerato…" at bounding box center [705, 146] width 267 height 61
click at [918, 127] on input "300.00" at bounding box center [908, 127] width 112 height 23
click at [859, 249] on button "Add Exemption" at bounding box center [847, 247] width 90 height 25
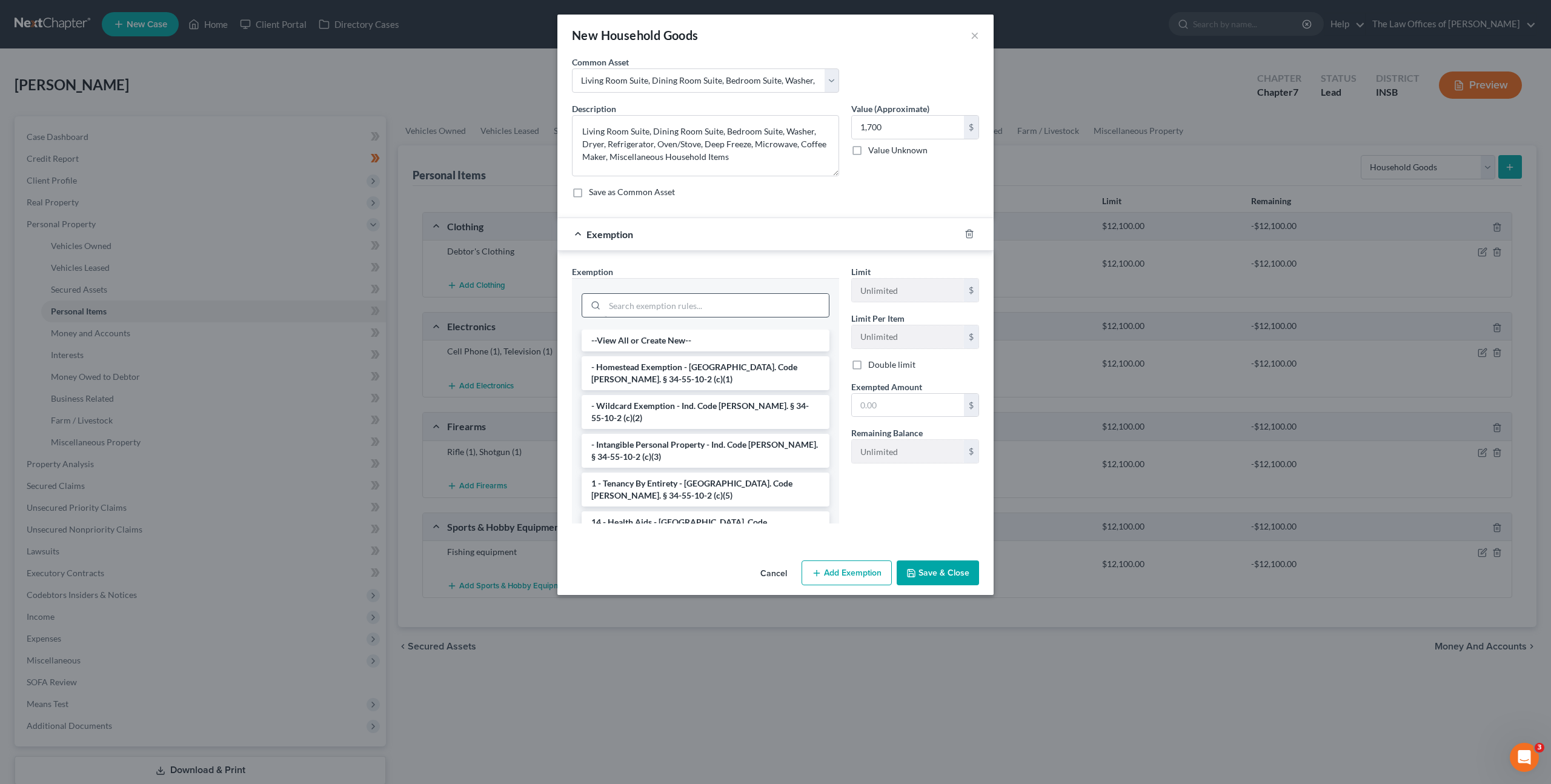
drag, startPoint x: 756, startPoint y: 279, endPoint x: 757, endPoint y: 293, distance: 14.0
click at [756, 281] on div at bounding box center [705, 303] width 267 height 51
drag, startPoint x: 757, startPoint y: 300, endPoint x: 769, endPoint y: 305, distance: 13.0
click at [757, 300] on input "search" at bounding box center [716, 305] width 224 height 23
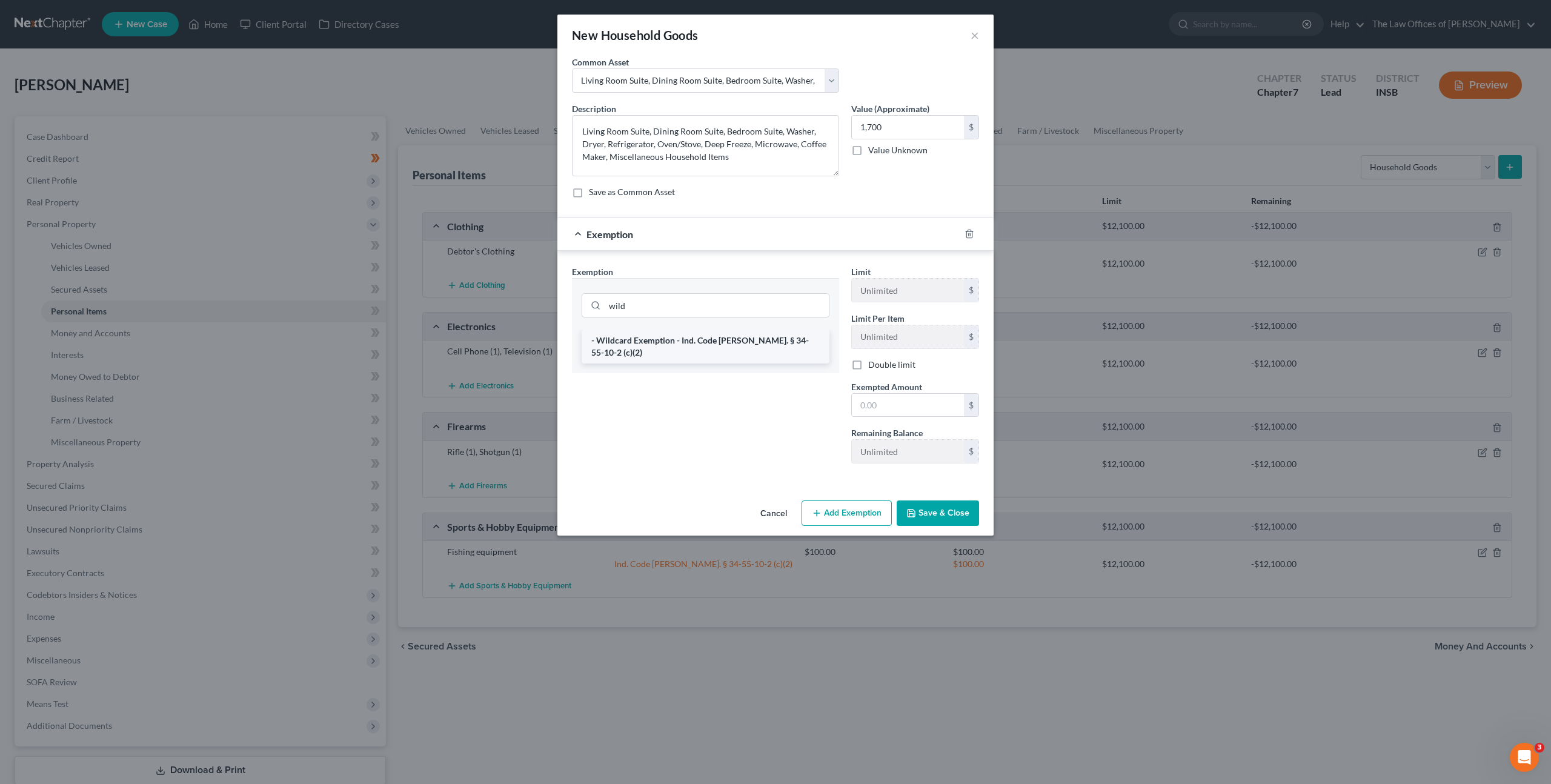
click at [672, 340] on li "- Wildcard Exemption - Ind. Code [PERSON_NAME]. § 34-55-10-2 (c)(2)" at bounding box center [705, 346] width 248 height 34
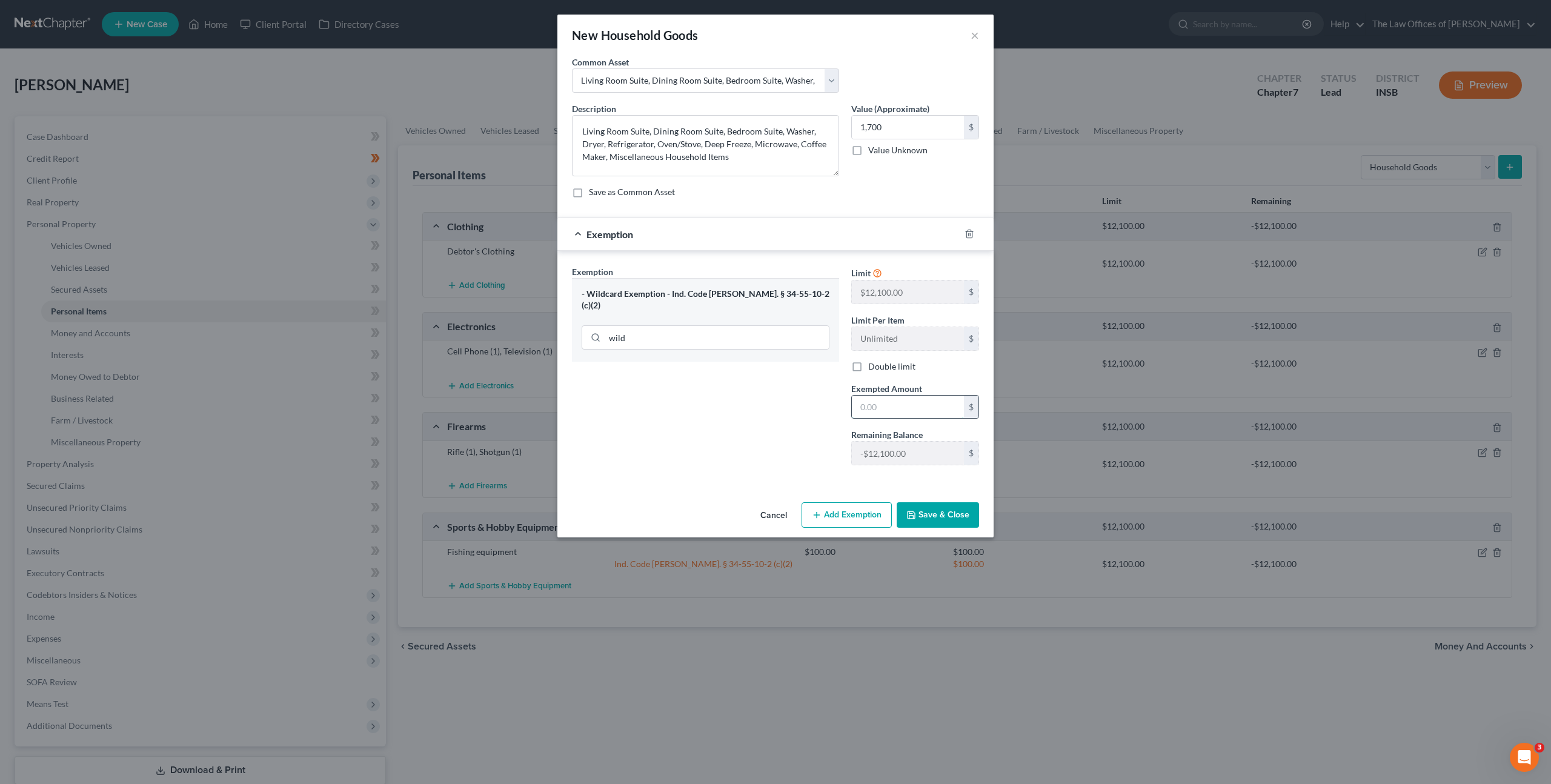
click at [881, 404] on input "text" at bounding box center [908, 407] width 112 height 23
click at [944, 508] on button "Save & Close" at bounding box center [937, 514] width 82 height 25
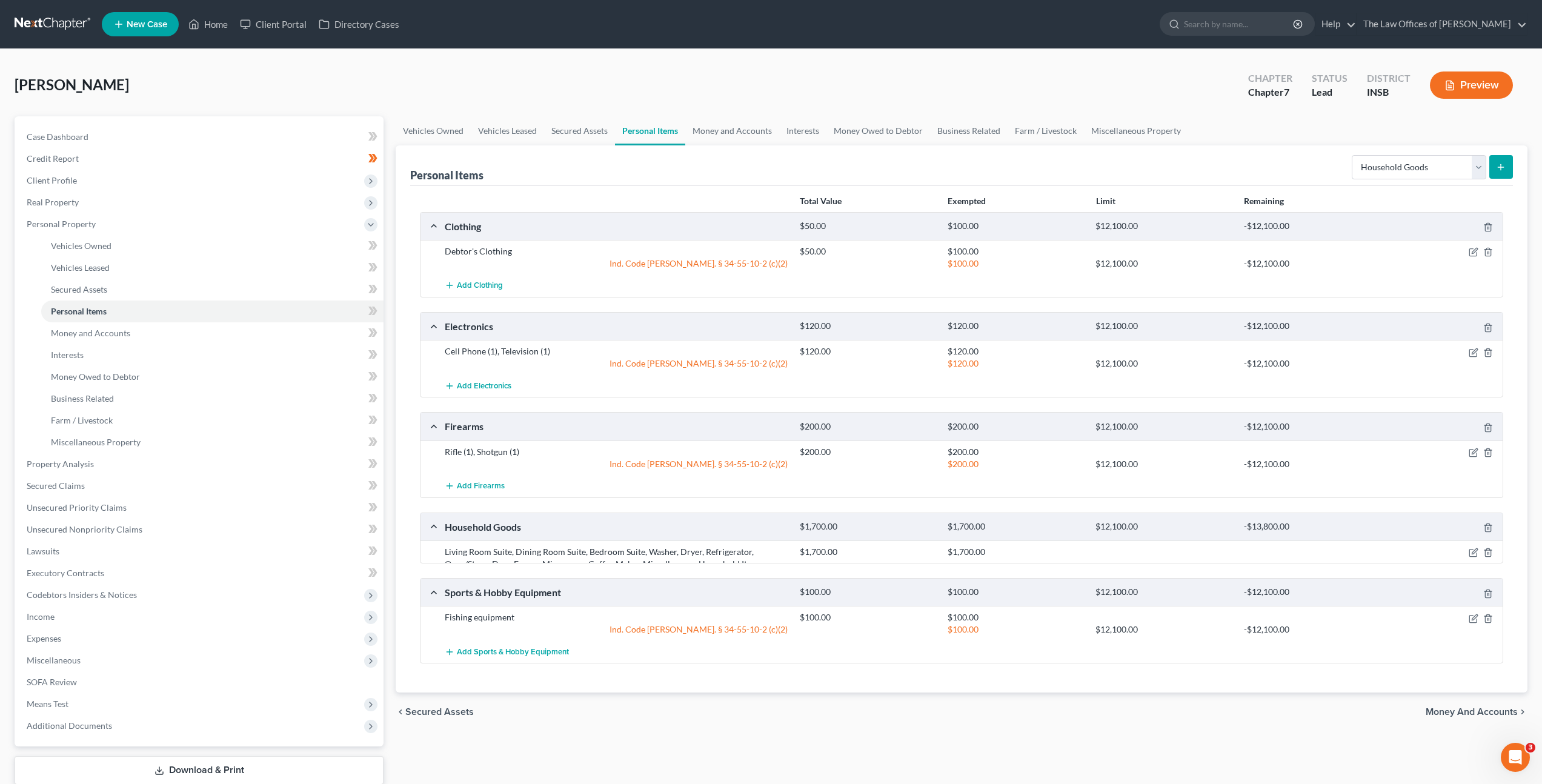
drag, startPoint x: 884, startPoint y: 738, endPoint x: 889, endPoint y: 696, distance: 42.3
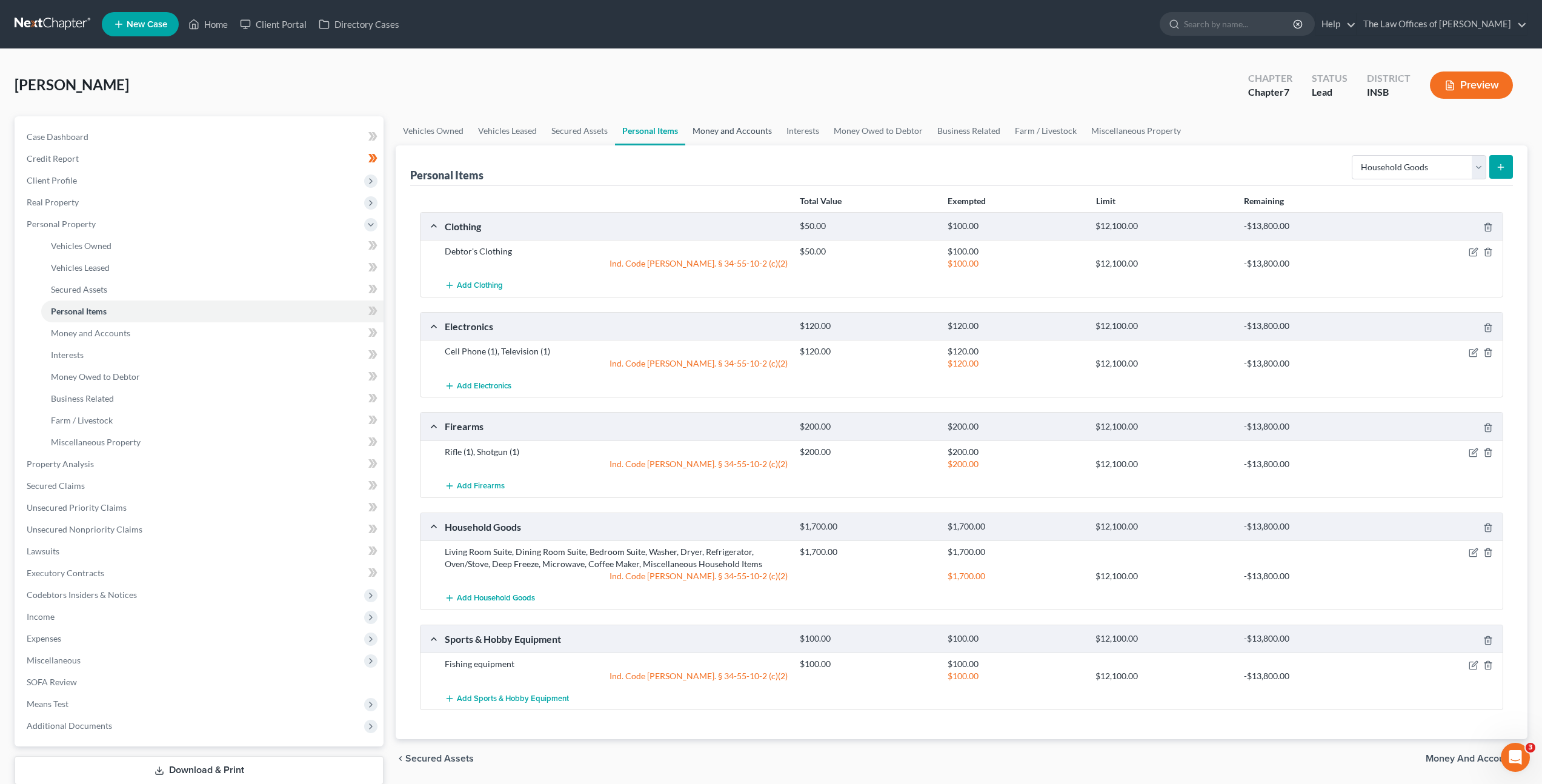
click at [740, 127] on link "Money and Accounts" at bounding box center [732, 130] width 94 height 29
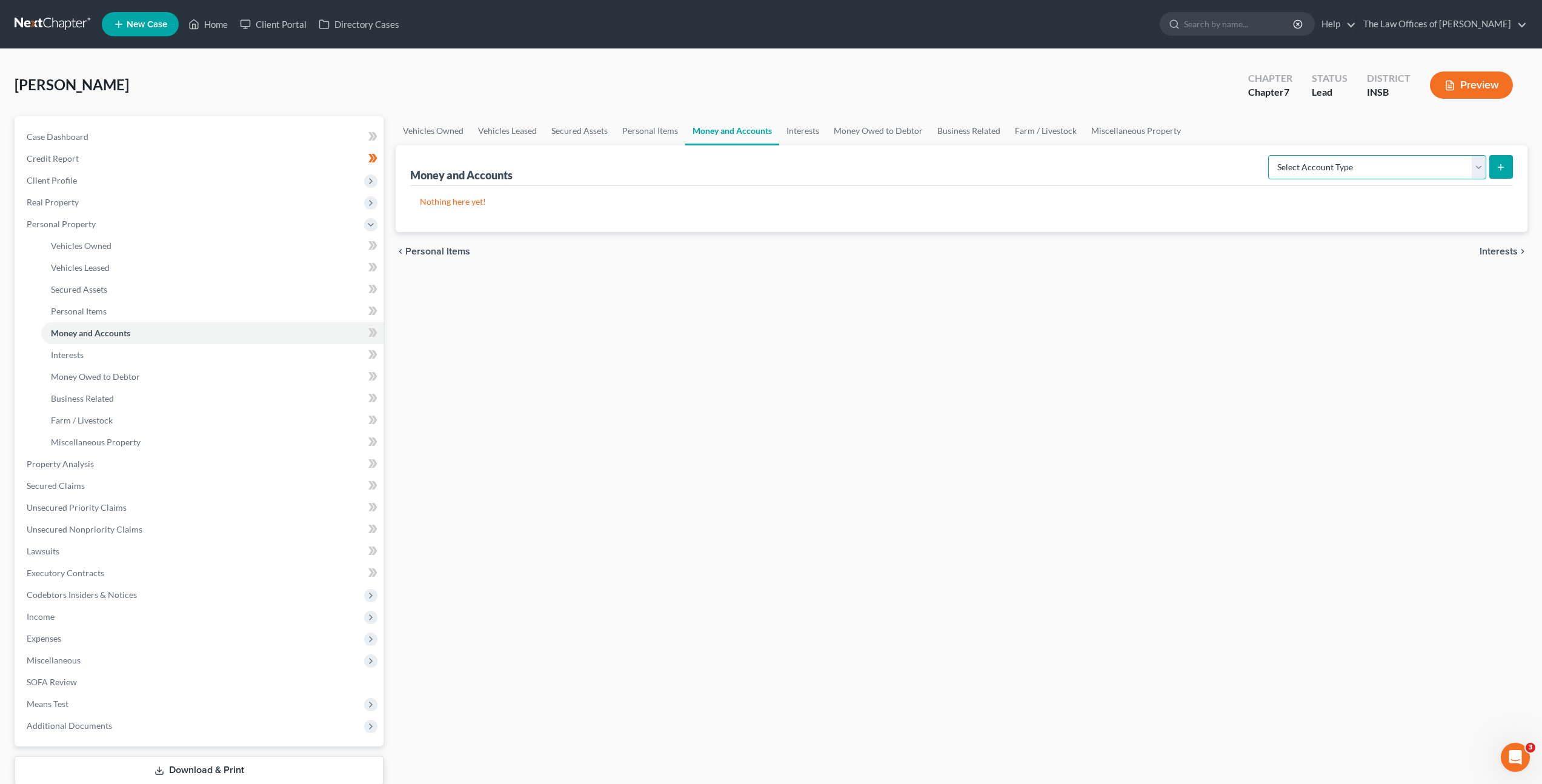
click at [1357, 160] on select "Select Account Type Brokerage Cash on Hand Certificates of Deposit Checking Acc…" at bounding box center [1377, 168] width 218 height 24
click at [1271, 155] on select "Select Account Type Brokerage Cash on Hand Certificates of Deposit Checking Acc…" at bounding box center [1377, 168] width 218 height 24
click at [1505, 164] on icon "submit" at bounding box center [1500, 167] width 10 height 10
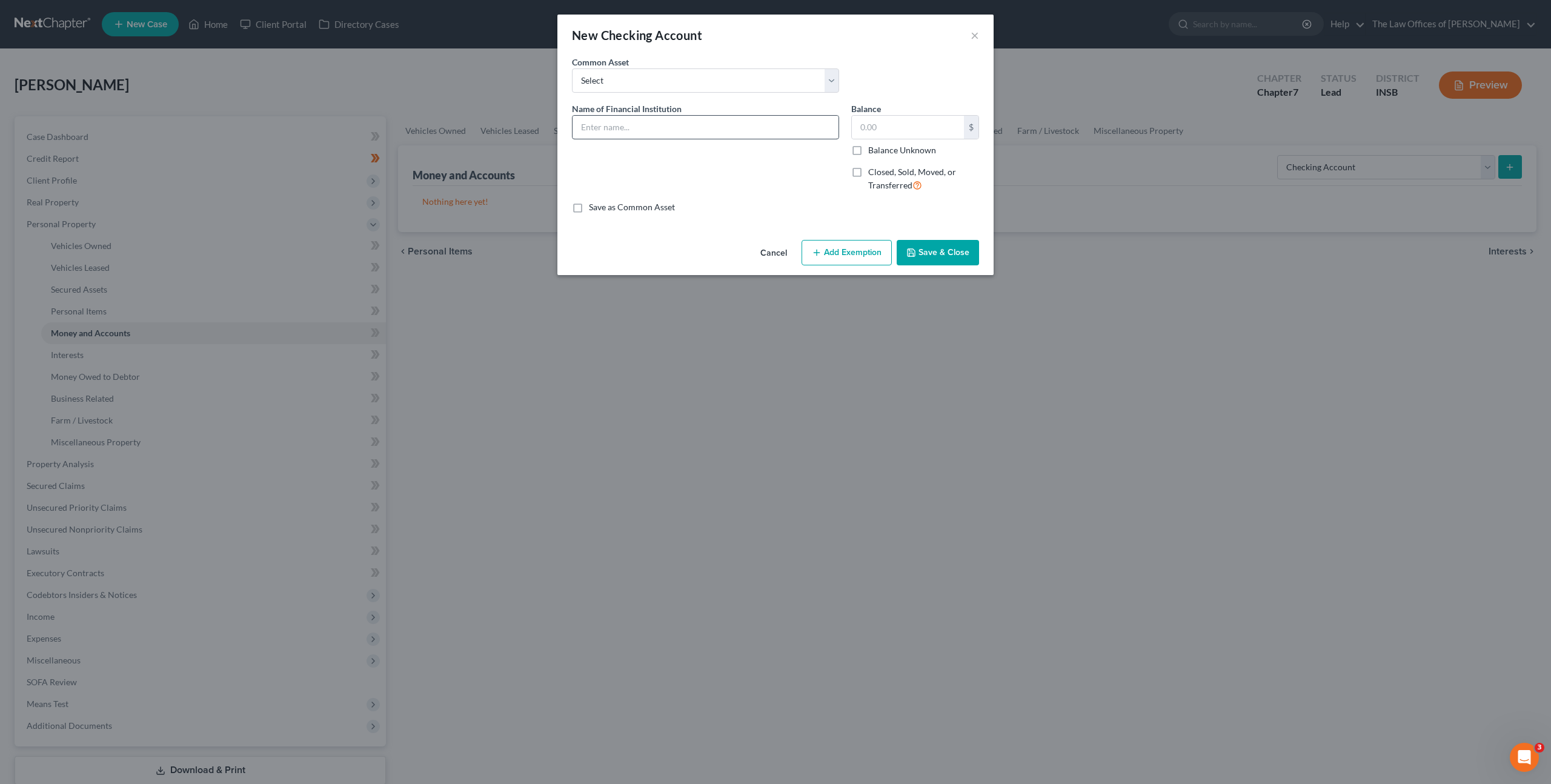
drag, startPoint x: 753, startPoint y: 142, endPoint x: 770, endPoint y: 137, distance: 17.7
click at [753, 142] on div "Name of Financial Institution *" at bounding box center [706, 152] width 280 height 99
click at [772, 137] on input "text" at bounding box center [705, 127] width 266 height 23
click at [950, 244] on button "Save & Close" at bounding box center [937, 252] width 82 height 25
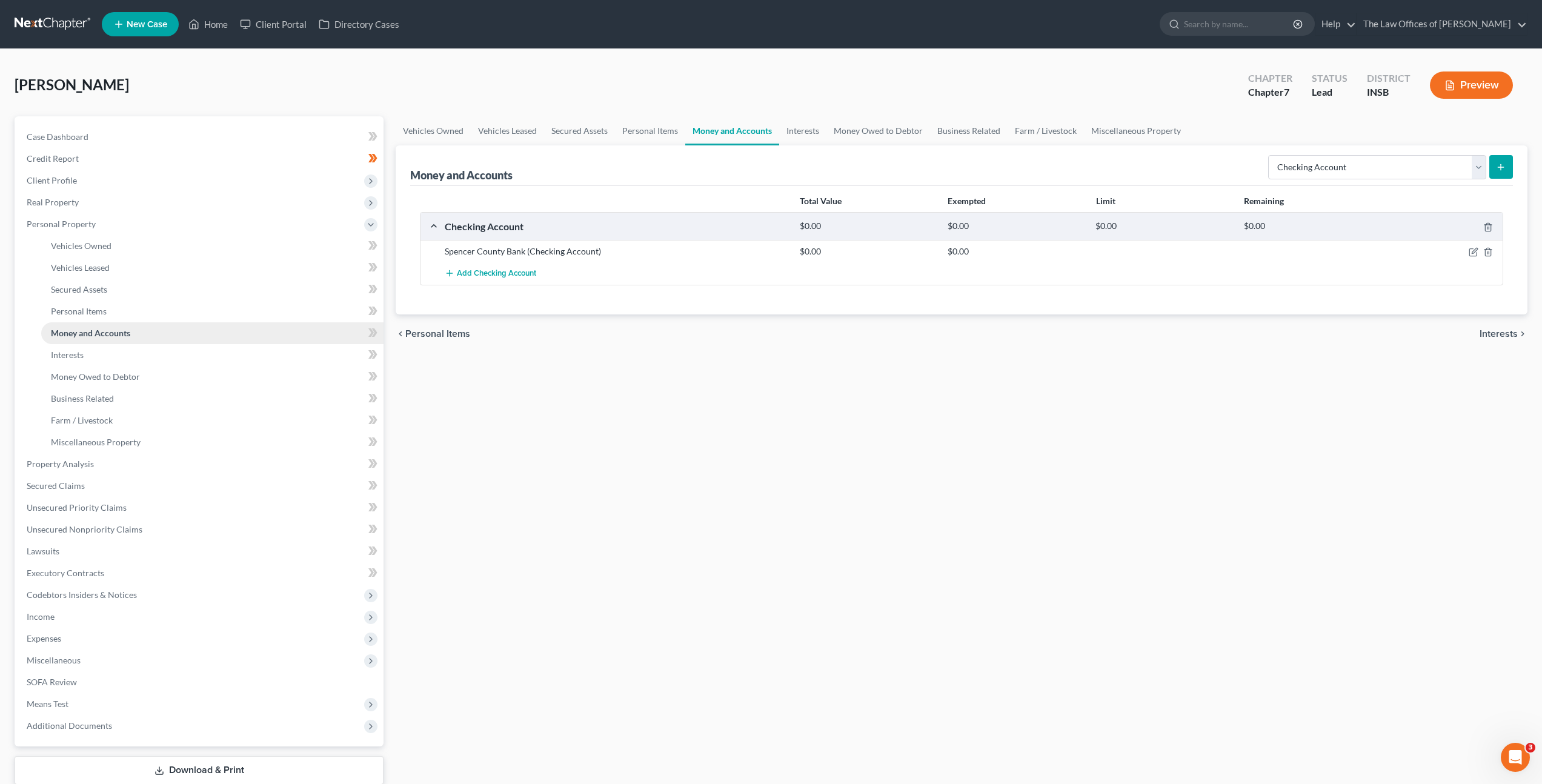
click at [357, 330] on link "Money and Accounts" at bounding box center [212, 333] width 342 height 22
click at [366, 332] on span at bounding box center [373, 334] width 21 height 18
click at [370, 318] on span at bounding box center [373, 312] width 21 height 18
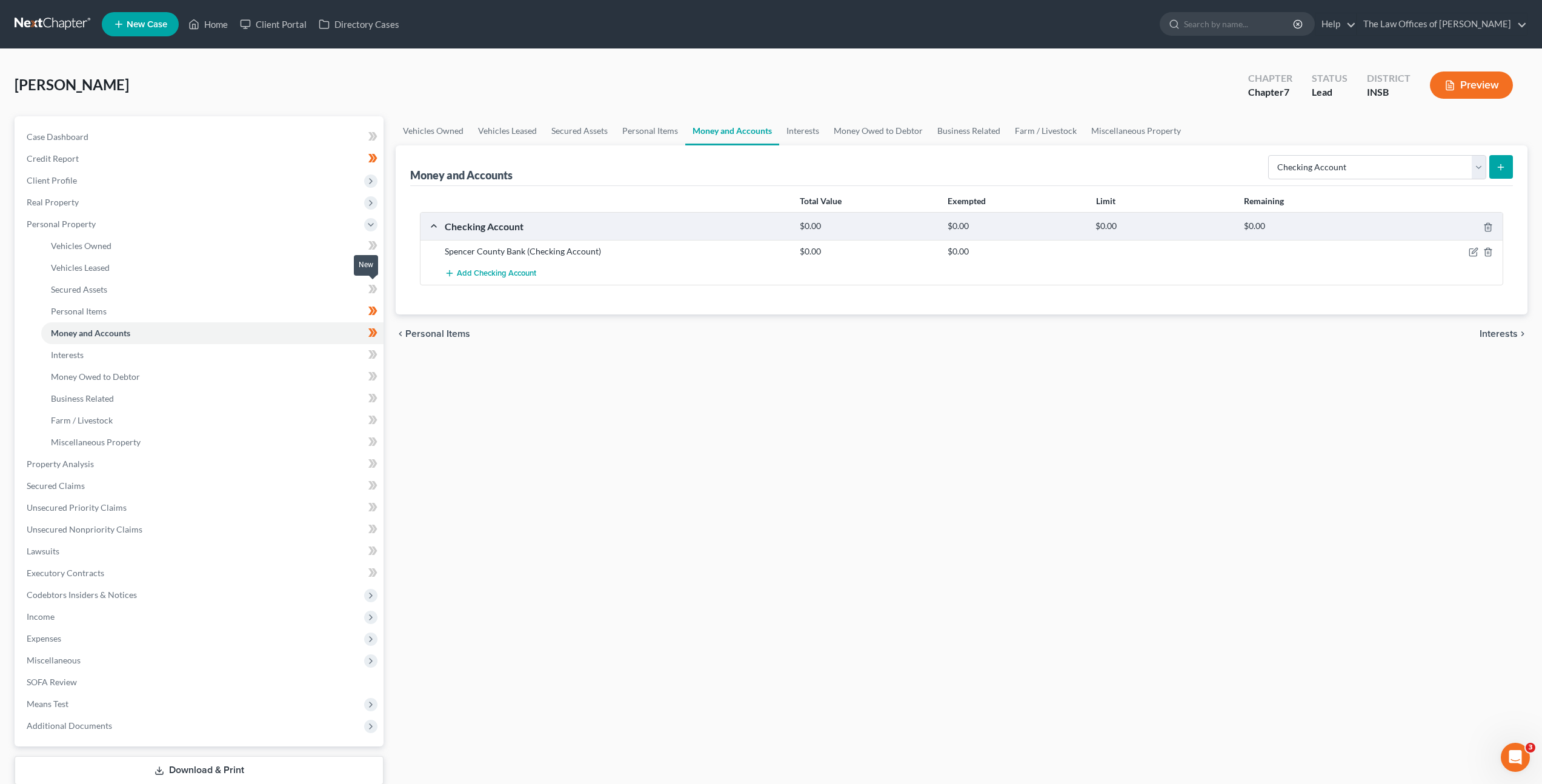
click at [374, 289] on icon at bounding box center [374, 289] width 5 height 9
click at [373, 272] on icon at bounding box center [373, 267] width 9 height 15
click at [374, 248] on icon at bounding box center [374, 246] width 5 height 9
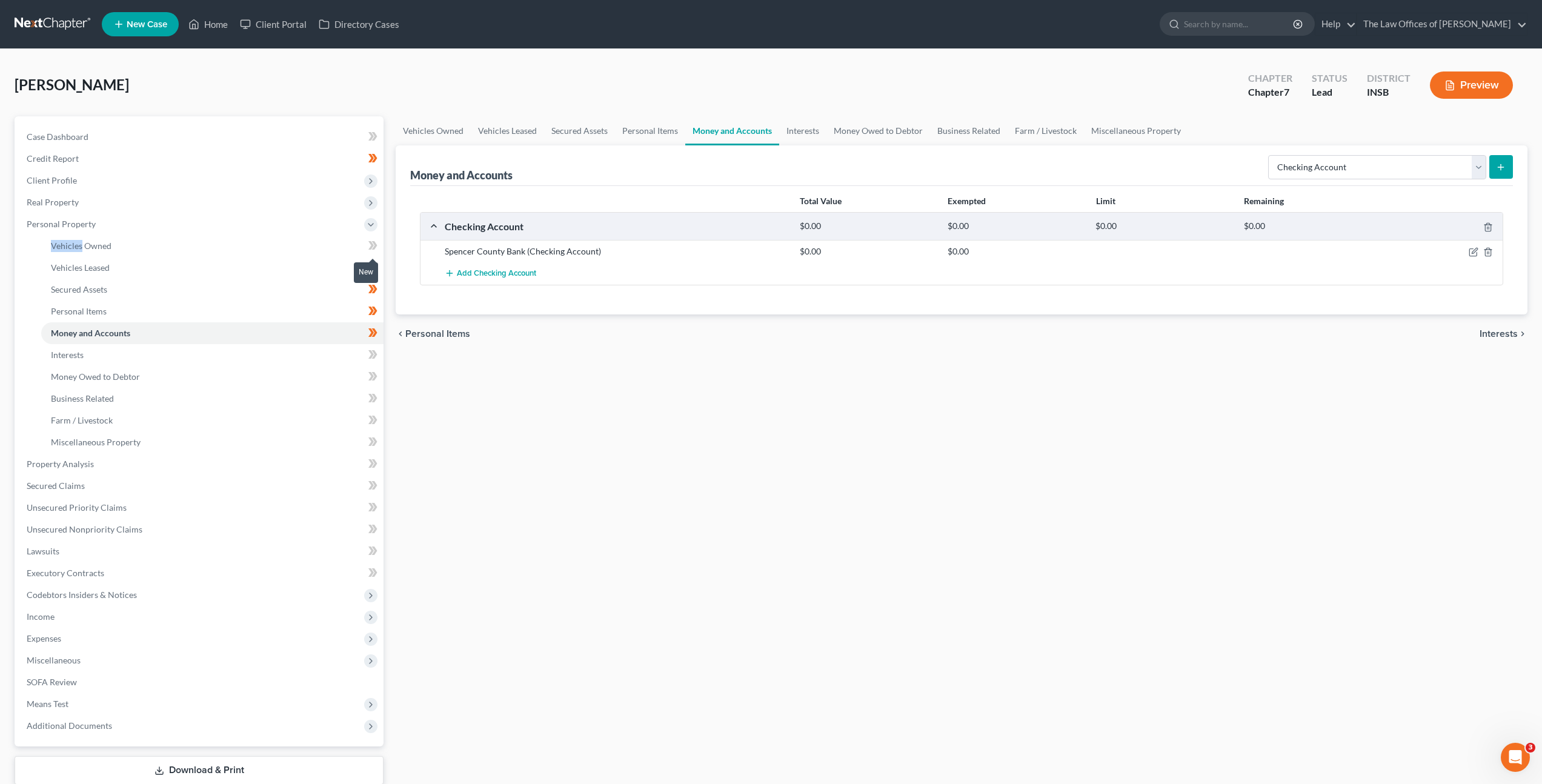
click at [374, 248] on icon at bounding box center [374, 246] width 5 height 9
click at [812, 141] on link "Interests" at bounding box center [803, 130] width 47 height 29
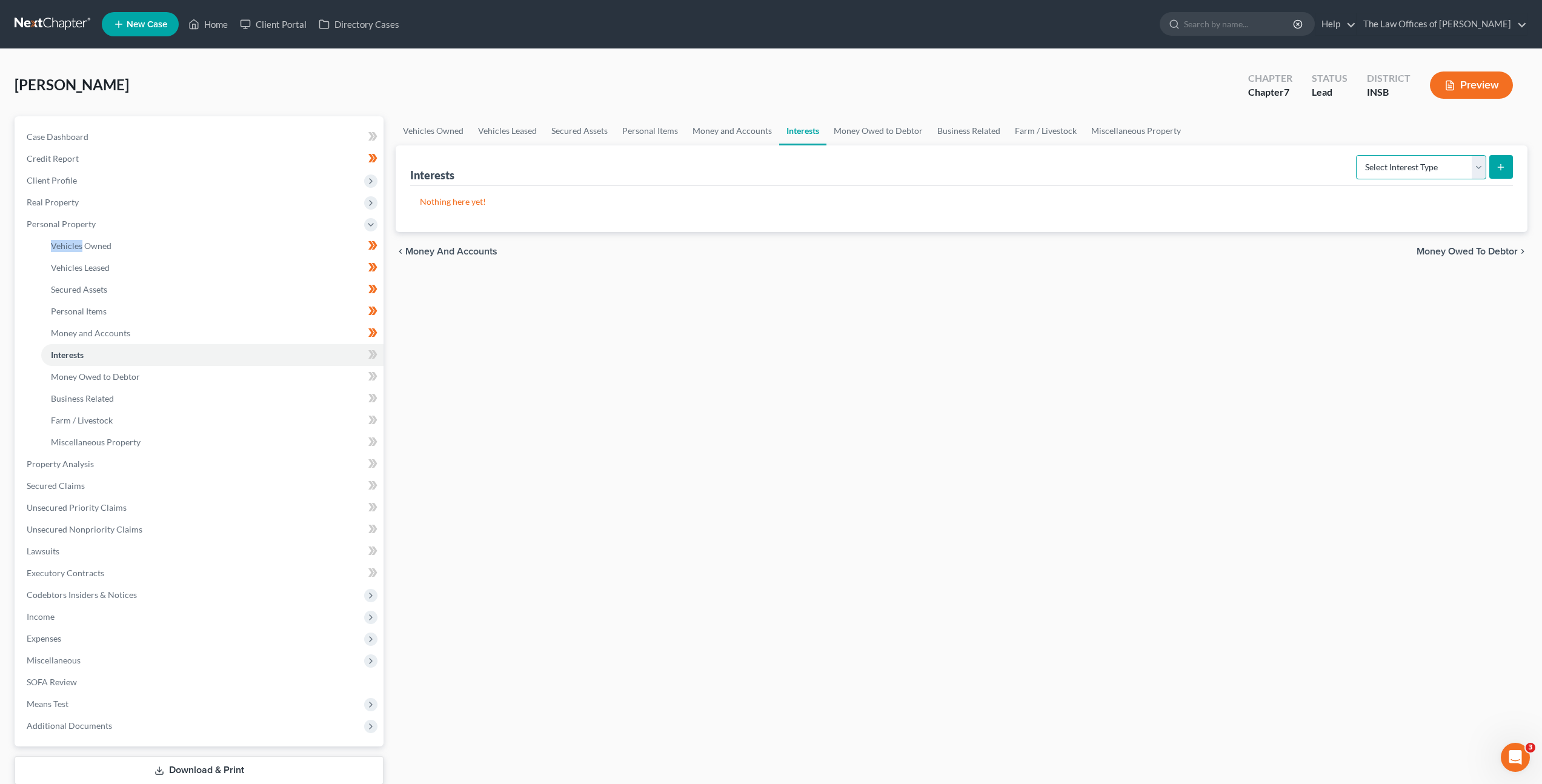
click at [1369, 170] on select "Select Interest Type 401K Annuity Bond Education IRA Government Bond Government…" at bounding box center [1421, 168] width 130 height 24
click at [1358, 155] on select "Select Interest Type 401K Annuity Bond Education IRA Government Bond Government…" at bounding box center [1421, 168] width 130 height 24
click at [1373, 385] on div "Vehicles Owned Vehicles Leased Secured Assets Personal Items Money and Accounts…" at bounding box center [962, 466] width 1144 height 700
click at [1501, 171] on icon "submit" at bounding box center [1500, 167] width 10 height 10
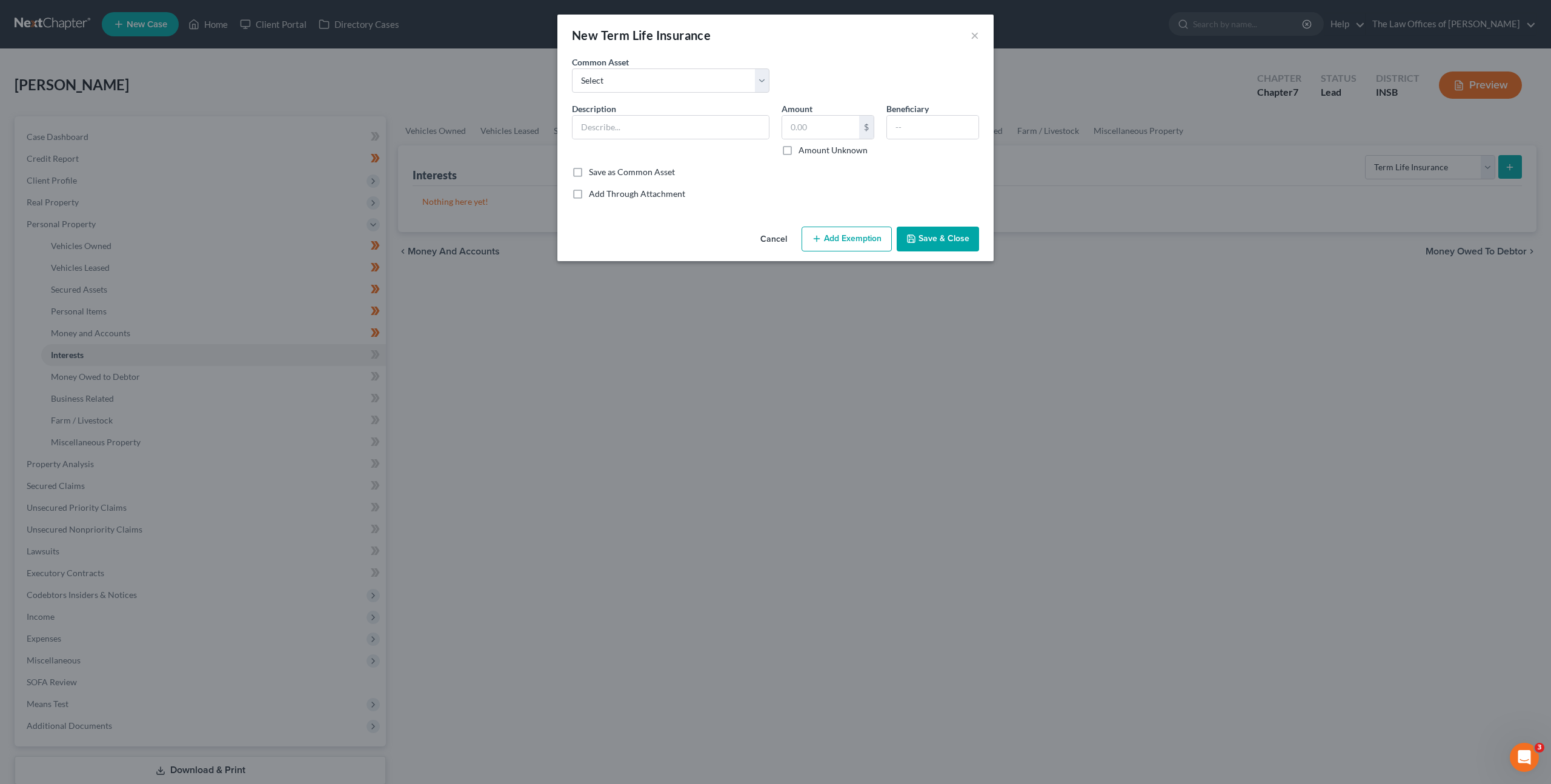
click at [680, 93] on div "Common Asset Select $250,000.00 Term Life Insurance Policy Through State Farm" at bounding box center [776, 79] width 419 height 47
click at [655, 122] on input "text" at bounding box center [670, 127] width 196 height 23
drag, startPoint x: 812, startPoint y: 135, endPoint x: 817, endPoint y: 142, distance: 8.6
click at [814, 135] on input "text" at bounding box center [821, 127] width 77 height 23
click at [948, 248] on button "Save & Close" at bounding box center [937, 239] width 82 height 25
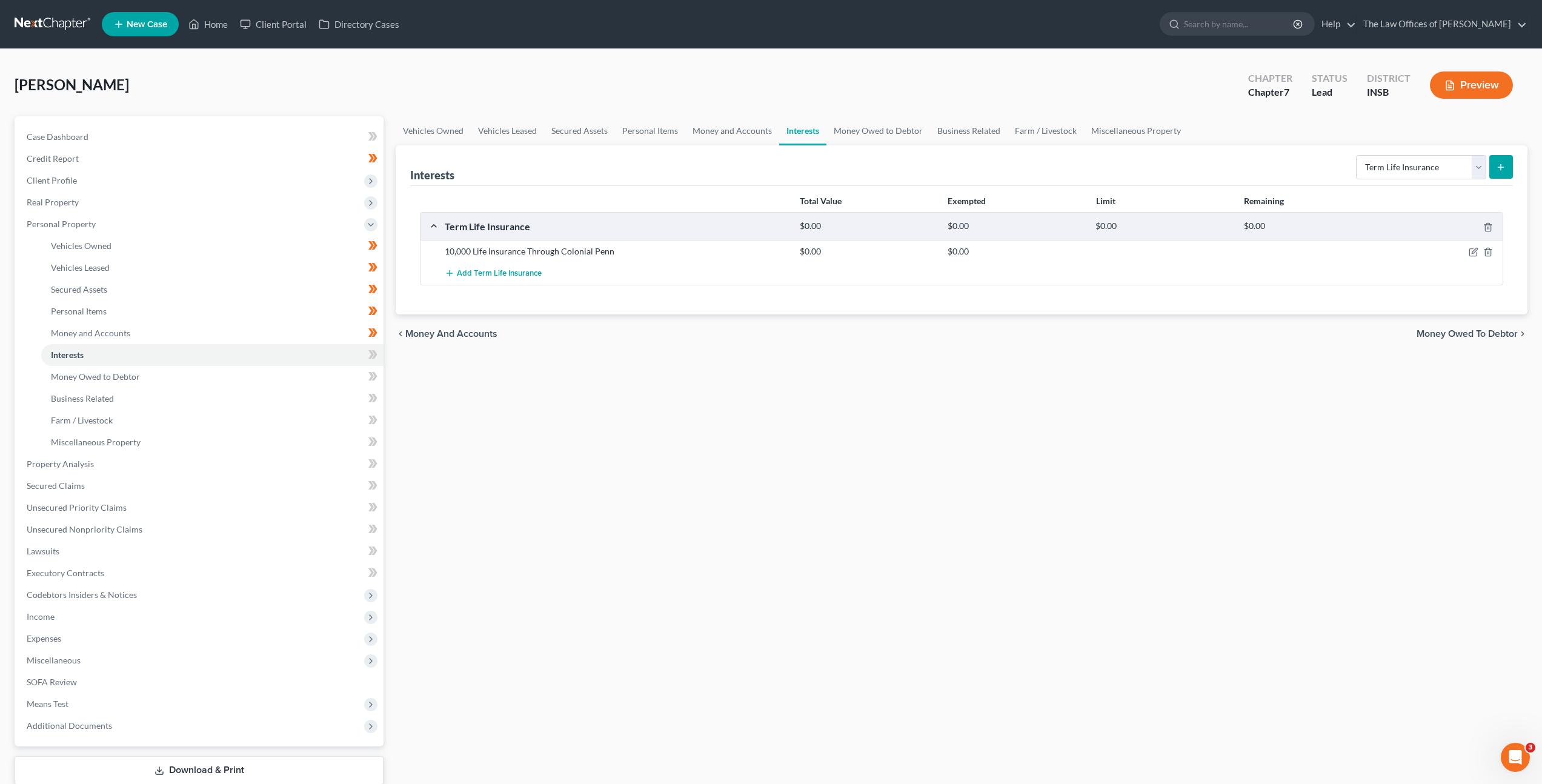
click at [975, 384] on div "Vehicles Owned Vehicles Leased Secured Assets Personal Items Money and Accounts…" at bounding box center [962, 466] width 1144 height 700
drag, startPoint x: 367, startPoint y: 355, endPoint x: 333, endPoint y: 374, distance: 38.9
click at [367, 355] on span at bounding box center [373, 356] width 21 height 18
click at [294, 386] on link "Money Owed to Debtor" at bounding box center [212, 376] width 342 height 22
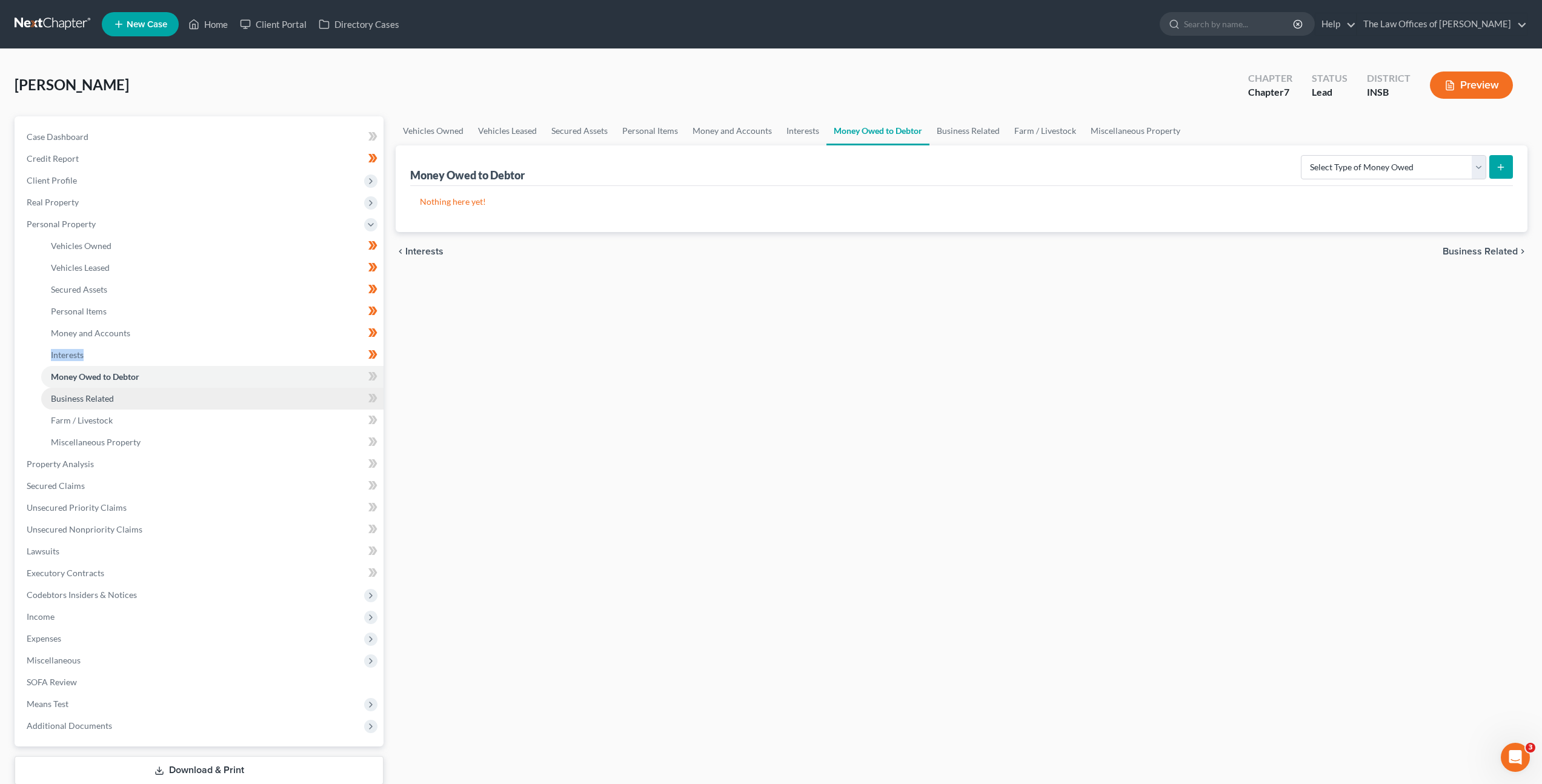
click at [235, 391] on link "Business Related" at bounding box center [212, 398] width 342 height 22
click at [341, 372] on link "Money Owed to Debtor" at bounding box center [212, 376] width 342 height 22
click at [368, 373] on icon at bounding box center [373, 376] width 9 height 15
click at [276, 396] on link "Business Related" at bounding box center [212, 398] width 342 height 22
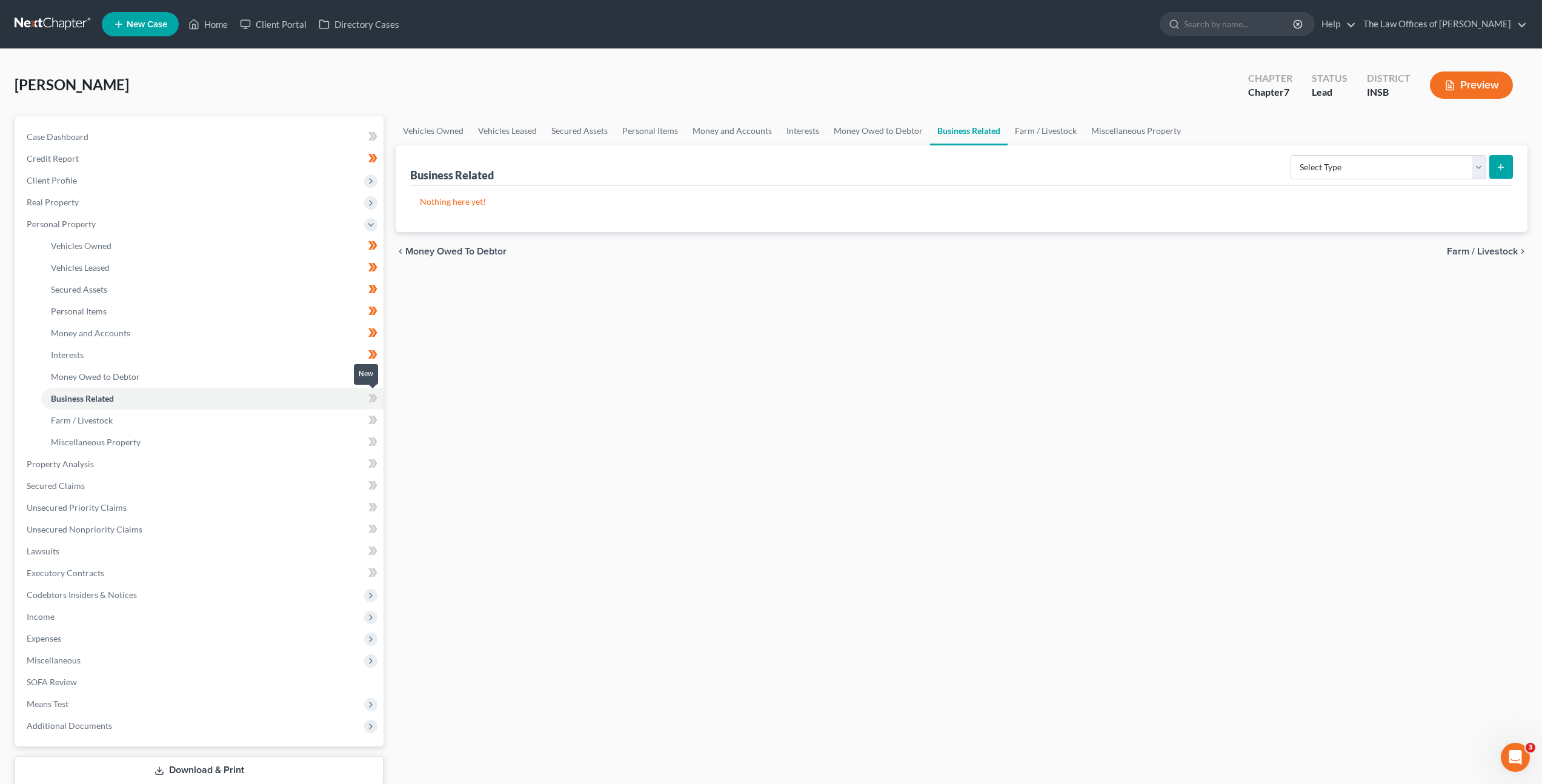
click at [372, 399] on icon at bounding box center [373, 398] width 9 height 15
click at [372, 399] on icon at bounding box center [371, 398] width 5 height 9
click at [542, 378] on div "Vehicles Owned Vehicles Leased Secured Assets Personal Items Money and Accounts…" at bounding box center [962, 466] width 1144 height 700
click at [299, 425] on link "Farm / Livestock" at bounding box center [212, 420] width 342 height 22
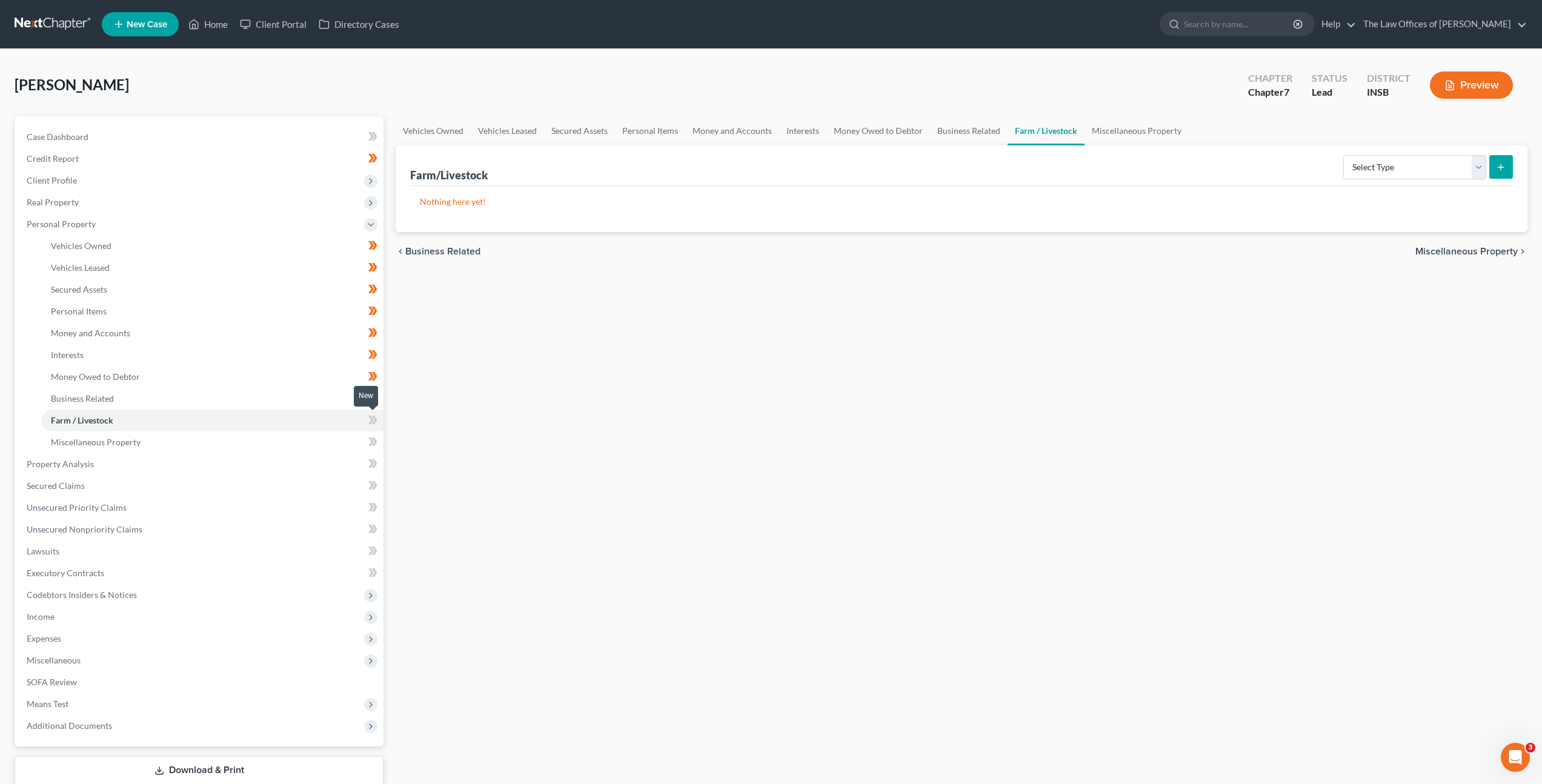
click at [374, 423] on icon at bounding box center [374, 420] width 5 height 9
click at [308, 442] on link "Miscellaneous Property" at bounding box center [212, 442] width 342 height 22
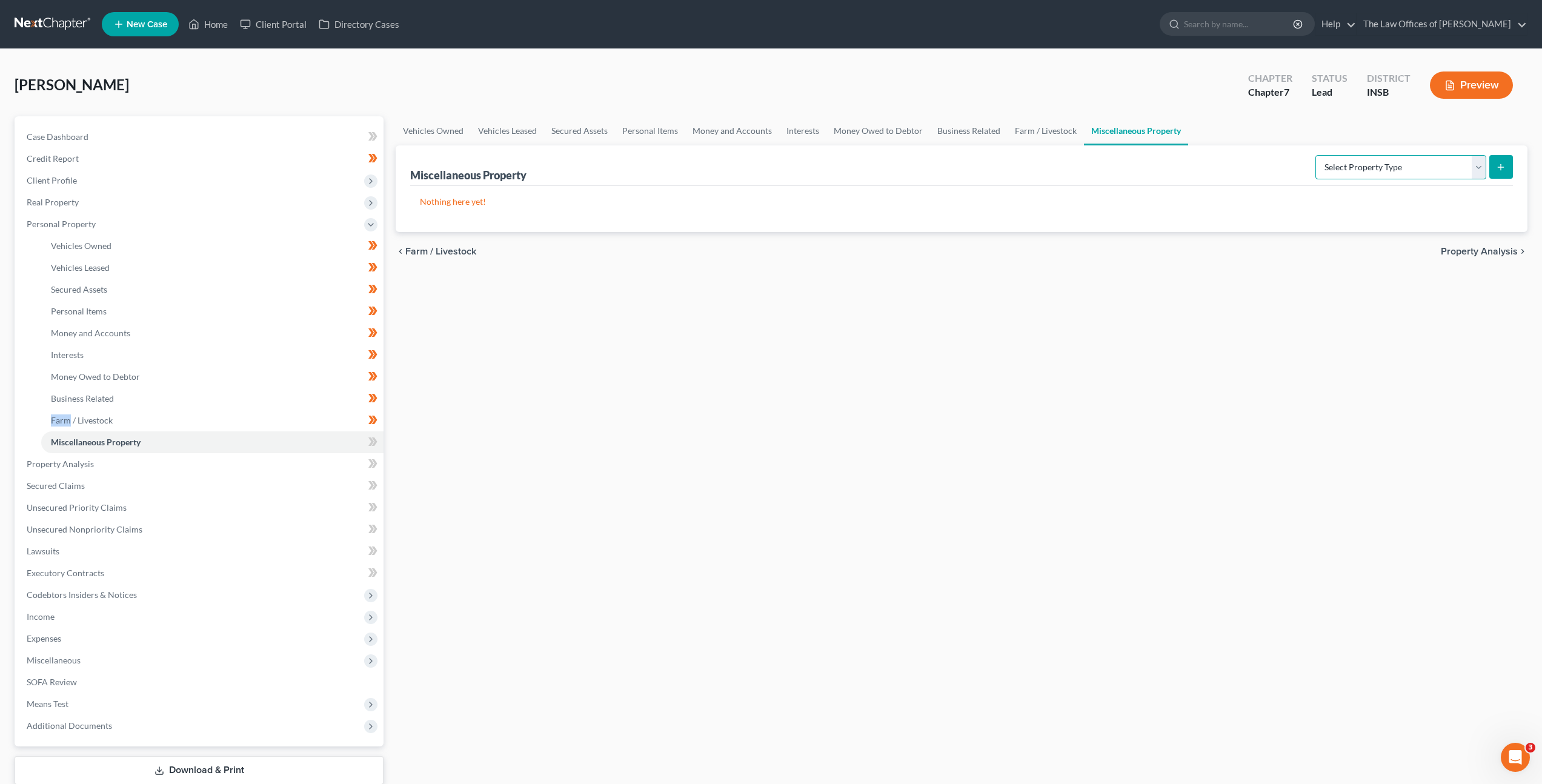
click at [1356, 166] on select "Select Property Type Assigned for Creditor Benefit [DATE] Holding for Another N…" at bounding box center [1400, 168] width 171 height 24
click at [366, 440] on span at bounding box center [373, 443] width 21 height 18
click at [585, 437] on div "Vehicles Owned Vehicles Leased Secured Assets Personal Items Money and Accounts…" at bounding box center [962, 466] width 1144 height 700
click at [273, 465] on link "Property Analysis" at bounding box center [201, 464] width 367 height 22
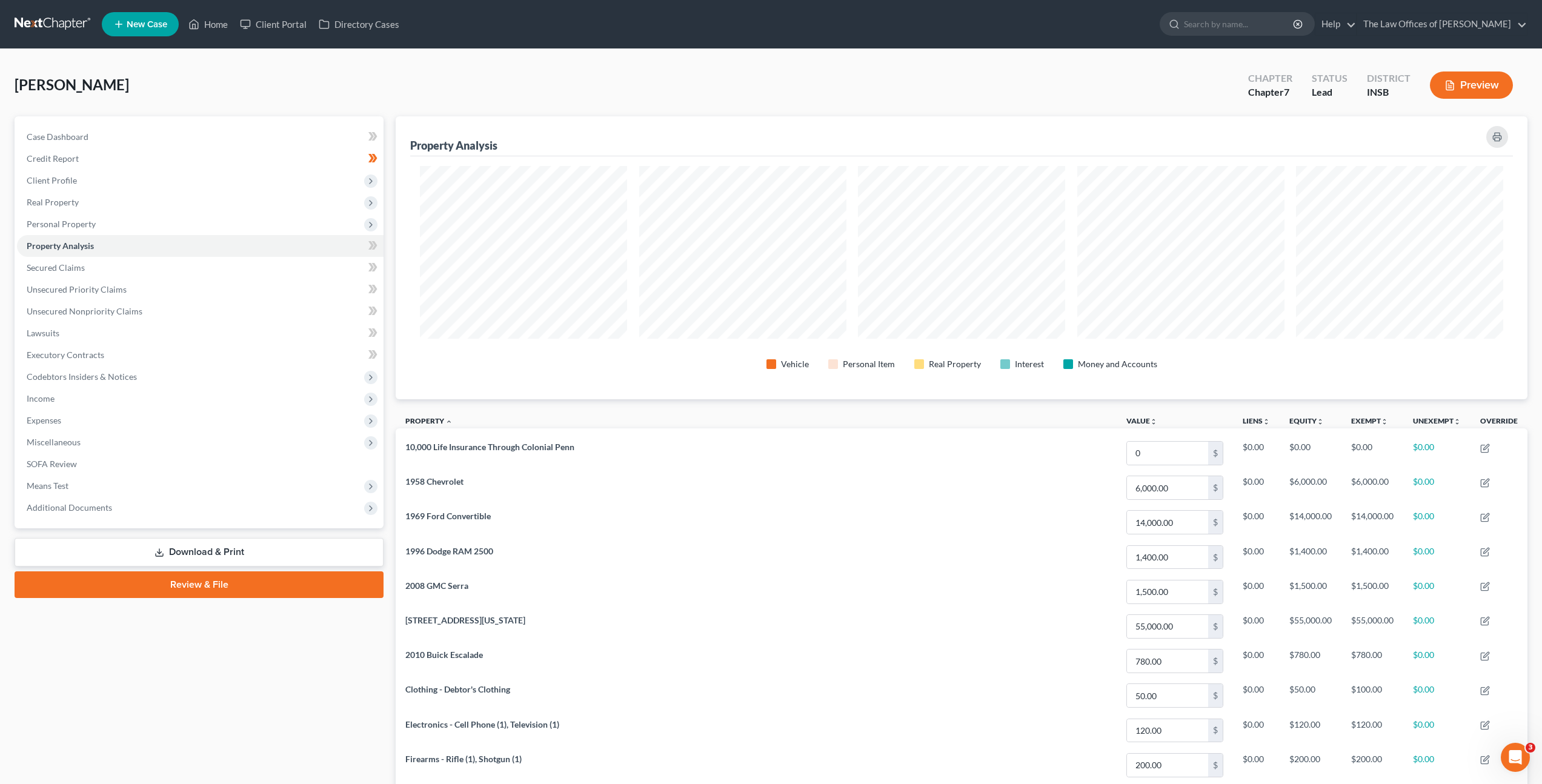
scroll to position [605352, 604863]
click at [372, 247] on icon at bounding box center [371, 246] width 5 height 9
drag, startPoint x: 372, startPoint y: 247, endPoint x: 306, endPoint y: 263, distance: 67.9
click at [372, 247] on icon at bounding box center [371, 246] width 5 height 9
click at [303, 266] on link "Secured Claims" at bounding box center [201, 267] width 367 height 22
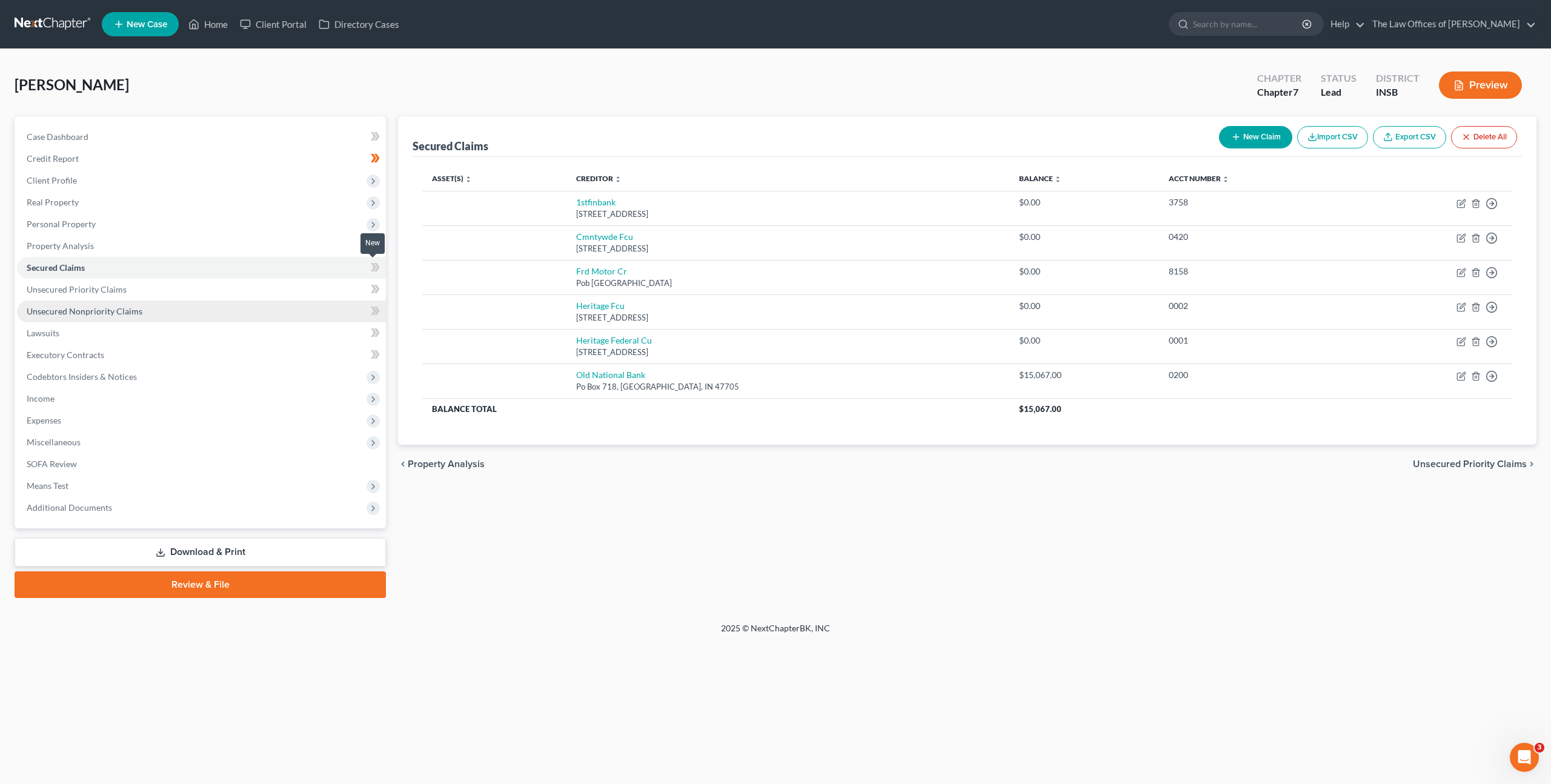
drag, startPoint x: 366, startPoint y: 269, endPoint x: 340, endPoint y: 302, distance: 42.0
click at [366, 269] on span at bounding box center [375, 268] width 21 height 18
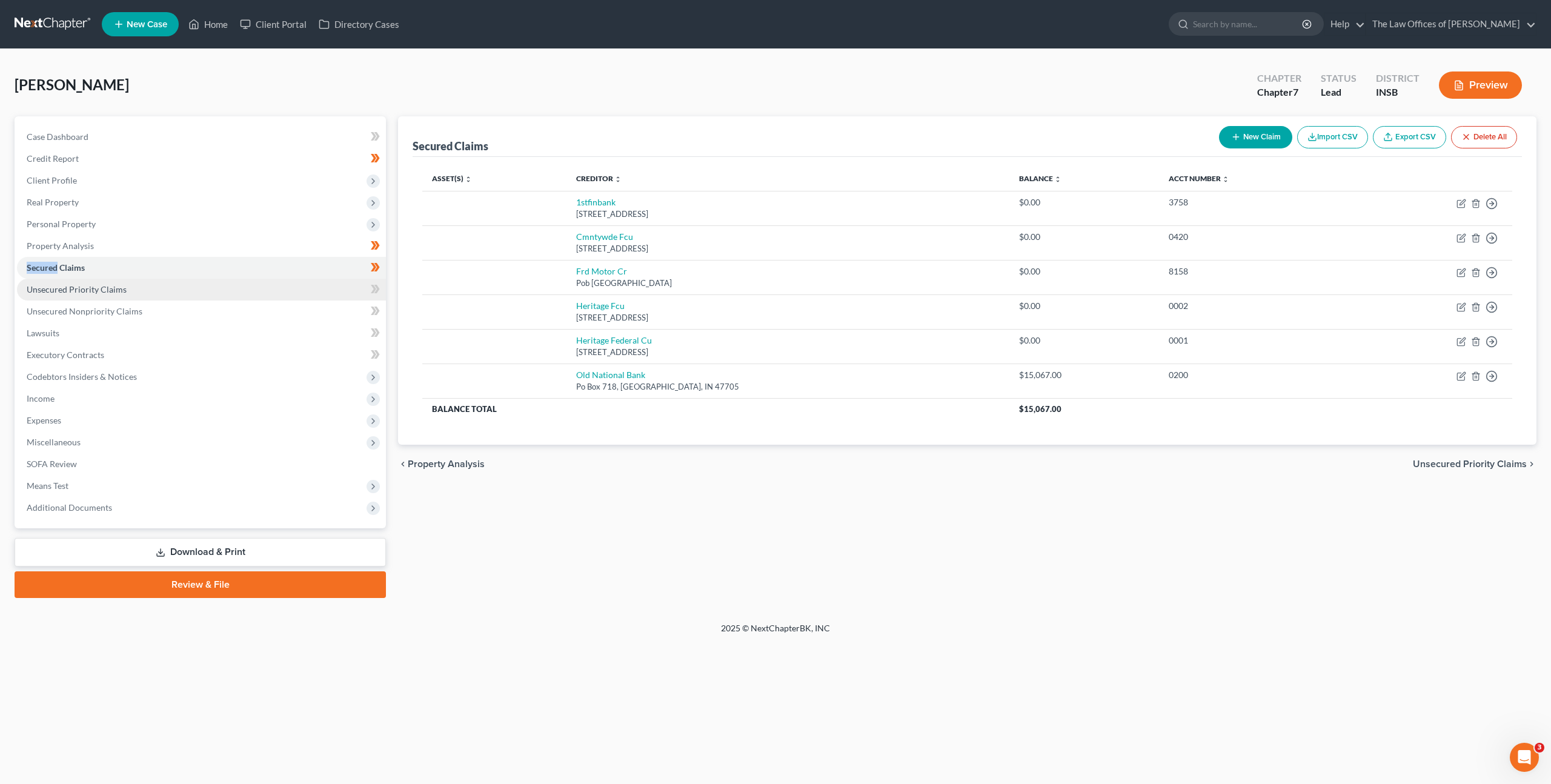
click at [333, 293] on link "Unsecured Priority Claims" at bounding box center [201, 289] width 369 height 22
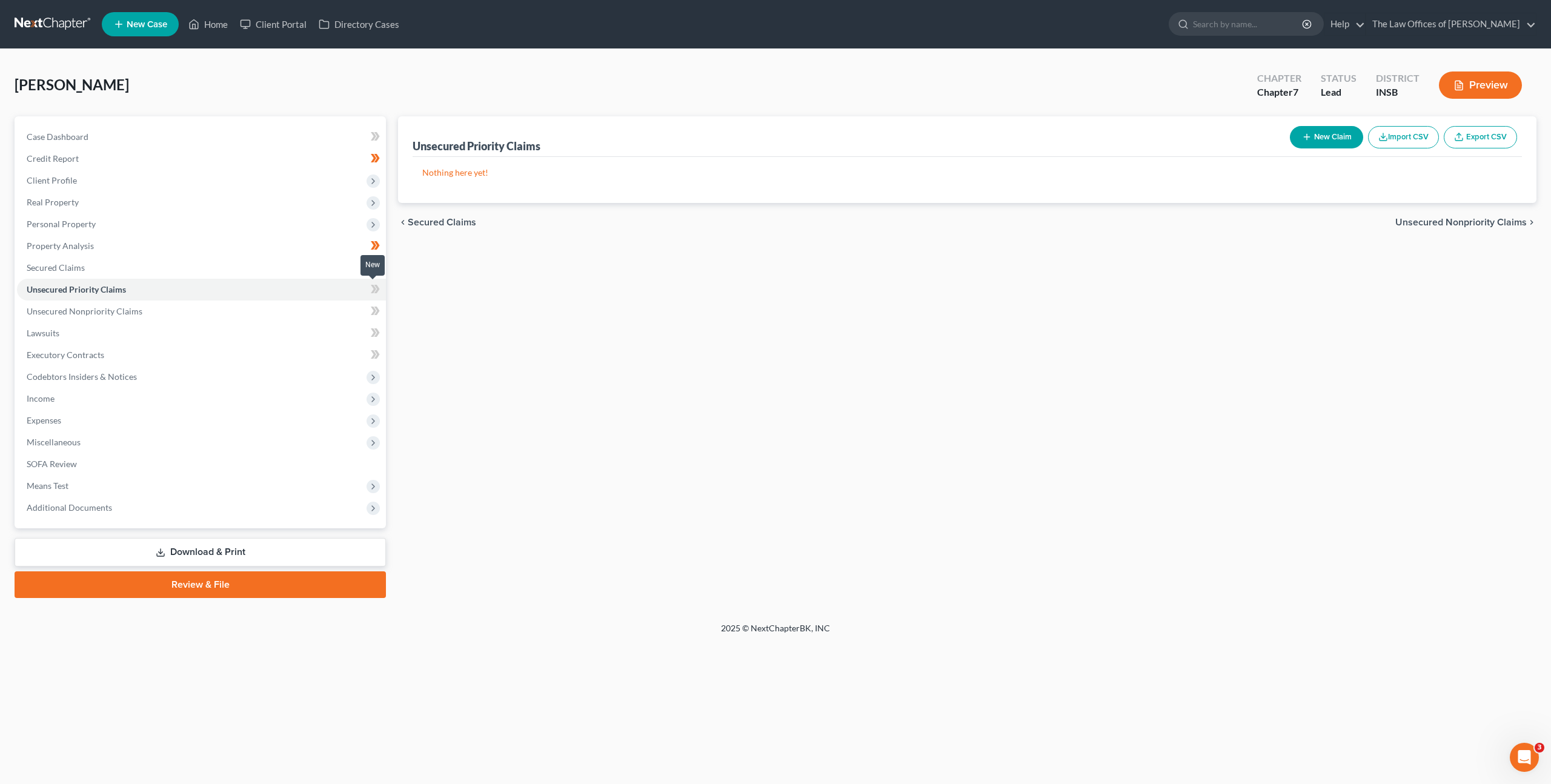
click at [375, 292] on icon at bounding box center [377, 289] width 5 height 9
click at [289, 311] on link "Unsecured Nonpriority Claims" at bounding box center [201, 311] width 369 height 22
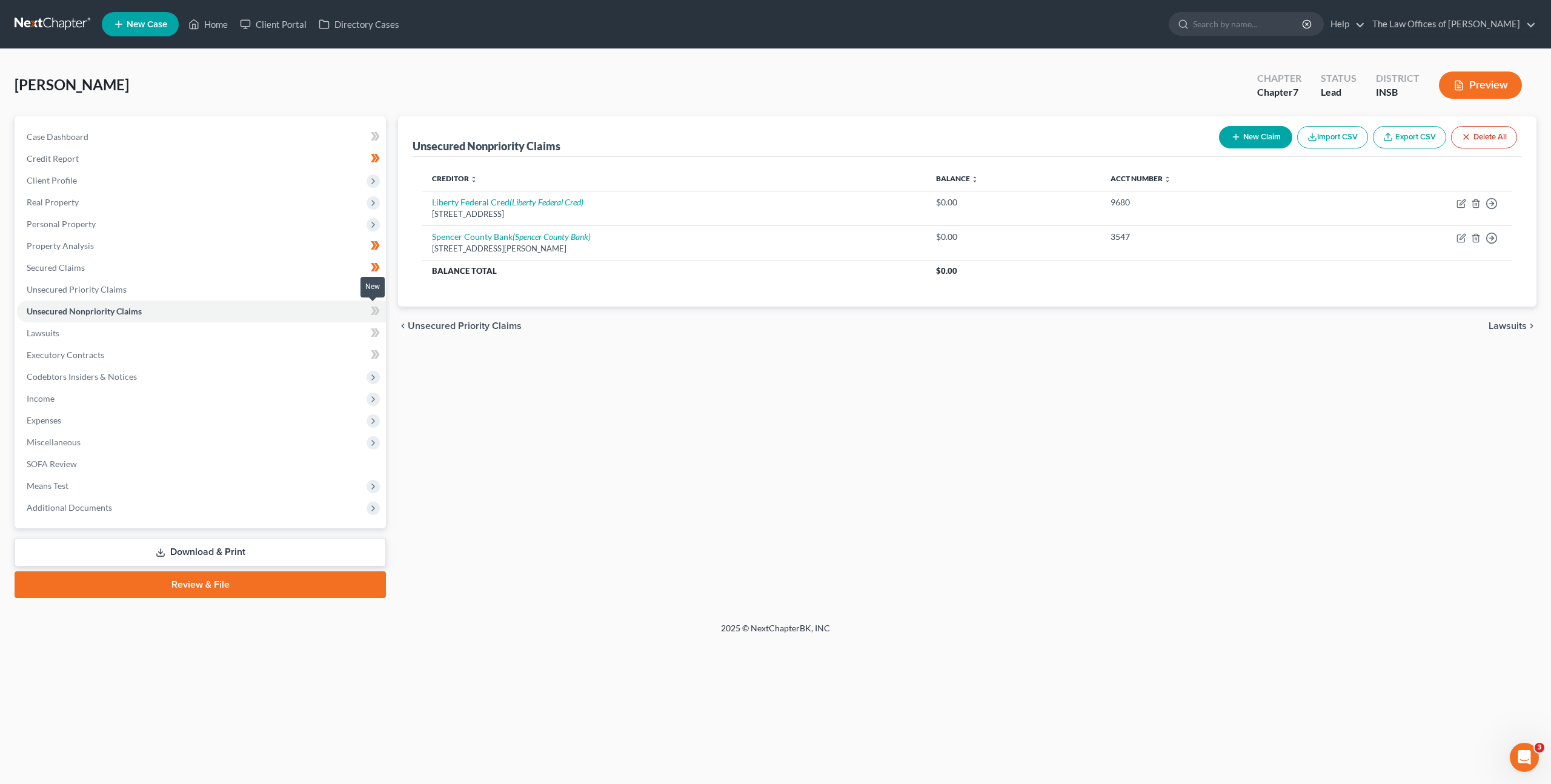
click at [365, 310] on span at bounding box center [375, 312] width 21 height 18
click at [373, 250] on icon at bounding box center [375, 245] width 9 height 15
click at [314, 338] on link "Lawsuits" at bounding box center [201, 333] width 369 height 22
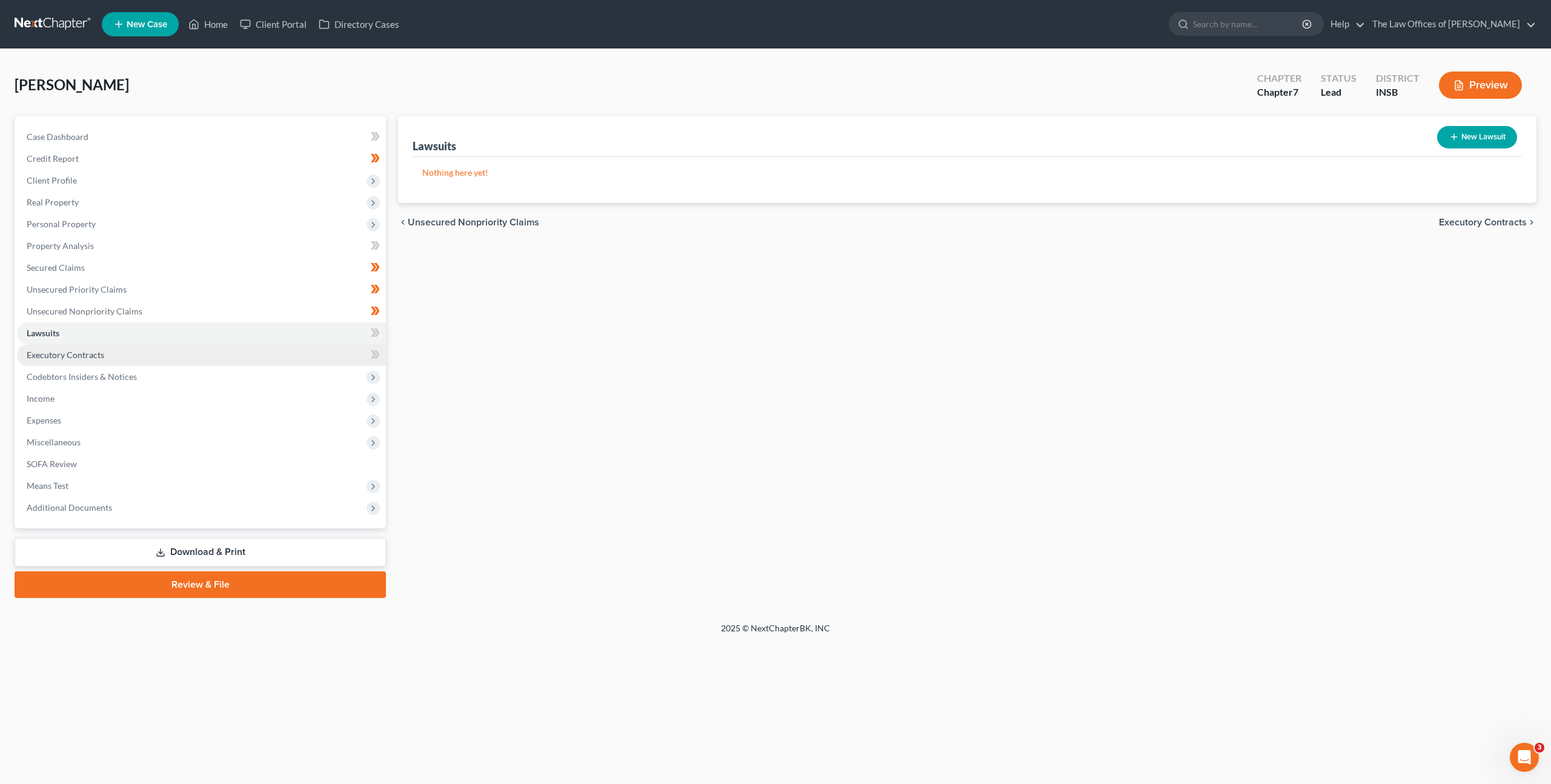
click at [311, 353] on link "Executory Contracts" at bounding box center [201, 354] width 369 height 22
click at [303, 333] on link "Lawsuits" at bounding box center [201, 333] width 369 height 22
click at [373, 339] on icon at bounding box center [375, 333] width 9 height 15
click at [309, 362] on link "Executory Contracts" at bounding box center [201, 354] width 369 height 22
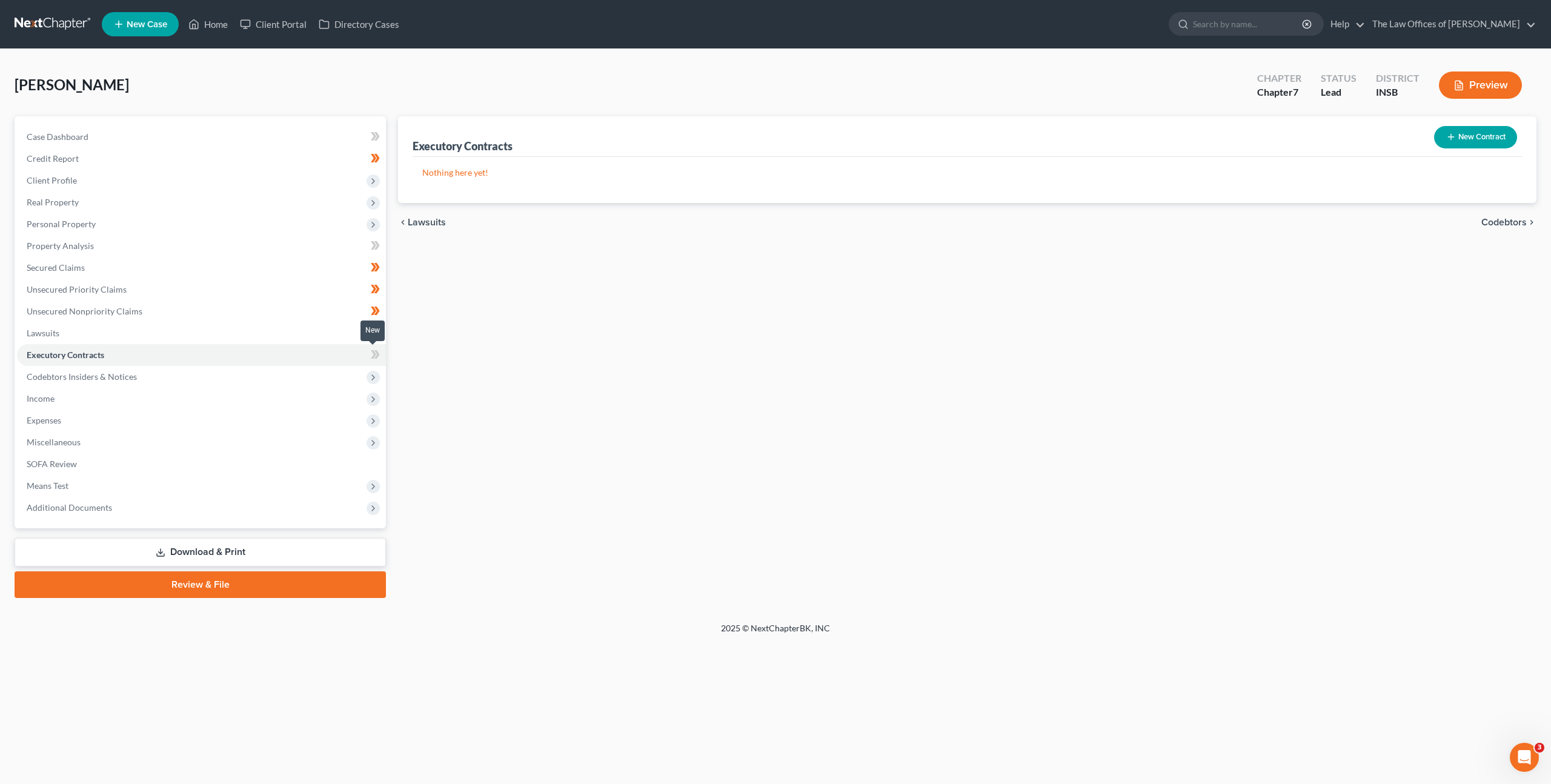
click at [372, 359] on icon at bounding box center [375, 354] width 9 height 15
click at [324, 376] on span "Codebtors Insiders & Notices" at bounding box center [201, 376] width 369 height 22
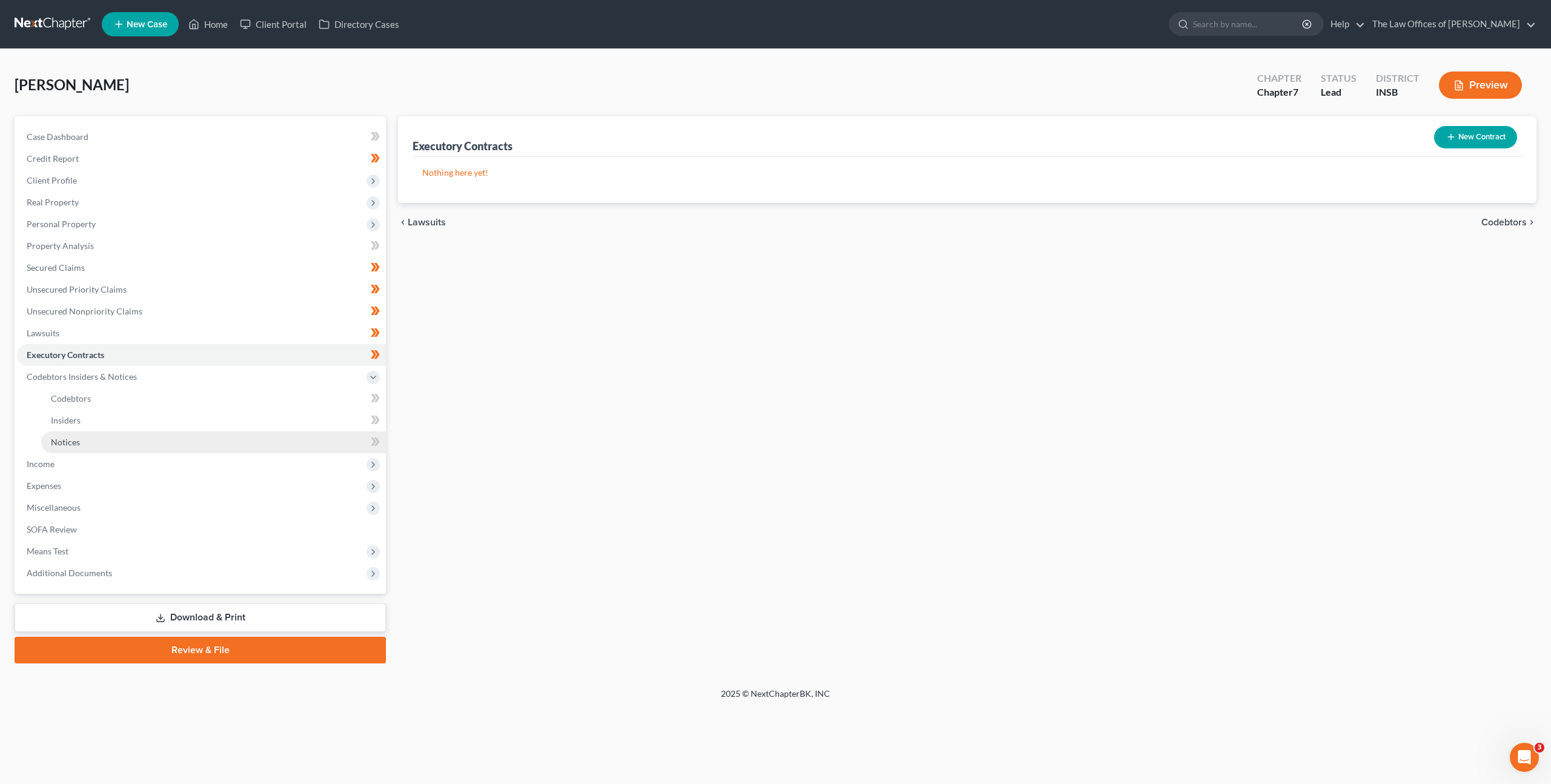
click at [234, 433] on link "Notices" at bounding box center [213, 442] width 345 height 22
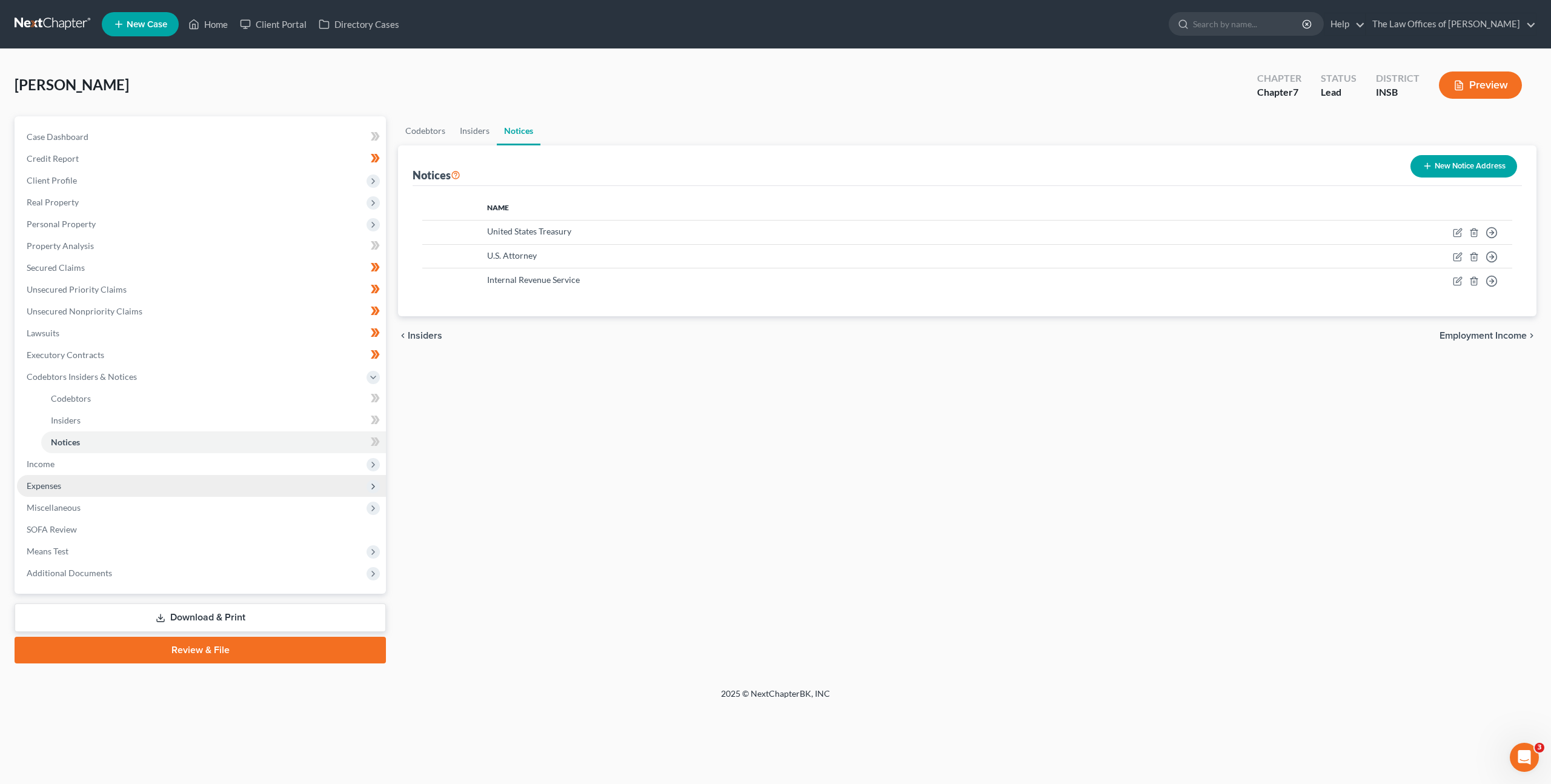
click at [274, 483] on span "Expenses" at bounding box center [201, 485] width 369 height 22
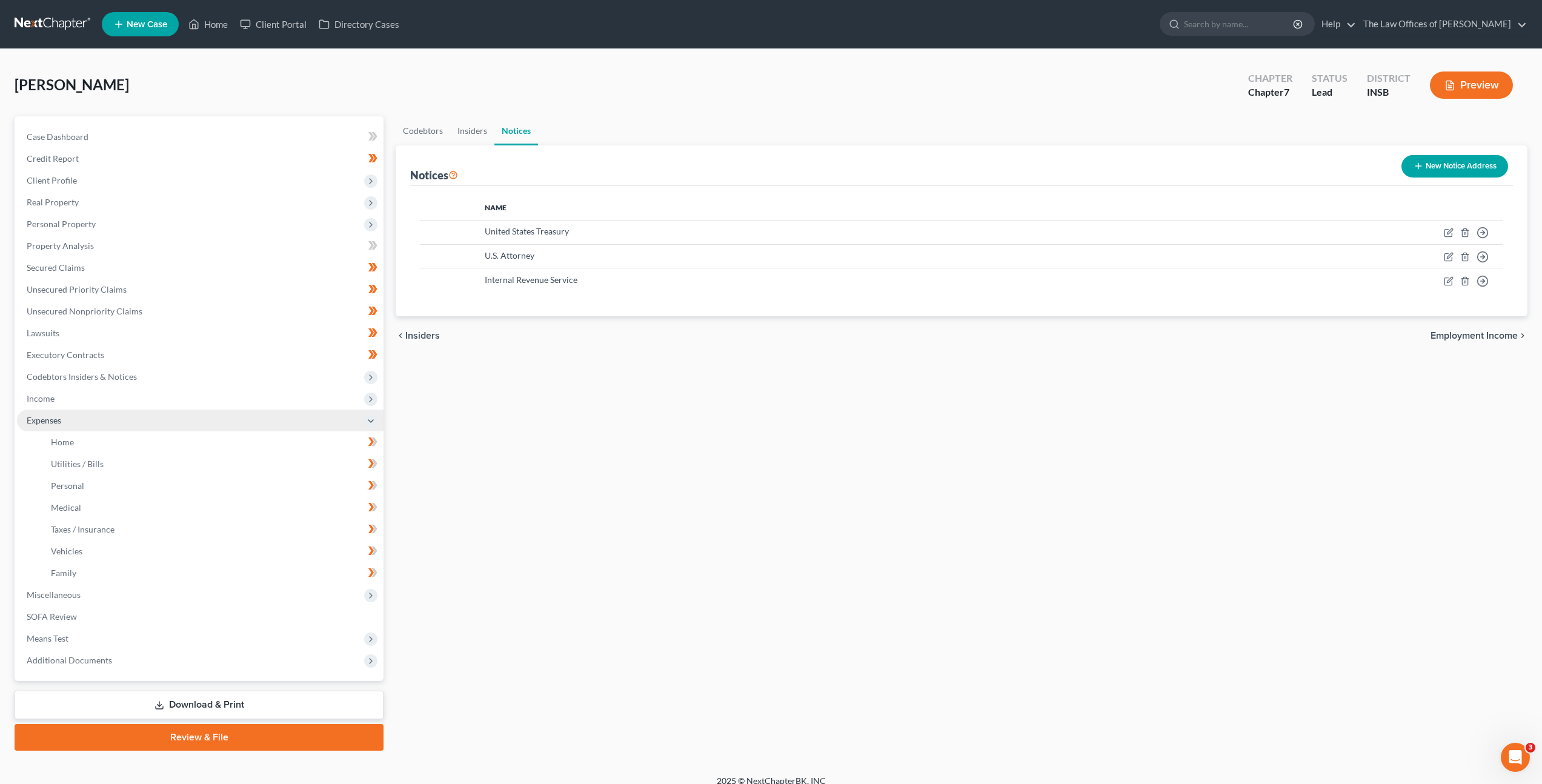
click at [268, 410] on span "Expenses" at bounding box center [201, 420] width 367 height 22
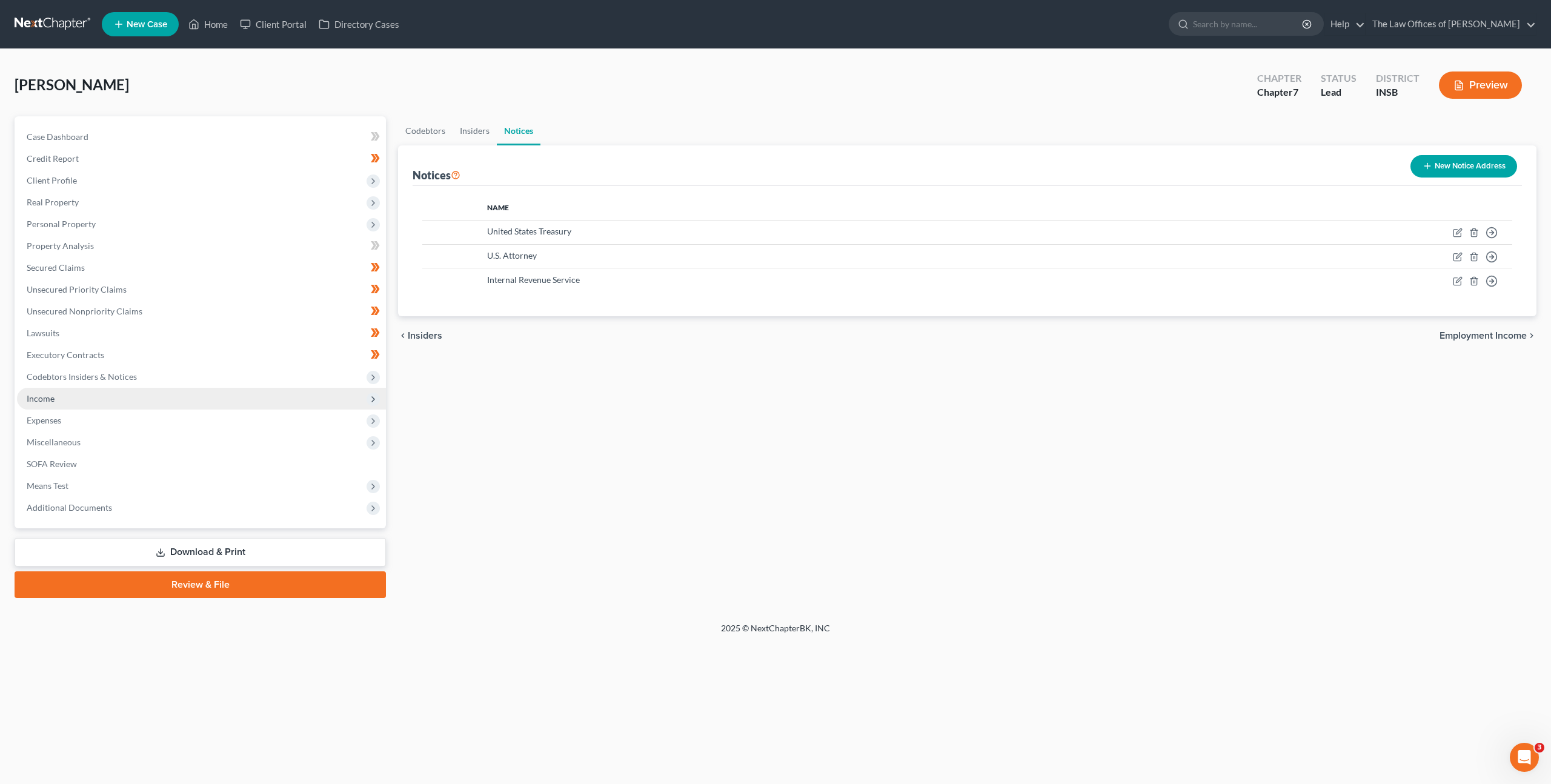
click at [269, 395] on span "Income" at bounding box center [201, 398] width 369 height 22
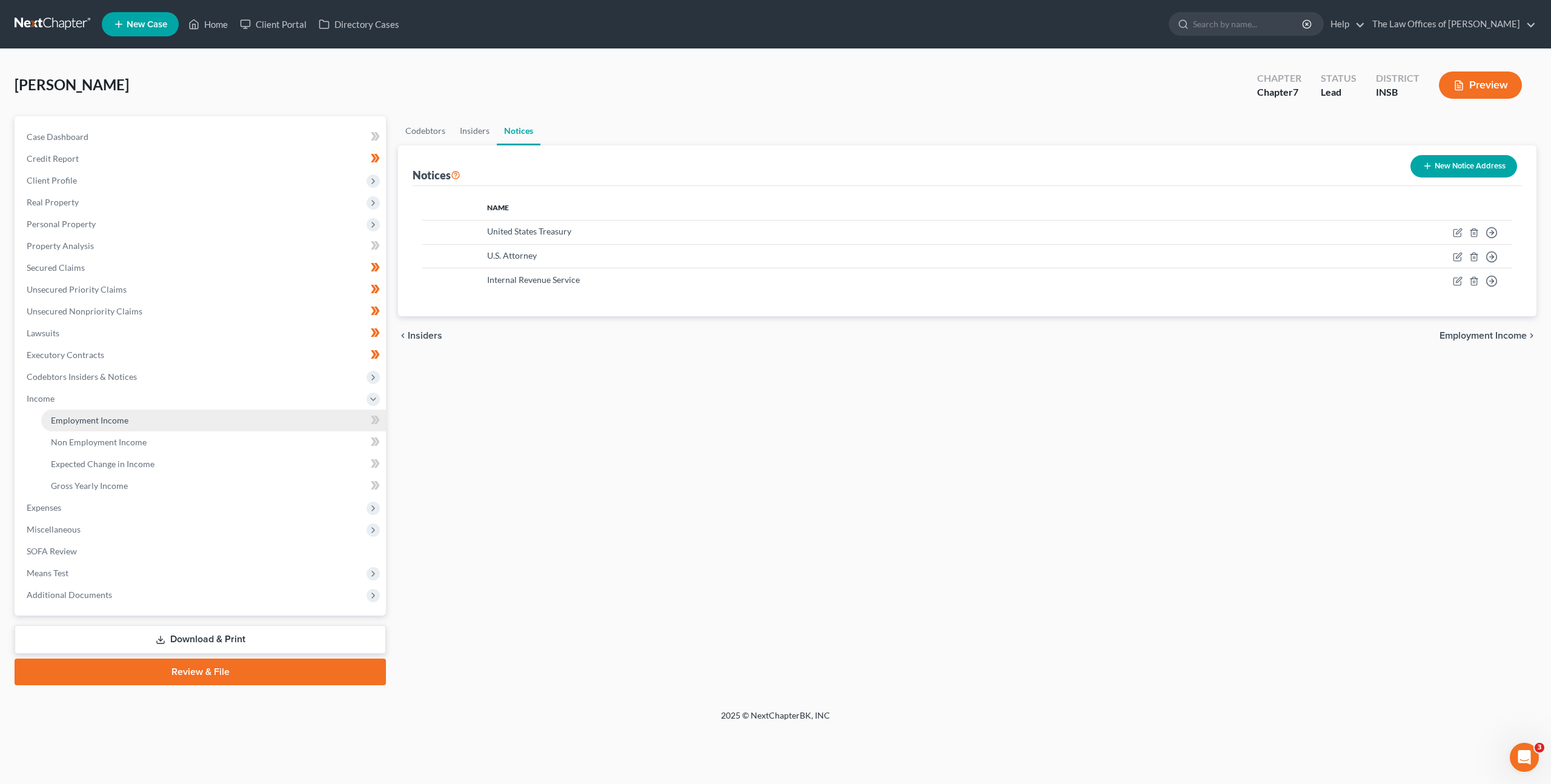
click at [281, 410] on link "Employment Income" at bounding box center [213, 420] width 345 height 22
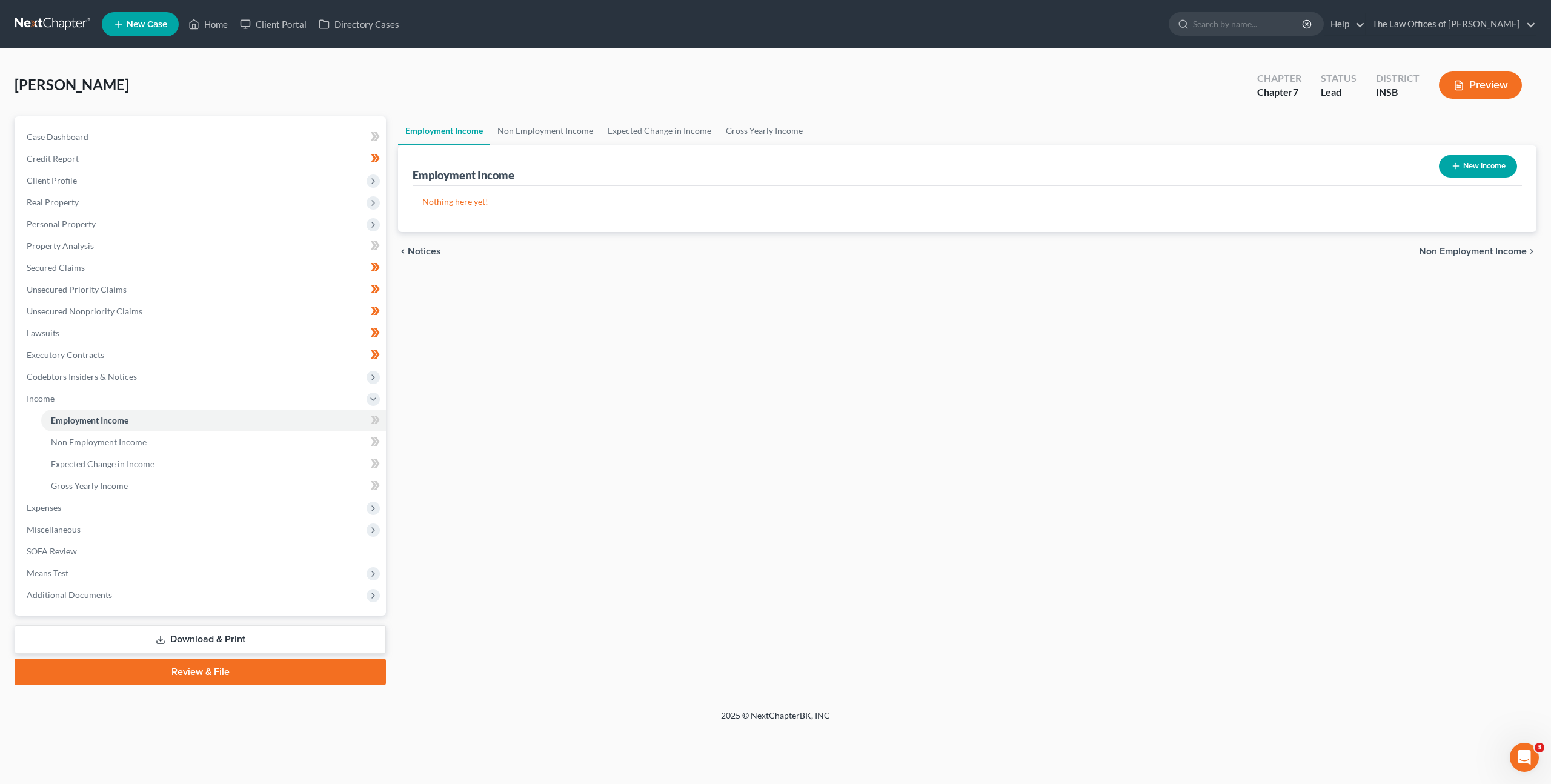
click at [604, 445] on div "Employment Income Non Employment Income Expected Change in Income Gross Yearly …" at bounding box center [967, 400] width 1151 height 569
click at [559, 135] on link "Non Employment Income" at bounding box center [544, 130] width 110 height 29
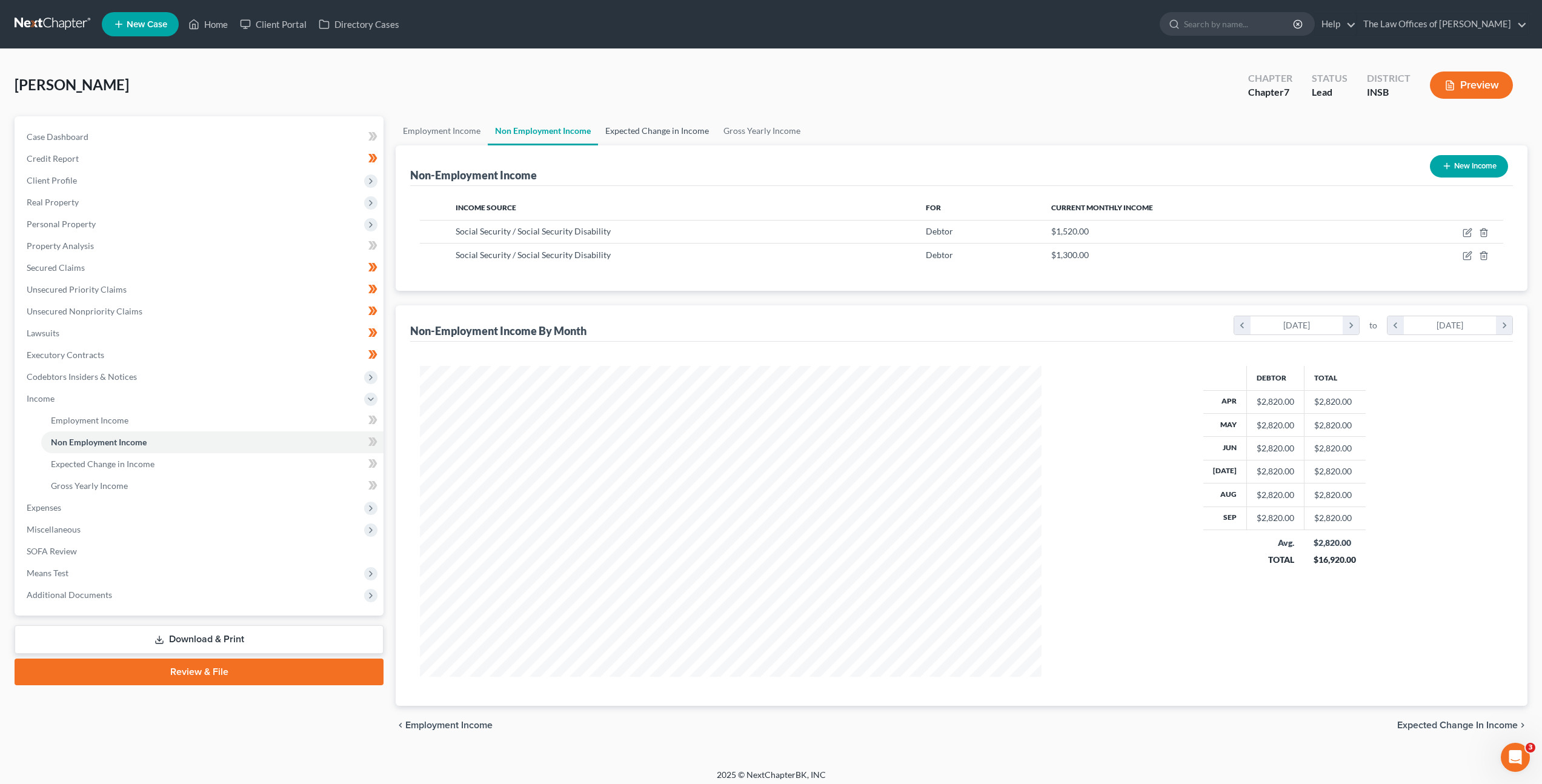
click at [636, 131] on link "Expected Change in Income" at bounding box center [657, 130] width 118 height 29
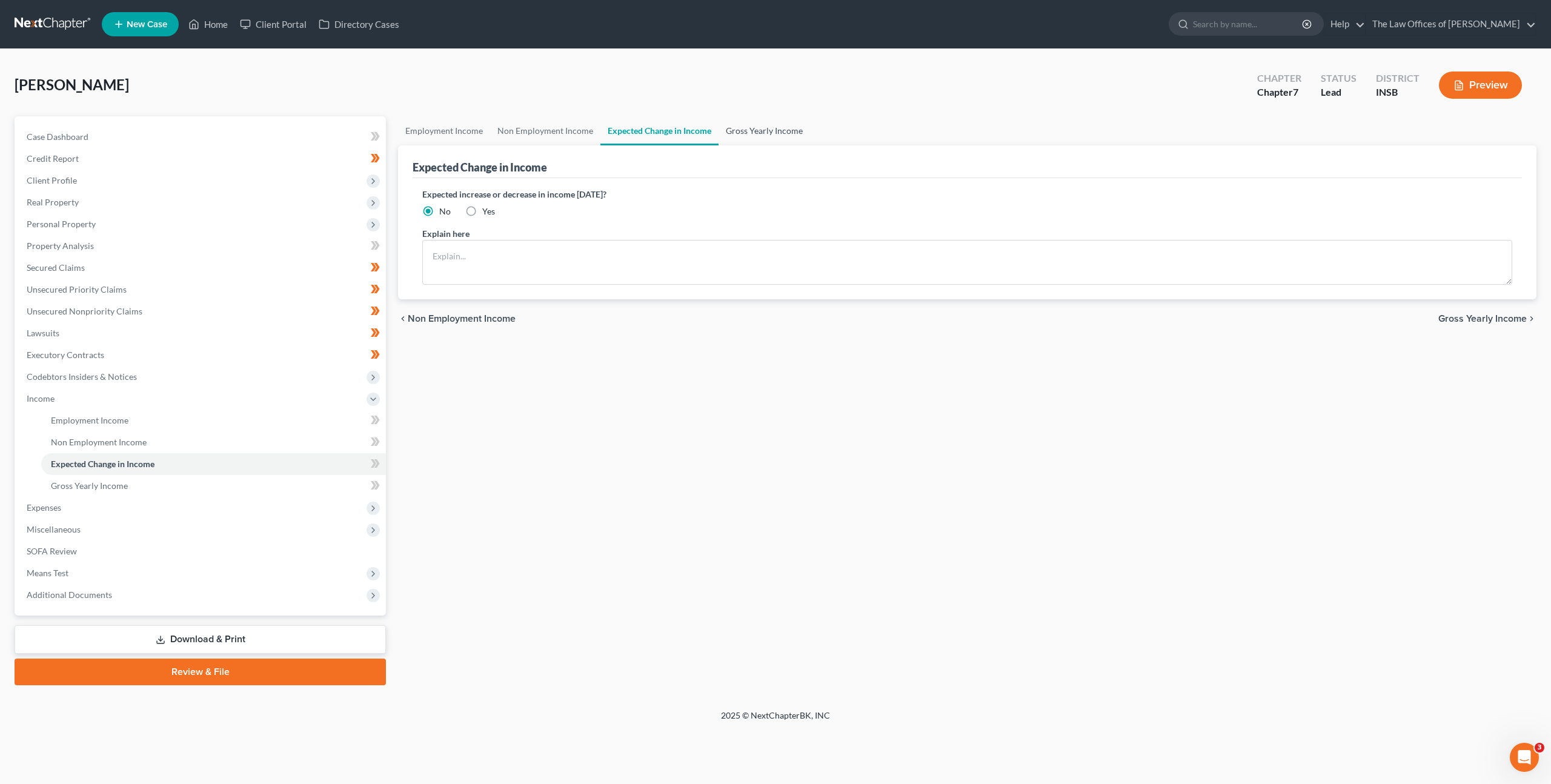
click at [752, 135] on link "Gross Yearly Income" at bounding box center [763, 130] width 91 height 29
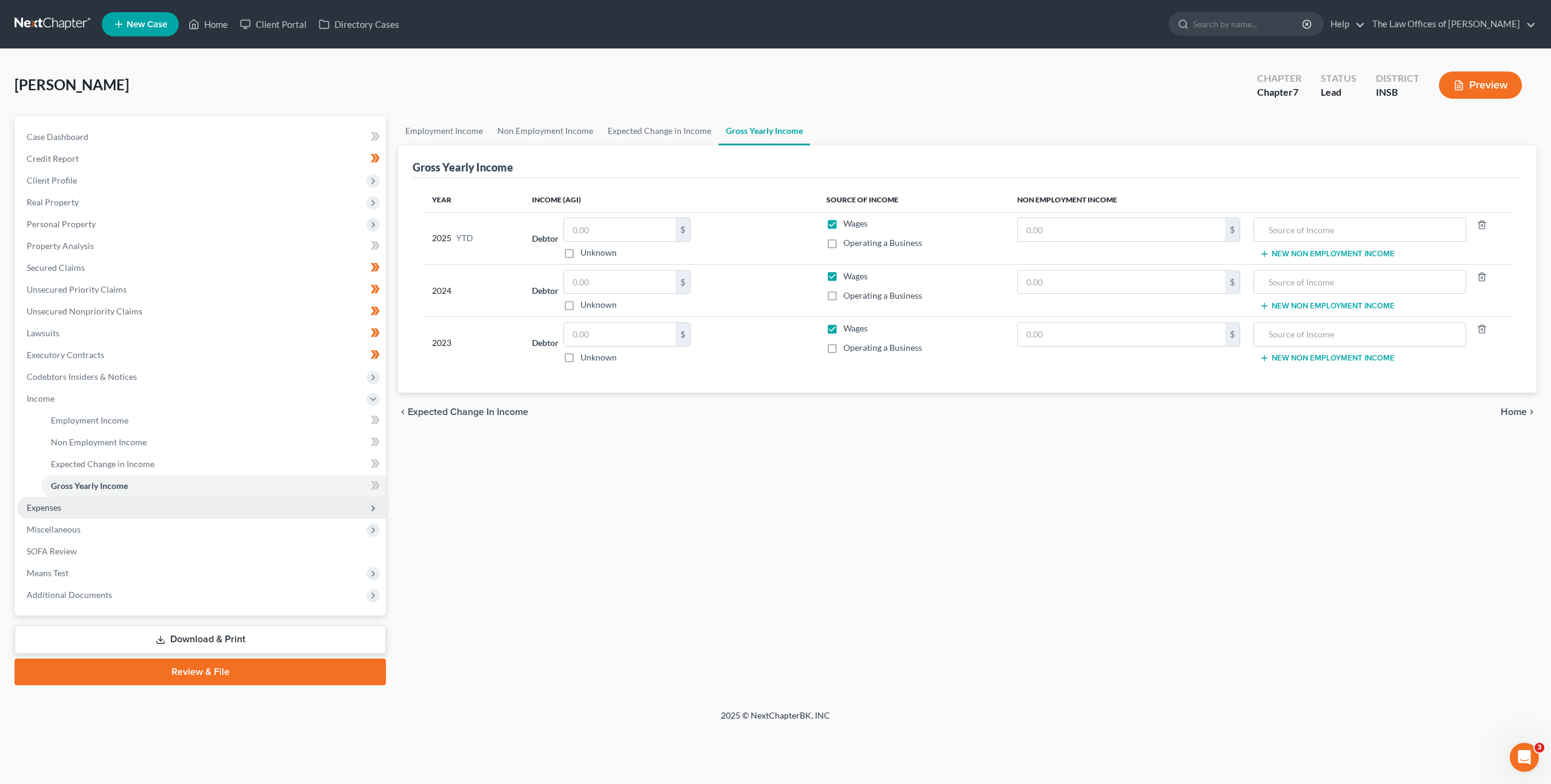
click at [162, 502] on span "Expenses" at bounding box center [201, 507] width 369 height 22
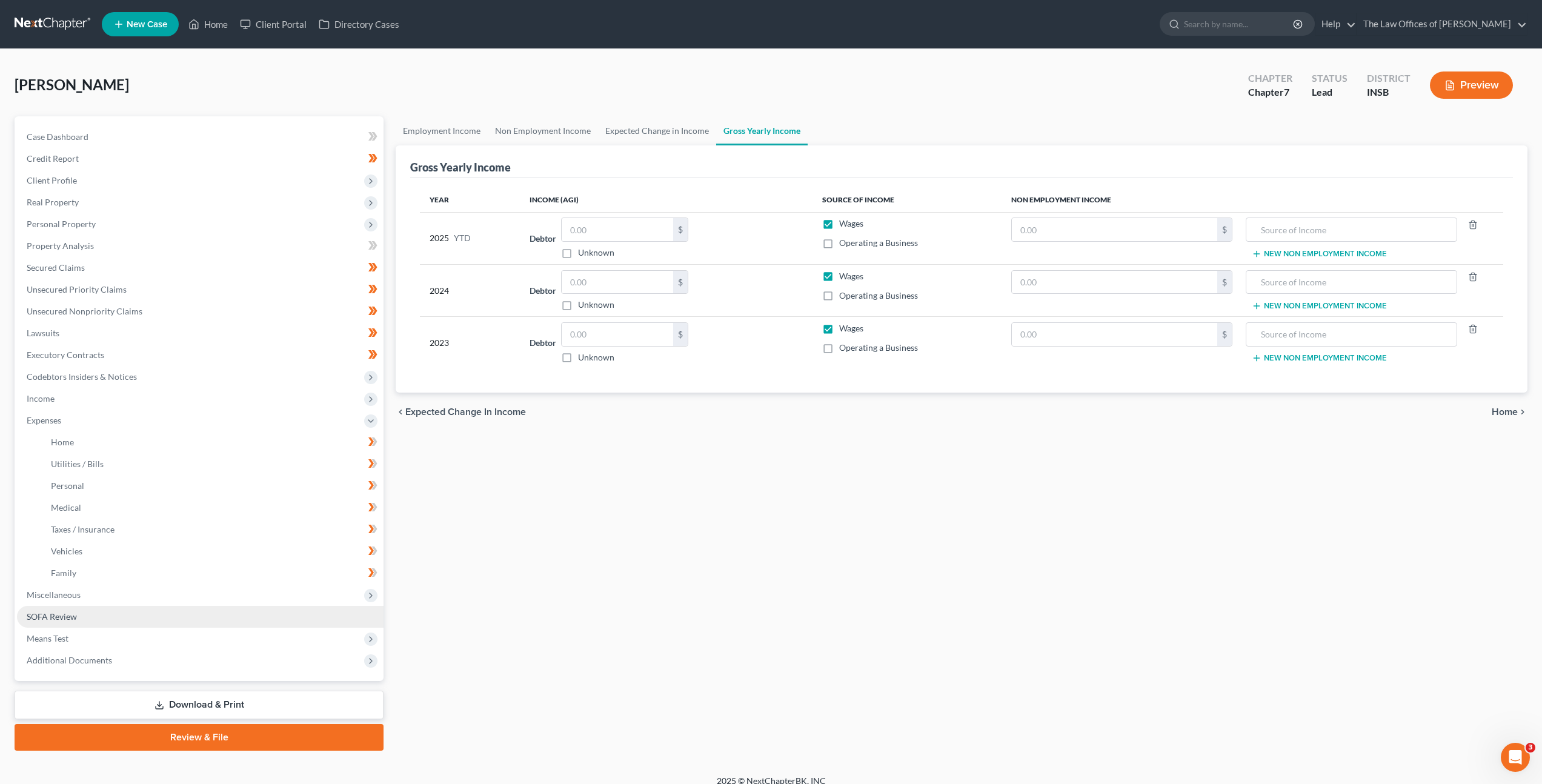
click at [113, 608] on link "SOFA Review" at bounding box center [201, 616] width 367 height 22
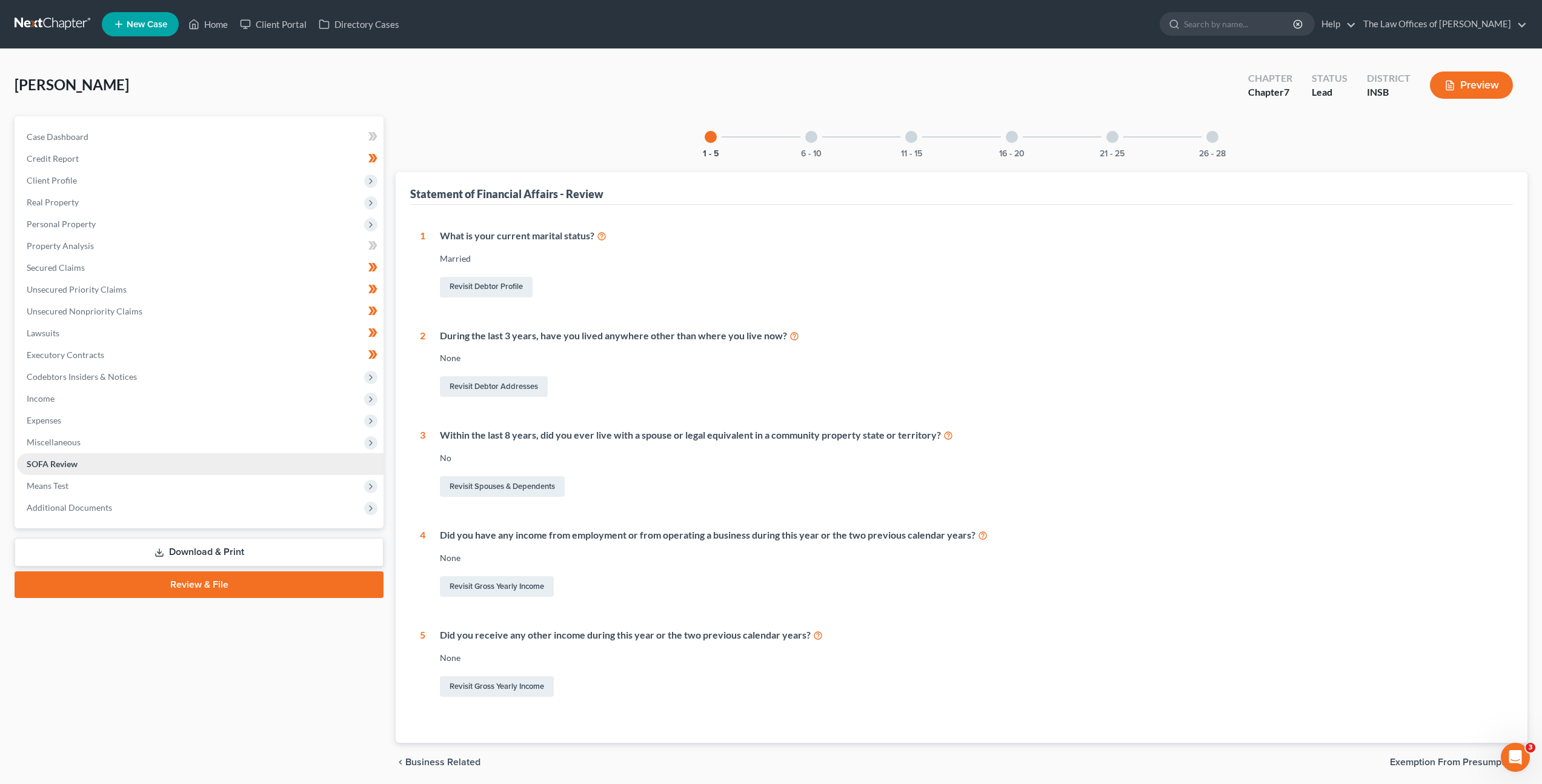
drag, startPoint x: 99, startPoint y: 445, endPoint x: 195, endPoint y: 466, distance: 98.3
click at [99, 445] on span "Miscellaneous" at bounding box center [201, 442] width 367 height 22
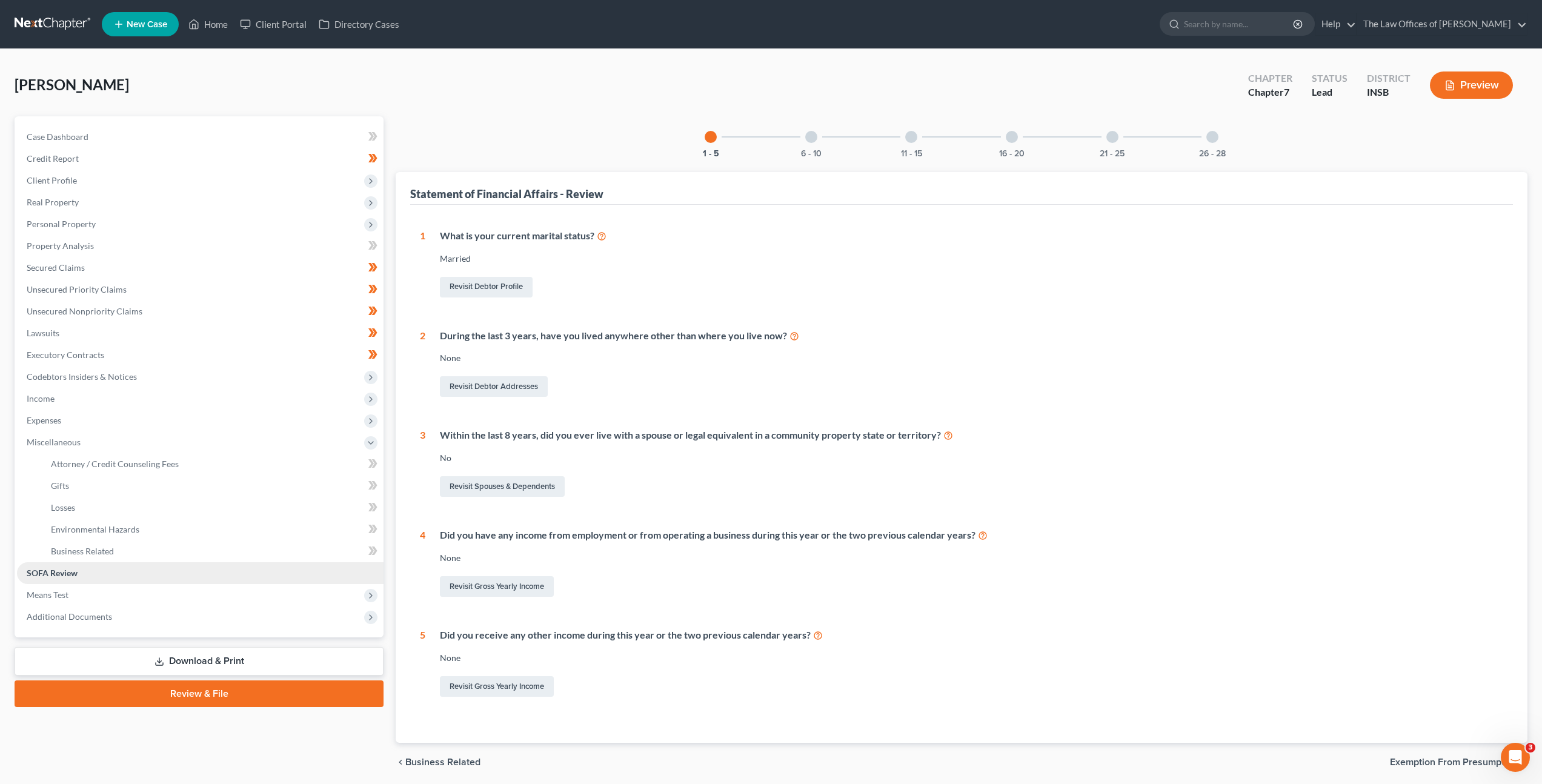
click at [146, 579] on link "SOFA Review" at bounding box center [201, 572] width 367 height 22
click at [1038, 393] on div "Revisit Debtor Addresses" at bounding box center [971, 385] width 1063 height 25
click at [105, 443] on span "Miscellaneous" at bounding box center [201, 442] width 367 height 22
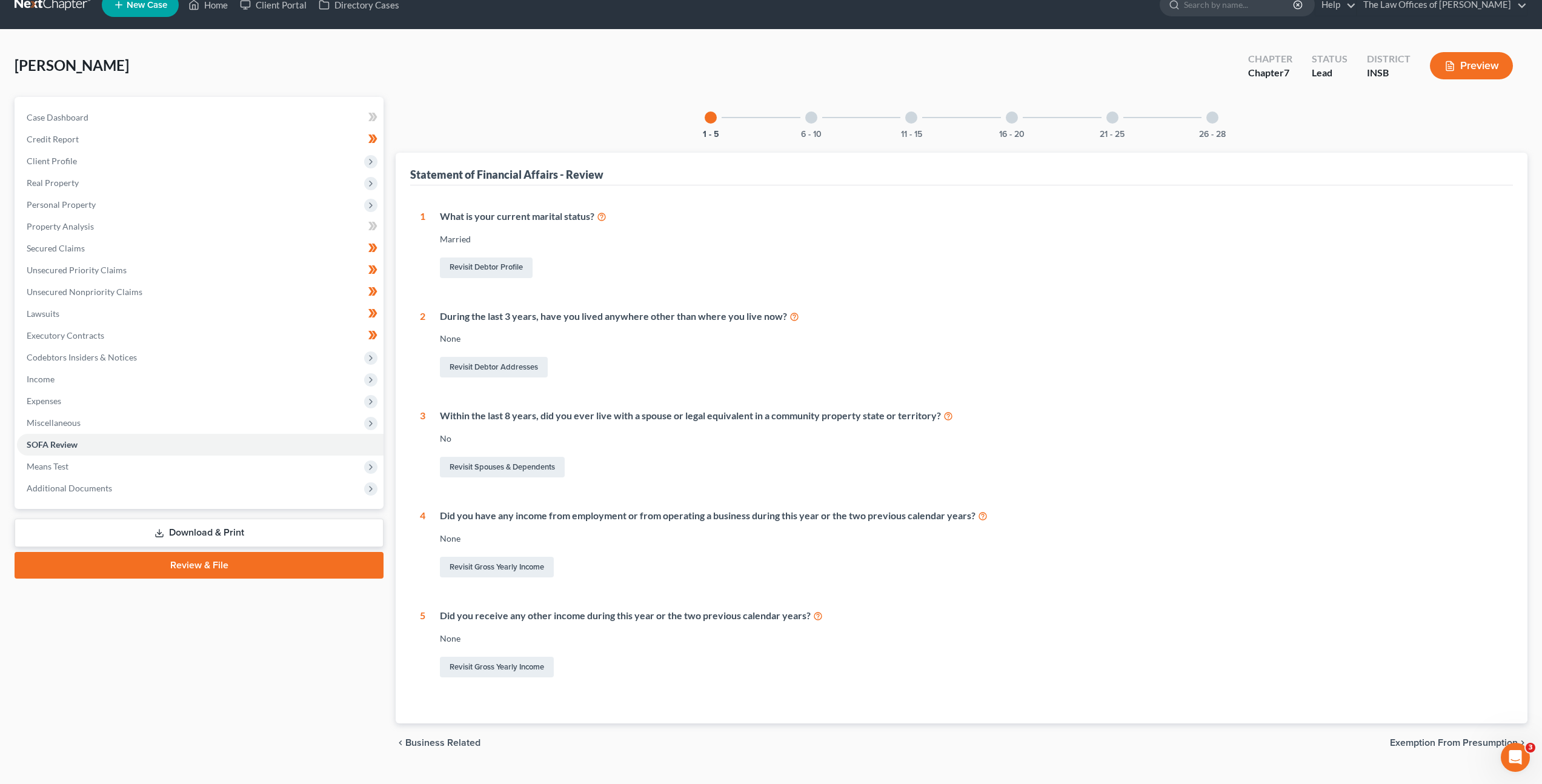
scroll to position [43, 0]
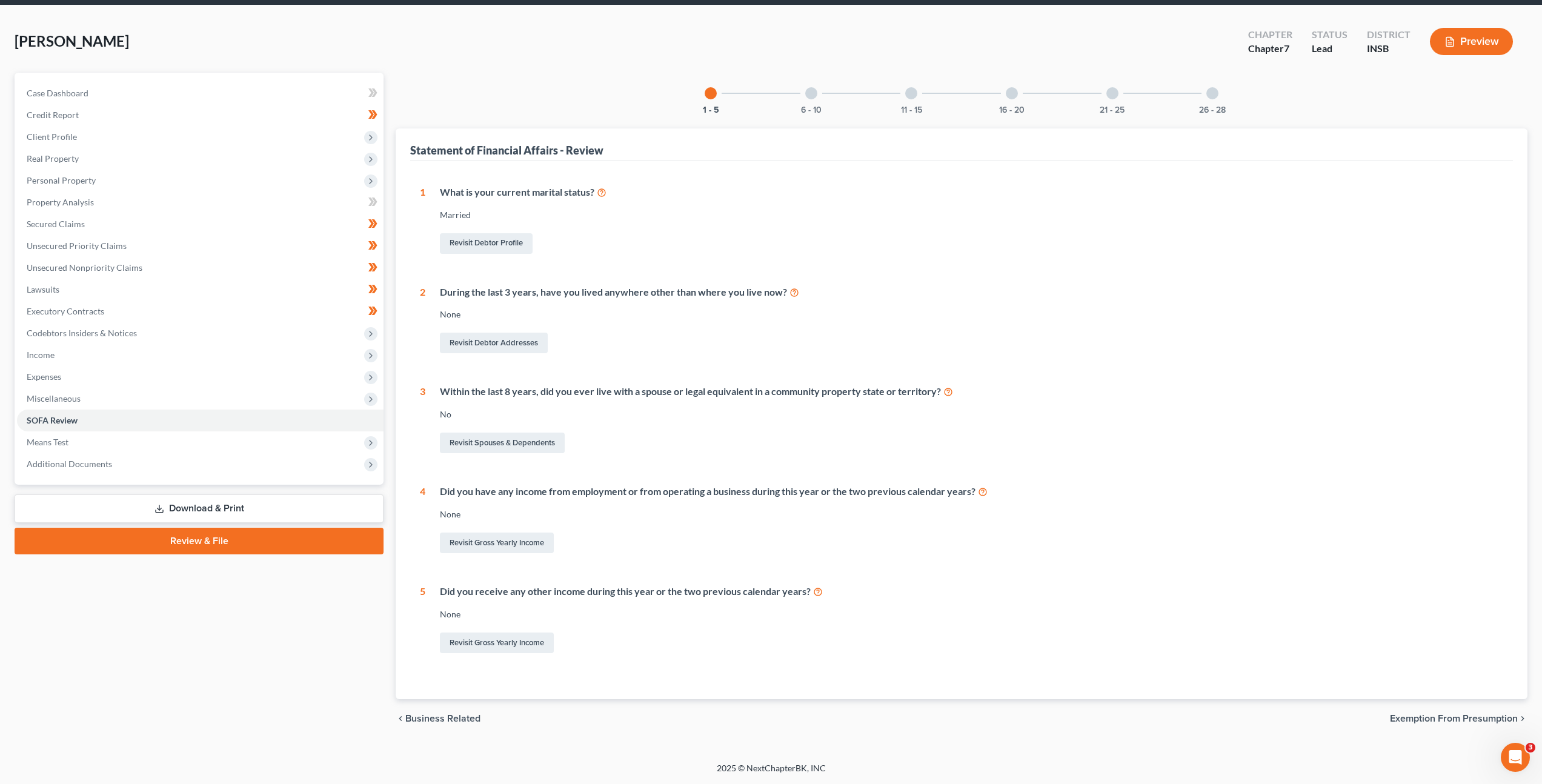
click at [810, 91] on div at bounding box center [811, 93] width 12 height 12
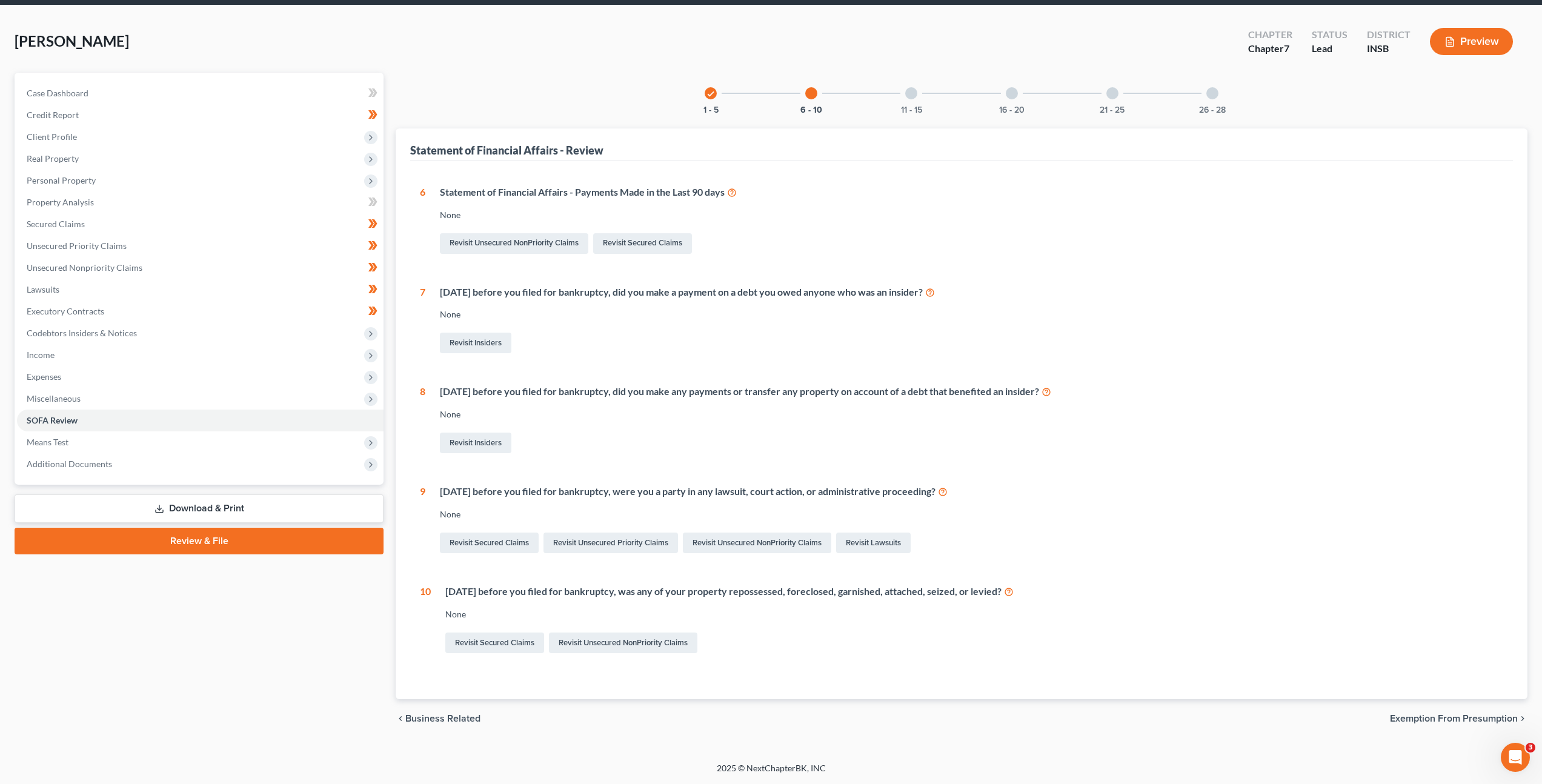
click at [910, 91] on div at bounding box center [911, 93] width 12 height 12
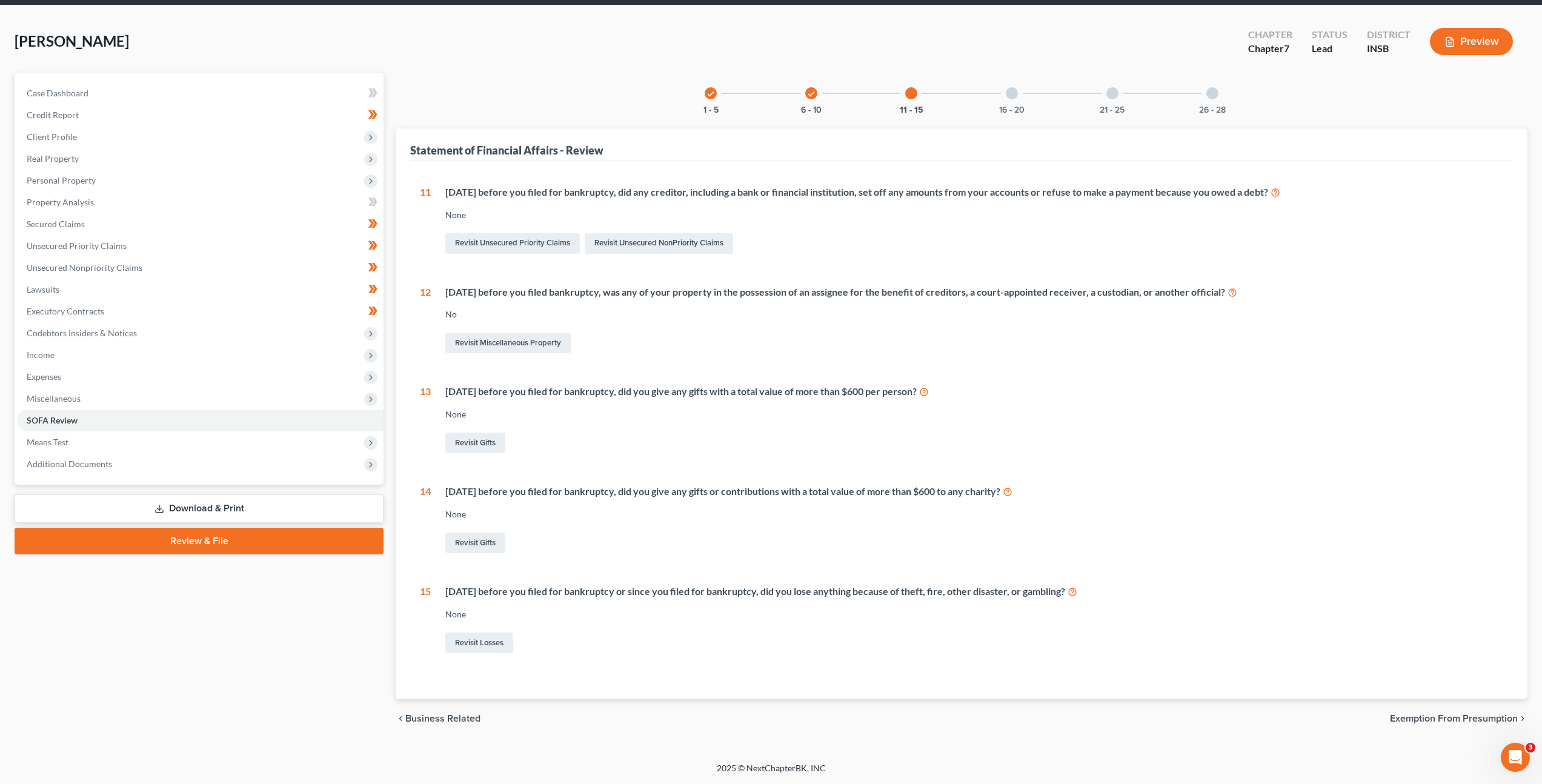
click at [1013, 96] on div at bounding box center [1012, 93] width 12 height 12
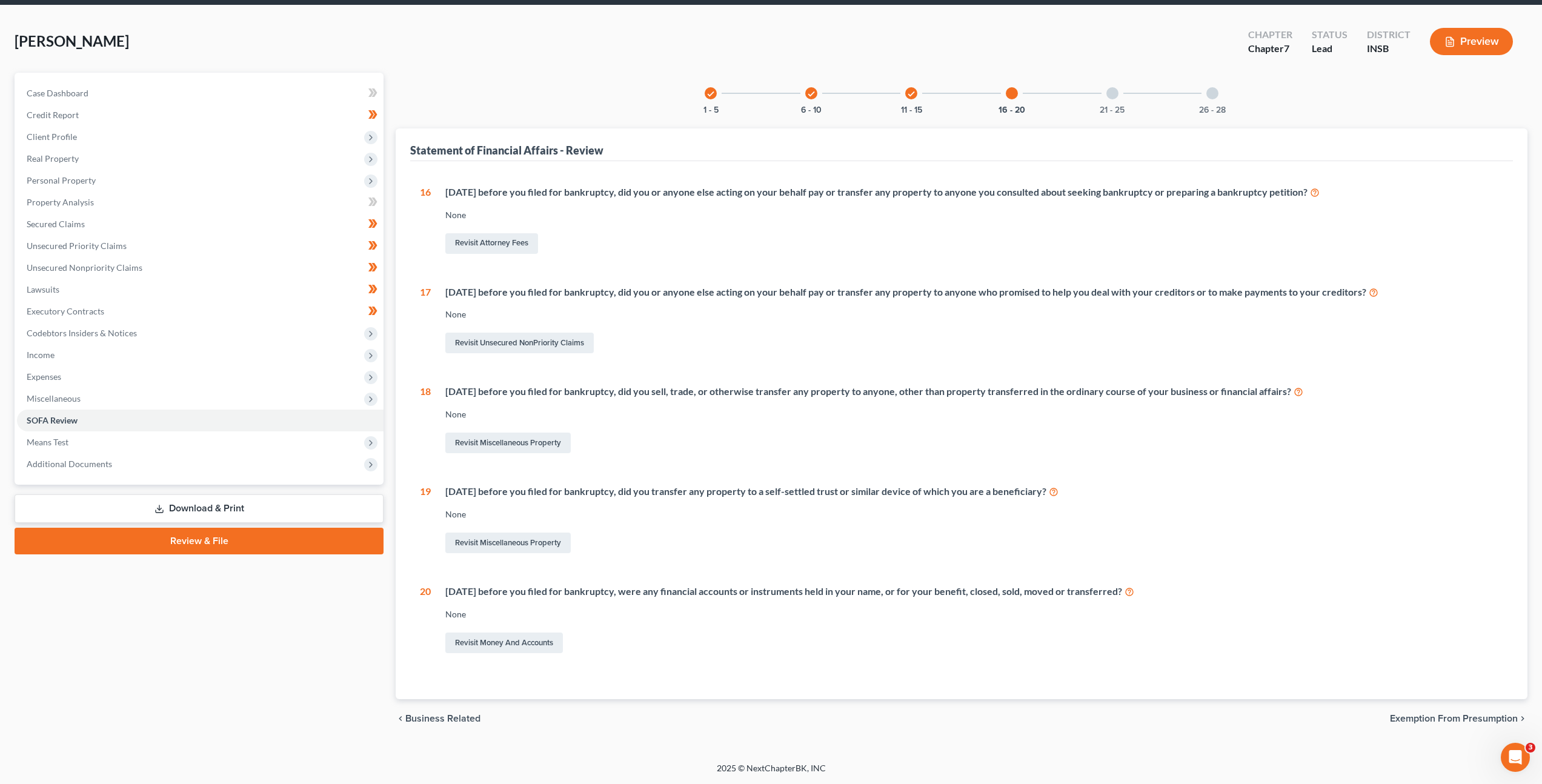
drag, startPoint x: 1103, startPoint y: 100, endPoint x: 1075, endPoint y: 188, distance: 92.3
click at [1103, 100] on div "21 - 25" at bounding box center [1112, 93] width 41 height 41
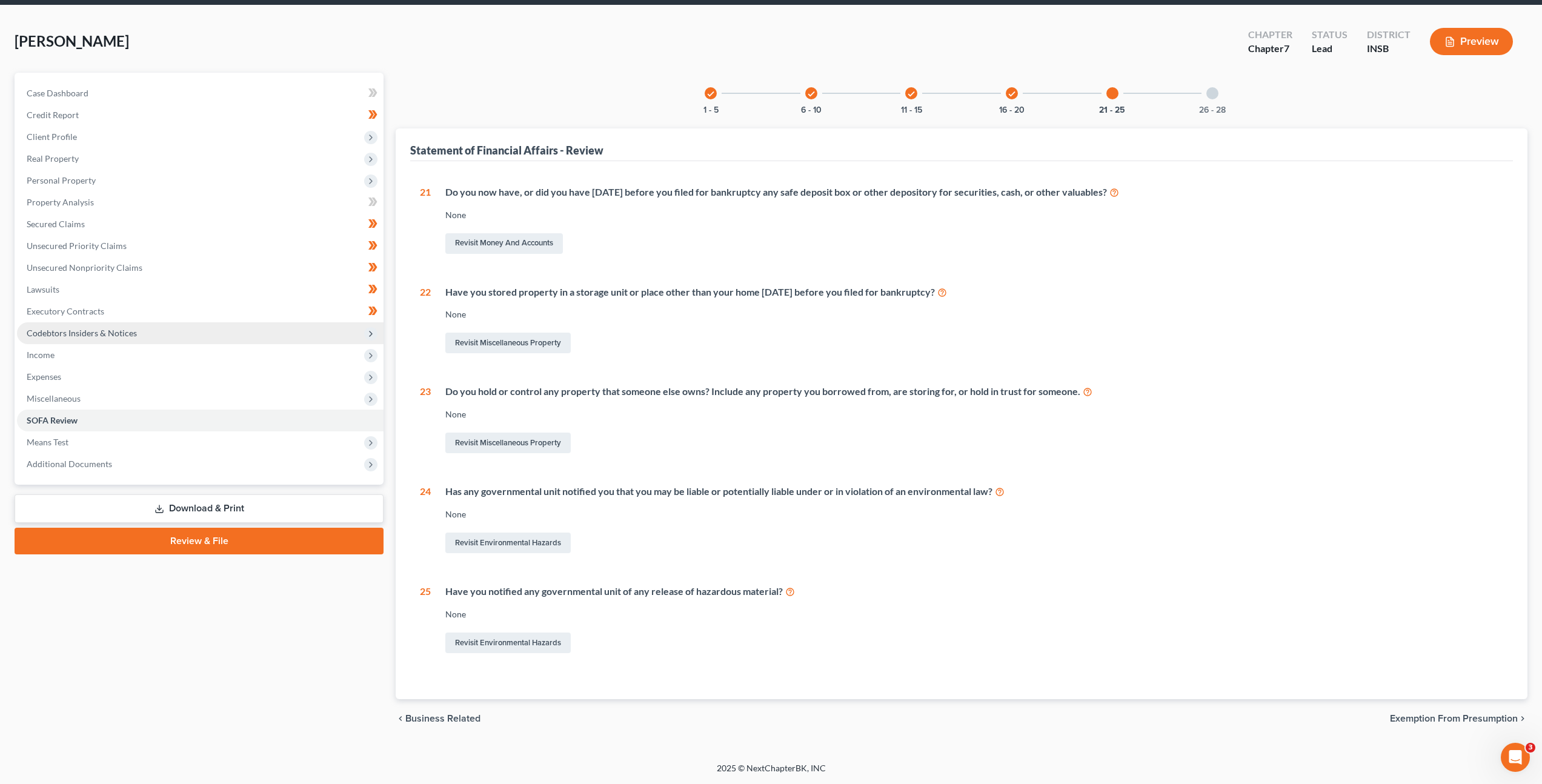
click at [235, 326] on span "Codebtors Insiders & Notices" at bounding box center [201, 333] width 367 height 22
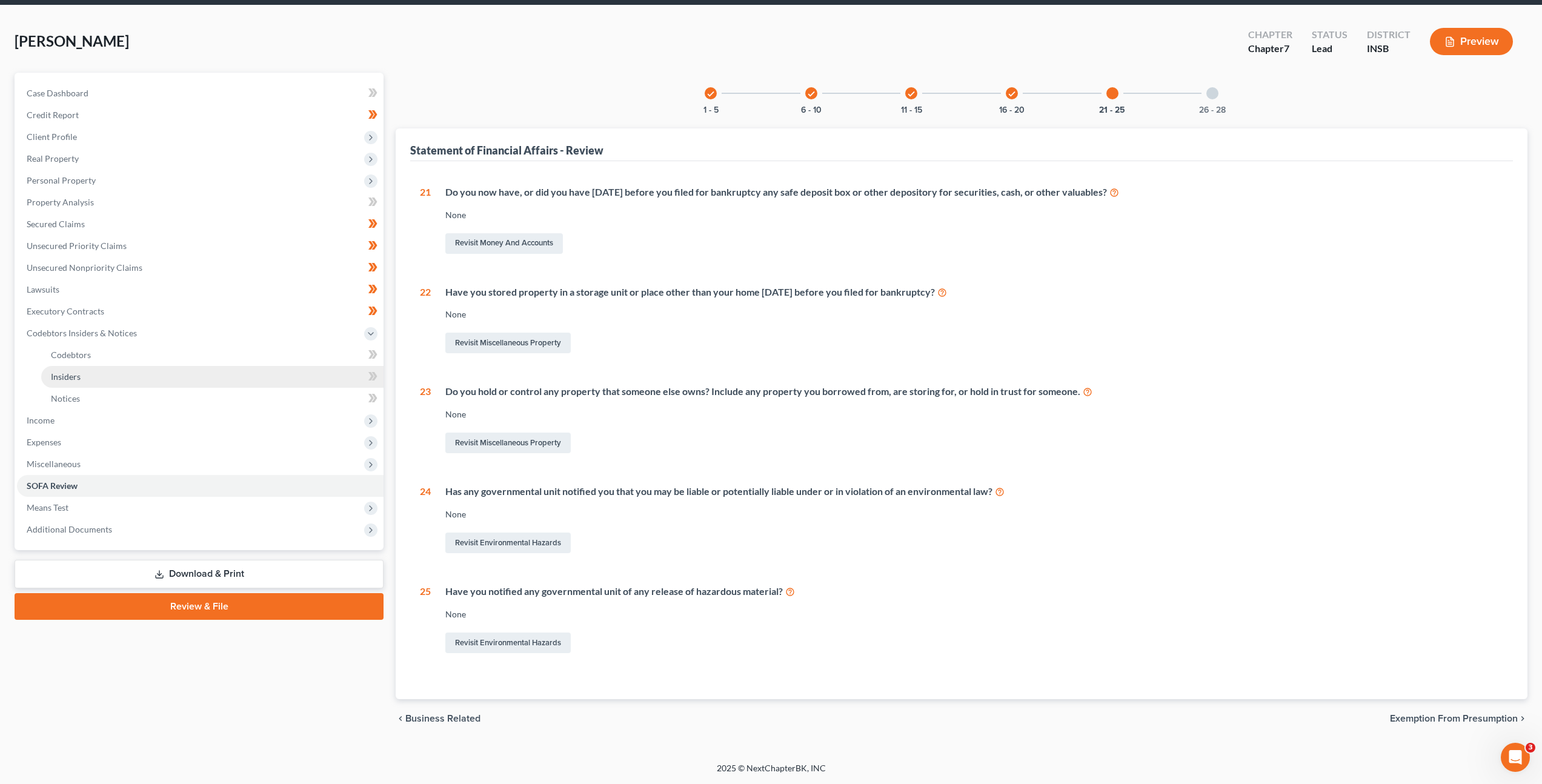
click at [217, 367] on link "Insiders" at bounding box center [212, 376] width 342 height 22
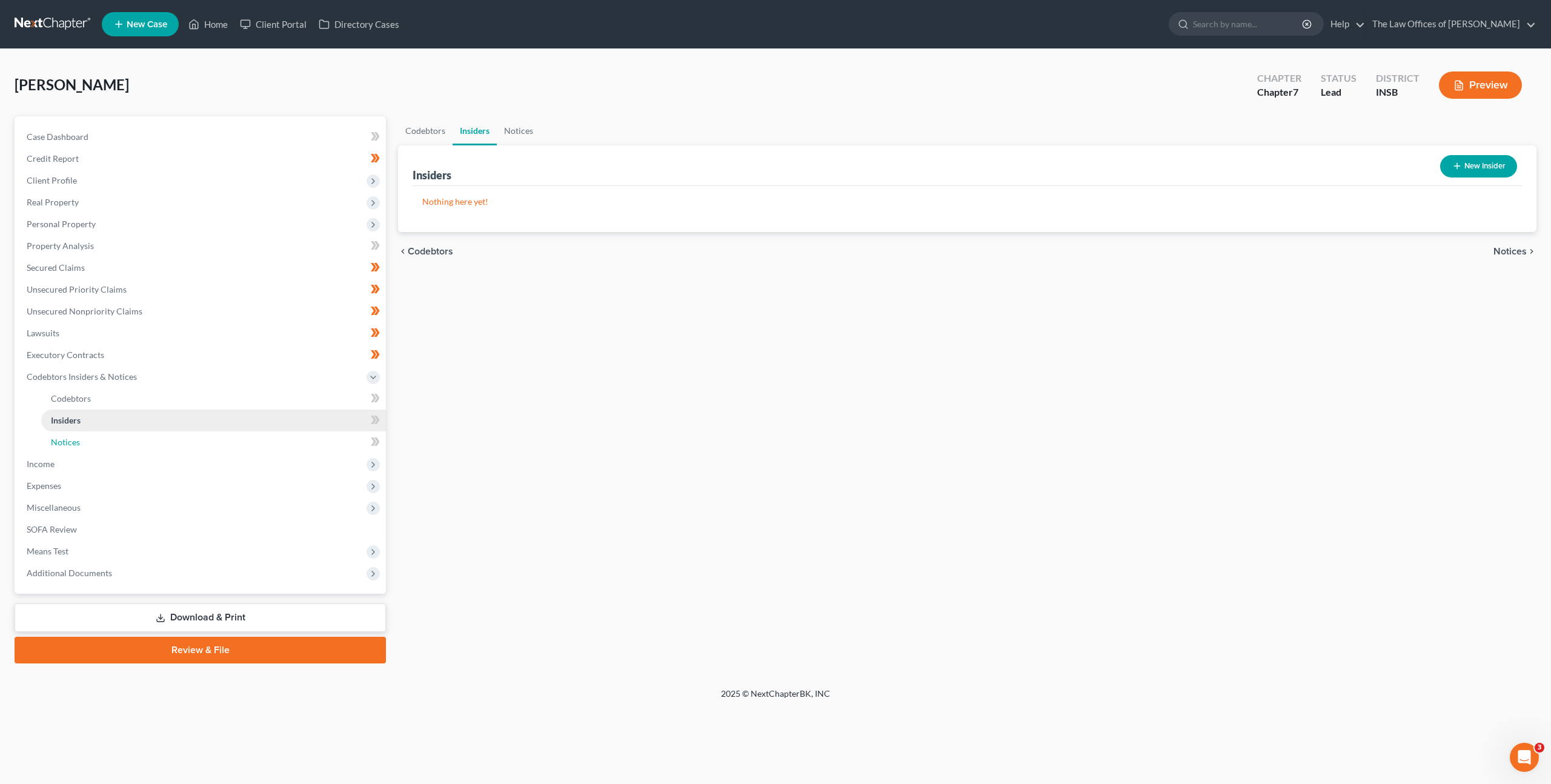
drag, startPoint x: 175, startPoint y: 436, endPoint x: 188, endPoint y: 425, distance: 17.0
click at [175, 436] on link "Notices" at bounding box center [213, 442] width 345 height 22
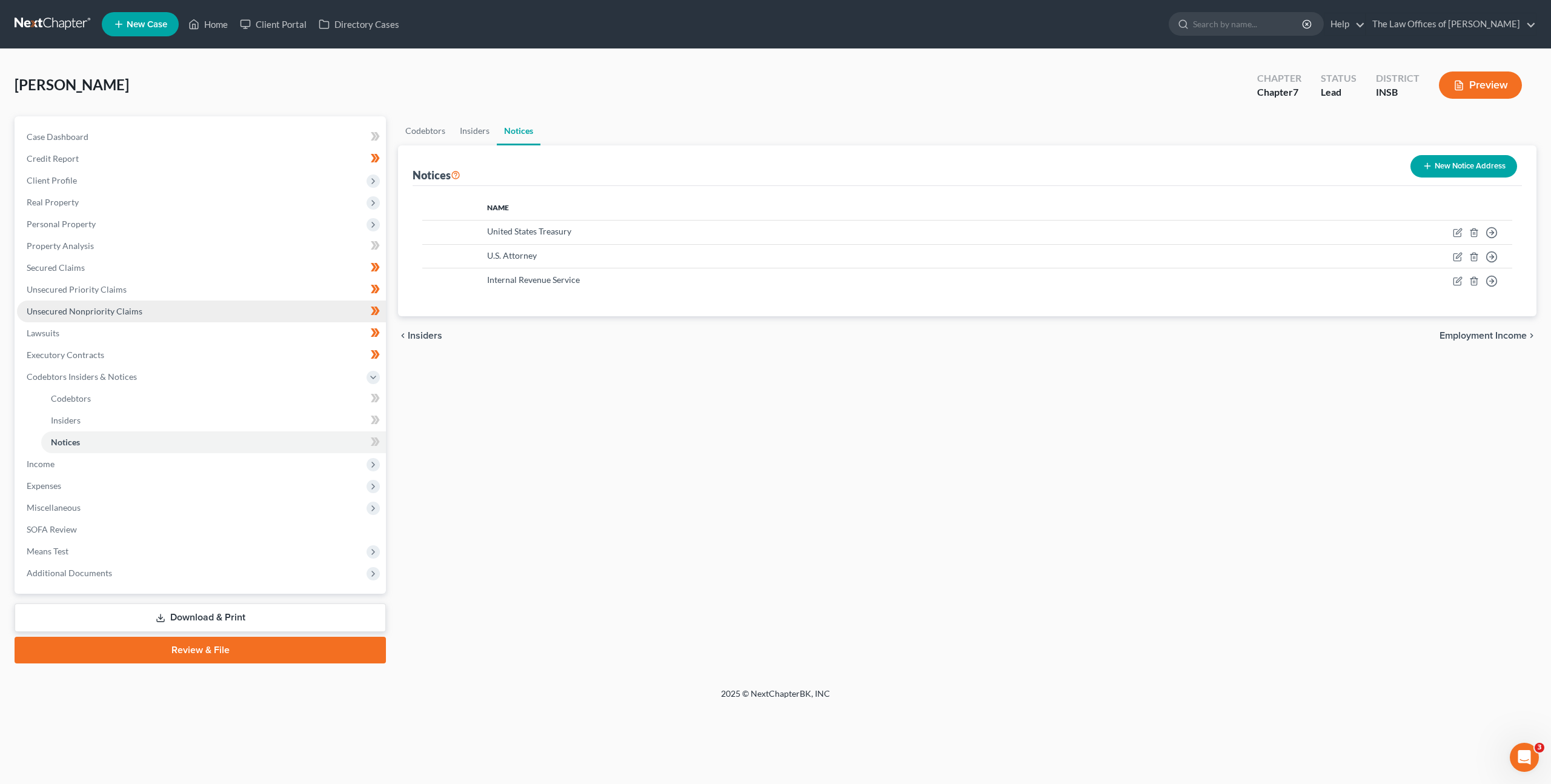
click at [208, 320] on link "Unsecured Nonpriority Claims" at bounding box center [201, 311] width 369 height 22
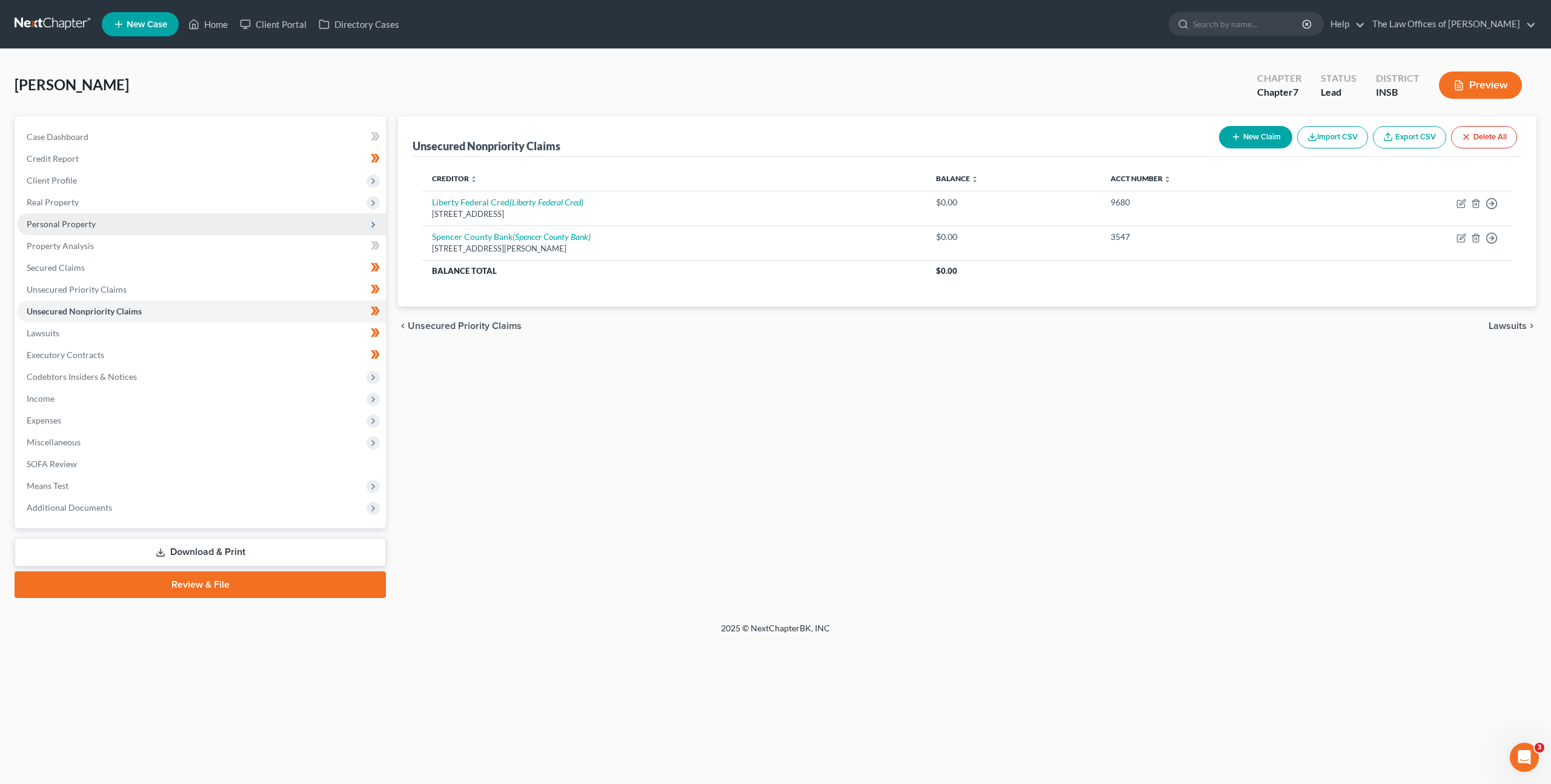
click at [207, 230] on span "Personal Property" at bounding box center [201, 224] width 369 height 22
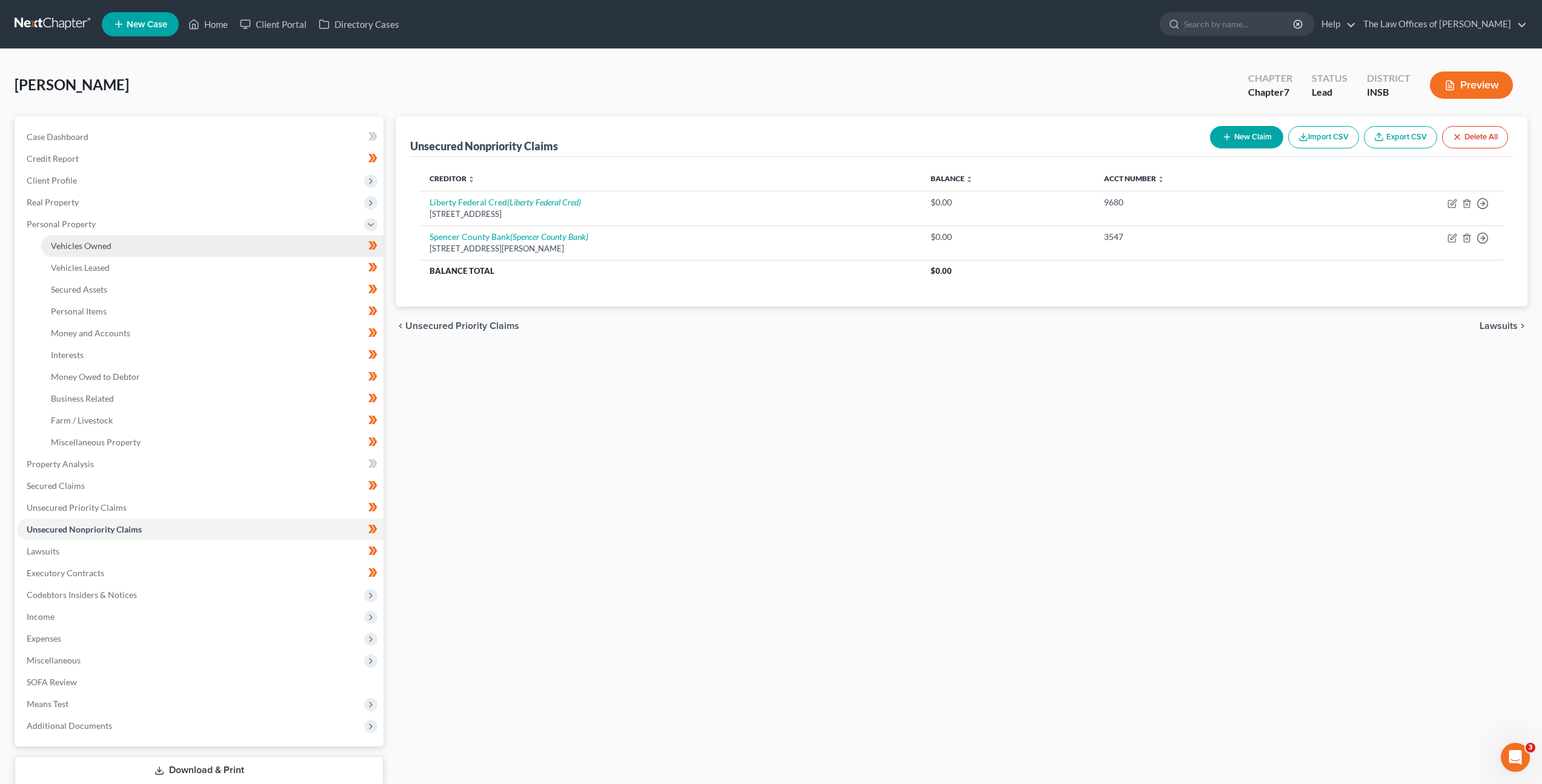
click at [197, 241] on link "Vehicles Owned" at bounding box center [212, 246] width 342 height 22
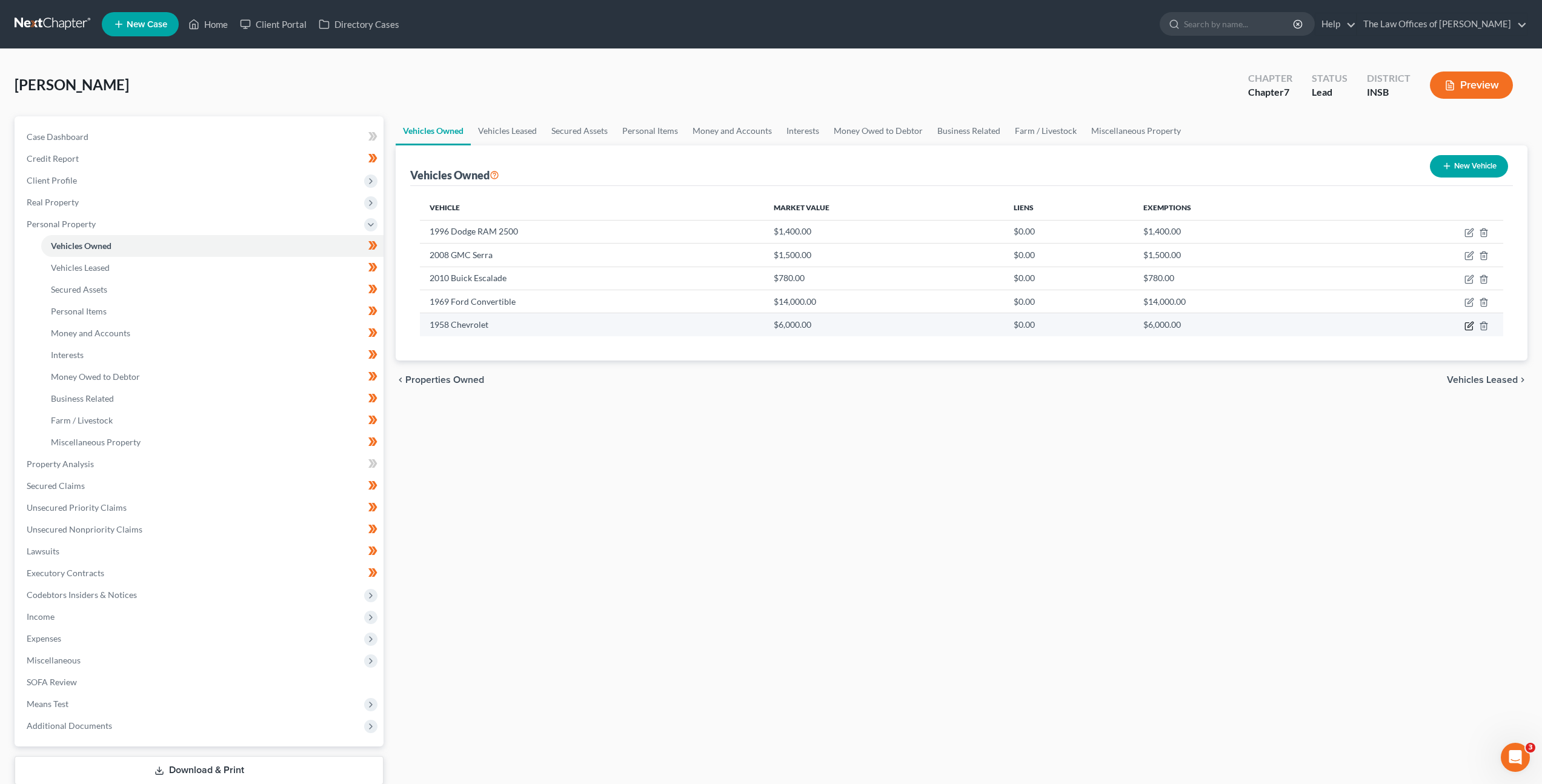
click at [1466, 324] on icon "button" at bounding box center [1469, 326] width 10 height 10
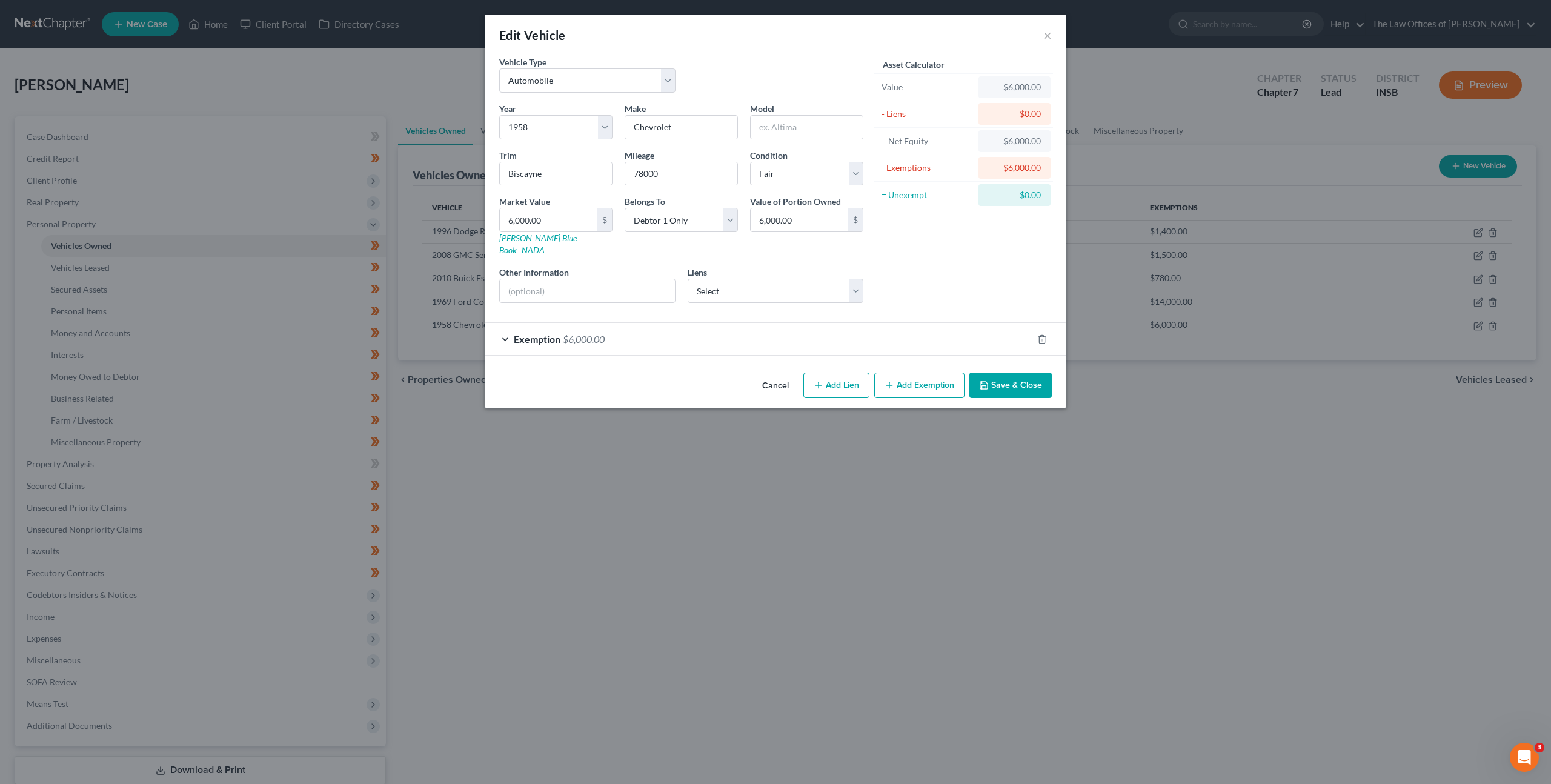
click at [770, 333] on div "Exemption $6,000.00" at bounding box center [758, 339] width 548 height 32
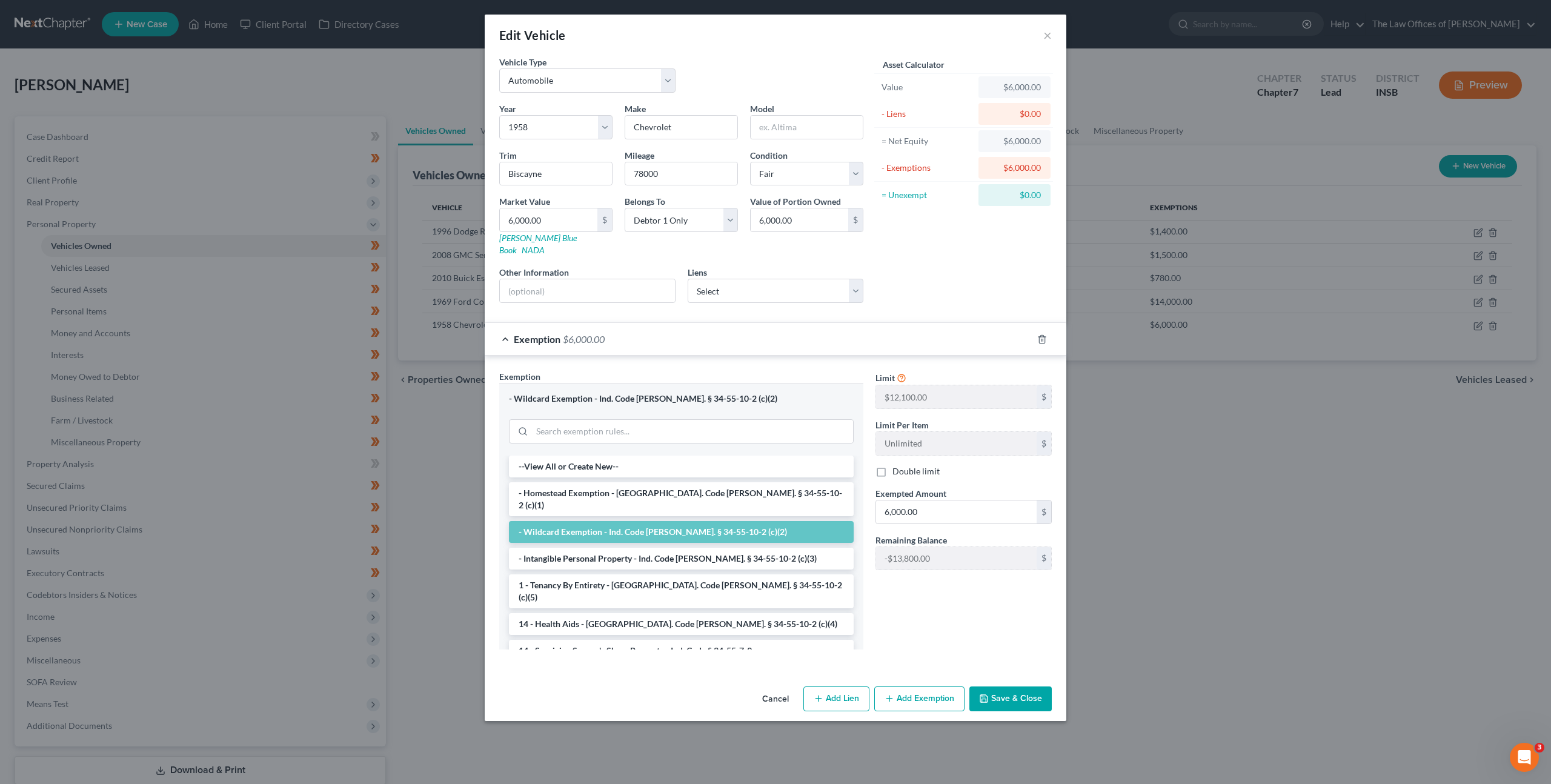
click at [782, 335] on div "Exemption $6,000.00" at bounding box center [758, 339] width 548 height 32
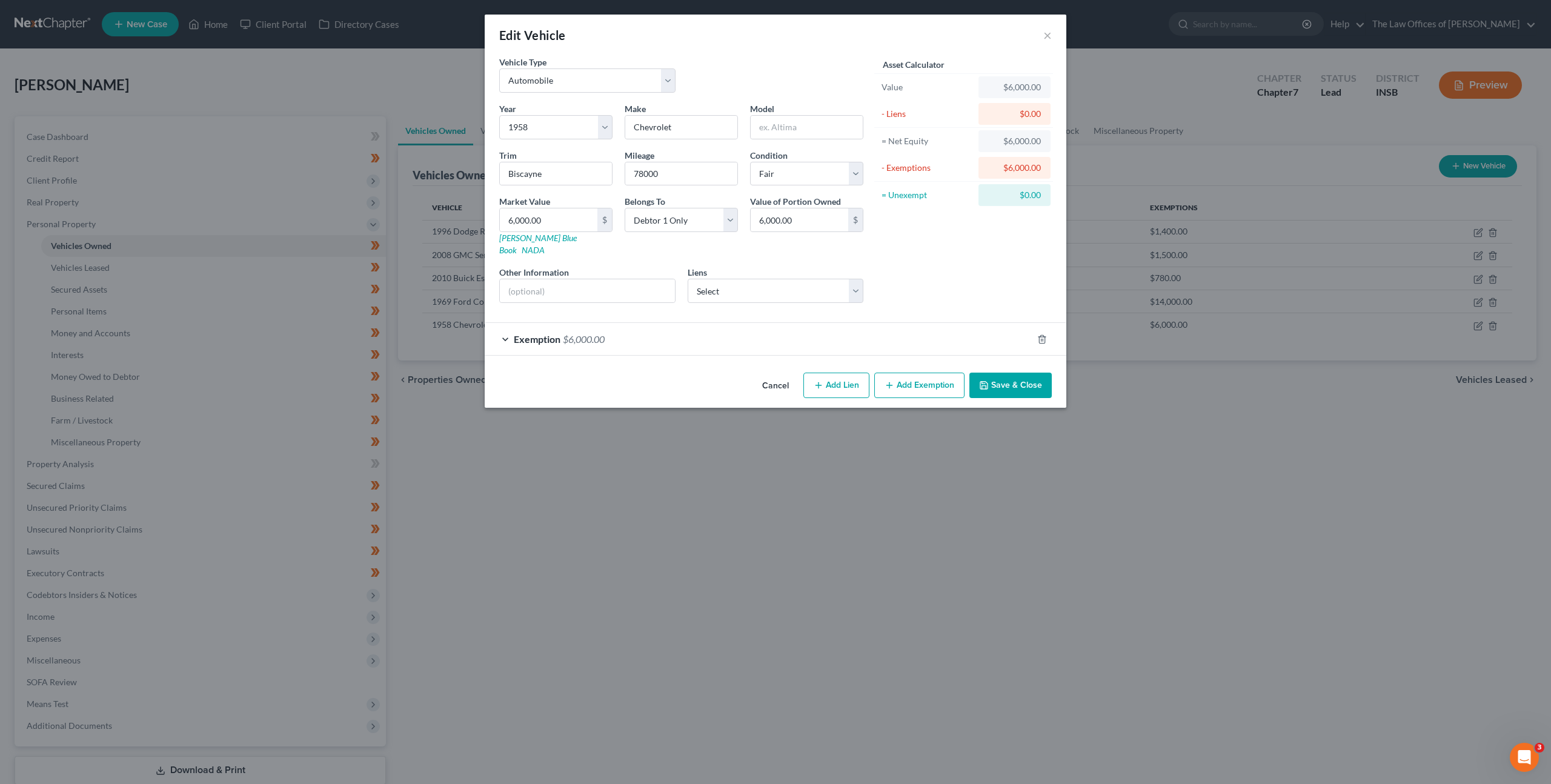
click at [761, 373] on button "Cancel" at bounding box center [775, 385] width 46 height 24
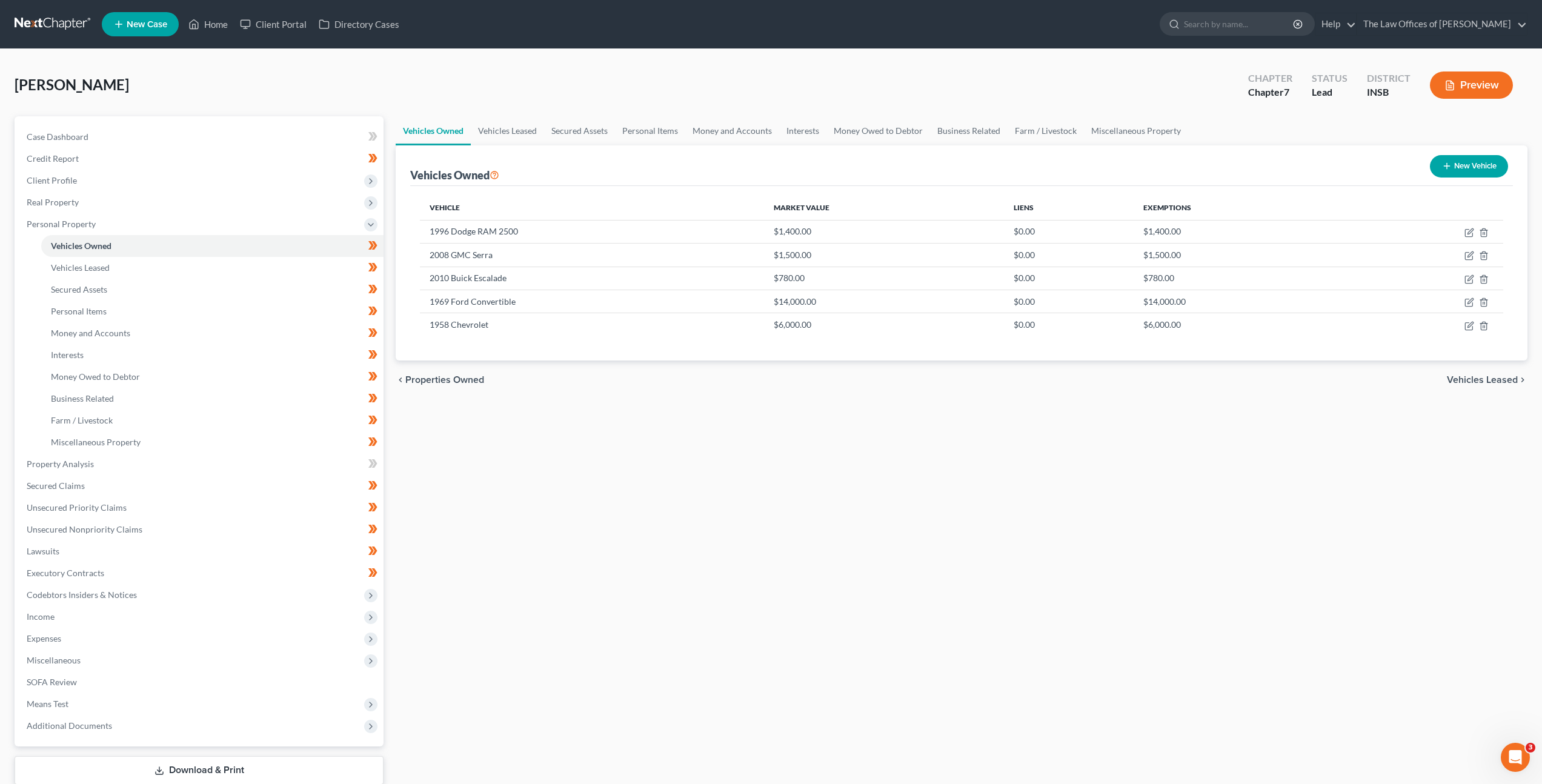
drag, startPoint x: 1005, startPoint y: 425, endPoint x: 1070, endPoint y: 419, distance: 65.3
click at [1005, 425] on div "Vehicles Owned Vehicles Leased Secured Assets Personal Items Money and Accounts…" at bounding box center [962, 466] width 1144 height 700
click at [1466, 301] on icon "button" at bounding box center [1469, 302] width 10 height 10
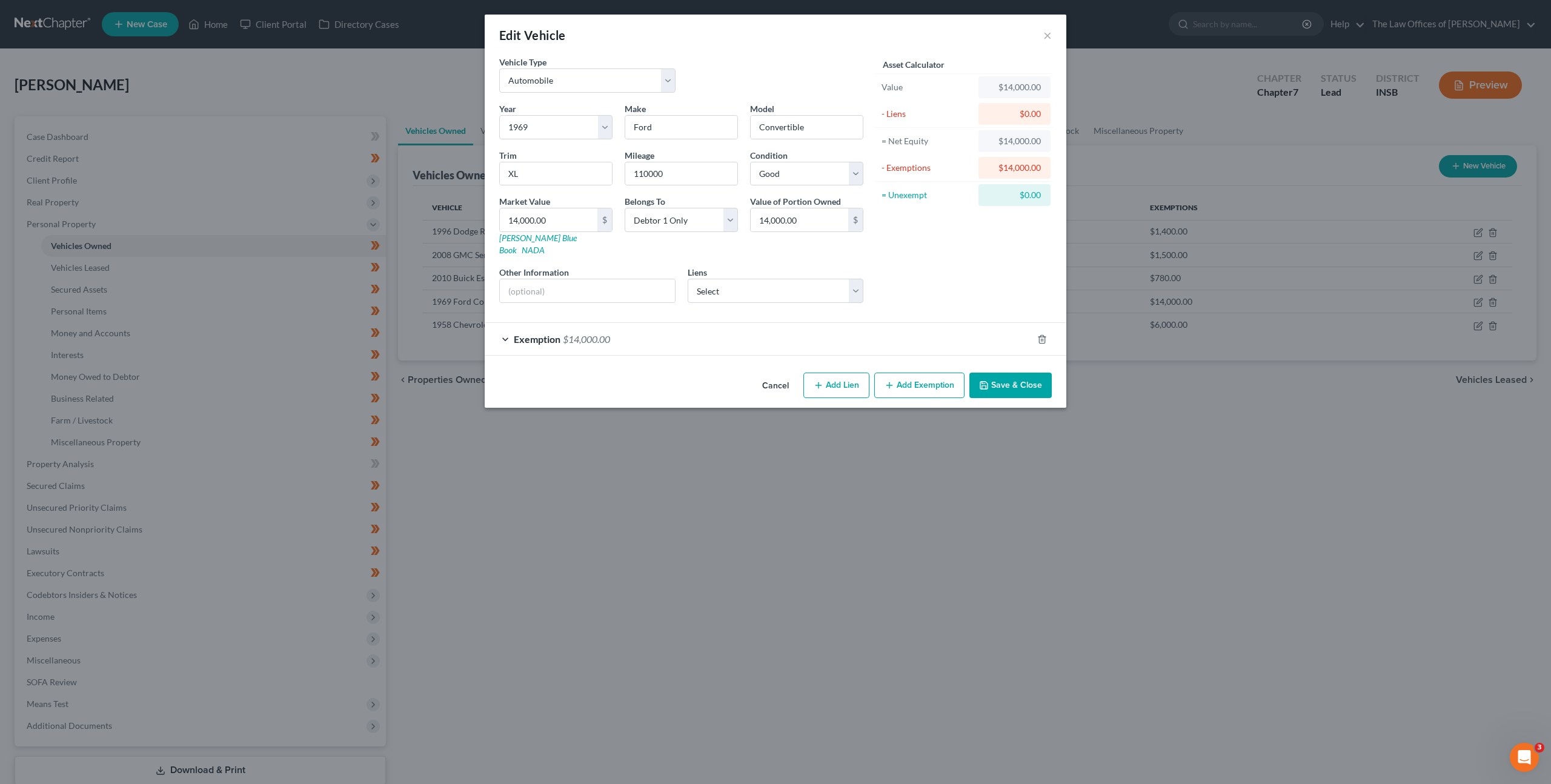
click at [746, 372] on div "Cancel Add Lien Add Lease Add Exemption Save & Close" at bounding box center [776, 387] width 582 height 40
click at [775, 373] on button "Cancel" at bounding box center [775, 385] width 46 height 24
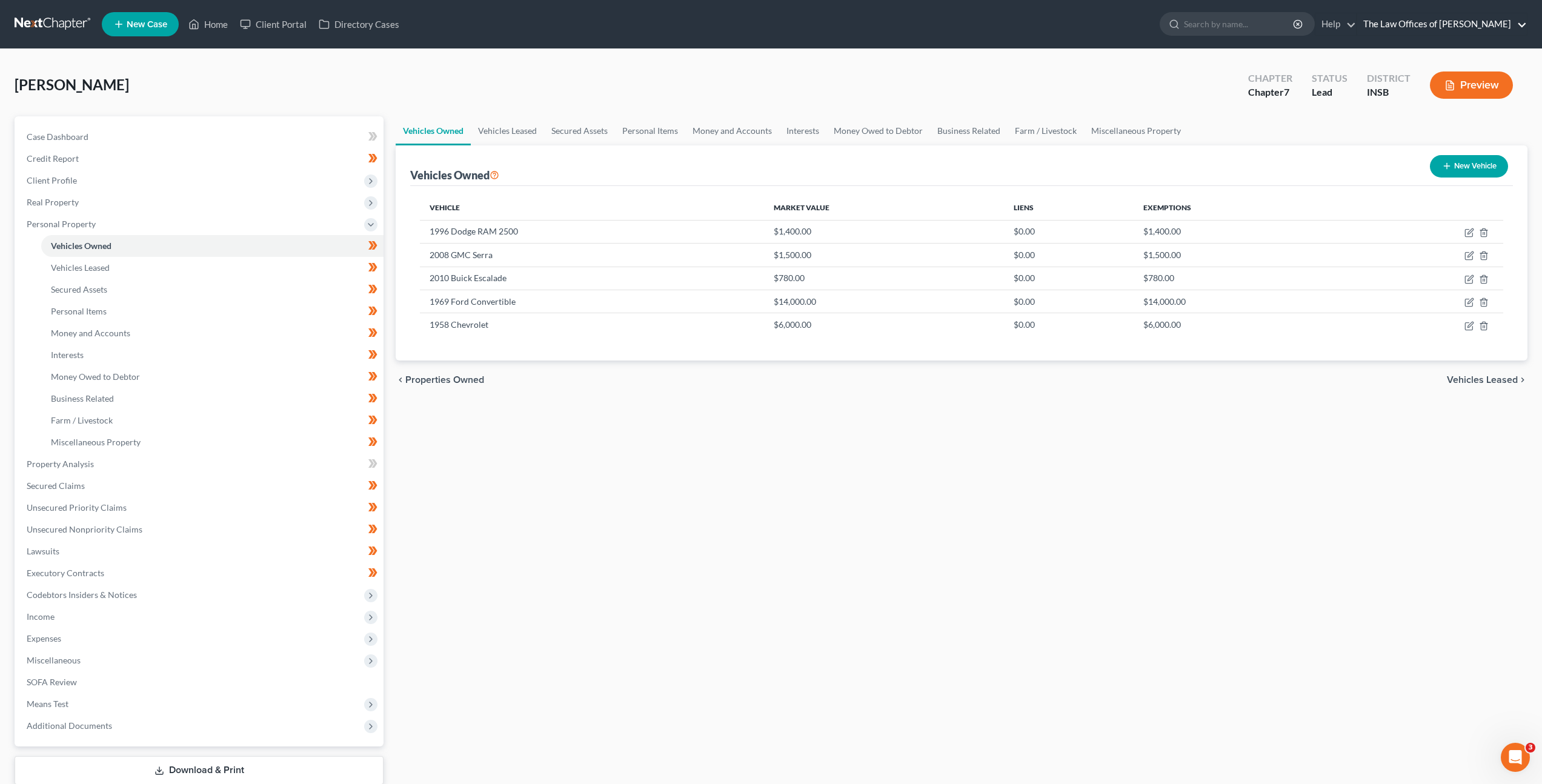
click at [1478, 21] on link "The Law Offices of [PERSON_NAME]" at bounding box center [1442, 23] width 169 height 22
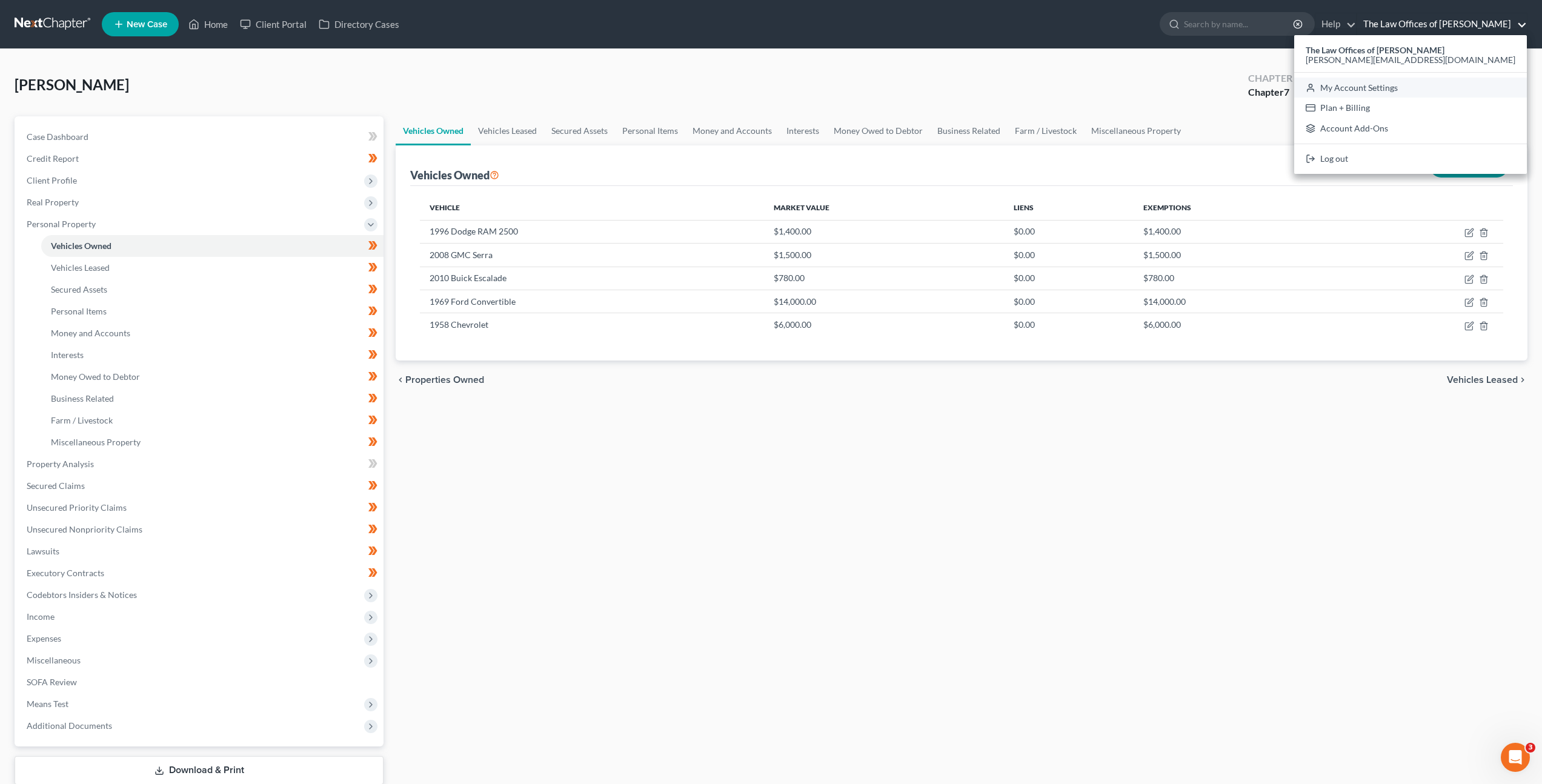
click at [1417, 87] on link "My Account Settings" at bounding box center [1411, 88] width 233 height 21
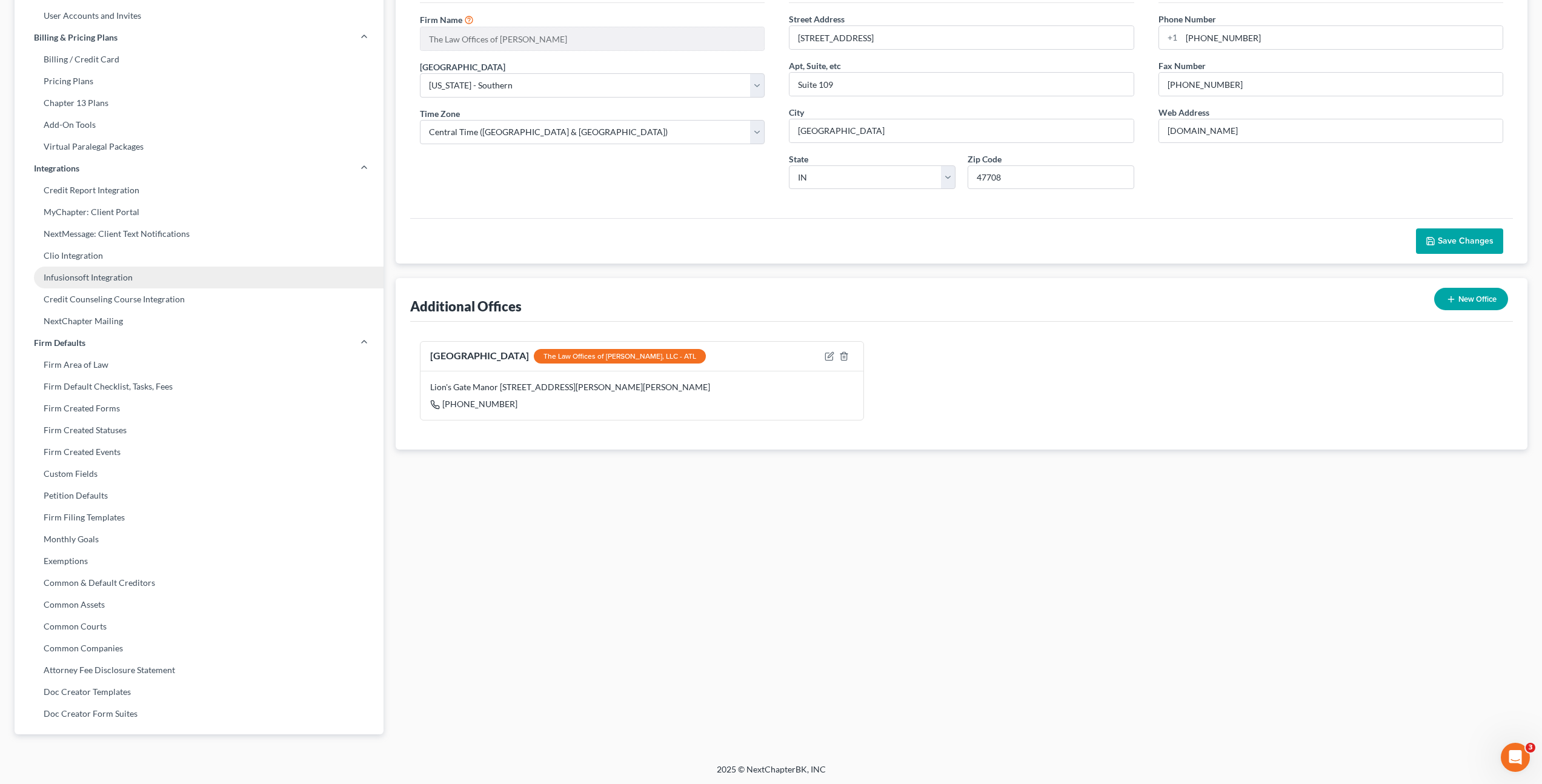
scroll to position [135, 0]
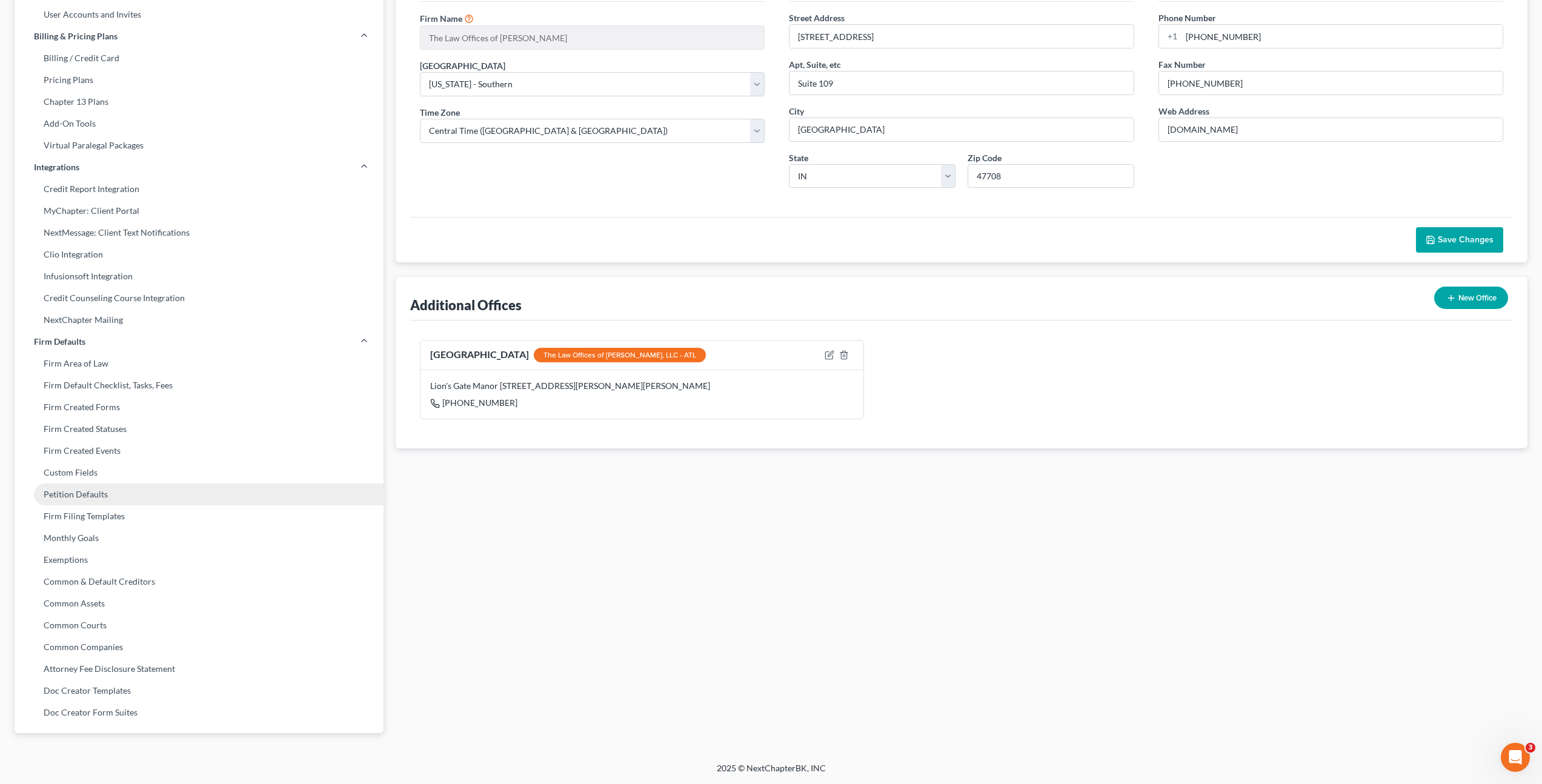
click at [208, 493] on link "Petition Defaults" at bounding box center [199, 494] width 369 height 22
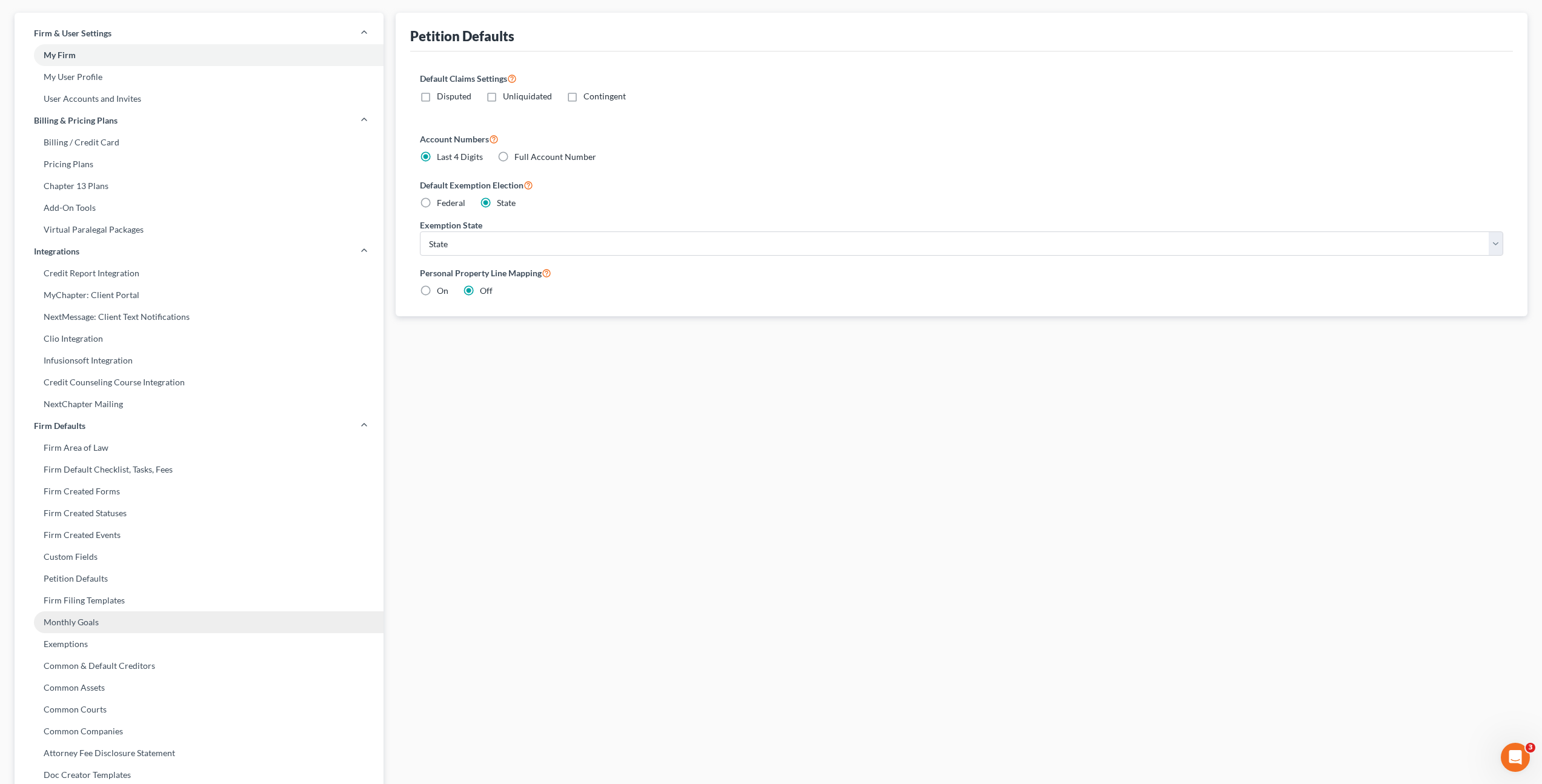
scroll to position [128, 0]
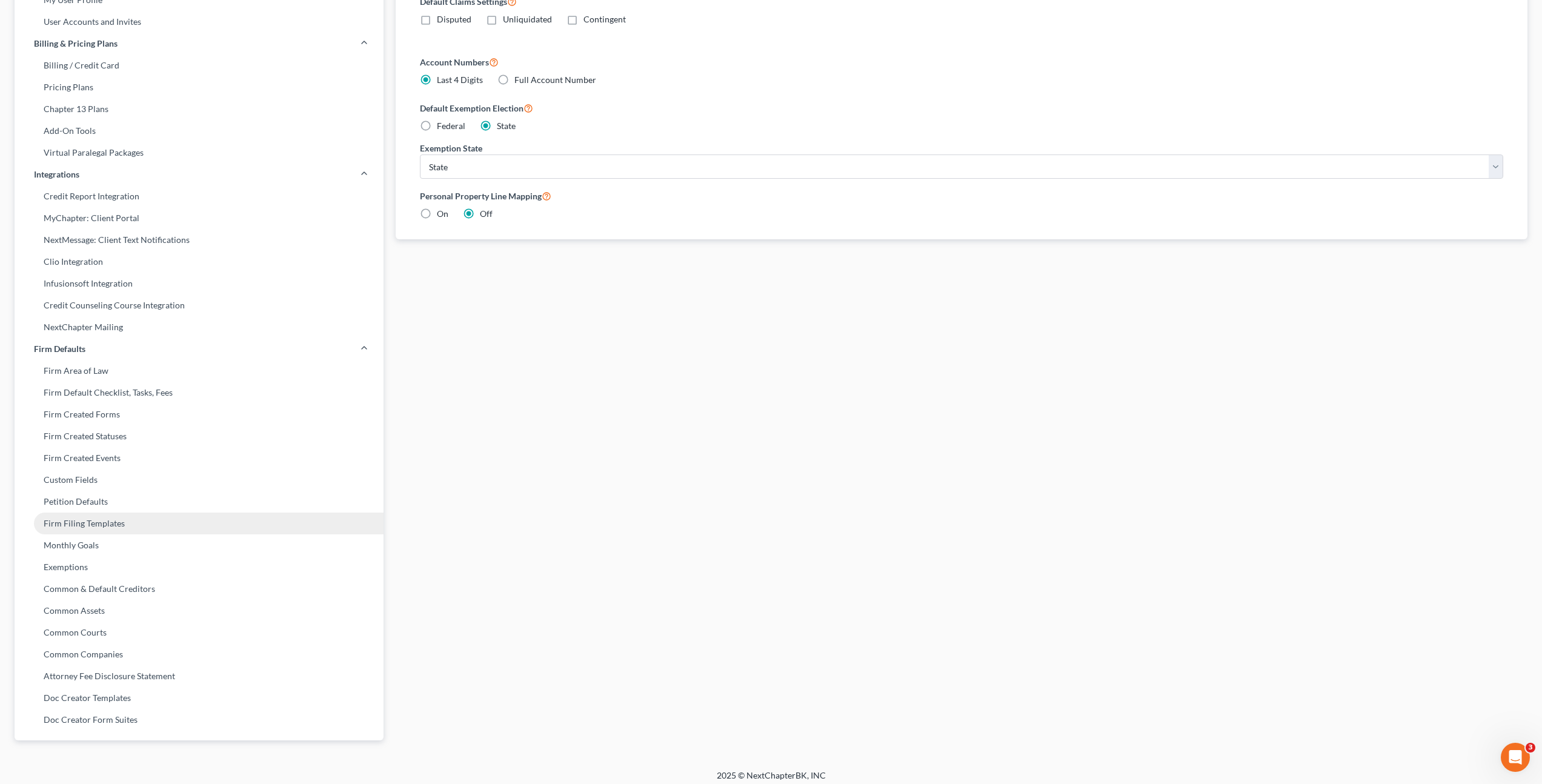
drag, startPoint x: 188, startPoint y: 525, endPoint x: 184, endPoint y: 533, distance: 8.9
click at [188, 525] on link "Firm Filing Templates" at bounding box center [199, 523] width 369 height 22
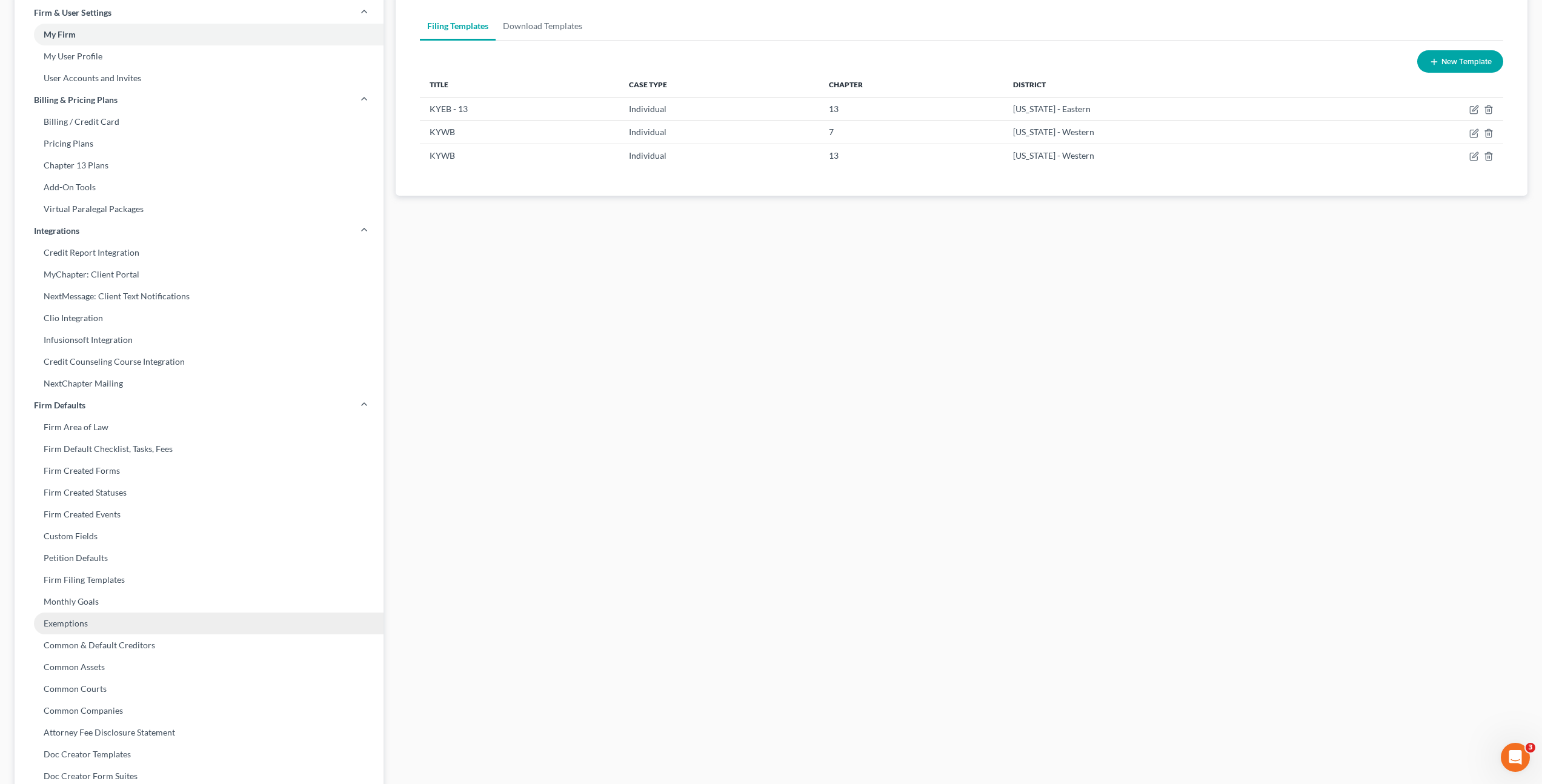
scroll to position [131, 0]
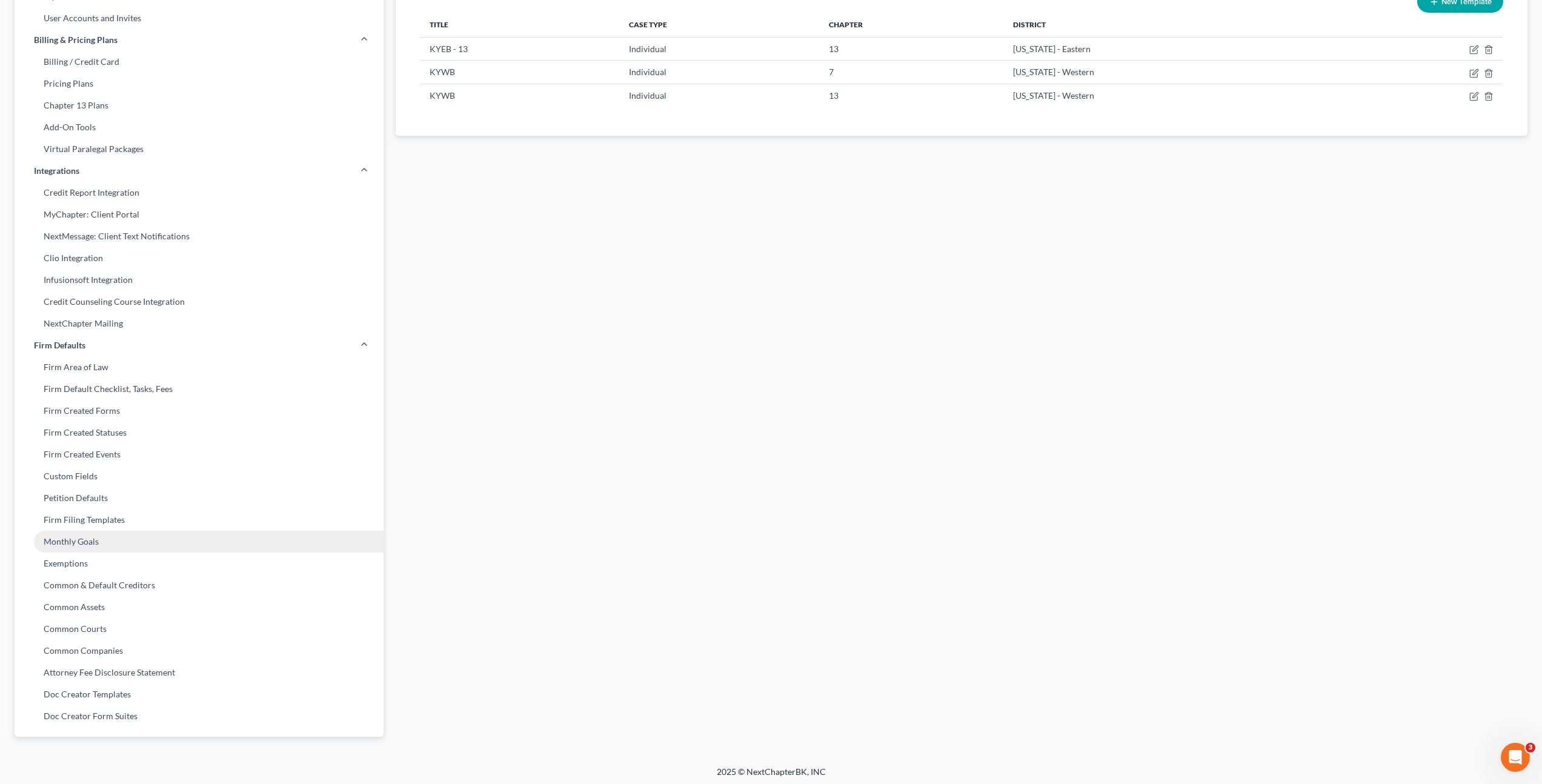
drag, startPoint x: 223, startPoint y: 583, endPoint x: 281, endPoint y: 549, distance: 67.2
click at [223, 583] on link "Common & Default Creditors" at bounding box center [199, 584] width 369 height 22
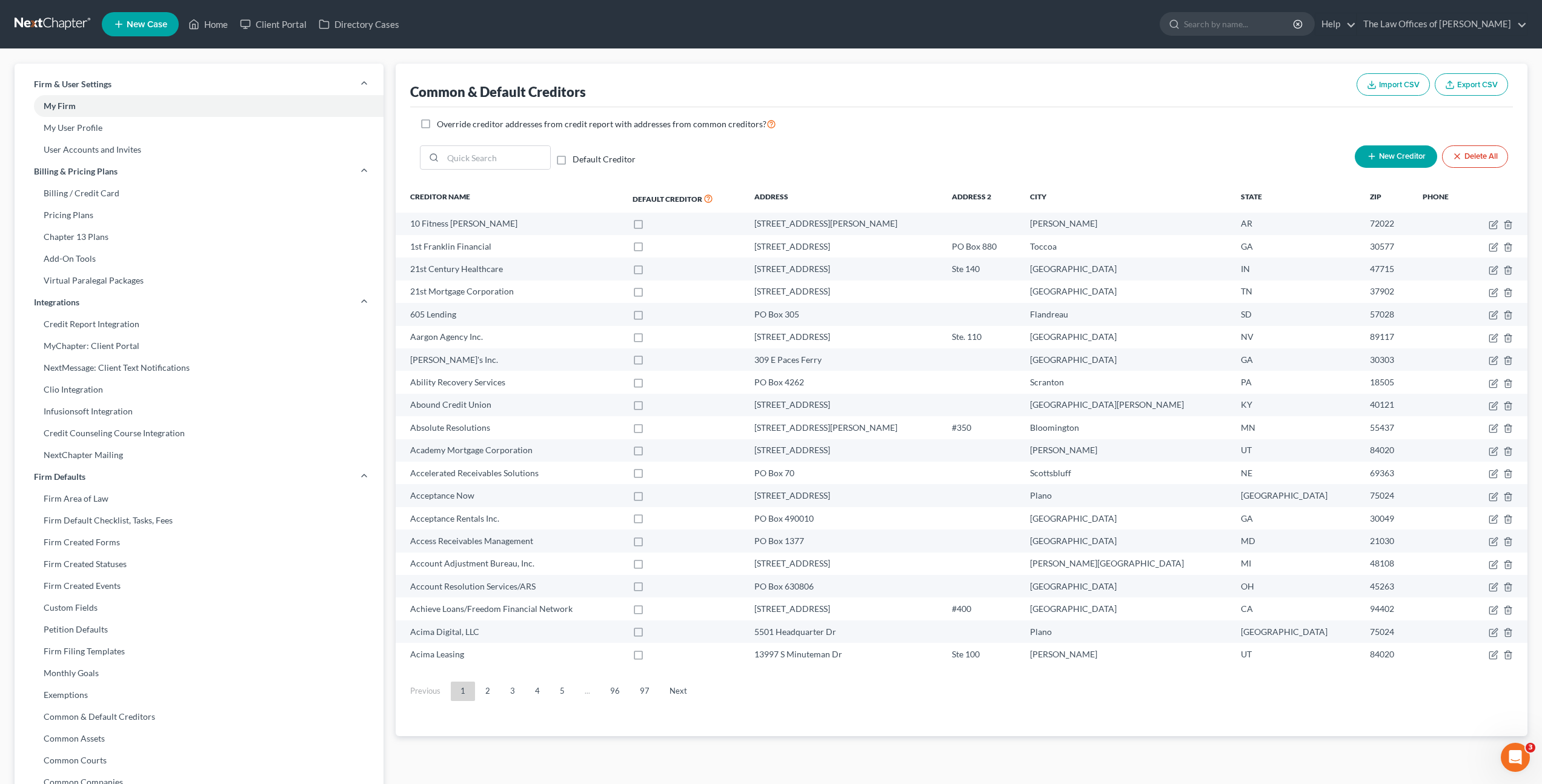
click at [1488, 88] on button "Export CSV" at bounding box center [1472, 84] width 73 height 23
click at [965, 145] on div "Default Creditor New Creditor Delete All" at bounding box center [962, 162] width 1103 height 44
